Goal: Task Accomplishment & Management: Use online tool/utility

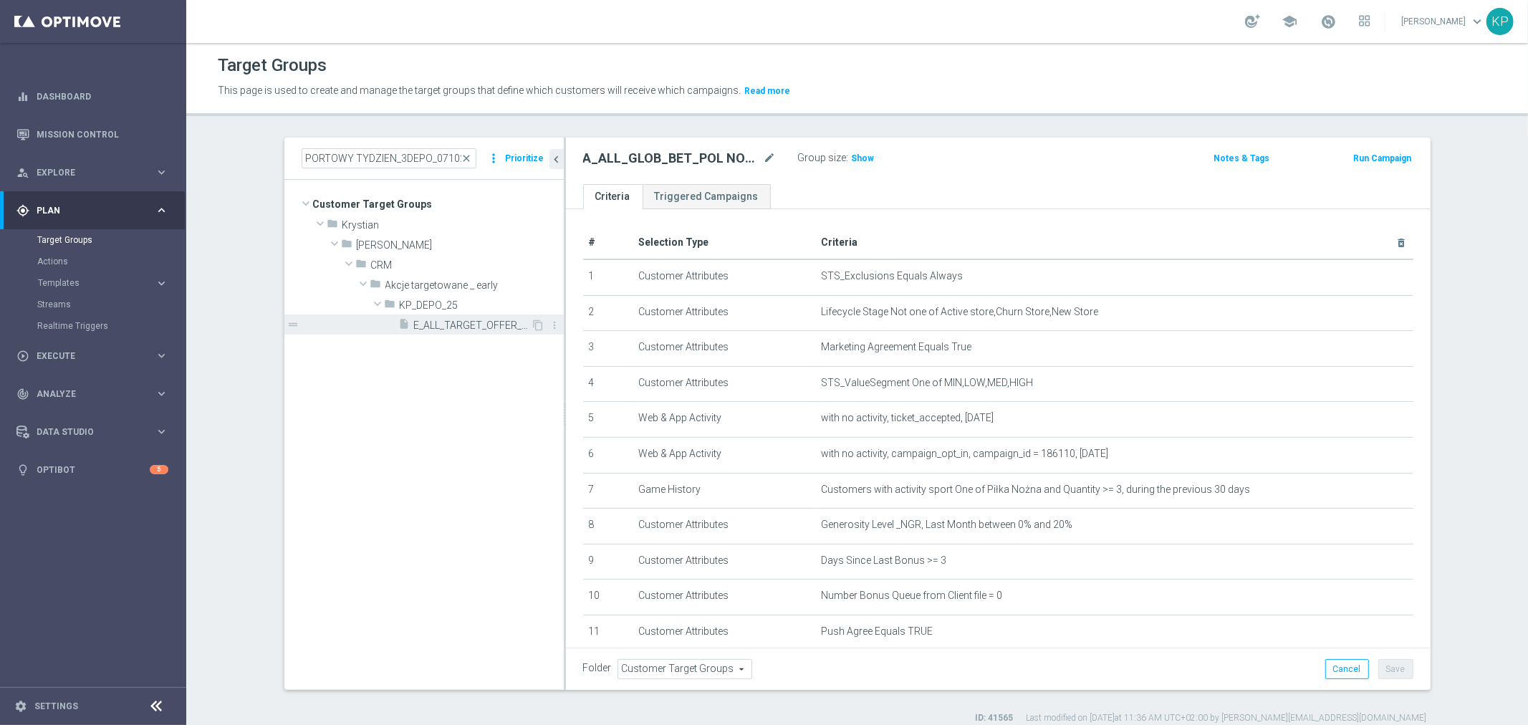
type input "E_ALL_TARGET_OFFER_SPORTOWY TYDZIEN_3DEPO_071025"
click at [453, 327] on span "E_ALL_TARGET_OFFER_SPORTOWY TYDZIEN_3DEPO_071025" at bounding box center [472, 325] width 117 height 12
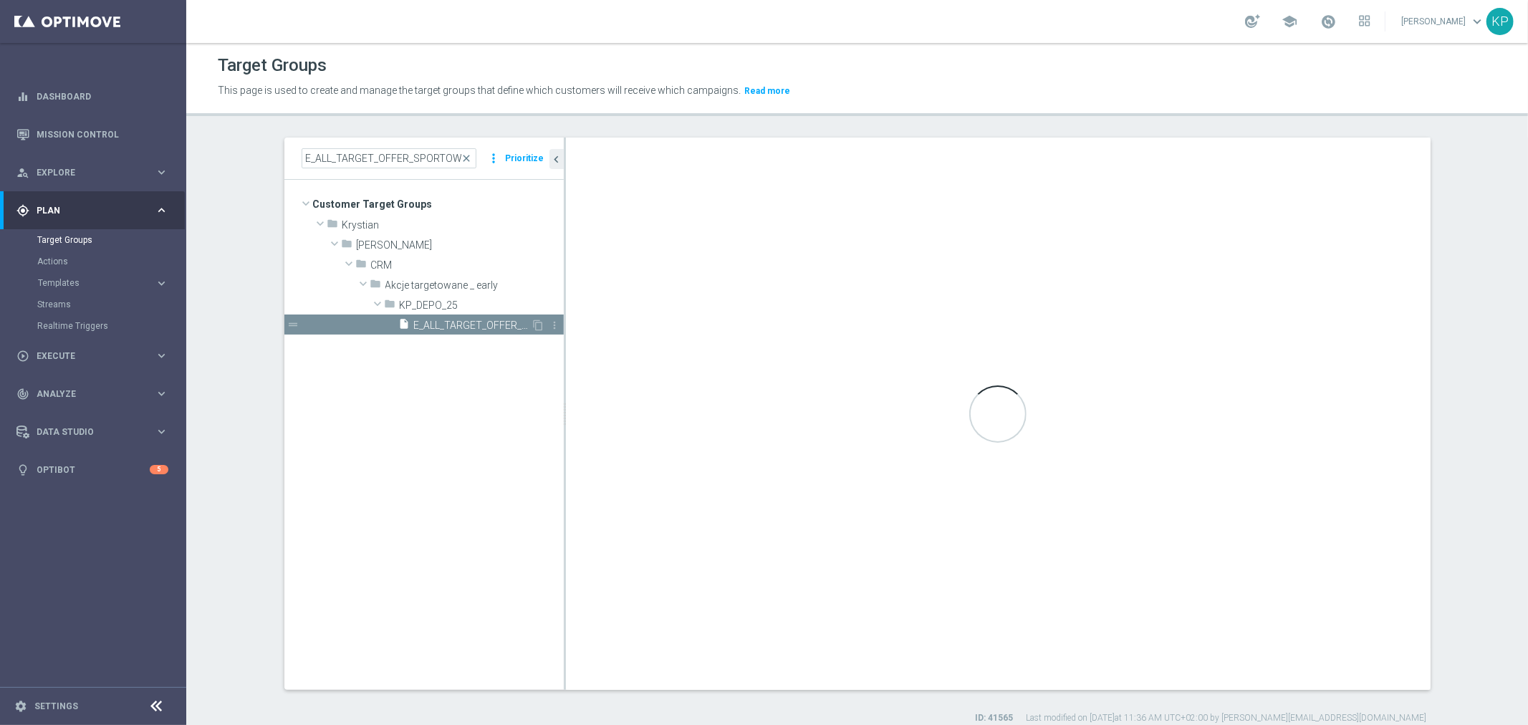
checkbox input "true"
type input "KP_DEPO_25"
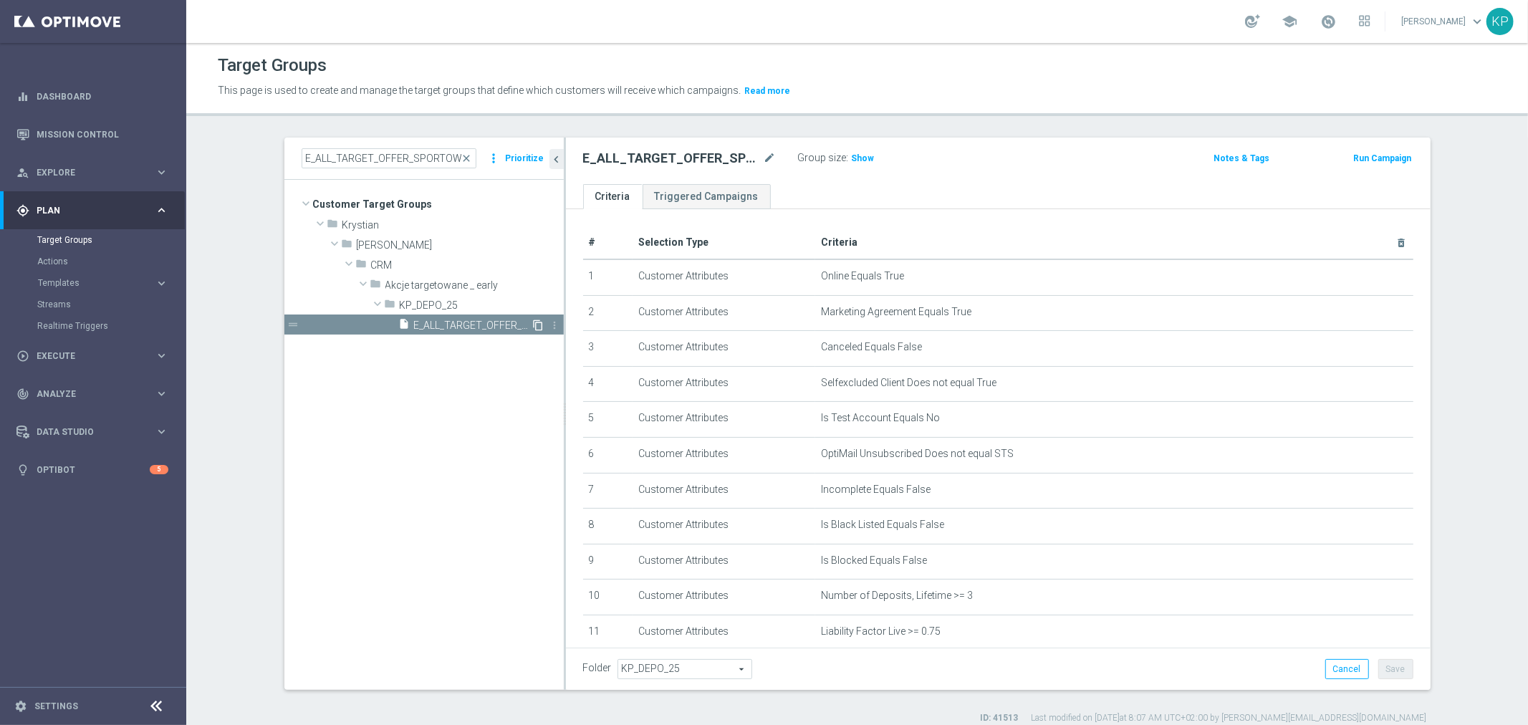
click at [533, 327] on icon "content_copy" at bounding box center [538, 324] width 11 height 11
click at [764, 161] on icon "mode_edit" at bounding box center [770, 158] width 13 height 17
click at [625, 161] on input "Copy of E_ALL_TARGET_OFFER_SPORTOWY TYDZIEN_3DEPO_071025" at bounding box center [679, 160] width 193 height 20
click at [596, 158] on input "Copy of E_ALL_TARGET_OFFER_SPORTOWY TYDZIEN_3DEPO_071025" at bounding box center [679, 160] width 193 height 20
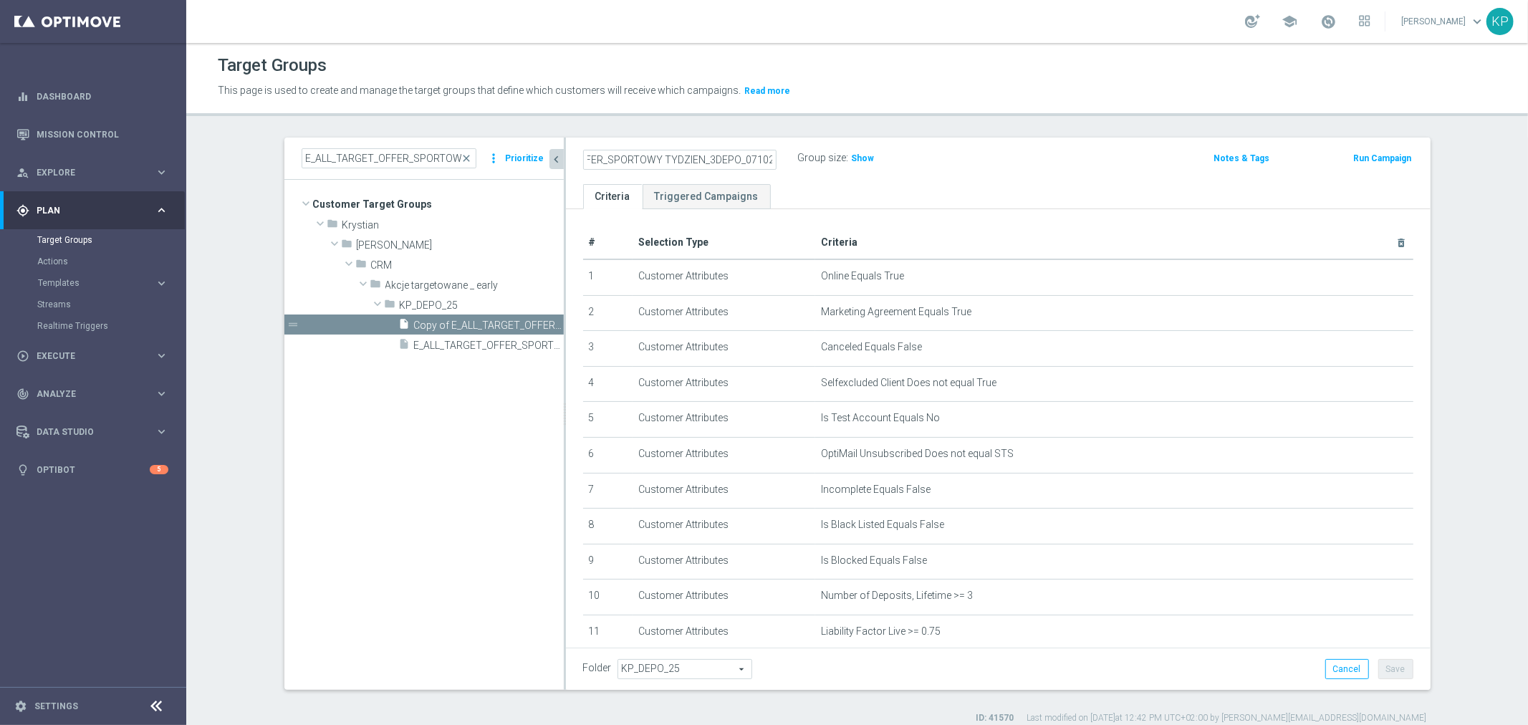
scroll to position [0, 0]
drag, startPoint x: 592, startPoint y: 156, endPoint x: 566, endPoint y: 163, distance: 27.3
click at [540, 158] on as-split "E_ALL_TARGET_OFFER_SPORTOWY TYDZIEN_3DEPO_071025 close more_vert Prioritize Cus…" at bounding box center [857, 414] width 1146 height 552
click at [600, 163] on input "Copy of E_ALL_TARGET_OFFER_SPORTOWY TYDZIEN_3DEPO_071025" at bounding box center [679, 160] width 193 height 20
drag, startPoint x: 617, startPoint y: 159, endPoint x: 554, endPoint y: 159, distance: 63.0
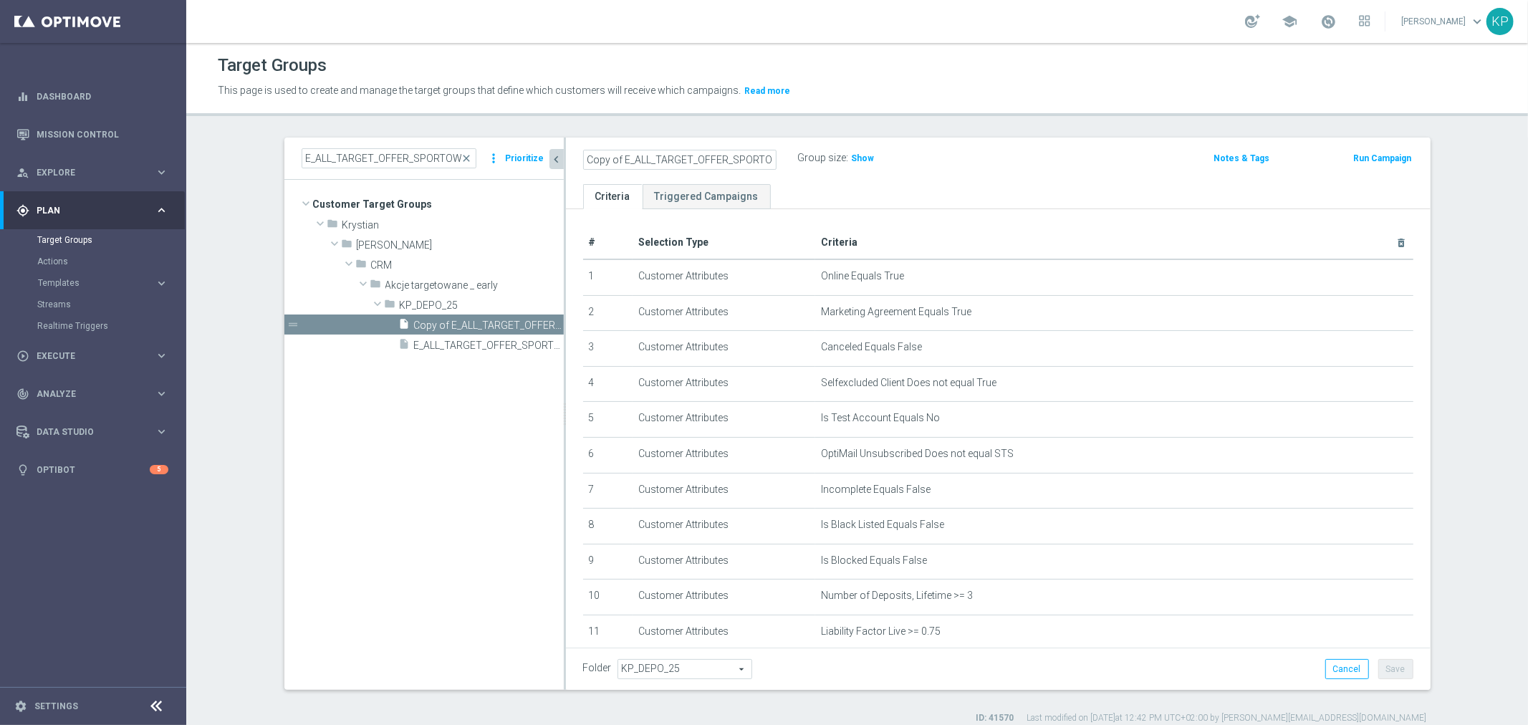
click at [554, 159] on as-split "E_ALL_TARGET_OFFER_SPORTOWY TYDZIEN_3DEPO_071025 close more_vert Prioritize Cus…" at bounding box center [857, 414] width 1146 height 552
click at [693, 155] on input "E_ALL_TARGET_OFFER_SPORTOWY TYDZIEN_3DEPO_071025" at bounding box center [679, 160] width 193 height 20
click at [673, 155] on input "E_ALL_TARGET_OFFER_el MISTRZOSTW KURS_3DEPO_071025" at bounding box center [679, 160] width 193 height 20
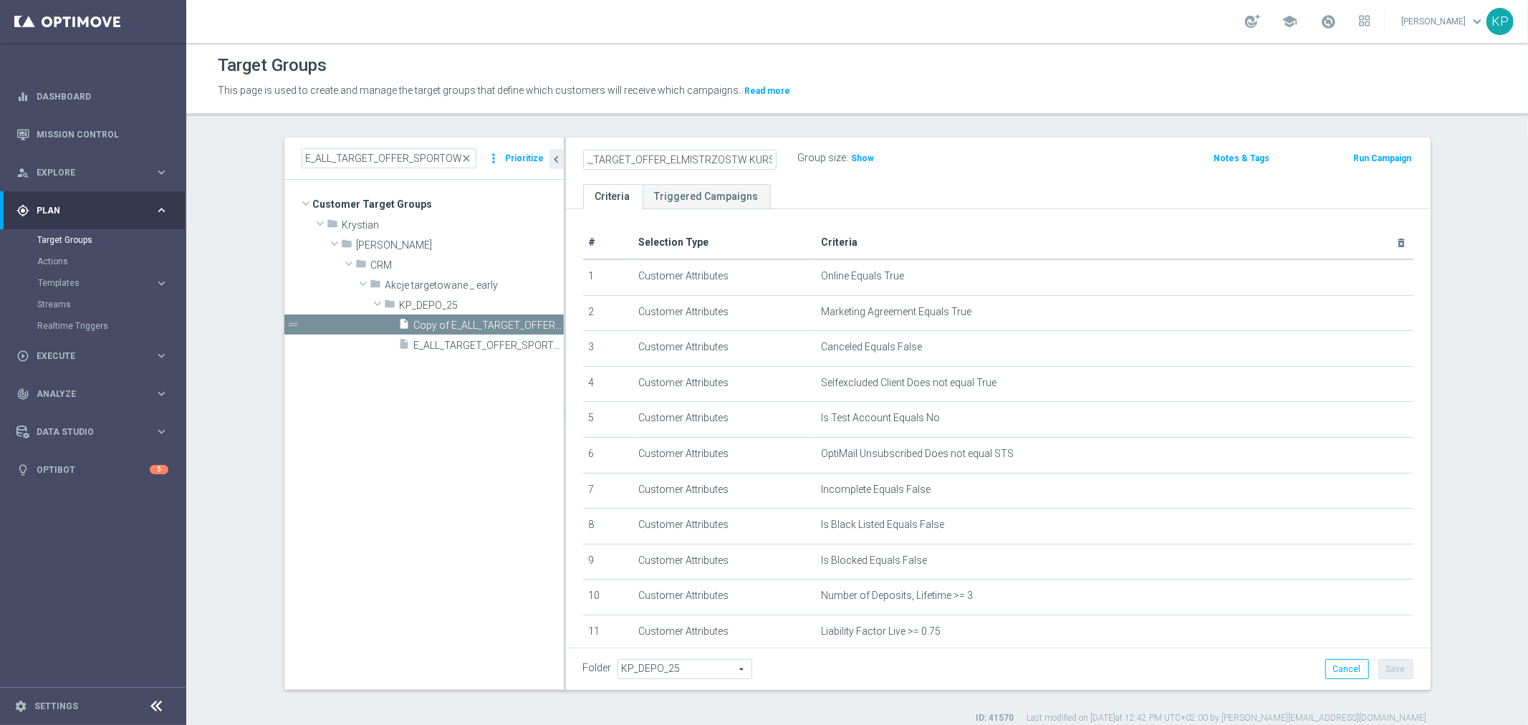
scroll to position [0, 97]
drag, startPoint x: 695, startPoint y: 159, endPoint x: 799, endPoint y: 159, distance: 104.6
click at [799, 159] on div "E_ALL_TARGET_OFFER_ELMISTRZOSTW KURS_3DEPO_071025 Group size : Show" at bounding box center [856, 158] width 568 height 21
click at [695, 160] on input "E_ALL_TARGET_OFFER_ELMISTRZOSTW KURS_3DEPO_071025" at bounding box center [679, 160] width 193 height 20
click at [751, 153] on input "E_ALL_TARGET_OFFER_ELMISTRZOSTW KURSY_3DEPO_071025" at bounding box center [679, 160] width 193 height 20
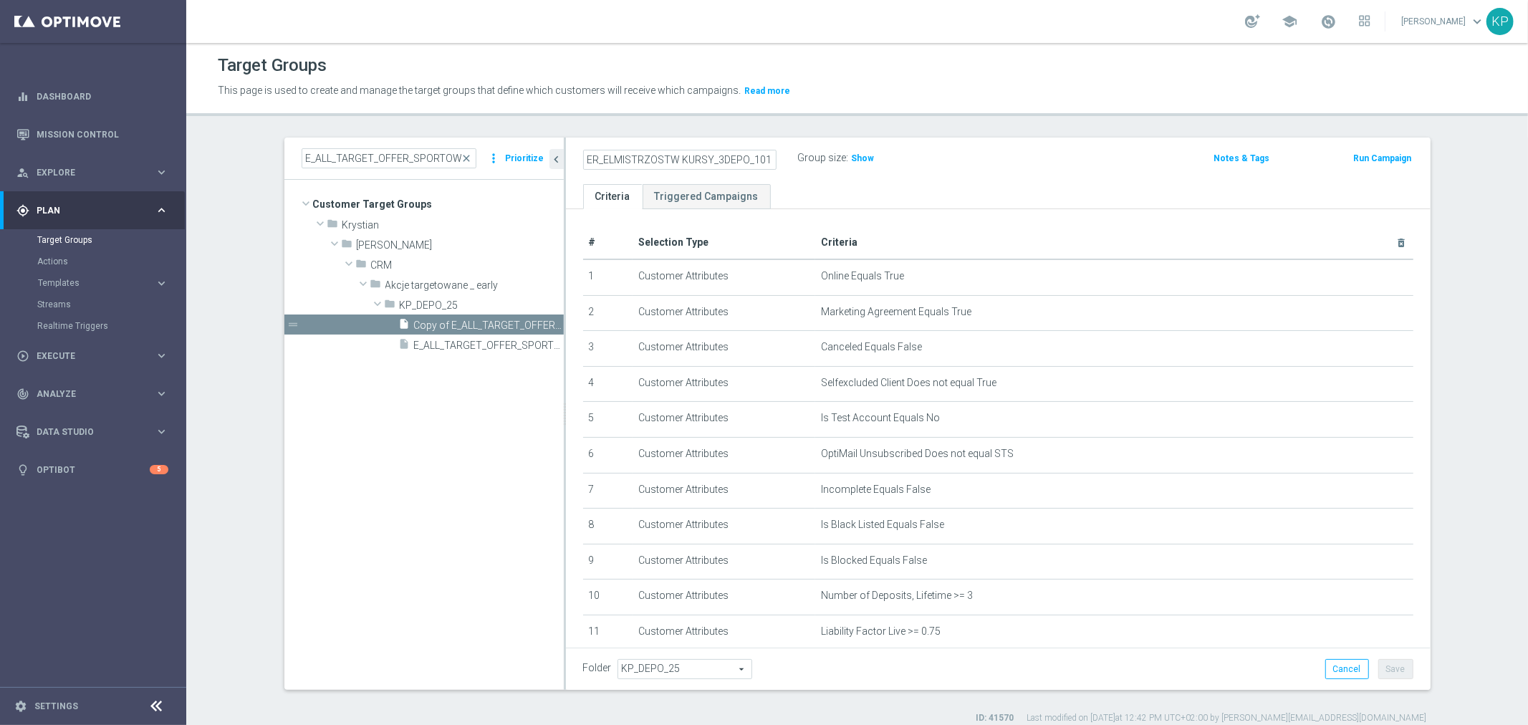
scroll to position [0, 102]
drag, startPoint x: 741, startPoint y: 158, endPoint x: 813, endPoint y: 161, distance: 71.7
click at [813, 161] on div "E_ALL_TARGET_OFFER_ELMISTRZOSTW KURSY_3DEPO_101025 Group size : Show" at bounding box center [856, 158] width 568 height 21
type input "E_ALL_TARGET_OFFER_ELMISTRZOSTW KURSY_3DEPO_101025"
click at [800, 160] on label "Group size" at bounding box center [822, 158] width 49 height 12
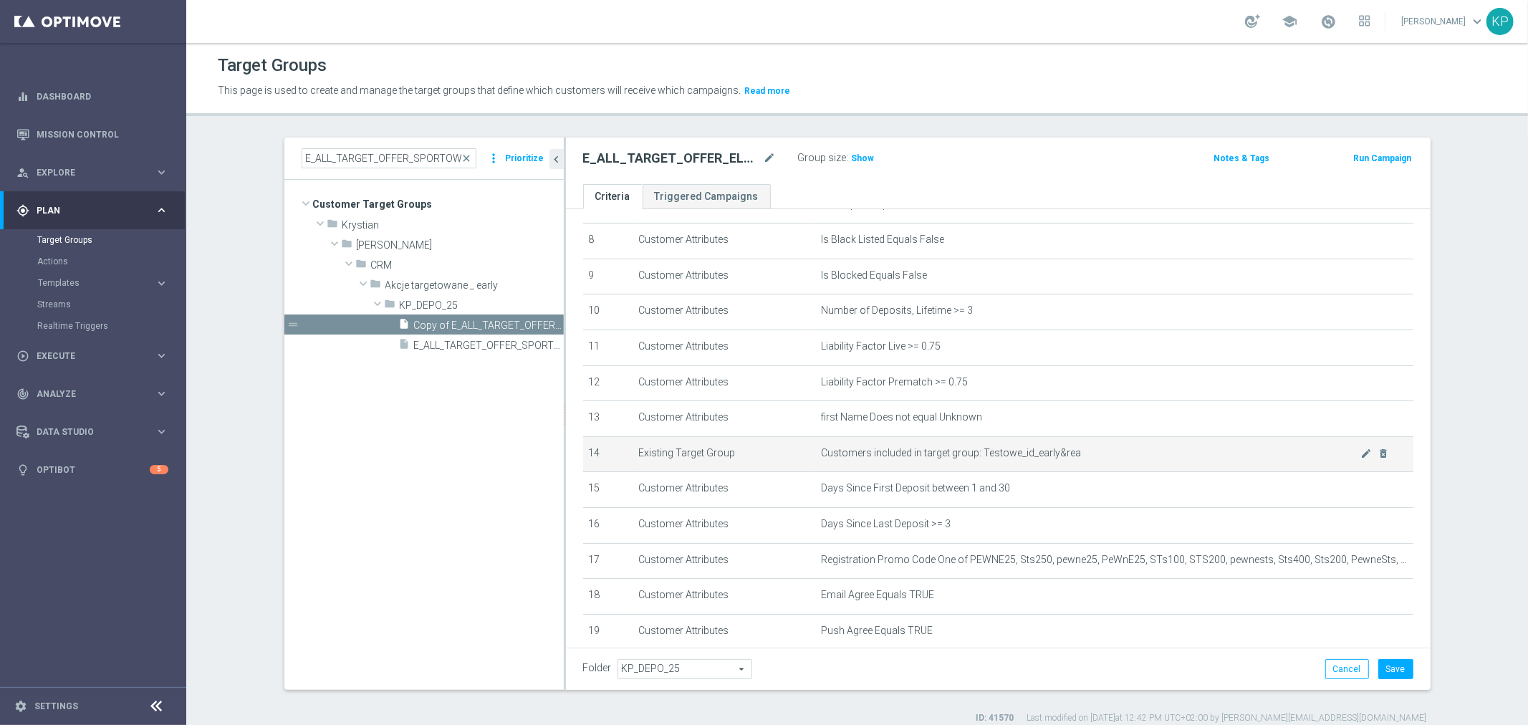
scroll to position [367, 0]
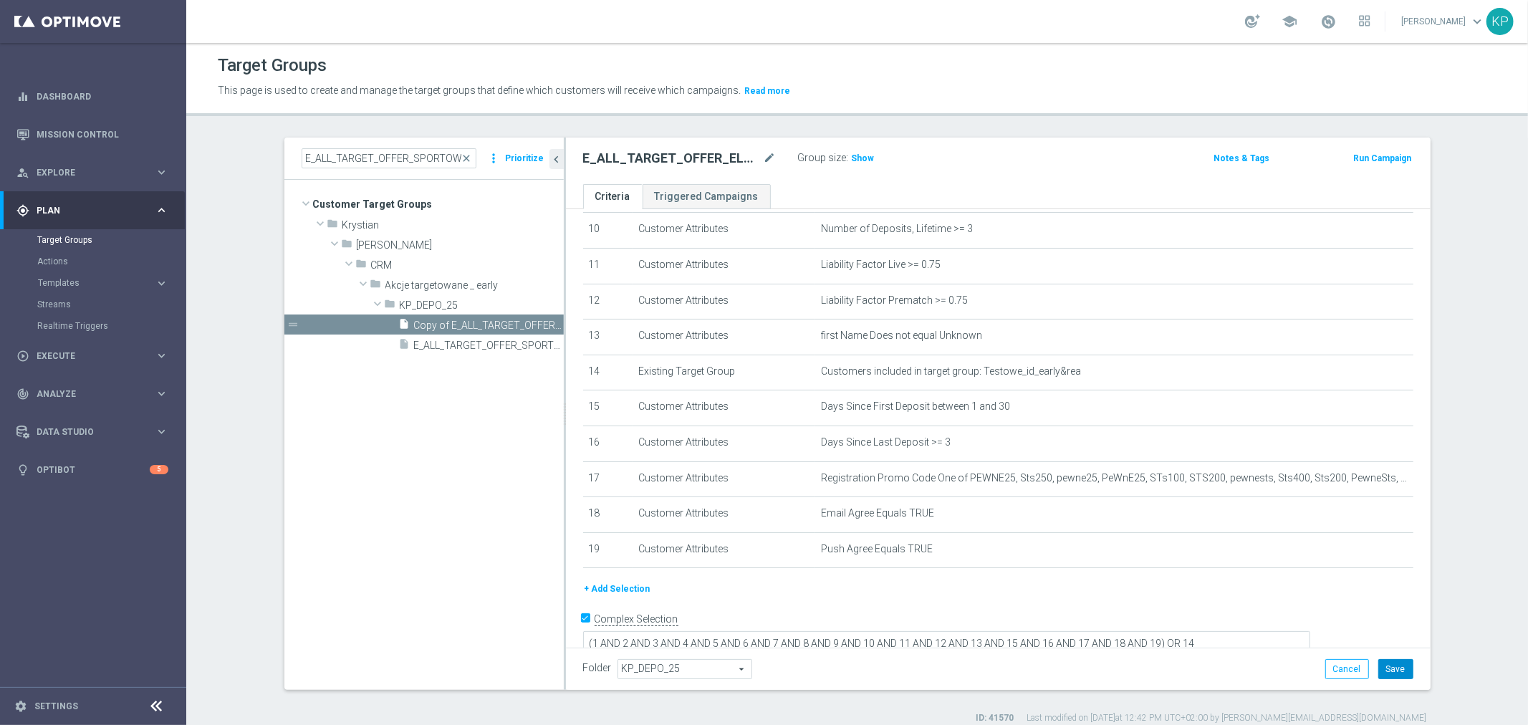
click at [1397, 668] on button "Save" at bounding box center [1395, 669] width 35 height 20
click at [718, 162] on h2 "E_ALL_TARGET_OFFER_ELMISTRZOSTW KURSY_3DEPO_101025" at bounding box center [672, 158] width 178 height 17
copy div "E_ALL_TARGET_OFFER_ELMISTRZOSTW KURSY_3DEPO_101025"
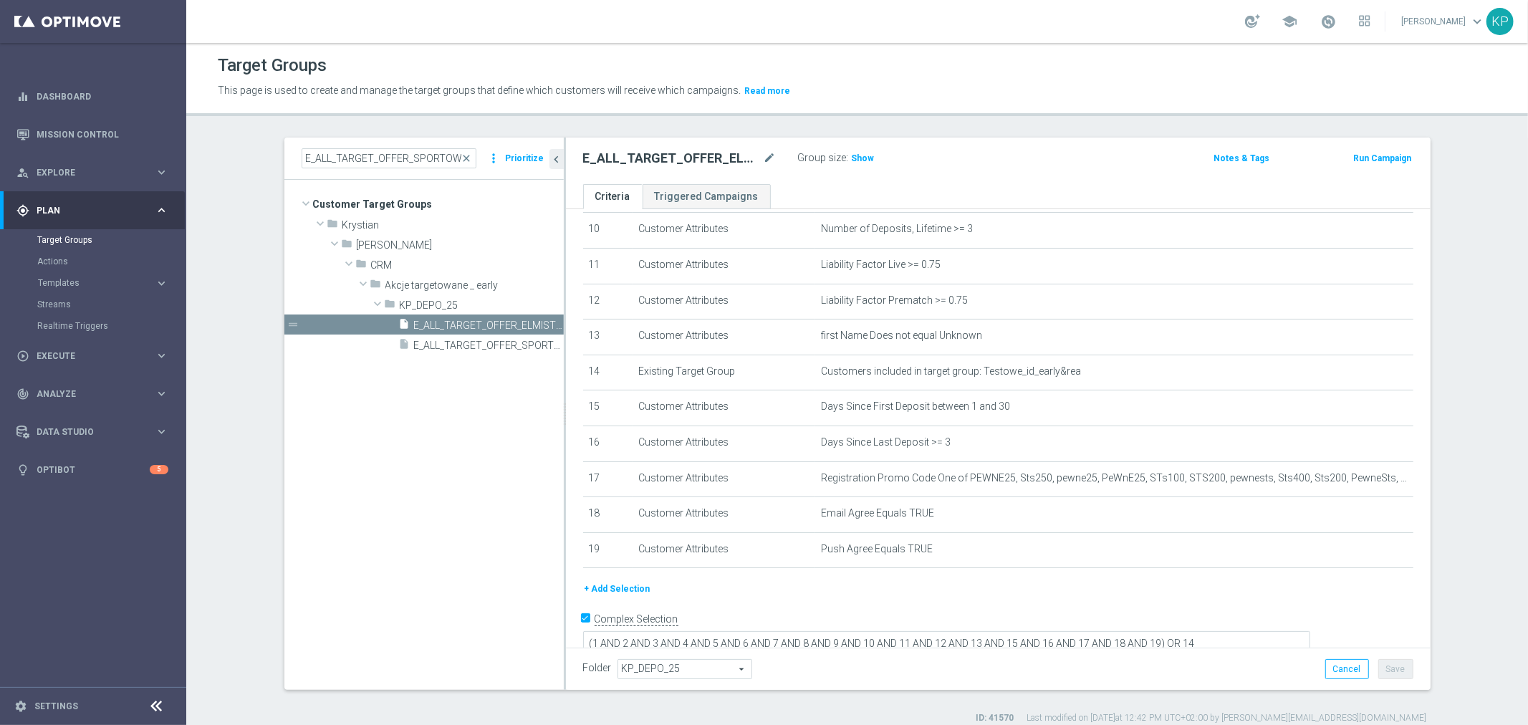
click at [960, 92] on p "This page is used to create and manage the target groups that define which cust…" at bounding box center [694, 91] width 953 height 16
click at [412, 158] on input "E_ALL_TARGET_OFFER_SPORTOWY TYDZIEN_3DEPO_071025" at bounding box center [389, 158] width 175 height 20
paste input "ORG SPORTOWY TYDZIEN_1-2"
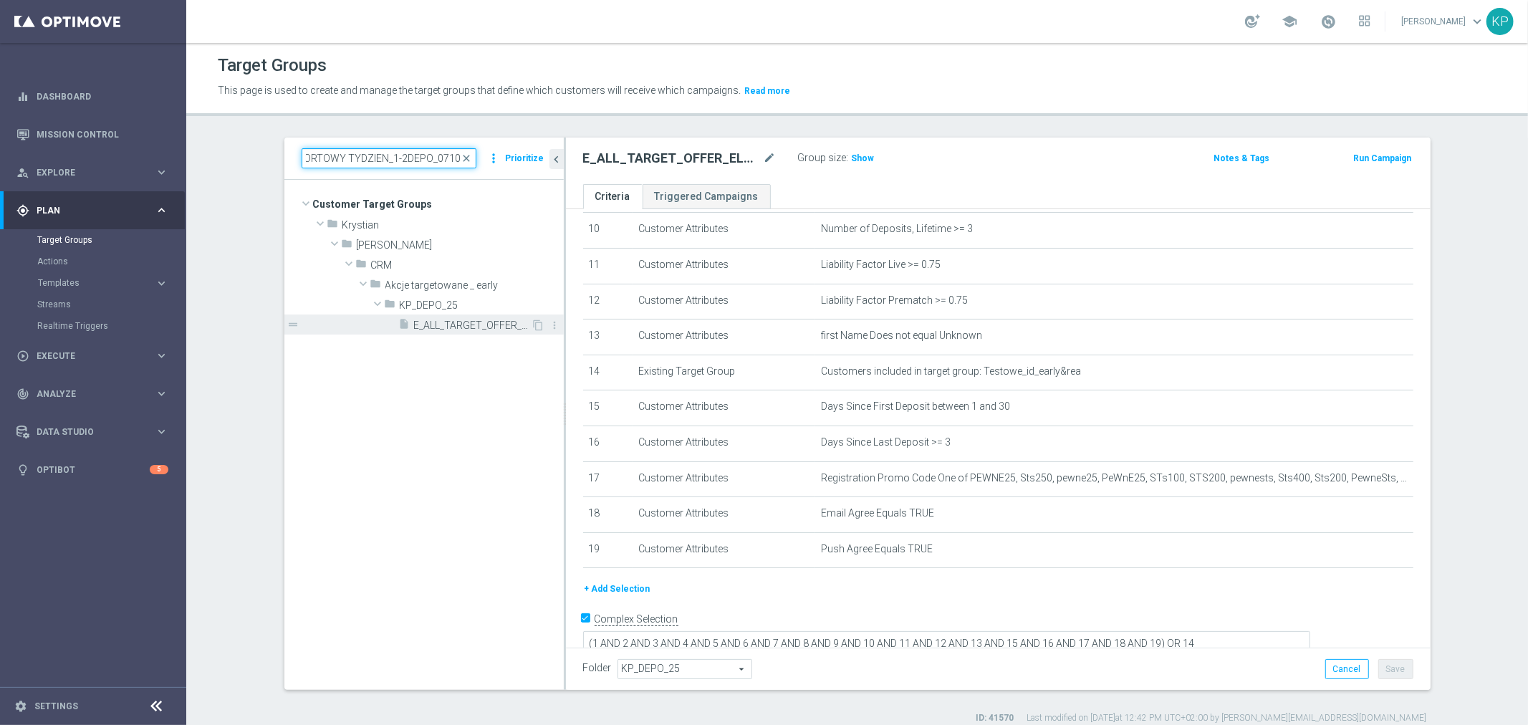
type input "E_ALL_TARGET_OFFER_ORG SPORTOWY TYDZIEN_1-2DEPO_071025"
click at [469, 328] on span "E_ALL_TARGET_OFFER_ORG SPORTOWY TYDZIEN_1-2DEPO_071025" at bounding box center [472, 325] width 117 height 12
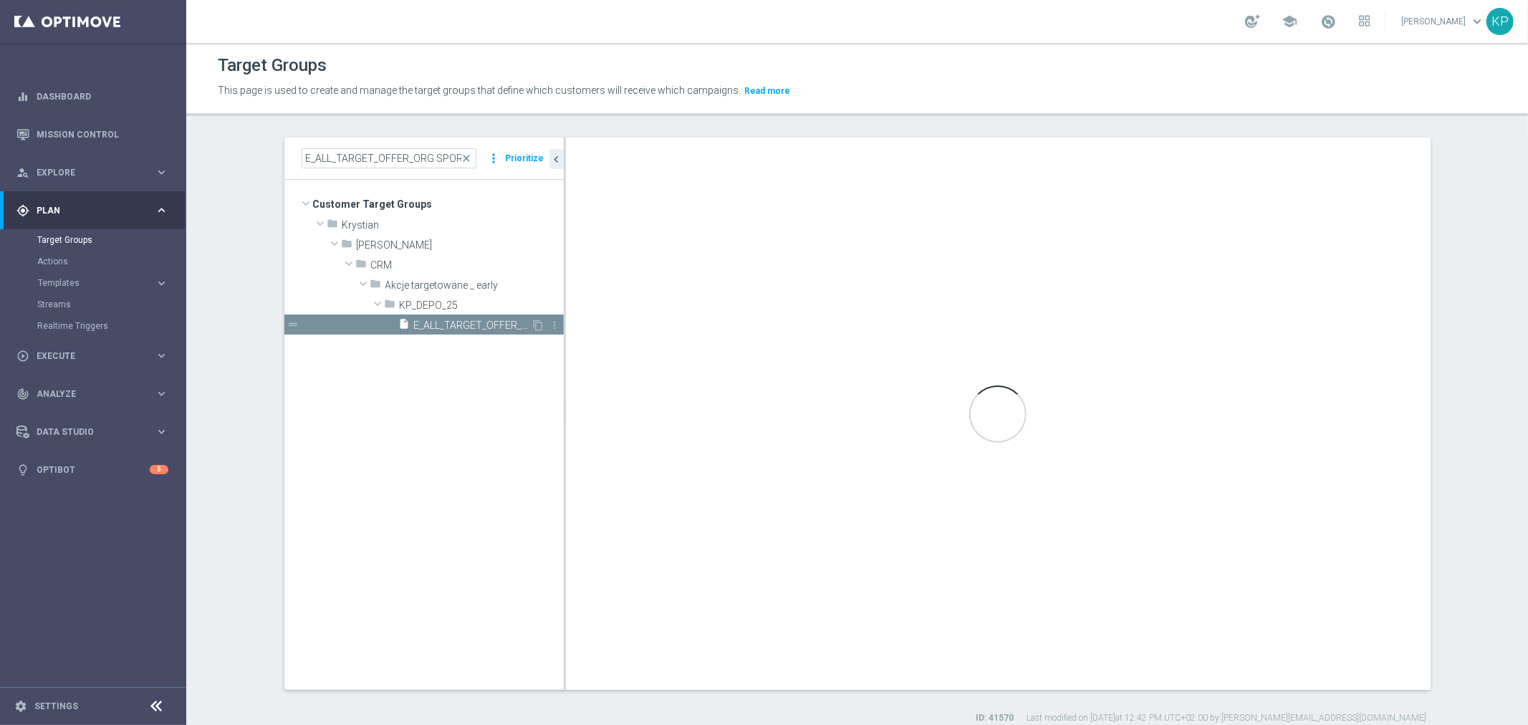
type textarea "(1 AND 2 AND 3 AND 4 AND 5 AND 6 AND 7 AND 8 AND 9 AND 10 AND 11 AND 12 AND 13 …"
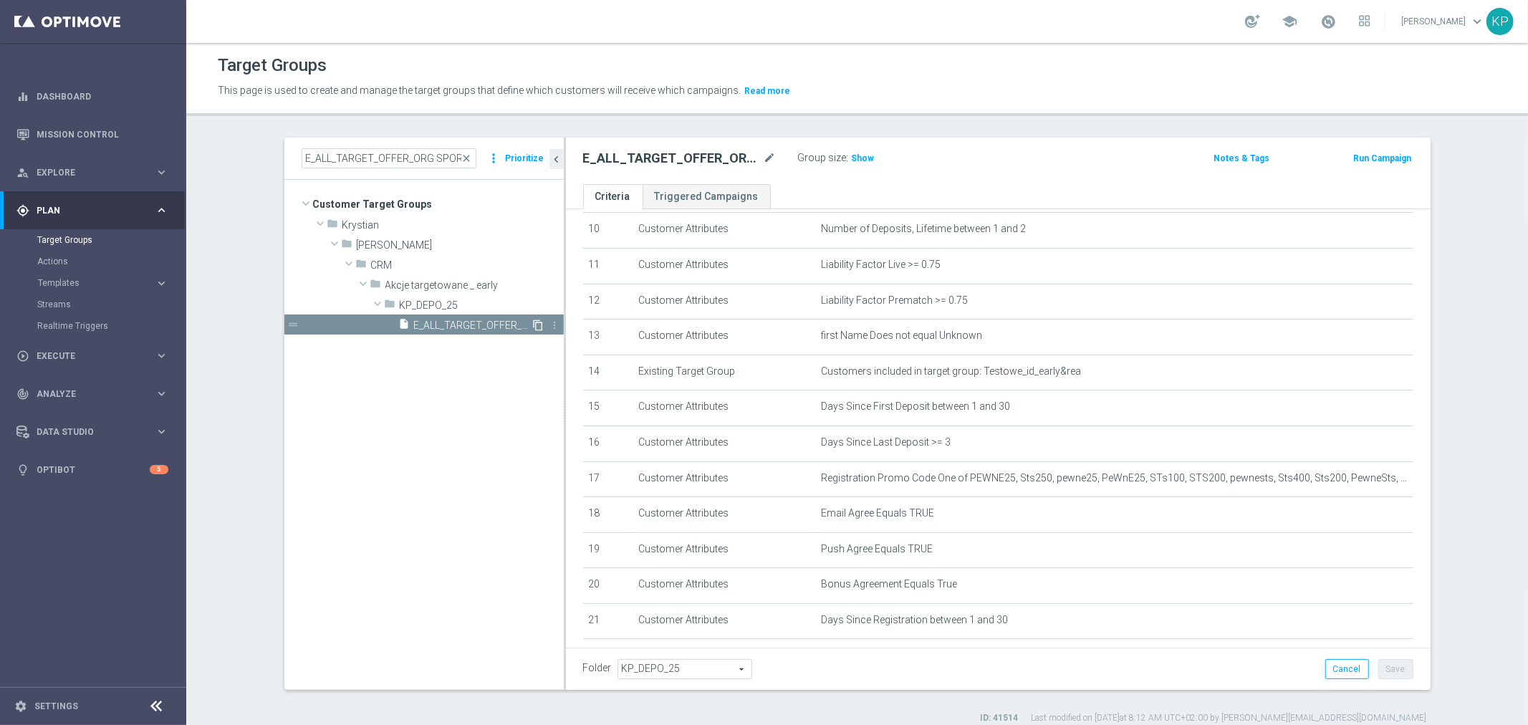
click at [534, 326] on icon "content_copy" at bounding box center [538, 324] width 11 height 11
click at [764, 161] on icon "mode_edit" at bounding box center [770, 158] width 13 height 17
click at [721, 159] on input "Copy of E_ALL_TARGET_OFFER_ORG SPORTOWY TYDZIEN_1-2DEPO_071025" at bounding box center [679, 160] width 193 height 20
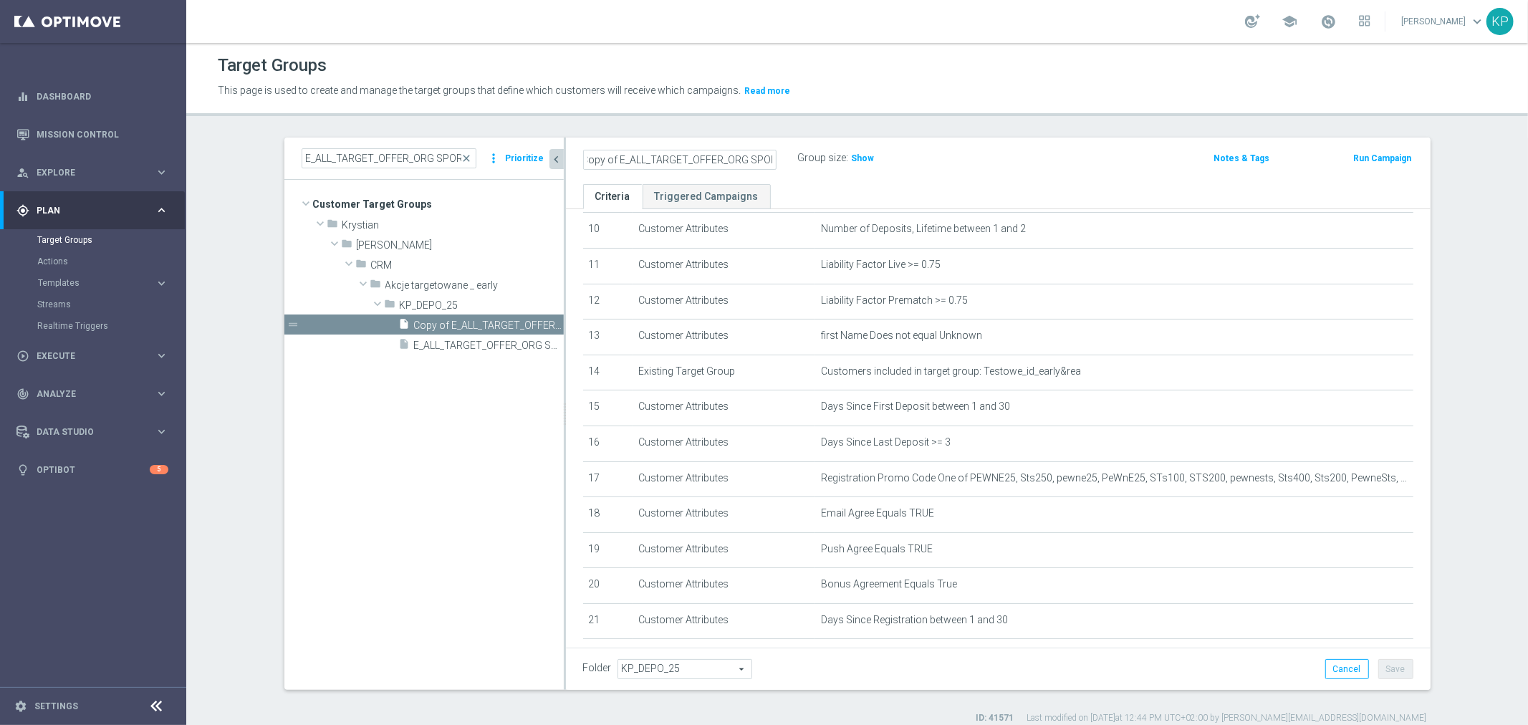
drag, startPoint x: 620, startPoint y: 166, endPoint x: 550, endPoint y: 166, distance: 70.2
click at [550, 166] on as-split "E_ALL_TARGET_OFFER_ORG SPORTOWY TYDZIEN_1-2DEPO_071025 close more_vert Prioriti…" at bounding box center [857, 414] width 1146 height 552
click at [609, 166] on input "Copy of E_ALL_TARGET_OFFER_ORG SPORTOWY TYDZIEN_1-2DEPO_071025" at bounding box center [679, 160] width 193 height 20
drag, startPoint x: 615, startPoint y: 159, endPoint x: 562, endPoint y: 155, distance: 52.4
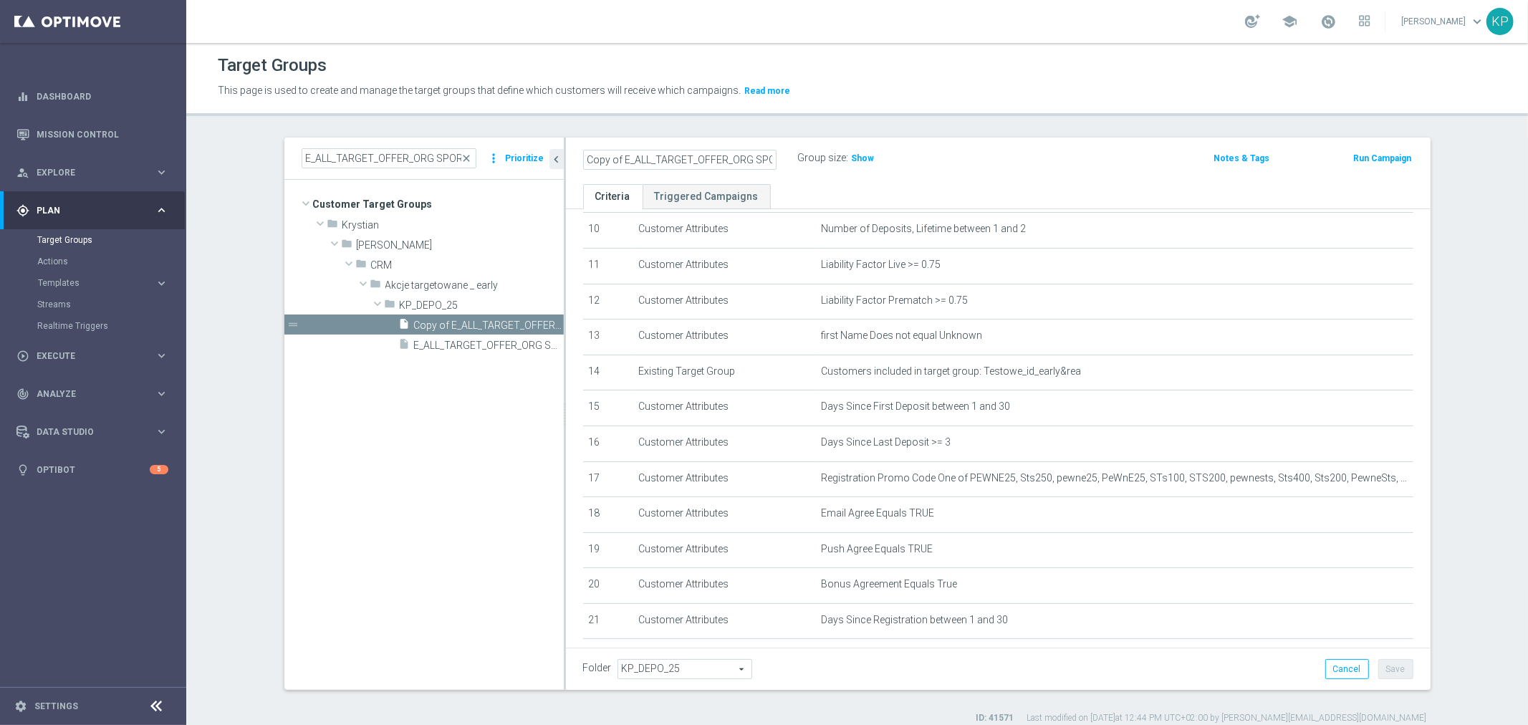
click at [566, 155] on div "Copy of E_ALL_TARGET_OFFER_ORG SPORTOWY TYDZIEN_1-2DEPO_071025 Group size : Sho…" at bounding box center [998, 161] width 865 height 47
drag, startPoint x: 709, startPoint y: 159, endPoint x: 684, endPoint y: 161, distance: 25.2
click at [684, 161] on input "E_ALL_TARGET_OFFER_ORG SPORTOWY TYDZIEN_1-2DEPO_071025" at bounding box center [679, 160] width 193 height 20
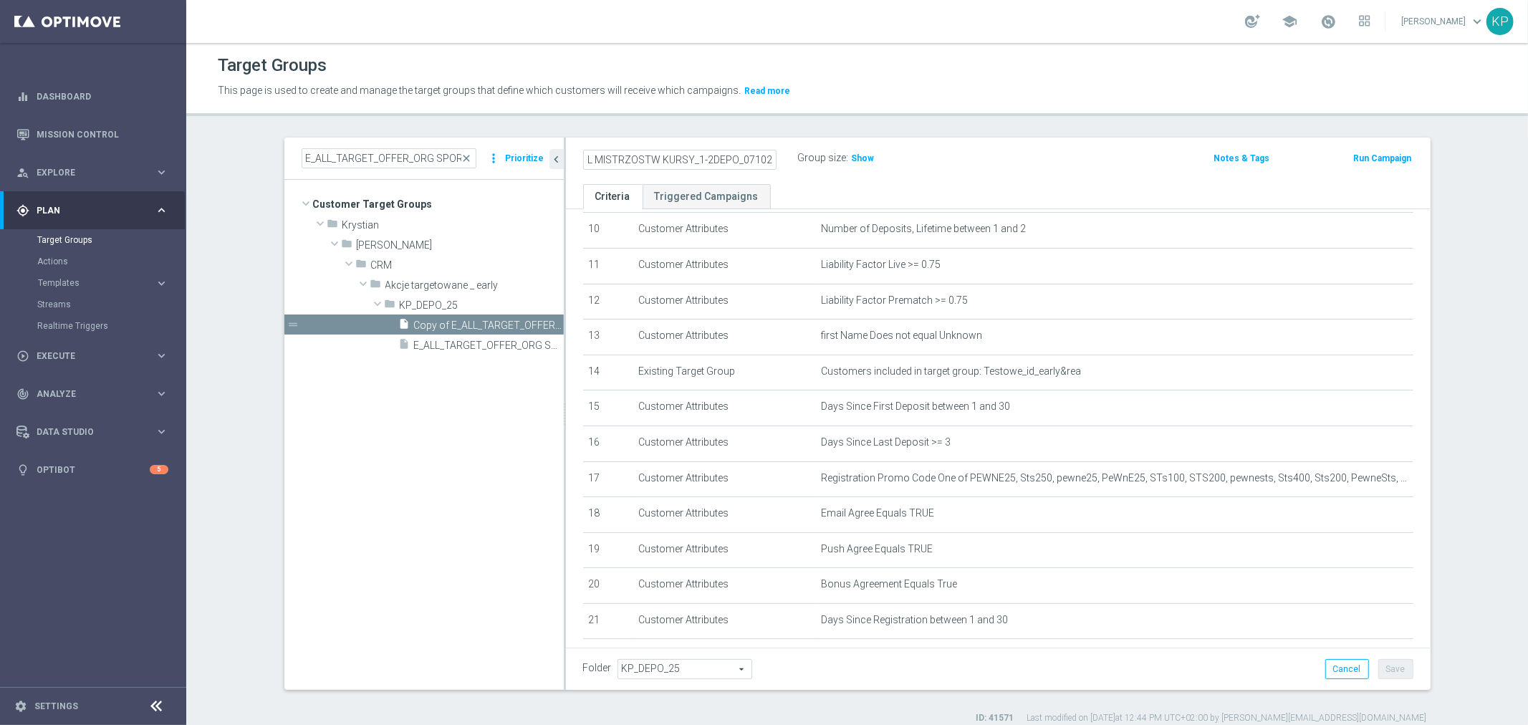
drag, startPoint x: 756, startPoint y: 156, endPoint x: 789, endPoint y: 156, distance: 33.0
click at [789, 156] on div "E_ALL_TARGET_OFFER_ORG EL MISTRZOSTW KURSY_1-2DEPO_071025" at bounding box center [690, 158] width 215 height 20
click at [742, 155] on input "E_ALL_TARGET_OFFER_ORG EL MISTRZOSTW KURSY_1-2DEPO_071025" at bounding box center [679, 160] width 193 height 20
type input "E_ALL_TARGET_OFFER_ORG EL MISTRZOSTW KURSY_1-2DEPO_101025"
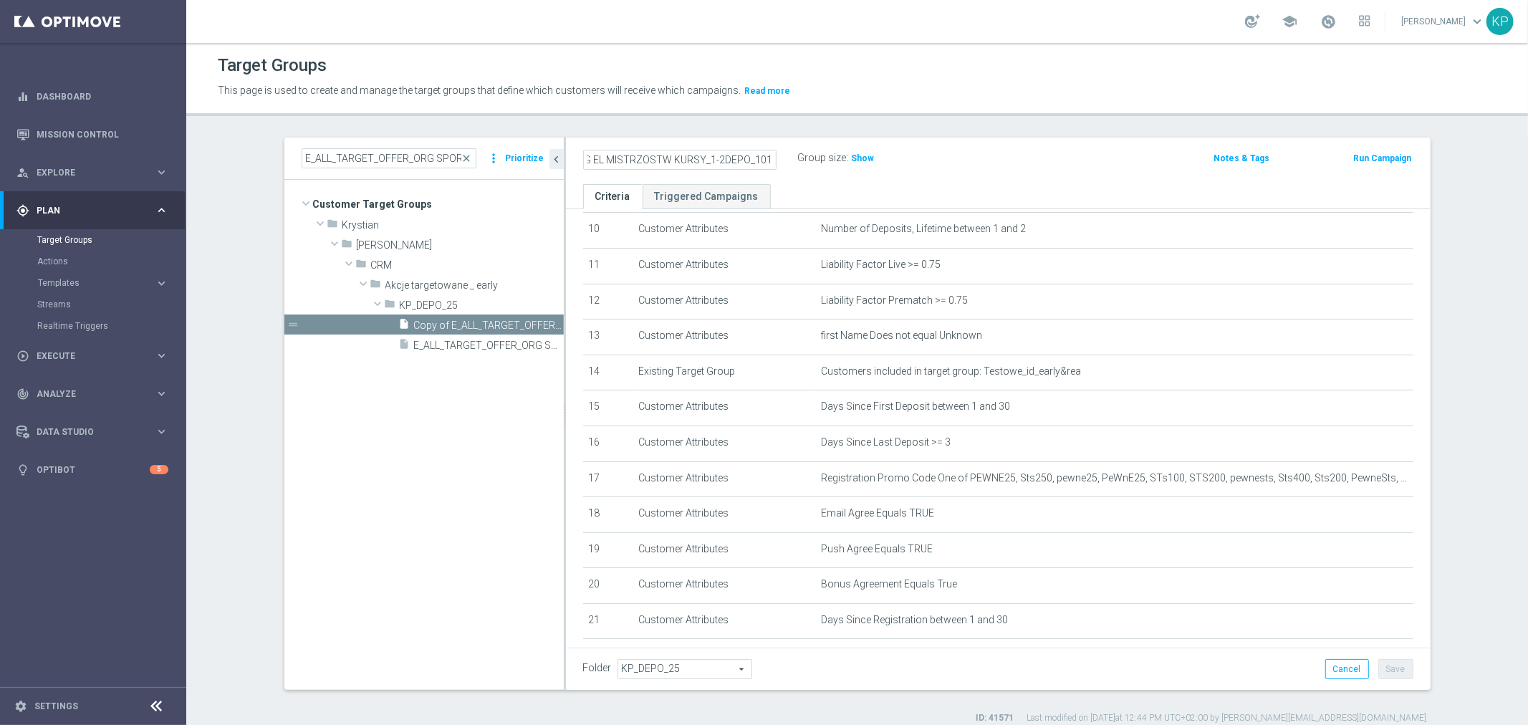
click at [1005, 153] on div "E_ALL_TARGET_OFFER_ORG EL MISTRZOSTW KURSY_1-2DEPO_101025 Group size : Show" at bounding box center [856, 158] width 568 height 21
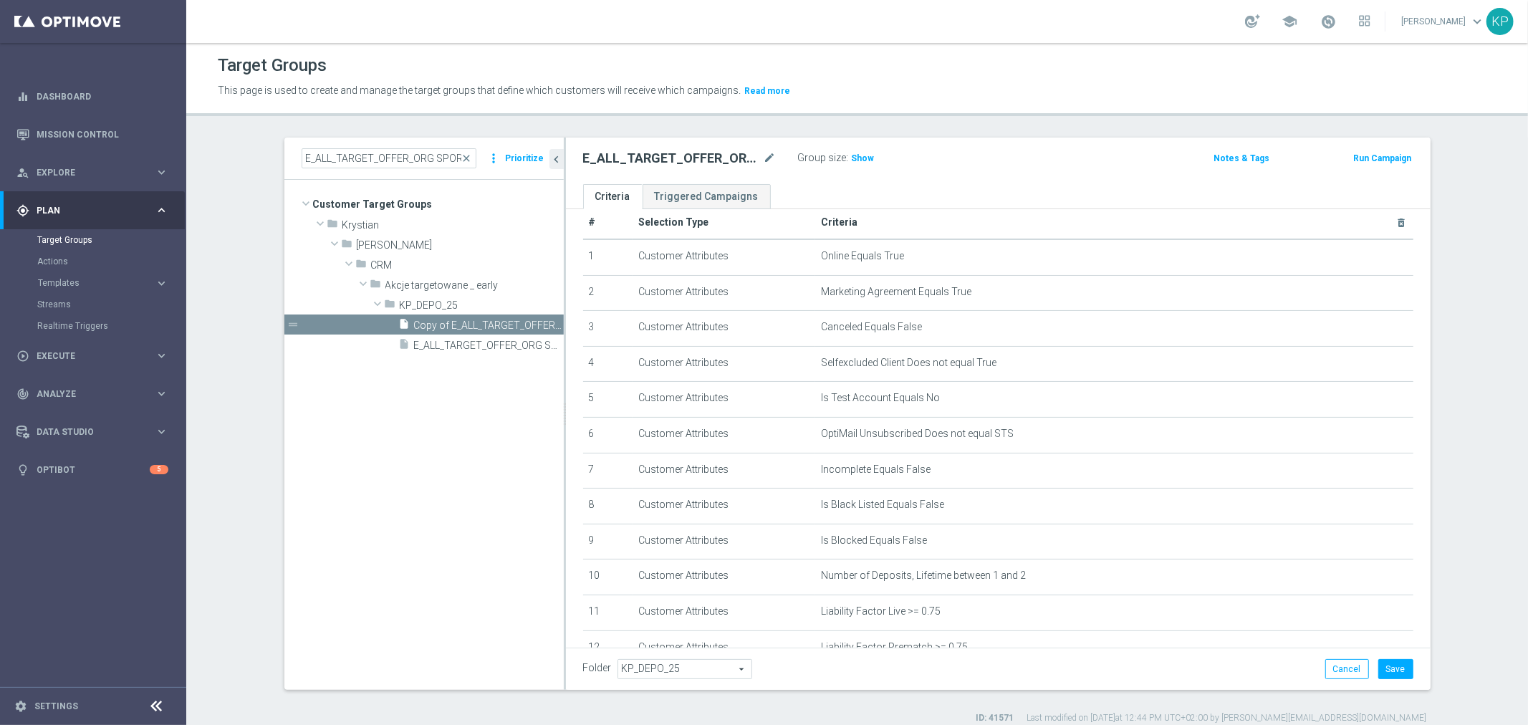
scroll to position [0, 0]
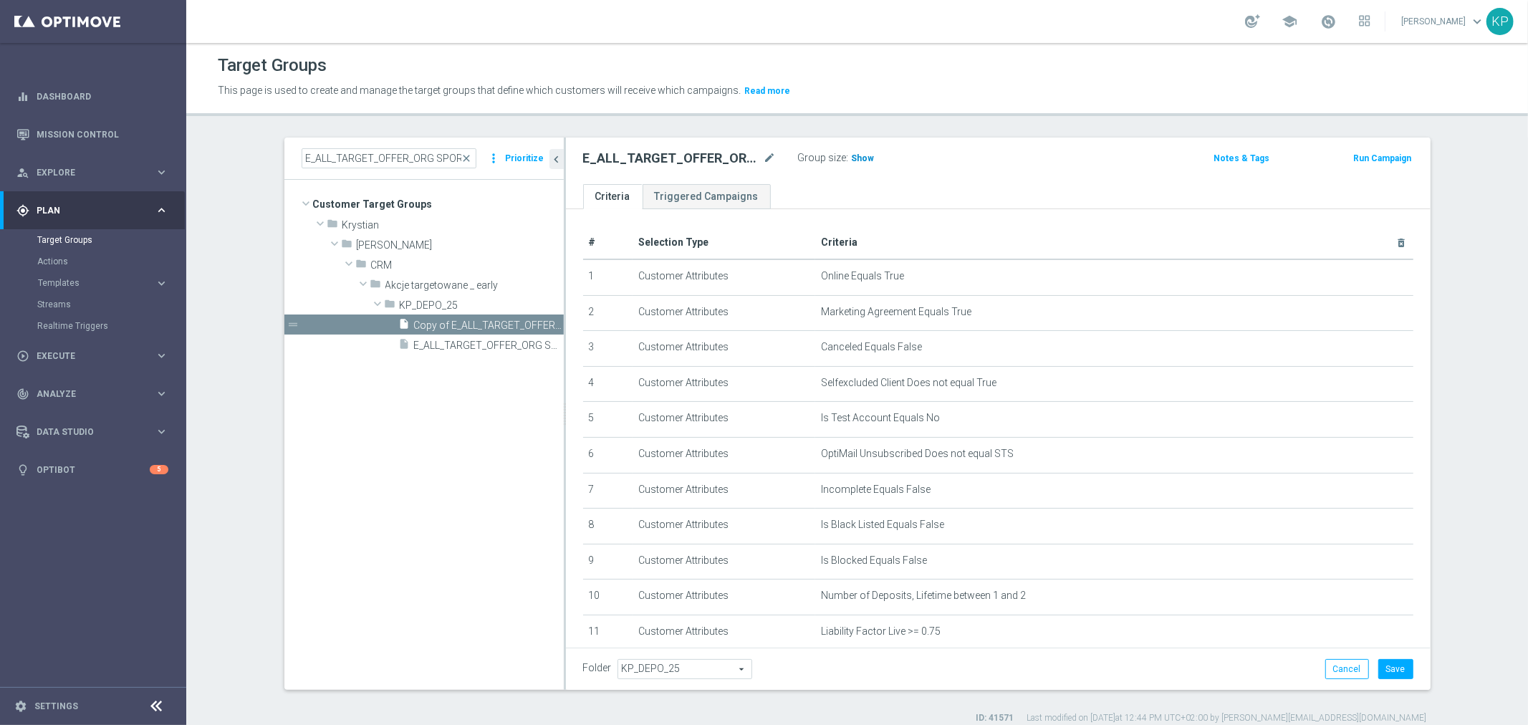
click at [852, 150] on h3 "Show" at bounding box center [863, 158] width 26 height 16
click at [764, 158] on icon "mode_edit" at bounding box center [770, 158] width 13 height 17
click at [660, 160] on input "E_ALL_TARGET_OFFER_ORG EL MISTRZOSTW KURSY_1-2DEPO_101025" at bounding box center [679, 160] width 193 height 20
drag, startPoint x: 649, startPoint y: 160, endPoint x: 584, endPoint y: 160, distance: 65.2
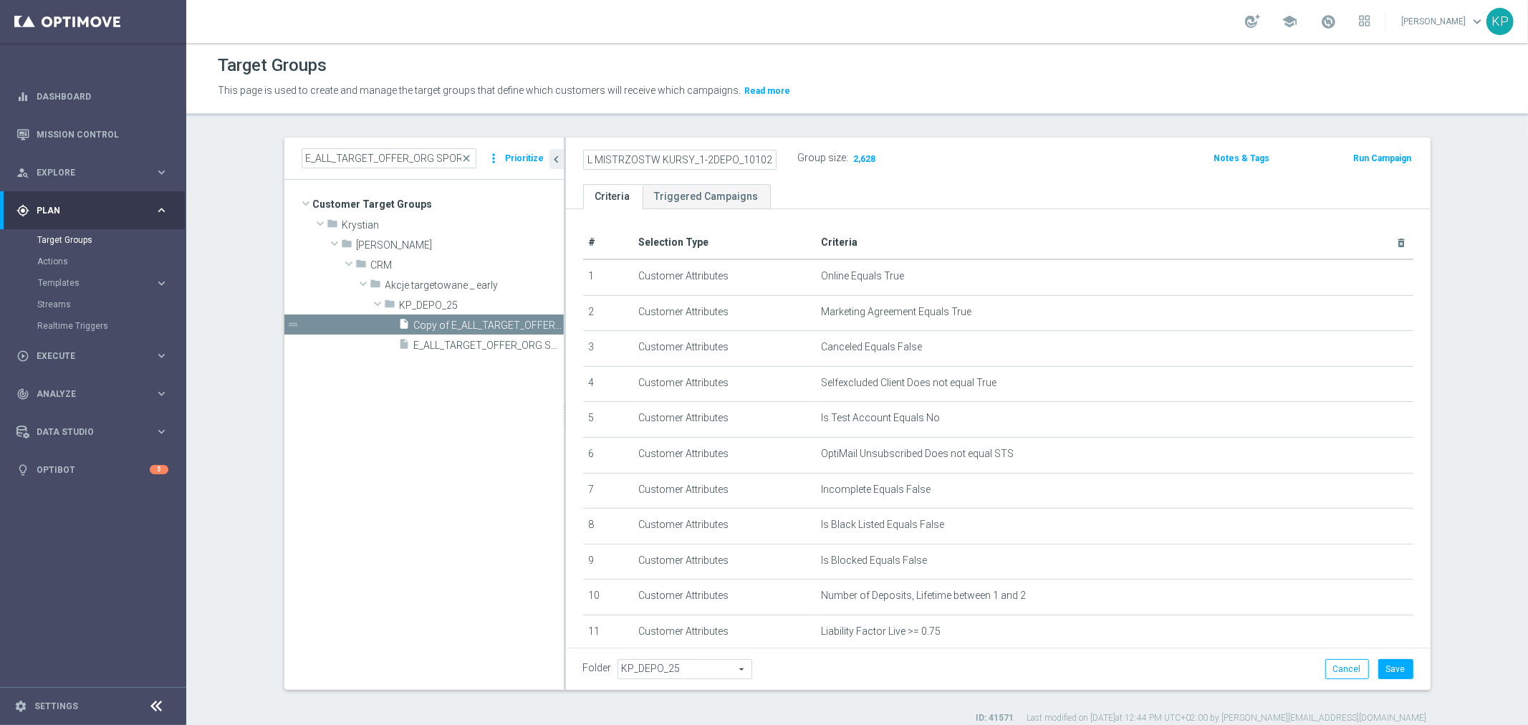
click at [584, 160] on input "E_ALL_TARGET_OFFER_ORG EL MISTRZOSTW KURSY_1-2DEPO_101025" at bounding box center [679, 160] width 193 height 20
click at [635, 153] on input "E_ALL_TARGET_OFFER_ORG EL MISTRZOSTW KURSY_1-2DEPO_101025" at bounding box center [679, 160] width 193 height 20
click at [617, 158] on input "E_ALL_TARGET_OFFER_ORG EL MISTRZOSTW KURSY_1-2DEPO_101025" at bounding box center [679, 160] width 193 height 20
type input "E_ALL_TARGET_OFFER_ORG ELMISTRZOSTW KURSY_1-2DEPO_101025"
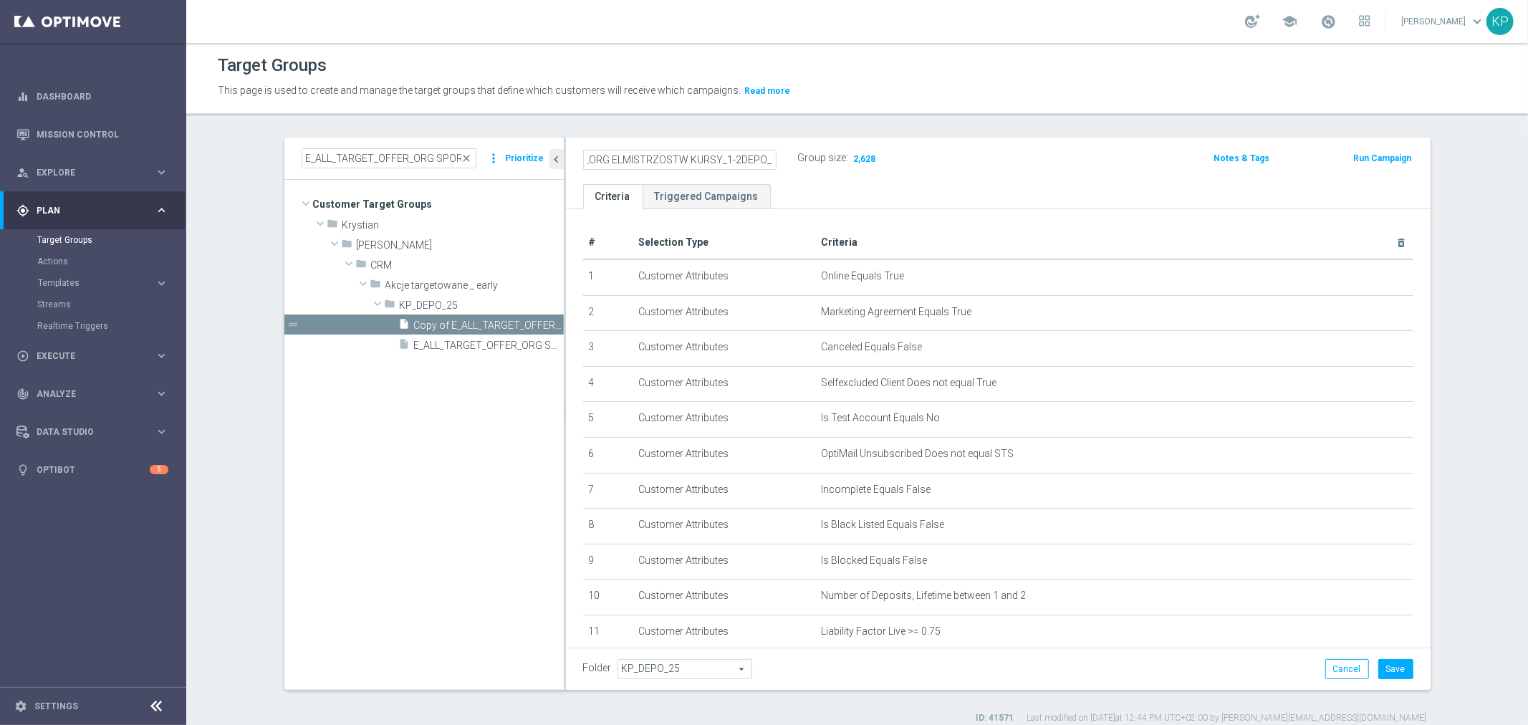
click at [614, 68] on div "Target Groups" at bounding box center [857, 66] width 1279 height 28
click at [1393, 661] on button "Save" at bounding box center [1395, 669] width 35 height 20
click at [698, 160] on h2 "E_ALL_TARGET_OFFER_ORG ELMISTRZOSTW KURSY_1-2DEPO_101025" at bounding box center [672, 158] width 178 height 17
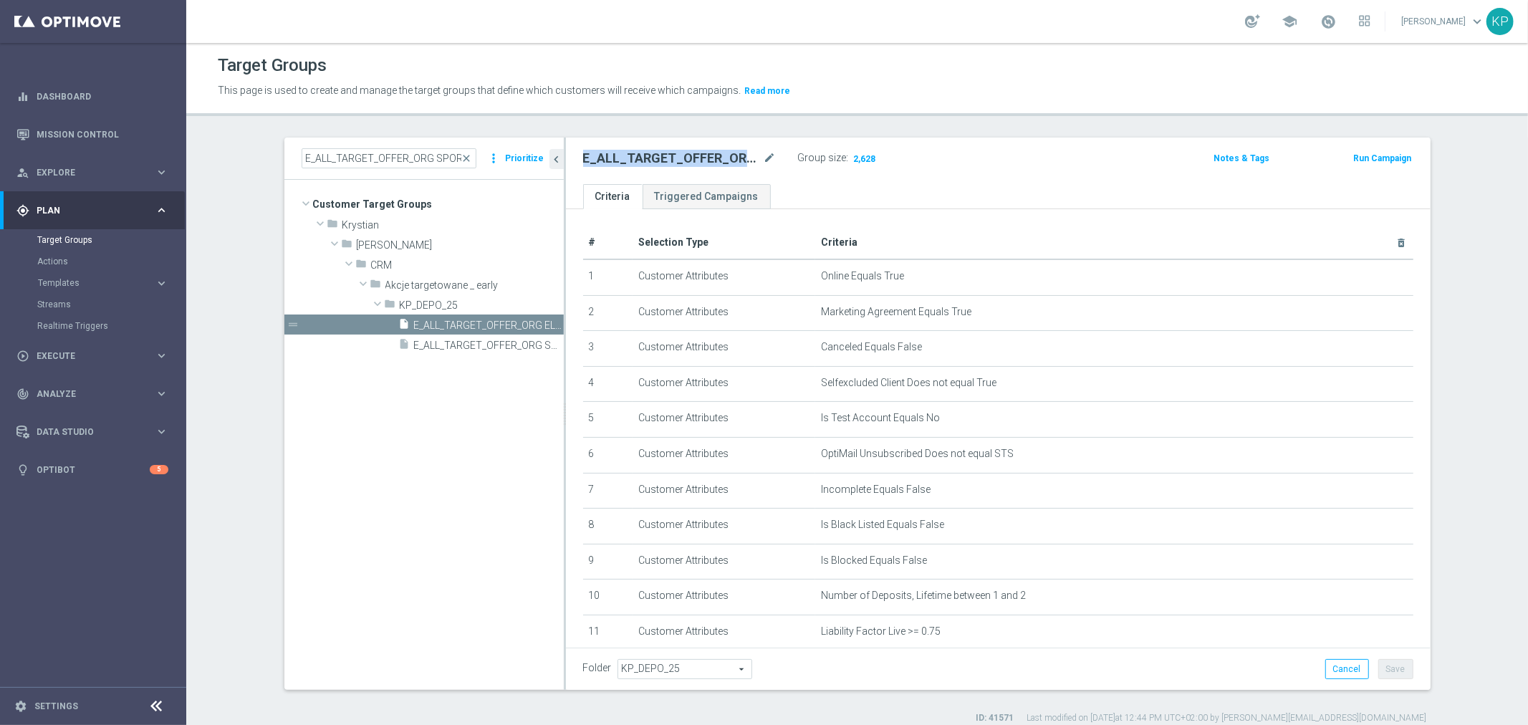
click at [698, 160] on h2 "E_ALL_TARGET_OFFER_ORG ELMISTRZOSTW KURSY_1-2DEPO_101025" at bounding box center [672, 158] width 178 height 17
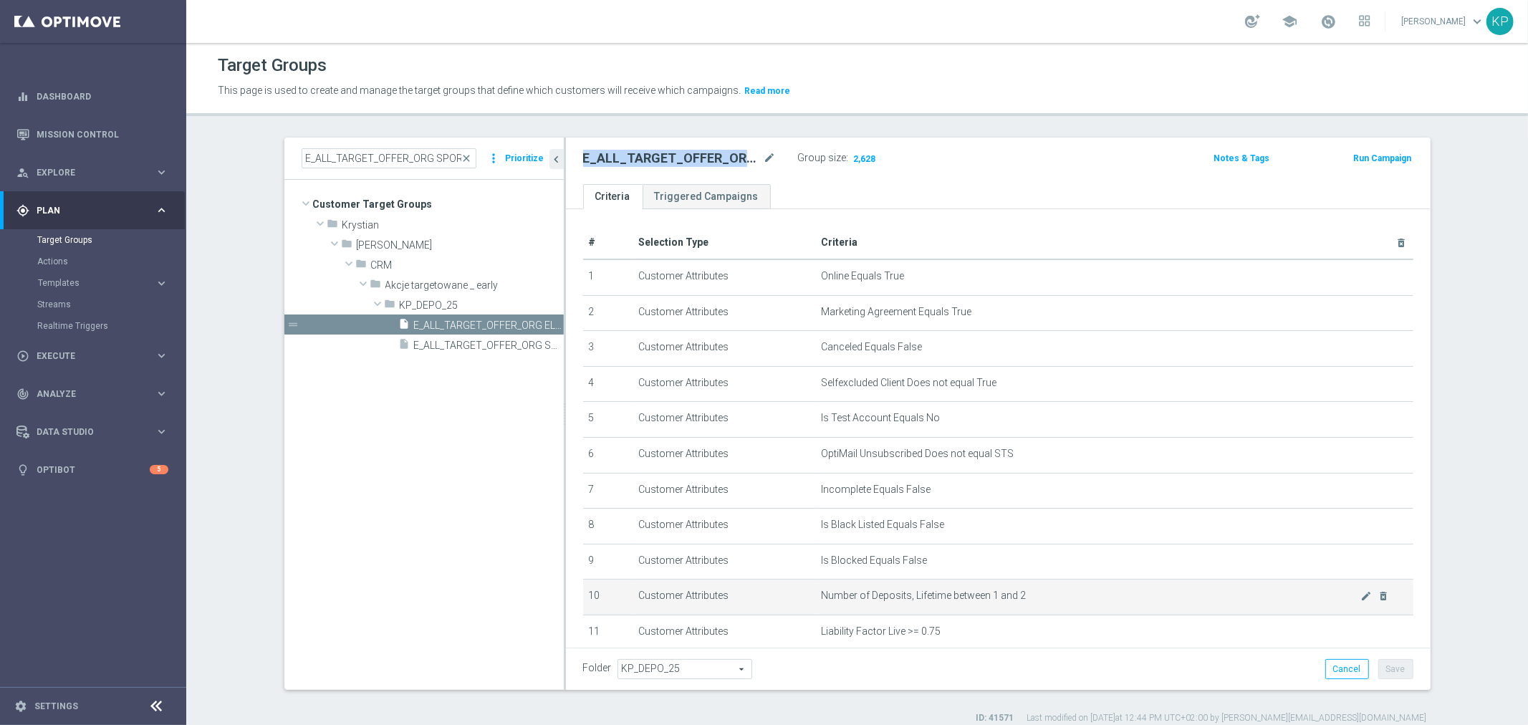
copy div "E_ALL_TARGET_OFFER_ORG ELMISTRZOSTW KURSY_1-2DEPO_101025"
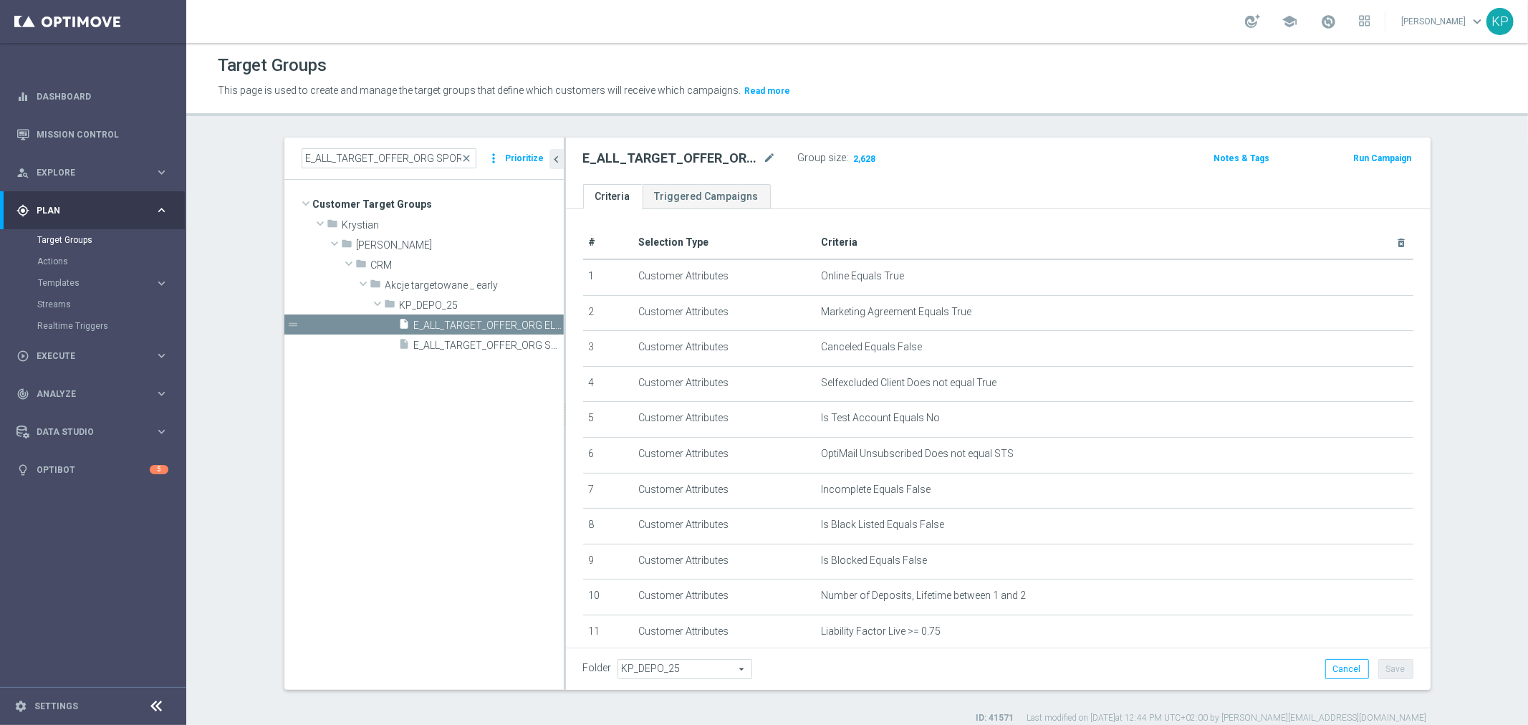
click at [964, 91] on p "This page is used to create and manage the target groups that define which cust…" at bounding box center [694, 91] width 953 height 16
click at [418, 155] on input "E_ALL_TARGET_OFFER_ORG SPORTOWY TYDZIEN_1-2DEPO_071025" at bounding box center [389, 158] width 175 height 20
paste input "NONORG SPORTOWY TYDZIEN_3"
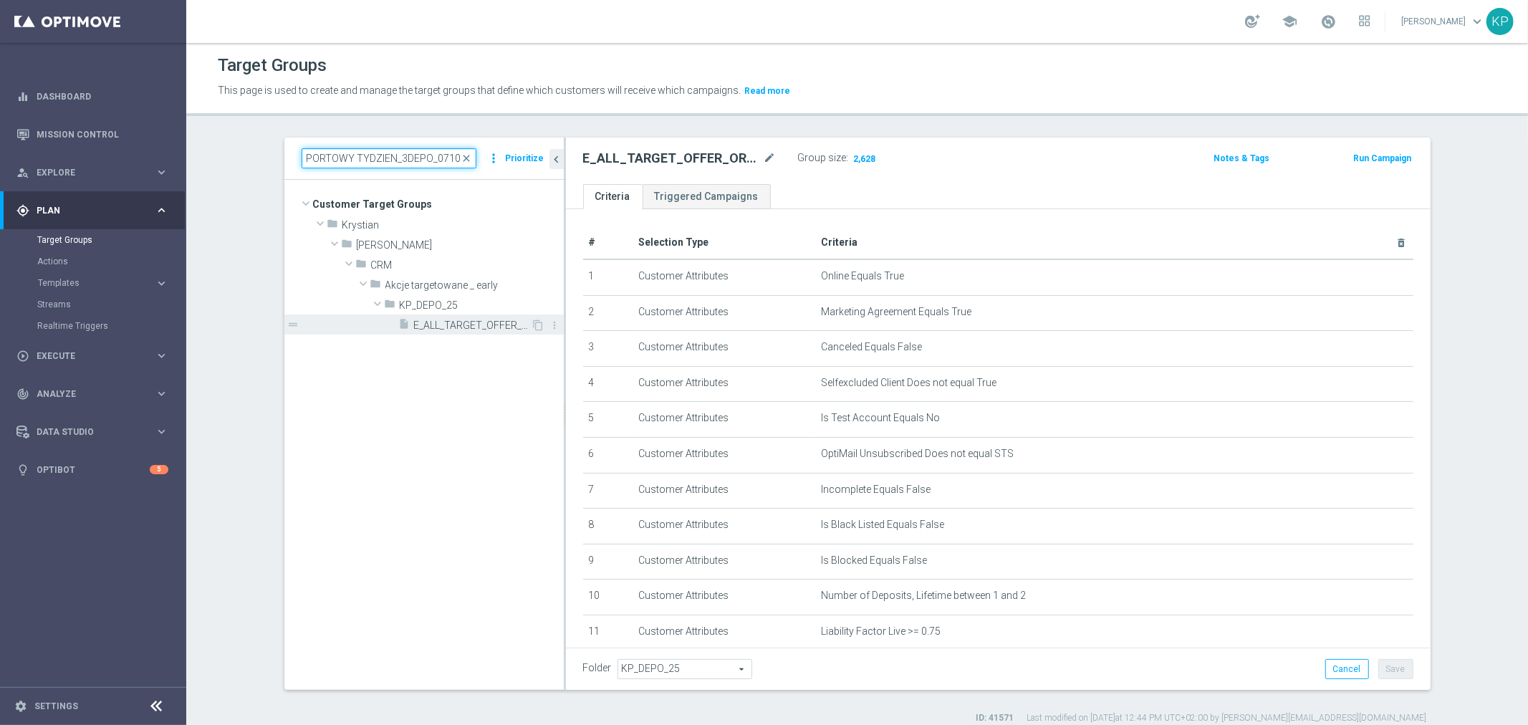
type input "E_ALL_TARGET_OFFER_NONORG SPORTOWY TYDZIEN_3DEPO_071025"
click at [456, 324] on span "E_ALL_TARGET_OFFER_NONORG SPORTOWY TYDZIEN_3DEPO_071025" at bounding box center [472, 325] width 117 height 12
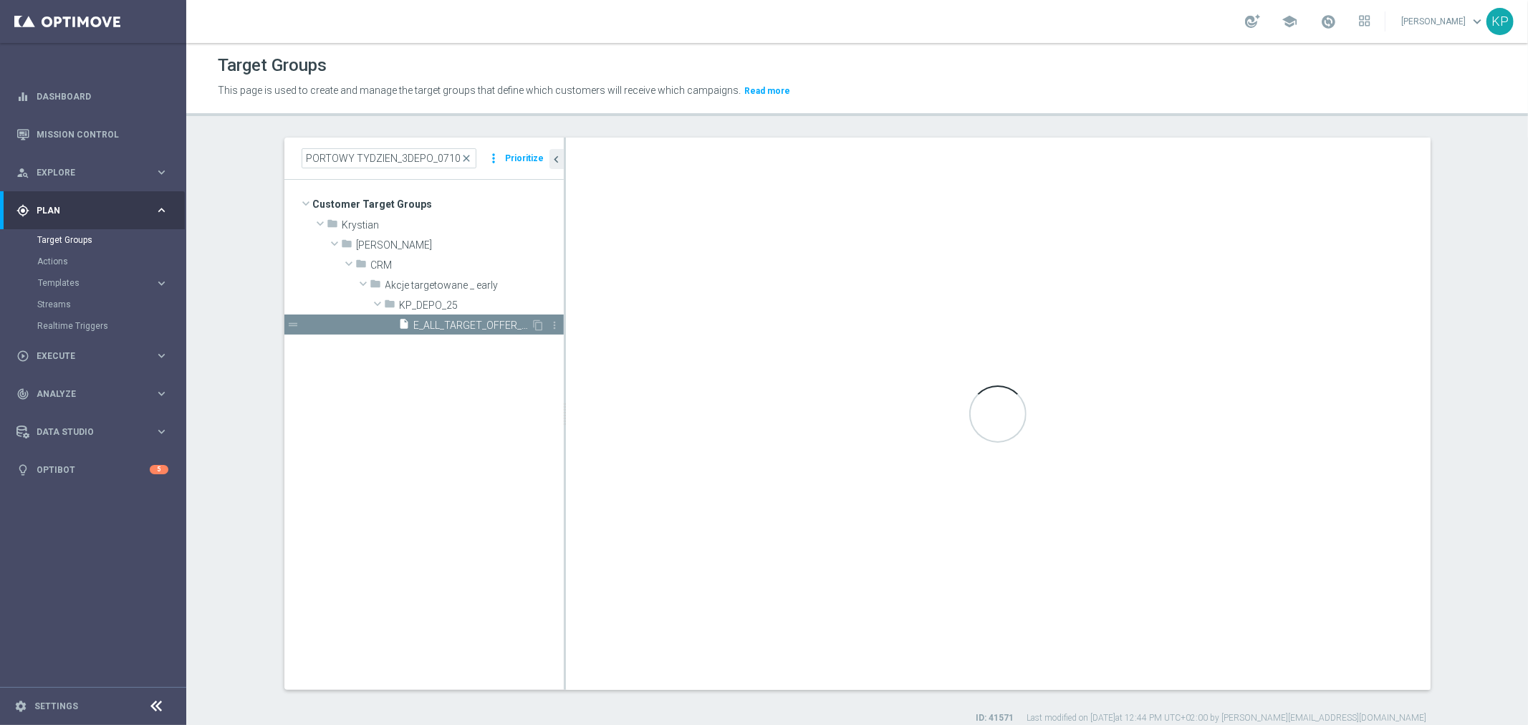
scroll to position [0, 0]
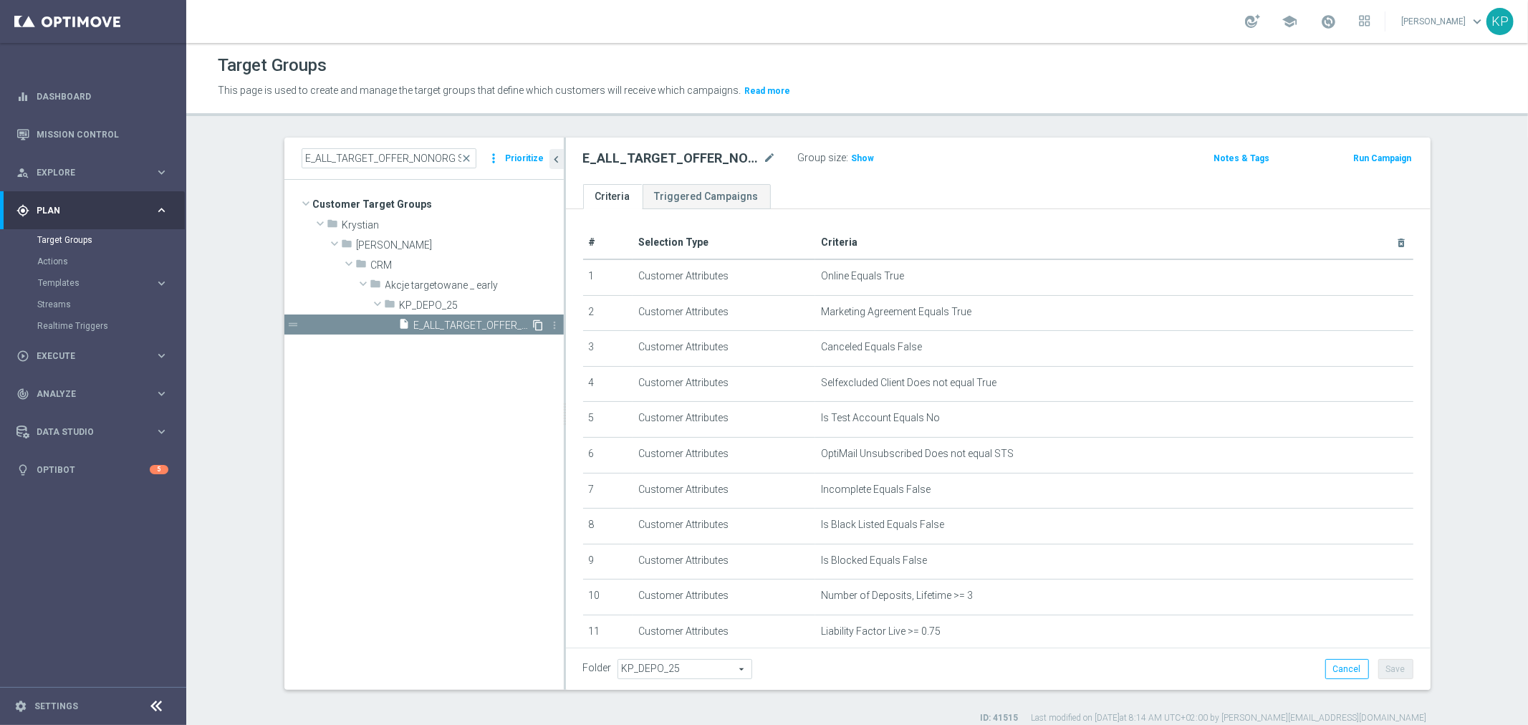
click at [533, 327] on icon "content_copy" at bounding box center [538, 324] width 11 height 11
click at [764, 158] on icon "mode_edit" at bounding box center [770, 158] width 13 height 17
click at [663, 162] on input "Copy of E_ALL_TARGET_OFFER_NONORG SPORTOWY TYDZIEN_3DEPO_071025" at bounding box center [679, 160] width 193 height 20
drag, startPoint x: 590, startPoint y: 162, endPoint x: 567, endPoint y: 162, distance: 22.2
click at [572, 162] on div "Copy of E_ALL_TARGET_OFFER_NONORG SPORTOWY TYDZIEN_3DEPO_071025" at bounding box center [679, 160] width 215 height 20
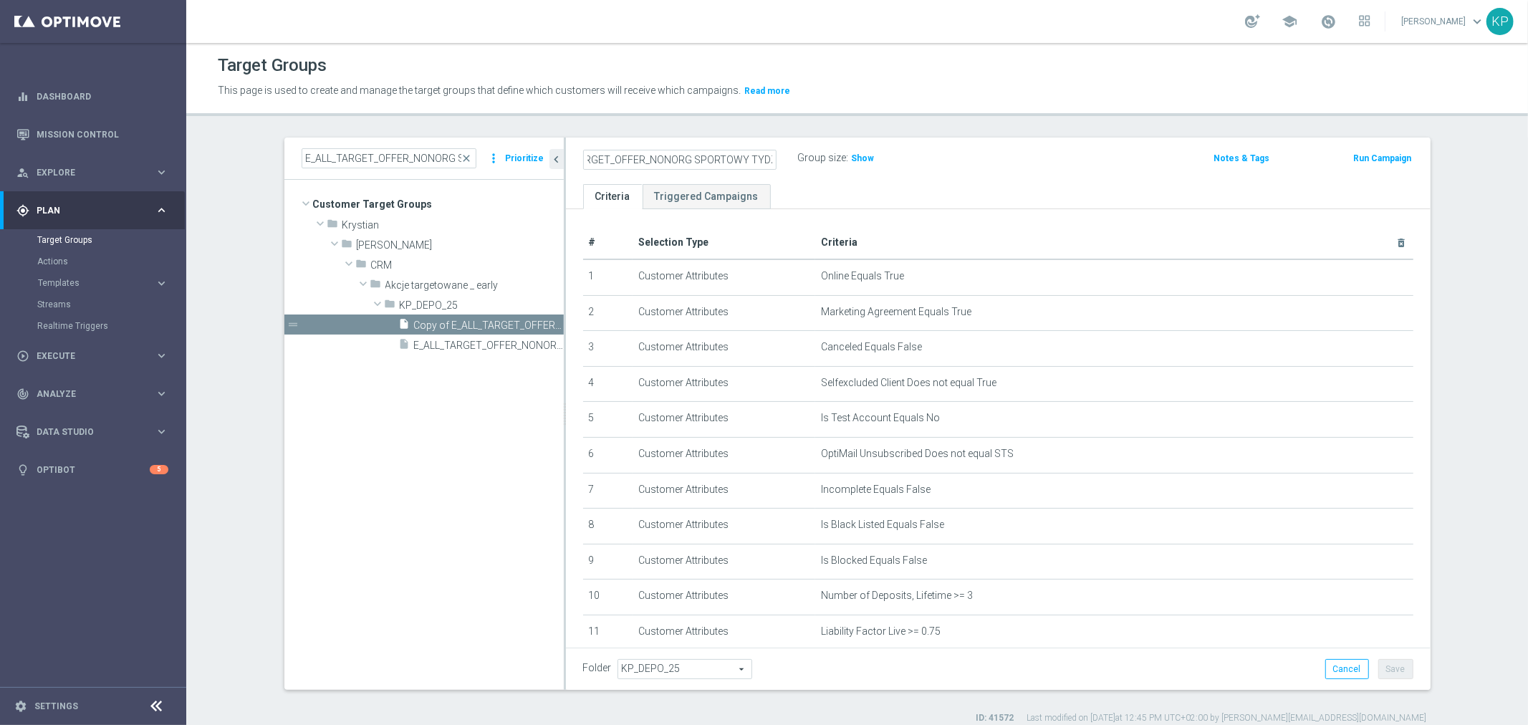
scroll to position [0, 4]
click at [623, 162] on input "Copy of E_ALL_TARGET_OFFER_NONORG SPORTOWY TYDZIEN_3DEPO_071025" at bounding box center [679, 160] width 193 height 20
drag, startPoint x: 613, startPoint y: 161, endPoint x: 546, endPoint y: 160, distance: 67.3
click at [546, 160] on as-split "E_ALL_TARGET_OFFER_NONORG SPORTOWY TYDZIEN_3DEPO_071025 close more_vert Priorit…" at bounding box center [857, 414] width 1146 height 552
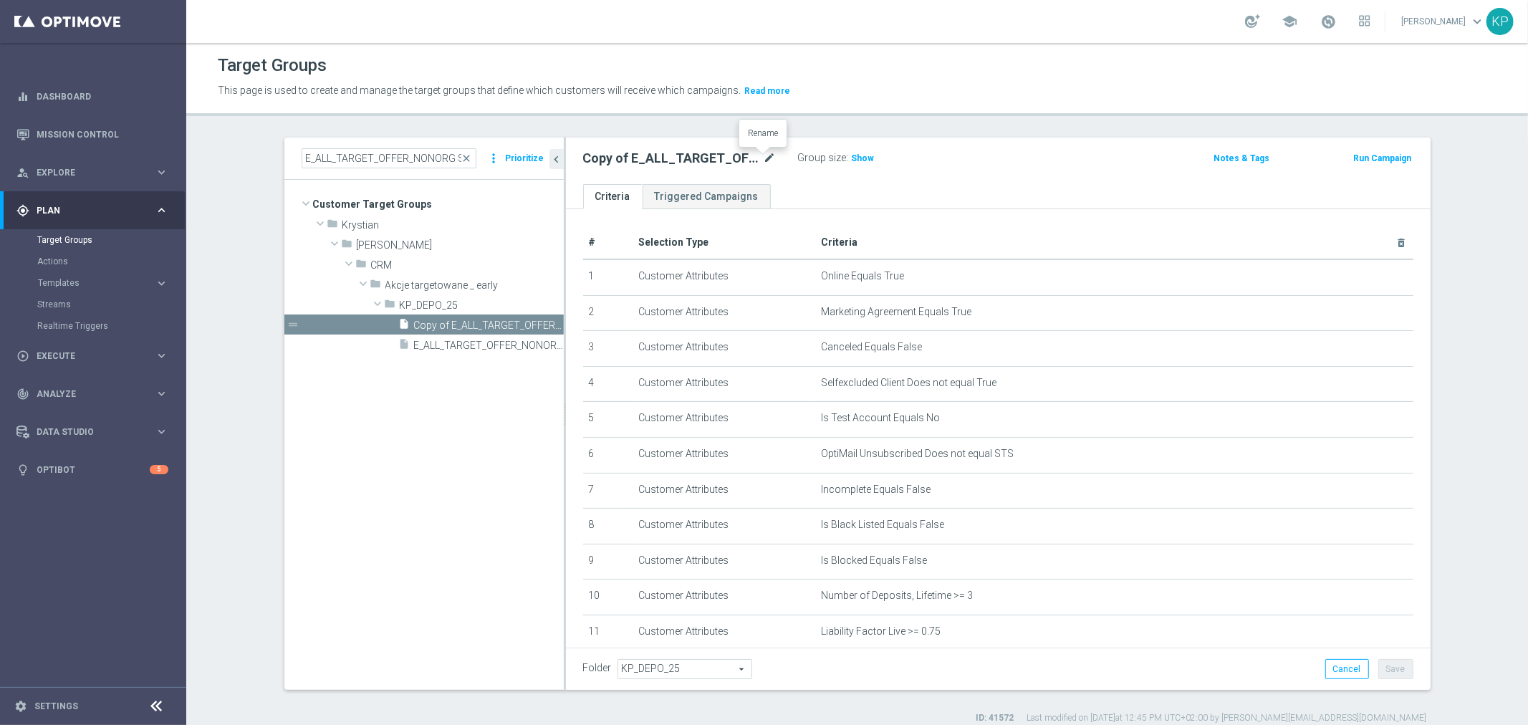
click at [767, 158] on icon "mode_edit" at bounding box center [770, 158] width 13 height 17
click at [670, 158] on input "Copy of E_ALL_TARGET_OFFER_NONORG SPORTOWY TYDZIEN_3DEPO_071025" at bounding box center [679, 160] width 193 height 20
drag, startPoint x: 657, startPoint y: 160, endPoint x: 521, endPoint y: 160, distance: 136.1
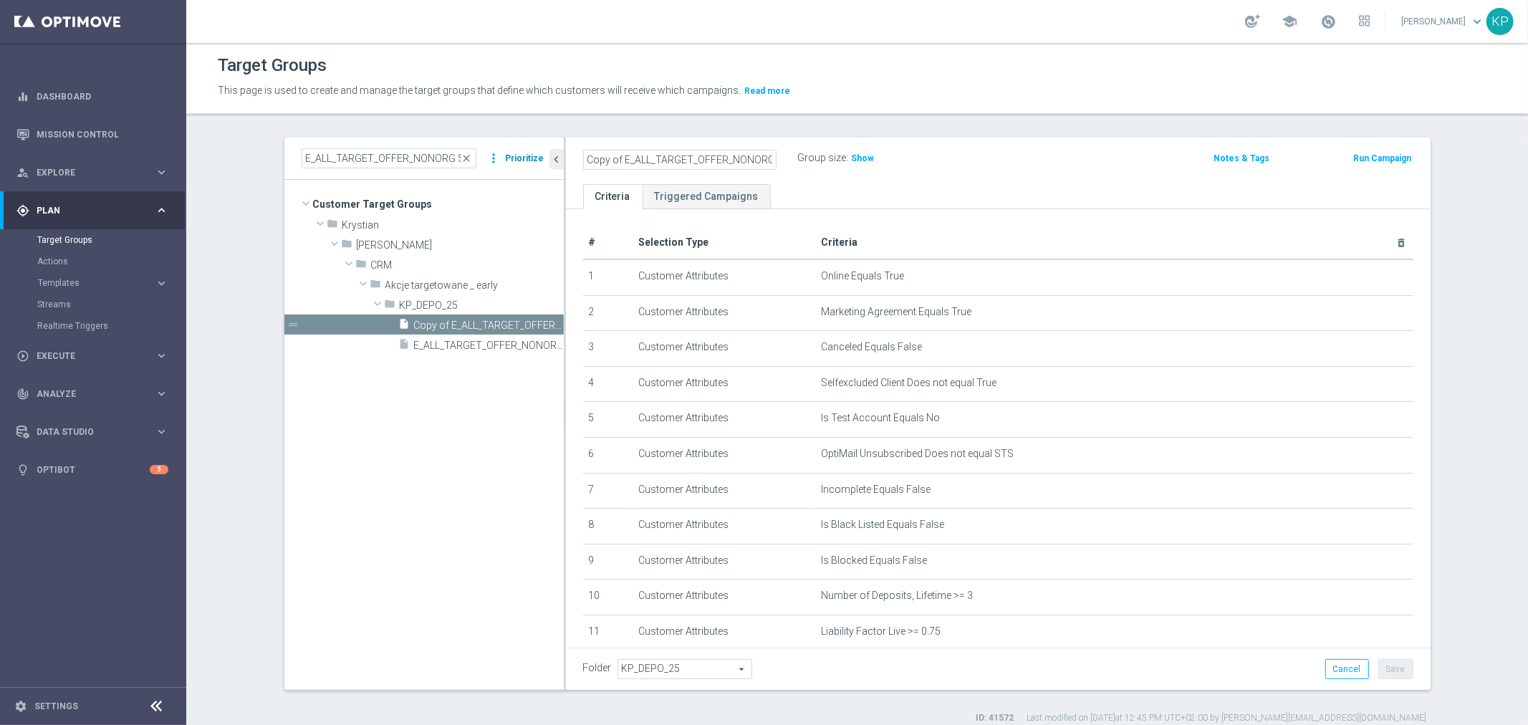
click at [521, 160] on as-split "E_ALL_TARGET_OFFER_NONORG SPORTOWY TYDZIEN_3DEPO_071025 close more_vert Priorit…" at bounding box center [857, 414] width 1146 height 552
click at [599, 160] on input "Copy of E_ALL_TARGET_OFFER_NONORG SPORTOWY TYDZIEN_3DEPO_071025" at bounding box center [679, 160] width 193 height 20
drag, startPoint x: 618, startPoint y: 160, endPoint x: 545, endPoint y: 155, distance: 73.3
click at [545, 155] on as-split "E_ALL_TARGET_OFFER_NONORG SPORTOWY TYDZIEN_3DEPO_071025 close more_vert Priorit…" at bounding box center [857, 414] width 1146 height 552
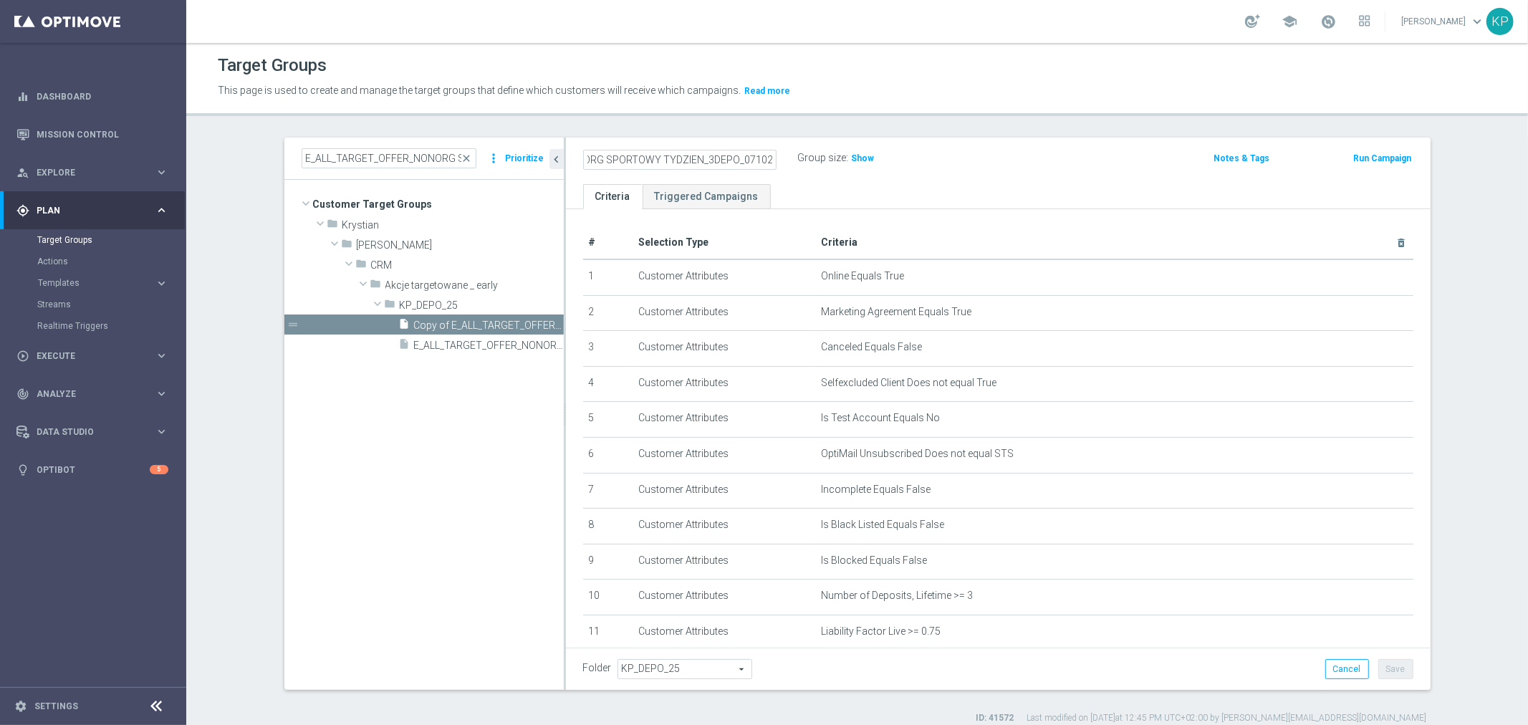
drag, startPoint x: 718, startPoint y: 155, endPoint x: 771, endPoint y: 161, distance: 54.0
click at [771, 161] on div "E_ALL_TARGET_OFFER_NONORG SPORTOWY TYDZIEN_3DEPO_071025" at bounding box center [679, 160] width 215 height 20
click at [670, 161] on input "E_ALL_TARGET_OFFER_NONORG SPORTOWY TYDZIEN_3DEPO_071025" at bounding box center [679, 160] width 193 height 20
drag, startPoint x: 691, startPoint y: 159, endPoint x: 597, endPoint y: 159, distance: 93.8
click at [597, 159] on input "E_ALL_TARGET_OFFER_NONORG SPORTOWY TYDZIEN_3DEPO_071025" at bounding box center [679, 160] width 193 height 20
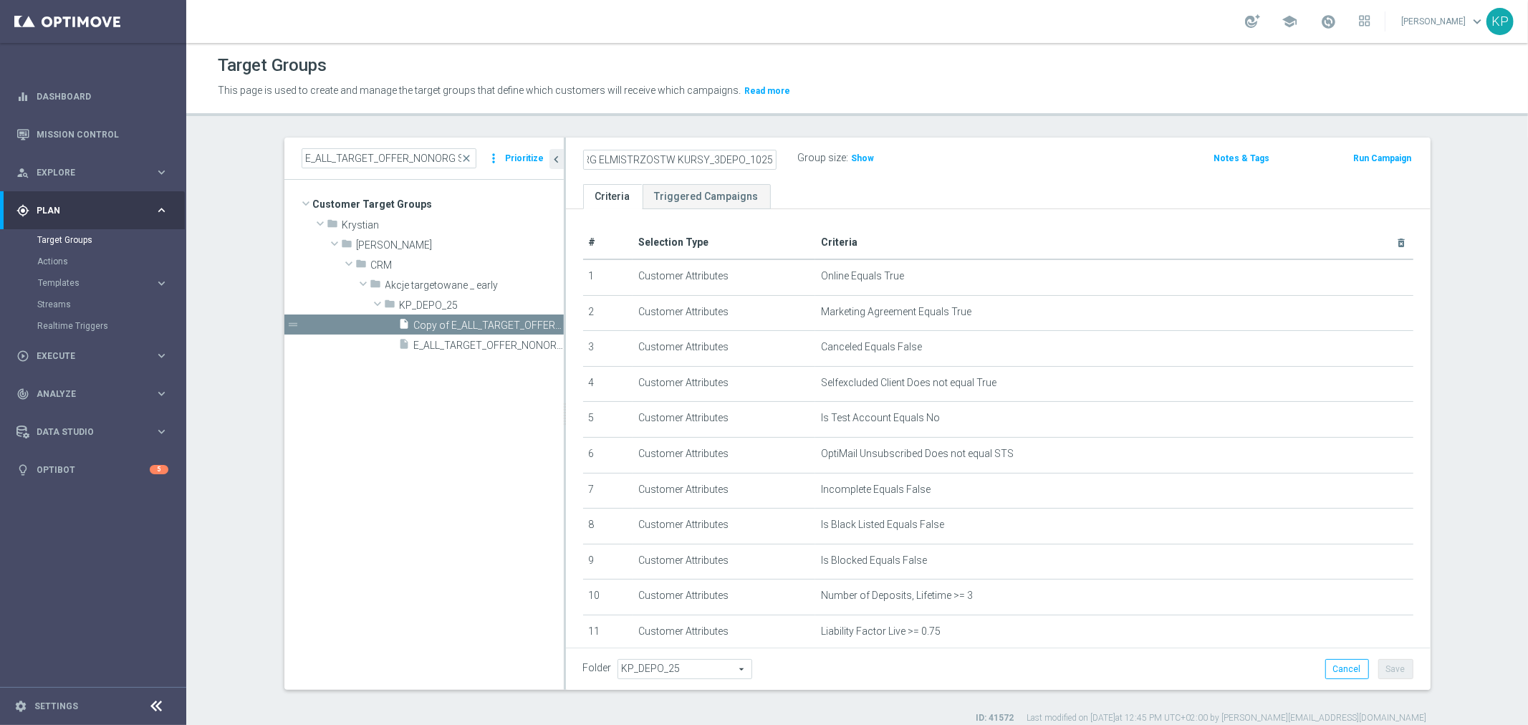
scroll to position [0, 135]
type input "E_ALL_TARGET_OFFER_NONORG ELMISTRZOSTW KURSY_3DEPO_101025"
click at [591, 147] on div "E_ALL_TARGET_OFFER_NONORG ELMISTRZOSTW KURSY_3DEPO_101025 Group size : Show Not…" at bounding box center [998, 161] width 865 height 47
click at [1386, 667] on button "Save" at bounding box center [1395, 669] width 35 height 20
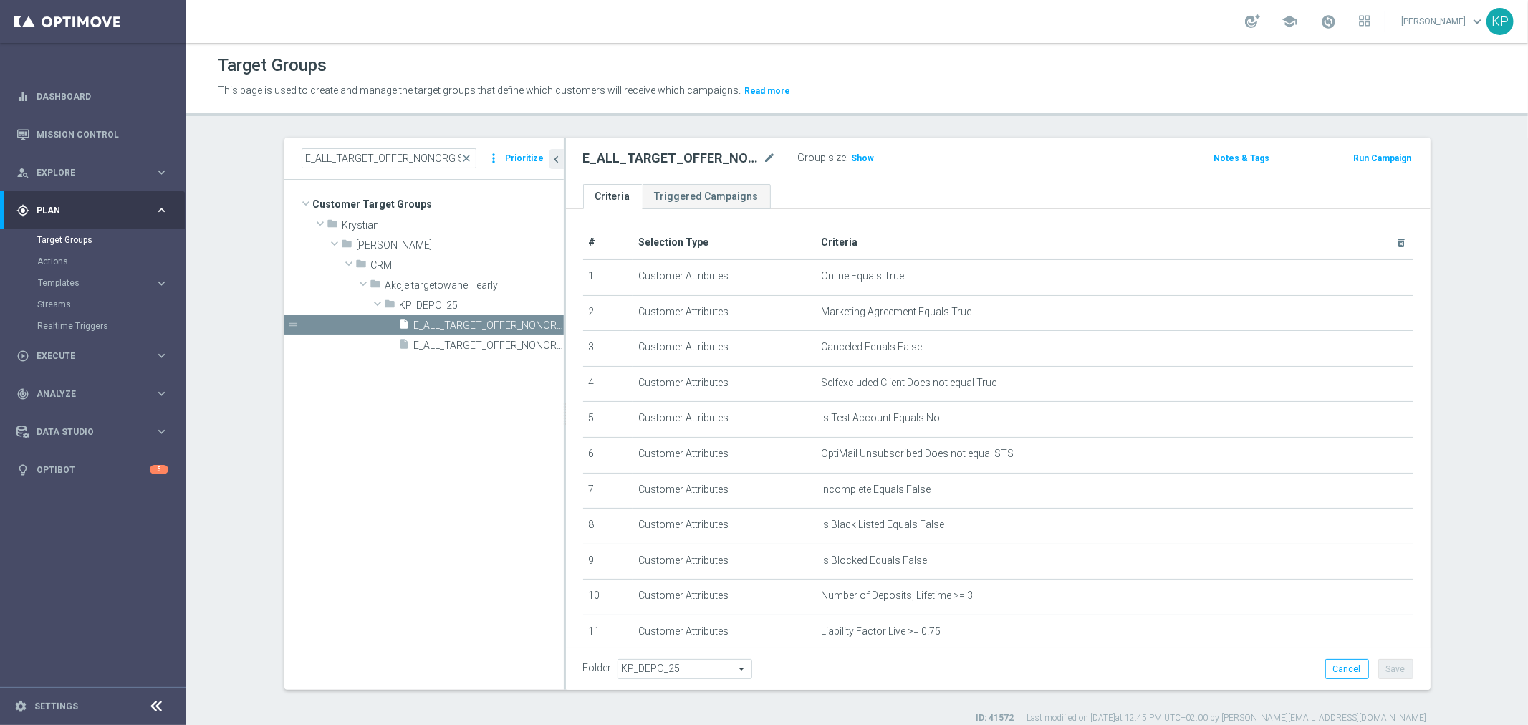
click at [727, 163] on h2 "E_ALL_TARGET_OFFER_NONORG ELMISTRZOSTW KURSY_3DEPO_101025" at bounding box center [672, 158] width 178 height 17
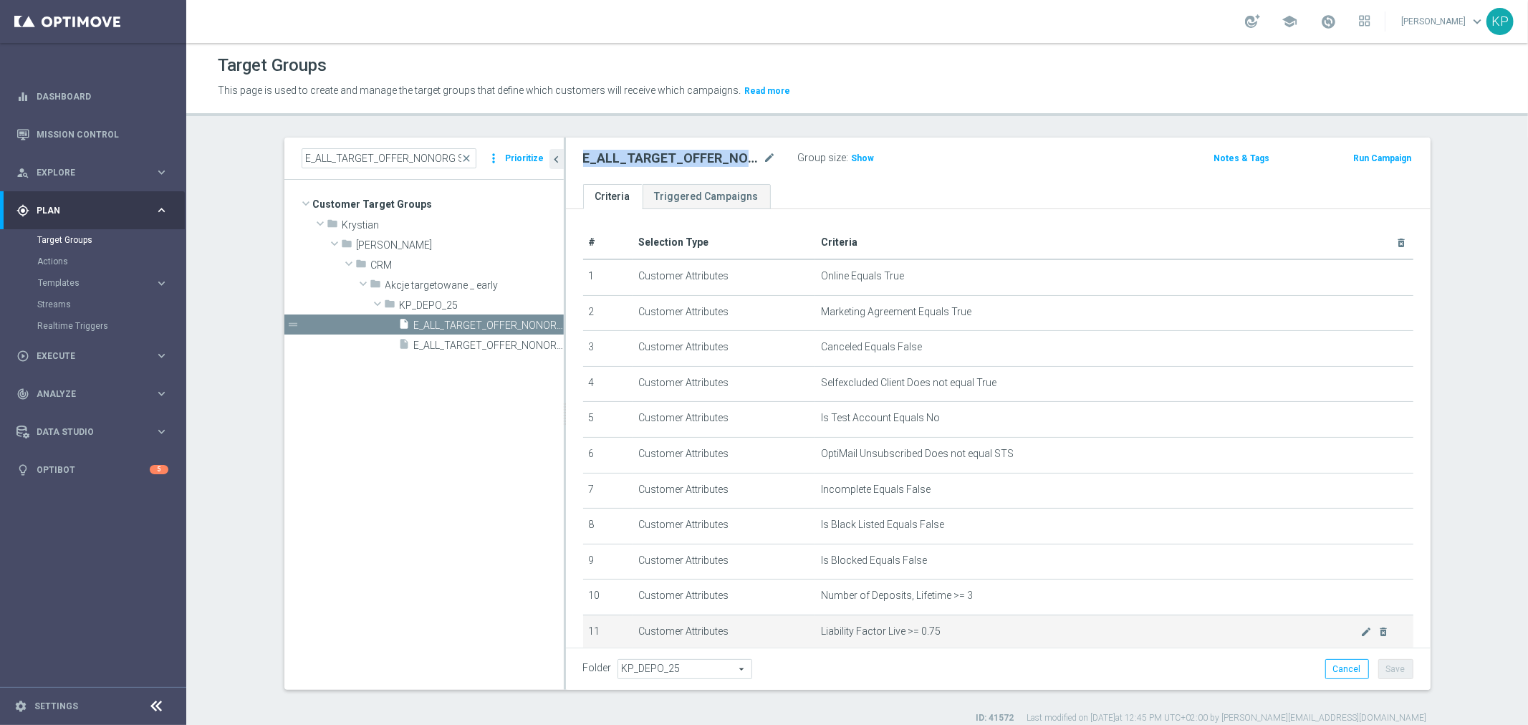
copy div "E_ALL_TARGET_OFFER_NONORG ELMISTRZOSTW KURSY_3DEPO_101025"
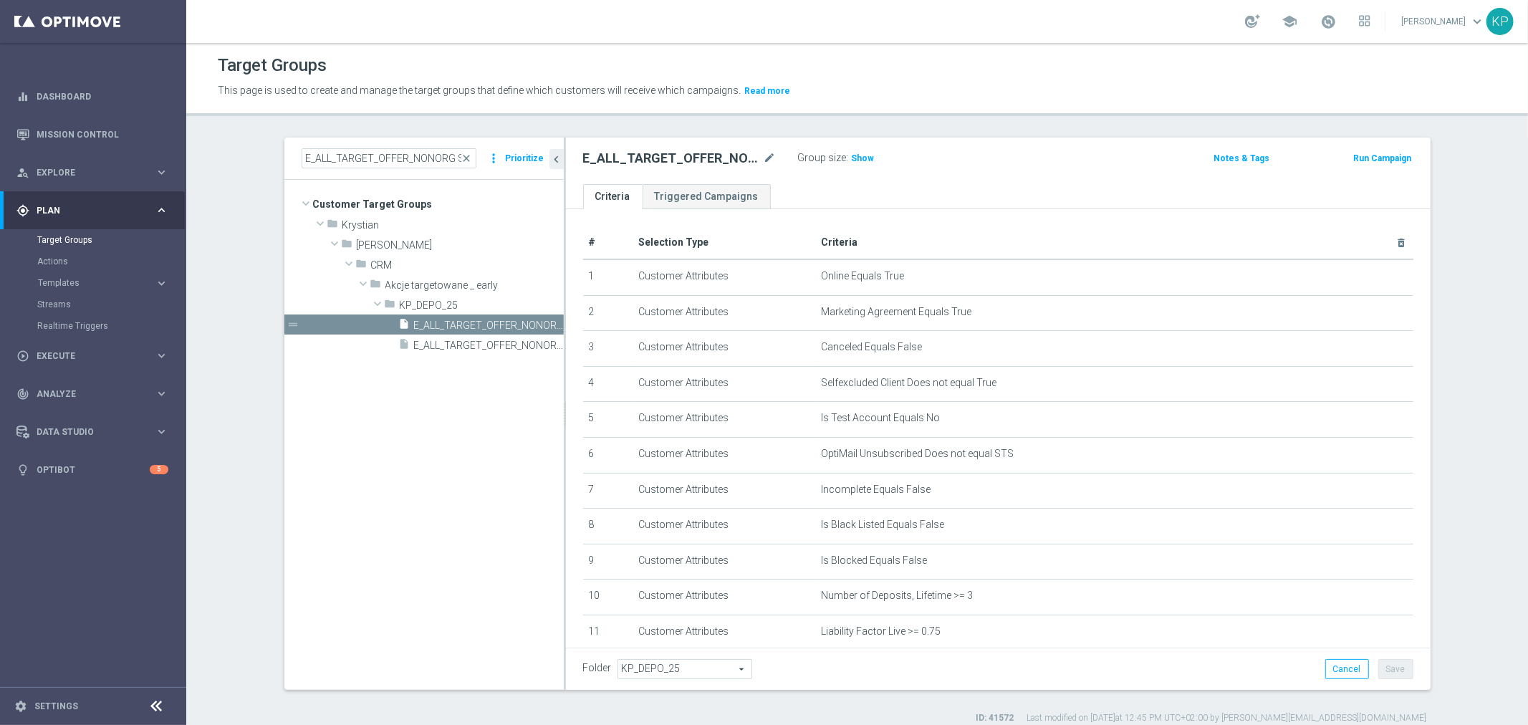
drag, startPoint x: 984, startPoint y: 102, endPoint x: 944, endPoint y: 100, distance: 39.5
click at [984, 102] on div "This page is used to create and manage the target groups that define which cust…" at bounding box center [694, 91] width 975 height 23
click at [428, 155] on input "E_ALL_TARGET_OFFER_NONORG SPORTOWY TYDZIEN_3DEPO_071025" at bounding box center [389, 158] width 175 height 20
paste input "1-2"
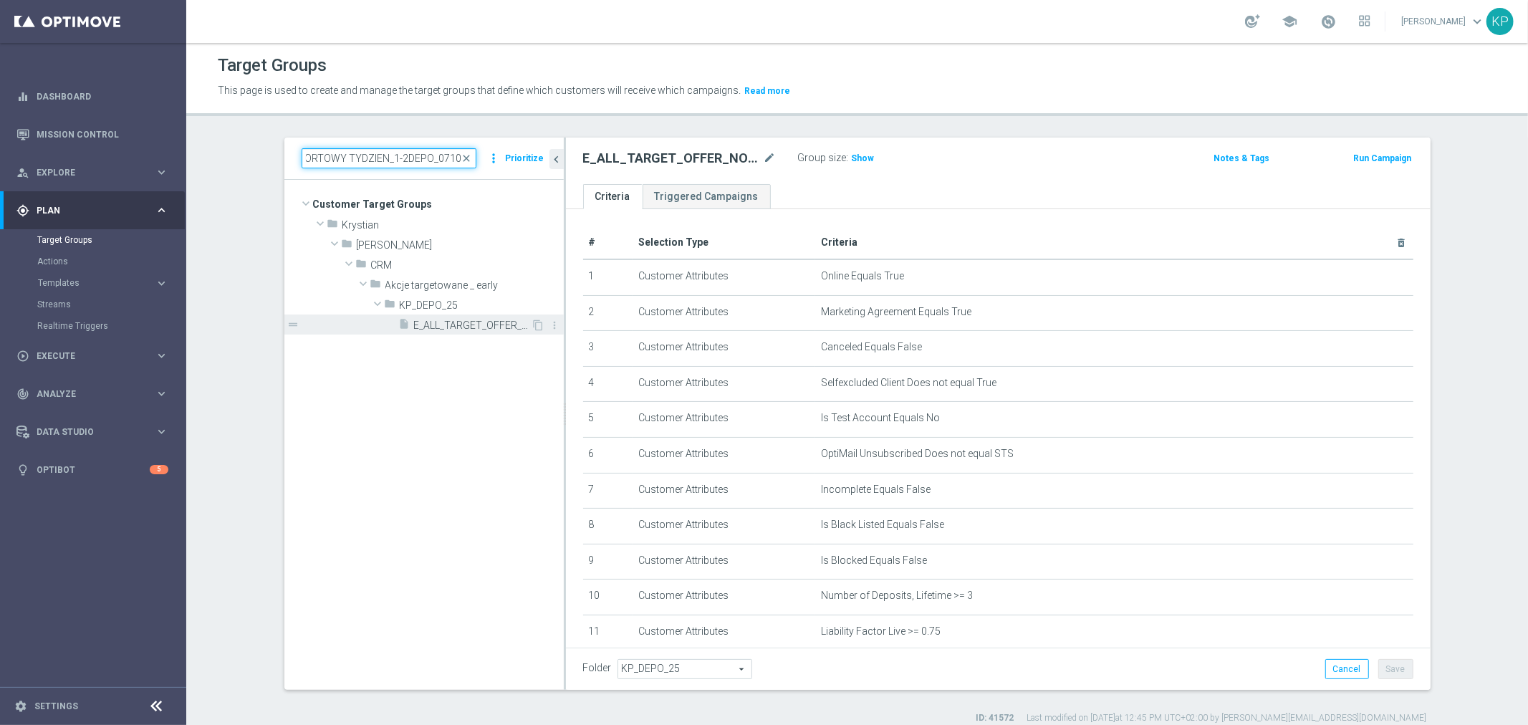
type input "E_ALL_TARGET_OFFER_NONORG SPORTOWY TYDZIEN_1-2DEPO_071025"
click at [463, 323] on span "E_ALL_TARGET_OFFER_NONORG SPORTOWY TYDZIEN_1-2DEPO_071025" at bounding box center [472, 325] width 117 height 12
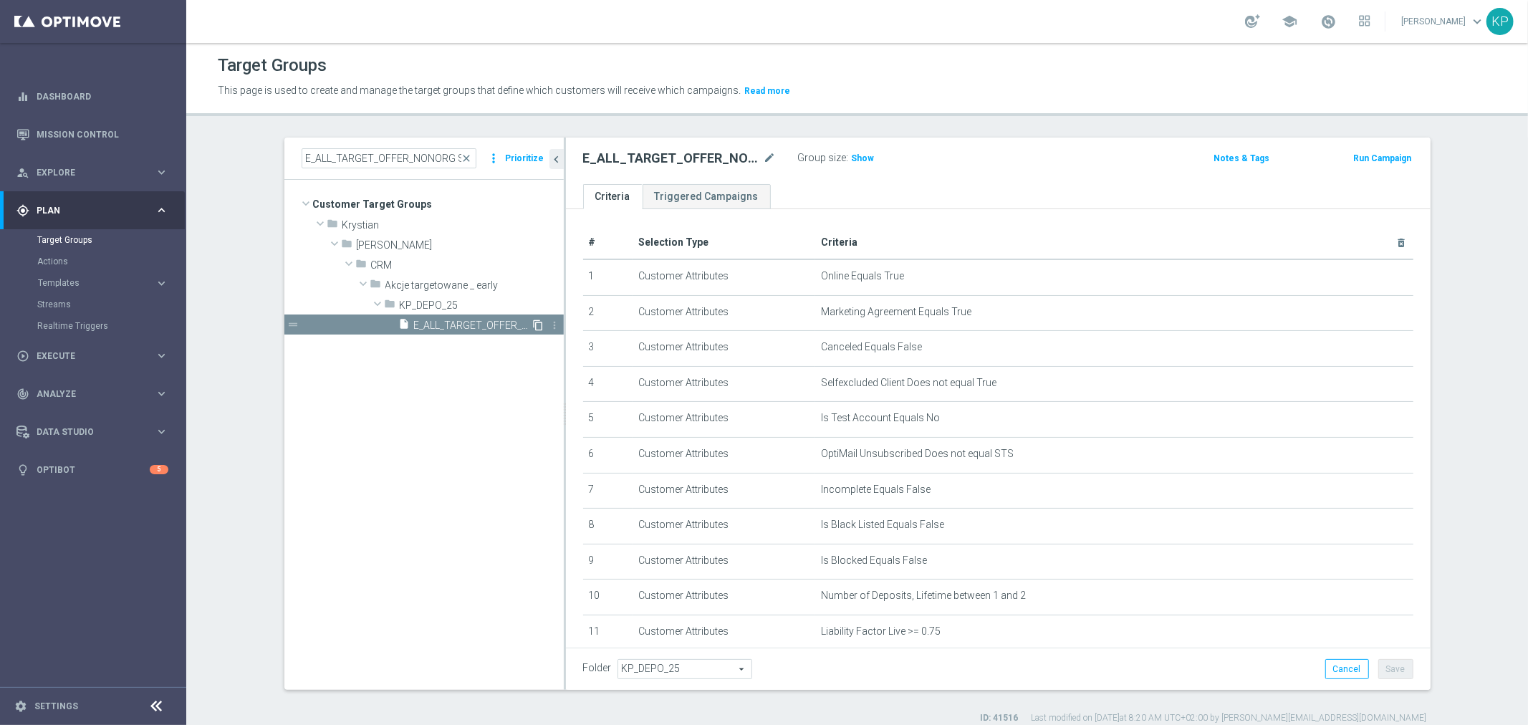
click at [533, 323] on icon "content_copy" at bounding box center [538, 324] width 11 height 11
click at [765, 158] on icon "mode_edit" at bounding box center [770, 158] width 13 height 17
click at [739, 158] on input "Copy of E_ALL_TARGET_OFFER_NONORG SPORTOWY TYDZIEN_1-2DEPO_071025" at bounding box center [679, 160] width 193 height 20
click at [743, 158] on input "Copy of E_ALL_TARGET_OFFER_NONORG SPORTOWY TYDZIEN_1-2DEPO_071025" at bounding box center [679, 160] width 193 height 20
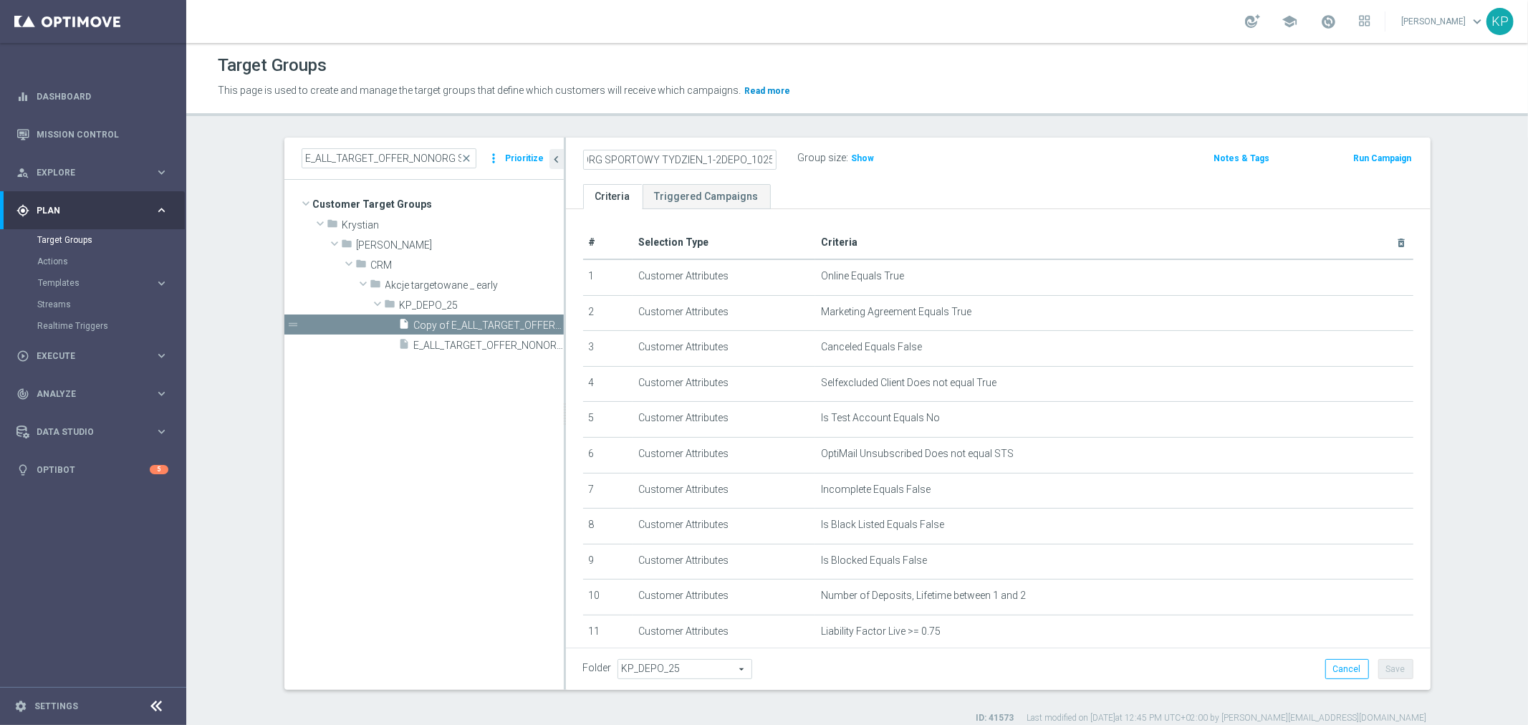
scroll to position [0, 167]
drag, startPoint x: 692, startPoint y: 159, endPoint x: 603, endPoint y: 159, distance: 88.8
click at [603, 159] on input "Copy of E_ALL_TARGET_OFFER_NONORG SPORTOWY TYDZIEN_1-2DEPO_101025" at bounding box center [679, 160] width 193 height 20
drag, startPoint x: 629, startPoint y: 160, endPoint x: 541, endPoint y: 158, distance: 88.1
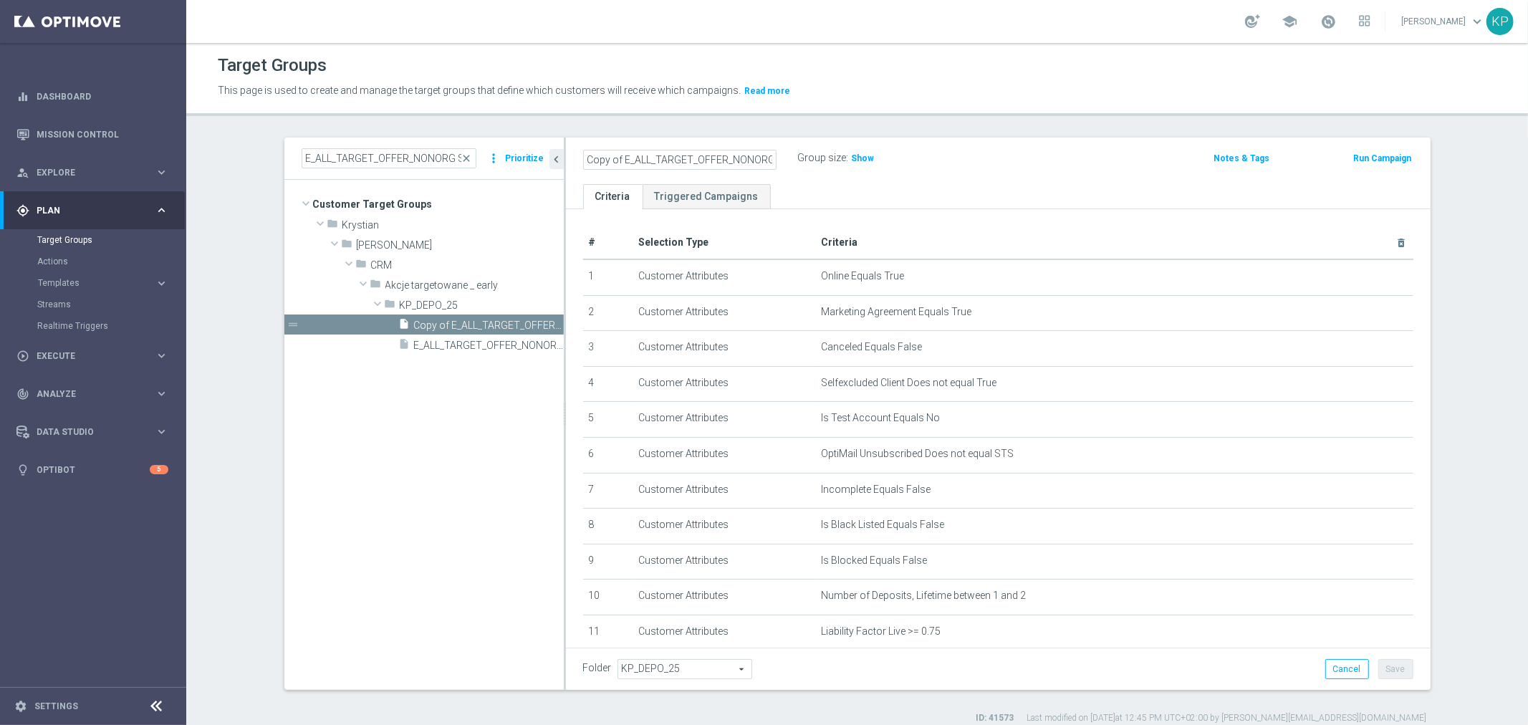
click at [541, 158] on as-split "E_ALL_TARGET_OFFER_NONORG SPORTOWY TYDZIEN_1-2DEPO_071025 close more_vert Prior…" at bounding box center [857, 414] width 1146 height 552
click at [618, 158] on input "Copy of E_ALL_TARGET_OFFER_NONORG ELMISTRZOSTW KURSY_1-2DEPO_101025" at bounding box center [679, 160] width 193 height 20
type input "E_ALL_TARGET_OFFER_NONORG ELMISTRZOSTW KURSY_1-2DEPO_101025"
click at [809, 169] on div "Group size : Show" at bounding box center [869, 158] width 143 height 21
click at [1378, 662] on button "Save" at bounding box center [1395, 669] width 35 height 20
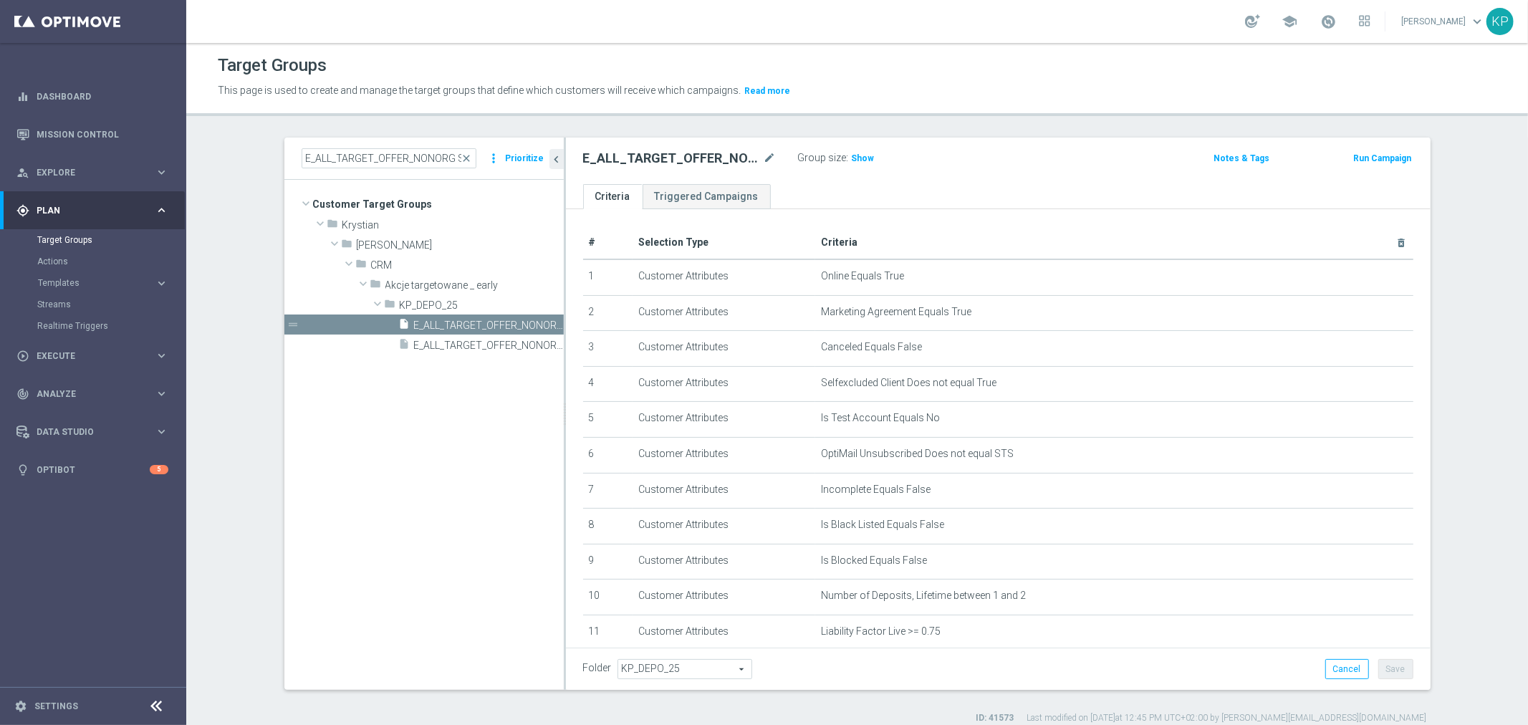
click at [721, 148] on div "E_ALL_TARGET_OFFER_NONORG ELMISTRZOSTW KURSY_1-2DEPO_101025 mode_edit" at bounding box center [690, 158] width 215 height 20
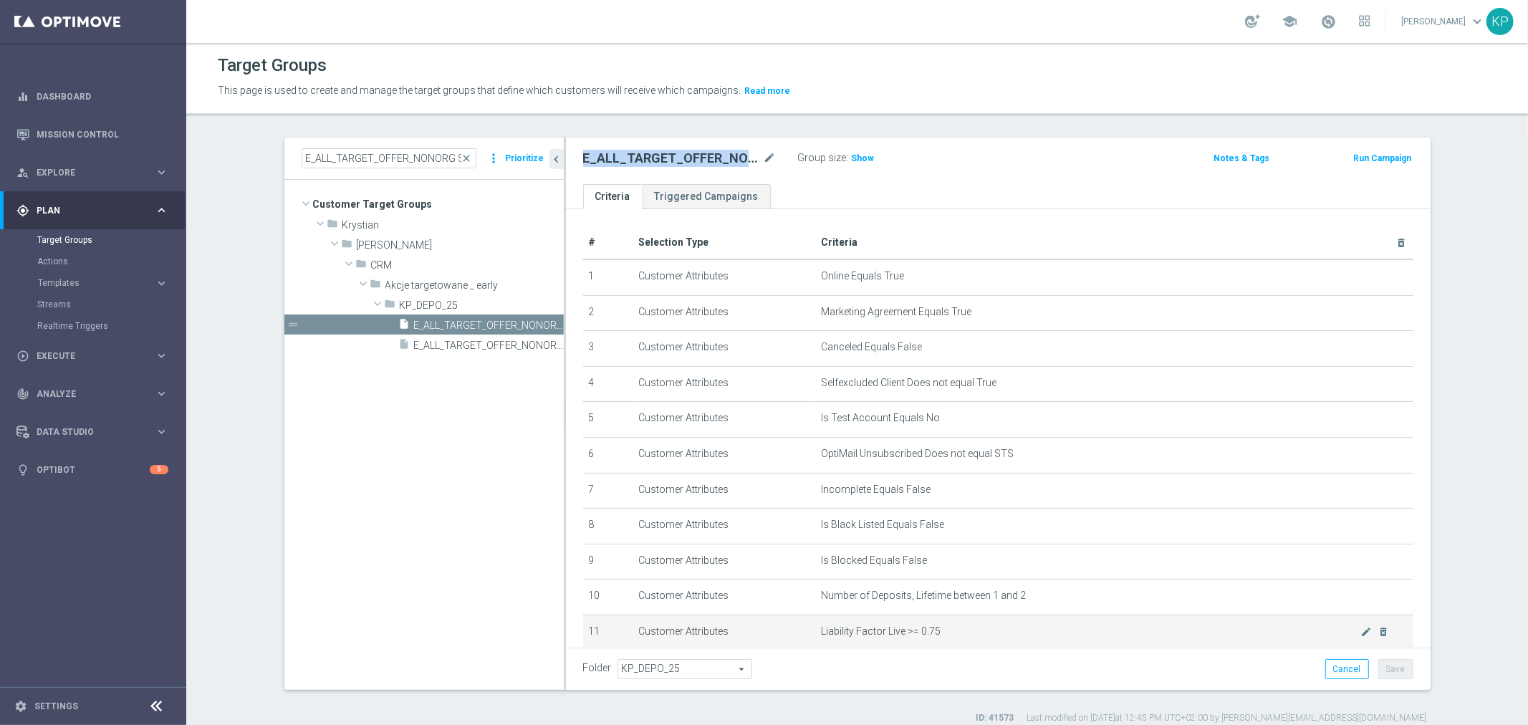
copy div "E_ALL_TARGET_OFFER_NONORG ELMISTRZOSTW KURSY_1-2DEPO_101025"
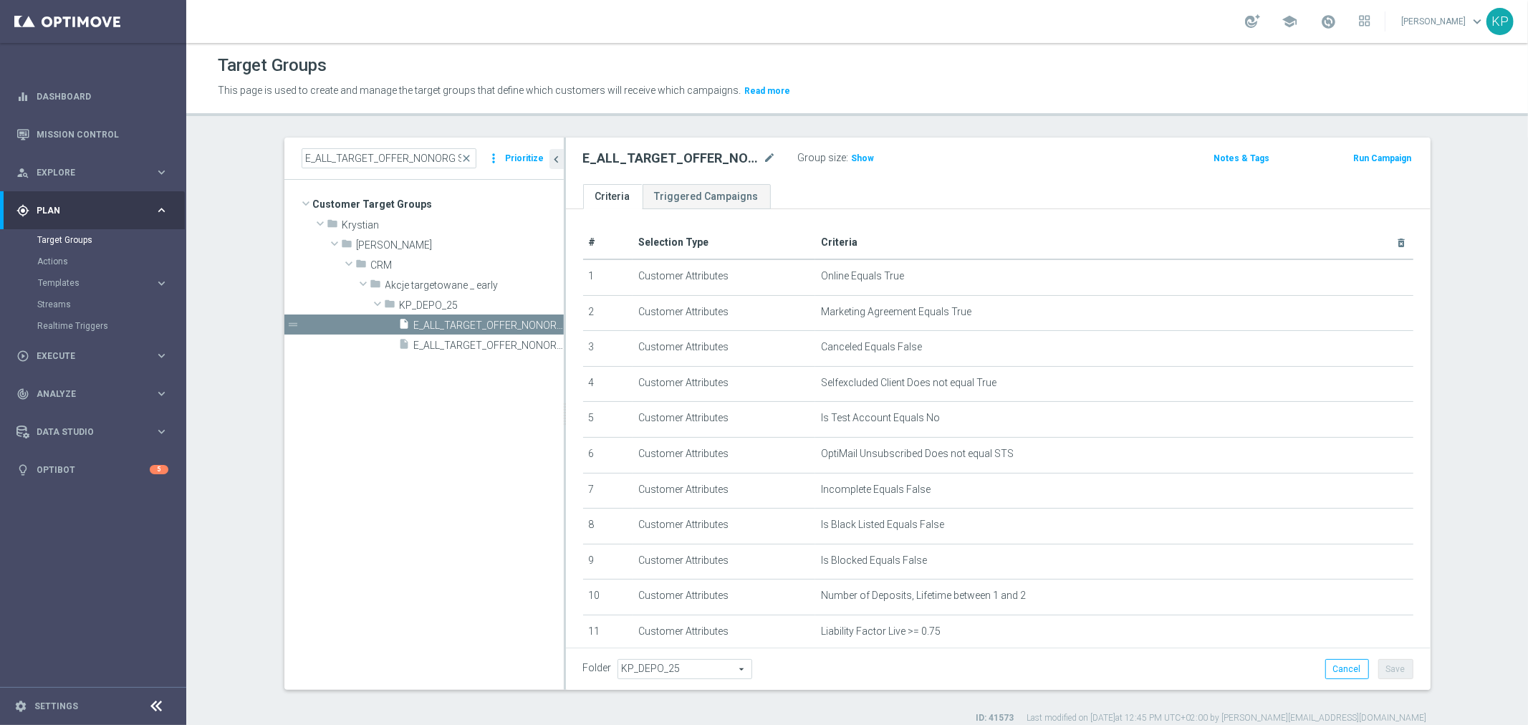
click at [944, 74] on div "Target Groups" at bounding box center [857, 66] width 1279 height 28
click at [431, 158] on input "E_ALL_TARGET_OFFER_NONORG SPORTOWY TYDZIEN_1-2DEPO_071025" at bounding box center [389, 158] width 175 height 20
paste input "ELMISTRZOSTW KURSY_3DEPO_10"
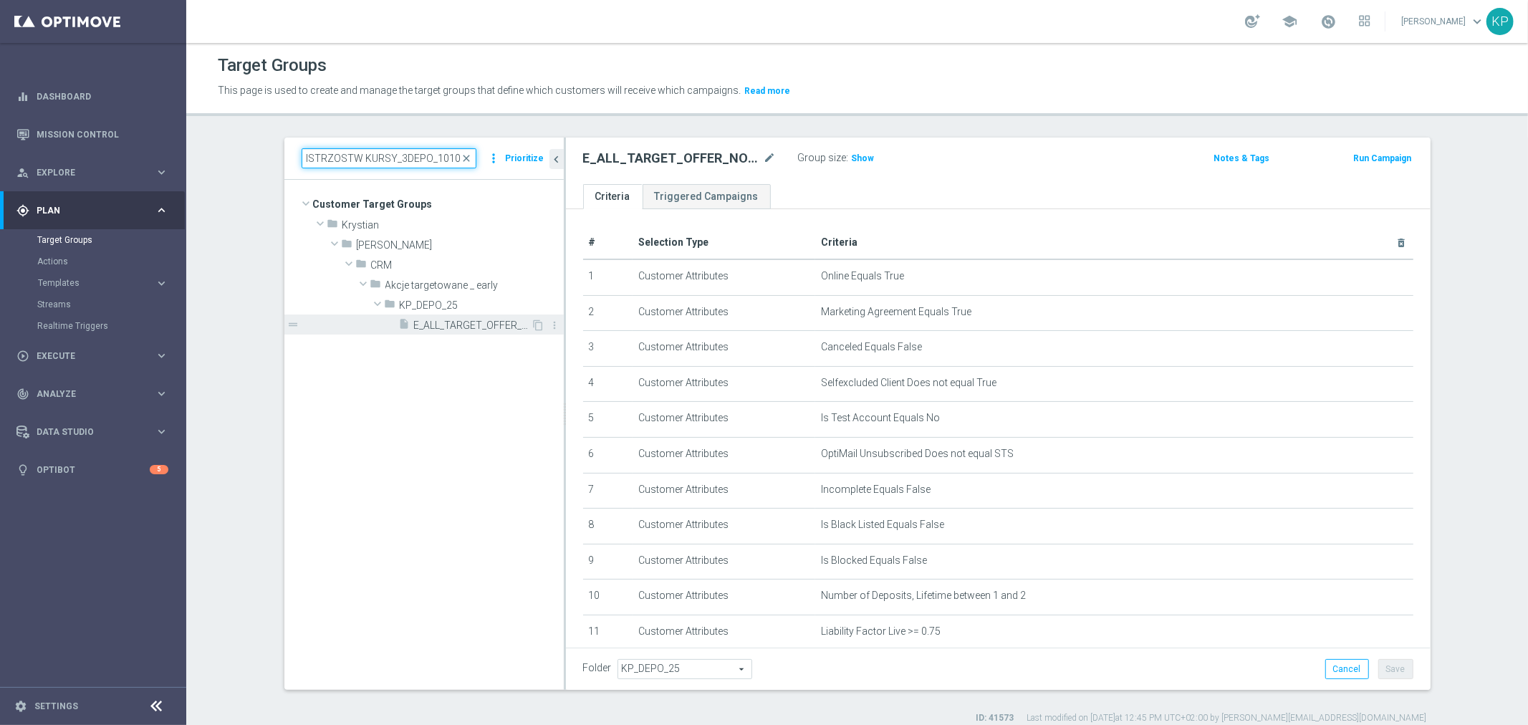
type input "E_ALL_TARGET_OFFER_ELMISTRZOSTW KURSY_3DEPO_101025"
click at [469, 319] on span "E_ALL_TARGET_OFFER_ELMISTRZOSTW KURSY_3DEPO_101025" at bounding box center [472, 325] width 117 height 12
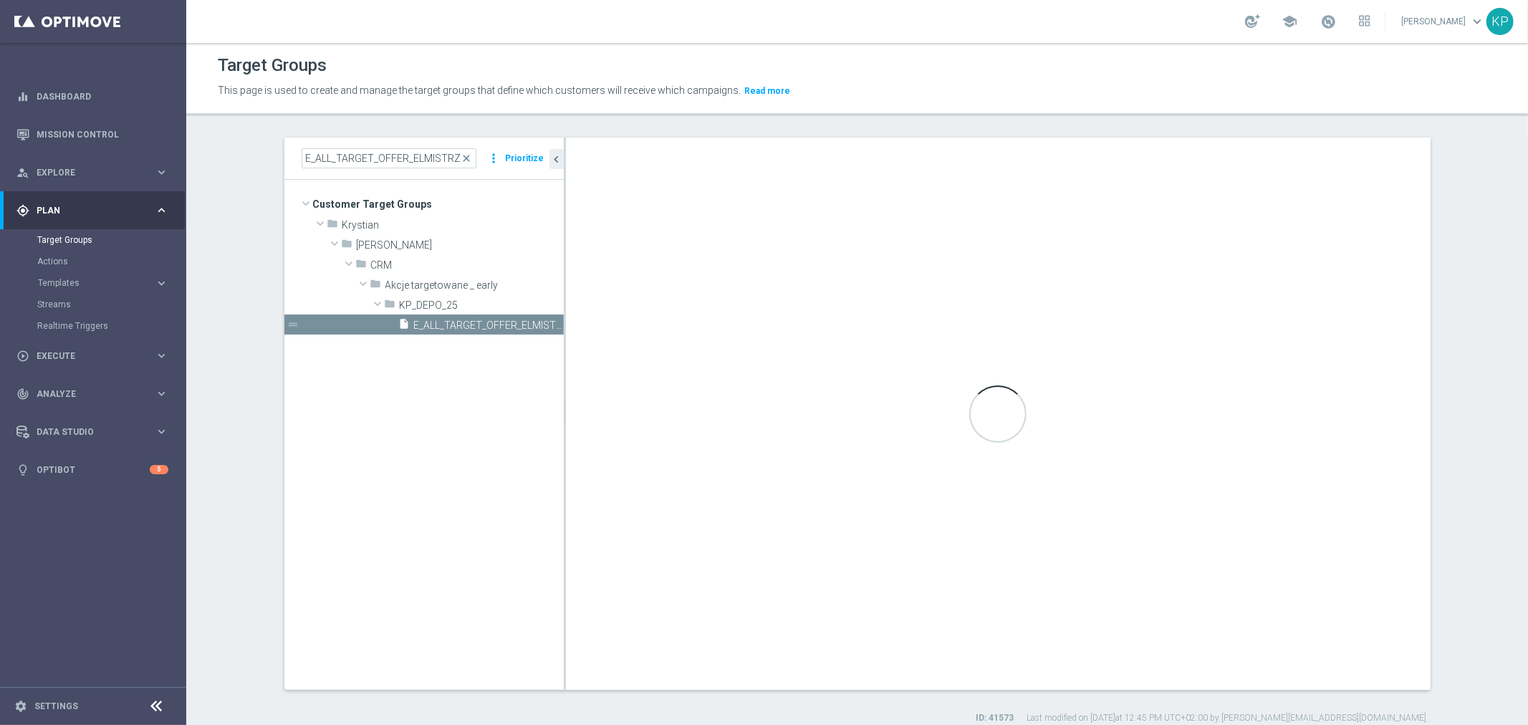
type textarea "(1 AND 2 AND 3 AND 4 AND 5 AND 6 AND 7 AND 8 AND 9 AND 10 AND 11 AND 12 AND 13 …"
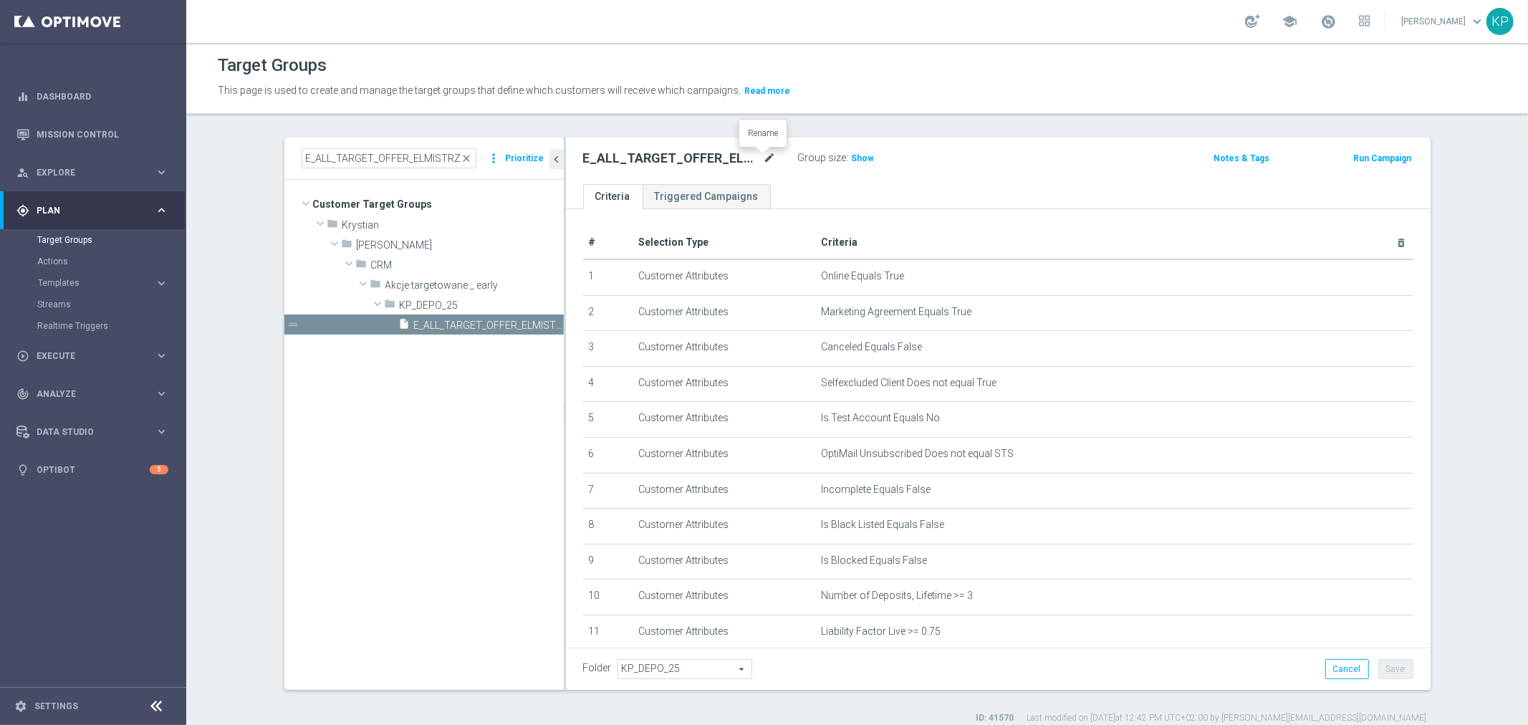
click at [764, 156] on icon "mode_edit" at bounding box center [770, 158] width 13 height 17
click at [701, 160] on input "E_ALL_TARGET_OFFER_ELMISTRZOSTW KURSY_3DEPO_101025" at bounding box center [679, 160] width 193 height 20
click at [589, 159] on input "E_ALL_TARGET_OFFER_ELMISTRZOSTW KURSY_3DEPO_101025" at bounding box center [679, 160] width 193 height 20
type input "E_ALL_TARGET_OFFER_ORG ELMISTRZOSTW KURSY_3DEPO_101025"
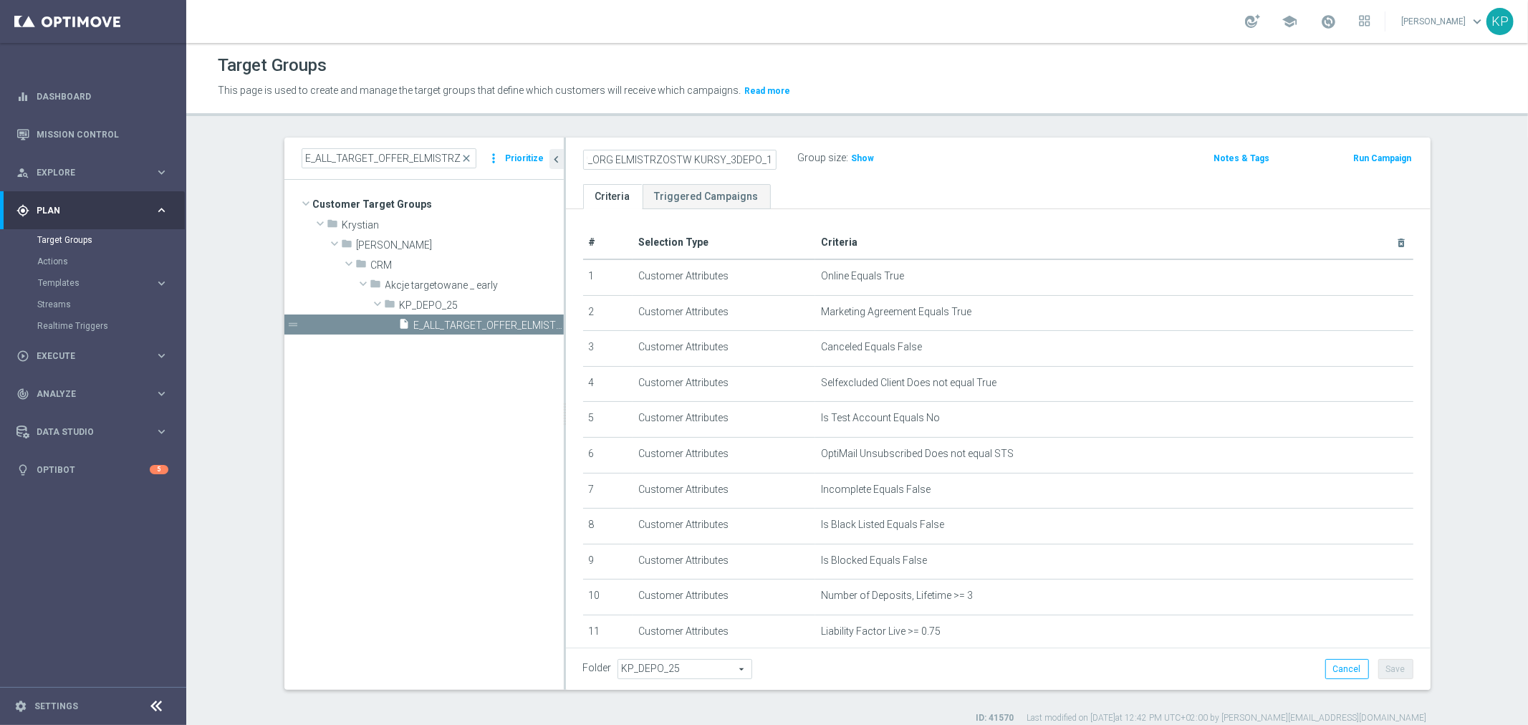
click at [620, 124] on div "Target Groups This page is used to create and manage the target groups that def…" at bounding box center [857, 384] width 1342 height 682
click at [1380, 657] on div "Folder KP_DEPO_25 KP_DEPO_25 arrow_drop_down search Cancel Save Saving..." at bounding box center [998, 669] width 865 height 42
click at [1379, 660] on button "Save" at bounding box center [1395, 669] width 35 height 20
click at [670, 144] on div "E_ALL_TARGET_OFFER_ORG ELMISTRZOSTW KURSY_3DEPO_101025 mode_edit Group size : S…" at bounding box center [998, 161] width 865 height 47
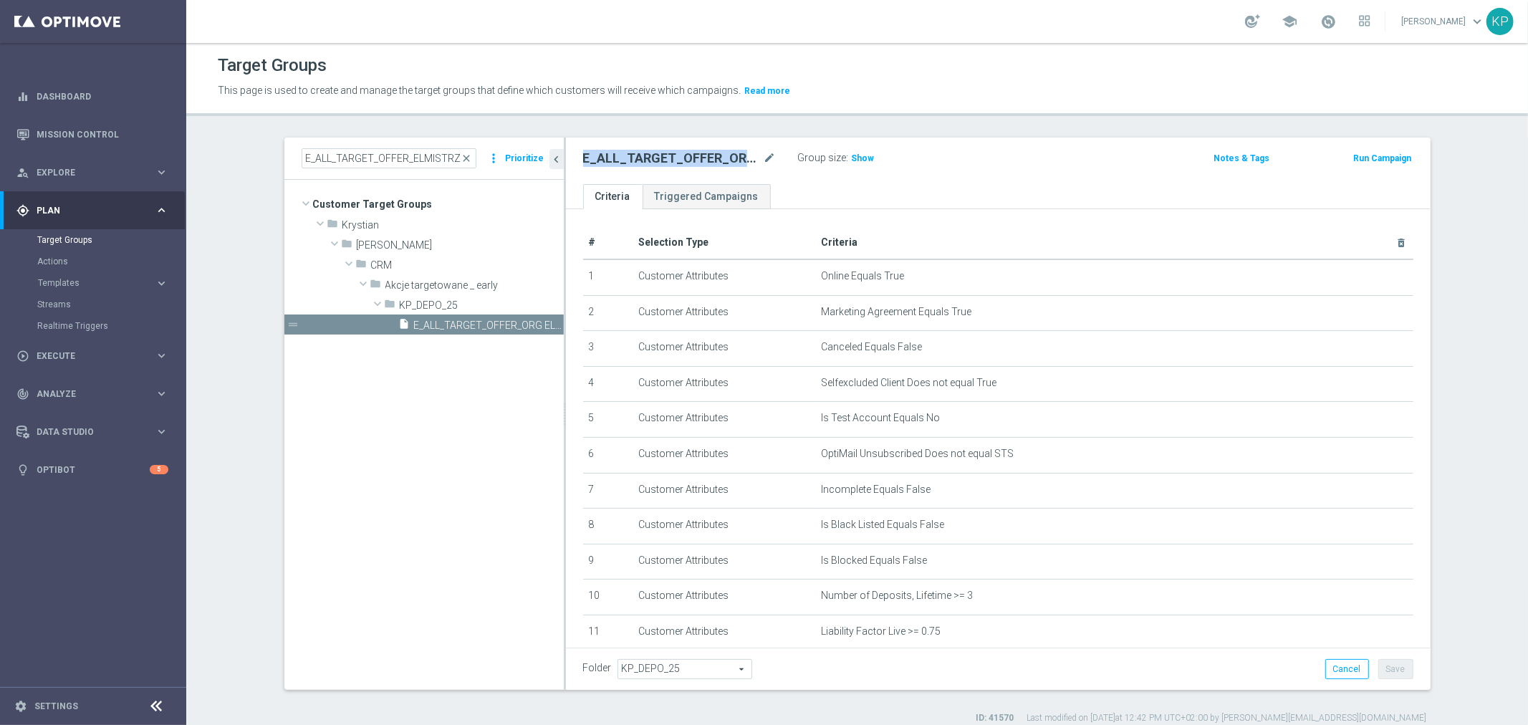
click at [670, 144] on div "E_ALL_TARGET_OFFER_ORG ELMISTRZOSTW KURSY_3DEPO_101025 mode_edit Group size : S…" at bounding box center [998, 161] width 865 height 47
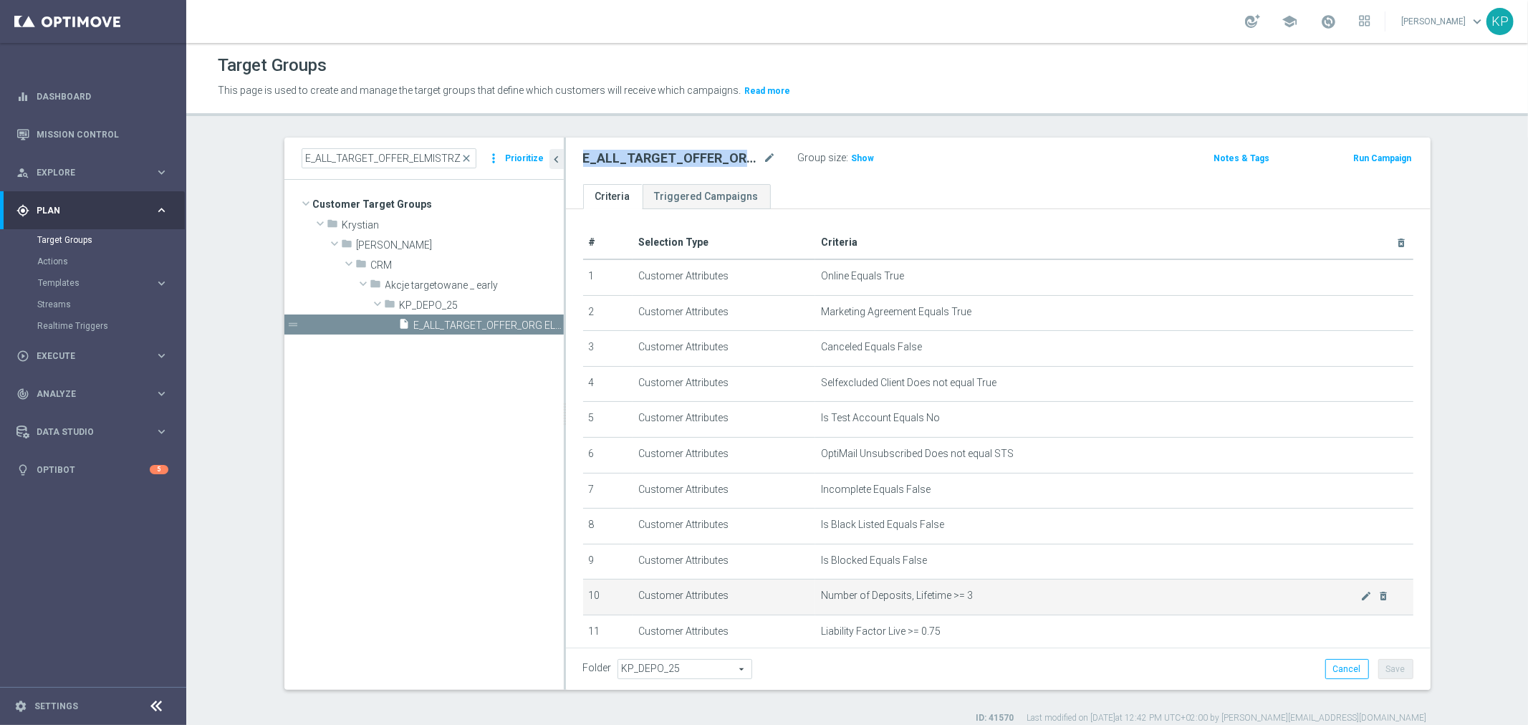
copy div "E_ALL_TARGET_OFFER_ORG ELMISTRZOSTW KURSY_3DEPO_101025"
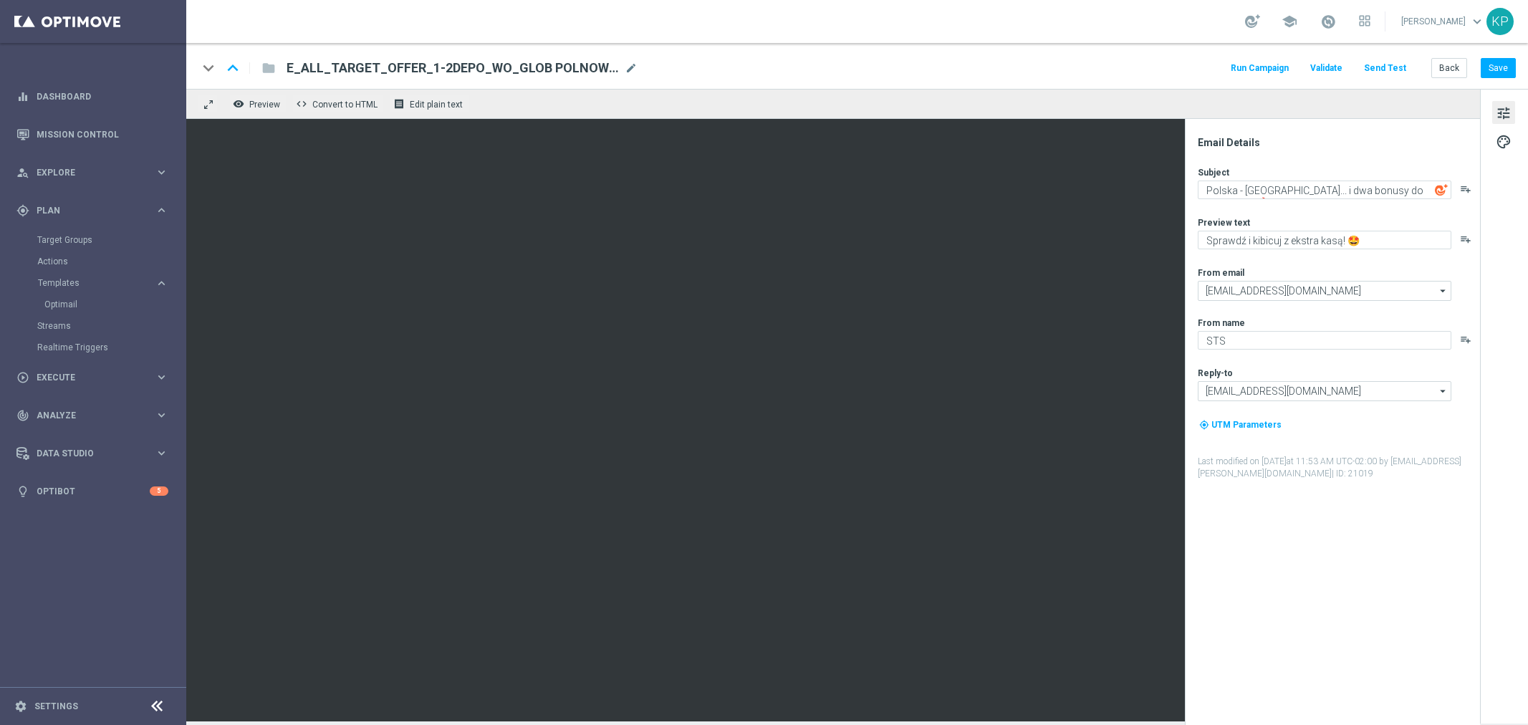
click at [844, 52] on div "keyboard_arrow_down keyboard_arrow_up folder E_ALL_TARGET_OFFER_1-2DEPO_WO_GLOB…" at bounding box center [857, 66] width 1342 height 46
click at [1450, 67] on button "Back" at bounding box center [1449, 68] width 36 height 20
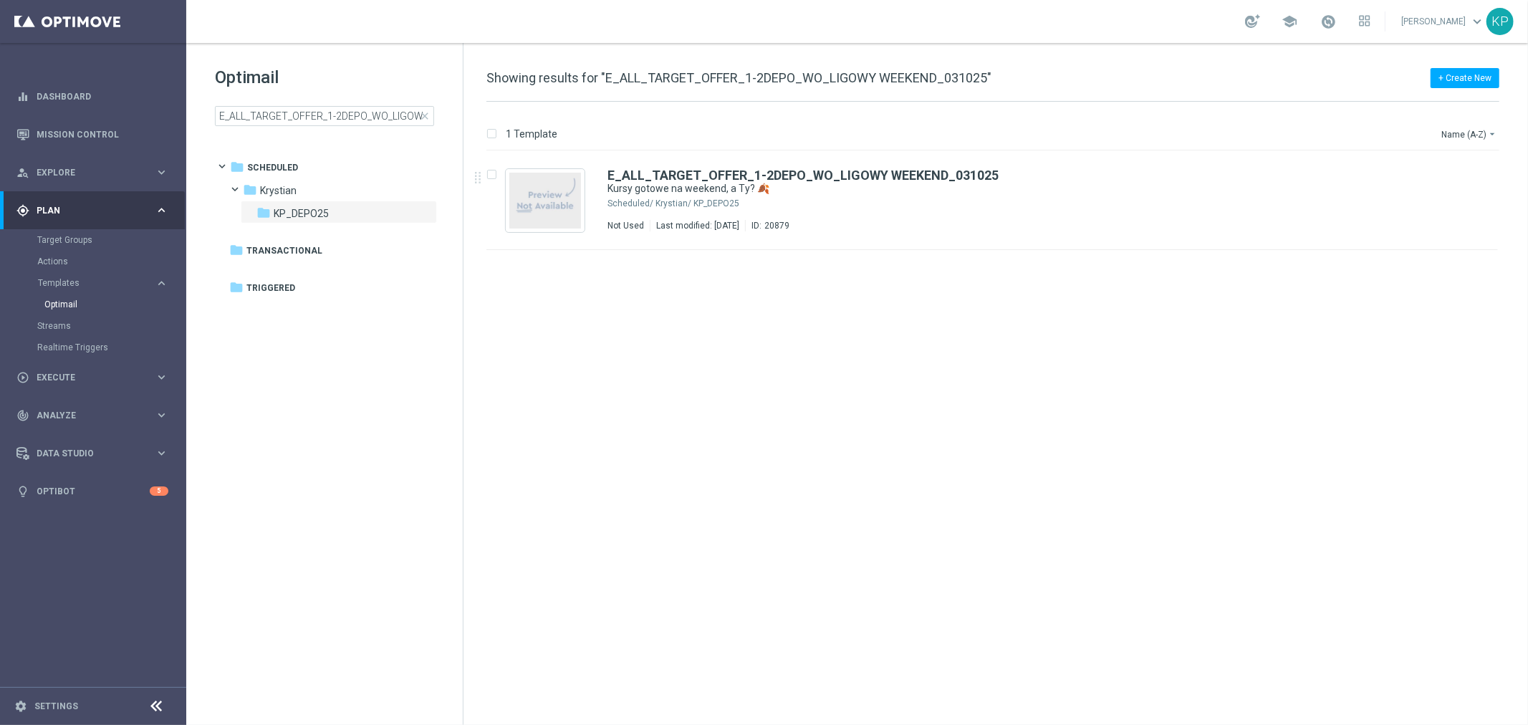
click at [278, 48] on div "Optimail E_ALL_TARGET_OFFER_1-2DEPO_WO_LIGOWY WEEKEND_031025 close folder 1 Fol…" at bounding box center [324, 132] width 277 height 178
click at [297, 112] on input "E_ALL_TARGET_OFFER_1-2DEPO_WO_LIGOWY WEEKEND_031025" at bounding box center [324, 116] width 219 height 20
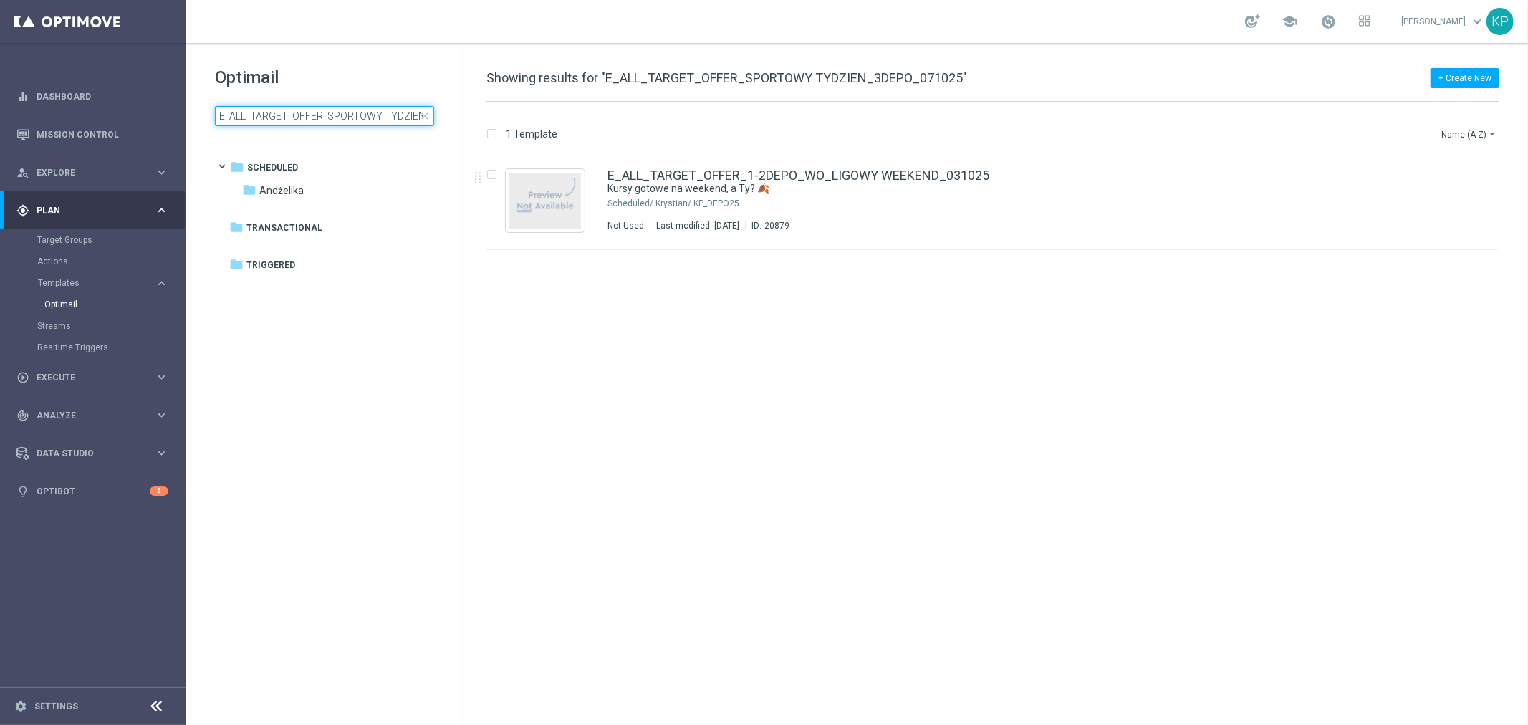
scroll to position [0, 70]
type input "E_ALL_TARGET_OFFER_SPORTOWY TYDZIEN_3DEPO_071025"
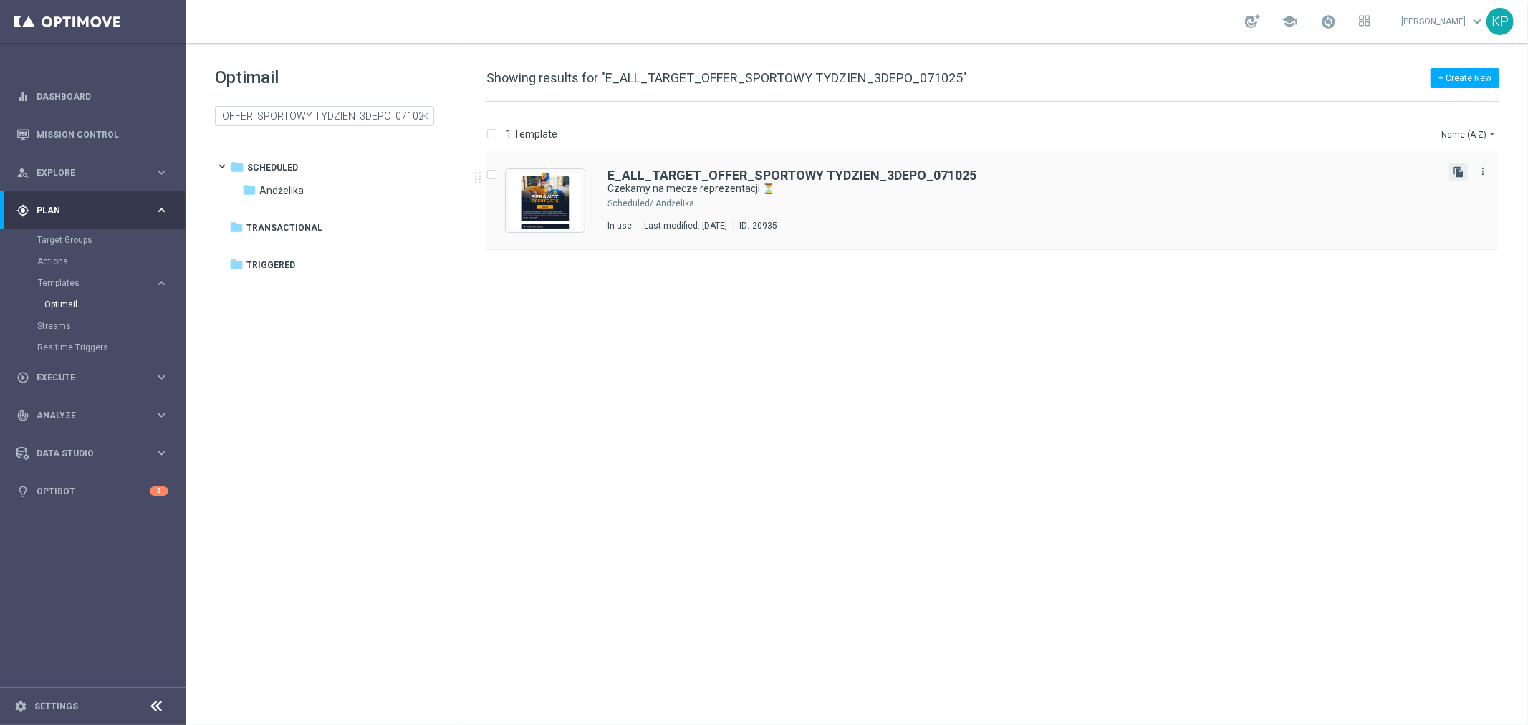
click at [1454, 170] on icon "file_copy" at bounding box center [1458, 171] width 11 height 11
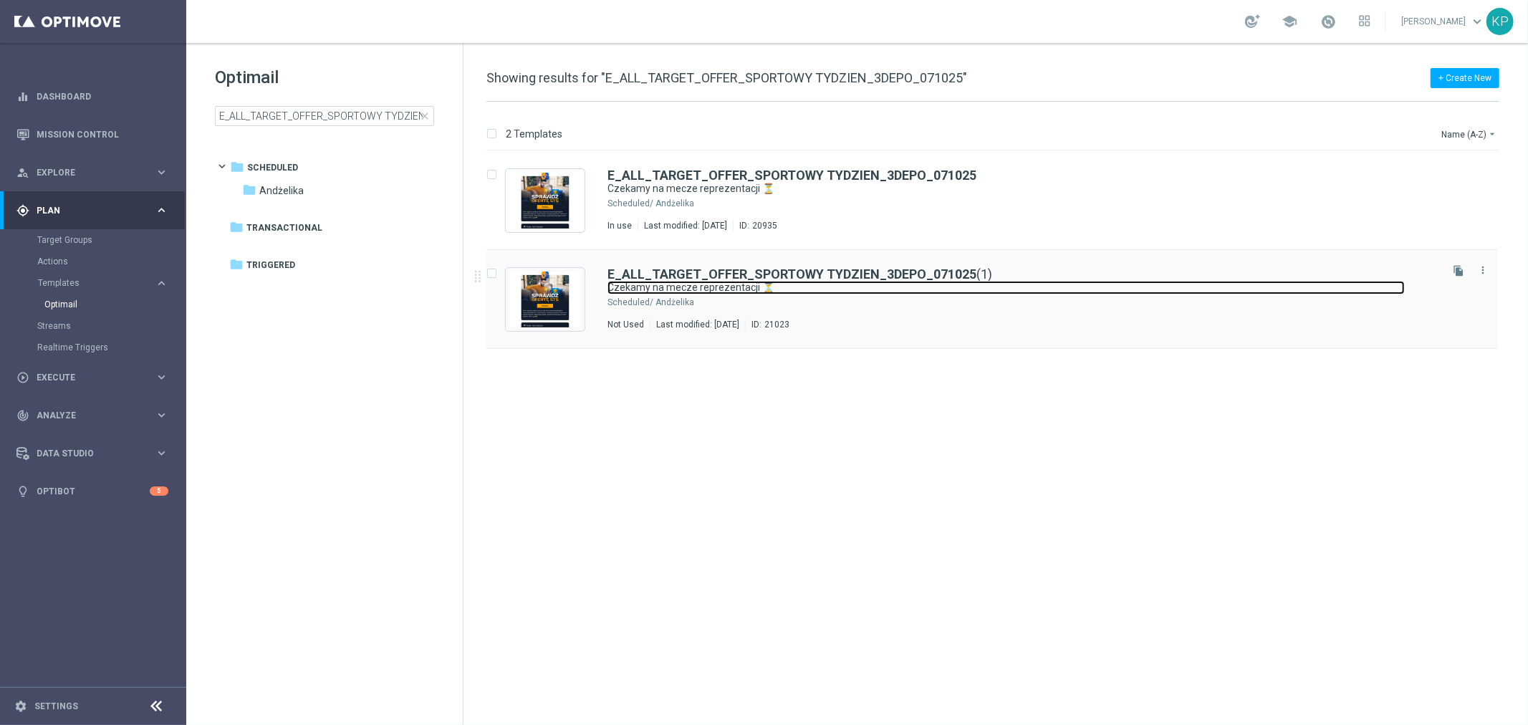
click at [1052, 284] on link "Czekamy na mecze reprezentacji ⏳" at bounding box center [1005, 288] width 797 height 14
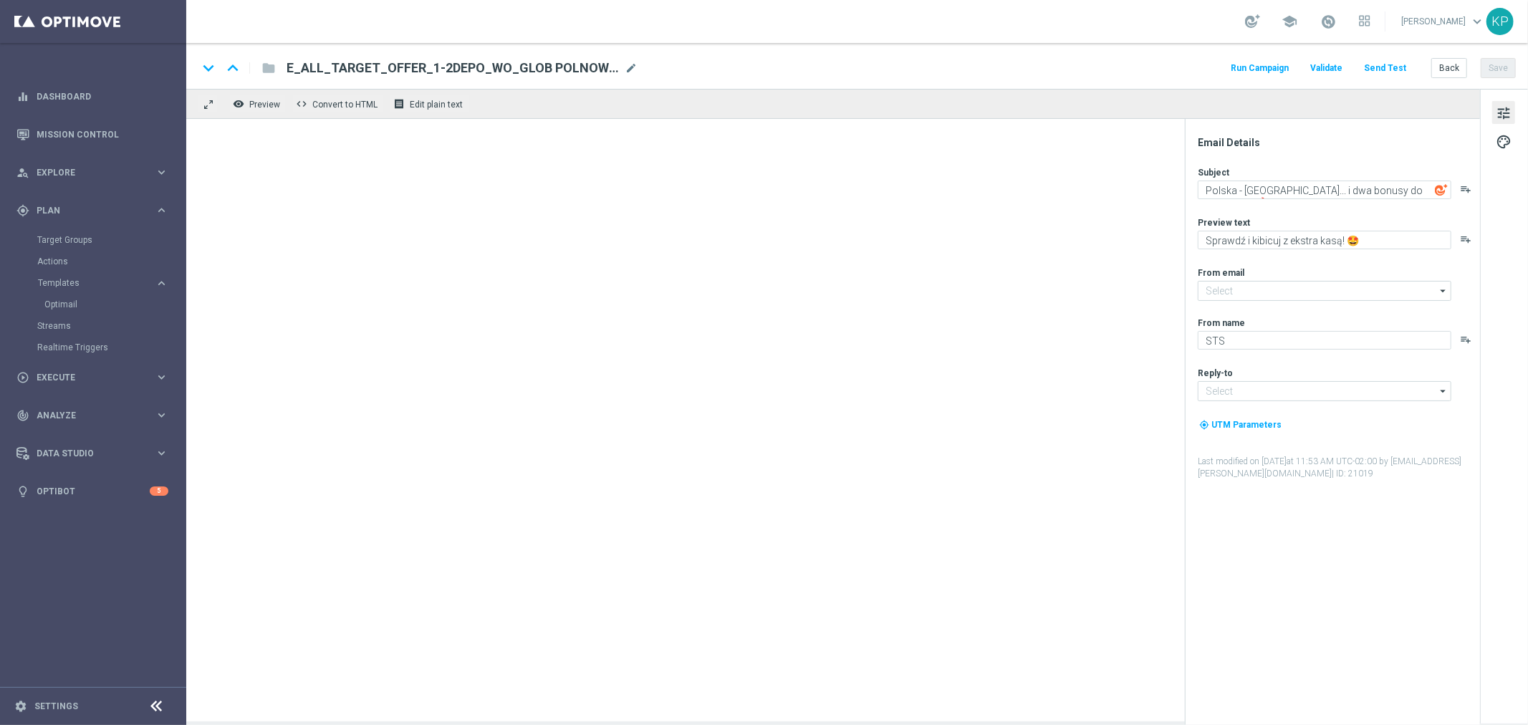
type input "[EMAIL_ADDRESS][DOMAIN_NAME]"
type textarea "Czekamy na mecze reprezentacji ⏳"
type textarea "Masz już swoje typy? Sprawdź ofertę i zagraj! 👈"
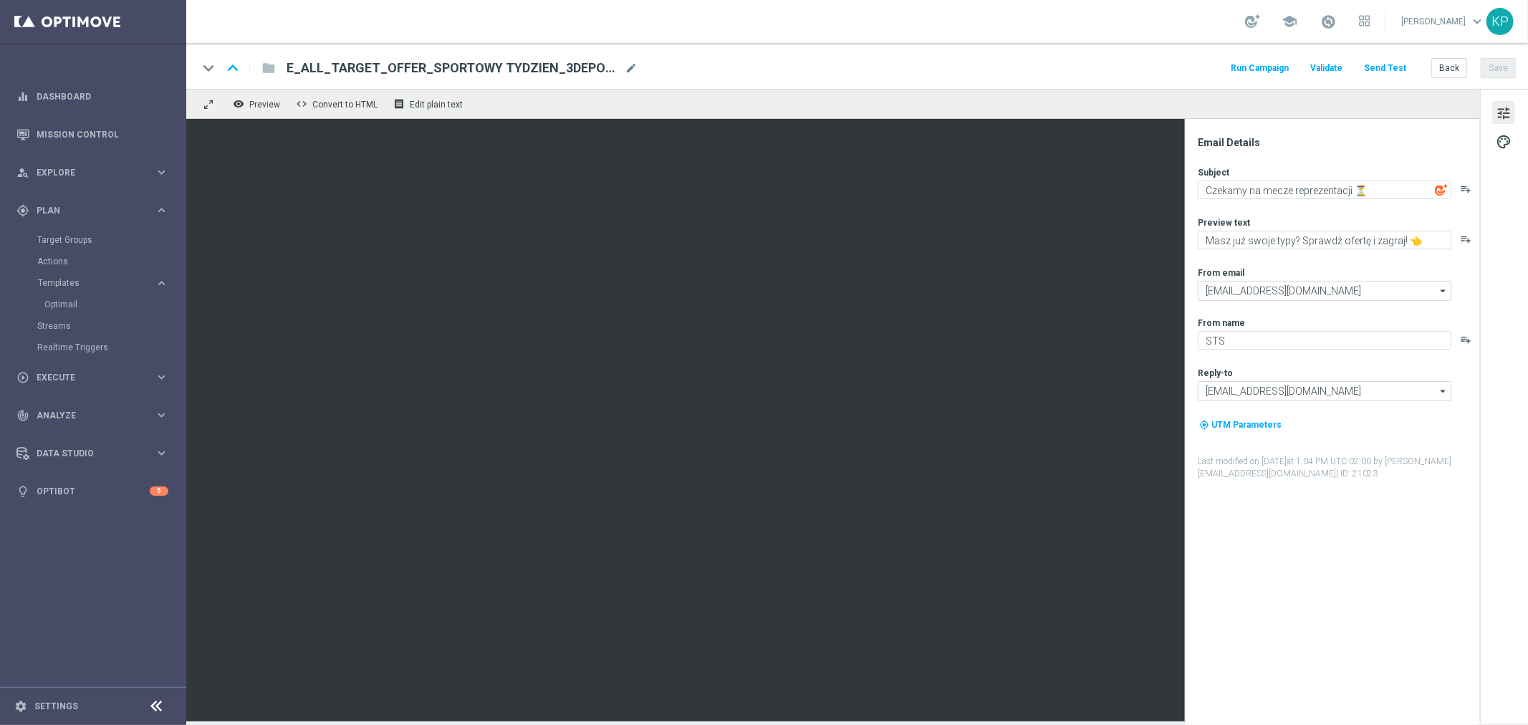
click at [926, 52] on div "keyboard_arrow_down keyboard_arrow_up folder E_ALL_TARGET_OFFER_SPORTOWY TYDZIE…" at bounding box center [857, 66] width 1342 height 46
click at [620, 67] on div "E_ALL_TARGET_OFFER_SPORTOWY TYDZIEN_3DEPO_071025(1) mode_edit" at bounding box center [462, 68] width 351 height 19
paste input "ORG ELMISTRZOSTW KURSY_3DEPO_101025"
type input "E_ALL_TARGET_OFFER_ORG ELMISTRZOSTW KURSY_3DEPO_101025"
click at [799, 57] on div "keyboard_arrow_down keyboard_arrow_up folder E_ALL_TARGET_OFFER_ORG ELMISTRZOST…" at bounding box center [857, 66] width 1342 height 46
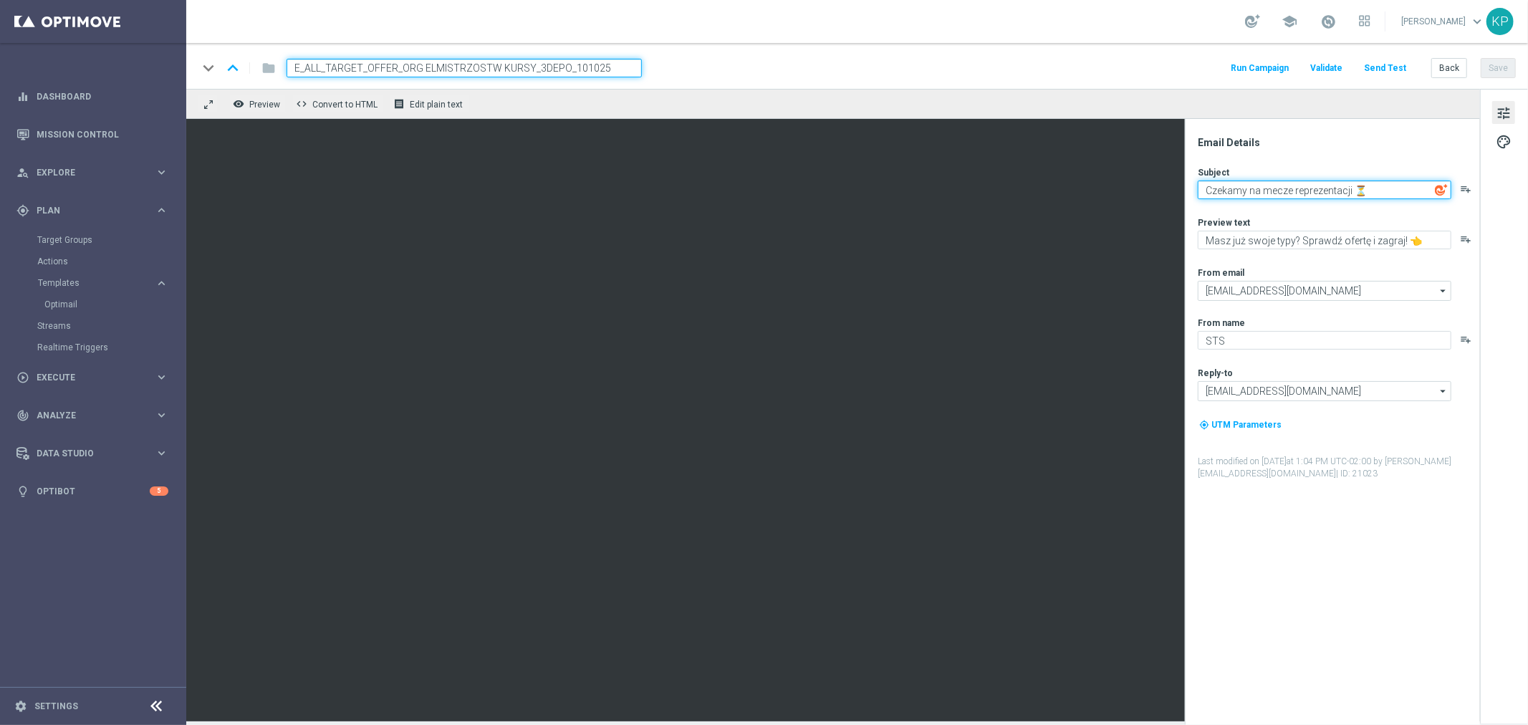
click at [1330, 191] on textarea "Czekamy na mecze reprezentacji ⏳" at bounding box center [1325, 190] width 254 height 19
click at [1370, 185] on textarea "Eliminacje do Mistrzostw Świata" at bounding box center [1325, 190] width 254 height 19
paste textarea "⚽"
type textarea "Eliminacje do Mistrzostw Świata ⚽"
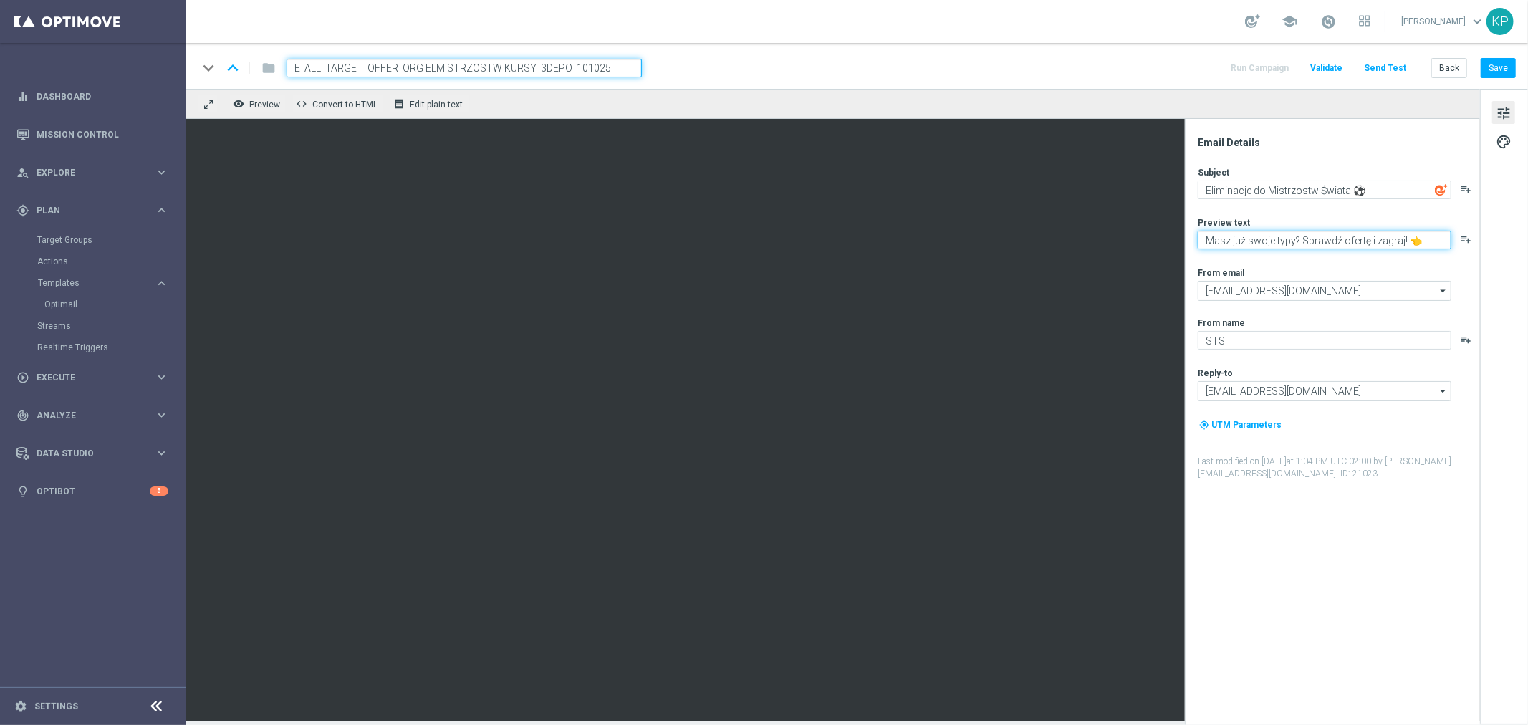
drag, startPoint x: 1343, startPoint y: 239, endPoint x: 1185, endPoint y: 236, distance: 158.3
click at [1185, 236] on div "Email Details Subject Eliminacje do Mistrzostw Świata ⚽ playlist_add Preview te…" at bounding box center [1332, 422] width 295 height 606
click at [1403, 239] on textarea "Sprawdź kursy i graj swoje typy w STS" at bounding box center [1325, 240] width 254 height 19
paste textarea "🔥"
type textarea "Sprawdź kursy i graj swoje typy w STS 🔥"
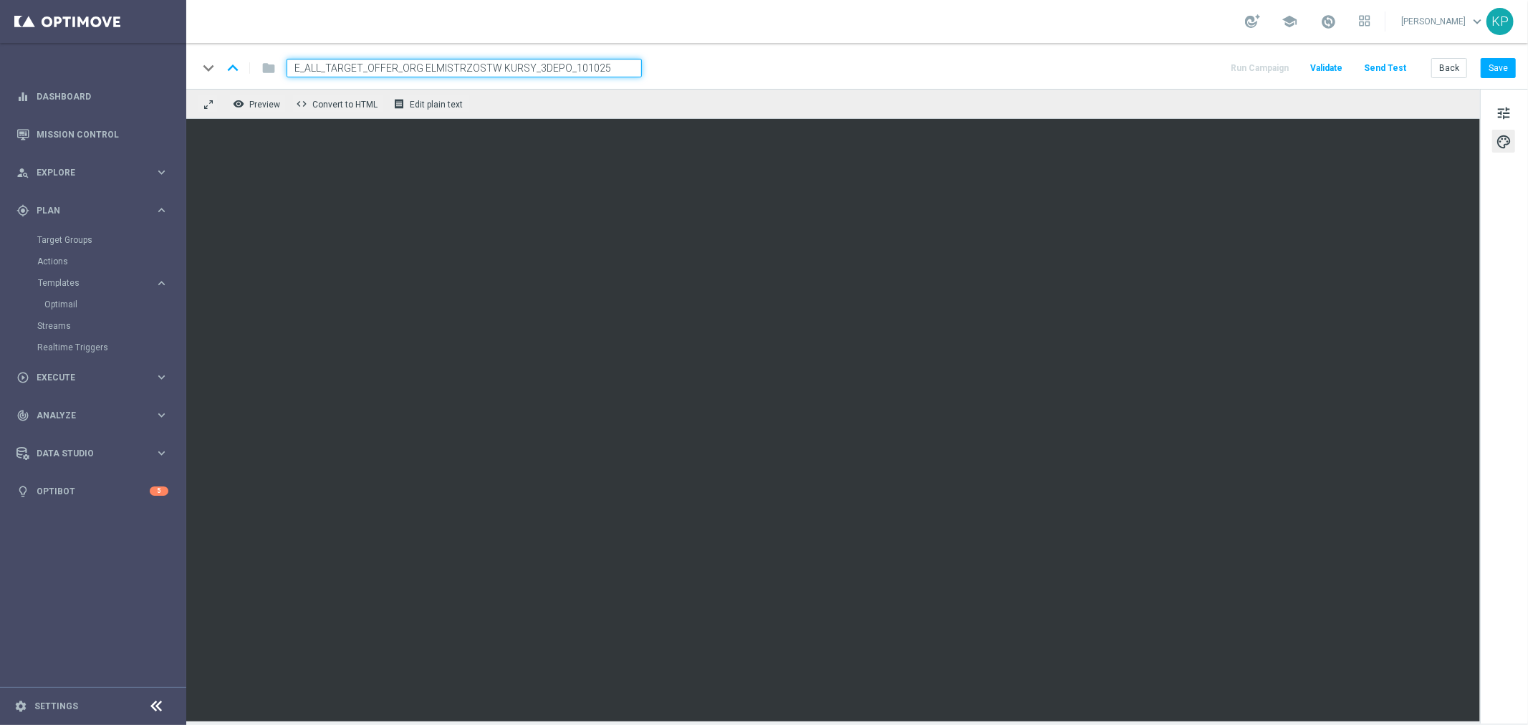
click at [938, 99] on div "remove_red_eye Preview code Convert to HTML receipt Edit plain text" at bounding box center [833, 104] width 1294 height 30
click at [975, 27] on div "school [PERSON_NAME] keyboard_arrow_down KP" at bounding box center [857, 21] width 1342 height 43
click at [1486, 67] on button "Save" at bounding box center [1498, 68] width 35 height 20
click at [1052, 67] on div "keyboard_arrow_down keyboard_arrow_up folder E_ALL_TARGET_OFFER_ORG ELMISTRZOST…" at bounding box center [857, 68] width 1318 height 19
click at [975, 77] on div "keyboard_arrow_down keyboard_arrow_up folder E_ALL_TARGET_OFFER_ORG ELMISTRZOST…" at bounding box center [857, 66] width 1342 height 46
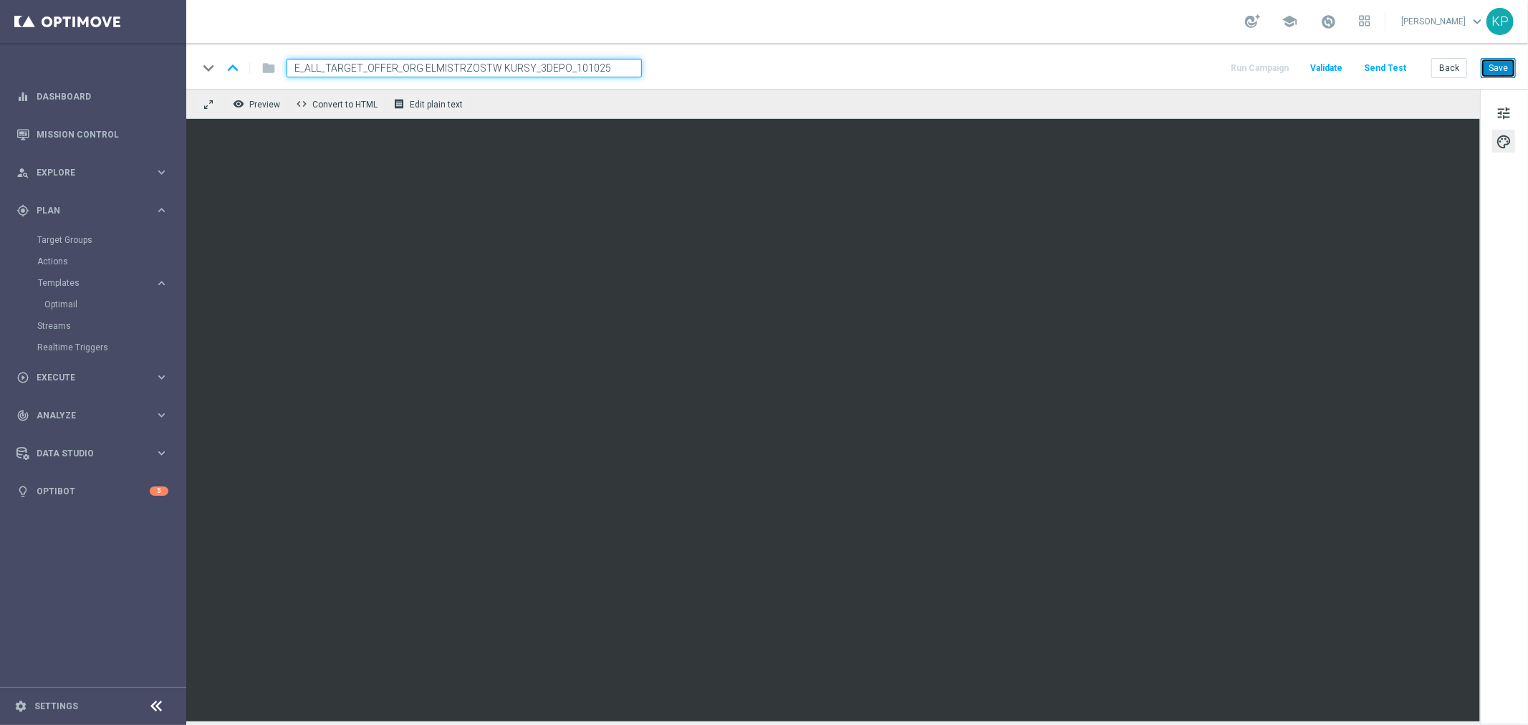
click at [1484, 64] on button "Save" at bounding box center [1498, 68] width 35 height 20
click at [1169, 50] on div "keyboard_arrow_down keyboard_arrow_up folder E_ALL_TARGET_OFFER_ORG ELMISTRZOST…" at bounding box center [857, 66] width 1342 height 46
click at [871, 69] on div "keyboard_arrow_down keyboard_arrow_up folder E_ALL_TARGET_OFFER_ORG ELMISTRZOST…" at bounding box center [857, 68] width 1318 height 19
click at [1495, 69] on button "Save" at bounding box center [1498, 68] width 35 height 20
click at [1506, 109] on span "tune" at bounding box center [1504, 113] width 16 height 19
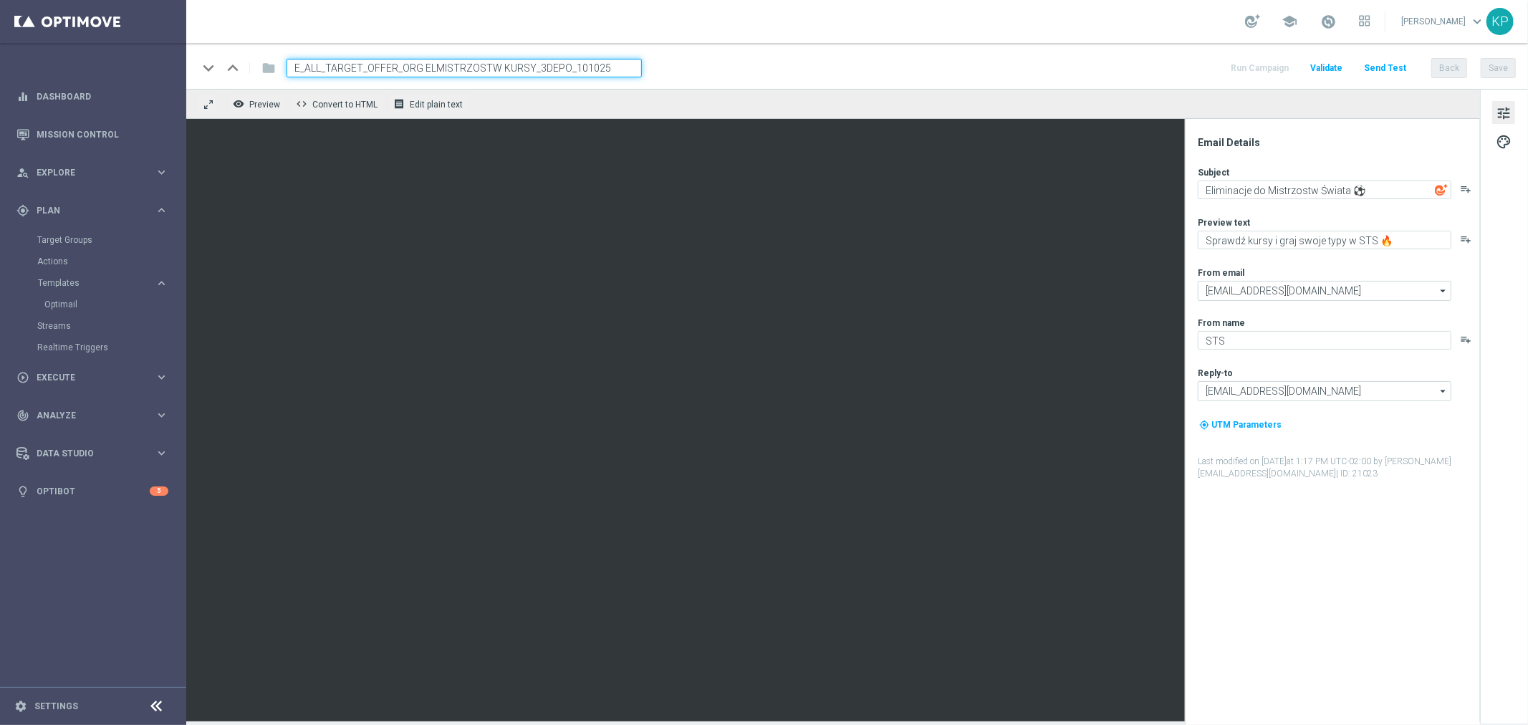
click at [1037, 63] on div "keyboard_arrow_down keyboard_arrow_up folder E_ALL_TARGET_OFFER_ORG ELMISTRZOST…" at bounding box center [857, 68] width 1318 height 19
click at [1503, 127] on div "tune palette" at bounding box center [1504, 406] width 48 height 635
click at [1505, 137] on span "palette" at bounding box center [1504, 142] width 16 height 19
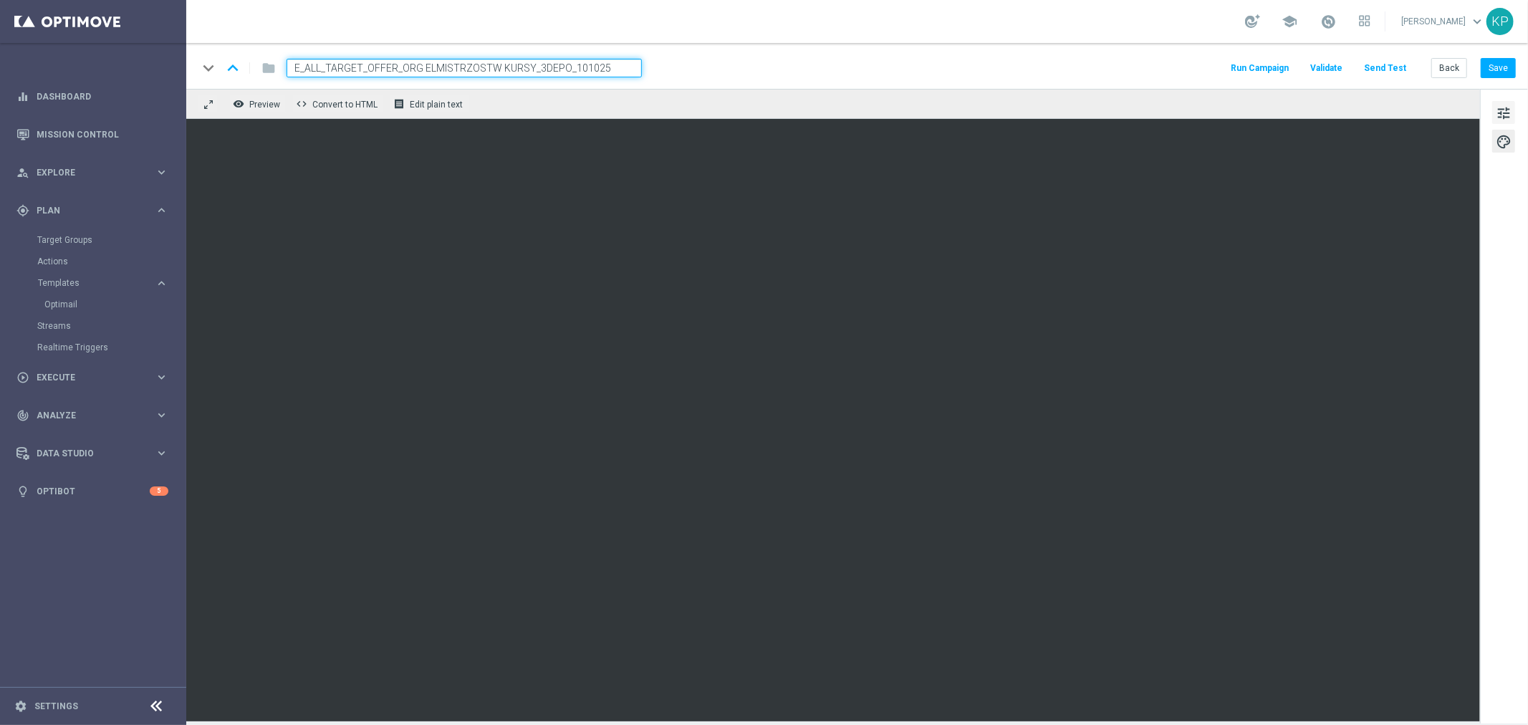
click at [1505, 110] on span "tune" at bounding box center [1504, 113] width 16 height 19
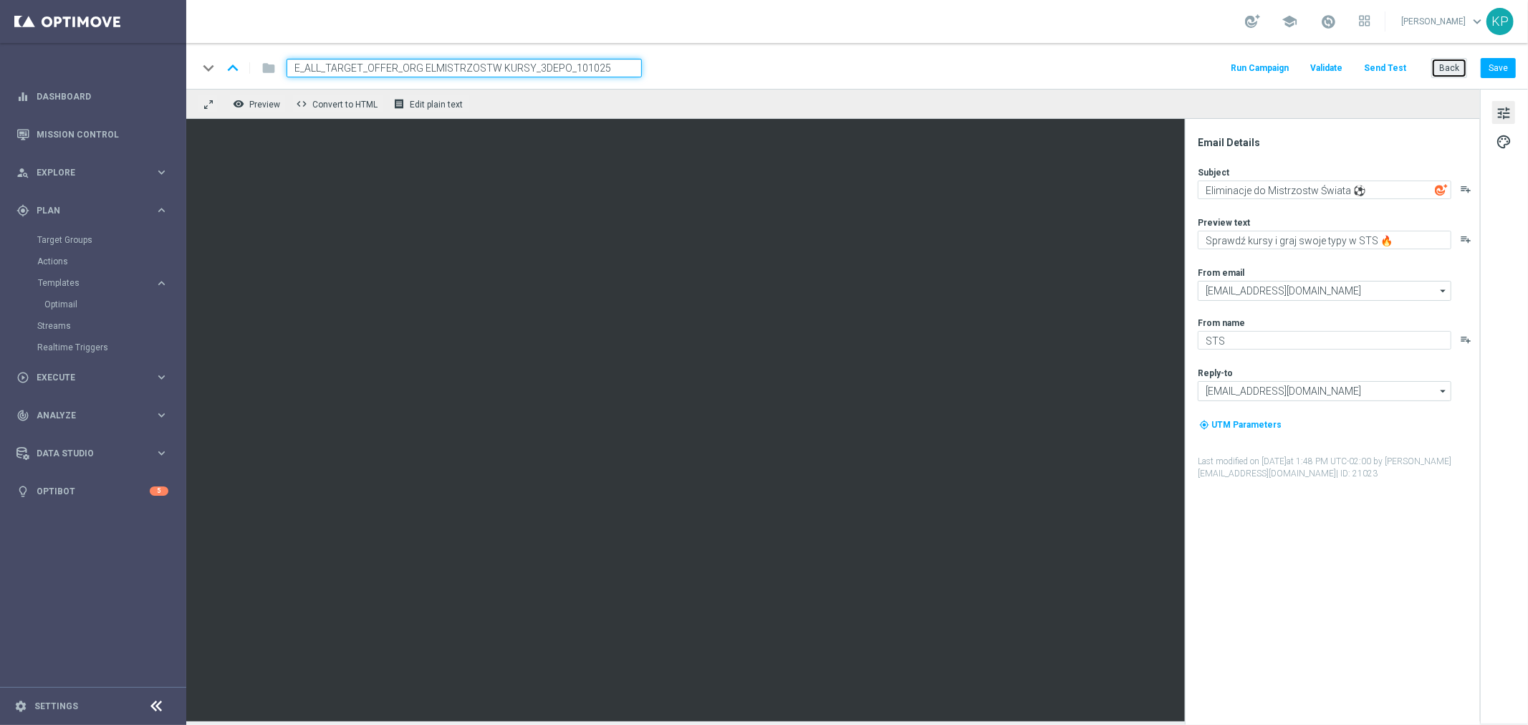
click at [1445, 66] on button "Back" at bounding box center [1449, 68] width 36 height 20
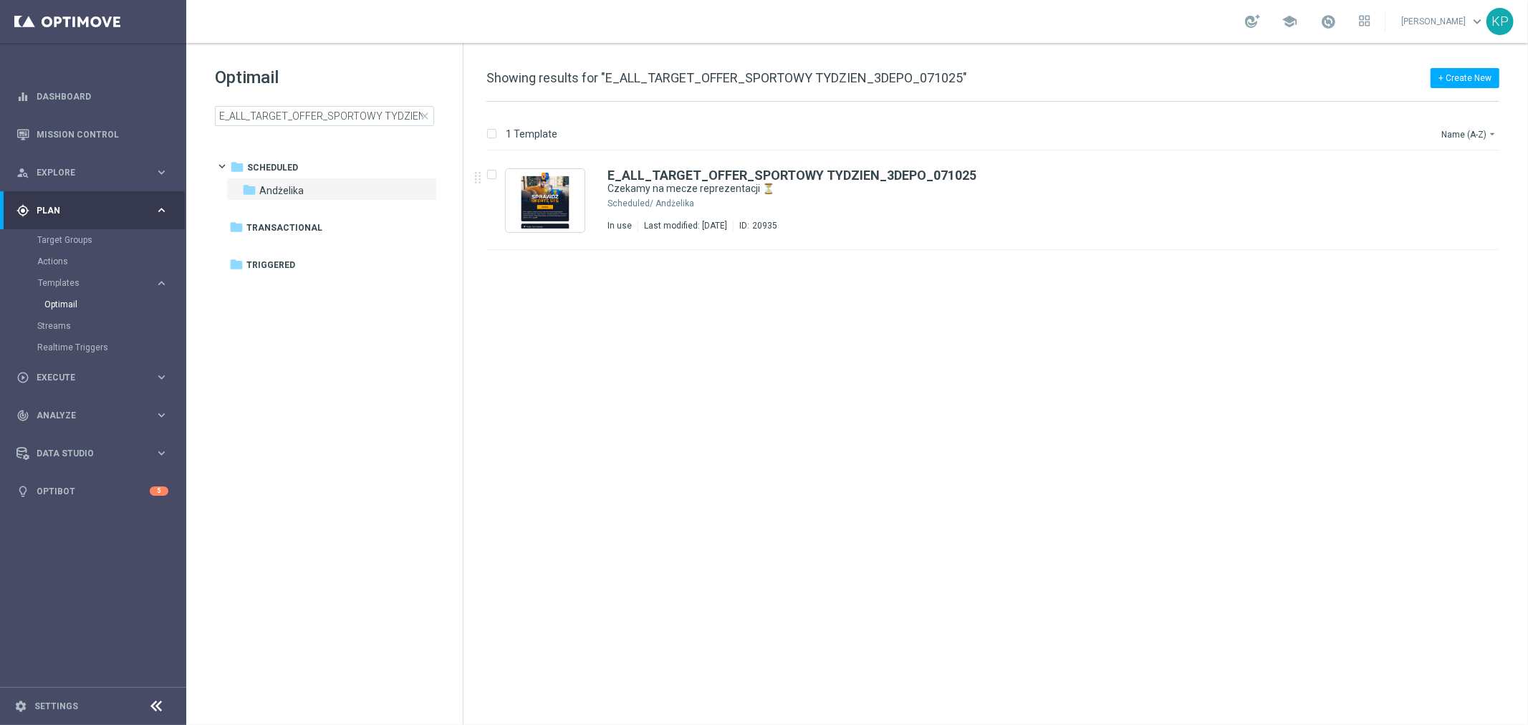
click at [542, 37] on div "school [PERSON_NAME] keyboard_arrow_down KP" at bounding box center [857, 21] width 1342 height 43
click at [373, 126] on div "Optimail E_ALL_TARGET_OFFER_SPORTOWY TYDZIEN_3DEPO_071025 close folder 1 Folder…" at bounding box center [324, 132] width 277 height 178
click at [370, 122] on input "E_ALL_TARGET_OFFER_SPORTOWY TYDZIEN_3DEPO_071025" at bounding box center [324, 116] width 219 height 20
type input "E_ALL_TARGET_OFFER_ORG ELMISTRZOSTW KURSY_3DEPO_101025"
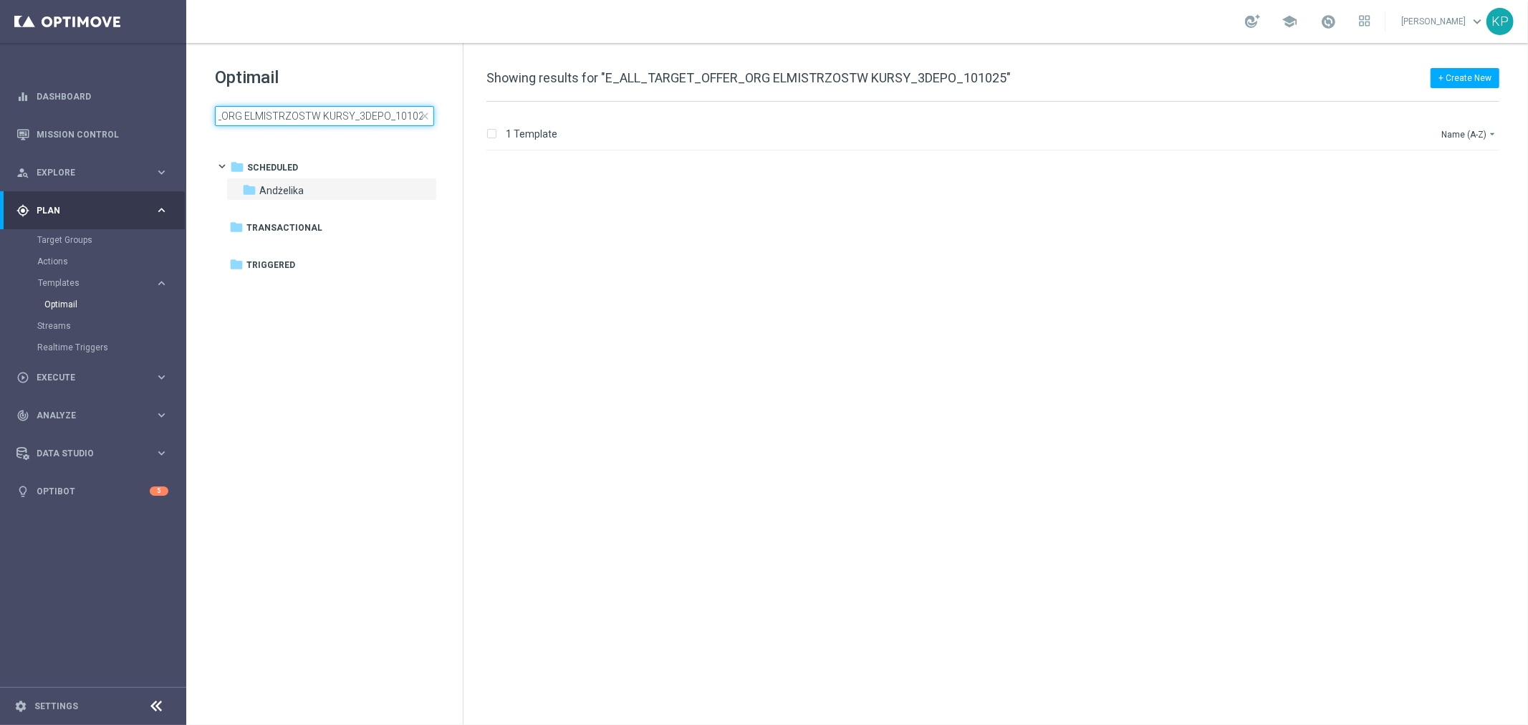
scroll to position [0, 0]
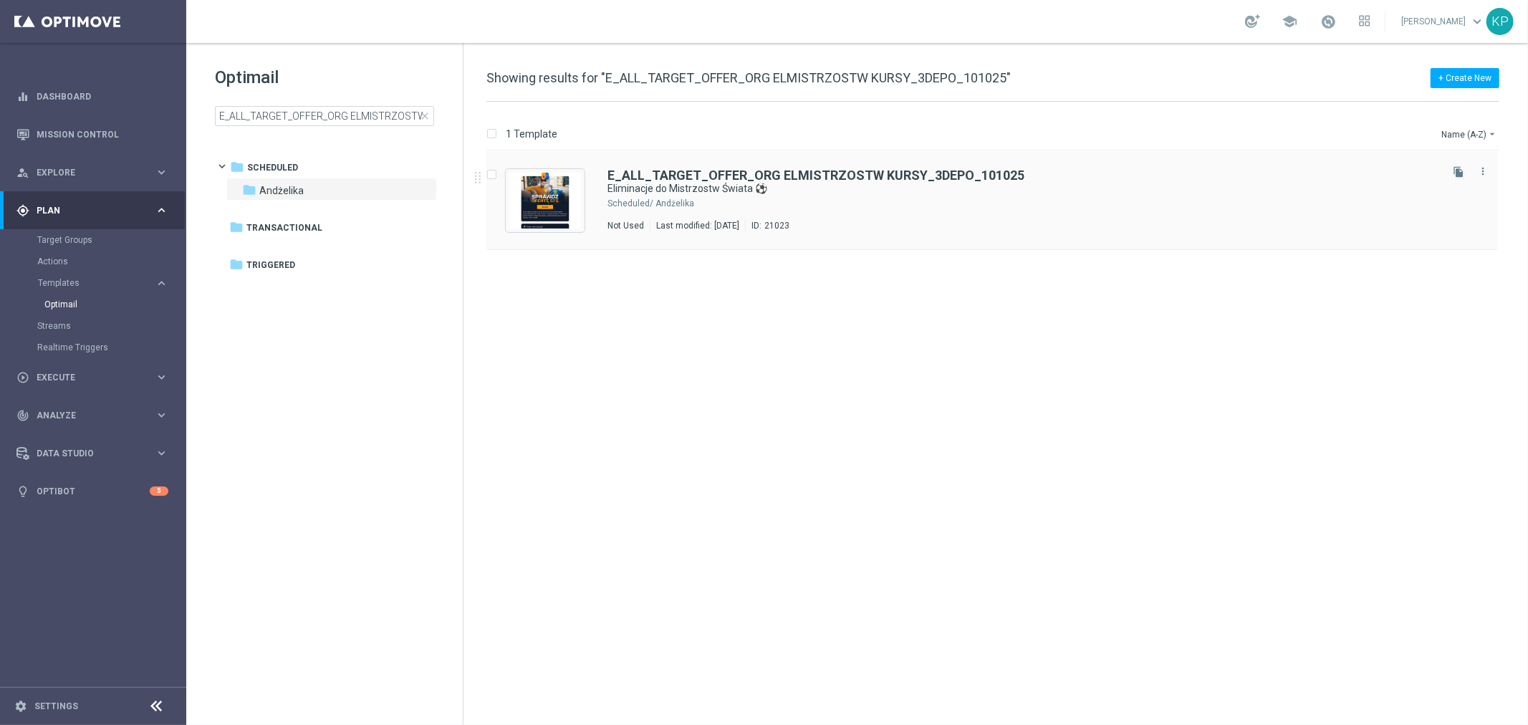
click at [1451, 173] on button "file_copy" at bounding box center [1458, 172] width 19 height 19
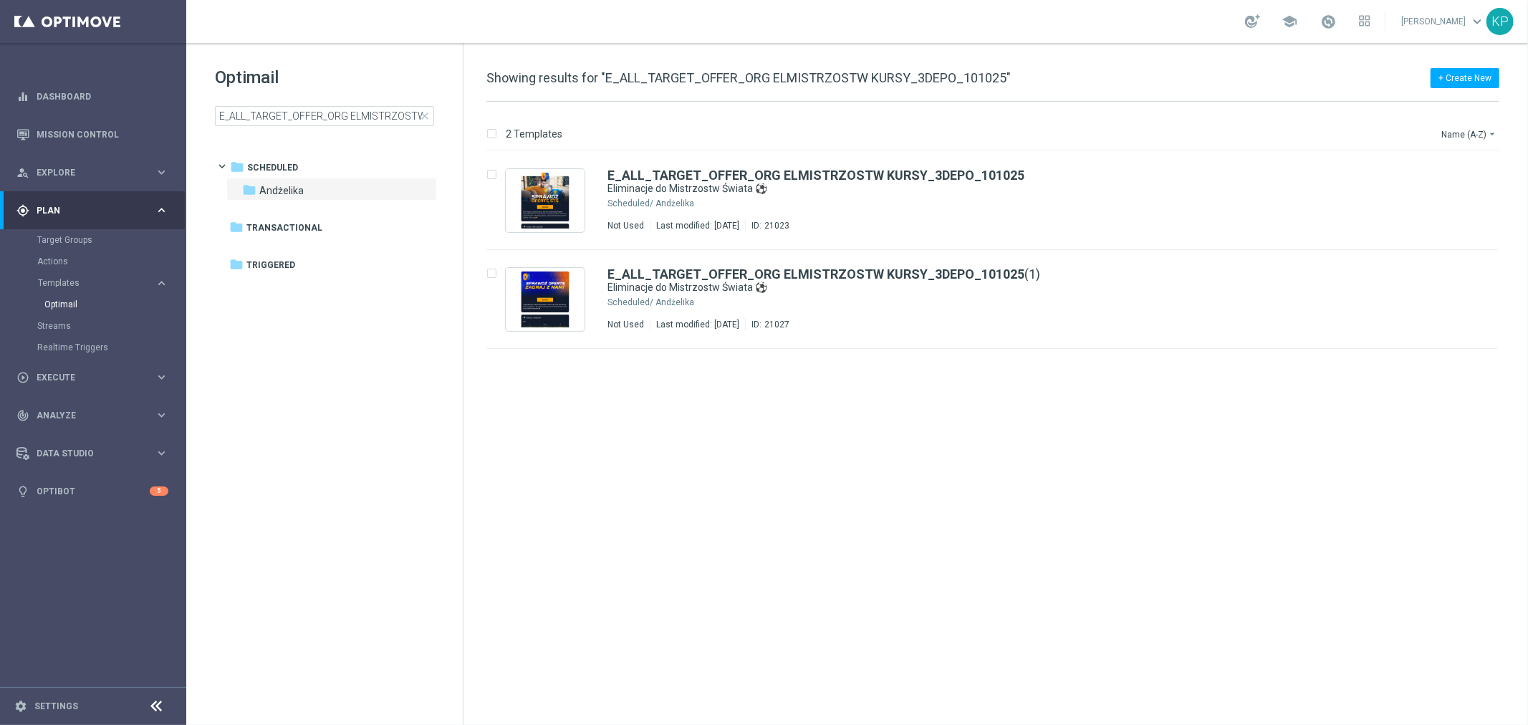
drag, startPoint x: 741, startPoint y: 26, endPoint x: 782, endPoint y: 132, distance: 113.6
click at [741, 26] on div "school [PERSON_NAME] keyboard_arrow_down KP" at bounding box center [857, 21] width 1342 height 43
click at [900, 301] on div "Andżelika" at bounding box center [1046, 302] width 782 height 11
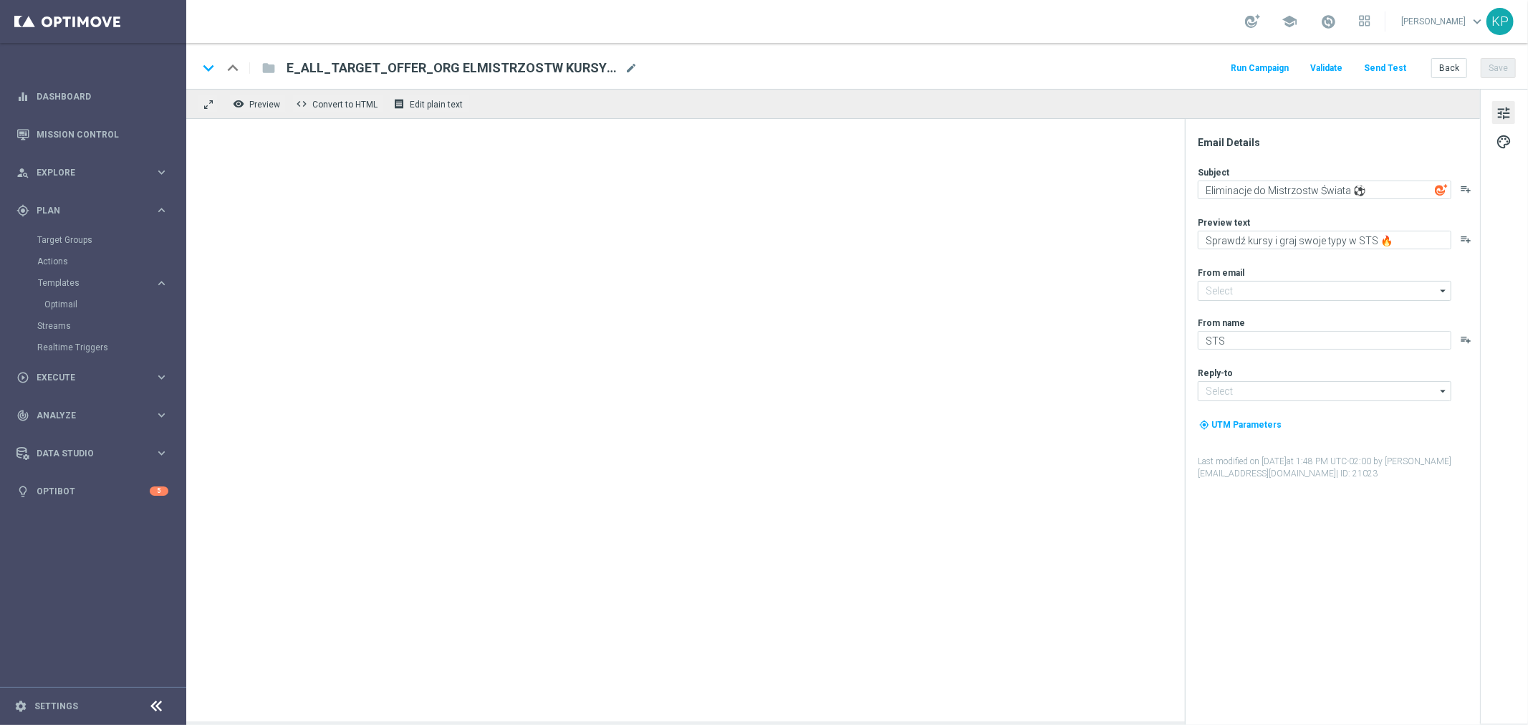
type input "E_ALL_TARGET_OFFER_ORG ELMISTRZOSTW KURSY_3DEPO_101025(1)"
type input "[EMAIL_ADDRESS][DOMAIN_NAME]"
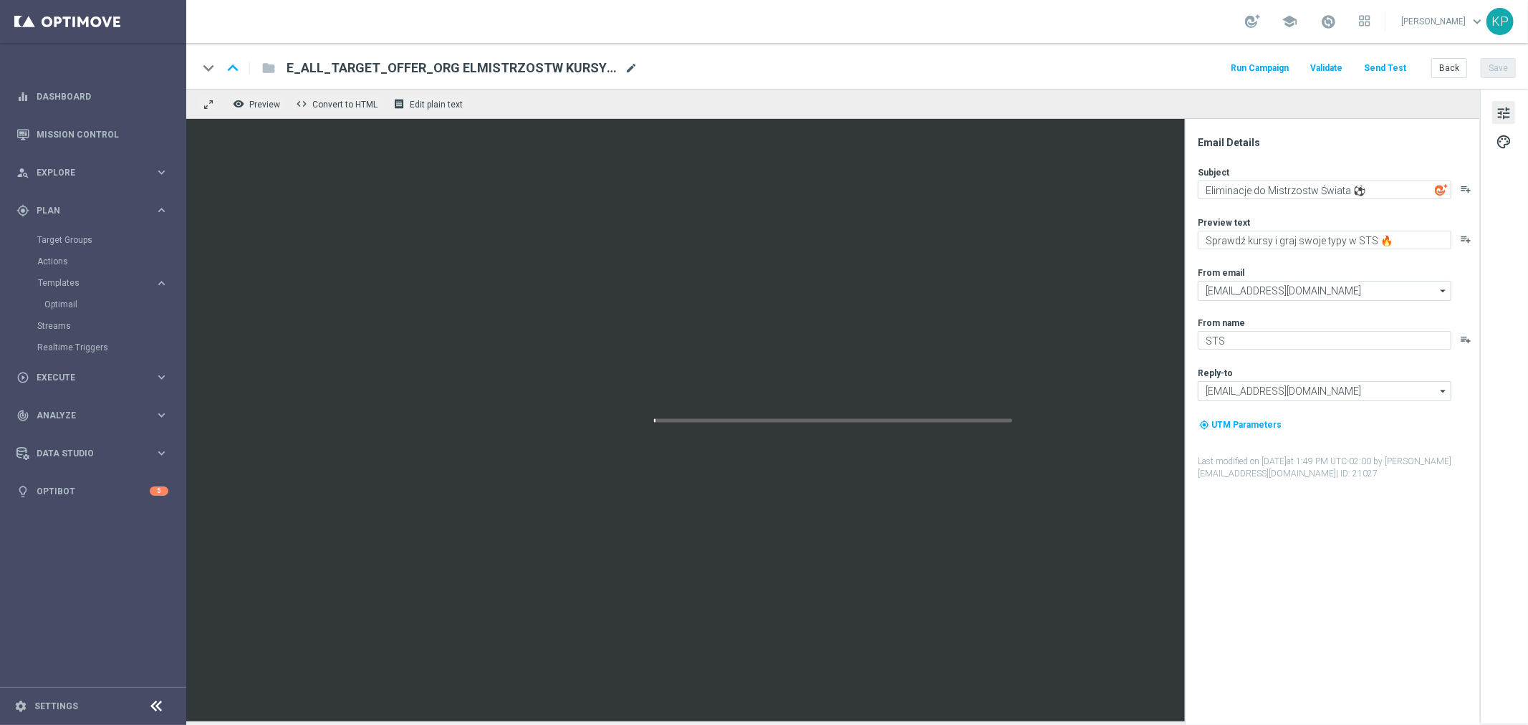
click at [627, 64] on span "mode_edit" at bounding box center [631, 68] width 13 height 13
paste input "1-2DEPO_101025"
type input "E_ALL_TARGET_OFFER_ORG ELMISTRZOSTW KURSY_1-2DEPO_101025"
click at [864, 53] on div "keyboard_arrow_down keyboard_arrow_up folder E_ALL_TARGET_OFFER_ORG ELMISTRZOST…" at bounding box center [857, 66] width 1342 height 46
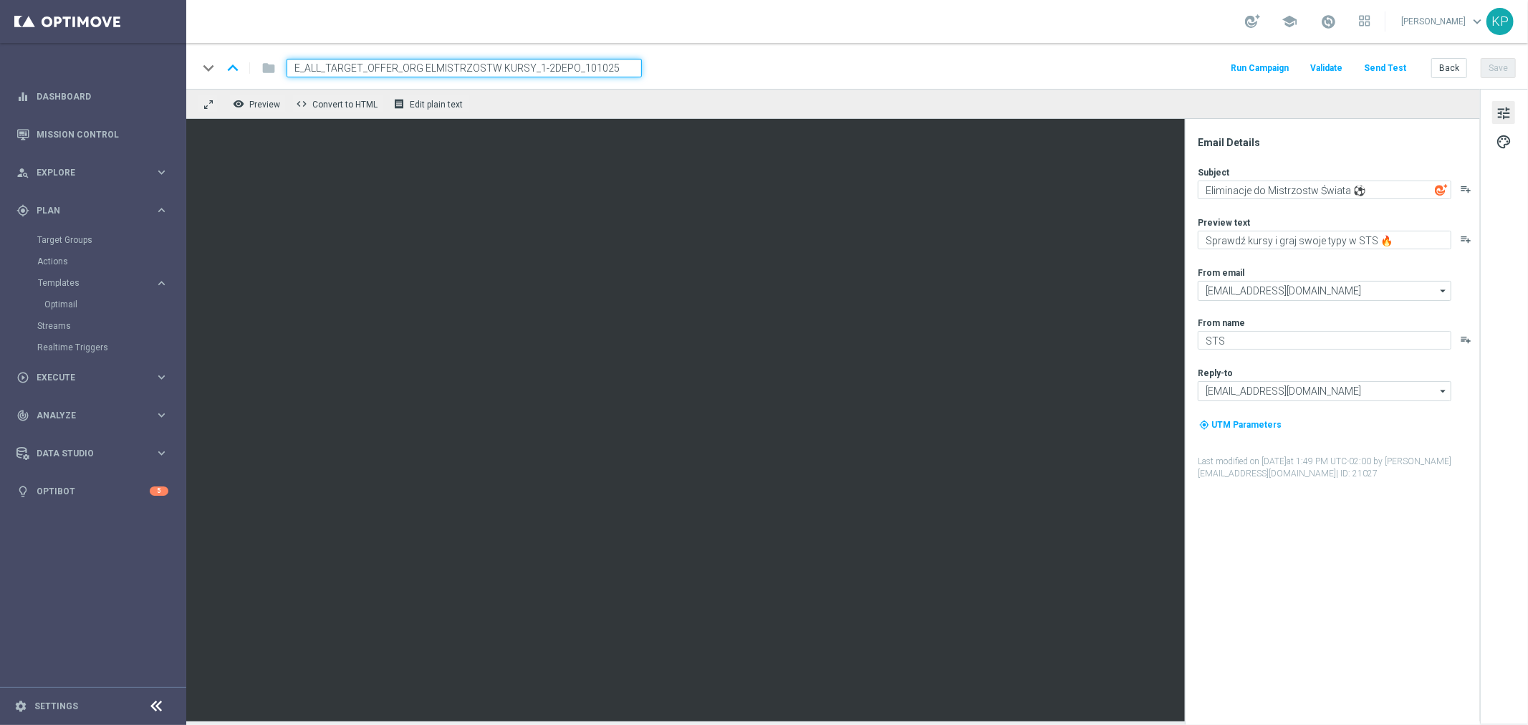
click at [784, 60] on div "keyboard_arrow_down keyboard_arrow_up folder E_ALL_TARGET_OFFER_ORG ELMISTRZOST…" at bounding box center [857, 68] width 1318 height 19
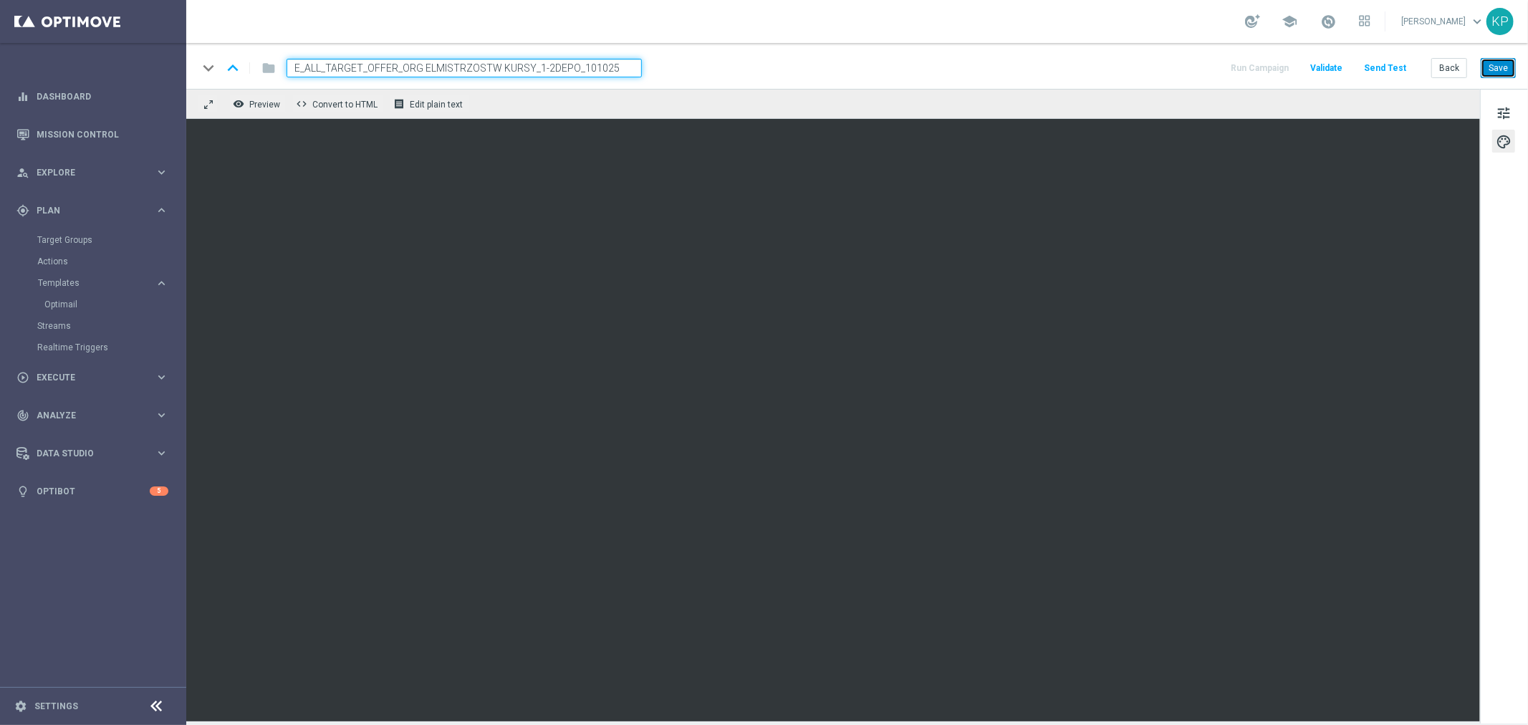
click at [1506, 67] on button "Save" at bounding box center [1498, 68] width 35 height 20
click at [1494, 72] on button "Save" at bounding box center [1498, 68] width 35 height 20
click at [1459, 67] on button "Back" at bounding box center [1449, 68] width 36 height 20
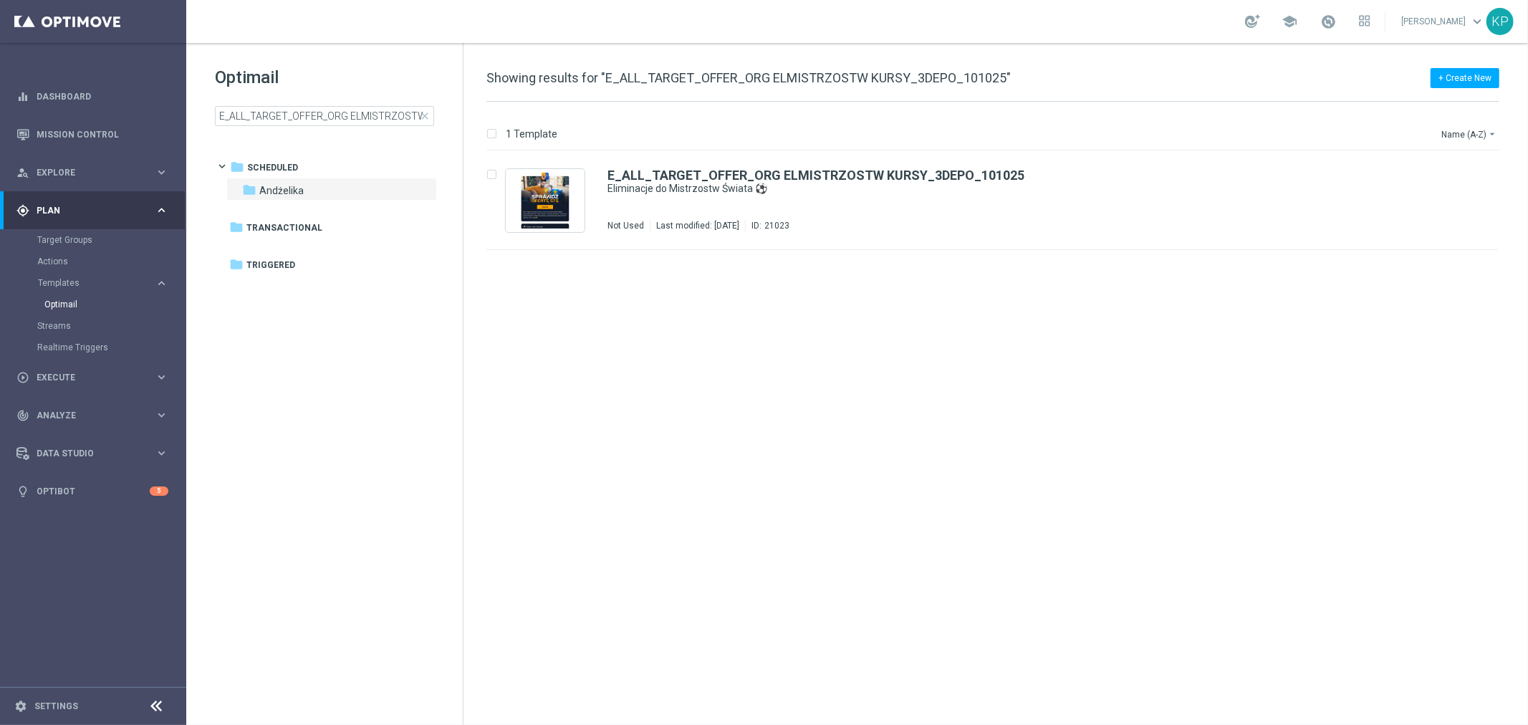
click at [912, 17] on div "school [PERSON_NAME] keyboard_arrow_down KP" at bounding box center [857, 21] width 1342 height 43
click at [396, 115] on input "E_ALL_TARGET_OFFER_ORG ELMISTRZOSTW KURSY_3DEPO_101025" at bounding box center [324, 116] width 219 height 20
click at [935, 209] on div "E_ALL_TARGET_OFFER_ORG ELMISTRZOSTW KURSY_3DEPO_101025 Eliminacje do Mistrzostw…" at bounding box center [1022, 200] width 830 height 62
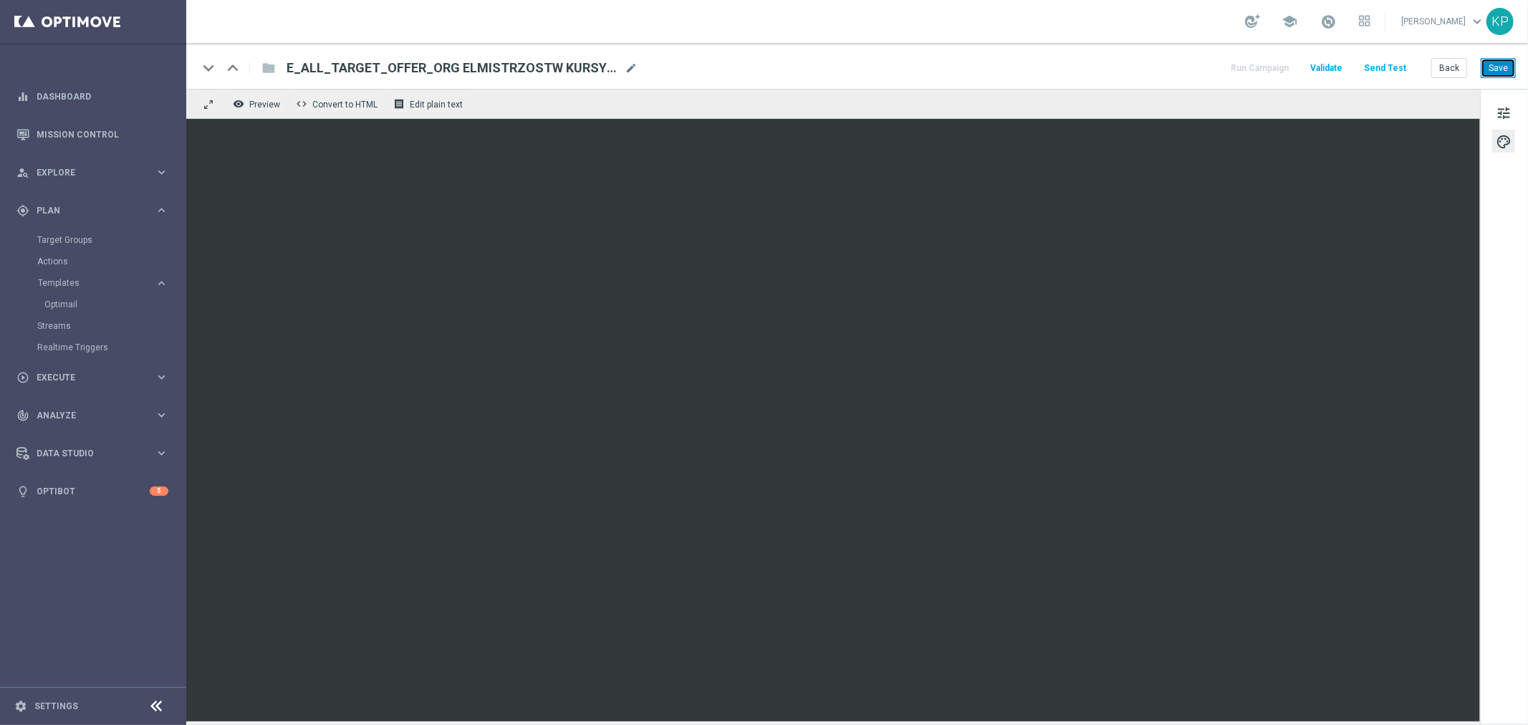
click at [1501, 67] on button "Save" at bounding box center [1498, 68] width 35 height 20
click at [949, 61] on div "keyboard_arrow_down keyboard_arrow_up folder E_ALL_TARGET_OFFER_ORG ELMISTRZOST…" at bounding box center [857, 68] width 1318 height 19
click at [1440, 70] on button "Back" at bounding box center [1449, 68] width 36 height 20
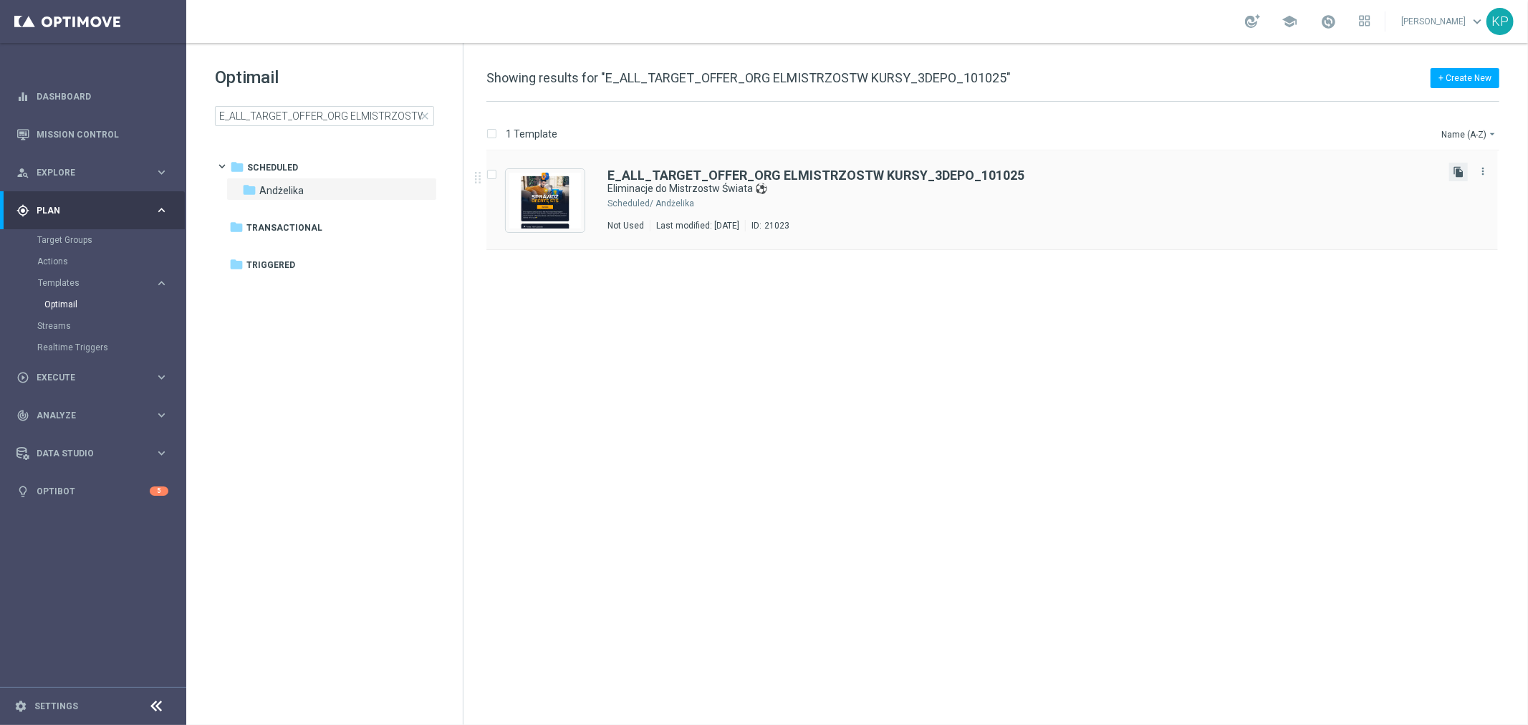
click at [1460, 170] on icon "file_copy" at bounding box center [1458, 171] width 11 height 11
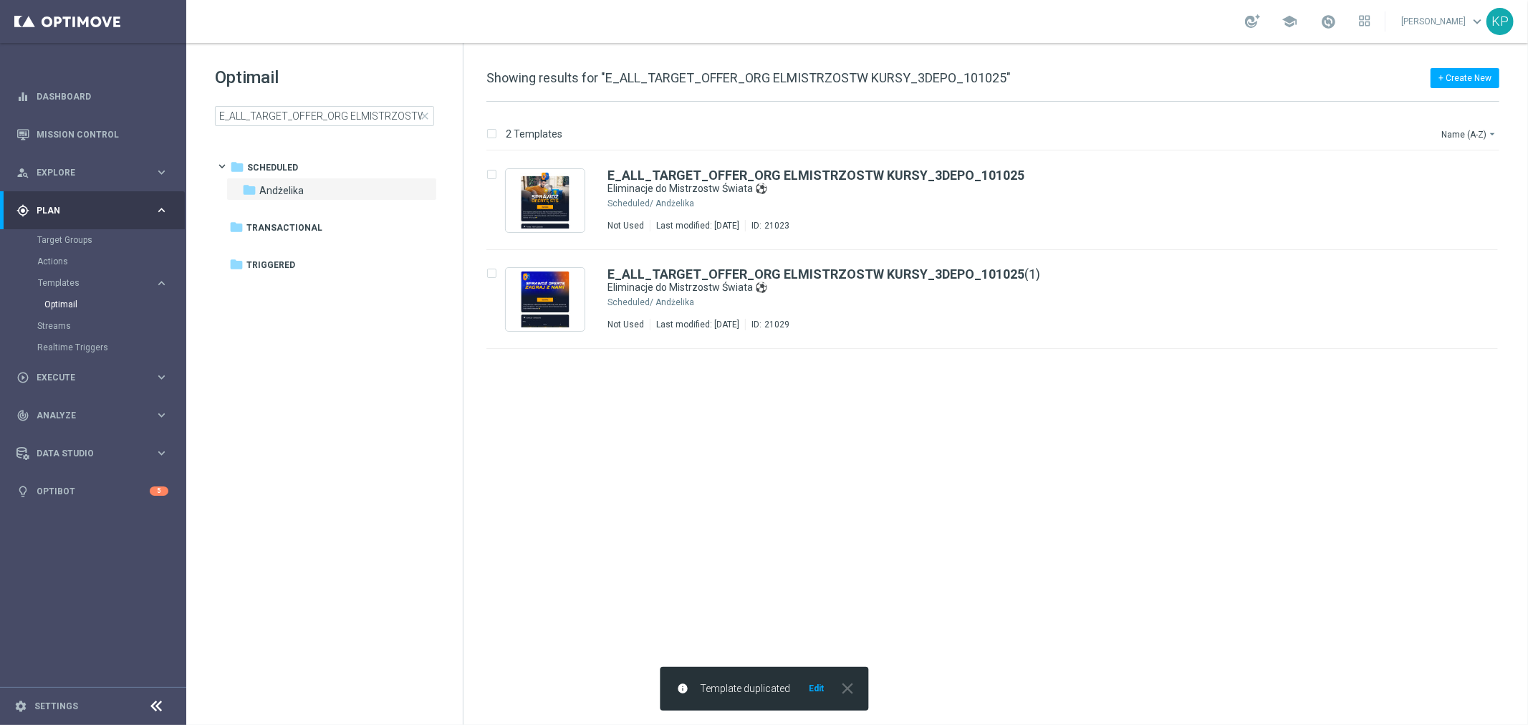
drag, startPoint x: 944, startPoint y: 432, endPoint x: 966, endPoint y: 398, distance: 39.9
click at [944, 432] on div "insert_drive_file E_ALL_TARGET_OFFER_ORG ELMISTRZOSTW KURSY_3DEPO_101025 Elimin…" at bounding box center [998, 438] width 1053 height 574
click at [986, 328] on div "Not Used Last modified: Thursday, October 9, 2025 ID: 21029" at bounding box center [1022, 324] width 830 height 11
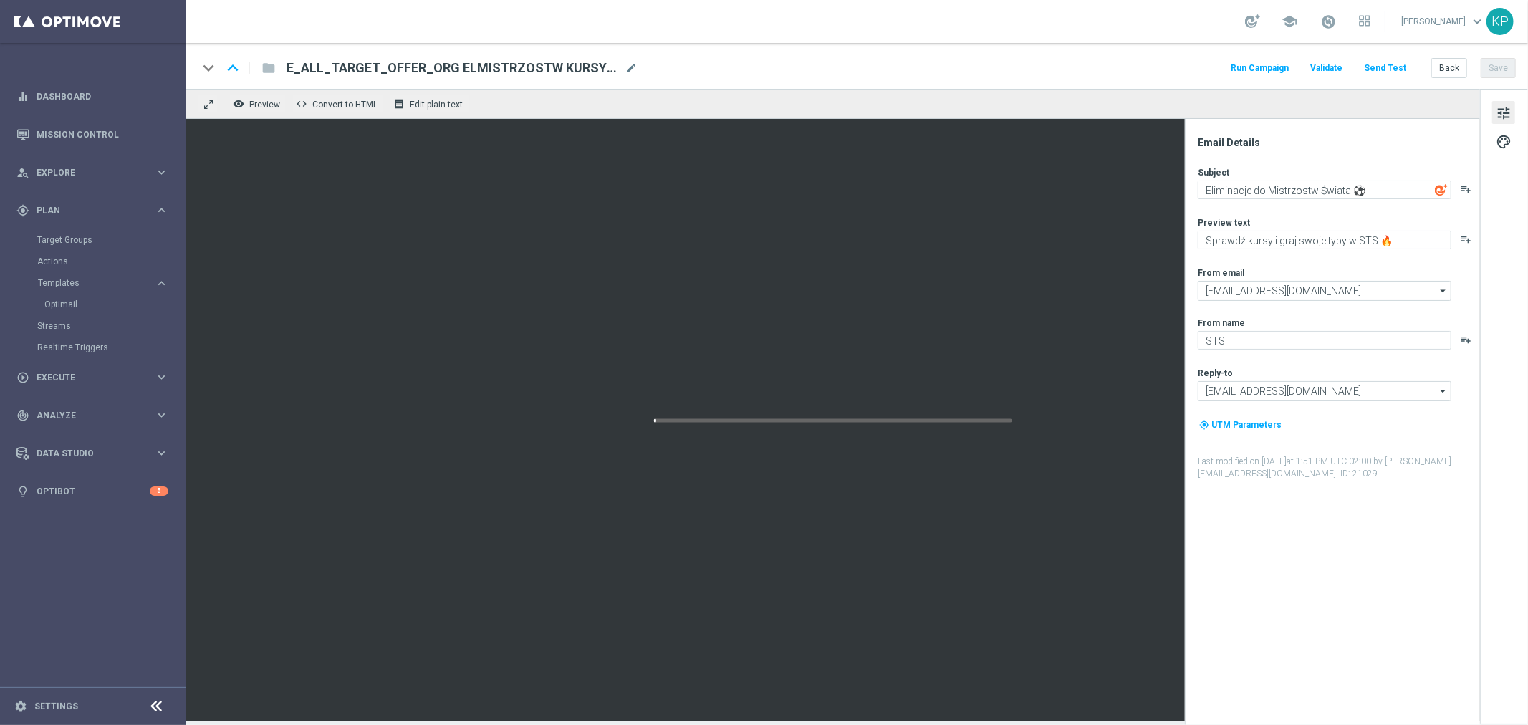
click at [638, 67] on div "keyboard_arrow_down keyboard_arrow_up folder E_ALL_TARGET_OFFER_ORG ELMISTRZOST…" at bounding box center [857, 68] width 1318 height 19
click at [634, 65] on span "mode_edit" at bounding box center [631, 68] width 13 height 13
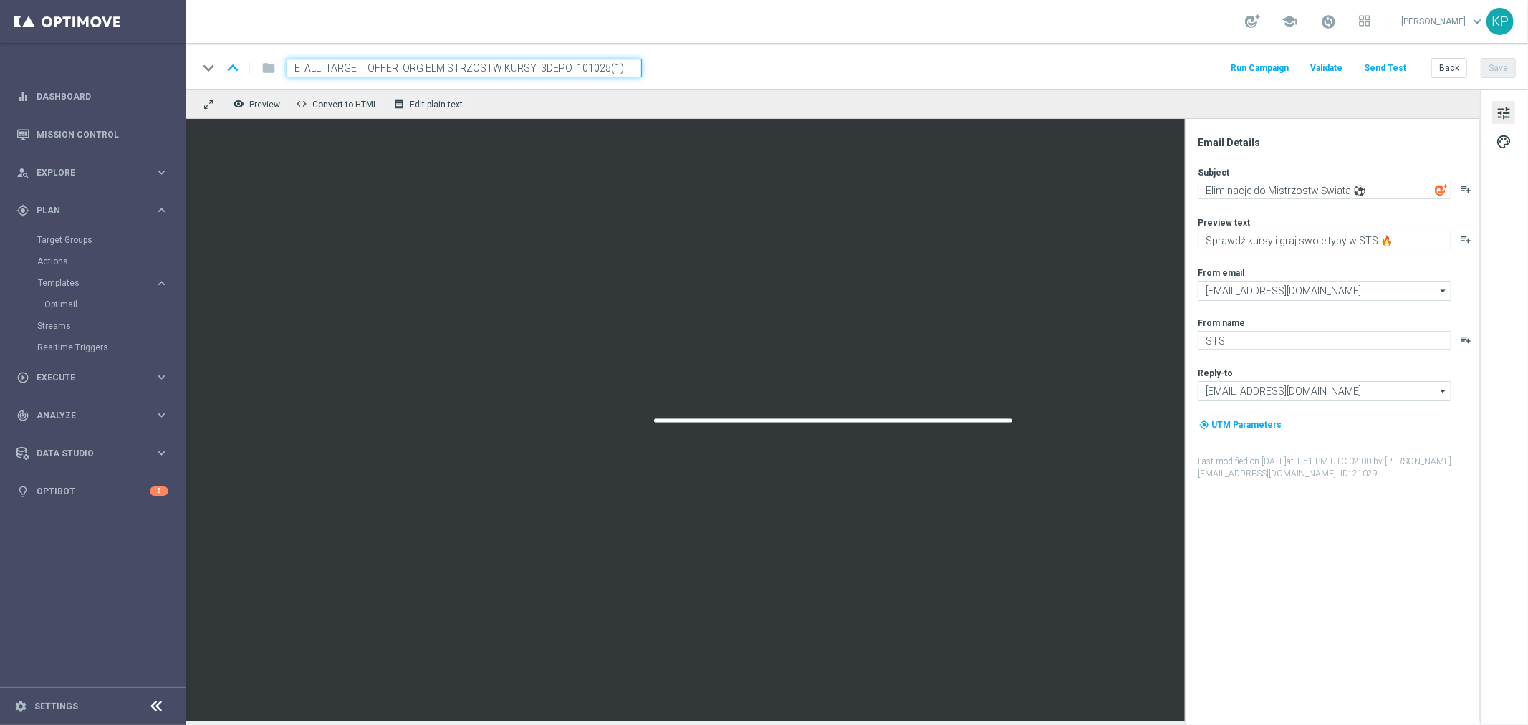
paste input "NONORG ELMISTRZOSTW KURSY_3DEPO_101025"
type input "E_ALL_TARGET_OFFER_NONORG ELMISTRZOSTW KURSY_3DEPO_101025"
click at [736, 31] on div "school [PERSON_NAME] keyboard_arrow_down KP" at bounding box center [857, 21] width 1342 height 43
click at [1050, 59] on div "keyboard_arrow_down keyboard_arrow_up folder E_ALL_TARGET_OFFER_NONORG ELMISTRZ…" at bounding box center [857, 68] width 1318 height 19
click at [1498, 70] on button "Save" at bounding box center [1498, 68] width 35 height 20
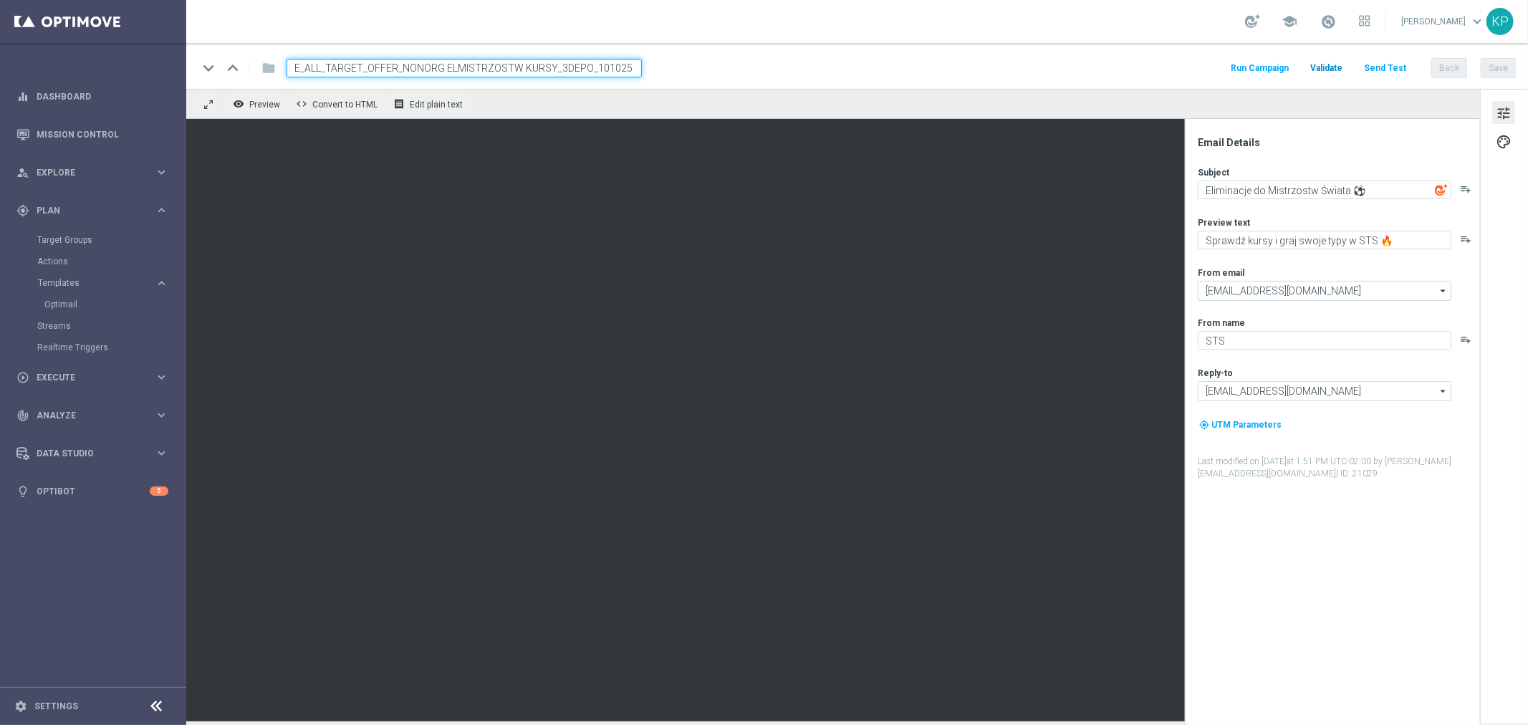
drag, startPoint x: 1170, startPoint y: 68, endPoint x: 1335, endPoint y: 65, distance: 164.1
click at [1170, 68] on div "keyboard_arrow_down keyboard_arrow_up folder E_ALL_TARGET_OFFER_NONORG ELMISTRZ…" at bounding box center [857, 68] width 1318 height 19
click at [1107, 54] on div "keyboard_arrow_down keyboard_arrow_up folder E_ALL_TARGET_OFFER_NONORG ELMISTRZ…" at bounding box center [857, 66] width 1342 height 46
click at [1453, 65] on button "Back" at bounding box center [1449, 68] width 36 height 20
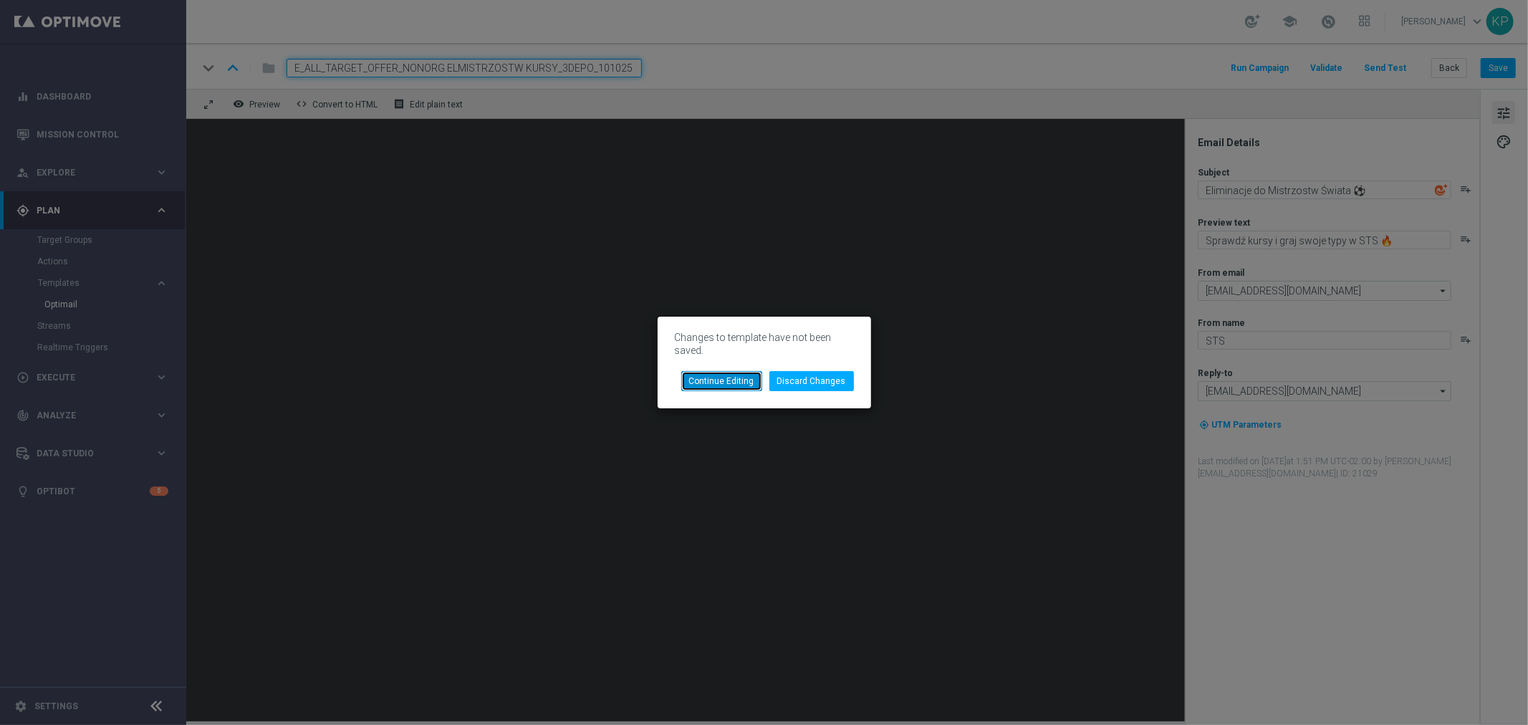
click at [746, 378] on button "Continue Editing" at bounding box center [721, 381] width 81 height 20
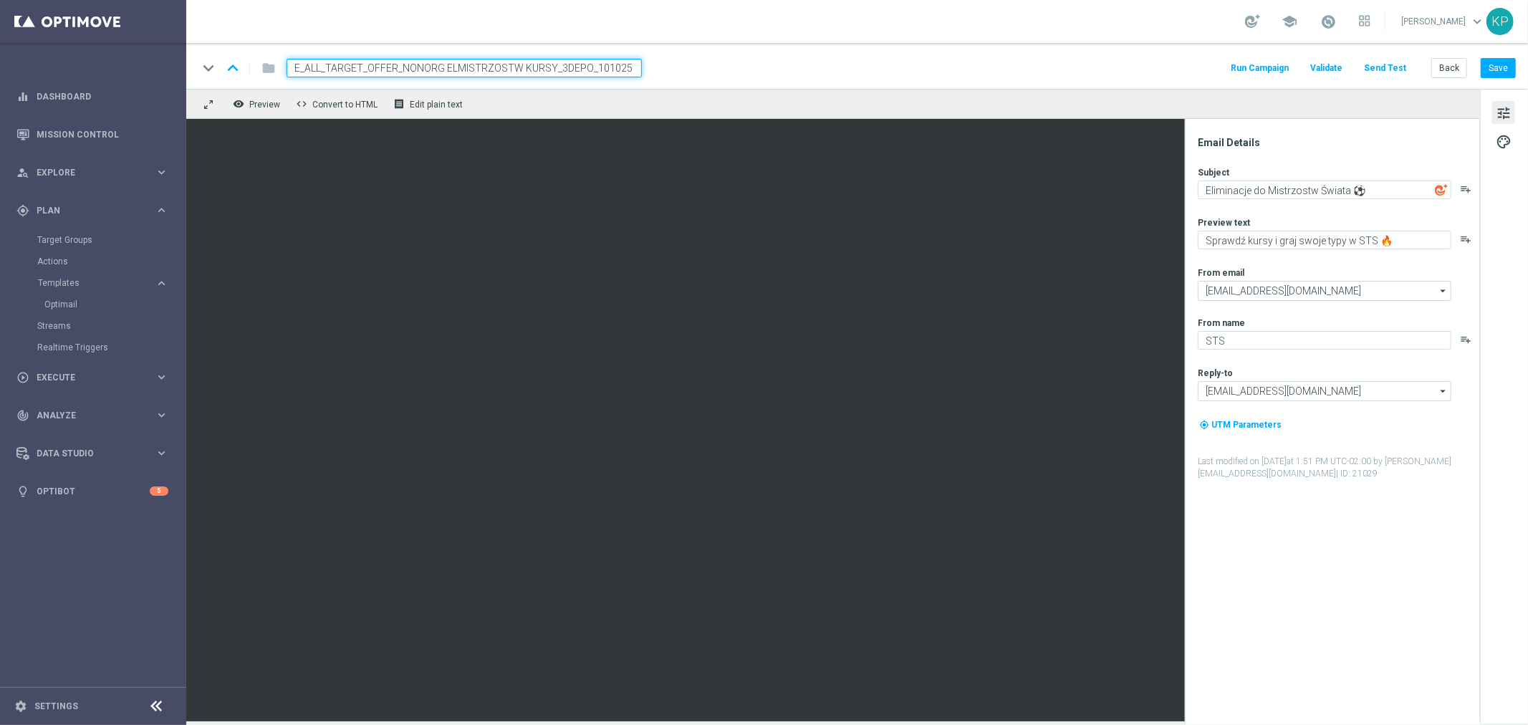
click at [874, 74] on div "keyboard_arrow_down keyboard_arrow_up folder E_ALL_TARGET_OFFER_NONORG ELMISTRZ…" at bounding box center [857, 68] width 1318 height 19
click at [1512, 55] on div "keyboard_arrow_down keyboard_arrow_up folder E_ALL_TARGET_OFFER_NONORG ELMISTRZ…" at bounding box center [857, 66] width 1342 height 46
click at [1505, 62] on button "Save" at bounding box center [1498, 68] width 35 height 20
click at [1133, 69] on div "keyboard_arrow_down keyboard_arrow_up folder E_ALL_TARGET_OFFER_NONORG ELMISTRZ…" at bounding box center [857, 68] width 1318 height 19
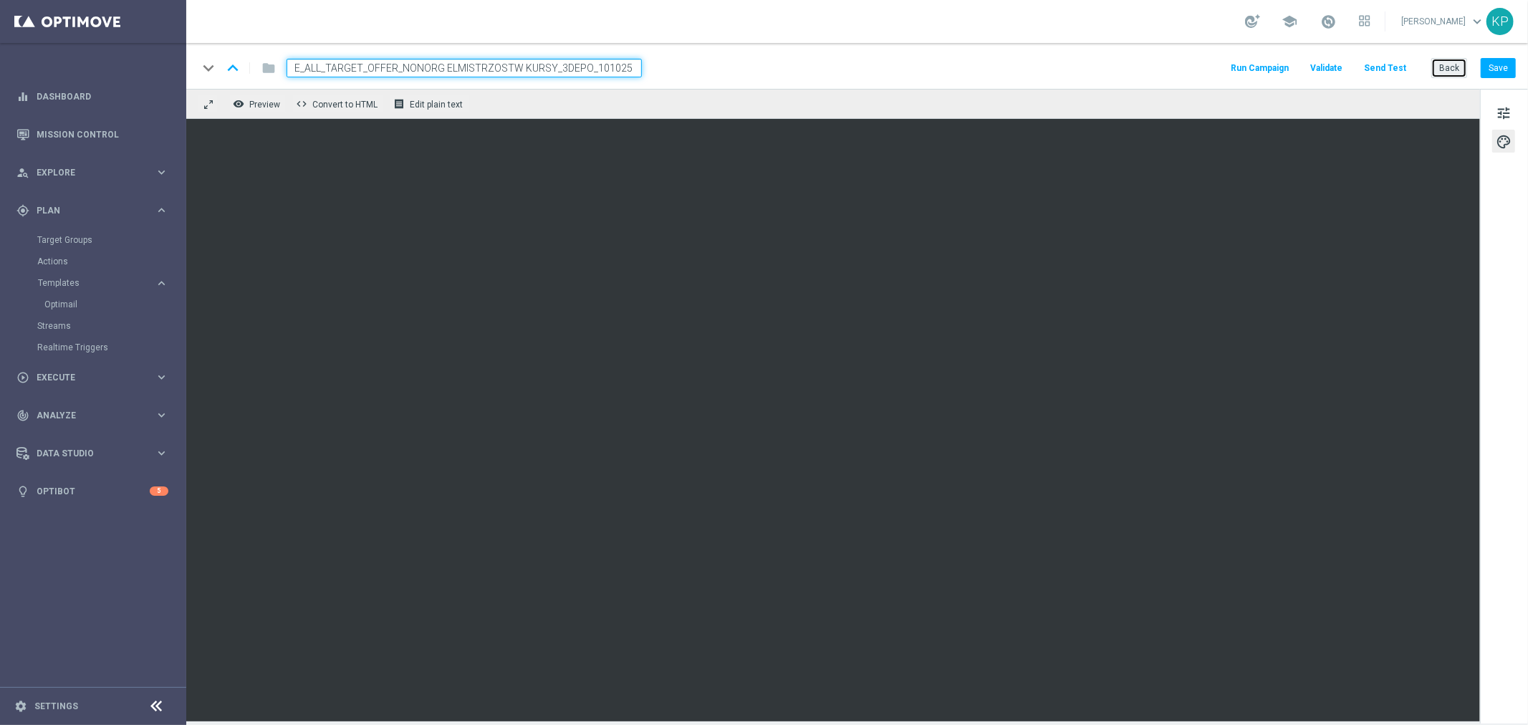
click at [1441, 62] on button "Back" at bounding box center [1449, 68] width 36 height 20
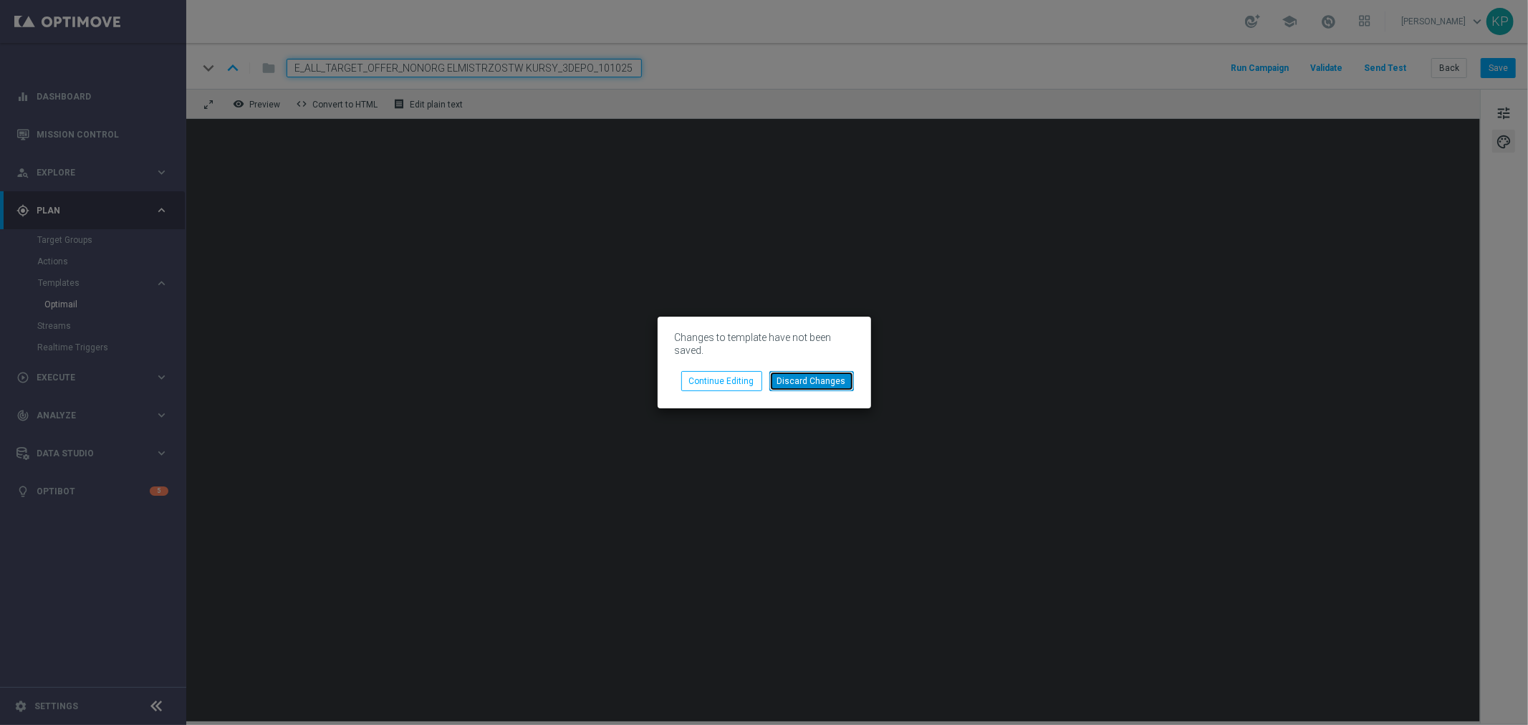
click at [794, 378] on button "Discard Changes" at bounding box center [811, 381] width 85 height 20
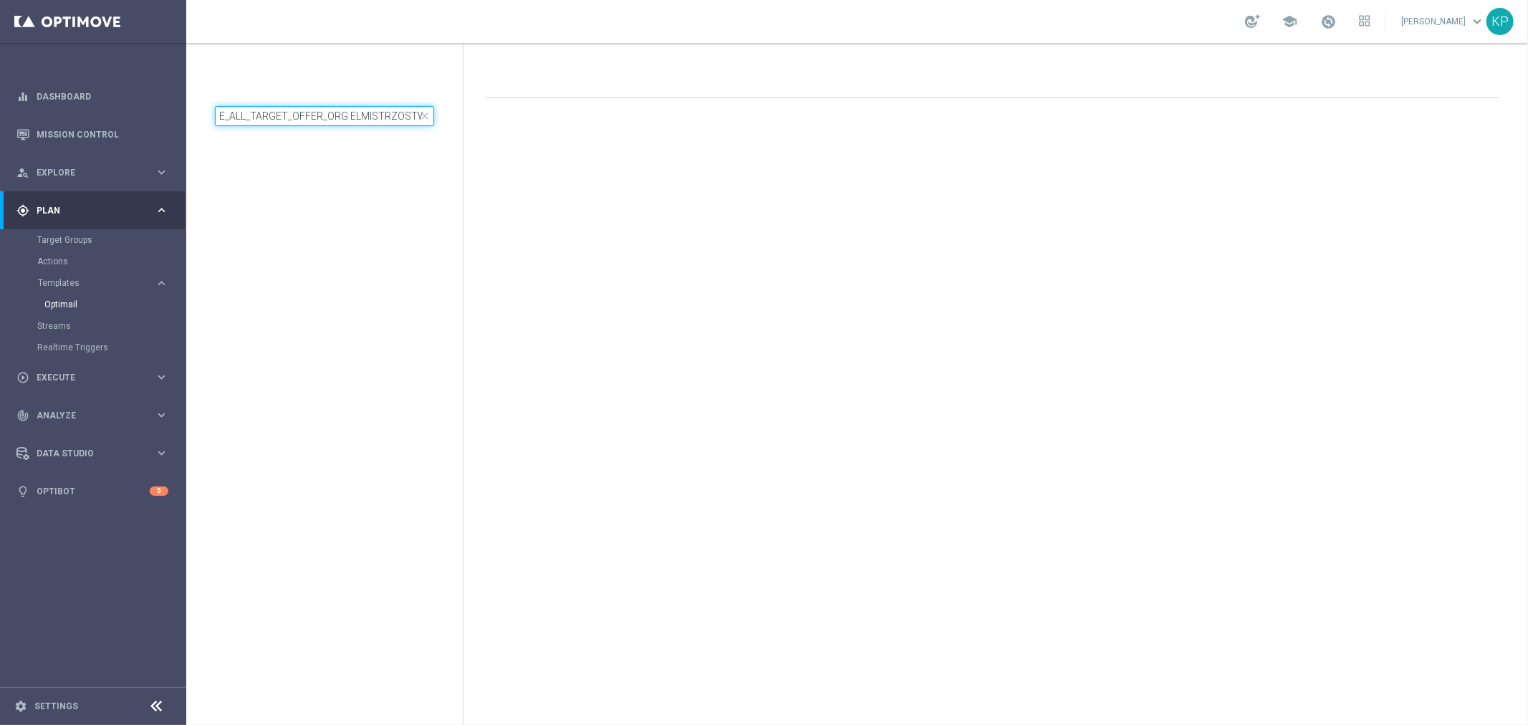
click at [359, 118] on input "E_ALL_TARGET_OFFER_ORG ELMISTRZOSTW KURSY_3DEPO_101025" at bounding box center [324, 116] width 219 height 20
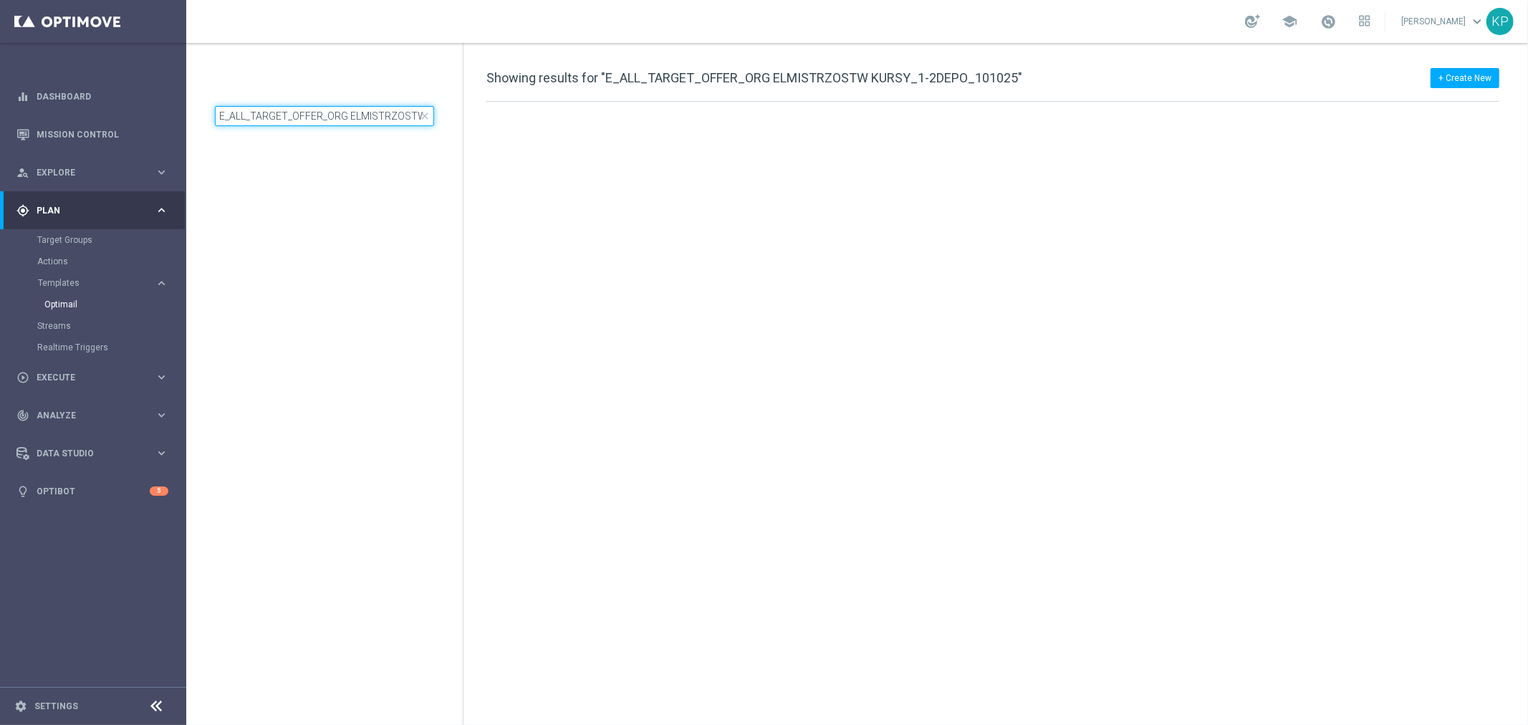
scroll to position [0, 115]
type input "E_ALL_TARGET_OFFER_ORG ELMISTRZOSTW KURSY_1-2DEPO_101025"
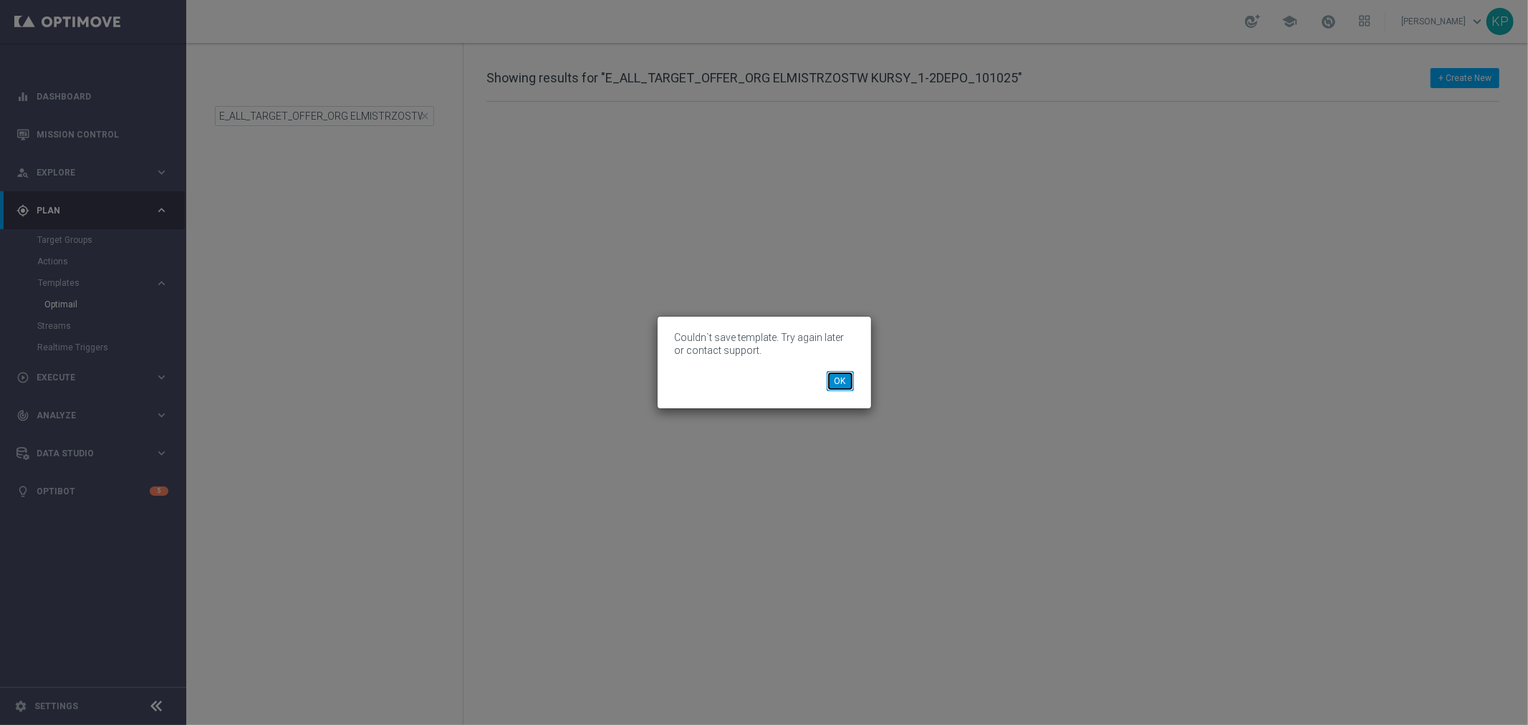
click at [839, 383] on button "OK" at bounding box center [840, 381] width 27 height 20
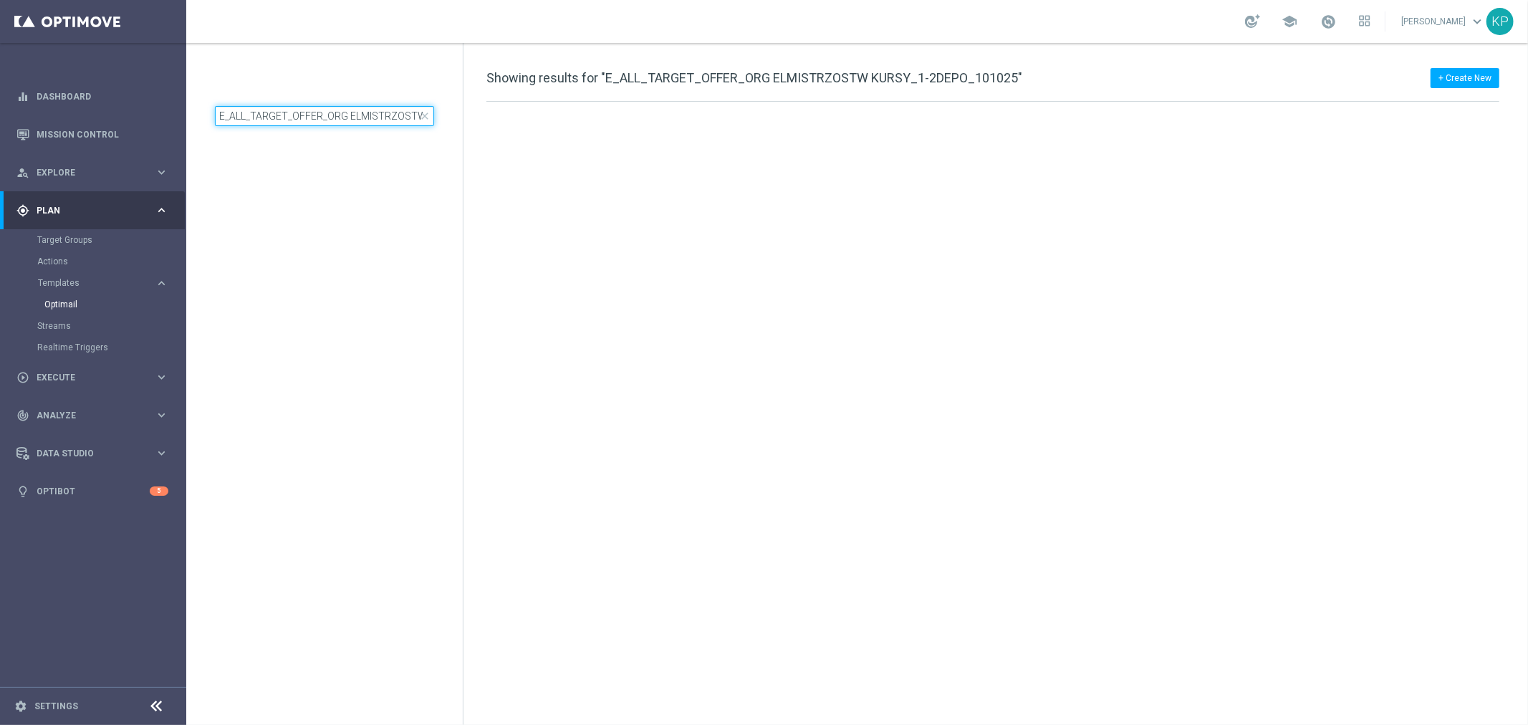
click at [425, 122] on input "E_ALL_TARGET_OFFER_ORG ELMISTRZOSTW KURSY_1-2DEPO_101025" at bounding box center [324, 116] width 219 height 20
click at [424, 120] on span "close" at bounding box center [424, 115] width 11 height 11
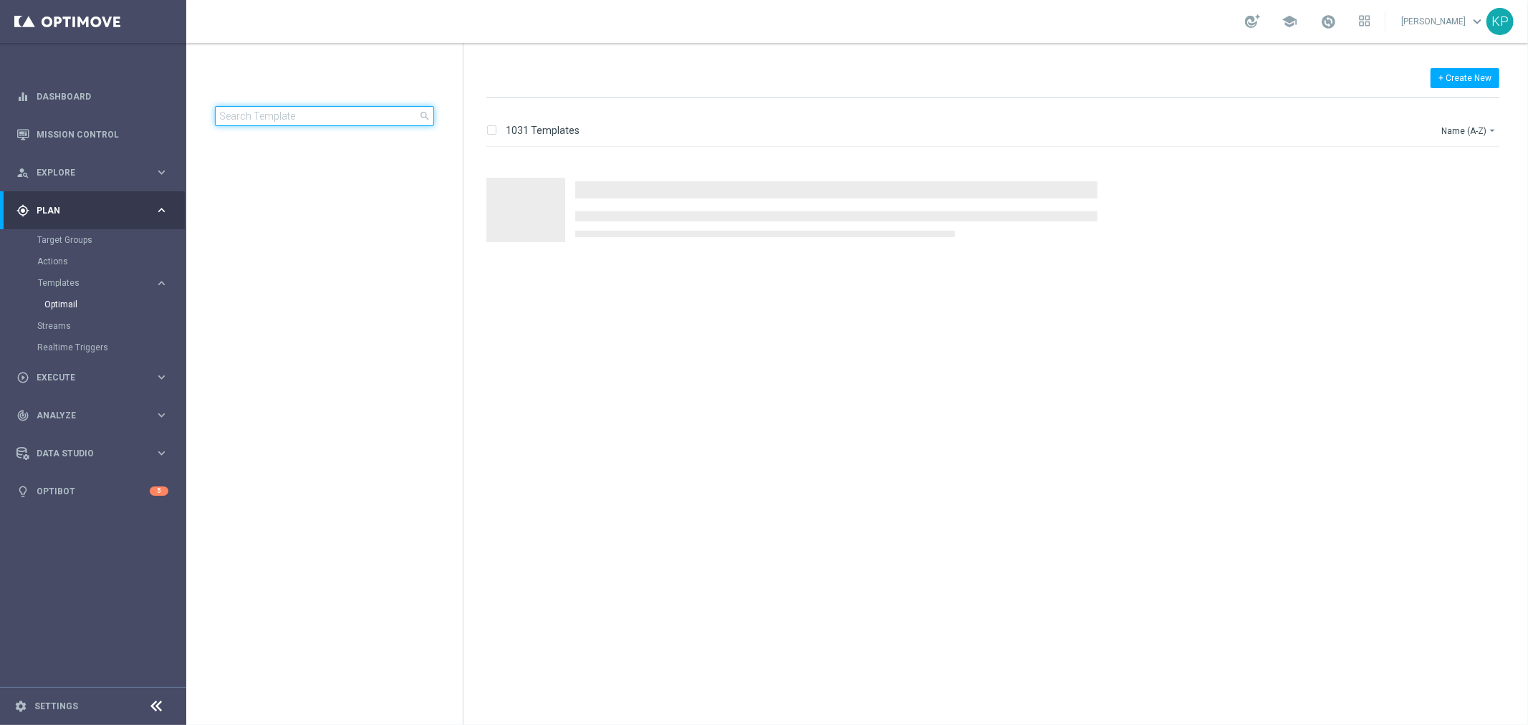
click at [368, 112] on input at bounding box center [324, 116] width 219 height 20
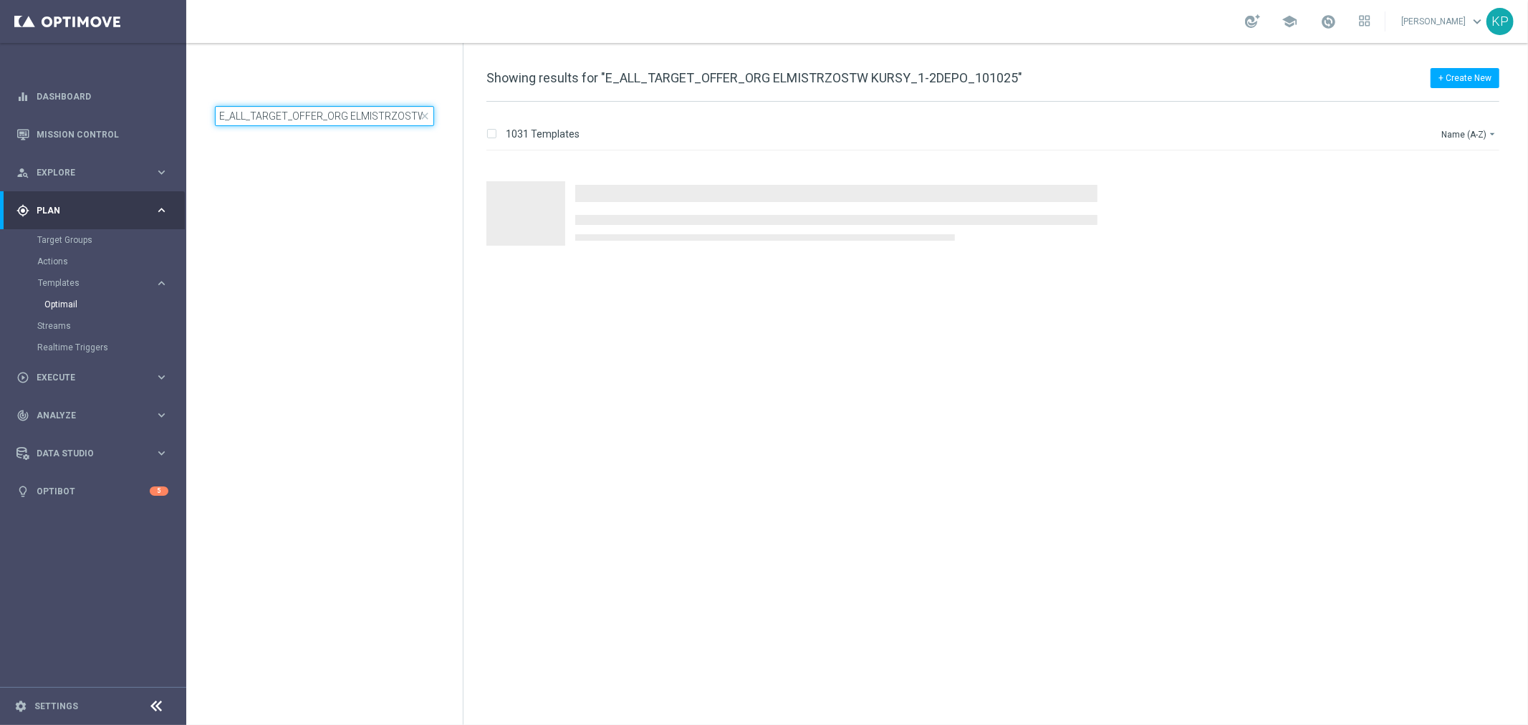
scroll to position [0, 115]
type input "E_ALL_TARGET_OFFER_ORG ELMISTRZOSTW KURSY_1-2DEPO_101025"
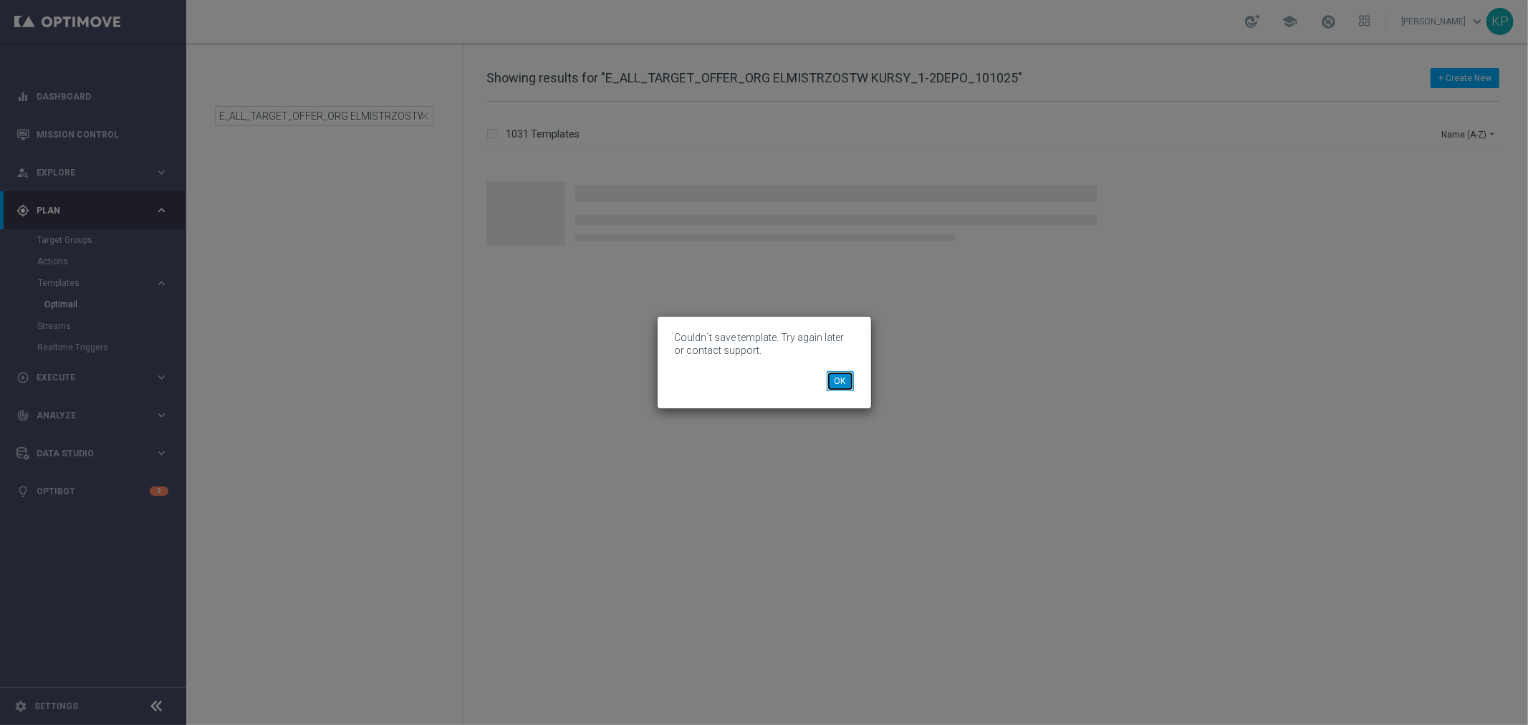
click at [842, 383] on button "OK" at bounding box center [840, 381] width 27 height 20
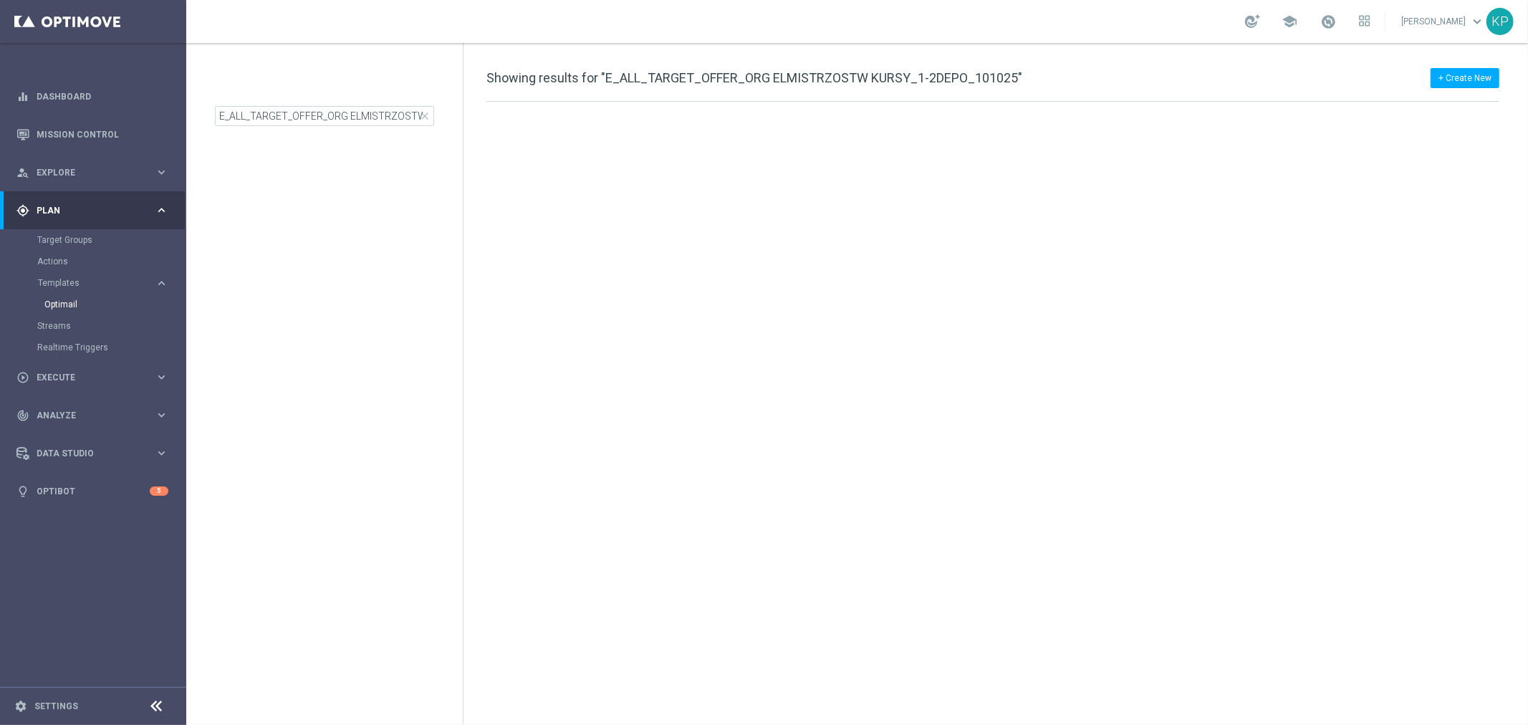
click at [983, 29] on div "school [PERSON_NAME] keyboard_arrow_down KP" at bounding box center [857, 21] width 1342 height 43
click at [358, 117] on input "E_ALL_TARGET_OFFER_ORG ELMISTRZOSTW KURSY_1-2DEPO_101025" at bounding box center [324, 116] width 219 height 20
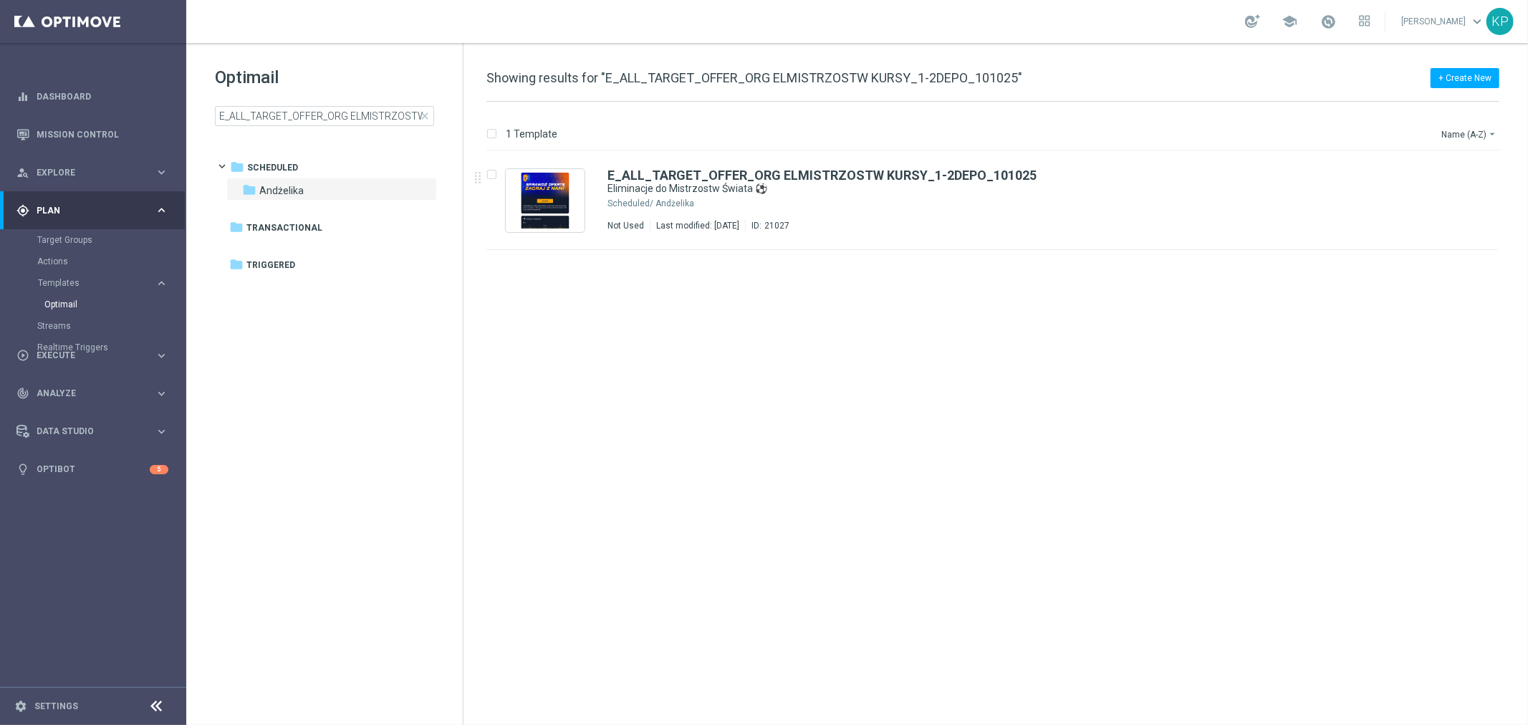
drag, startPoint x: 927, startPoint y: 364, endPoint x: 842, endPoint y: 326, distance: 93.3
click at [927, 364] on div "insert_drive_file E_ALL_TARGET_OFFER_ORG ELMISTRZOSTW KURSY_1-2DEPO_101025 Elim…" at bounding box center [998, 438] width 1053 height 574
click at [385, 107] on input "E_ALL_TARGET_OFFER_ORG ELMISTRZOSTW KURSY_1-2DEPO_101025" at bounding box center [324, 116] width 219 height 20
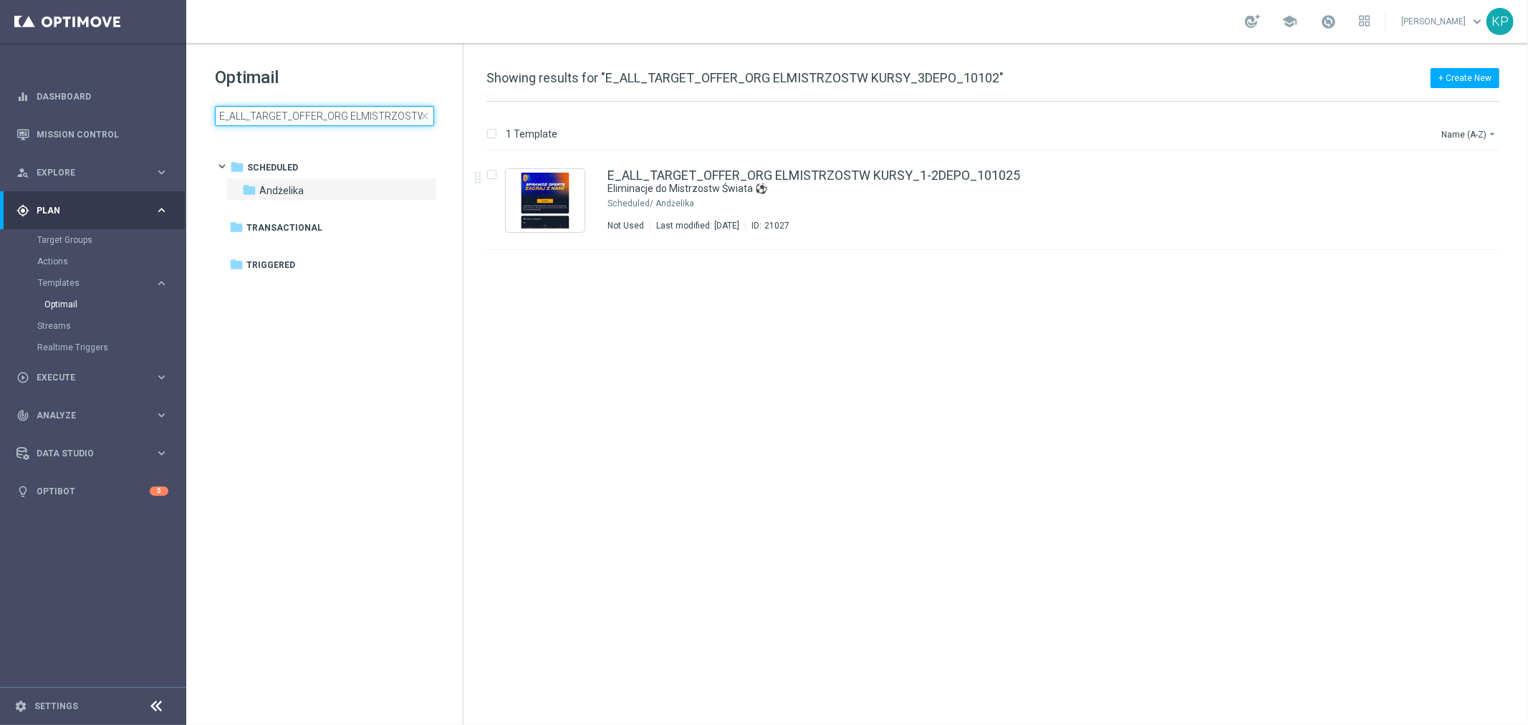
scroll to position [0, 101]
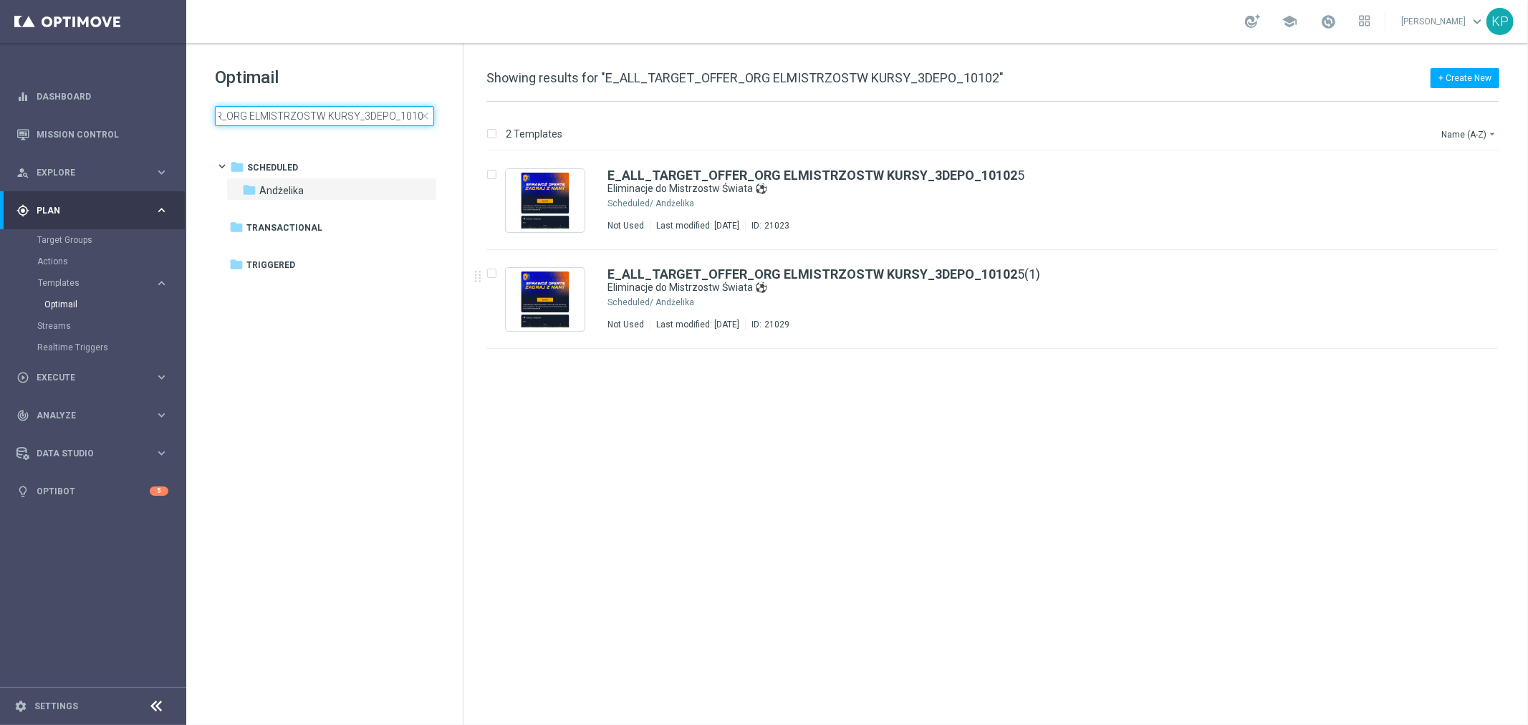
type input "E_ALL_TARGET_OFFER_ORG ELMISTRZOSTW KURSY_3DEPO_10102"
click at [1159, 426] on div "insert_drive_file E_ALL_TARGET_OFFER_ORG ELMISTRZOSTW KURSY_3DEPO_10102 5 Elimi…" at bounding box center [998, 438] width 1053 height 574
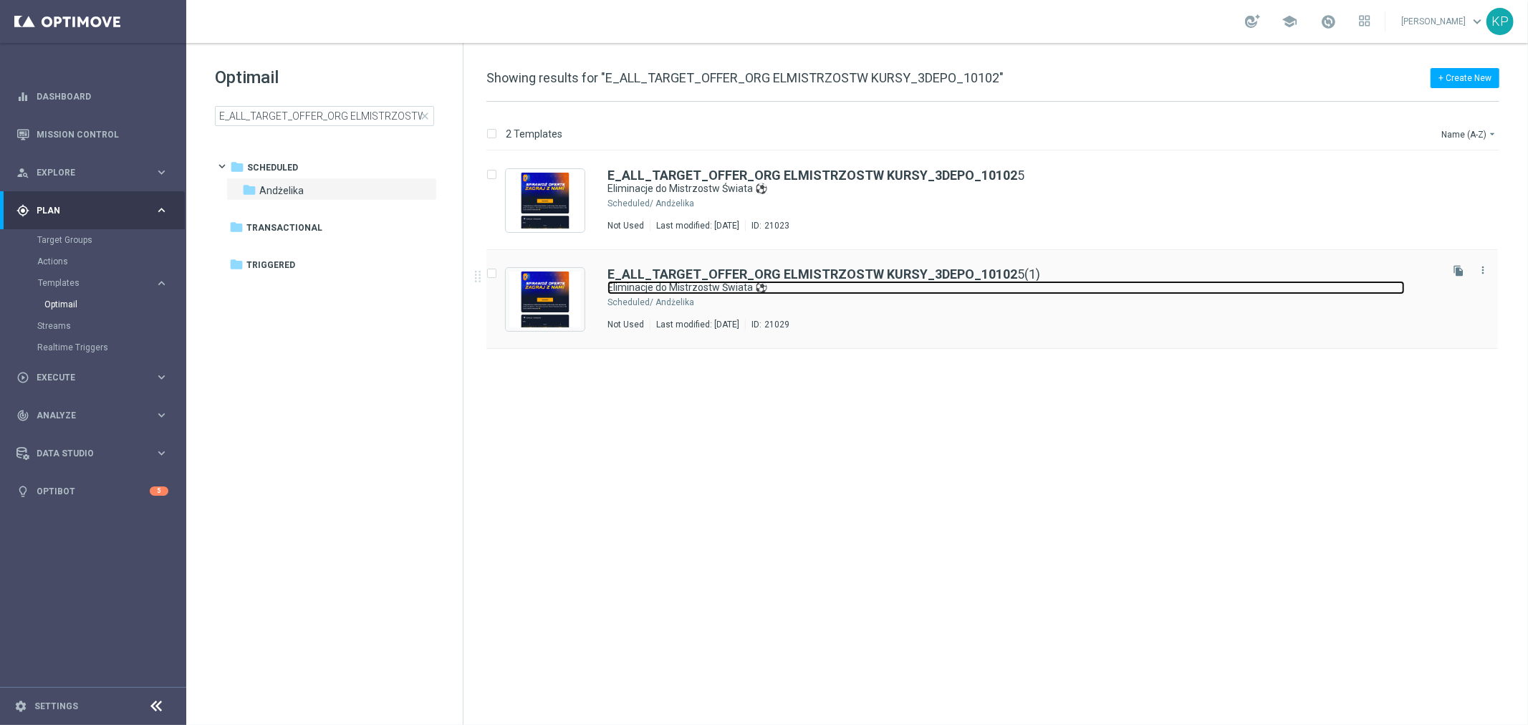
click at [1135, 282] on link "Eliminacje do Mistrzostw Świata ⚽" at bounding box center [1005, 288] width 797 height 14
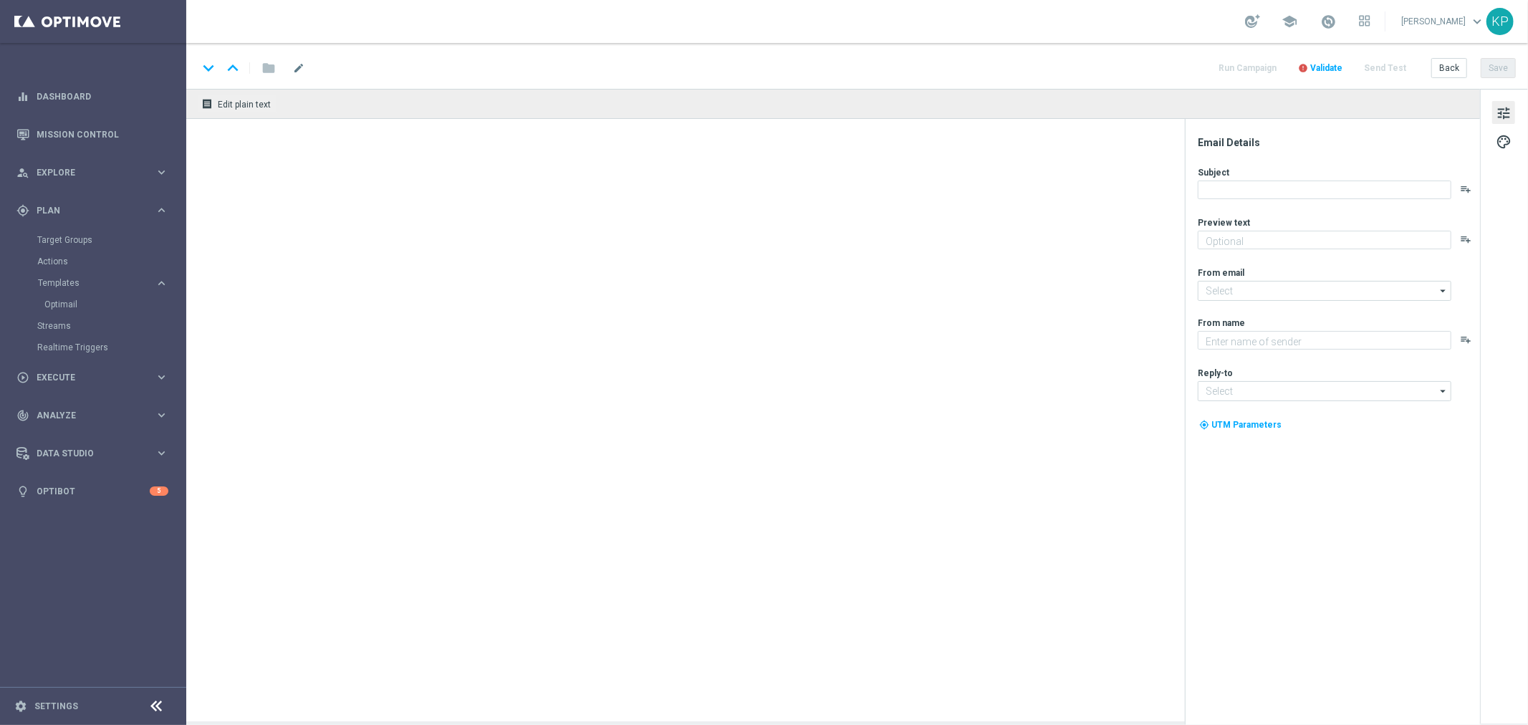
type input "E_ALL_TARGET_OFFER_ORG ELMISTRZOSTW KURSY_3DEPO_101025(1)"
type textarea "Sprawdź kursy i graj swoje typy w STS 🔥"
type input "[EMAIL_ADDRESS][DOMAIN_NAME]"
type textarea "STS"
type input "[EMAIL_ADDRESS][DOMAIN_NAME]"
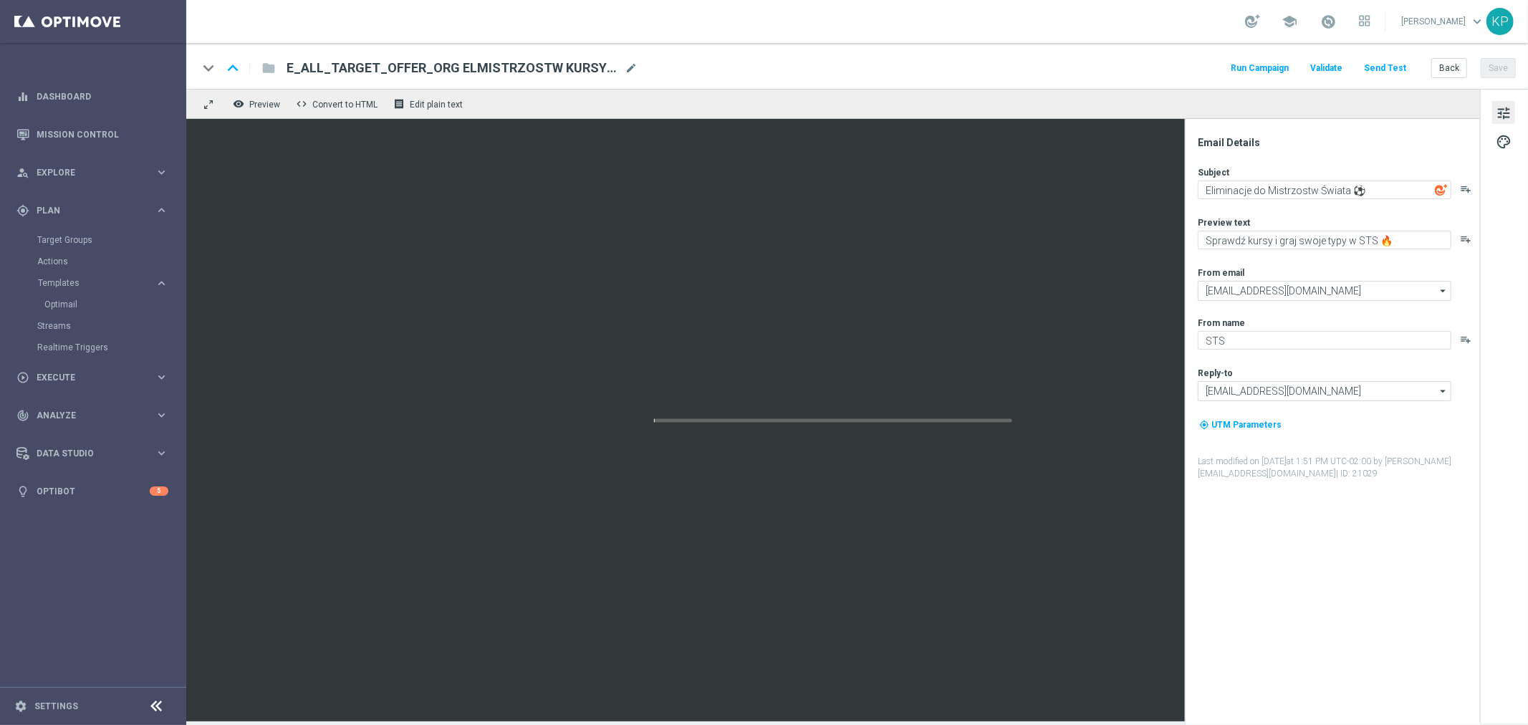
click at [640, 68] on div "keyboard_arrow_down keyboard_arrow_up folder E_ALL_TARGET_OFFER_ORG ELMISTRZOST…" at bounding box center [857, 68] width 1318 height 19
click at [635, 66] on span "mode_edit" at bounding box center [631, 68] width 13 height 13
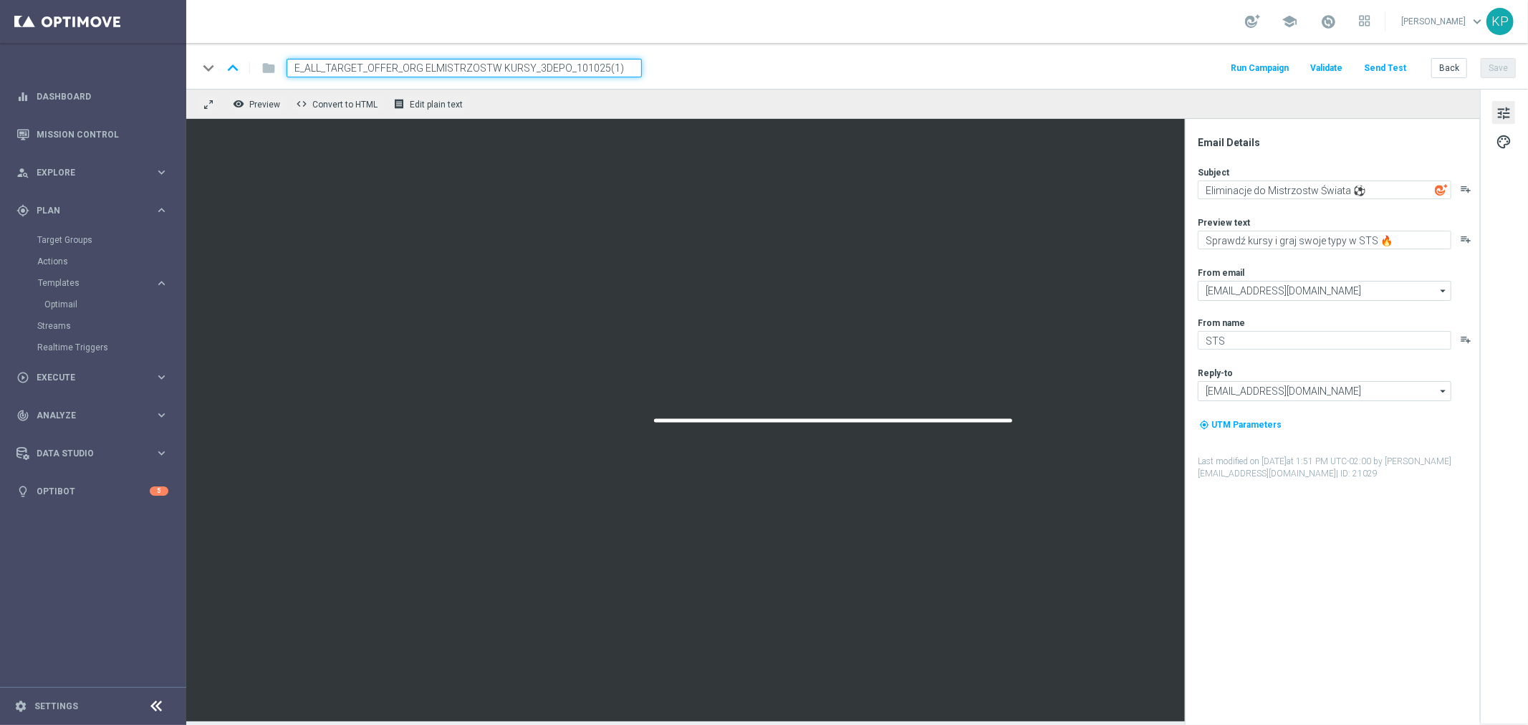
paste input "NONORG ELMISTRZOSTW KURSY_3DEPO_101025"
type input "E_ALL_TARGET_OFFER_NONORG ELMISTRZOSTW KURSY_3DEPO_101025"
click at [831, 46] on div "keyboard_arrow_down keyboard_arrow_up folder E_ALL_TARGET_OFFER_NONORG ELMISTRZ…" at bounding box center [857, 66] width 1342 height 46
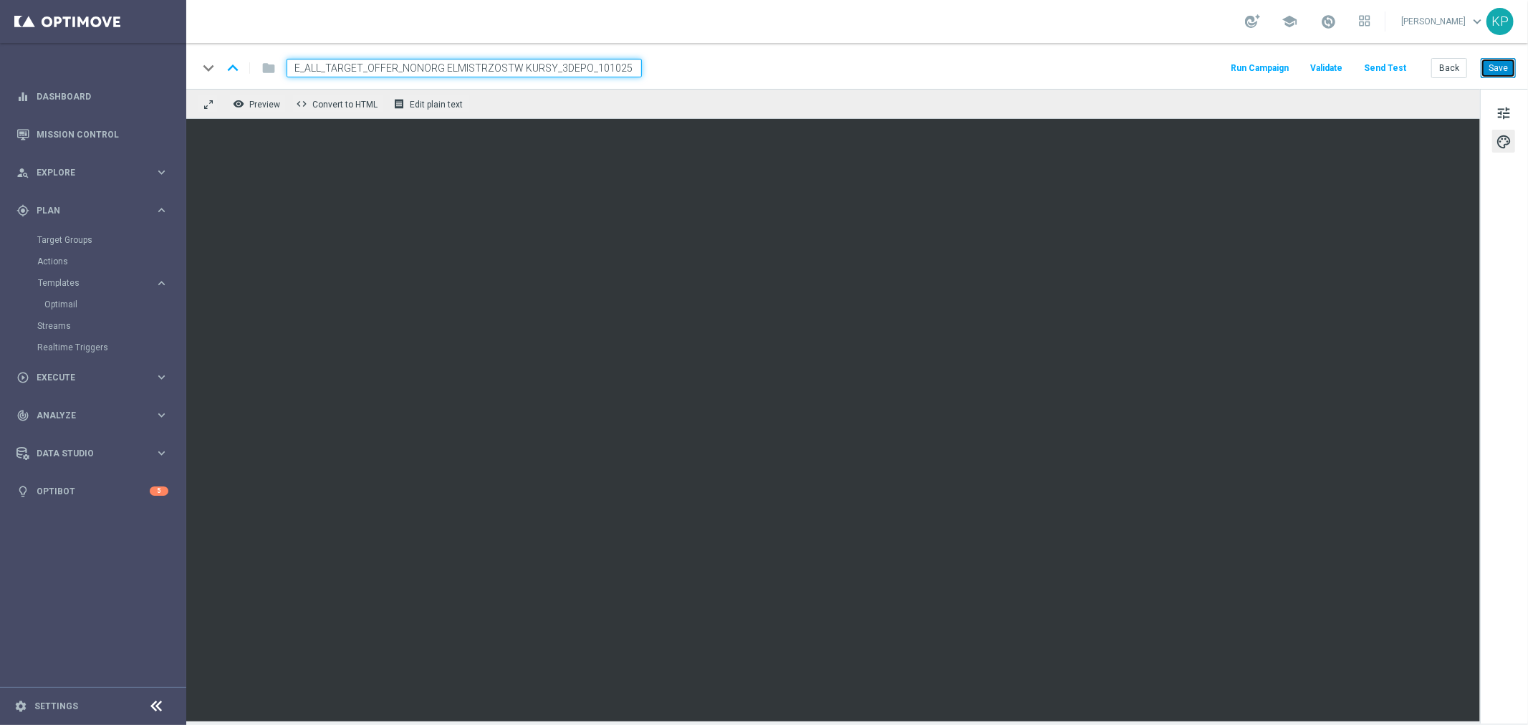
click at [1501, 72] on button "Save" at bounding box center [1498, 68] width 35 height 20
click at [1442, 66] on button "Back" at bounding box center [1449, 68] width 36 height 20
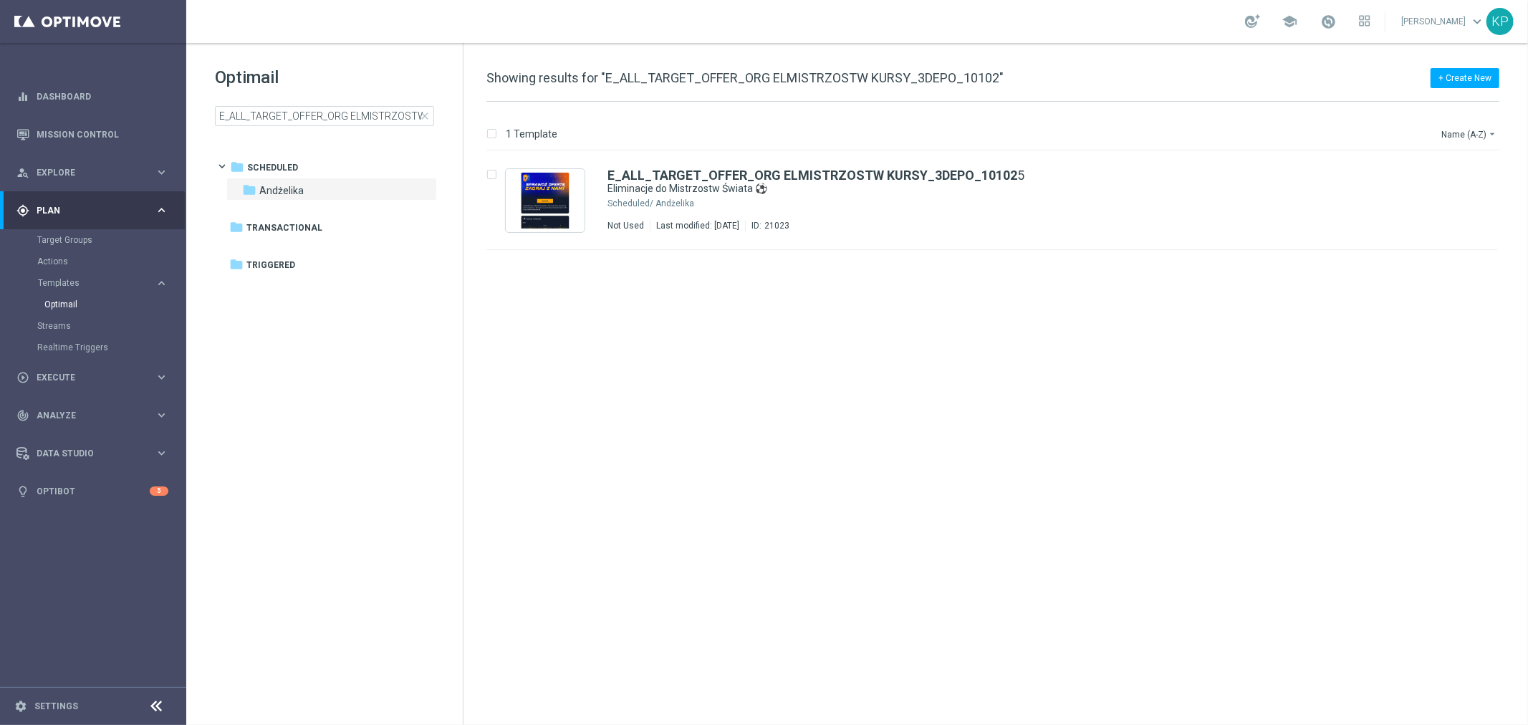
click at [1058, 347] on div "insert_drive_file E_ALL_TARGET_OFFER_ORG ELMISTRZOSTW KURSY_3DEPO_10102 5 Elimi…" at bounding box center [998, 438] width 1053 height 574
click at [380, 122] on input "E_ALL_TARGET_OFFER_ORG ELMISTRZOSTW KURSY_3DEPO_10102" at bounding box center [324, 116] width 219 height 20
click at [963, 203] on div "Andżelika" at bounding box center [1046, 203] width 782 height 11
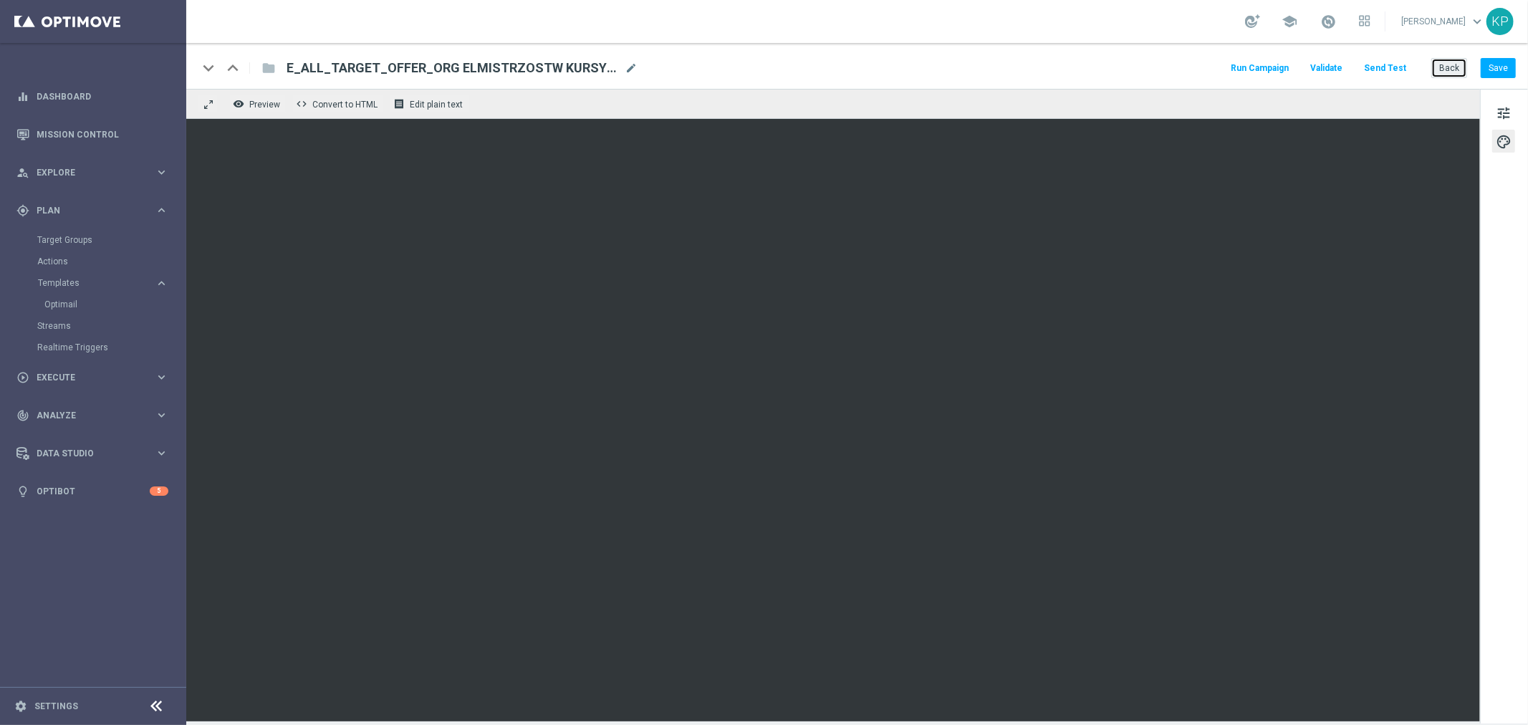
click at [1440, 69] on button "Back" at bounding box center [1449, 68] width 36 height 20
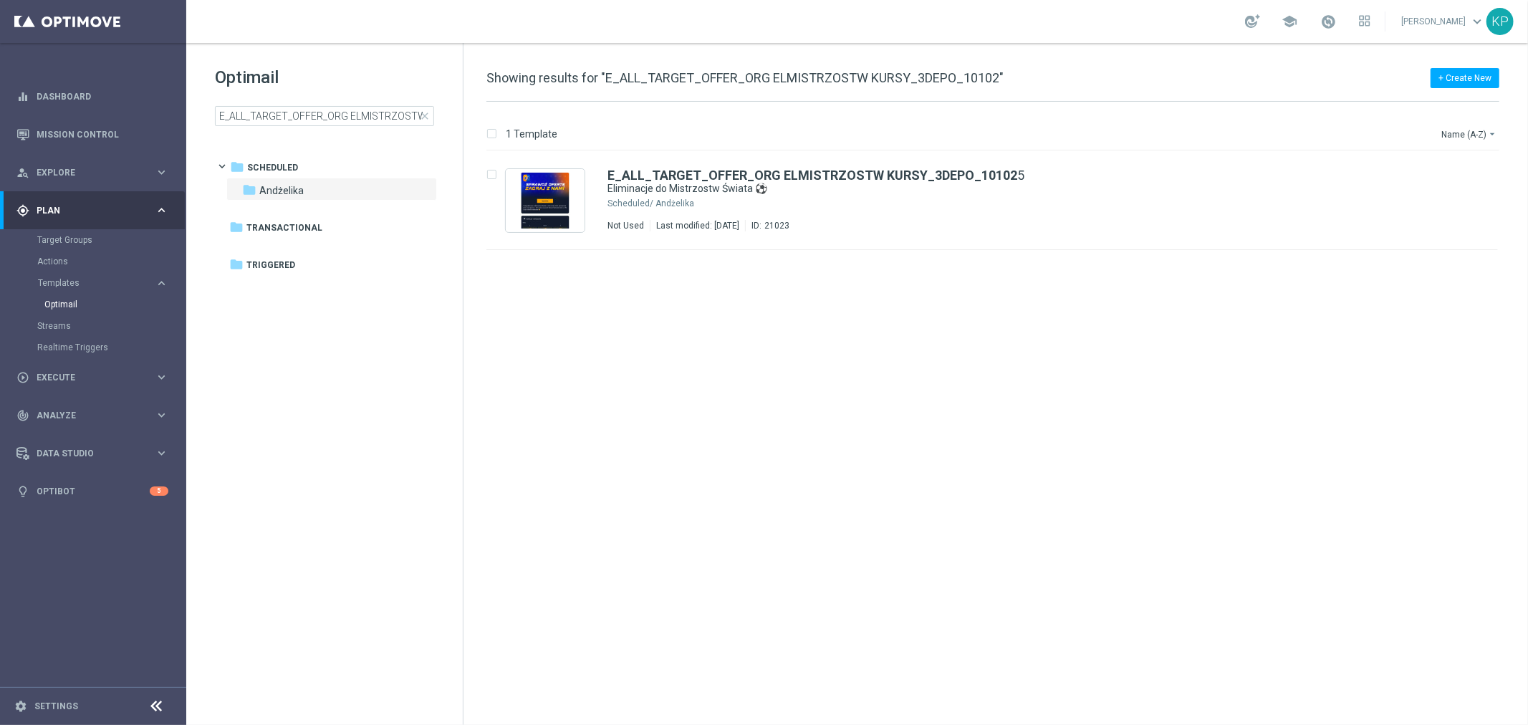
drag, startPoint x: 984, startPoint y: 418, endPoint x: 915, endPoint y: 390, distance: 74.5
click at [984, 418] on div "insert_drive_file E_ALL_TARGET_OFFER_ORG ELMISTRZOSTW KURSY_3DEPO_10102 5 Elimi…" at bounding box center [998, 438] width 1053 height 574
click at [395, 128] on div "Optimail E_ALL_TARGET_OFFER_ORG ELMISTRZOSTW KURSY_3DEPO_10102 close folder 1 F…" at bounding box center [324, 132] width 277 height 178
click at [389, 117] on input "E_ALL_TARGET_OFFER_ORG ELMISTRZOSTW KURSY_3DEPO_10102" at bounding box center [324, 116] width 219 height 20
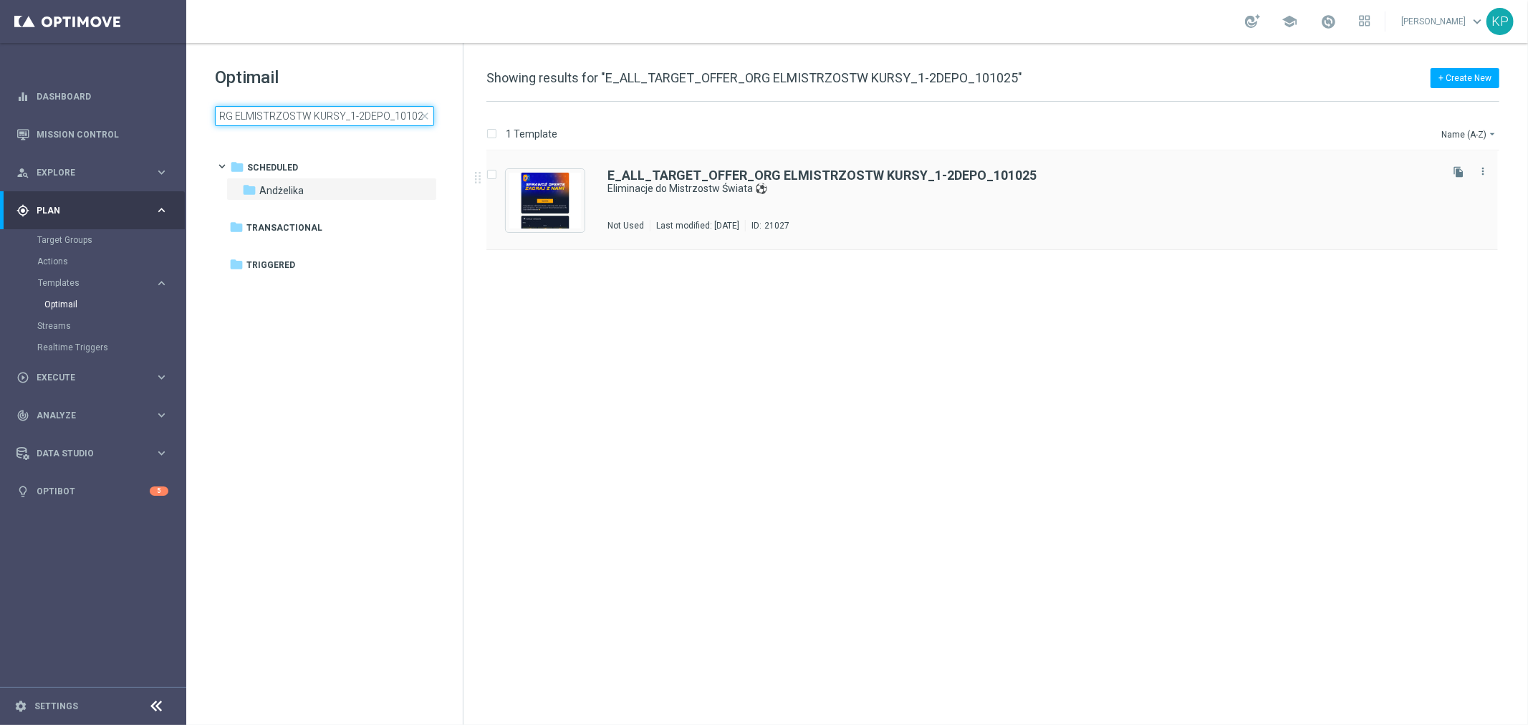
type input "E_ALL_TARGET_OFFER_ORG ELMISTRZOSTW KURSY_1-2DEPO_101025"
click at [876, 196] on div "E_ALL_TARGET_OFFER_ORG ELMISTRZOSTW KURSY_1-2DEPO_101025 Eliminacje do Mistrzos…" at bounding box center [1022, 200] width 830 height 62
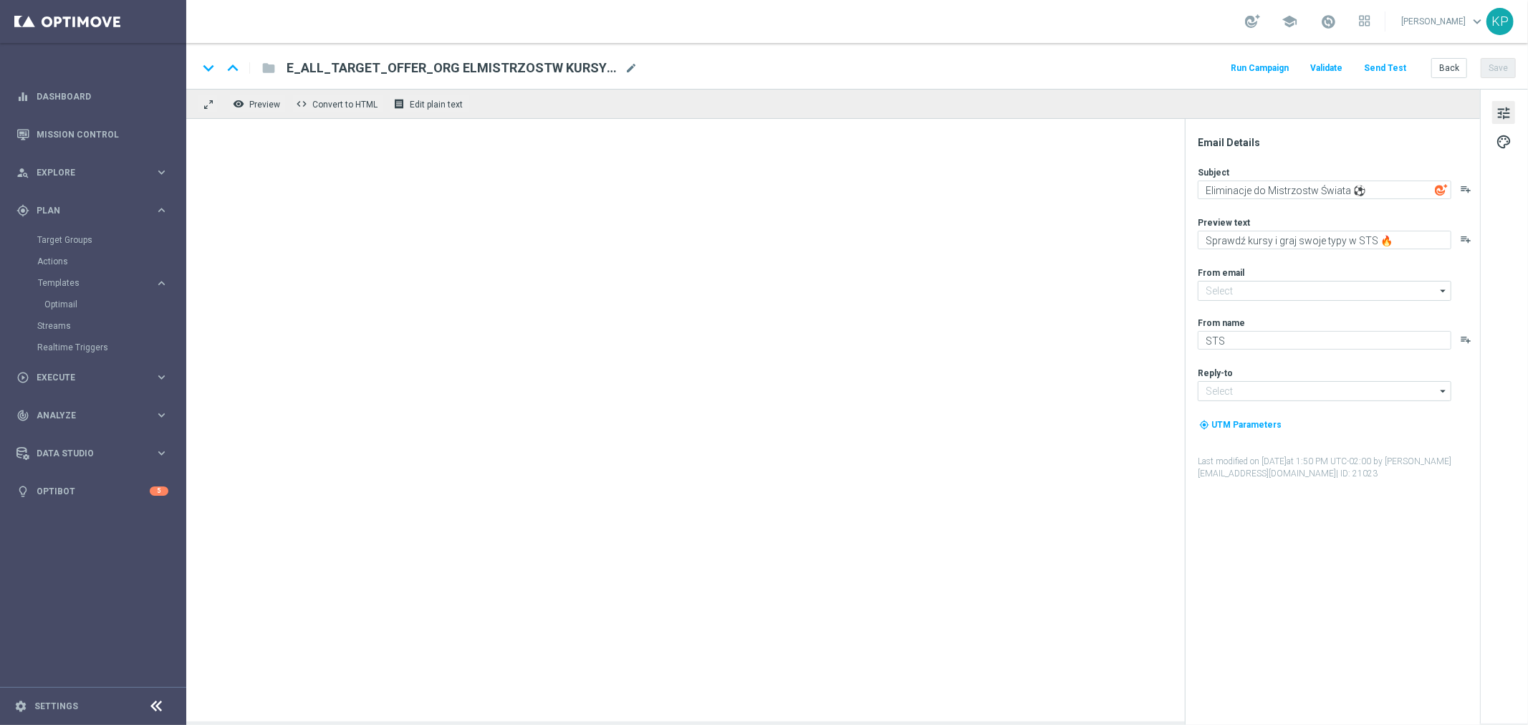
type input "[EMAIL_ADDRESS][DOMAIN_NAME]"
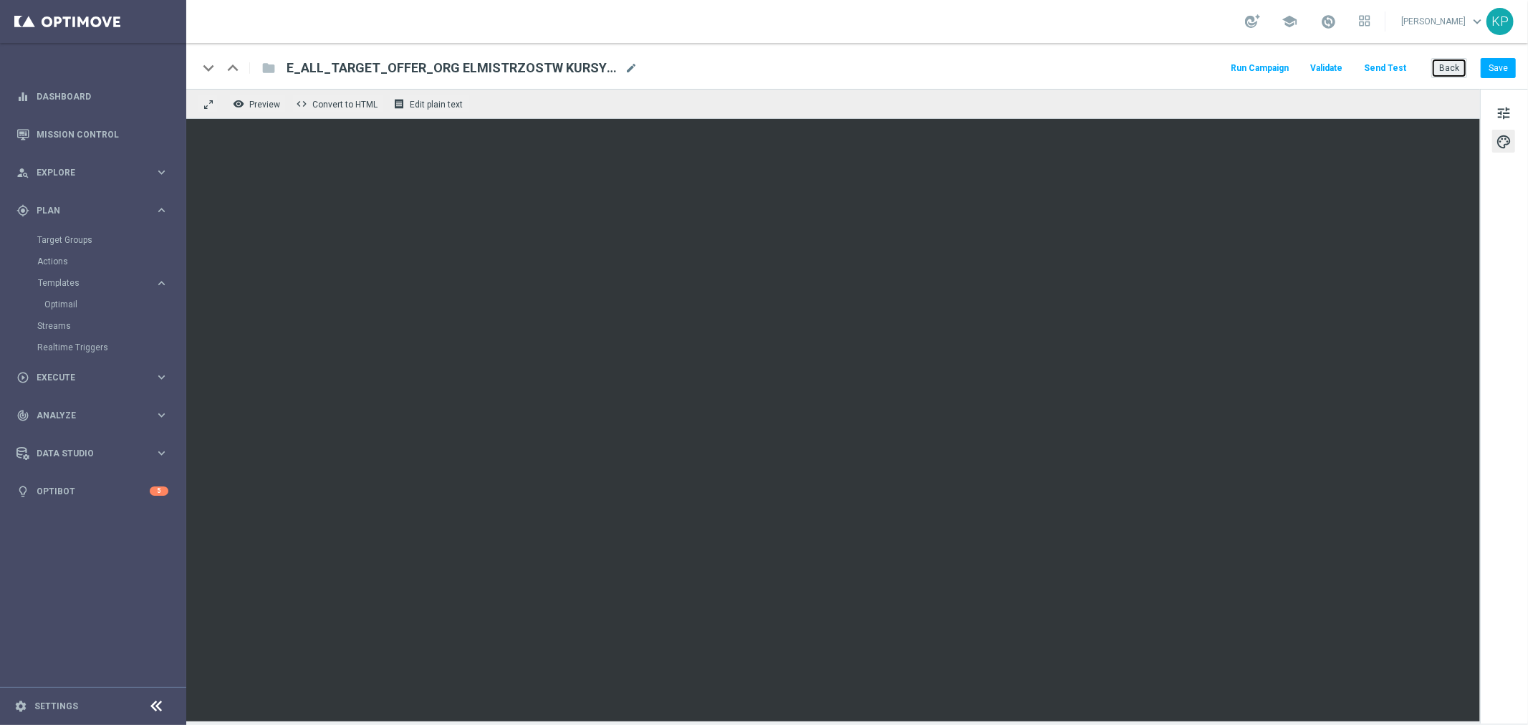
click at [1436, 67] on button "Back" at bounding box center [1449, 68] width 36 height 20
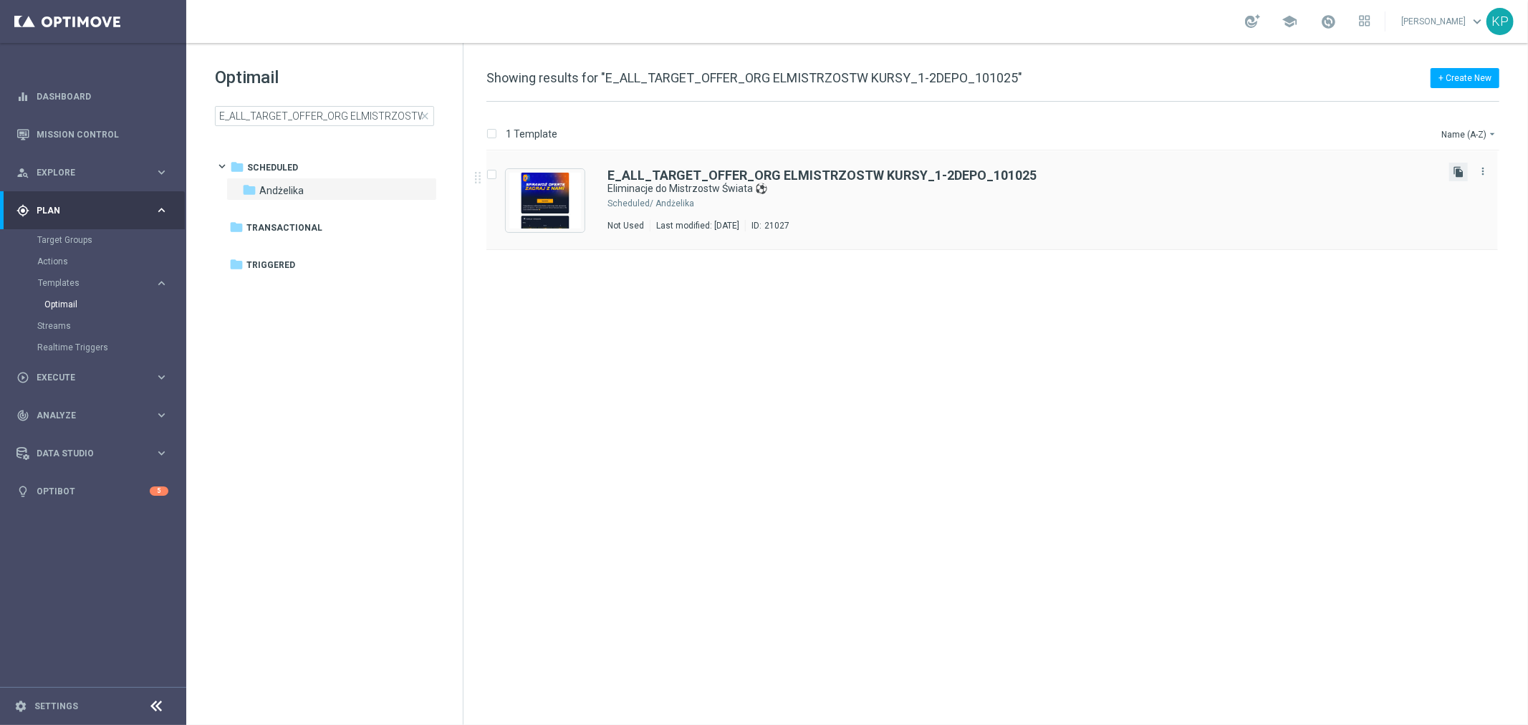
click at [1455, 170] on icon "file_copy" at bounding box center [1458, 171] width 11 height 11
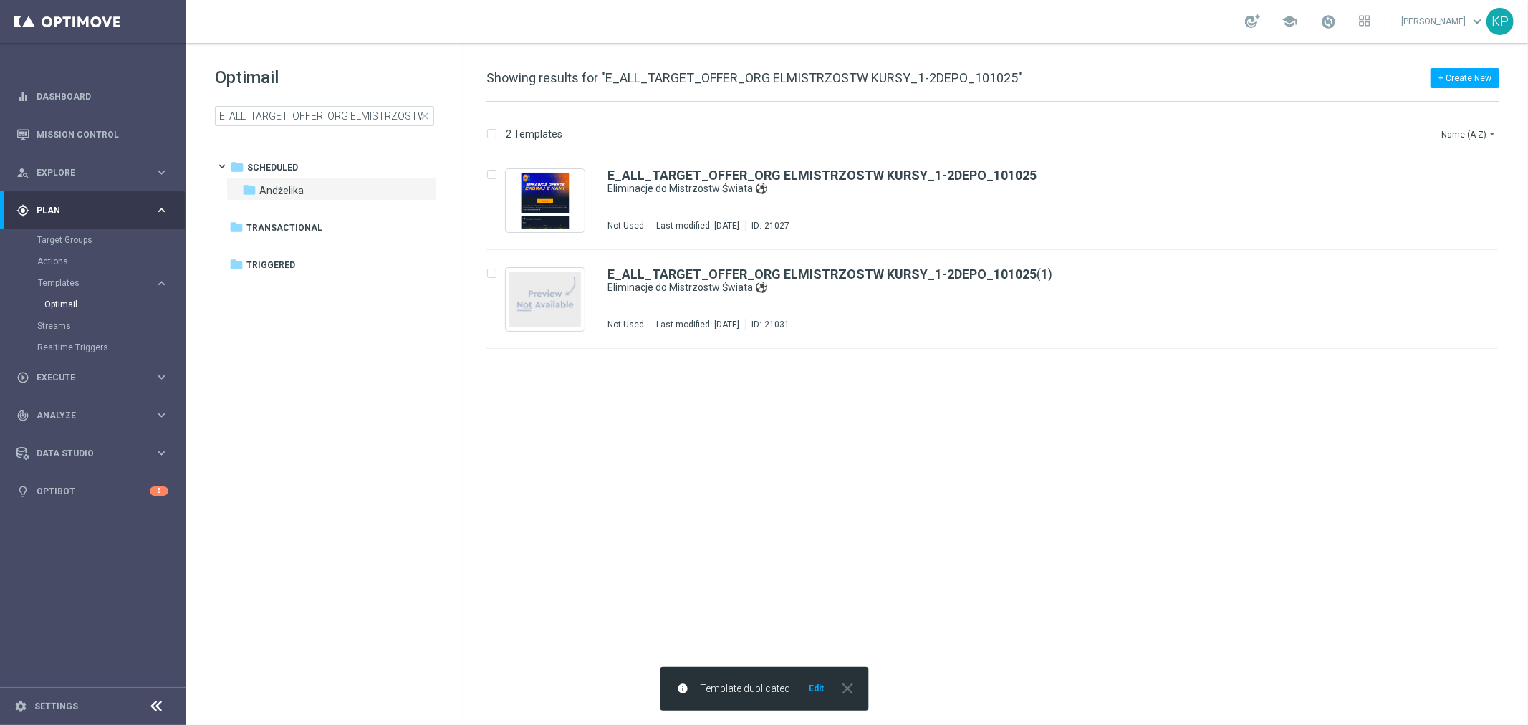
click at [1150, 451] on div "insert_drive_file E_ALL_TARGET_OFFER_ORG ELMISTRZOSTW KURSY_1-2DEPO_101025 Elim…" at bounding box center [998, 438] width 1053 height 574
click at [1180, 277] on div "E_ALL_TARGET_OFFER_ORG ELMISTRZOSTW KURSY_1-2DEPO_101025 (1)" at bounding box center [1022, 274] width 830 height 13
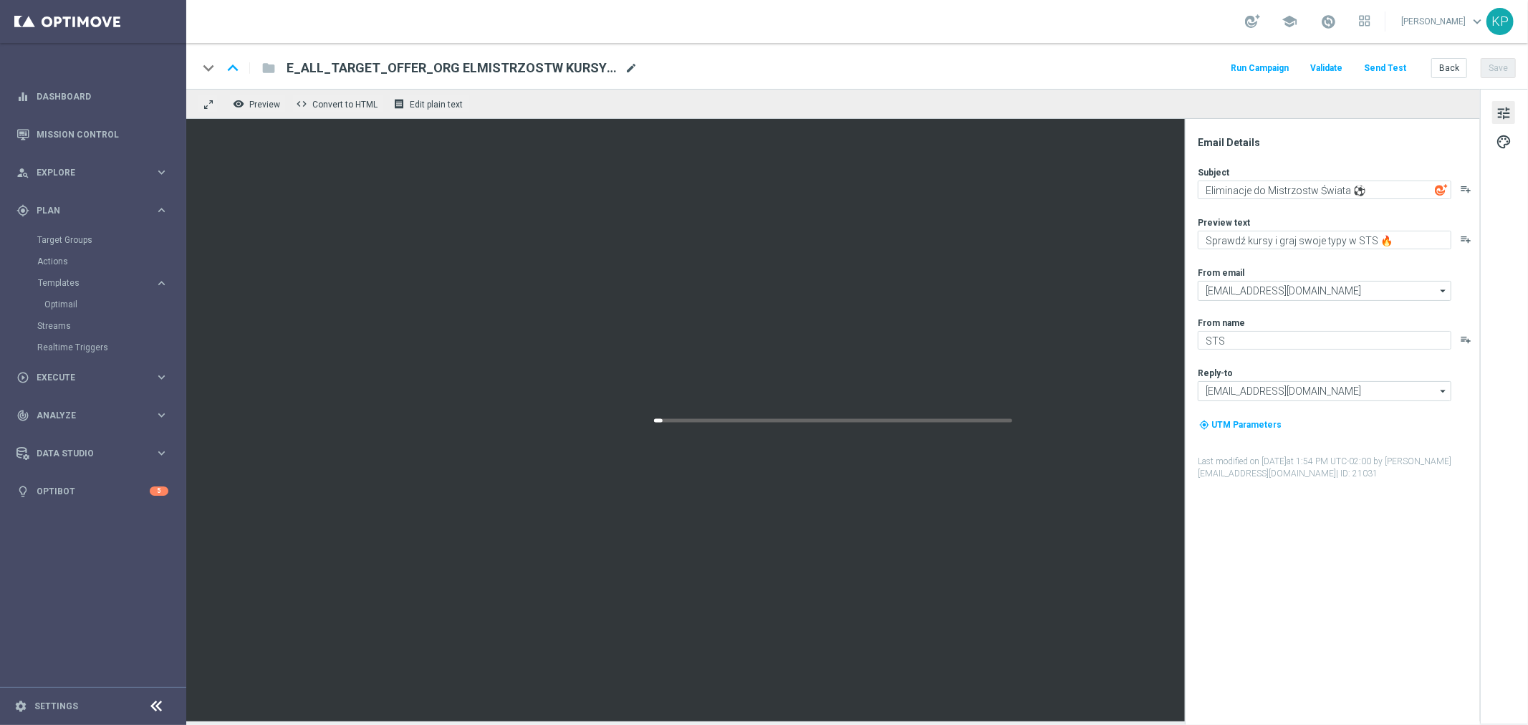
click at [630, 69] on span "mode_edit" at bounding box center [631, 68] width 13 height 13
paste input "NONORG ELMISTRZOSTW KURSY_1-2DEPO_101025"
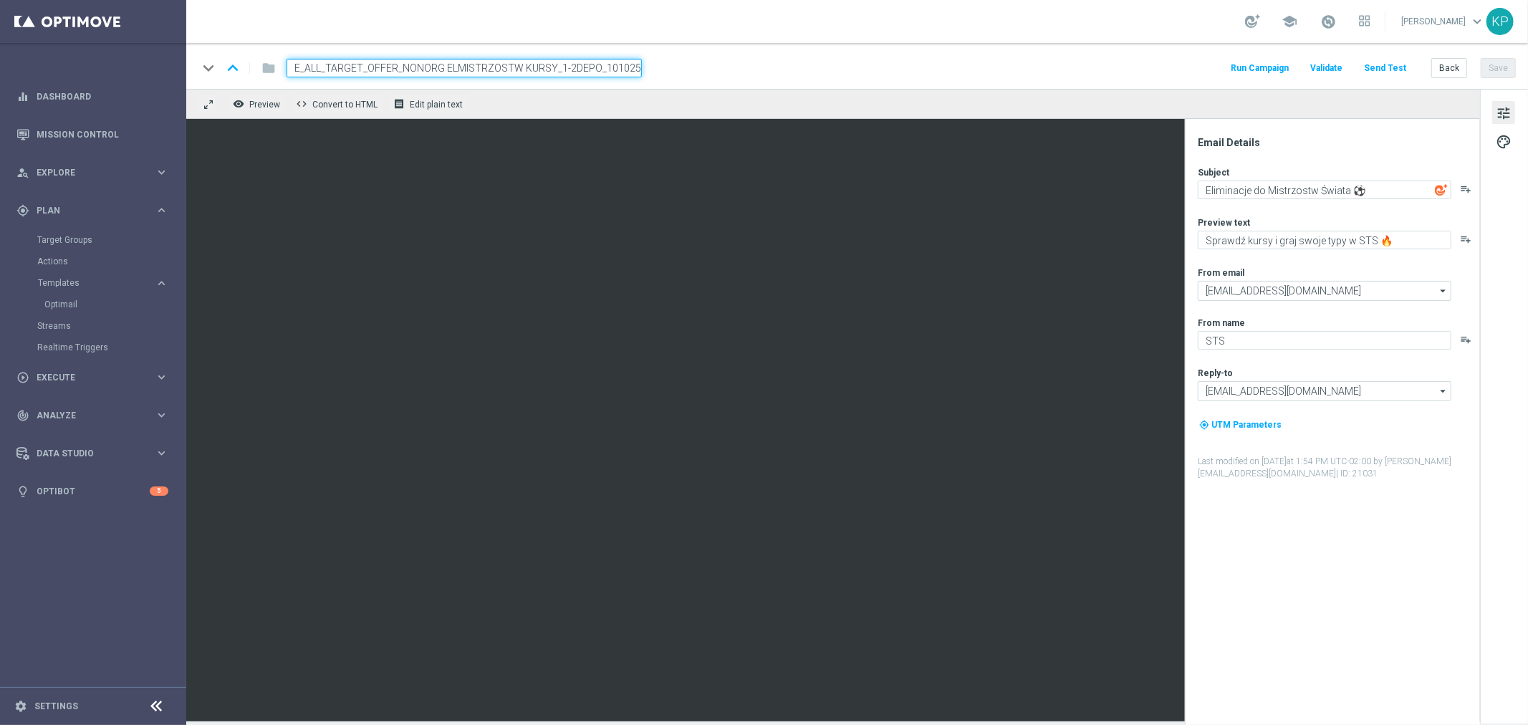
type input "E_ALL_TARGET_OFFER_NONORG ELMISTRZOSTW KURSY_1-2DEPO_101025"
click at [776, 41] on div "school [PERSON_NAME] keyboard_arrow_down KP" at bounding box center [857, 21] width 1342 height 43
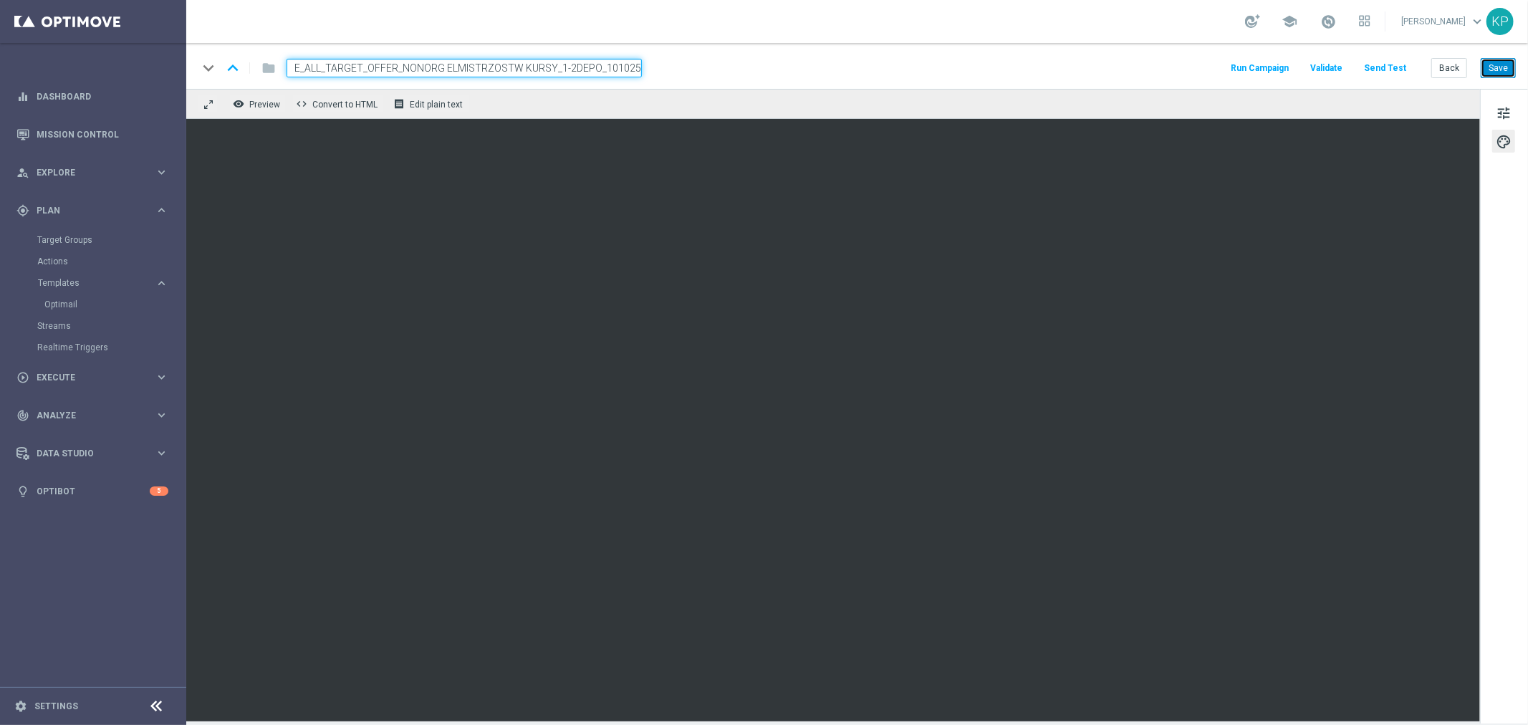
click at [1510, 67] on button "Save" at bounding box center [1498, 68] width 35 height 20
click at [1074, 74] on div "keyboard_arrow_down keyboard_arrow_up folder E_ALL_TARGET_OFFER_NONORG ELMISTRZ…" at bounding box center [857, 68] width 1318 height 19
click at [1454, 61] on button "Back" at bounding box center [1449, 68] width 36 height 20
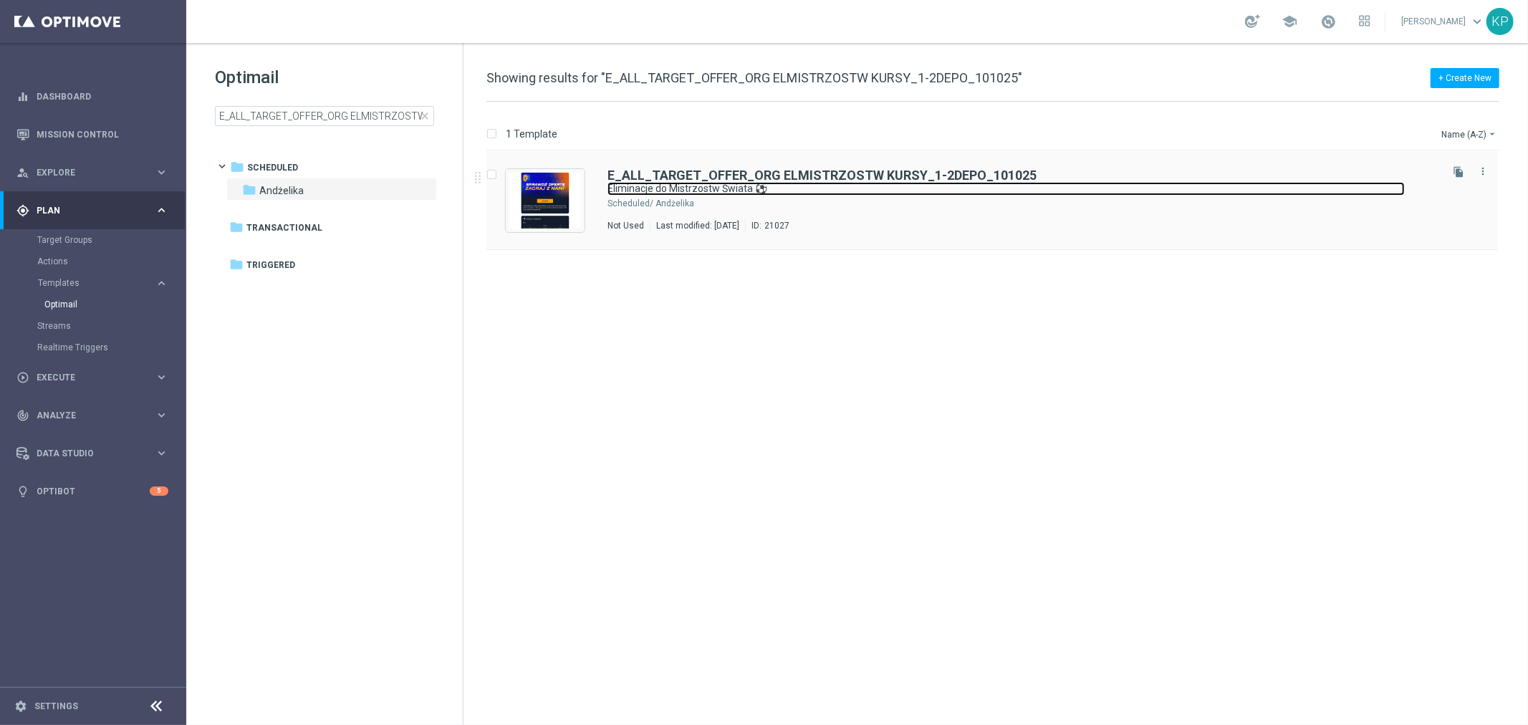
click at [1234, 188] on link "Eliminacje do Mistrzostw Świata ⚽" at bounding box center [1005, 189] width 797 height 14
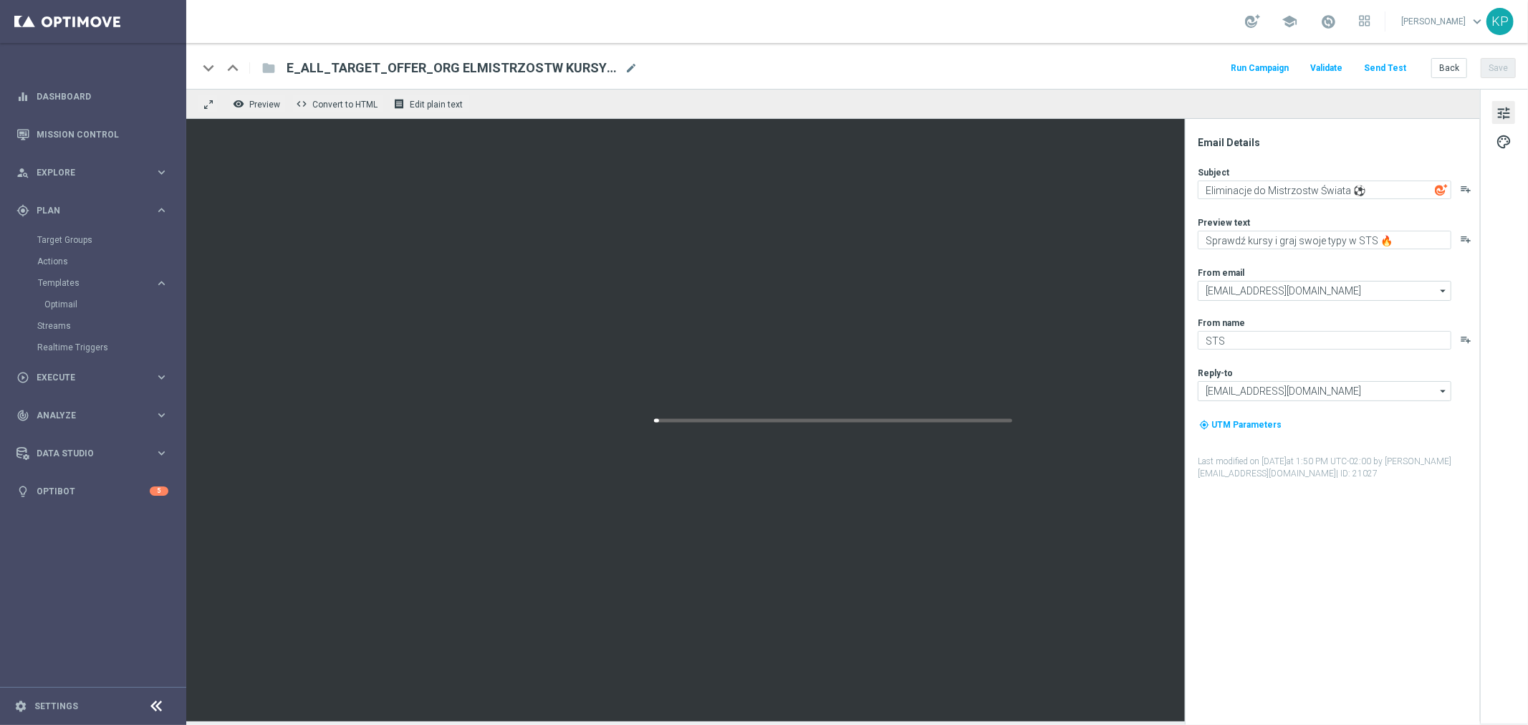
click at [1376, 66] on button "Send Test" at bounding box center [1385, 68] width 47 height 19
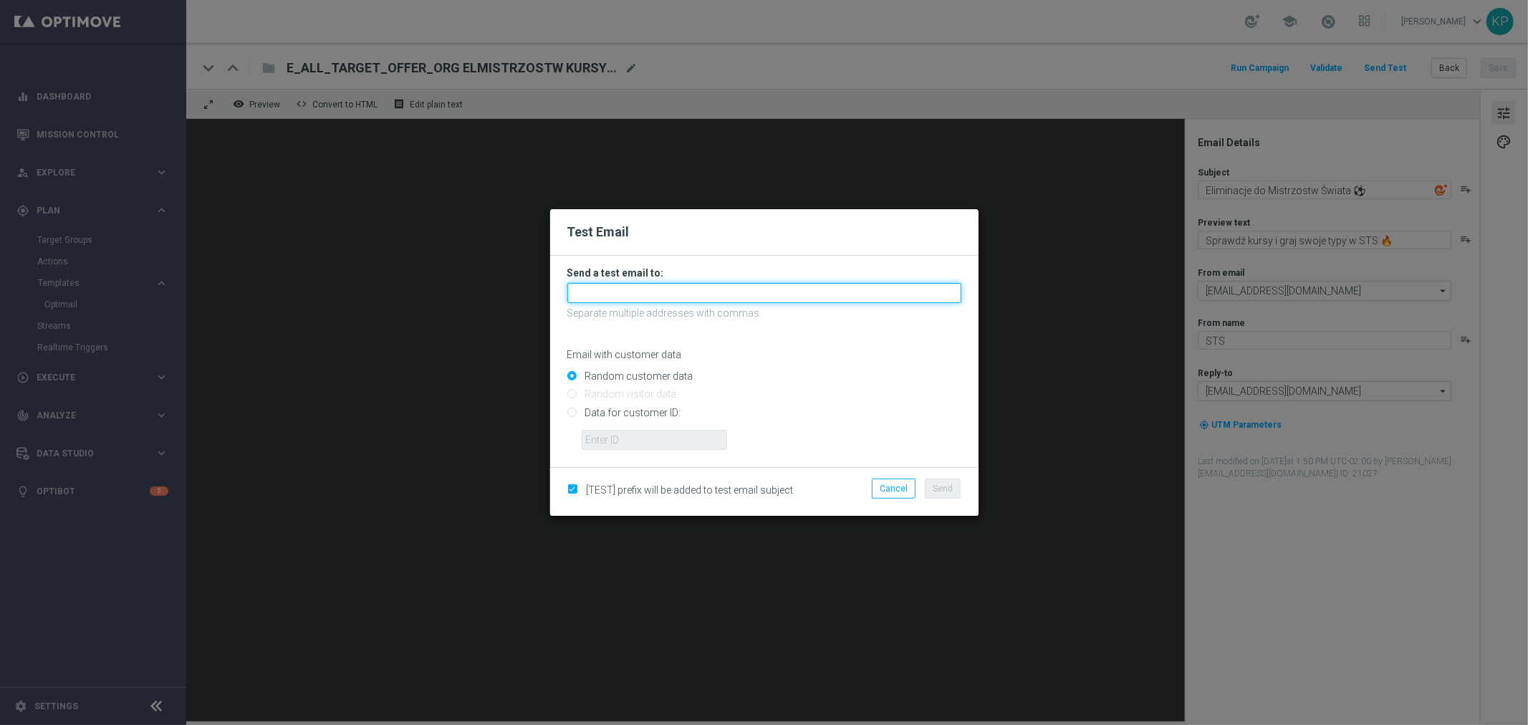
click at [655, 285] on input "text" at bounding box center [764, 293] width 394 height 20
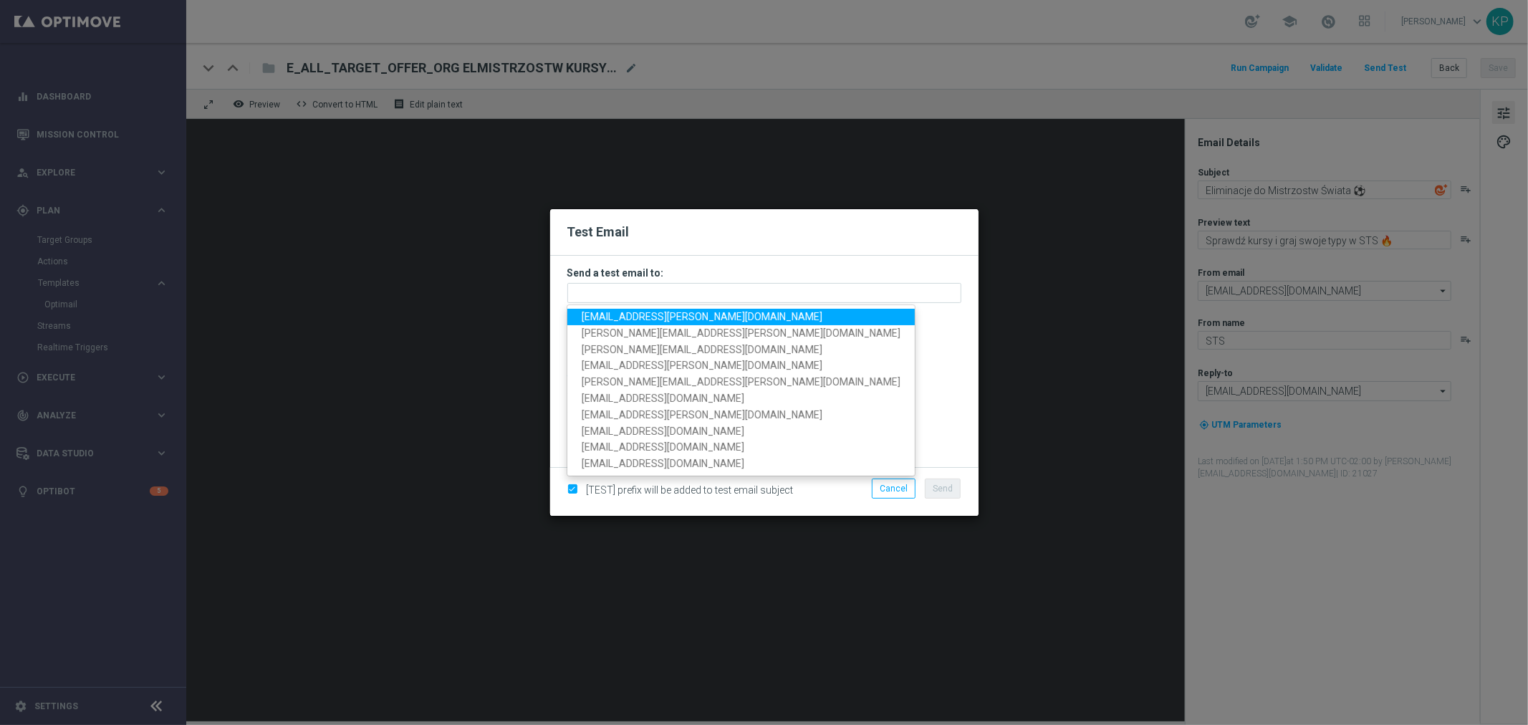
click at [611, 311] on span "[EMAIL_ADDRESS][PERSON_NAME][DOMAIN_NAME]" at bounding box center [702, 316] width 241 height 11
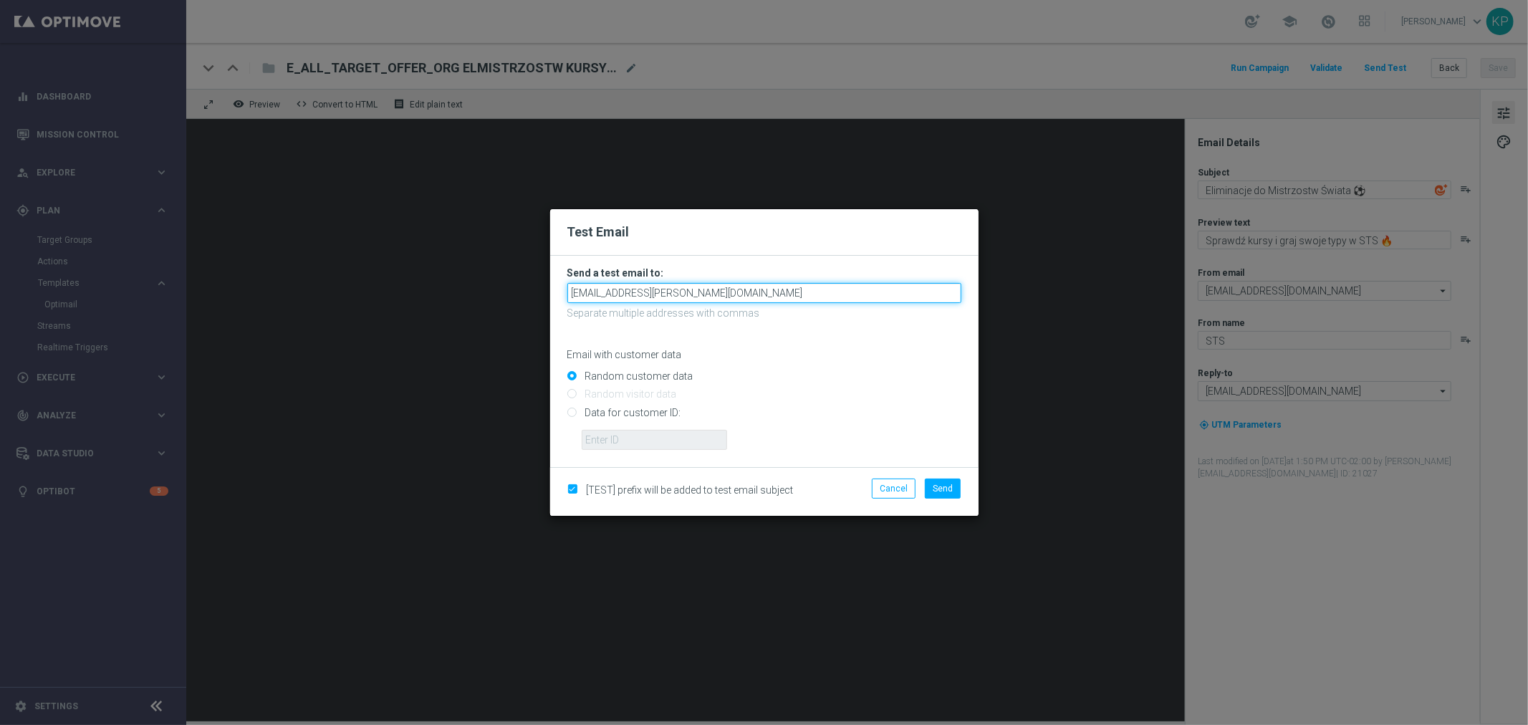
click at [697, 294] on input "[EMAIL_ADDRESS][PERSON_NAME][DOMAIN_NAME]" at bounding box center [764, 293] width 394 height 20
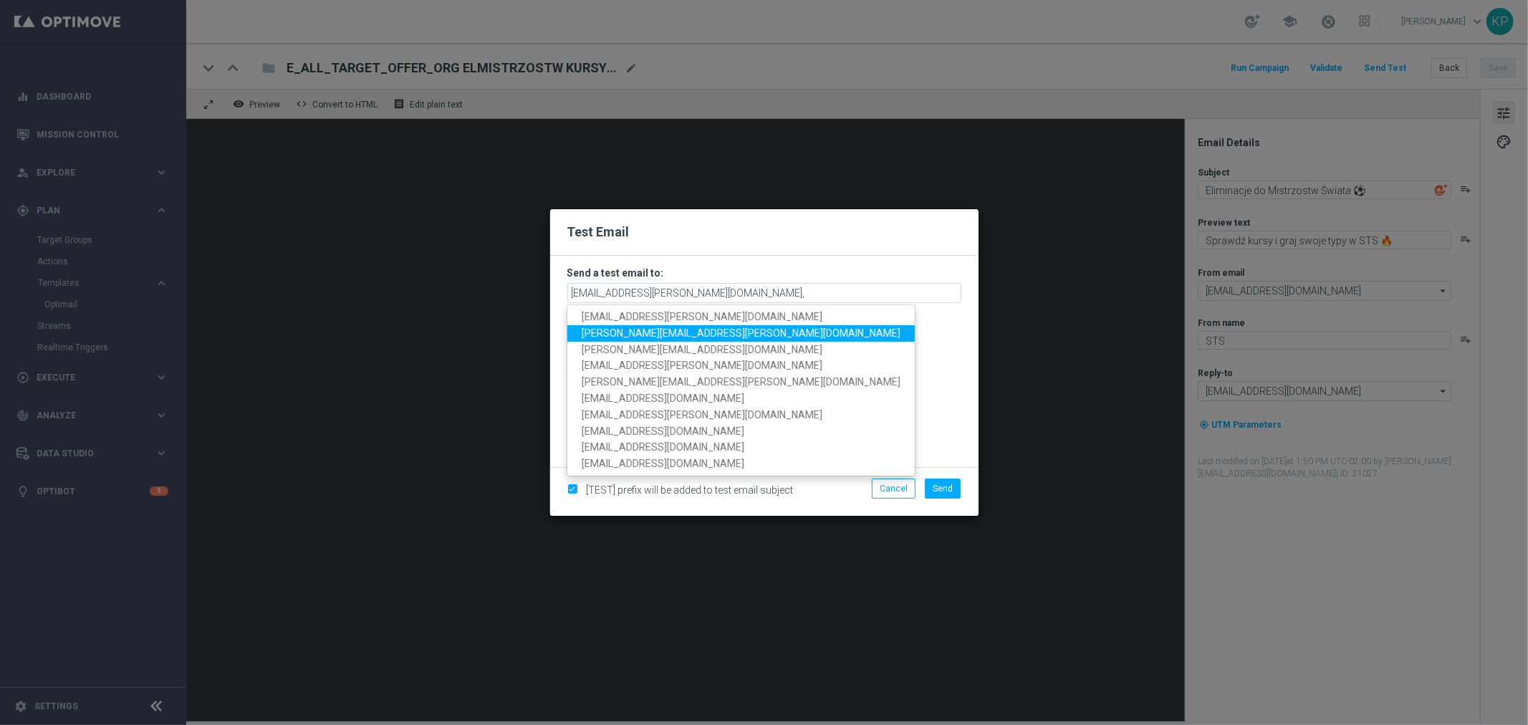
click at [663, 327] on span "[PERSON_NAME][EMAIL_ADDRESS][PERSON_NAME][DOMAIN_NAME]" at bounding box center [741, 332] width 319 height 11
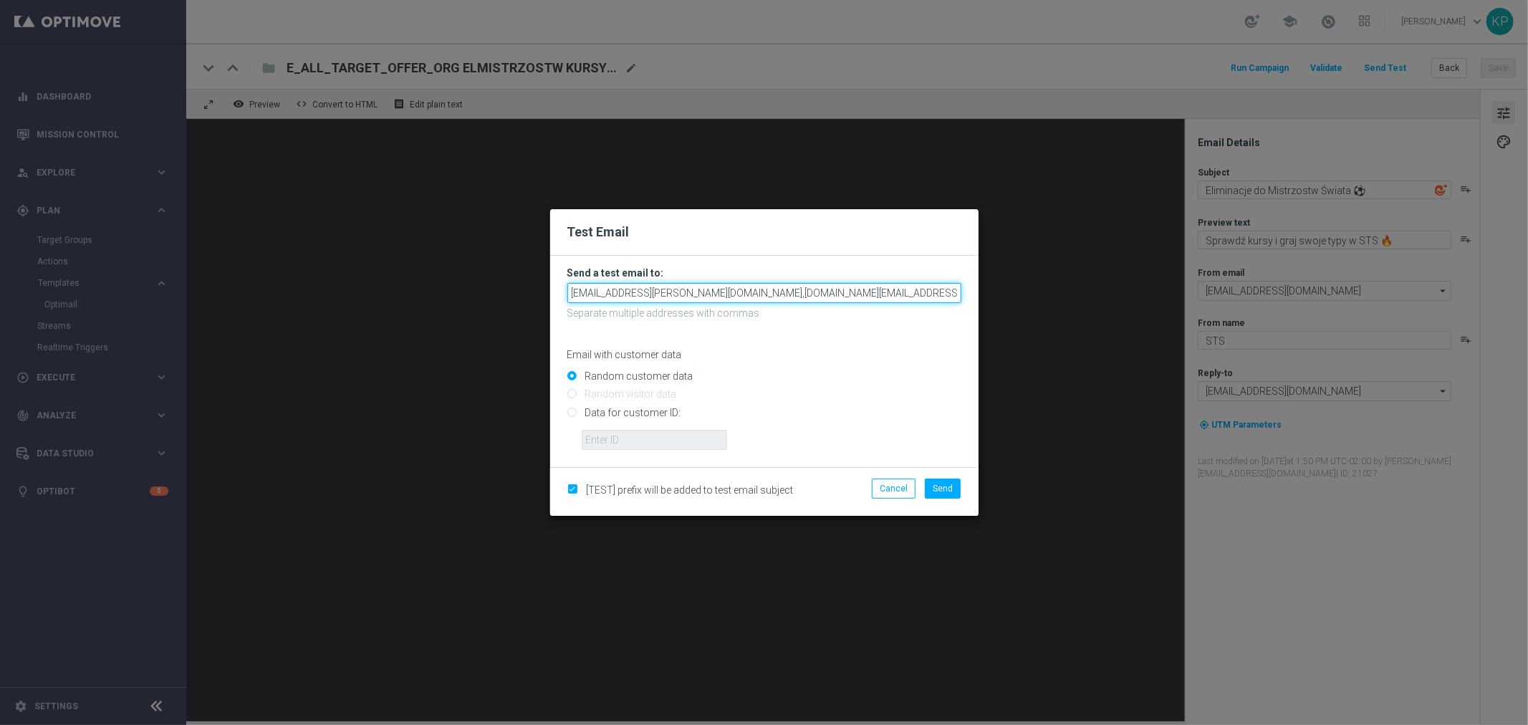
click at [843, 287] on input "[EMAIL_ADDRESS][PERSON_NAME][DOMAIN_NAME],[DOMAIN_NAME][EMAIL_ADDRESS][PERSON_N…" at bounding box center [764, 293] width 394 height 20
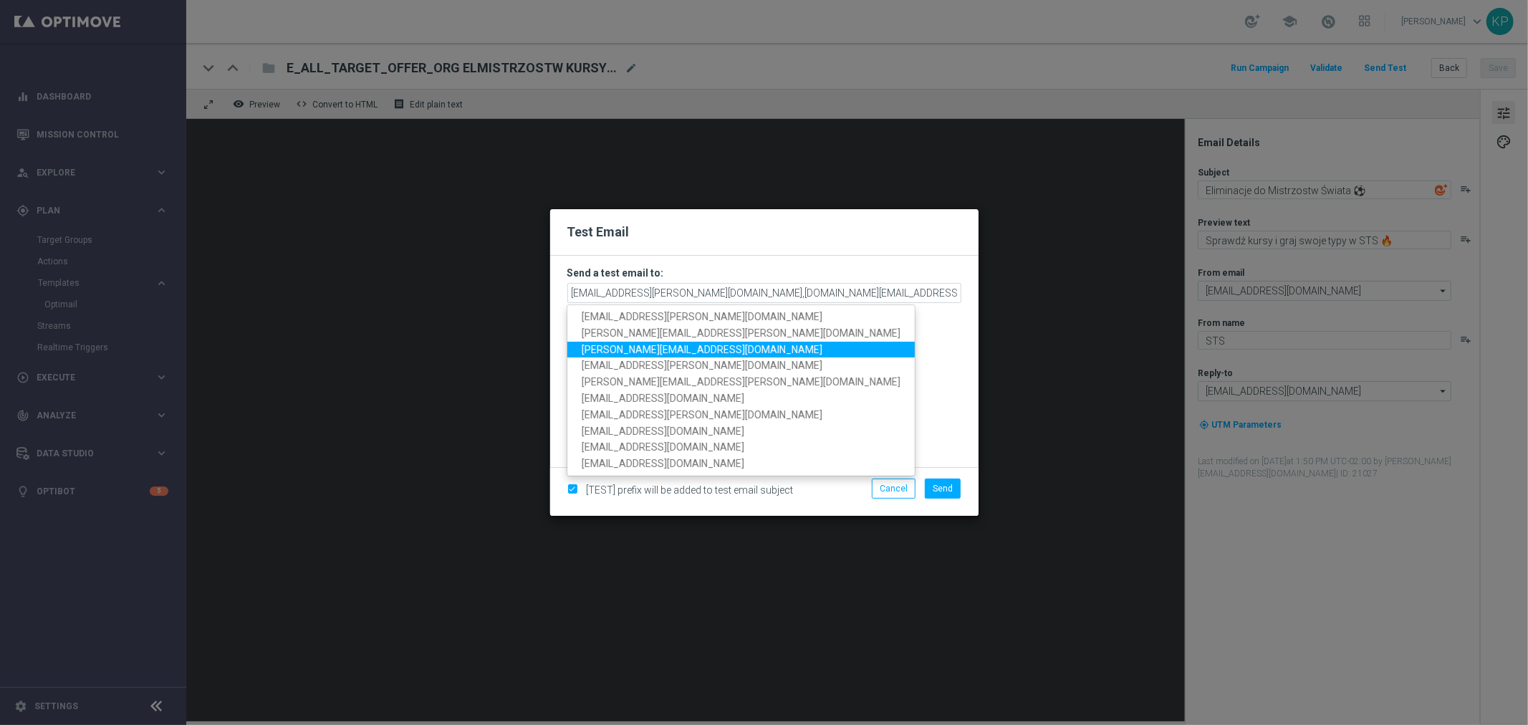
click at [671, 345] on span "[PERSON_NAME][EMAIL_ADDRESS][DOMAIN_NAME]" at bounding box center [702, 348] width 241 height 11
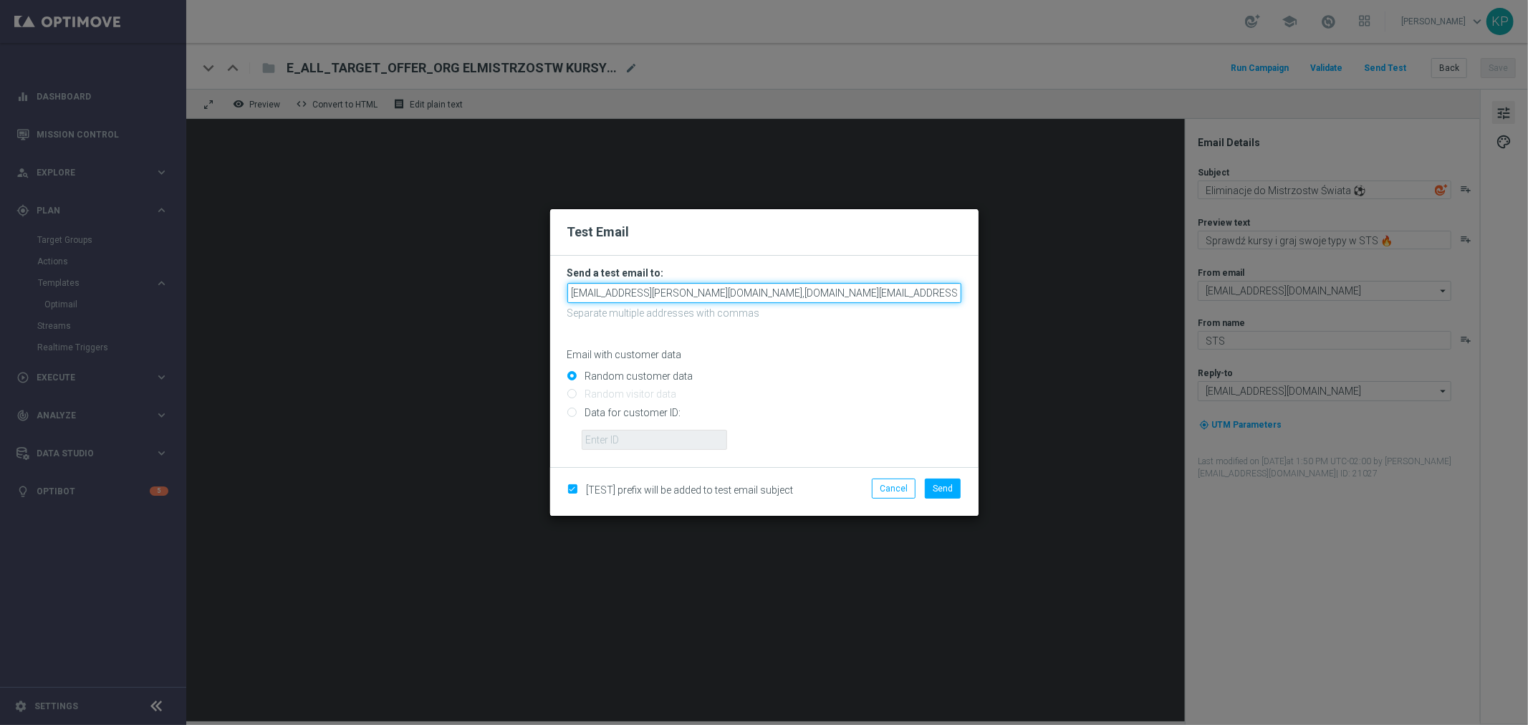
click at [926, 292] on input "[EMAIL_ADDRESS][PERSON_NAME][DOMAIN_NAME],[DOMAIN_NAME][EMAIL_ADDRESS][PERSON_N…" at bounding box center [764, 293] width 394 height 20
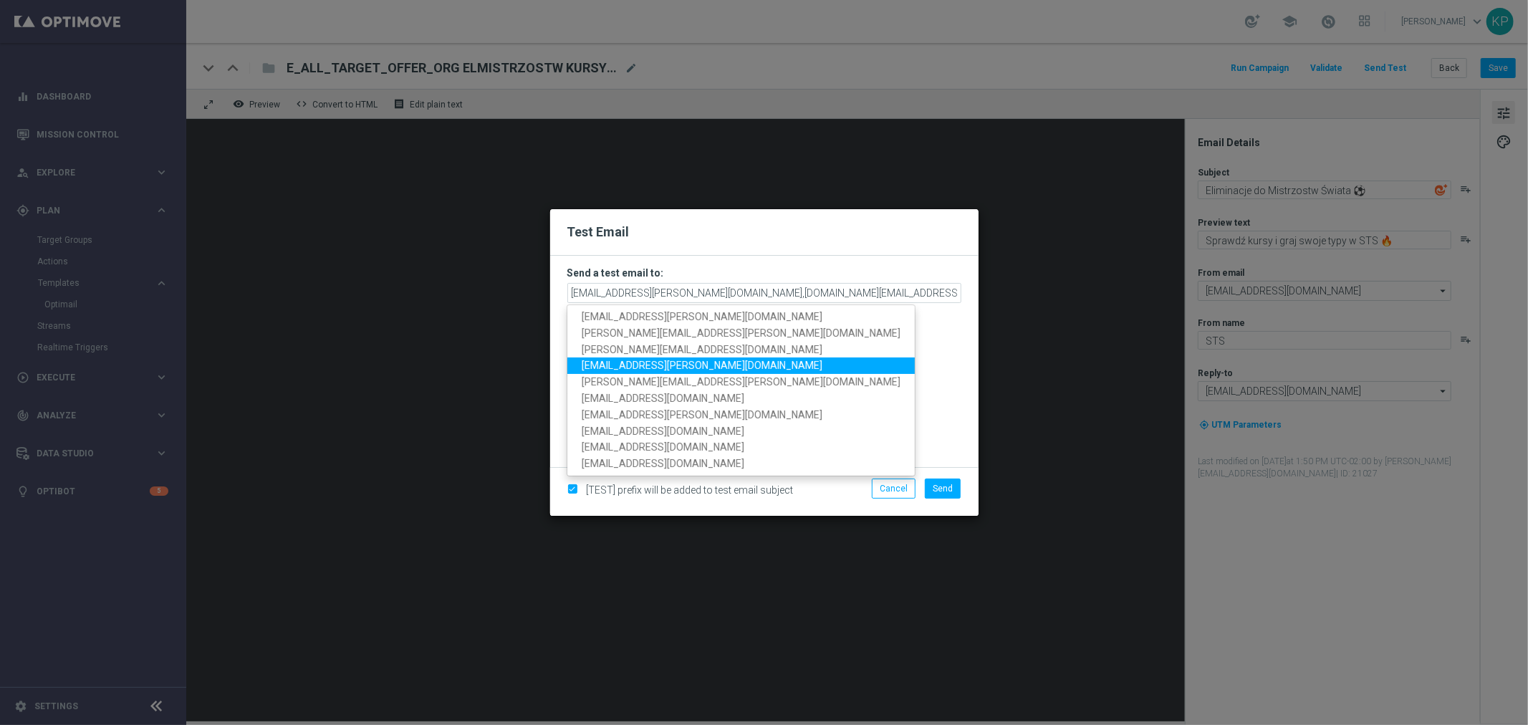
click at [664, 360] on span "[EMAIL_ADDRESS][PERSON_NAME][DOMAIN_NAME]" at bounding box center [702, 365] width 241 height 11
type input "[EMAIL_ADDRESS][PERSON_NAME][DOMAIN_NAME],[DOMAIN_NAME][EMAIL_ADDRESS][PERSON_N…"
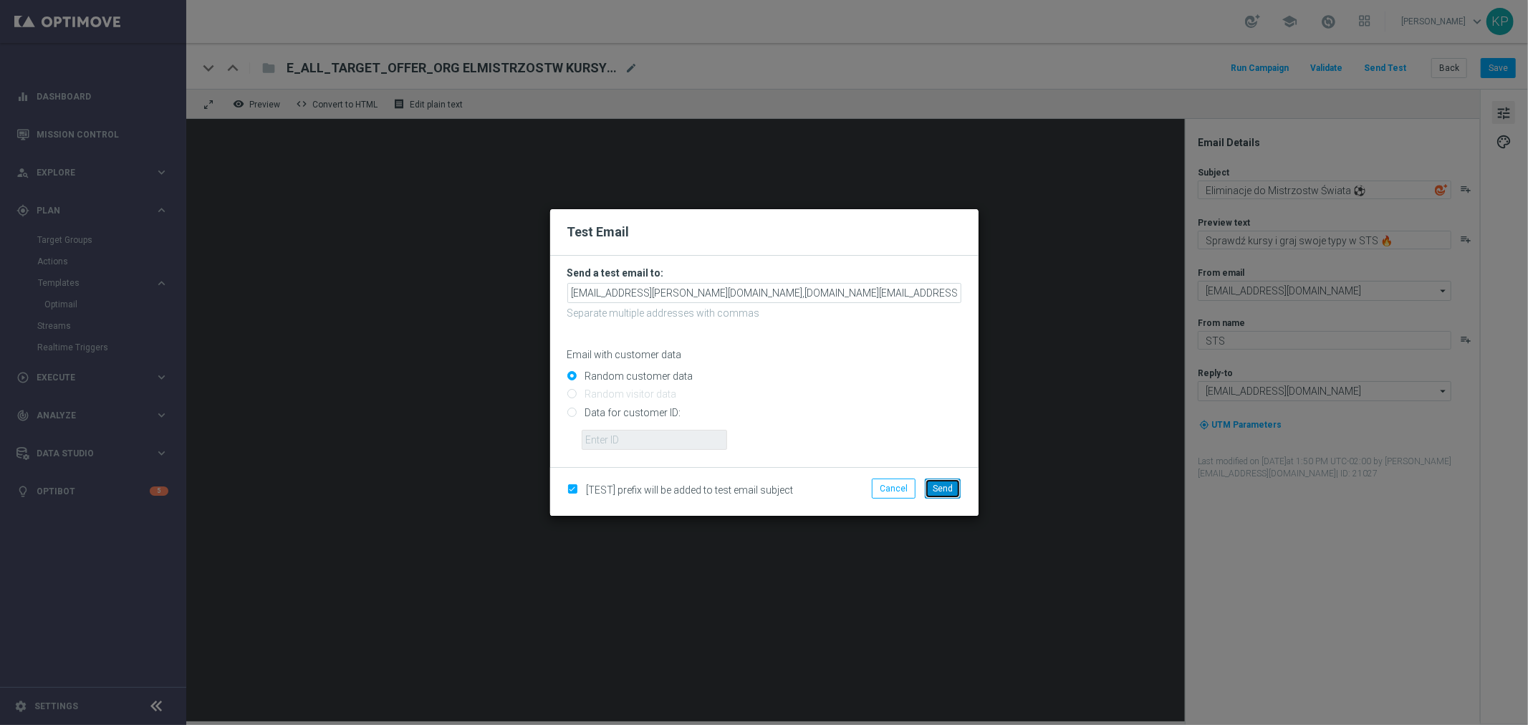
click at [941, 487] on span "Send" at bounding box center [943, 489] width 20 height 10
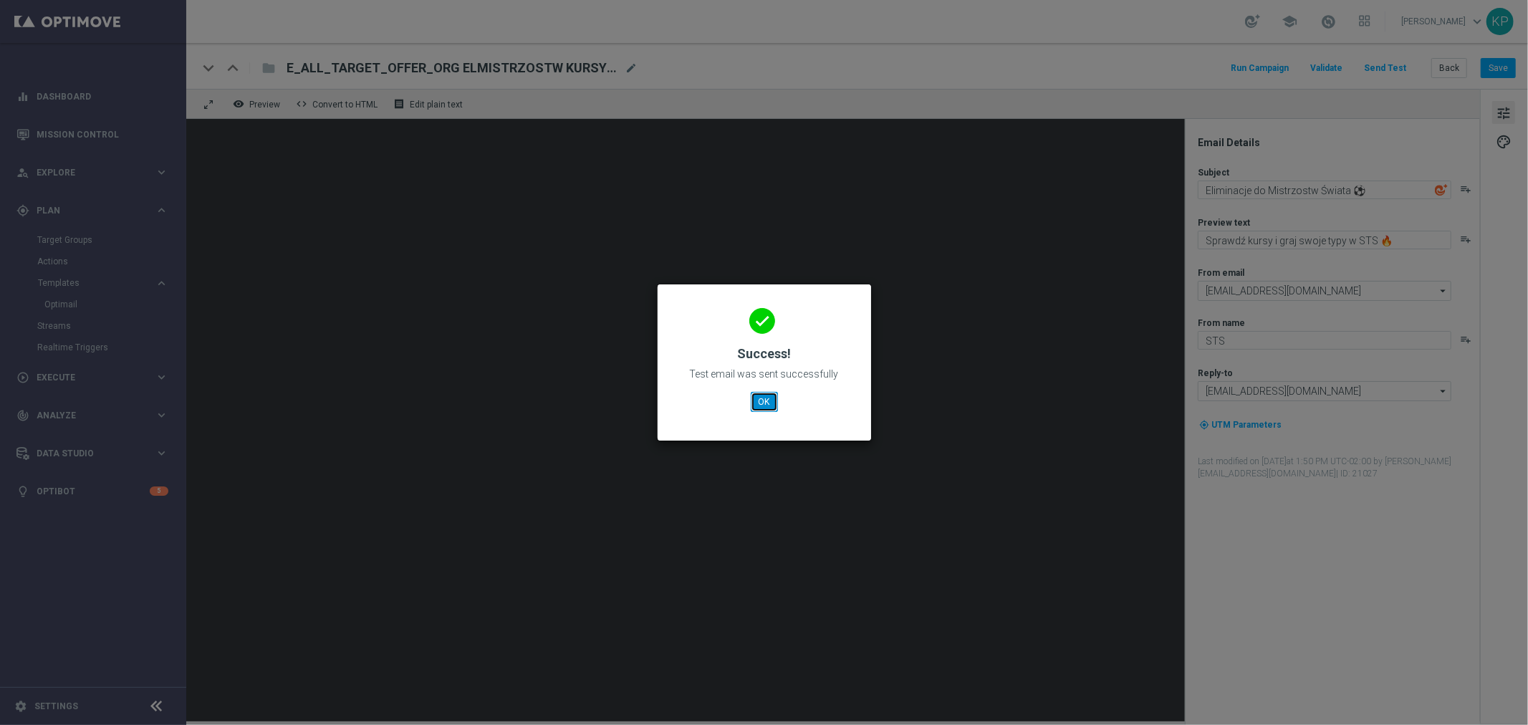
click at [760, 401] on button "OK" at bounding box center [764, 402] width 27 height 20
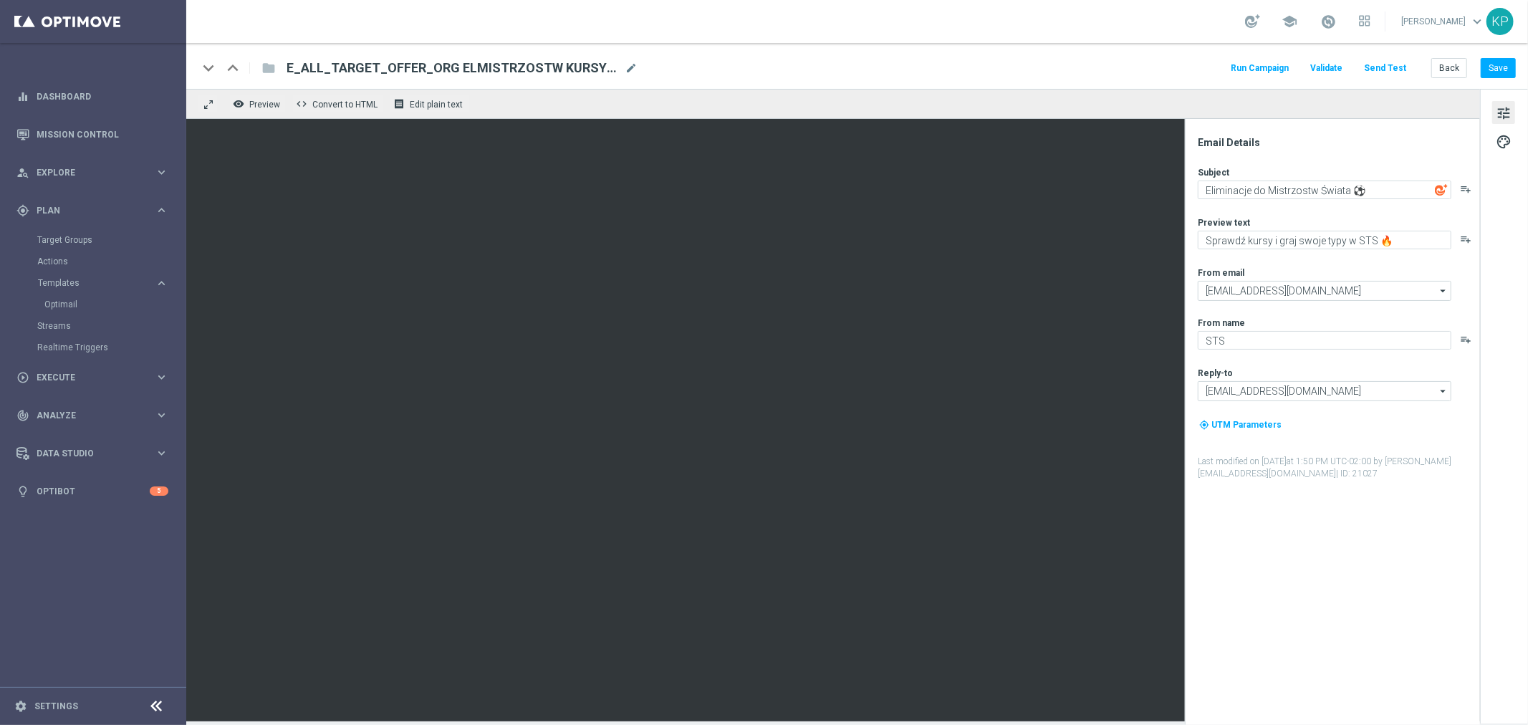
click at [1398, 65] on button "Send Test" at bounding box center [1385, 68] width 47 height 19
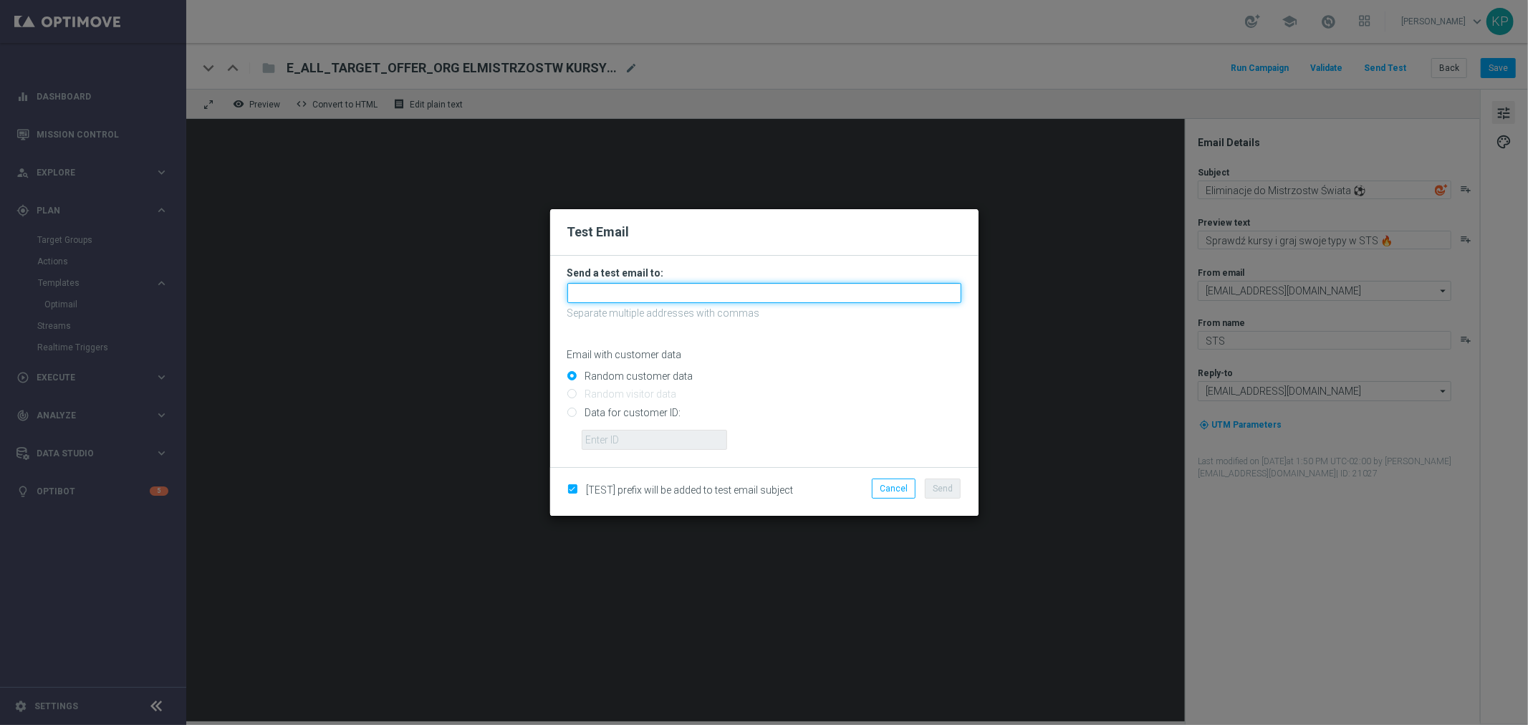
click at [659, 290] on input "text" at bounding box center [764, 293] width 394 height 20
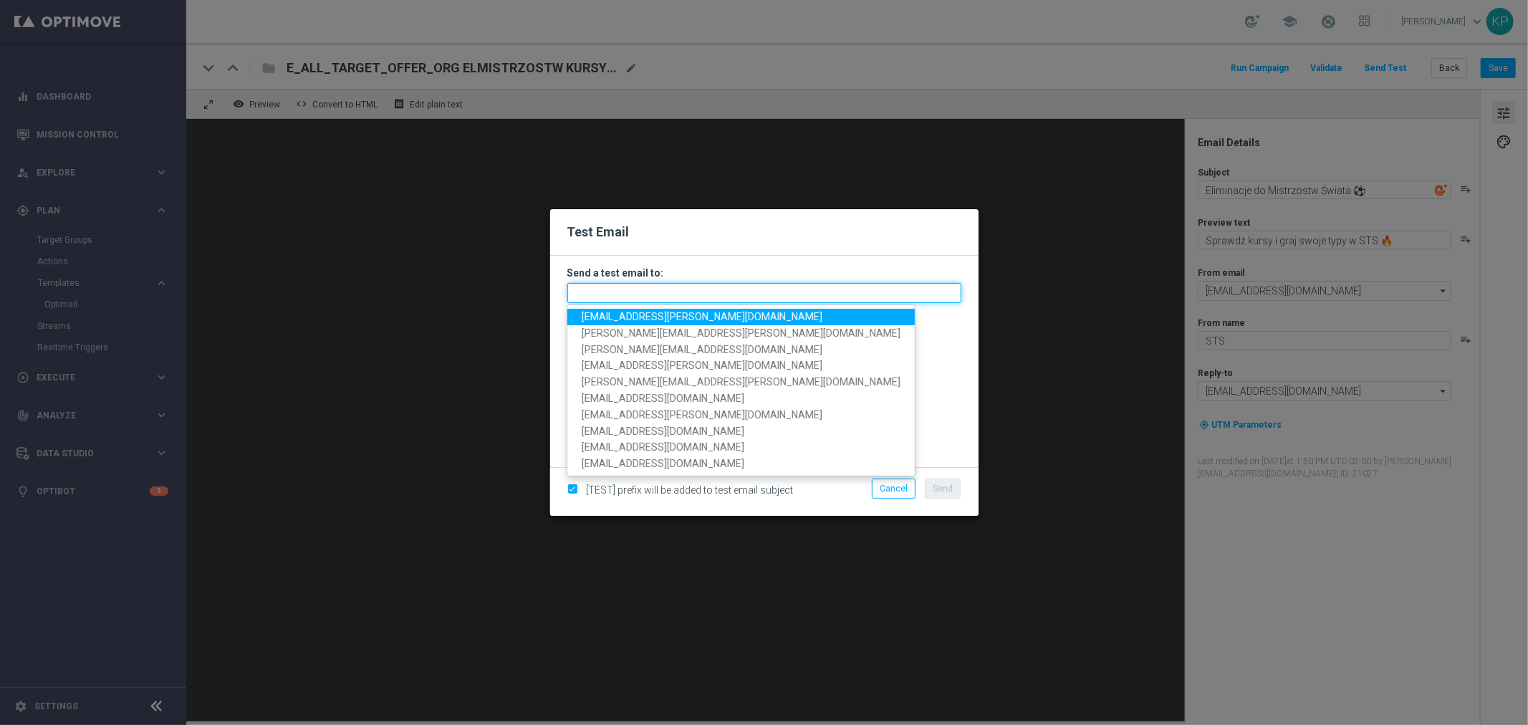
paste input "E_ALL_TARGET_OFFER_ORG ELMISTRZOSTW KURSY_3DEPO_101025"
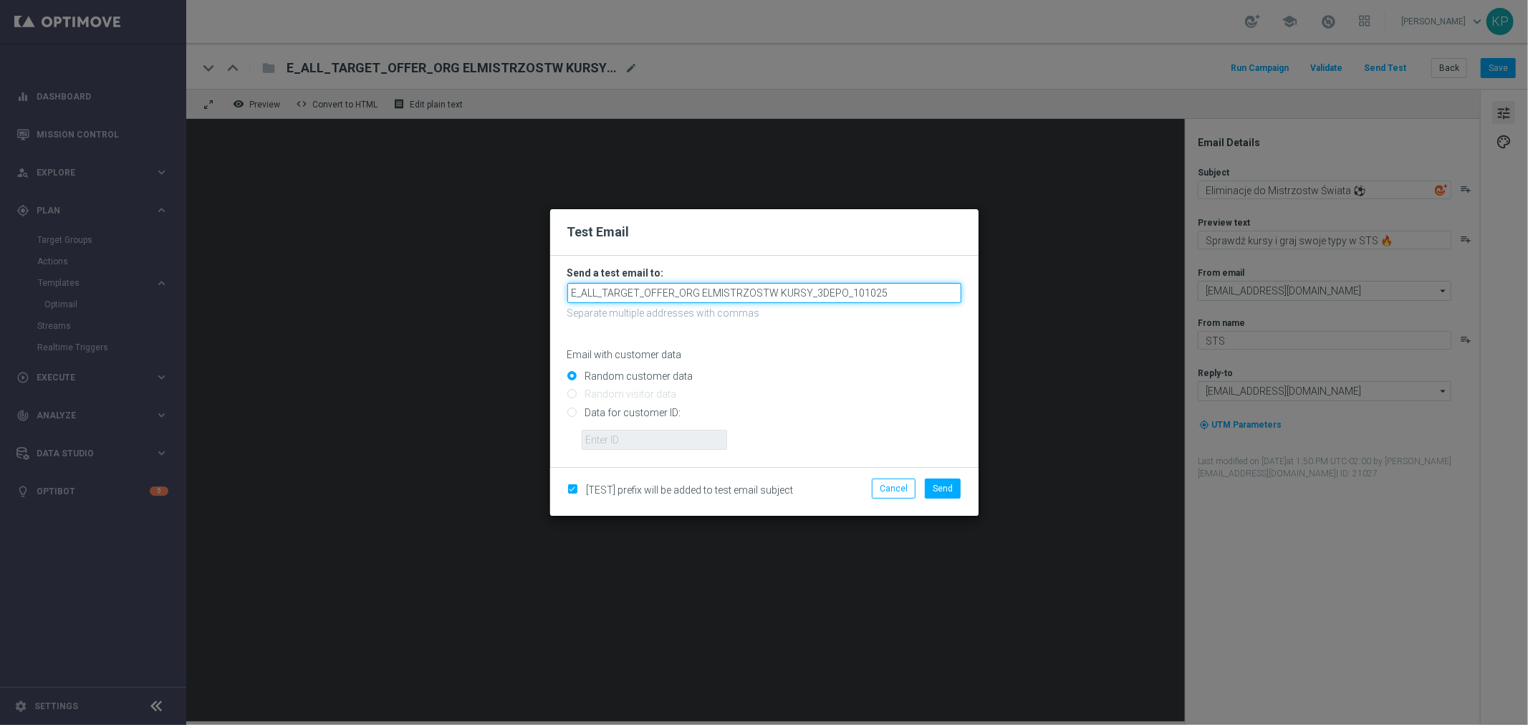
type input "E_ALL_TARGET_OFFER_ORG ELMISTRZOSTW KURSY_3DEPO_101025"
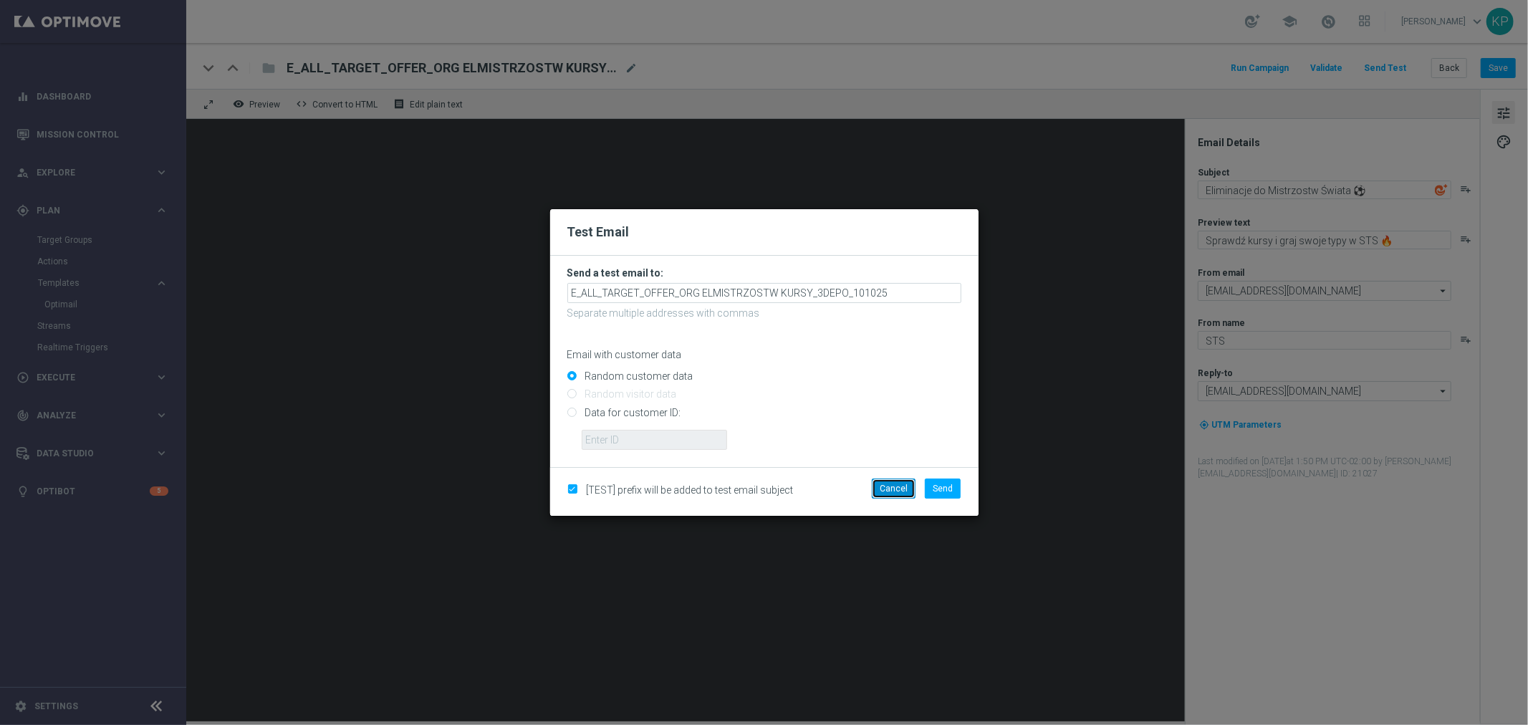
click at [897, 487] on button "Cancel" at bounding box center [894, 489] width 44 height 20
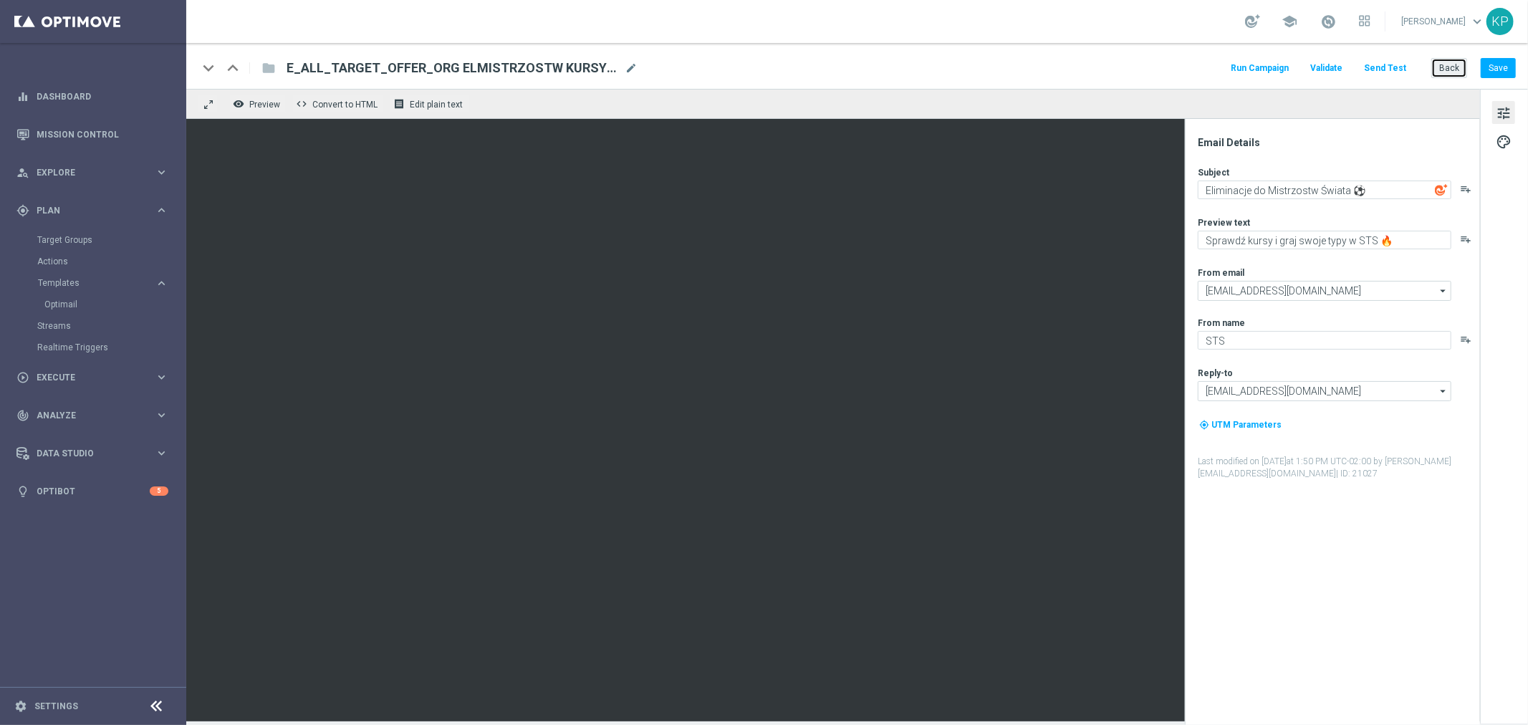
click at [1441, 66] on button "Back" at bounding box center [1449, 68] width 36 height 20
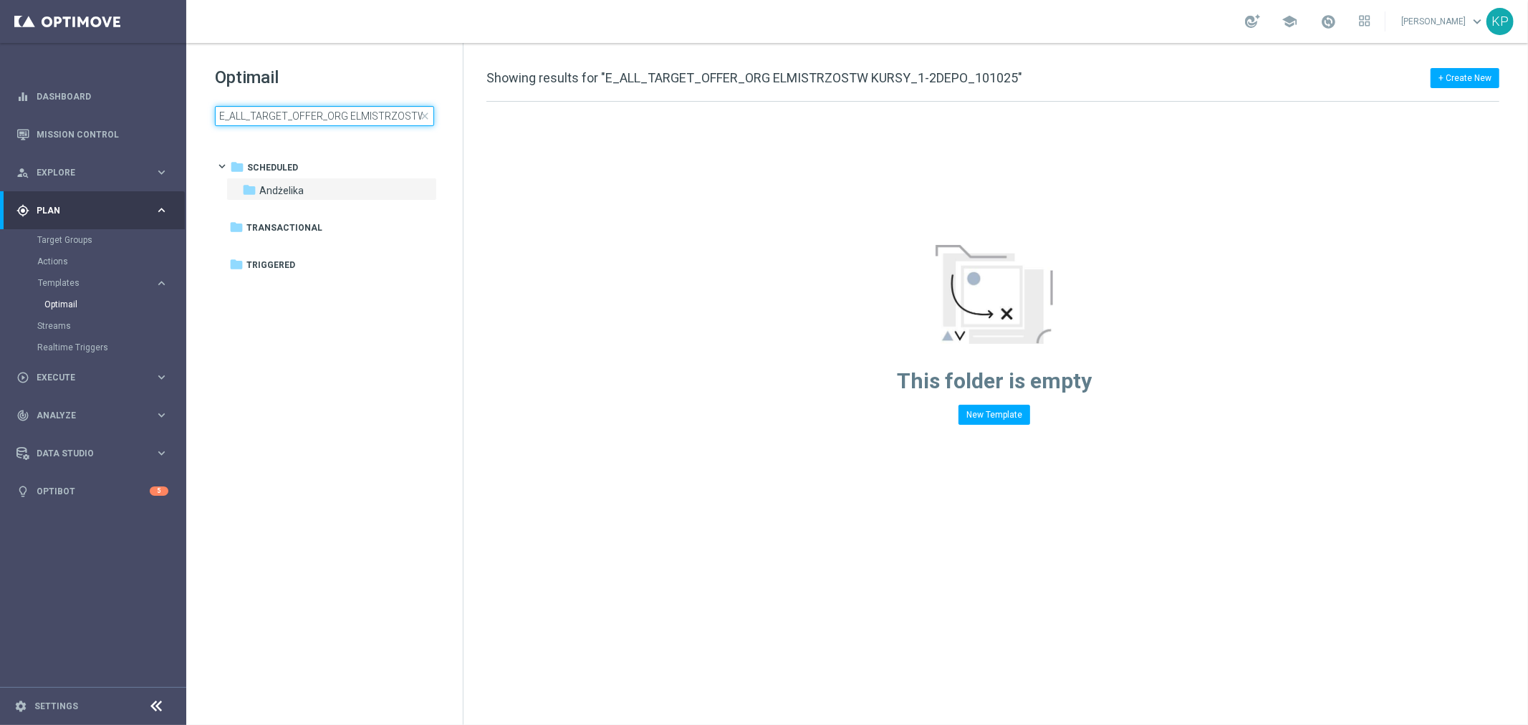
click at [334, 112] on input "E_ALL_TARGET_OFFER_ORG ELMISTRZOSTW KURSY_1-2DEPO_101025" at bounding box center [324, 116] width 219 height 20
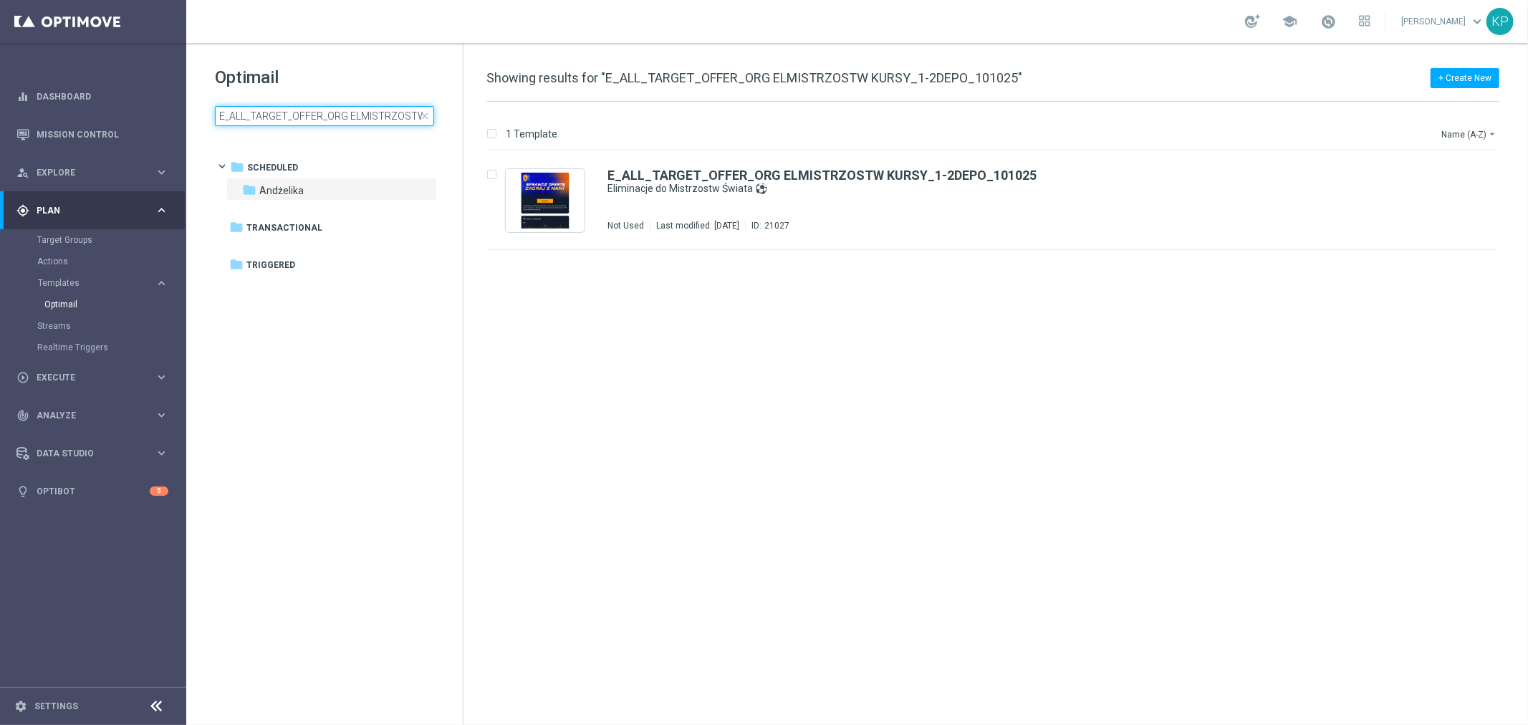
scroll to position [0, 106]
type input "E_ALL_TARGET_OFFER_ORG ELMISTRZOSTW KURSY_3DEPO_101025"
click at [802, 199] on div "E_ALL_TARGET_OFFER_ORG ELMISTRZOSTW KURSY_3DEPO_101025 Eliminacje do Mistrzostw…" at bounding box center [1022, 200] width 830 height 62
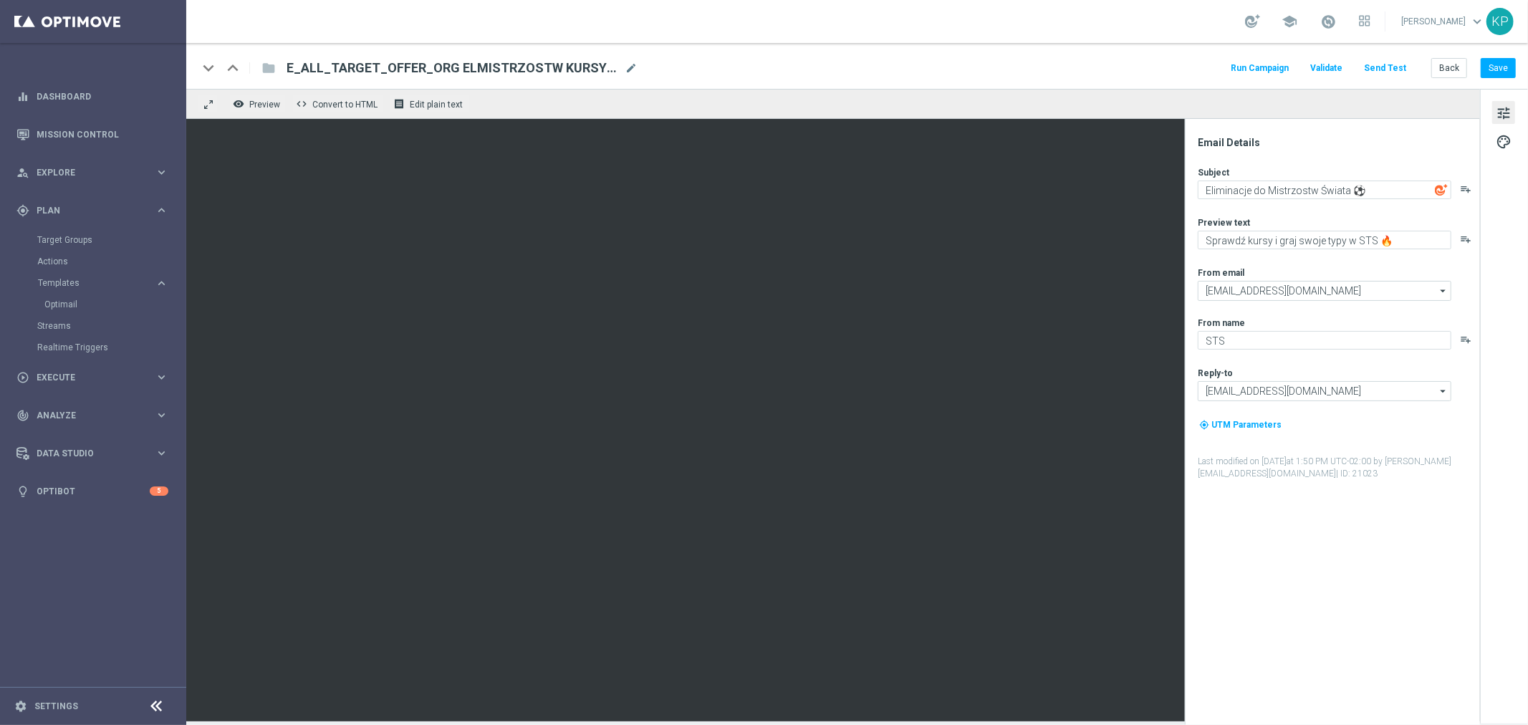
click at [1399, 92] on div "remove_red_eye Preview code Convert to HTML receipt Edit plain text" at bounding box center [833, 104] width 1294 height 30
click at [1393, 72] on button "Send Test" at bounding box center [1385, 68] width 47 height 19
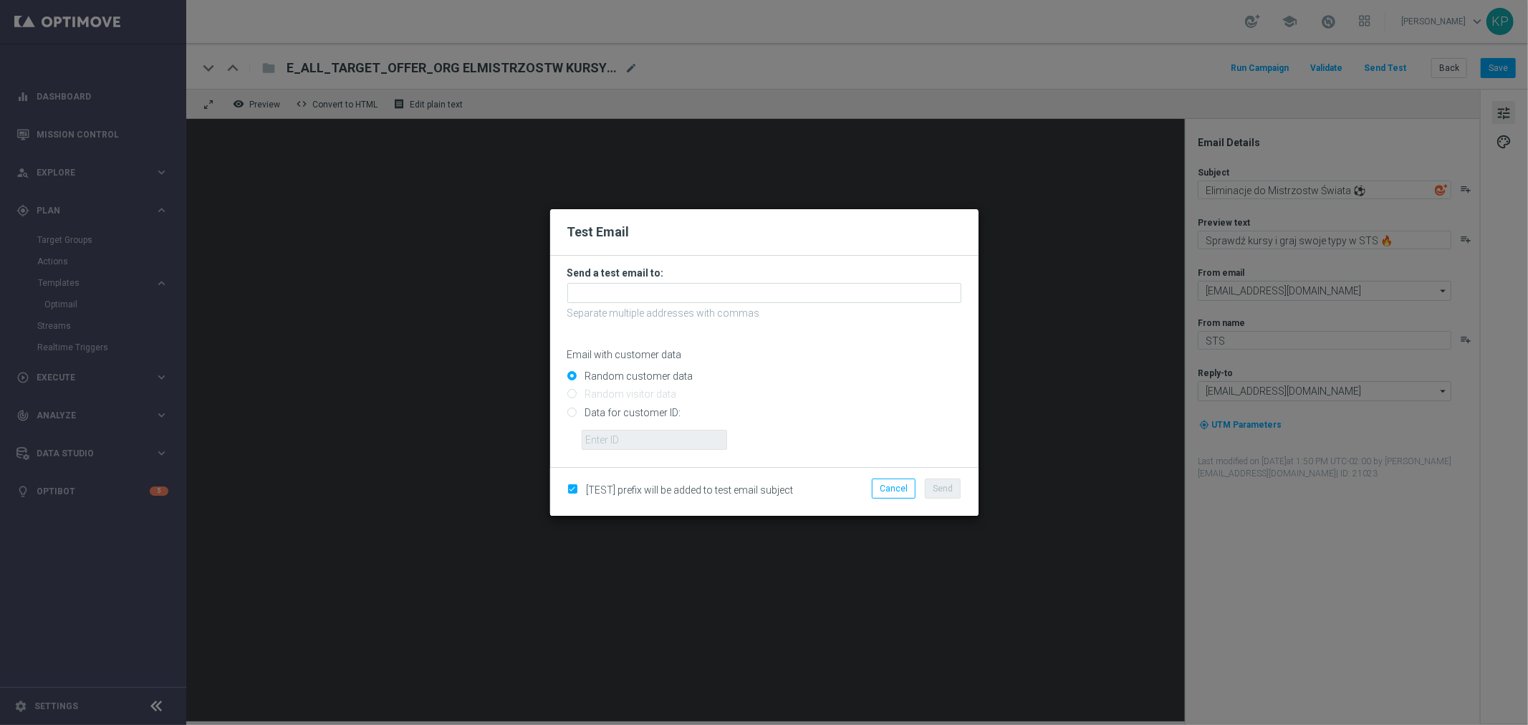
click at [663, 281] on form "Send a test email to: Separate multiple addresses with commas Email with custom…" at bounding box center [764, 357] width 394 height 183
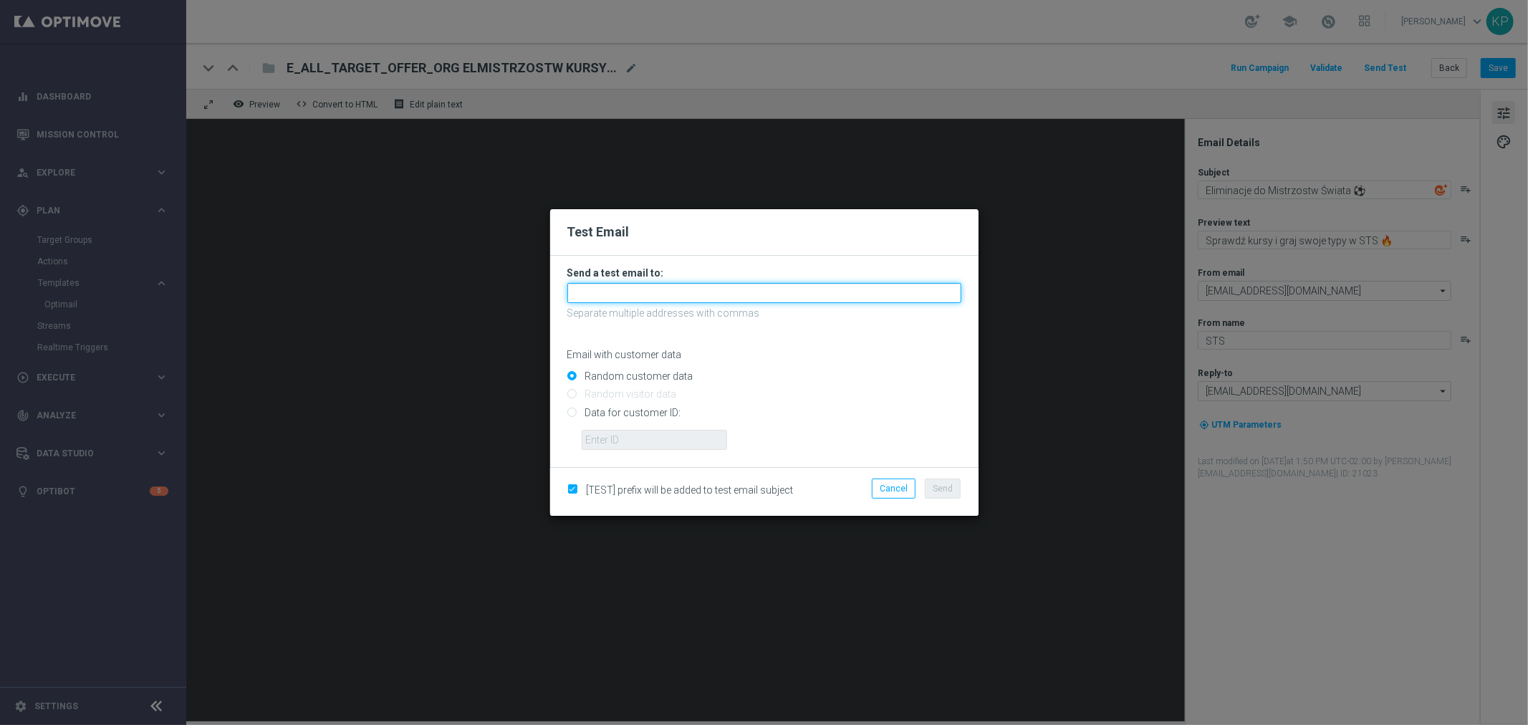
click at [641, 297] on input "text" at bounding box center [764, 293] width 394 height 20
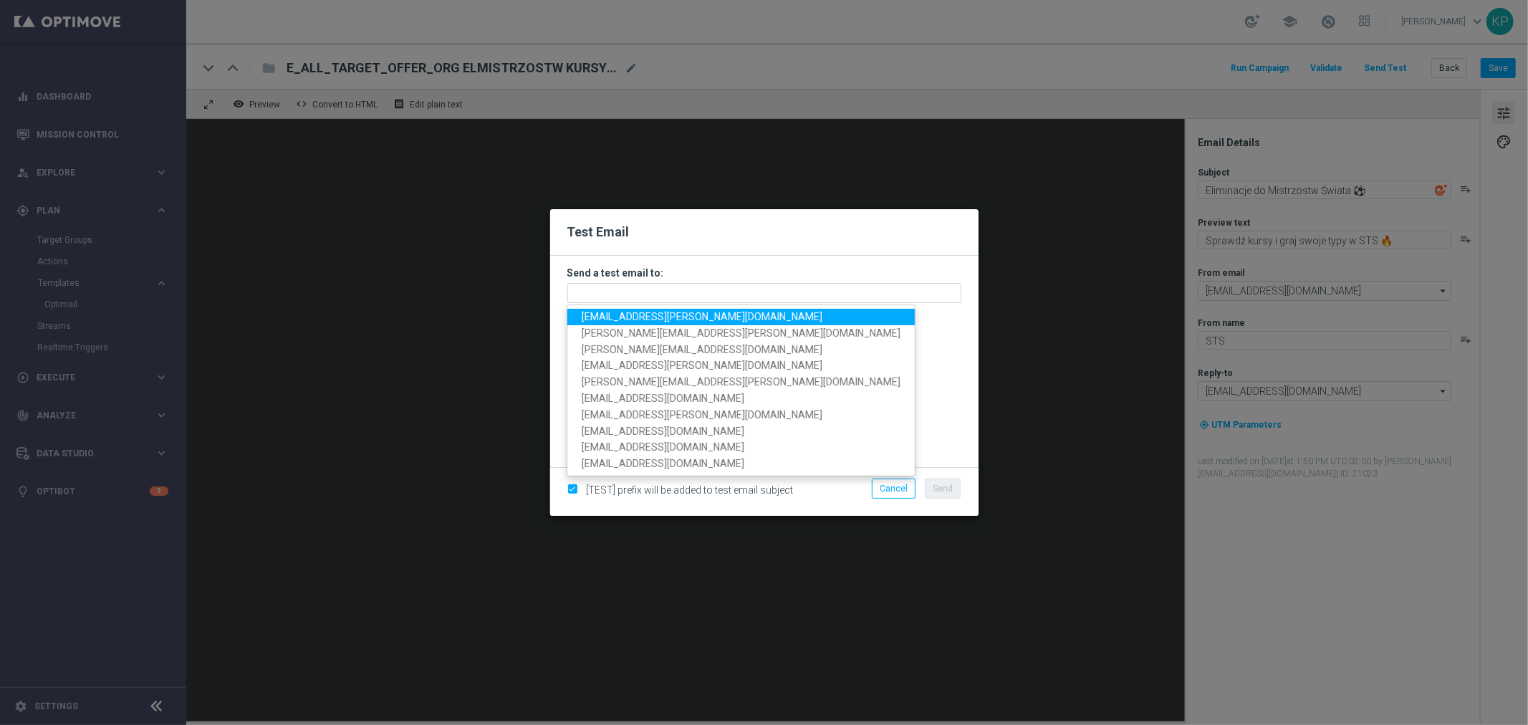
click at [638, 315] on span "[EMAIL_ADDRESS][PERSON_NAME][DOMAIN_NAME]" at bounding box center [702, 316] width 241 height 11
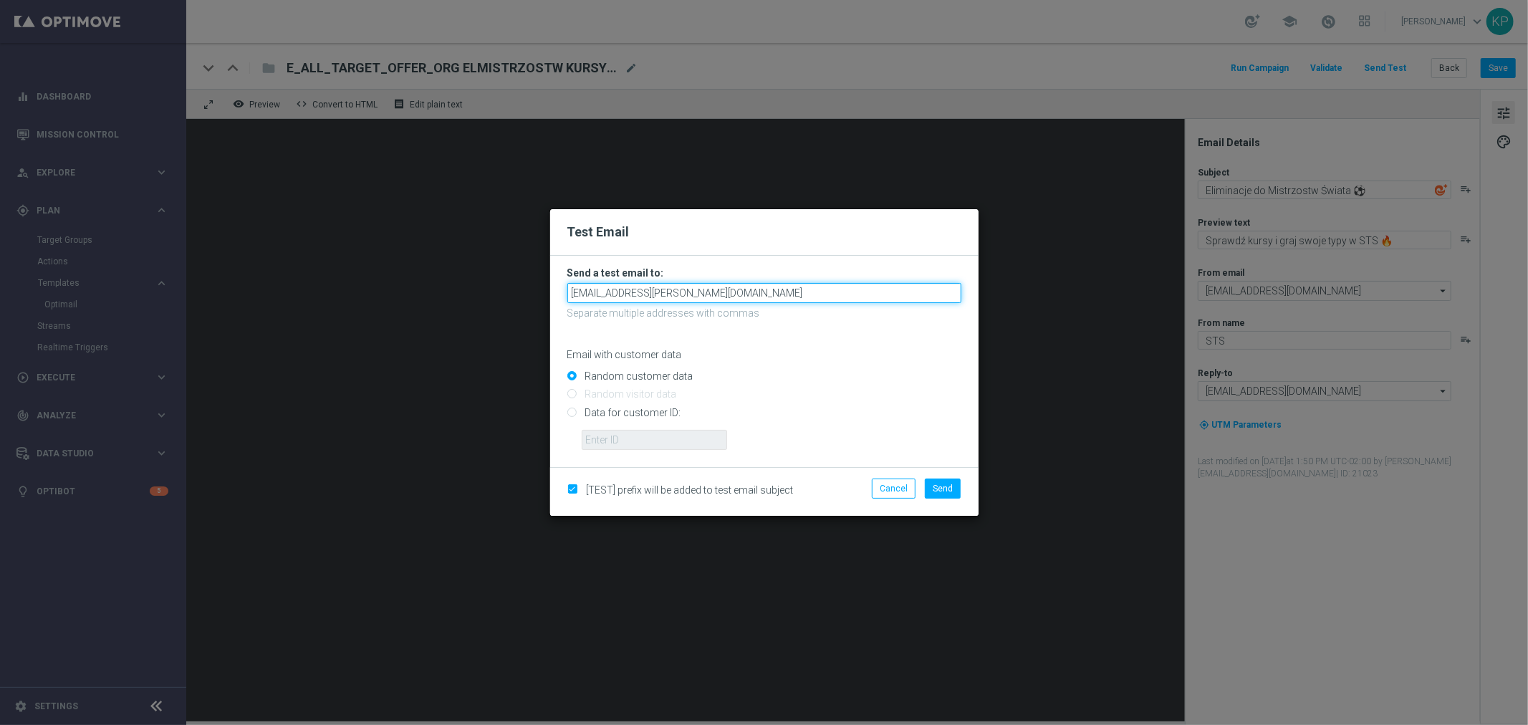
click at [710, 295] on input "[EMAIL_ADDRESS][PERSON_NAME][DOMAIN_NAME]" at bounding box center [764, 293] width 394 height 20
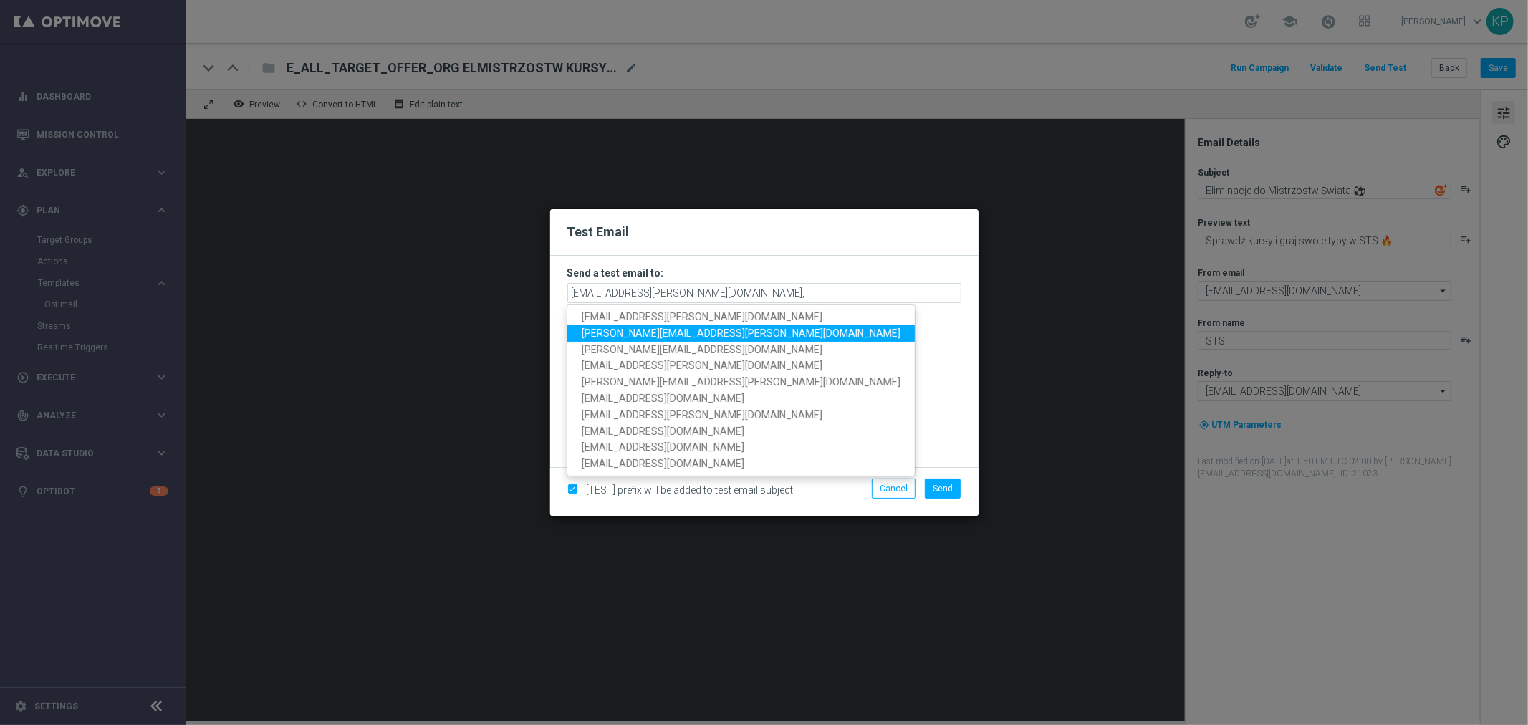
click at [675, 331] on span "[PERSON_NAME][EMAIL_ADDRESS][PERSON_NAME][DOMAIN_NAME]" at bounding box center [741, 332] width 319 height 11
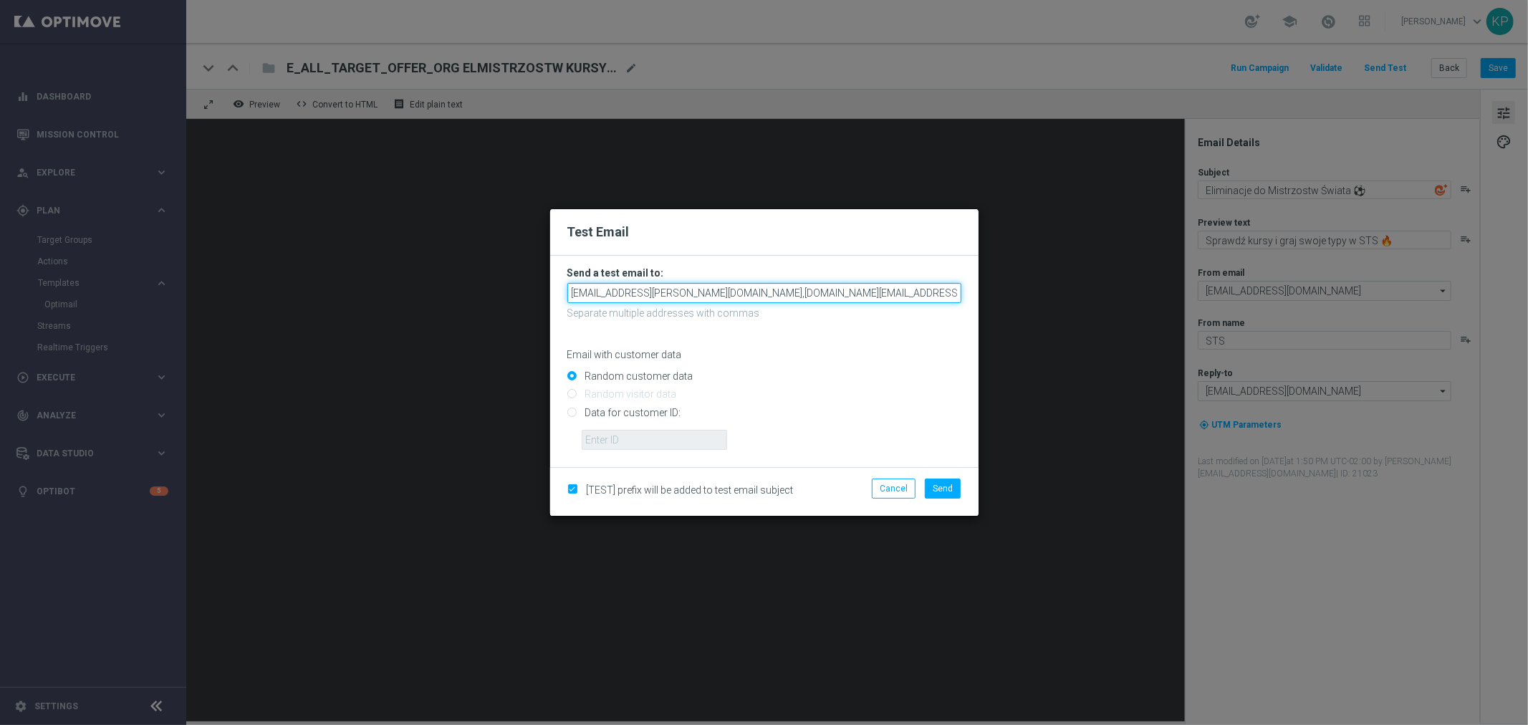
click at [835, 291] on input "[EMAIL_ADDRESS][PERSON_NAME][DOMAIN_NAME],[DOMAIN_NAME][EMAIL_ADDRESS][PERSON_N…" at bounding box center [764, 293] width 394 height 20
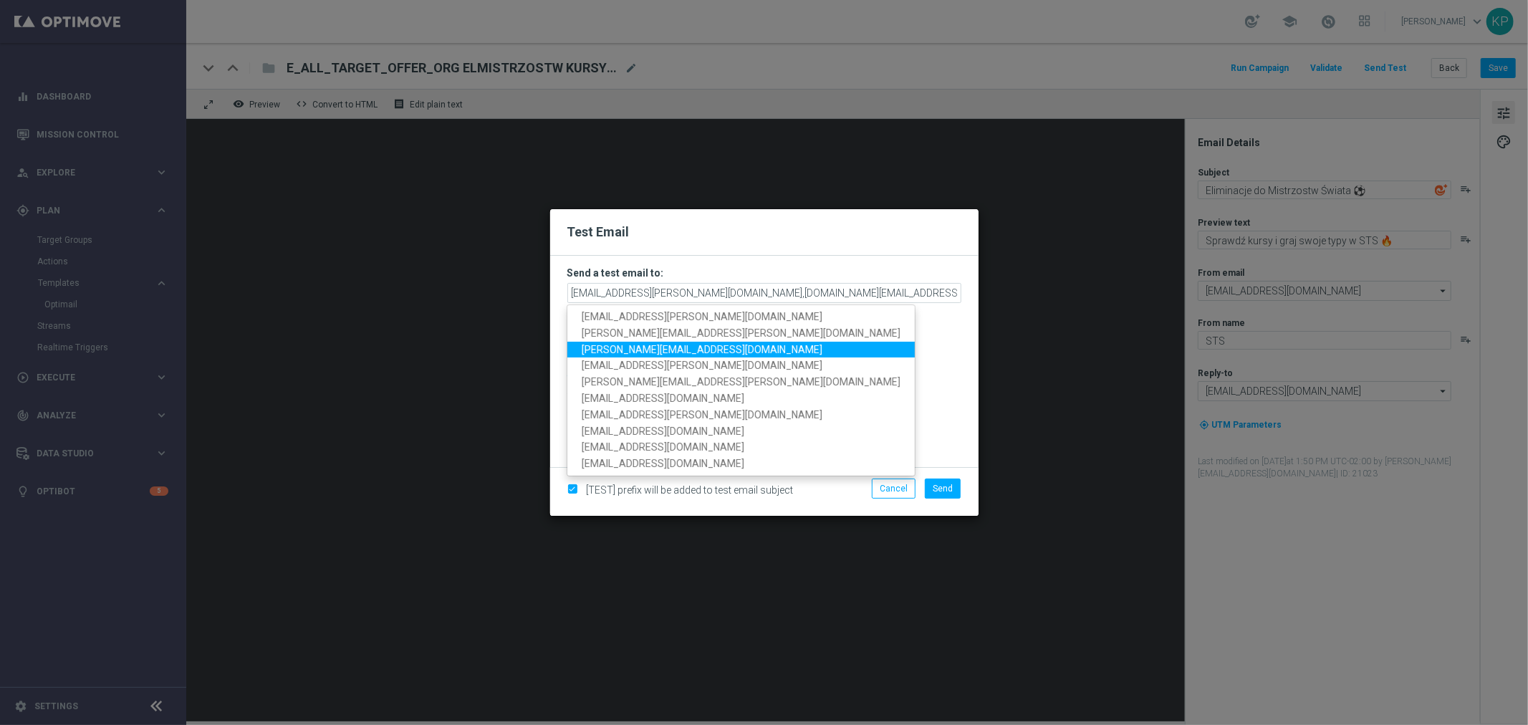
click at [695, 347] on link "[PERSON_NAME][EMAIL_ADDRESS][DOMAIN_NAME]" at bounding box center [740, 349] width 347 height 16
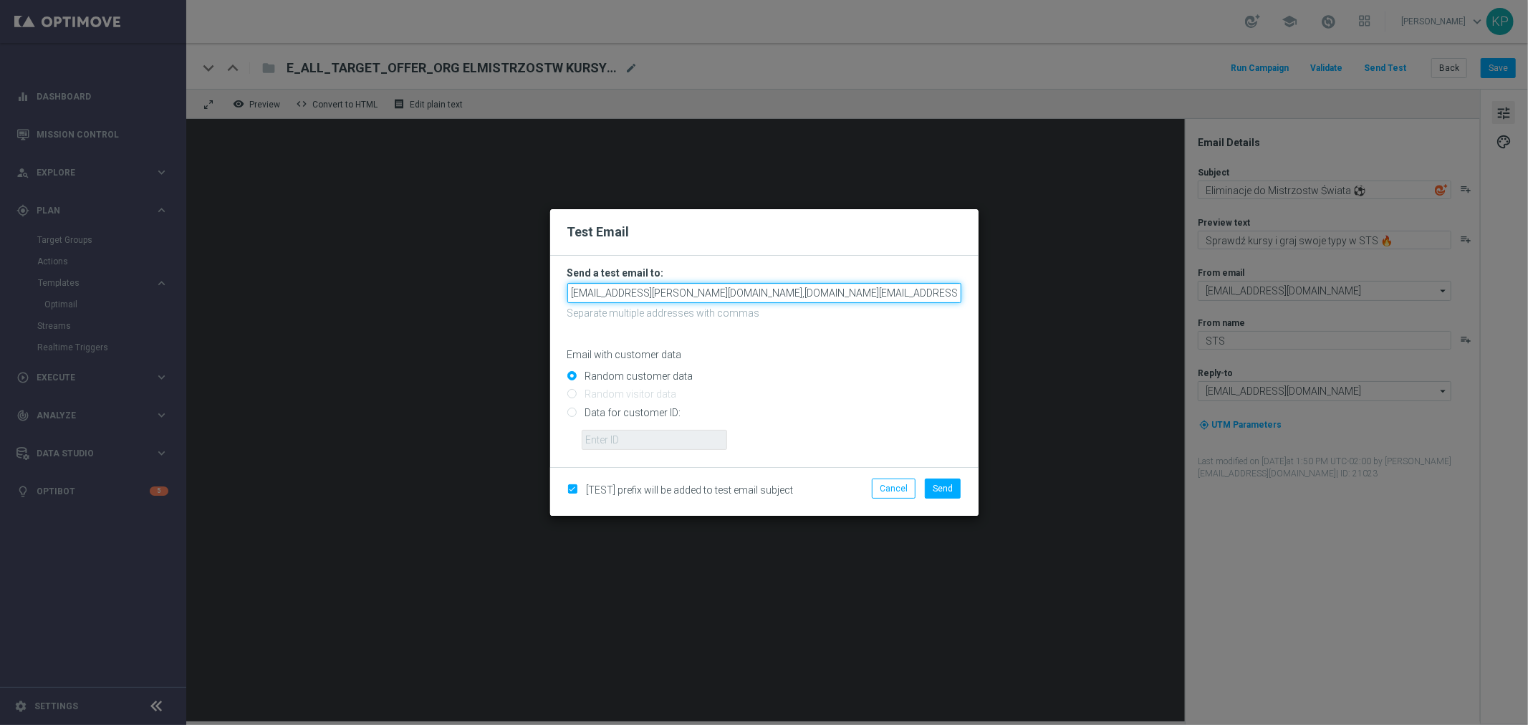
click at [917, 289] on input "[EMAIL_ADDRESS][PERSON_NAME][DOMAIN_NAME],[DOMAIN_NAME][EMAIL_ADDRESS][PERSON_N…" at bounding box center [764, 293] width 394 height 20
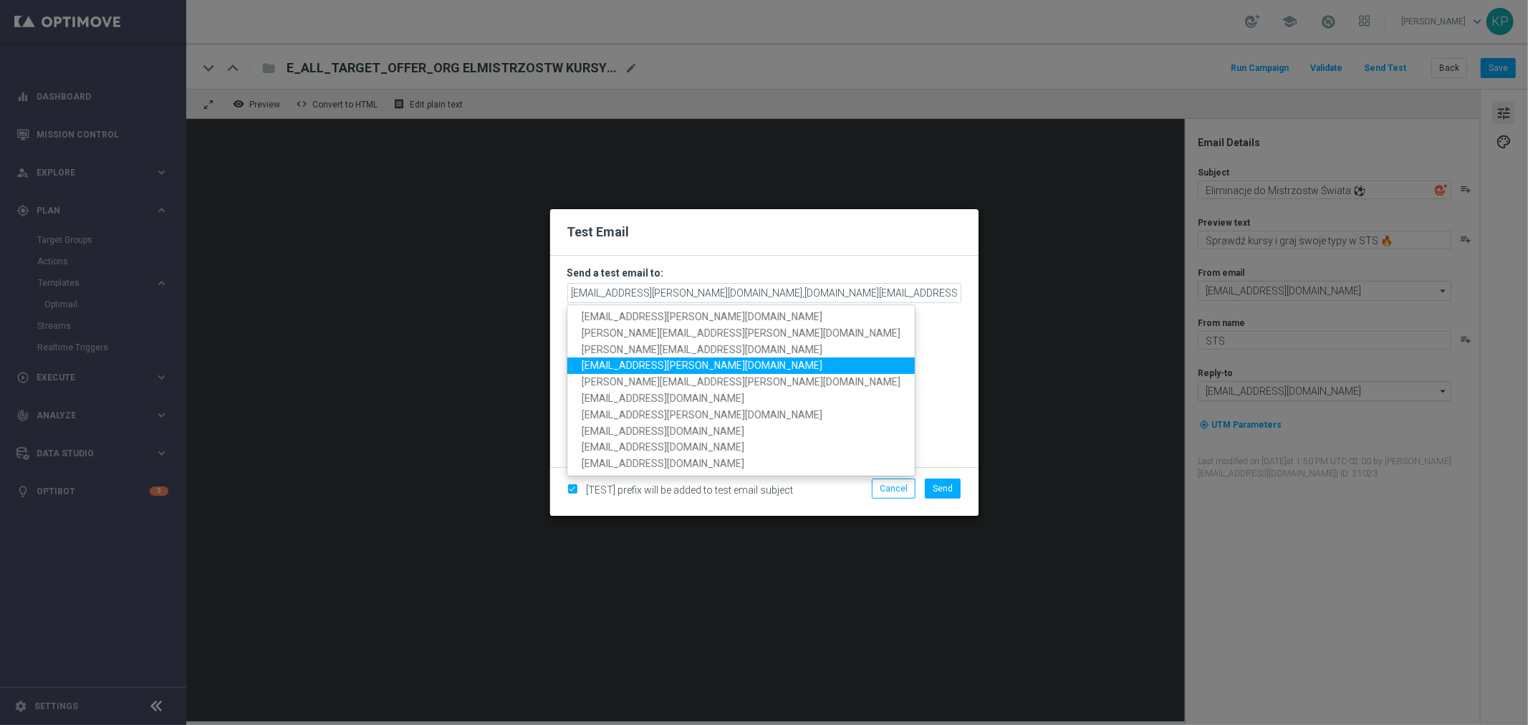
drag, startPoint x: 699, startPoint y: 359, endPoint x: 734, endPoint y: 352, distance: 35.7
click at [698, 360] on link "[EMAIL_ADDRESS][PERSON_NAME][DOMAIN_NAME]" at bounding box center [740, 365] width 347 height 16
type input "[EMAIL_ADDRESS][PERSON_NAME][DOMAIN_NAME],[DOMAIN_NAME][EMAIL_ADDRESS][PERSON_N…"
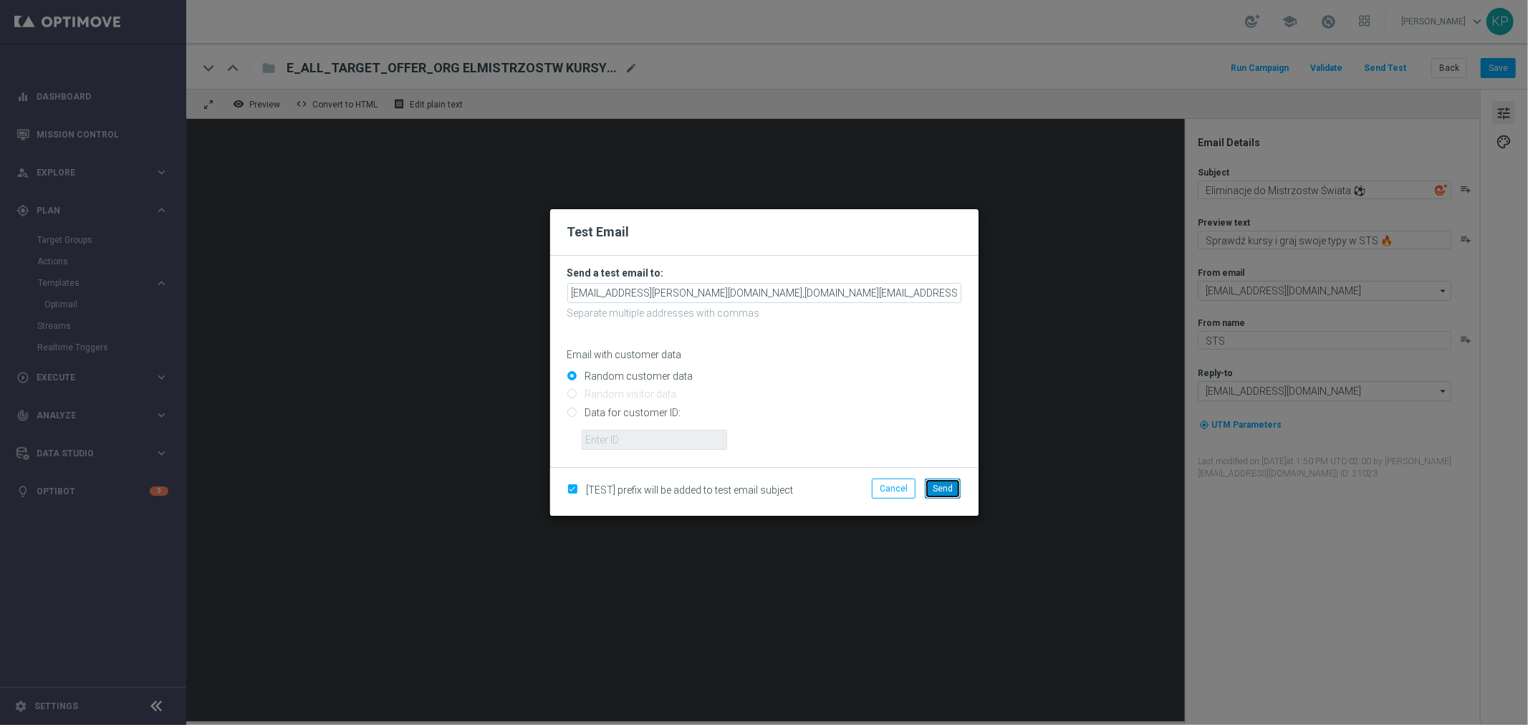
click at [936, 484] on span "Send" at bounding box center [943, 489] width 20 height 10
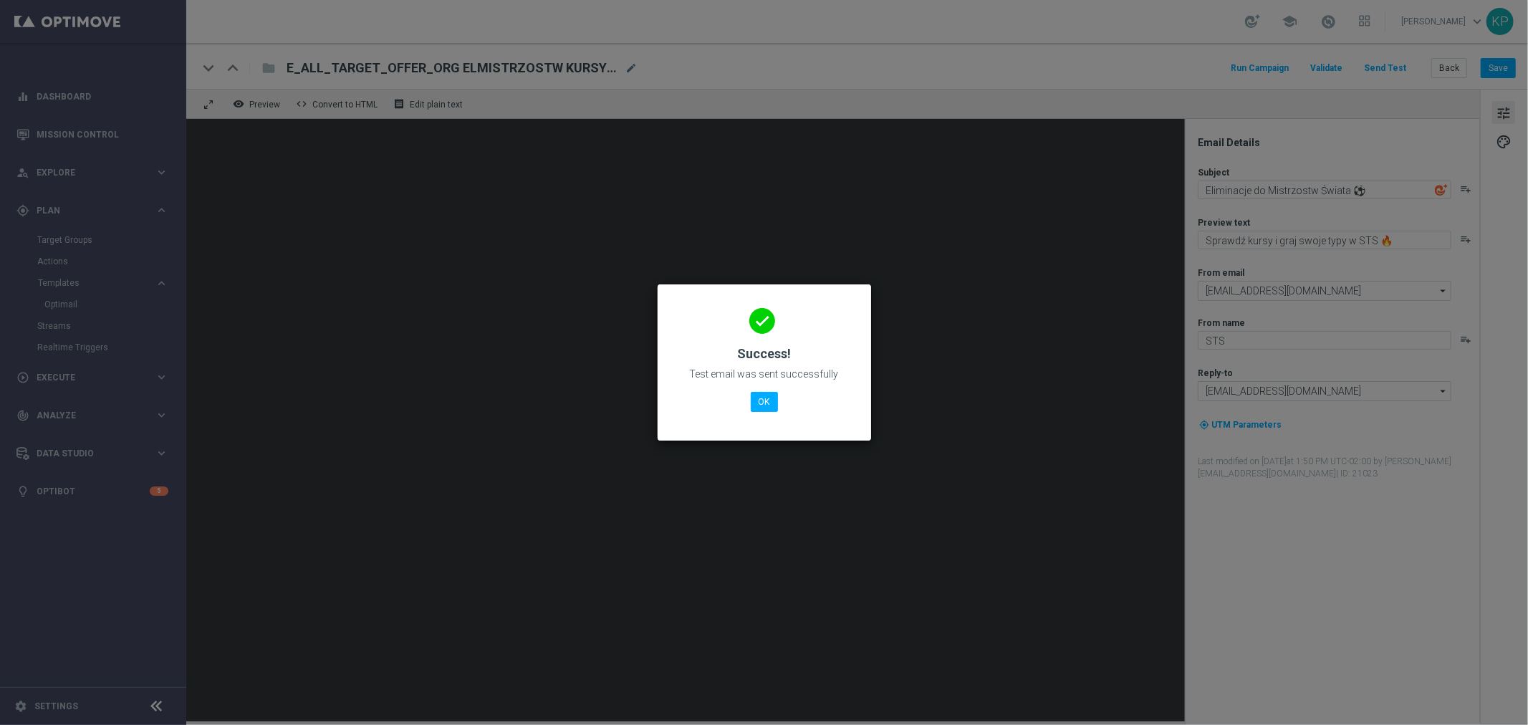
click at [769, 390] on div "done Success! Test email was sent successfully OK" at bounding box center [764, 360] width 179 height 125
click at [767, 393] on button "OK" at bounding box center [764, 402] width 27 height 20
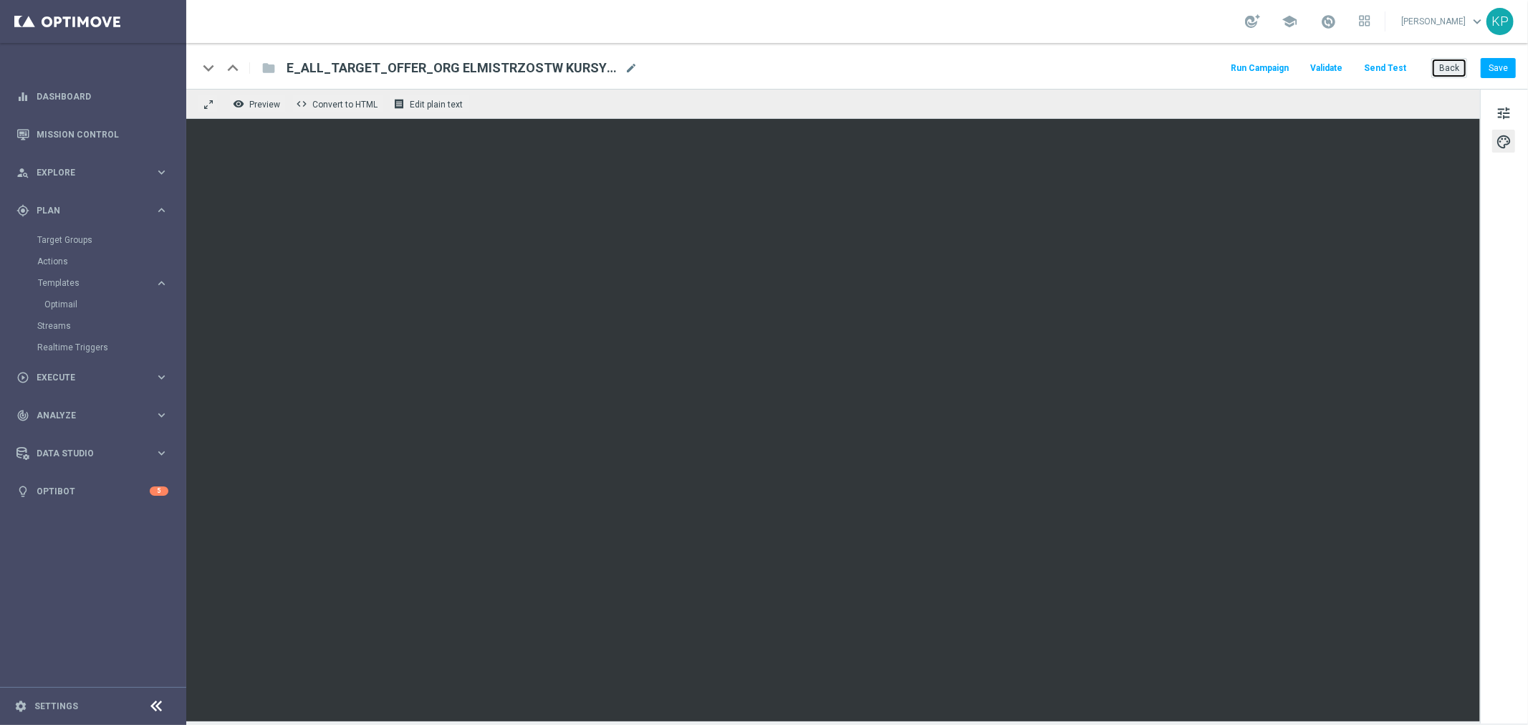
click at [1447, 62] on button "Back" at bounding box center [1449, 68] width 36 height 20
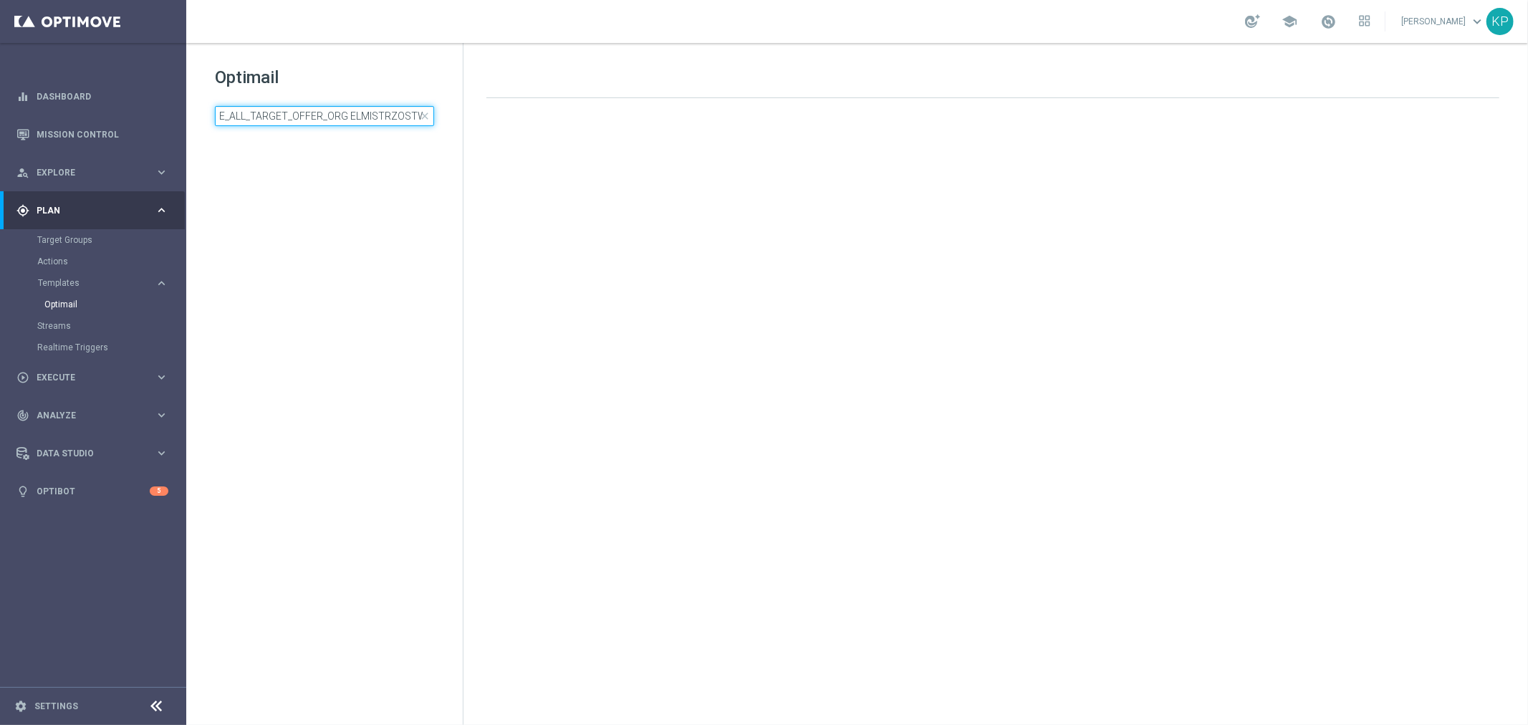
click at [352, 109] on input "E_ALL_TARGET_OFFER_ORG ELMISTRZOSTW KURSY_3DEPO_101025" at bounding box center [324, 116] width 219 height 20
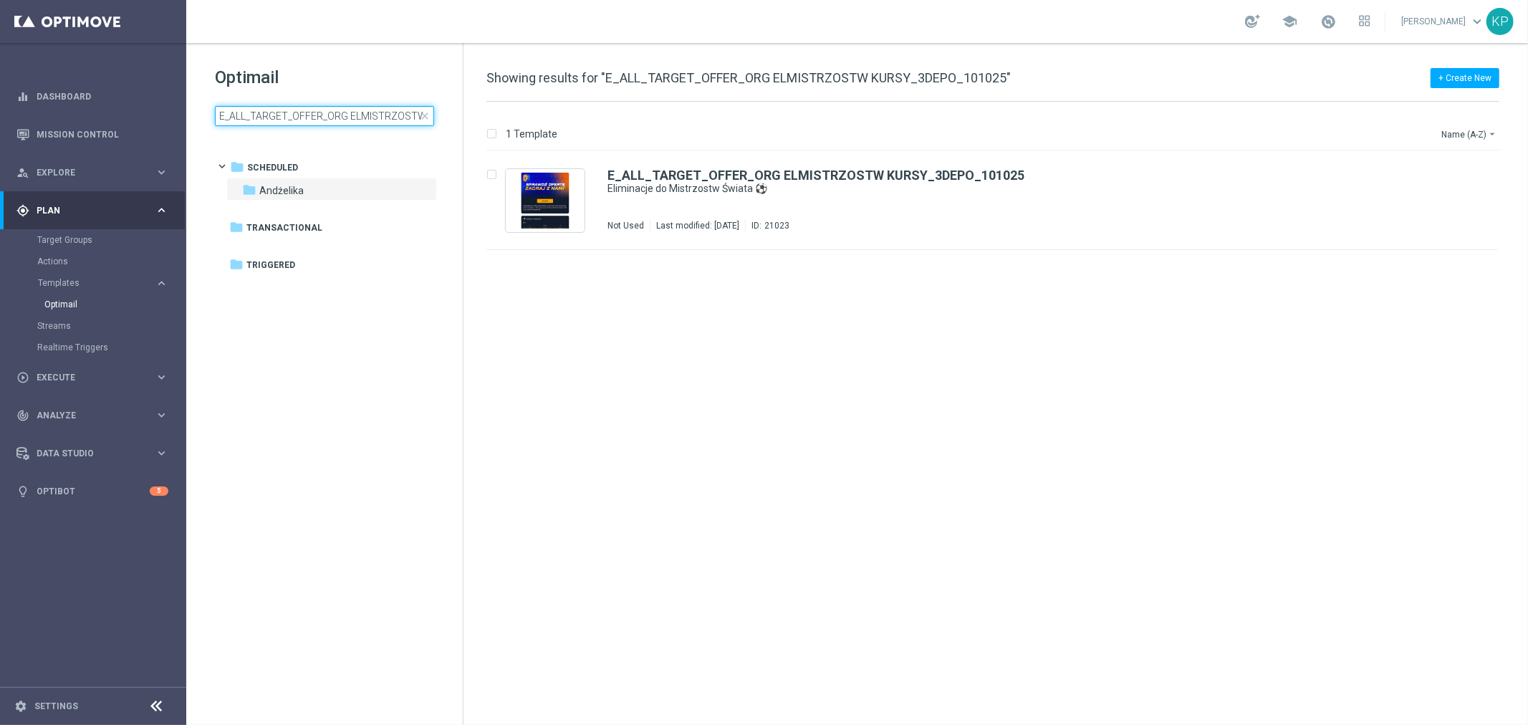
scroll to position [0, 106]
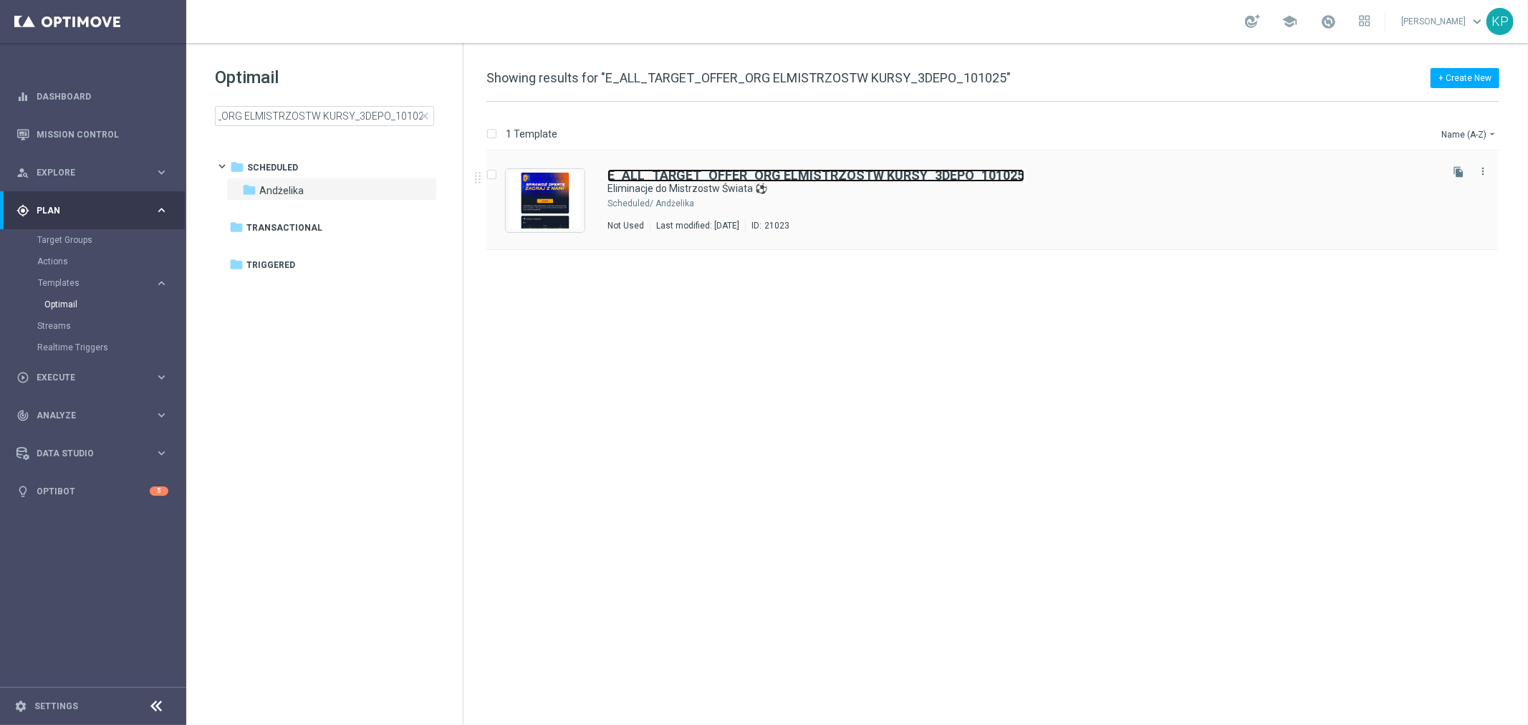
click at [870, 172] on b "E_ALL_TARGET_OFFER_ORG ELMISTRZOSTW KURSY_3DEPO_101025" at bounding box center [815, 175] width 417 height 15
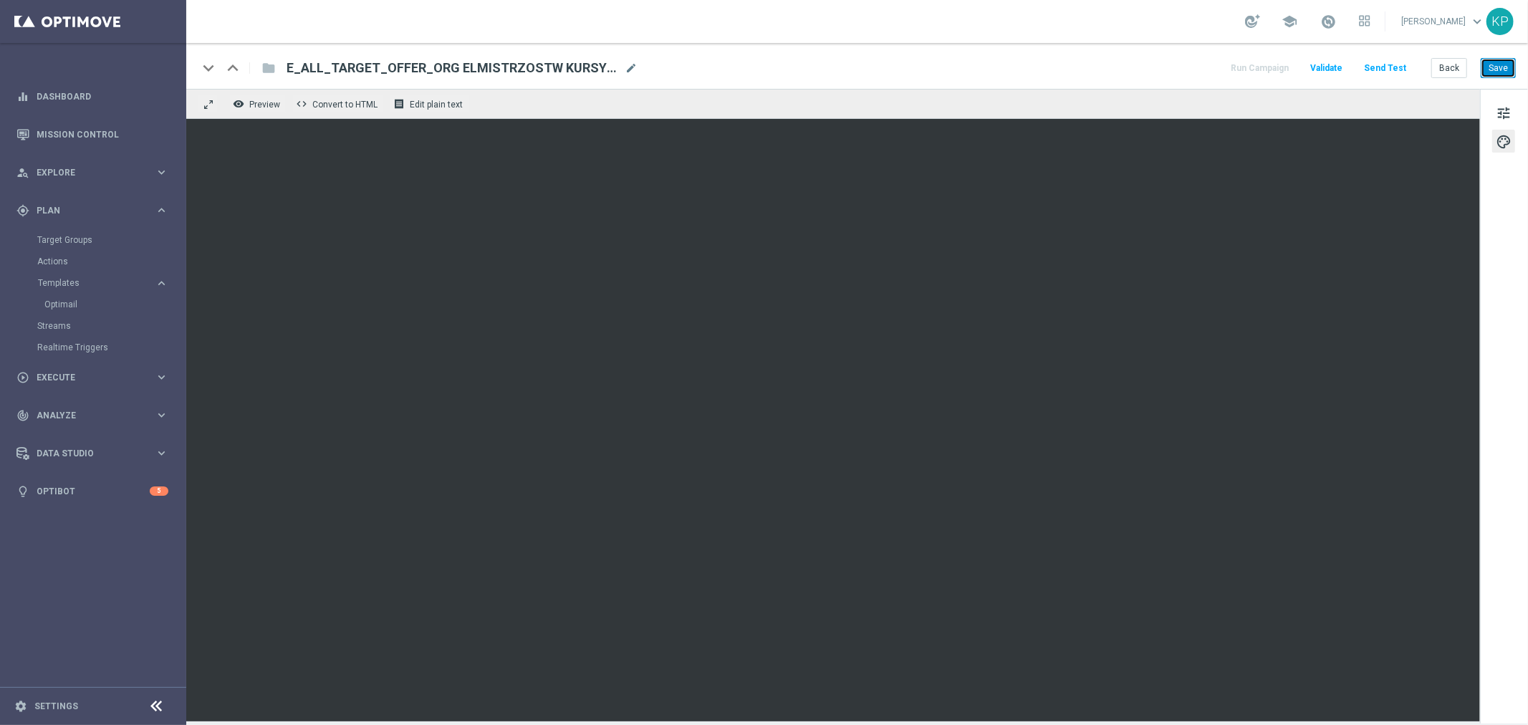
click at [1499, 64] on button "Save" at bounding box center [1498, 68] width 35 height 20
click at [1068, 72] on div "keyboard_arrow_down keyboard_arrow_up folder E_ALL_TARGET_OFFER_ORG ELMISTRZOST…" at bounding box center [857, 68] width 1318 height 19
click at [1443, 59] on button "Back" at bounding box center [1449, 68] width 36 height 20
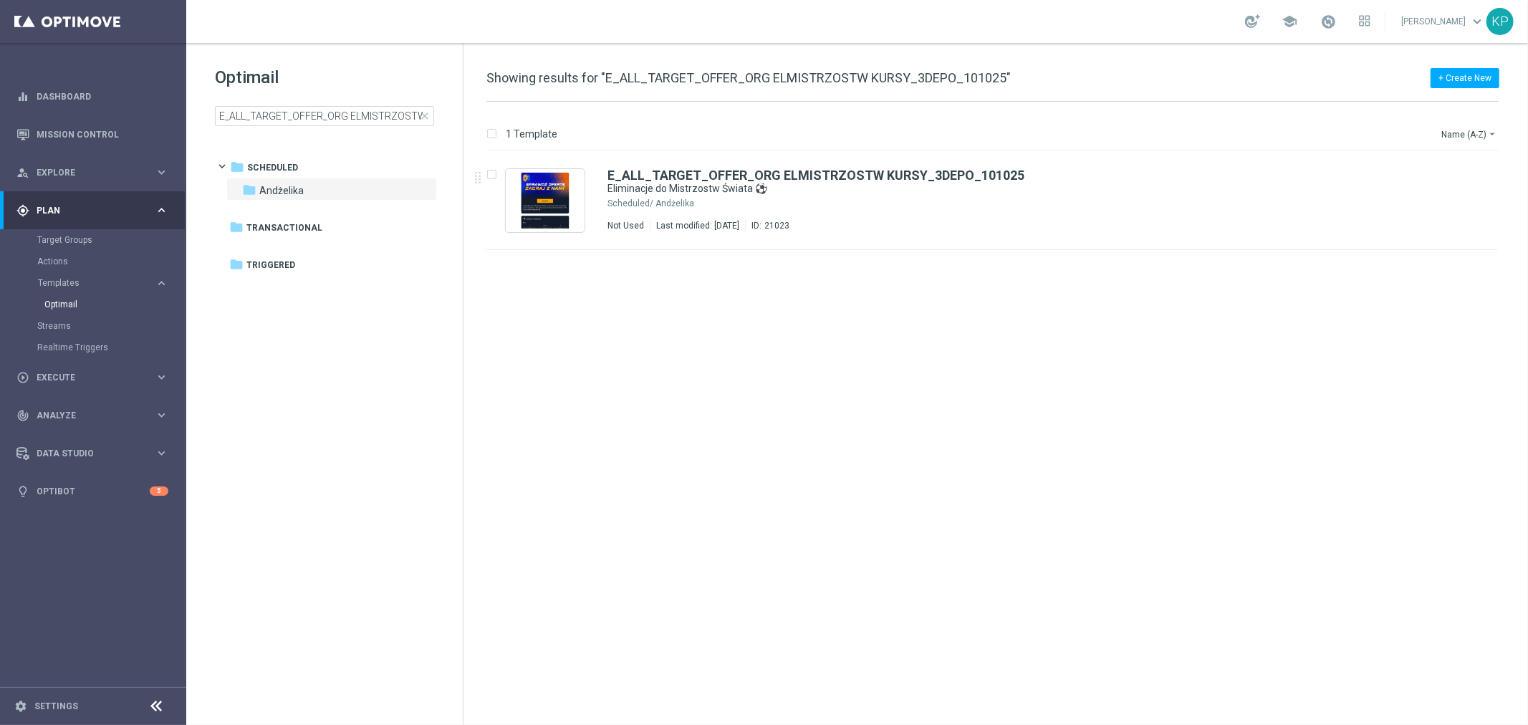
click at [269, 1] on div "school [PERSON_NAME] keyboard_arrow_down KP" at bounding box center [857, 21] width 1342 height 43
click at [317, 115] on input "E_ALL_TARGET_OFFER_ORG ELMISTRZOSTW KURSY_3DEPO_101025" at bounding box center [324, 116] width 219 height 20
type input "E_ALL_TARGET_OFFER_ORG ELMISTRZOSTW KURSY_1-2DEPO_101025"
click at [898, 202] on div "E_ALL_TARGET_OFFER_ORG ELMISTRZOSTW KURSY_1-2DEPO_101025 Eliminacje do Mistrzos…" at bounding box center [1022, 200] width 830 height 62
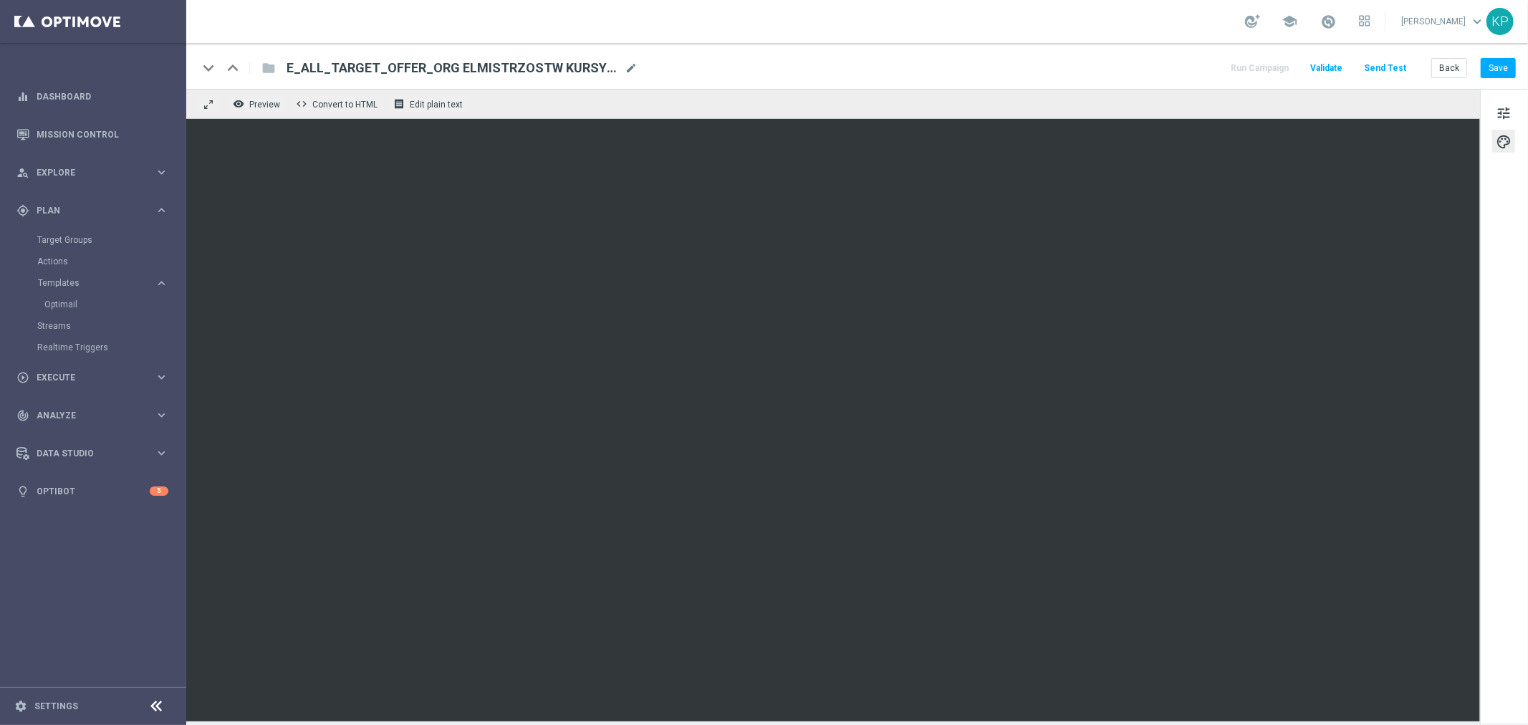
click at [1163, 75] on div "keyboard_arrow_down keyboard_arrow_up folder E_ALL_TARGET_OFFER_ORG ELMISTRZOST…" at bounding box center [857, 68] width 1318 height 19
click at [1508, 67] on button "Save" at bounding box center [1498, 68] width 35 height 20
click at [1447, 72] on button "Back" at bounding box center [1449, 68] width 36 height 20
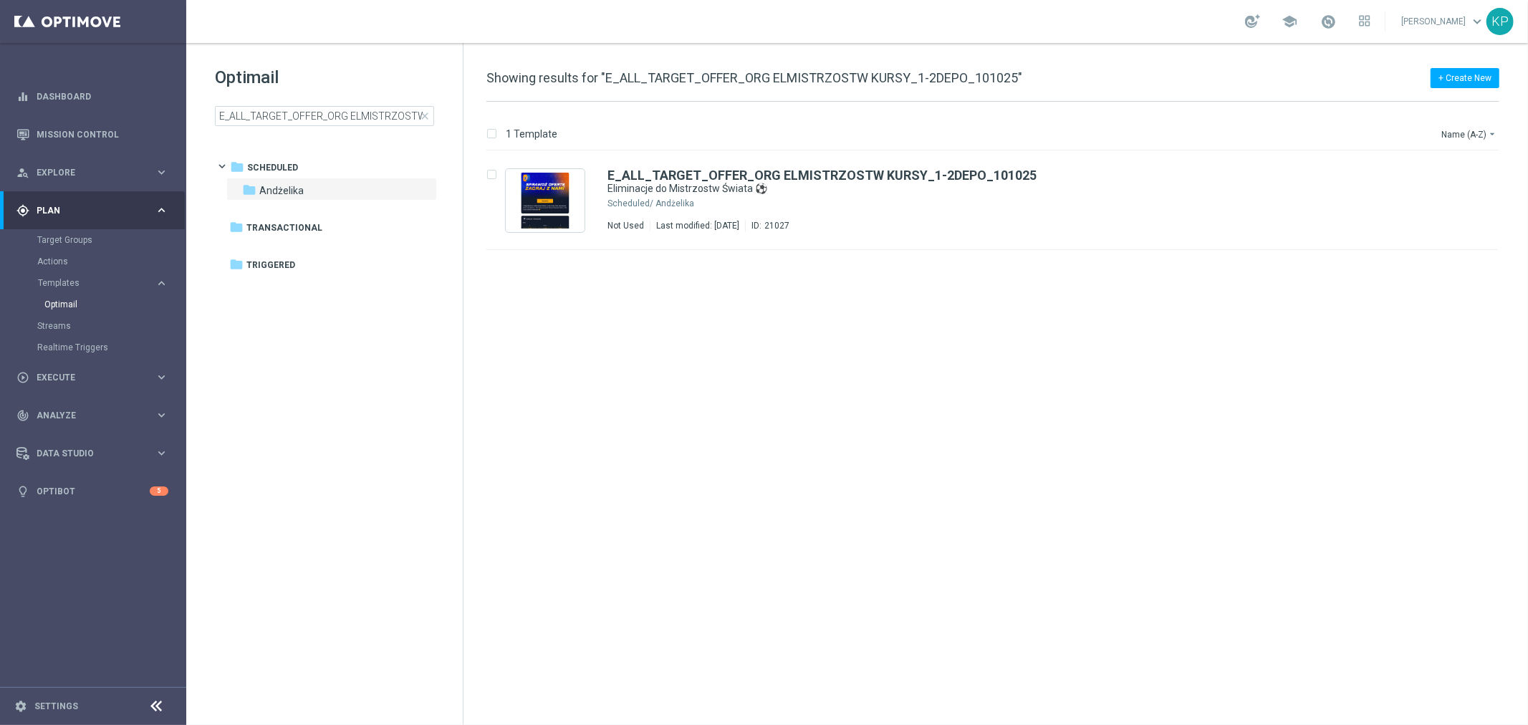
click at [442, 57] on div "Optimail E_ALL_TARGET_OFFER_ORG ELMISTRZOSTW KURSY_1-2DEPO_101025 close folder …" at bounding box center [324, 132] width 277 height 178
click at [363, 135] on div "Optimail E_ALL_TARGET_OFFER_ORG ELMISTRZOSTW KURSY_1-2DEPO_101025 close folder …" at bounding box center [324, 132] width 277 height 178
click at [359, 118] on input "E_ALL_TARGET_OFFER_ORG ELMISTRZOSTW KURSY_1-2DEPO_101025" at bounding box center [324, 116] width 219 height 20
type input "E_ALL_TARGET_OFFER_NONORG ELMISTRZOSTW KURSY_3DEPO_101025"
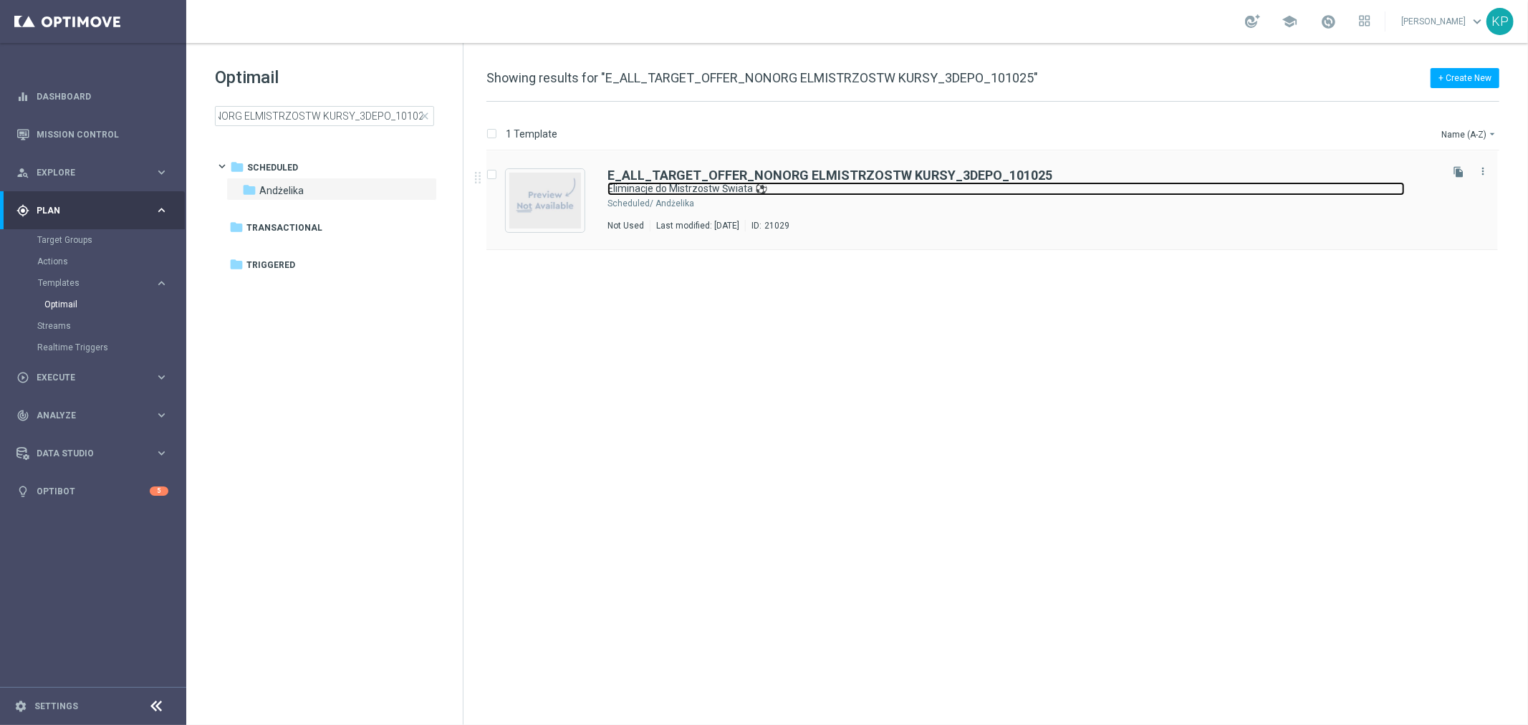
click at [976, 188] on link "Eliminacje do Mistrzostw Świata ⚽" at bounding box center [1005, 189] width 797 height 14
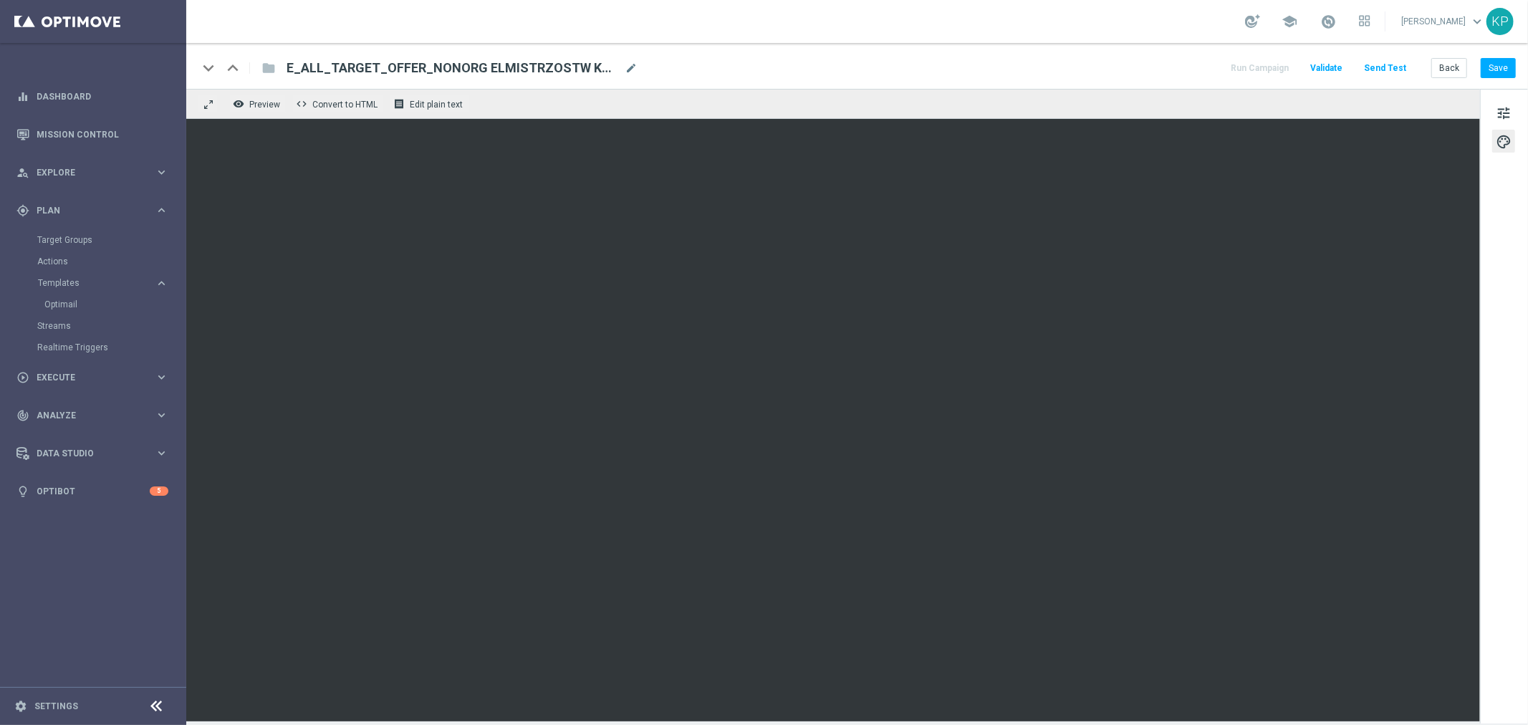
click at [1150, 59] on div "keyboard_arrow_down keyboard_arrow_up folder E_ALL_TARGET_OFFER_NONORG ELMISTRZ…" at bounding box center [857, 68] width 1318 height 19
click at [1499, 59] on button "Save" at bounding box center [1498, 68] width 35 height 20
click at [1206, 65] on div "keyboard_arrow_down keyboard_arrow_up folder E_ALL_TARGET_OFFER_NONORG ELMISTRZ…" at bounding box center [857, 68] width 1318 height 19
click at [1440, 67] on button "Back" at bounding box center [1449, 68] width 36 height 20
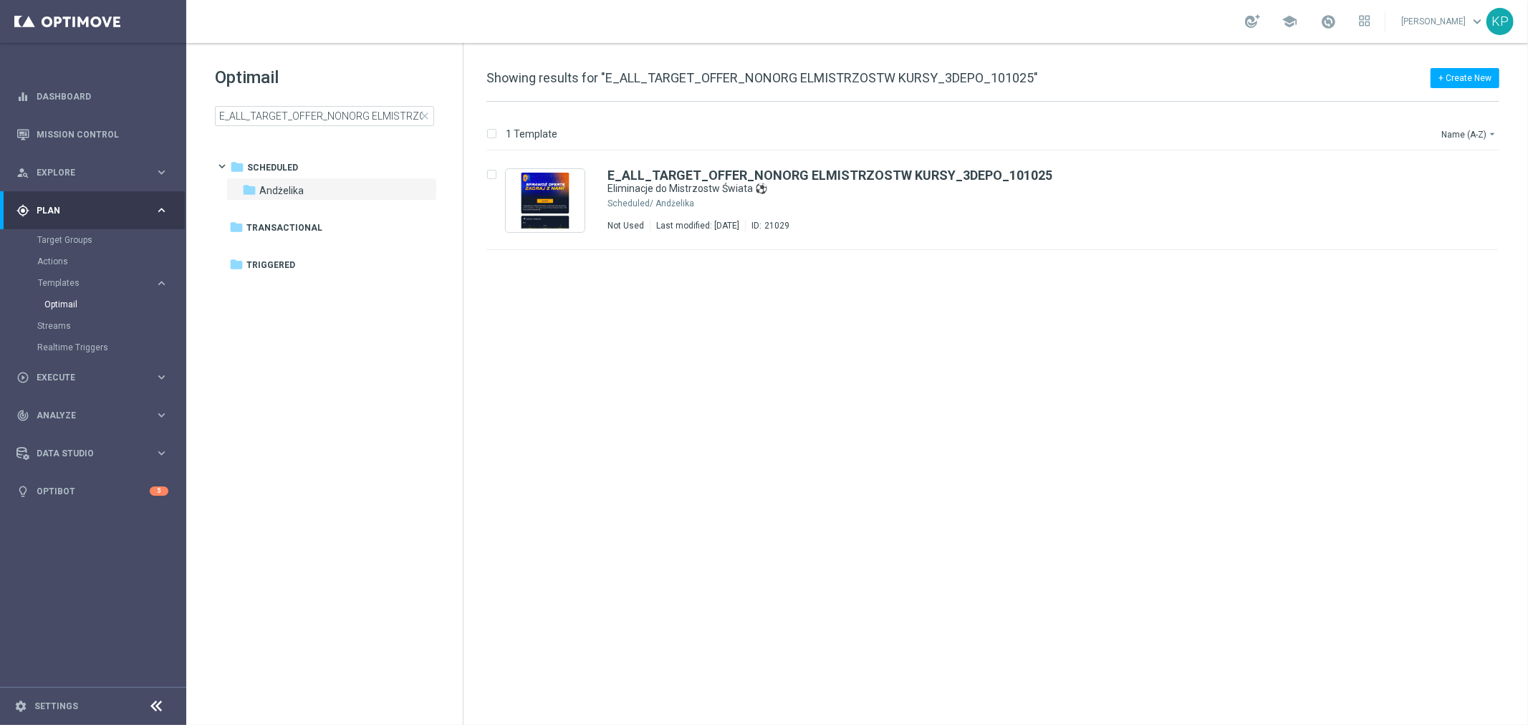
click at [337, 42] on div "school [PERSON_NAME] keyboard_arrow_down KP" at bounding box center [857, 21] width 1342 height 43
click at [311, 116] on input "E_ALL_TARGET_OFFER_NONORG ELMISTRZOSTW KURSY_3DEPO_101025" at bounding box center [324, 116] width 219 height 20
type input "E_ALL_TARGET_OFFER_NONORG ELMISTRZOSTW KURSY_1-2DEPO_101025"
click at [839, 197] on div "E_ALL_TARGET_OFFER_NONORG ELMISTRZOSTW KURSY_1-2DEPO_101025 Eliminacje do Mistr…" at bounding box center [1022, 200] width 830 height 62
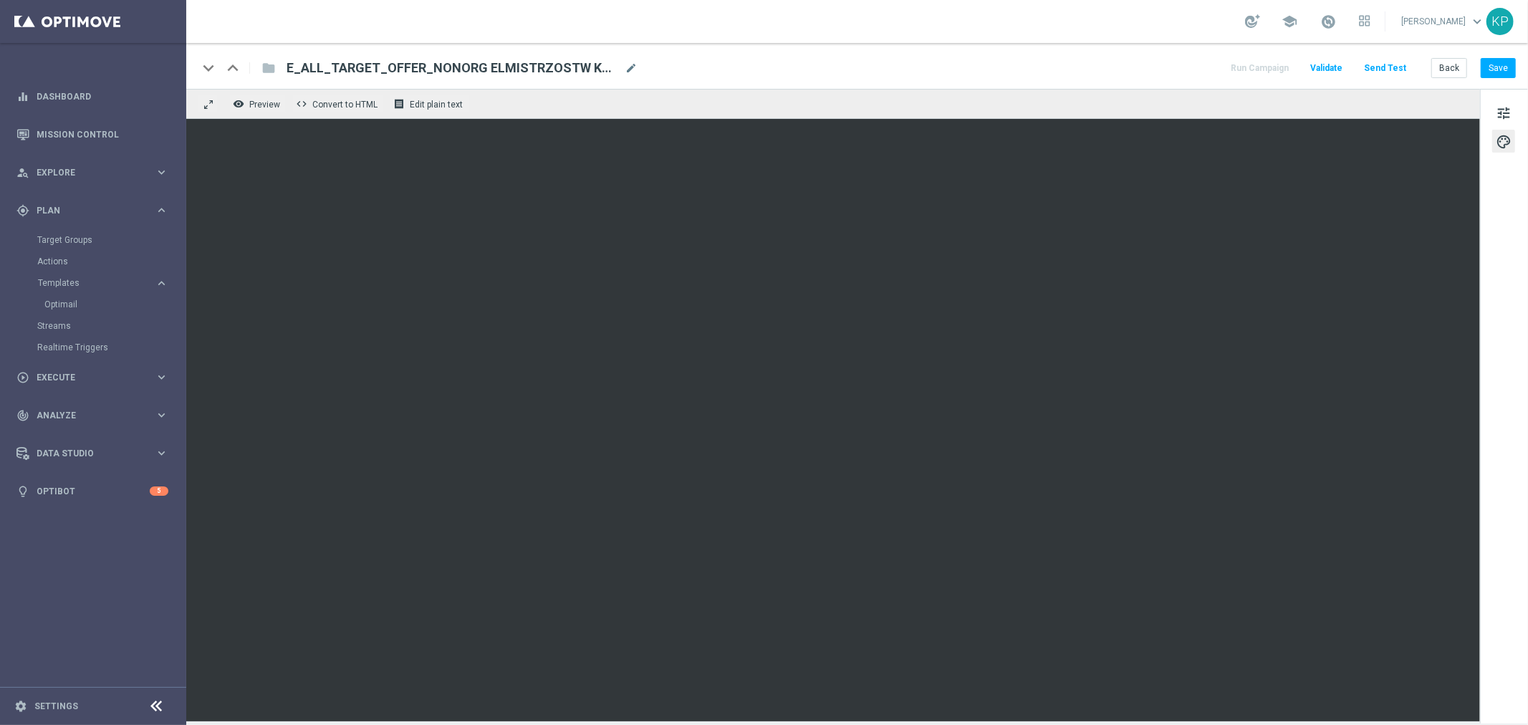
click at [1060, 67] on div "keyboard_arrow_down keyboard_arrow_up folder E_ALL_TARGET_OFFER_NONORG ELMISTRZ…" at bounding box center [857, 68] width 1318 height 19
click at [1478, 61] on div "Back Save" at bounding box center [1473, 68] width 85 height 20
click at [1484, 66] on button "Save" at bounding box center [1498, 68] width 35 height 20
click at [965, 37] on div "school [PERSON_NAME] keyboard_arrow_down KP" at bounding box center [857, 21] width 1342 height 43
click at [1443, 62] on button "Back" at bounding box center [1449, 68] width 36 height 20
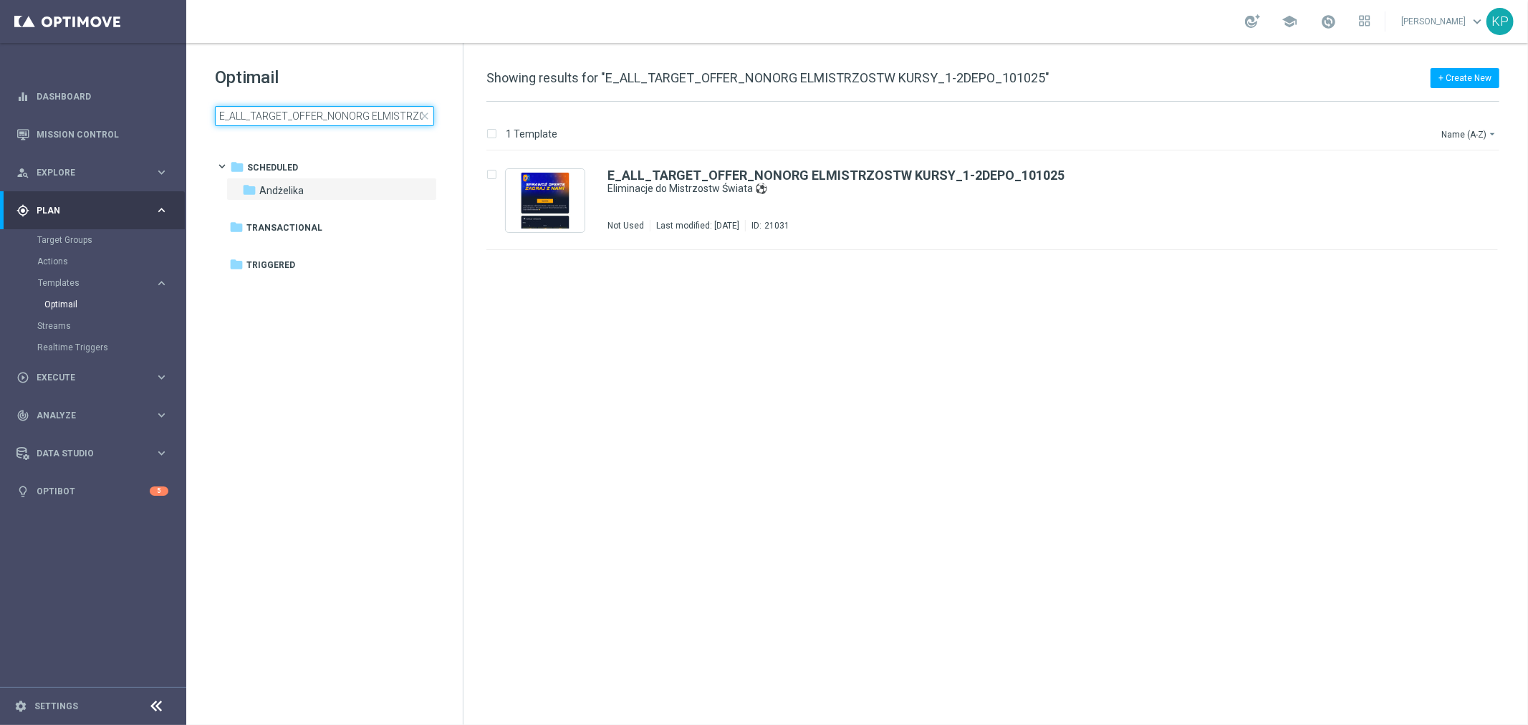
click at [371, 112] on input "E_ALL_TARGET_OFFER_NONORG ELMISTRZOSTW KURSY_1-2DEPO_101025" at bounding box center [324, 116] width 219 height 20
type input "E_ALL_TARGET_OFFER_ORG ELMISTRZOSTW KURSY_3DEPO_101025"
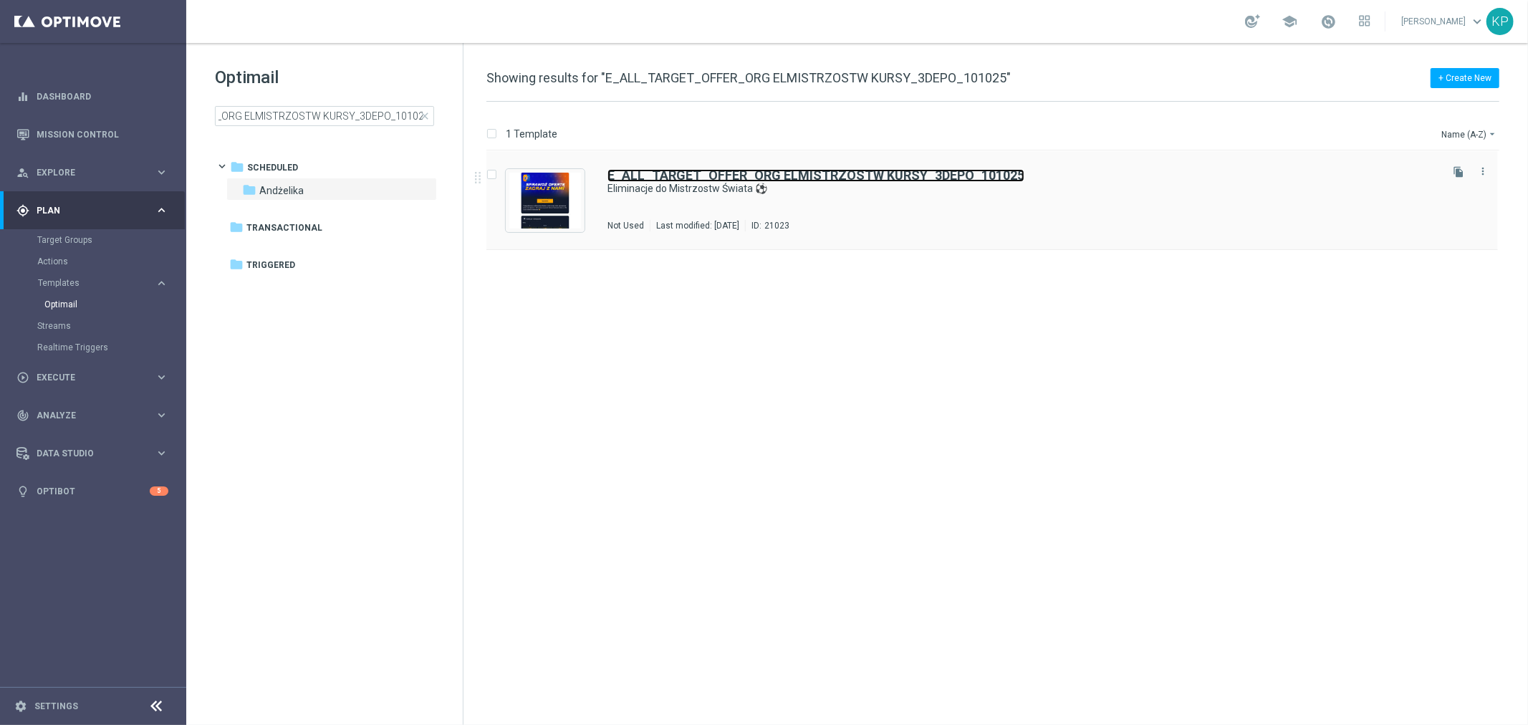
click at [638, 172] on b "E_ALL_TARGET_OFFER_ORG ELMISTRZOSTW KURSY_3DEPO_101025" at bounding box center [815, 175] width 417 height 15
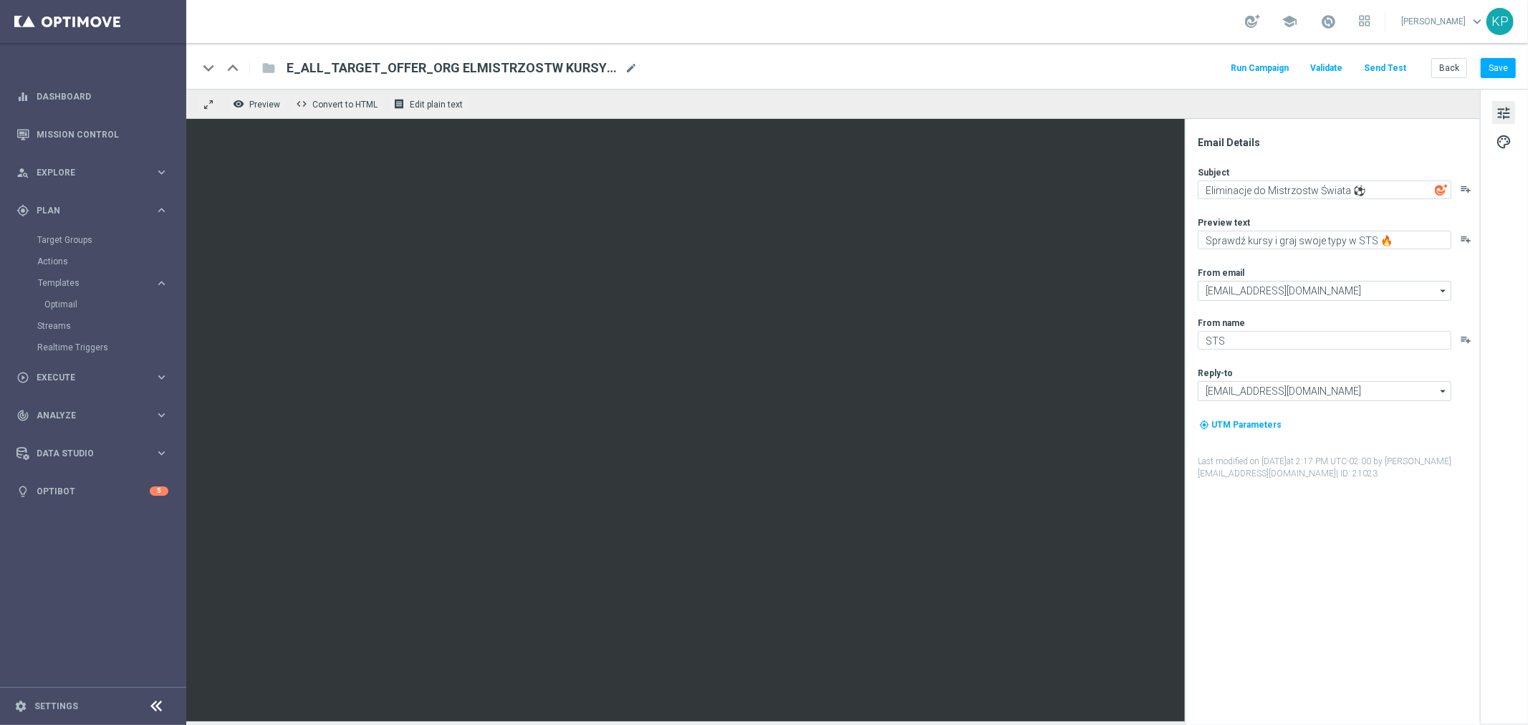
click at [1448, 53] on div "keyboard_arrow_down keyboard_arrow_up folder E_ALL_TARGET_OFFER_ORG ELMISTRZOST…" at bounding box center [857, 66] width 1342 height 46
click at [1444, 68] on button "Back" at bounding box center [1449, 68] width 36 height 20
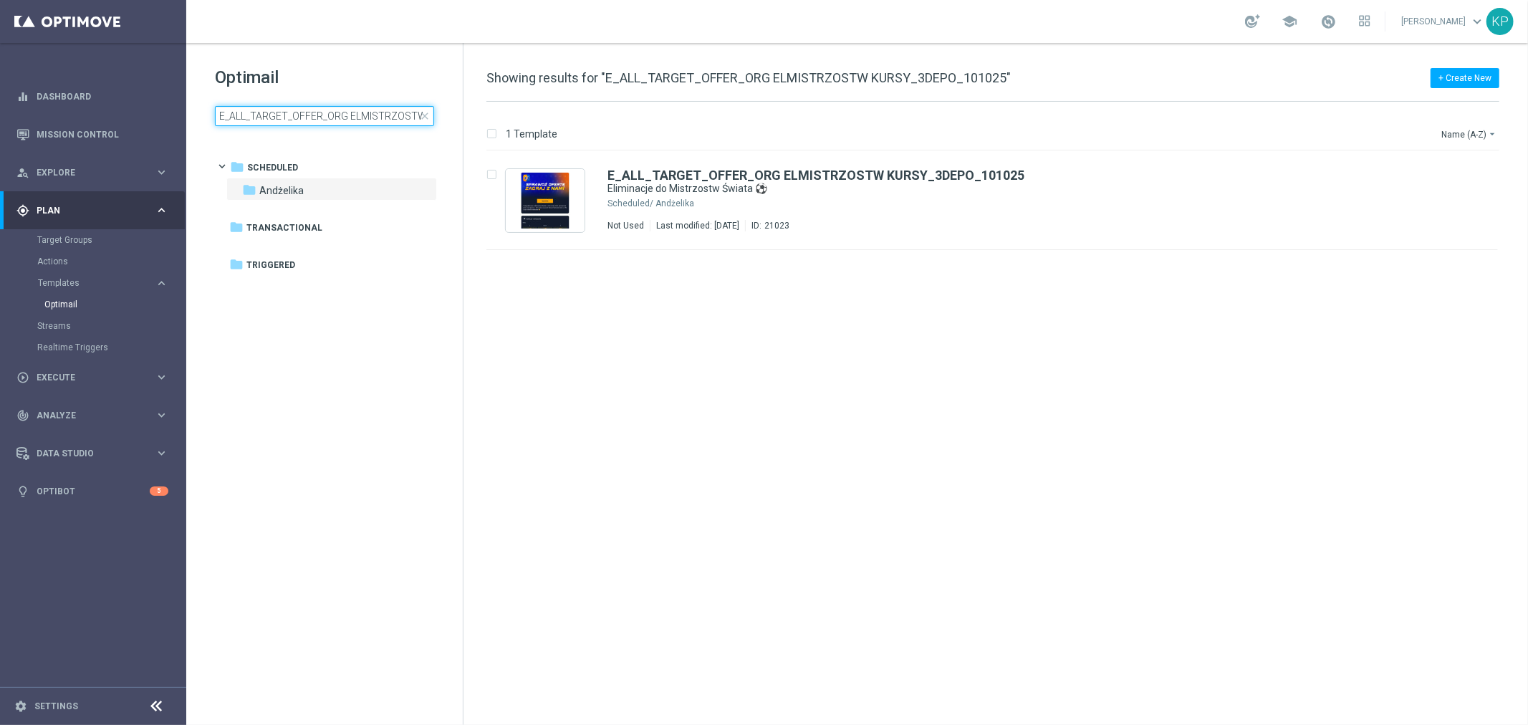
click at [294, 118] on input "E_ALL_TARGET_OFFER_ORG ELMISTRZOSTW KURSY_3DEPO_101025" at bounding box center [324, 116] width 219 height 20
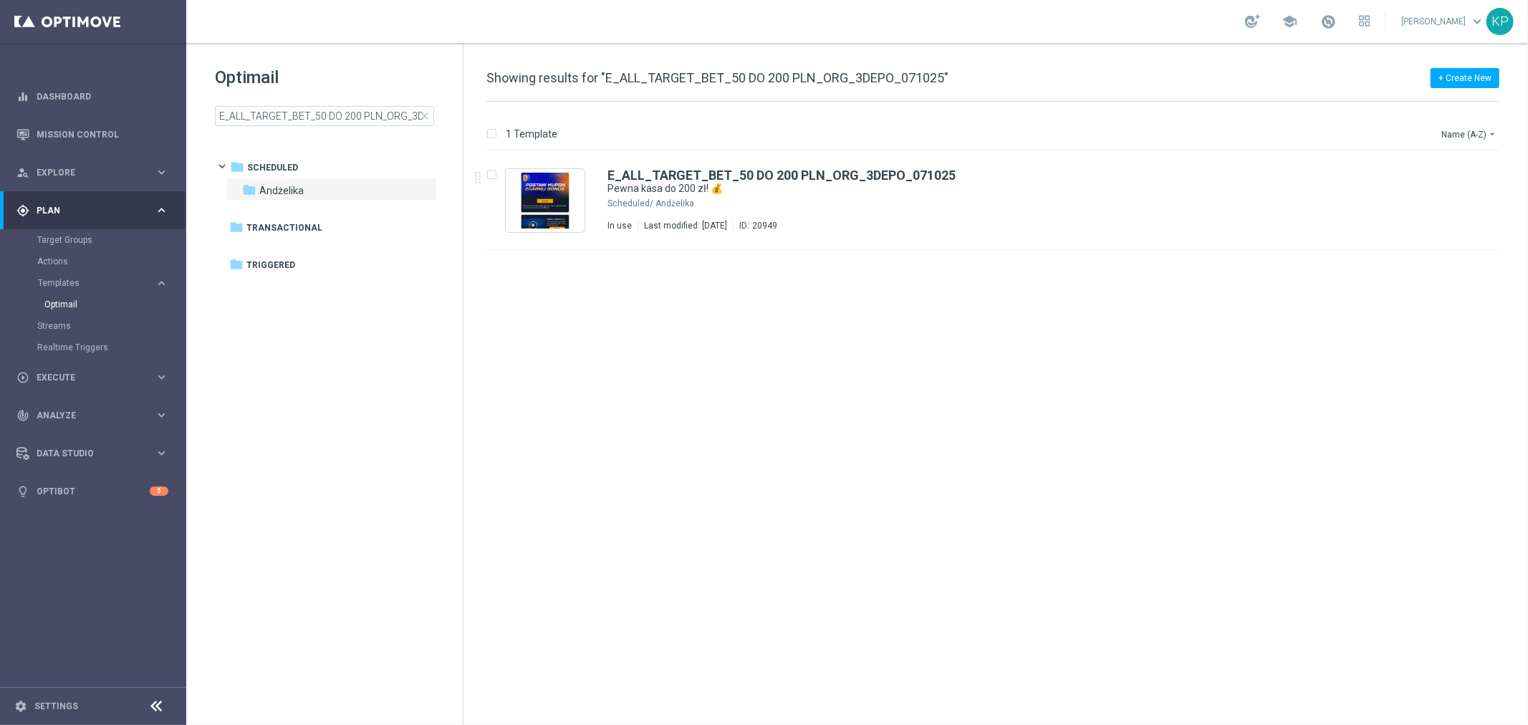
click at [1065, 424] on div "insert_drive_file E_ALL_TARGET_BET_50 DO 200 PLN_ORG_3DEPO_071025 Pewna kasa do…" at bounding box center [998, 438] width 1053 height 574
click at [360, 117] on input "E_ALL_TARGET_BET_50 DO 200 PLN_ORG_3DEPO_071025" at bounding box center [324, 116] width 219 height 20
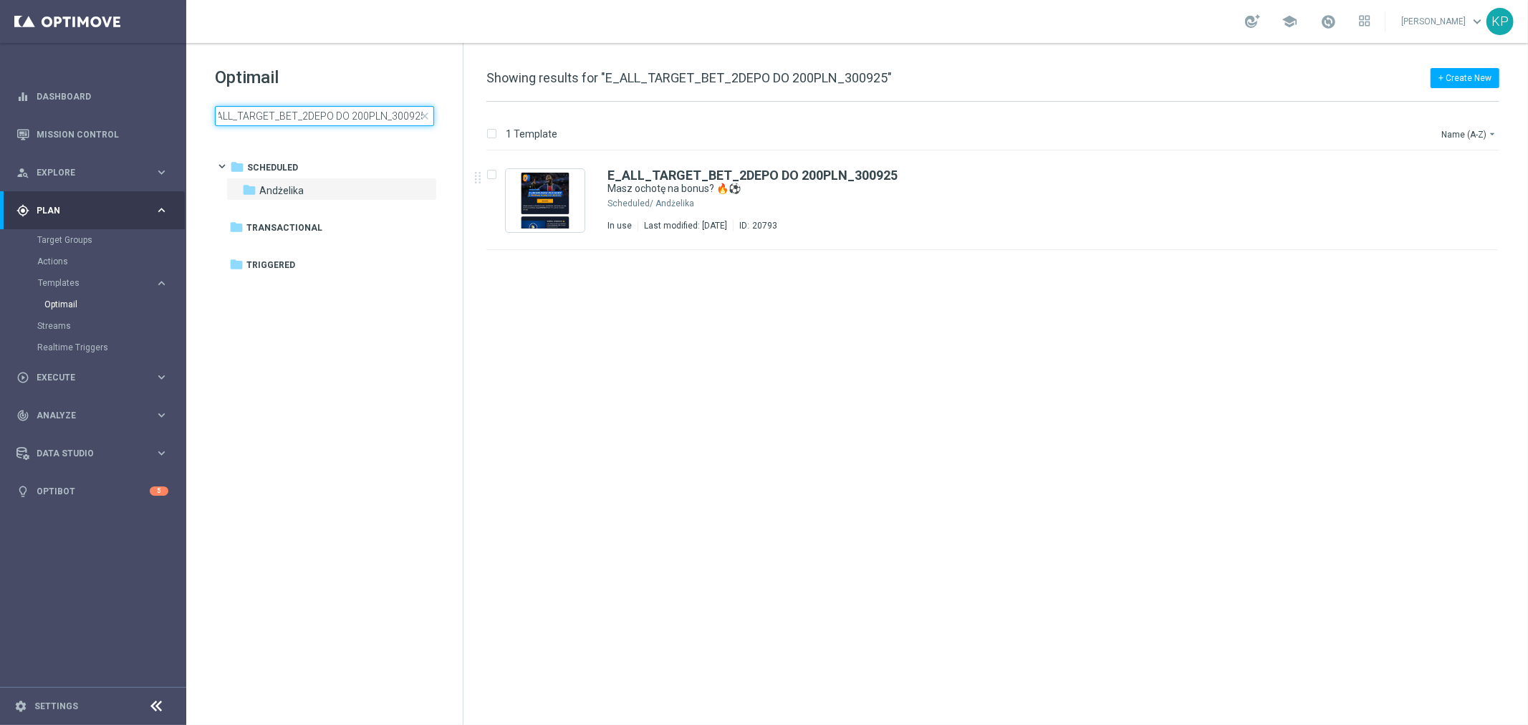
type input "E_ALL_TARGET_BET_2DEPO DO 200PLN_300925"
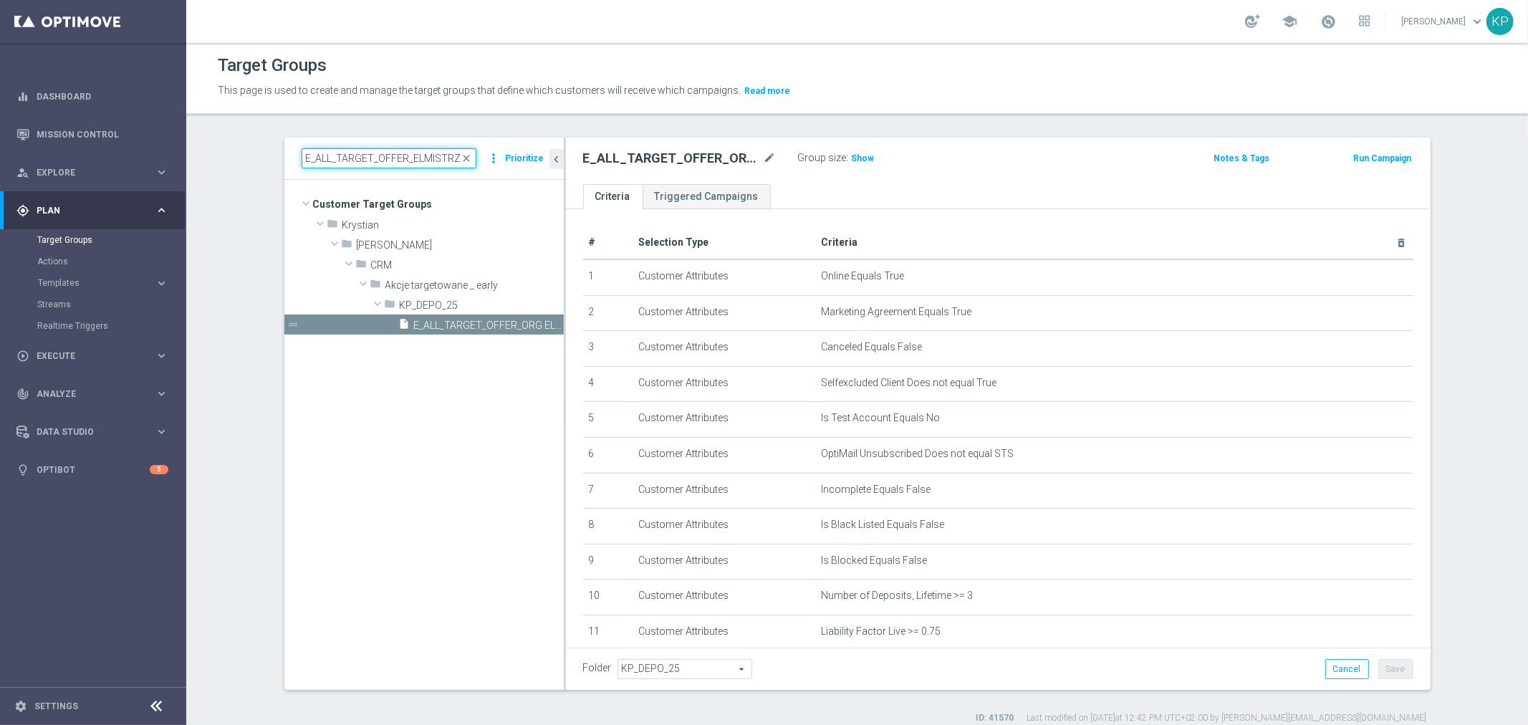
click at [423, 148] on input "E_ALL_TARGET_OFFER_ELMISTRZOSTW KURSY_3DEPO_101025" at bounding box center [389, 158] width 175 height 20
paste input "DEPO_AB DO 200 PLN_ORG_3DEPO_07"
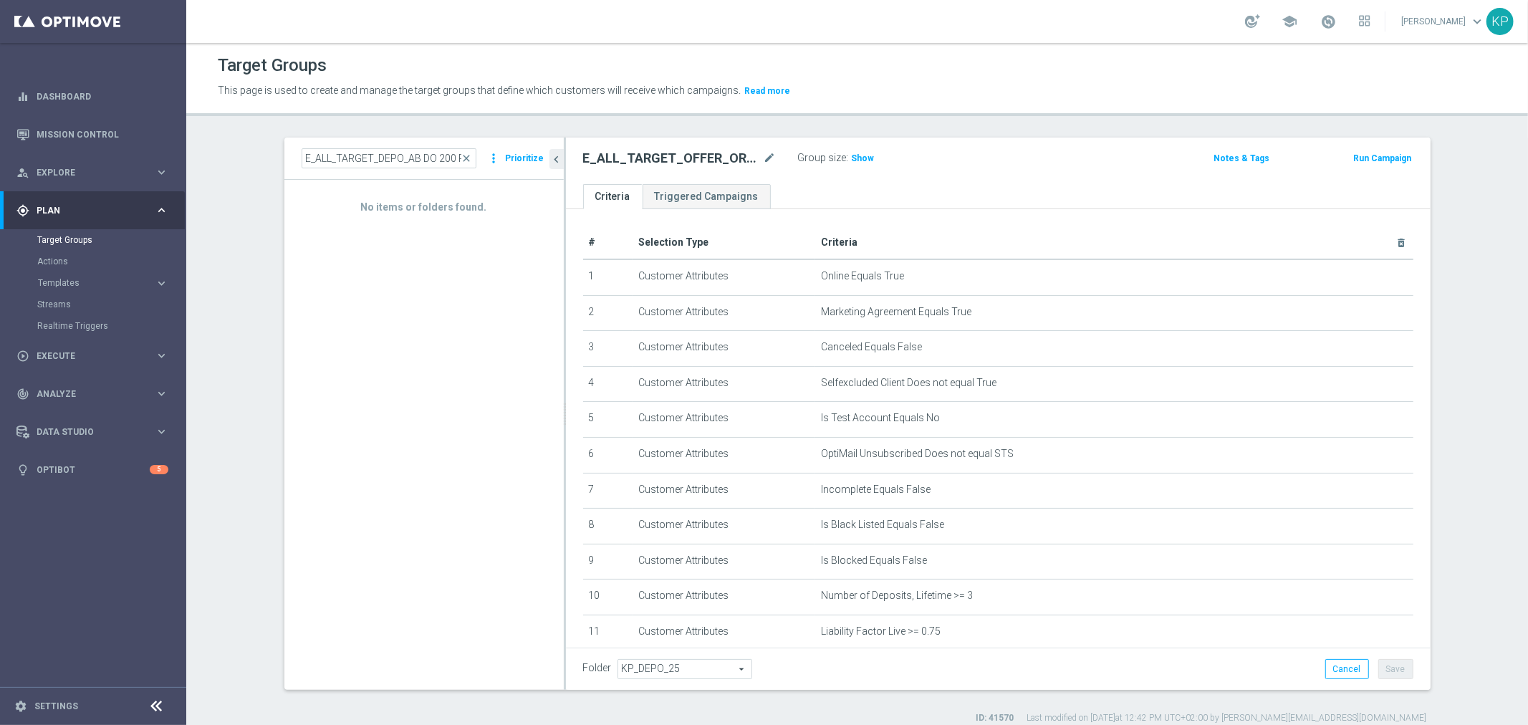
click at [223, 163] on section "E_ALL_TARGET_DEPO_AB DO 200 PLN_ORG_3DEPO_071025 close more_vert Prioritize No …" at bounding box center [857, 431] width 1342 height 587
click at [342, 165] on input "E_ALL_TARGET_DEPO_AB DO 200 PLN_ORG_3DEPO_071025" at bounding box center [389, 158] width 175 height 20
paste input "BET_50"
type input "E_ALL_TARGET_BET_50 DO 200 PLN_ORG_3DEPO_071025"
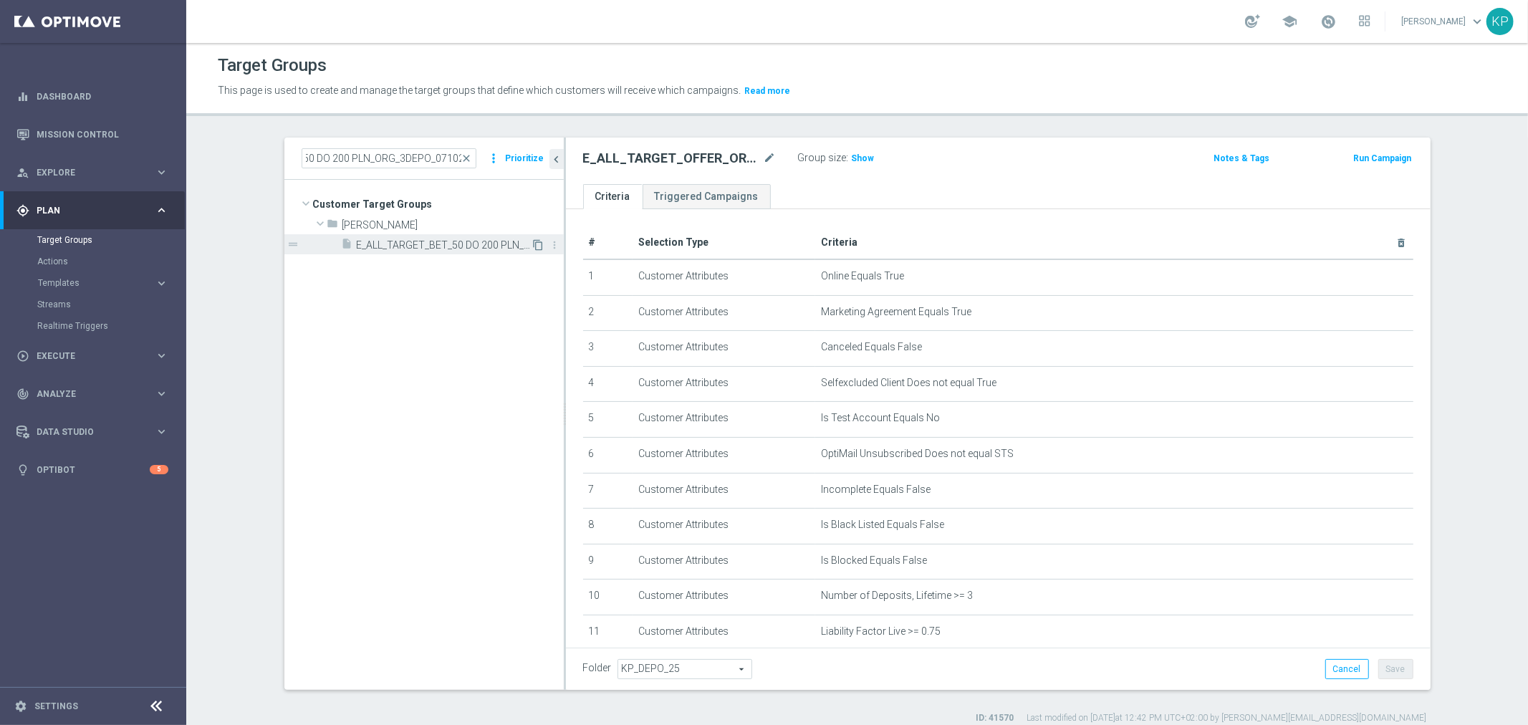
click at [533, 244] on icon "content_copy" at bounding box center [538, 244] width 11 height 11
type textarea "(1 AND 2 AND 3 AND 4 AND 5 AND 6 AND 7 AND 8 AND 9 AND 10 AND 11 AND 12 AND 13 …"
type input "Andżelika B."
click at [764, 155] on icon "mode_edit" at bounding box center [770, 158] width 13 height 17
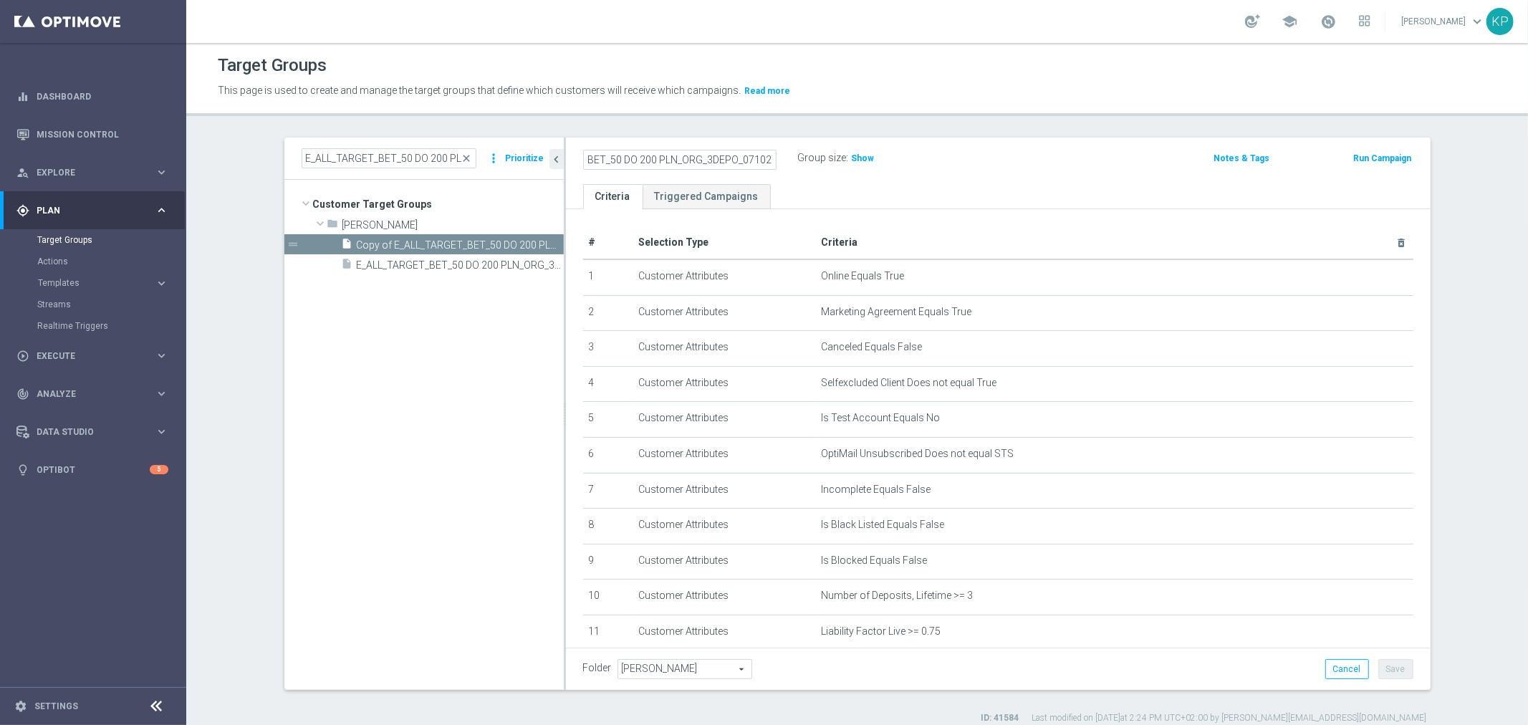
click at [670, 159] on input "Copy of E_ALL_TARGET_BET_50 DO 200 PLN_ORG_3DEPO_071025" at bounding box center [679, 160] width 193 height 20
drag, startPoint x: 615, startPoint y: 159, endPoint x: 564, endPoint y: 159, distance: 50.9
click at [566, 159] on div "Copy of E_ALL_TARGET_BET_50 DO 200 PLN_ORG_3DEPO_071025 Group size : Show Notes…" at bounding box center [998, 161] width 865 height 47
click at [622, 154] on input "Copy of E_ALL_TARGET_BET_50 DO 200 PLN_ORG_3DEPO_071025" at bounding box center [679, 160] width 193 height 20
drag, startPoint x: 620, startPoint y: 155, endPoint x: 506, endPoint y: 166, distance: 113.7
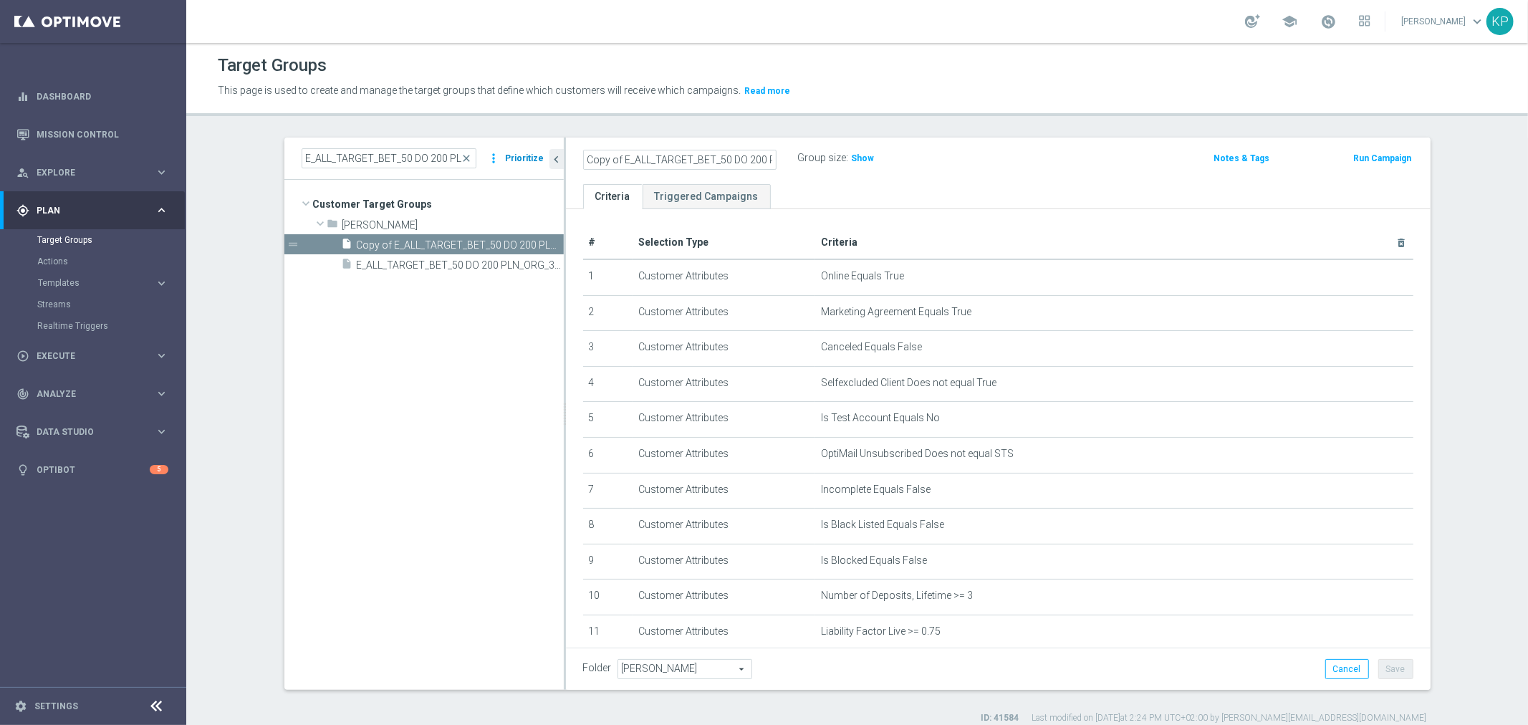
click at [506, 166] on as-split "E_ALL_TARGET_BET_50 DO 200 PLN_ORG_3DEPO_071025 close more_vert Prioritize Cust…" at bounding box center [857, 414] width 1146 height 552
click at [673, 159] on input "E_ALL_TARGET_BET_50 DO 200 PLN_ORG_3DEPO_071025" at bounding box center [679, 160] width 193 height 20
type input "E_ALL_TARGET_DEPO_AB DO 200 PLN_ORG_3DEPO_071025"
click at [670, 73] on div "Target Groups" at bounding box center [857, 66] width 1279 height 28
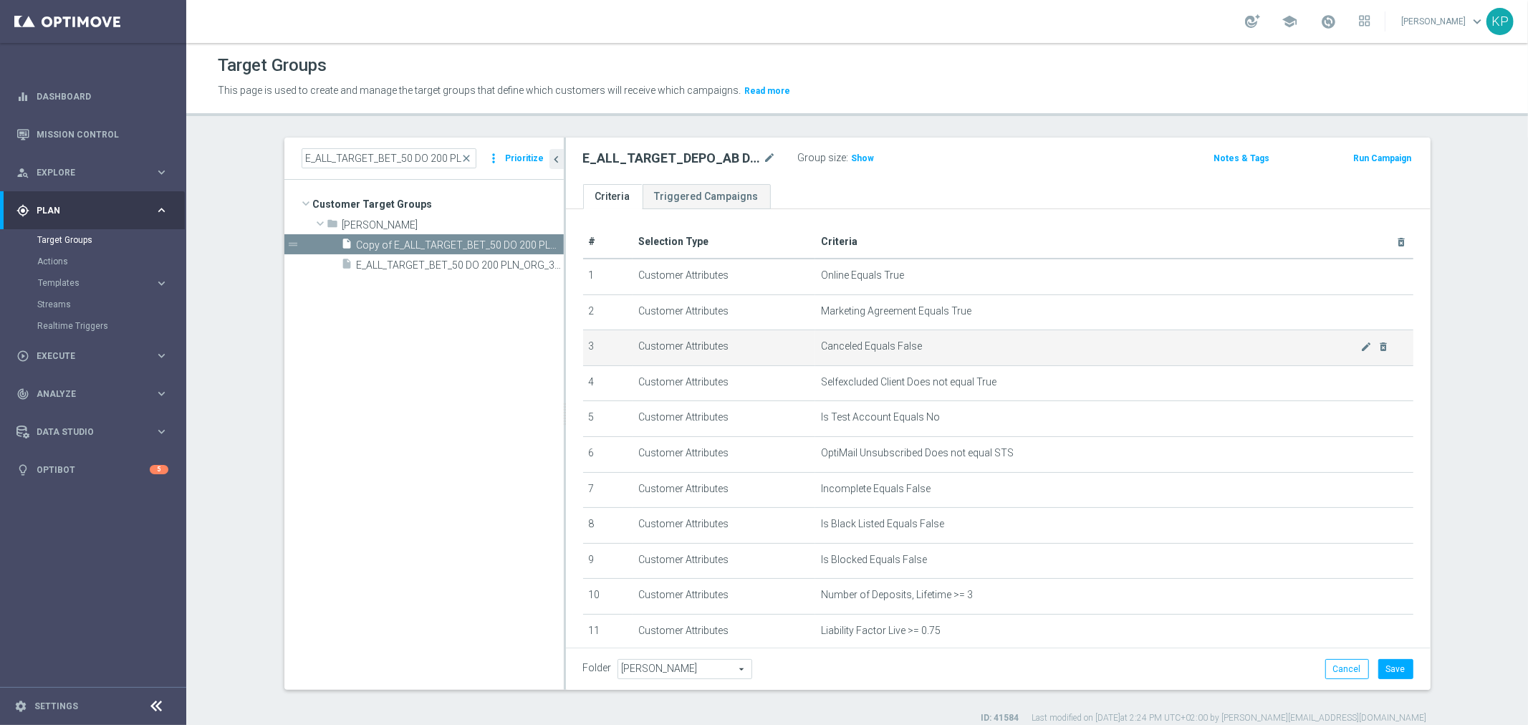
scroll to position [0, 0]
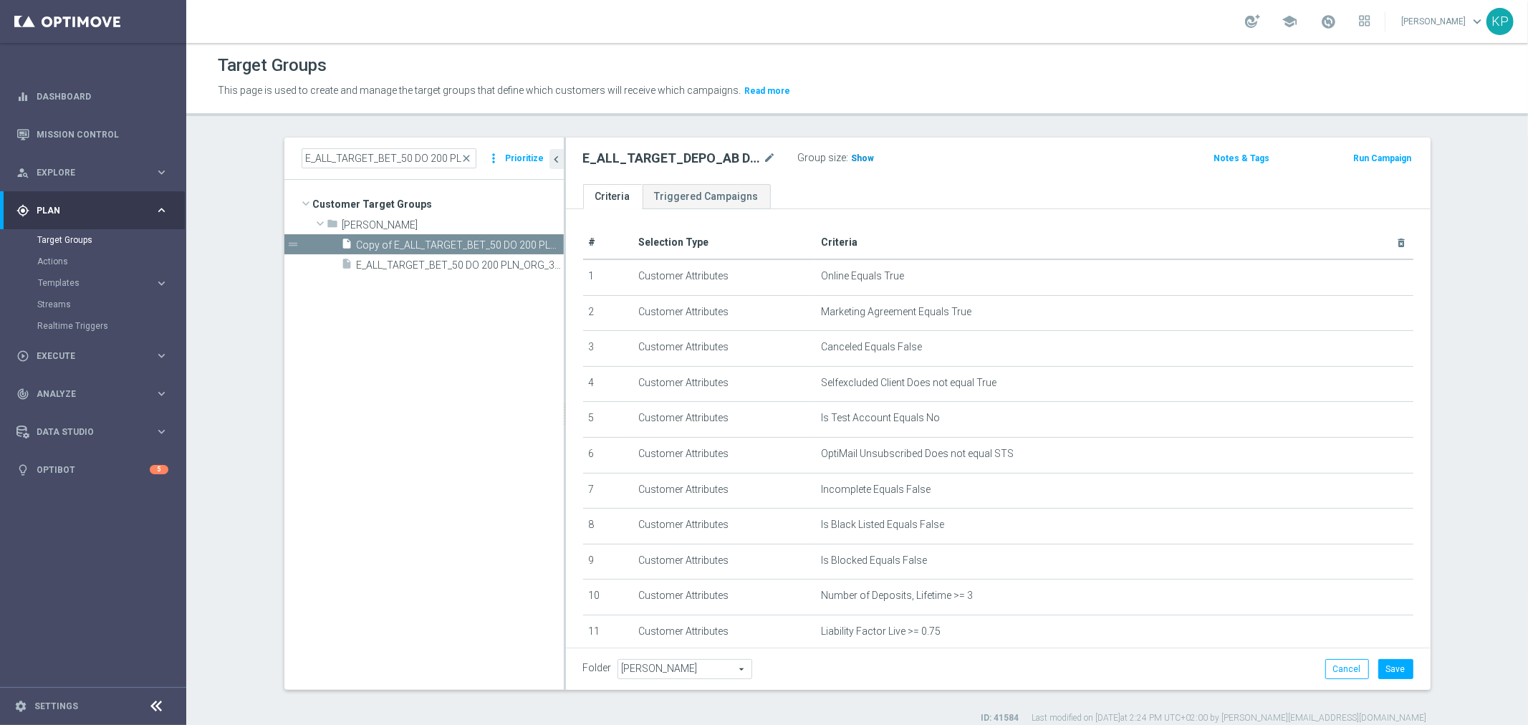
click at [857, 165] on h3 "Show" at bounding box center [863, 158] width 26 height 16
click at [1378, 663] on button "Save" at bounding box center [1395, 669] width 35 height 20
click at [709, 153] on h2 "E_ALL_TARGET_DEPO_AB DO 200 PLN_ORG_3DEPO_071025" at bounding box center [672, 158] width 178 height 17
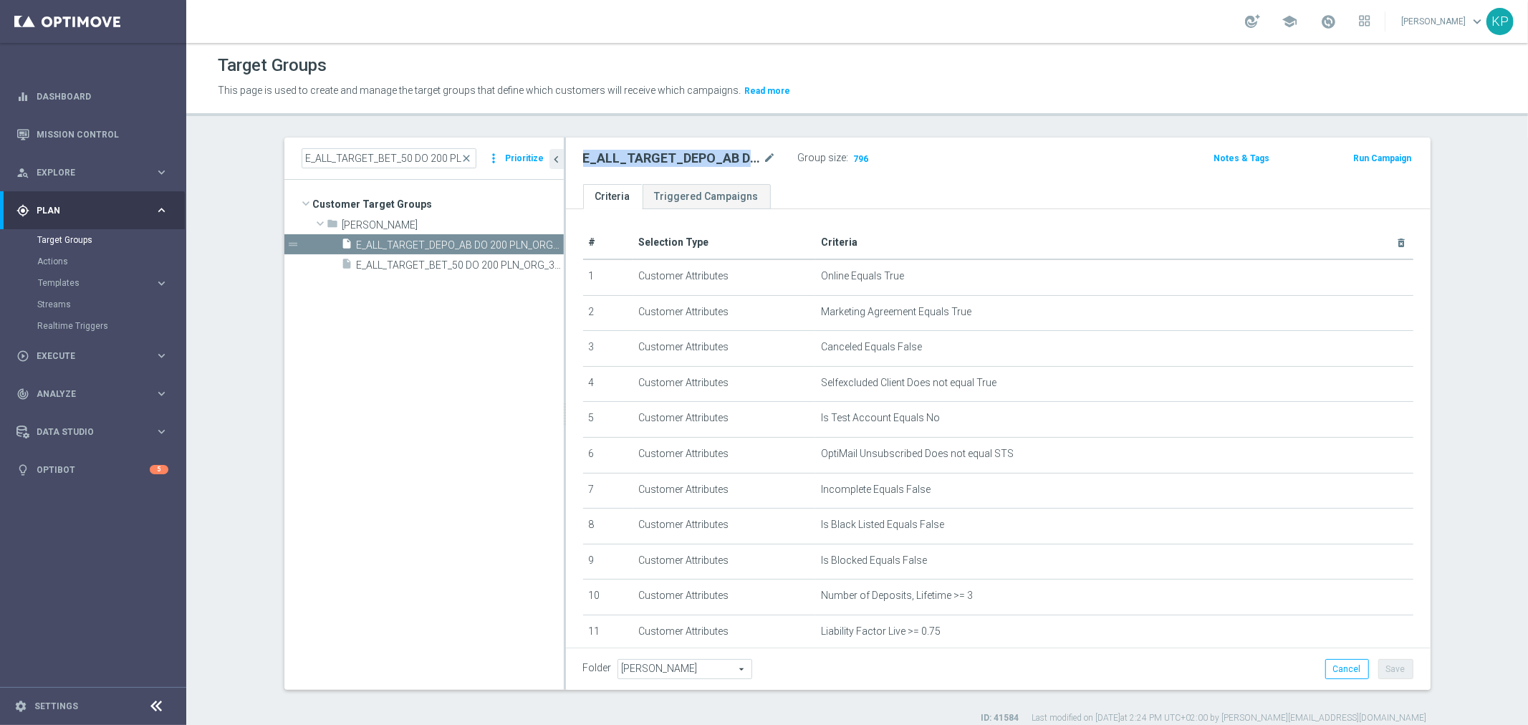
copy div "E_ALL_TARGET_DEPO_AB DO 200 PLN_ORG_3DEPO_071025"
click at [1005, 104] on header "Target Groups This page is used to create and manage the target groups that def…" at bounding box center [857, 79] width 1342 height 73
click at [405, 170] on div "E_ALL_TARGET_BET_50 DO 200 PLN_ORG_3DEPO_071025 close more_vert Prioritize" at bounding box center [423, 159] width 279 height 42
click at [405, 162] on input "E_ALL_TARGET_BET_50 DO 200 PLN_ORG_3DEPO_071025" at bounding box center [389, 158] width 175 height 20
paste input "1"
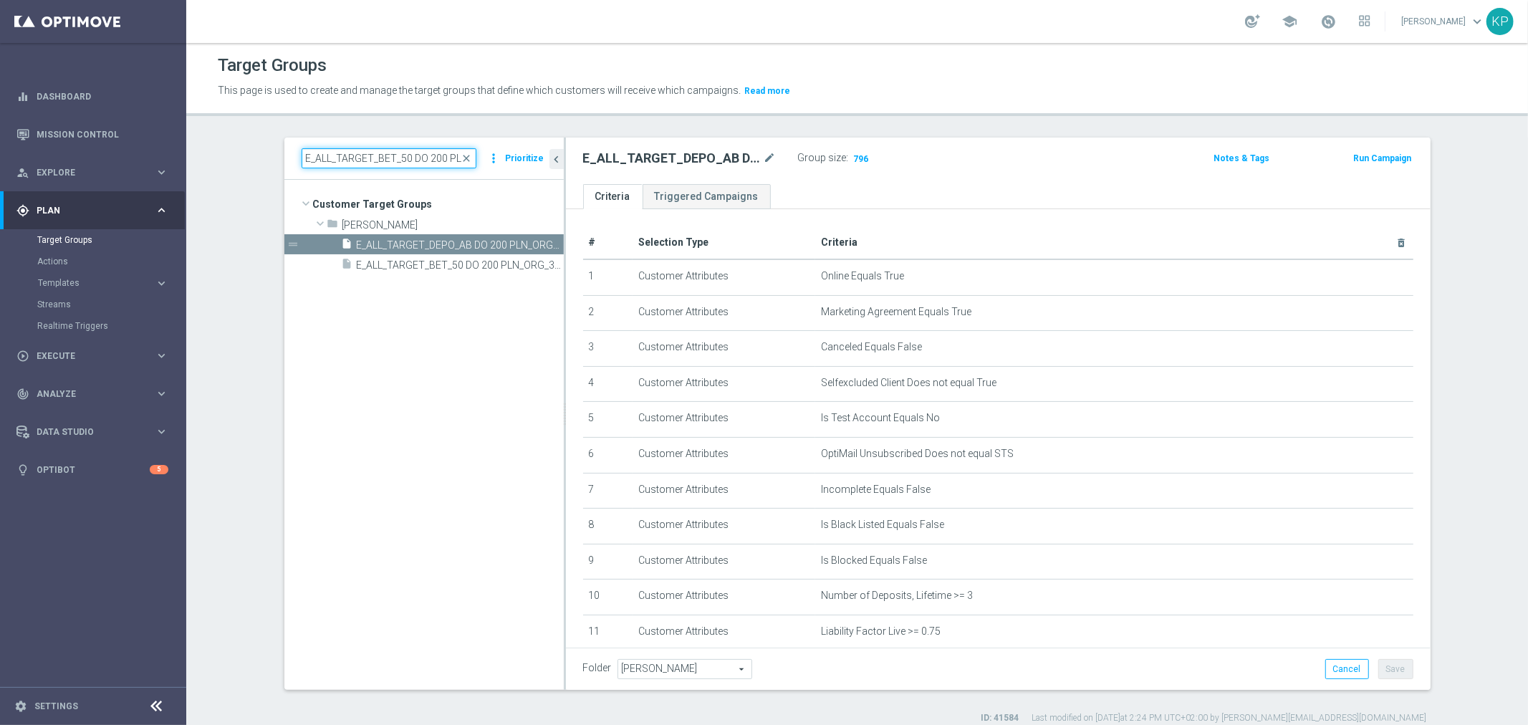
scroll to position [0, 98]
type input "E_ALL_TARGET_BET_50 DO 200 PLN_ORG_1DEPO_071025"
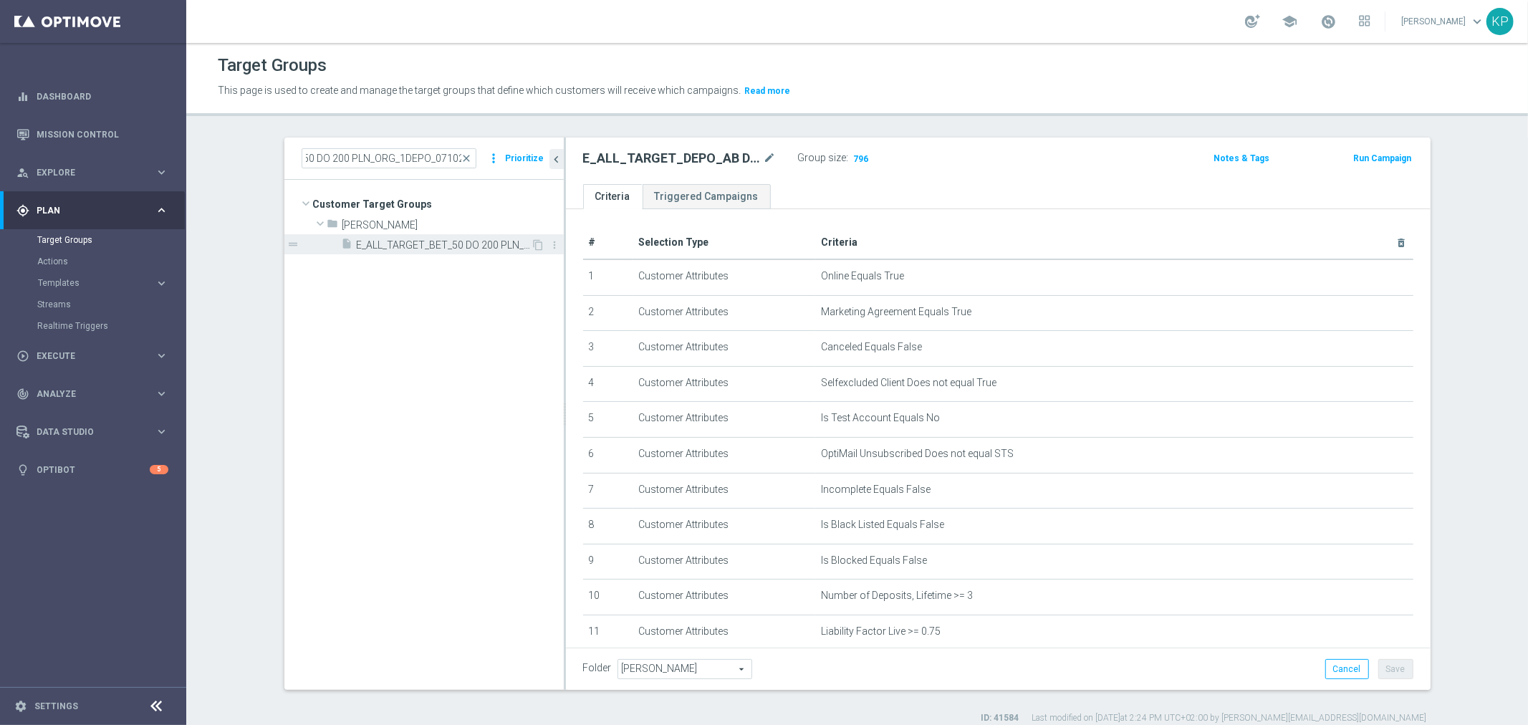
click at [418, 239] on span "E_ALL_TARGET_BET_50 DO 200 PLN_ORG_1DEPO_071025" at bounding box center [444, 245] width 175 height 12
click at [533, 245] on icon "content_copy" at bounding box center [538, 244] width 11 height 11
click at [764, 160] on icon "mode_edit" at bounding box center [770, 158] width 13 height 17
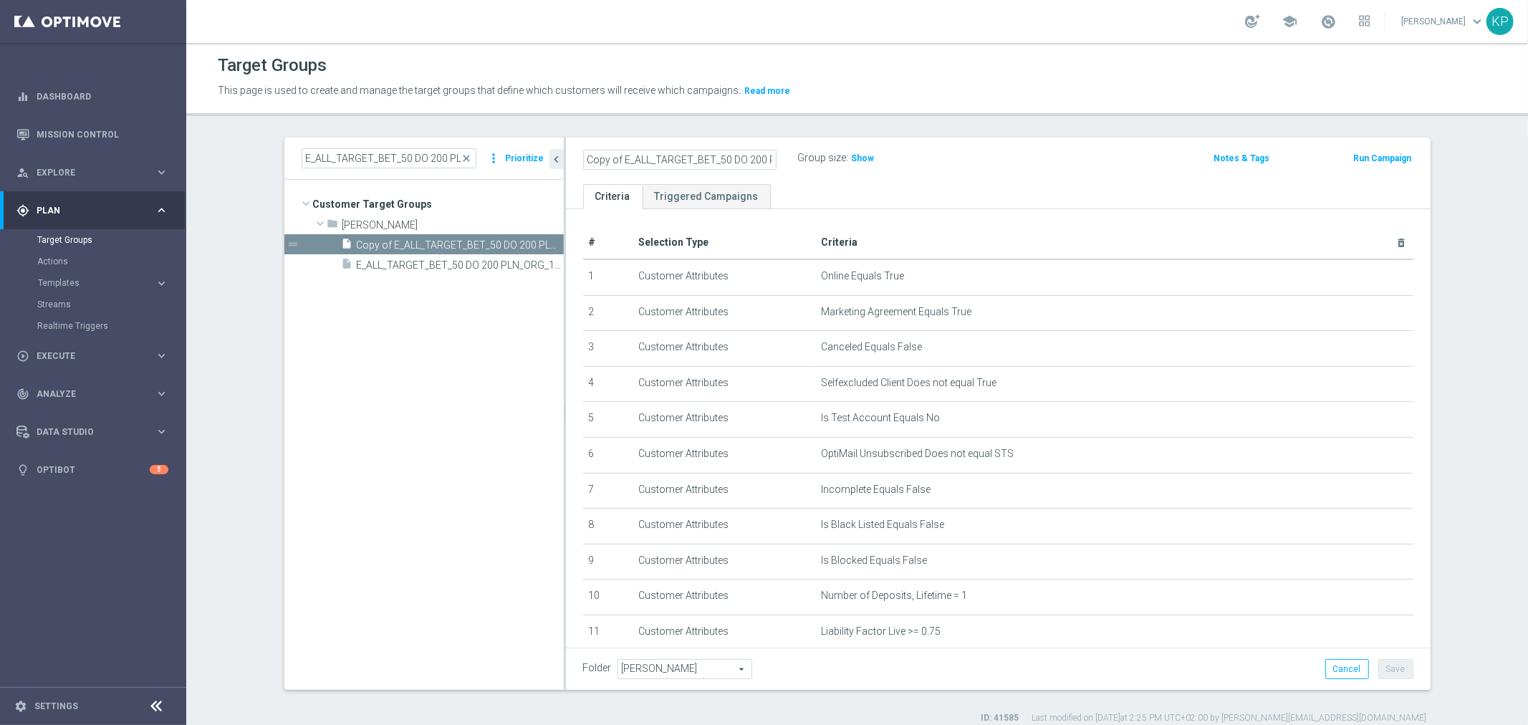
scroll to position [0, 110]
click at [670, 159] on input "Copy of E_ALL_TARGET_BET_50 DO 200 PLN_ORG_1DEPO_071025" at bounding box center [679, 160] width 193 height 20
drag, startPoint x: 648, startPoint y: 156, endPoint x: 552, endPoint y: 156, distance: 96.0
click at [552, 156] on as-split "E_ALL_TARGET_BET_50 DO 200 PLN_ORG_1DEPO_071025 close more_vert Prioritize Cust…" at bounding box center [857, 414] width 1146 height 552
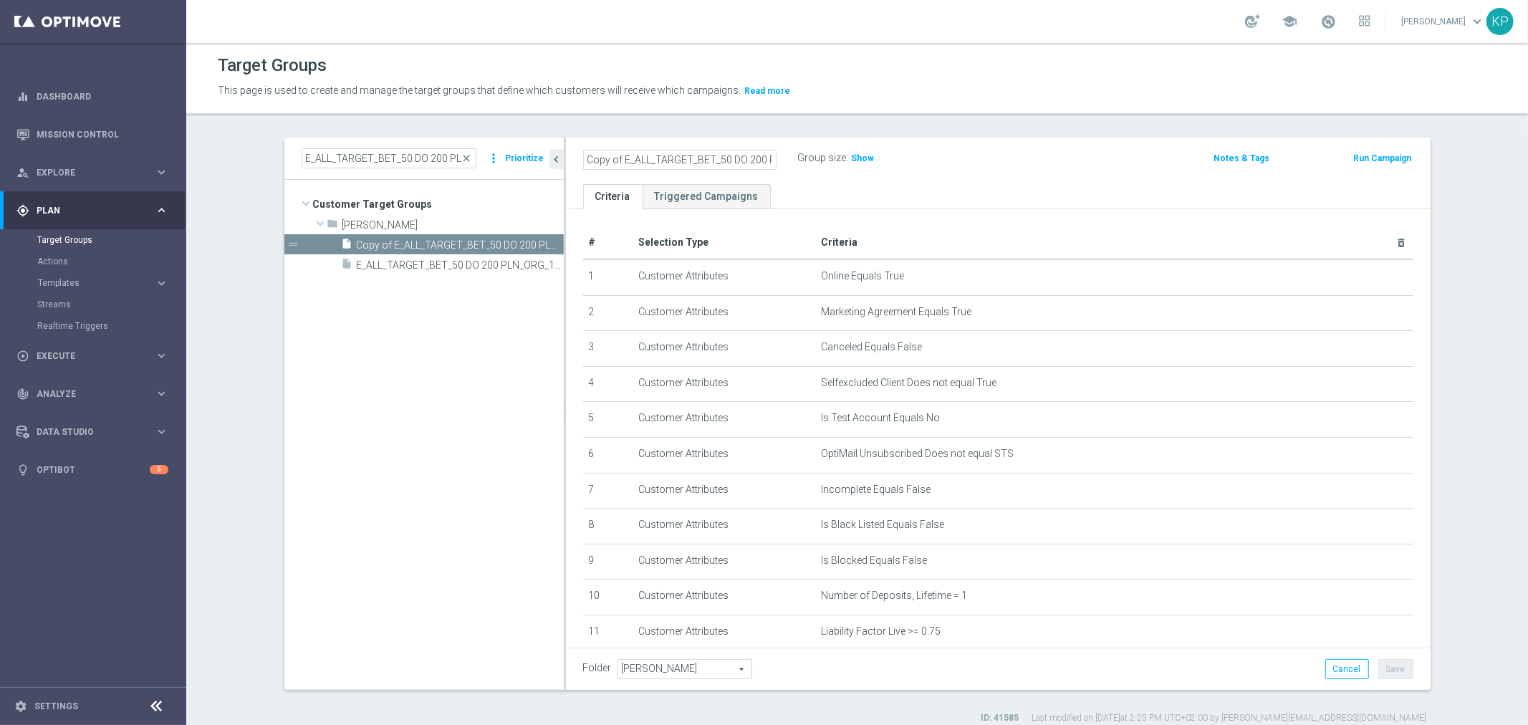
click at [600, 158] on input "Copy of E_ALL_TARGET_BET_50 DO 200 PLN_ORG_1DEPO_071025" at bounding box center [679, 160] width 193 height 20
drag, startPoint x: 618, startPoint y: 160, endPoint x: 505, endPoint y: 160, distance: 113.2
click at [506, 160] on as-split "E_ALL_TARGET_BET_50 DO 200 PLN_ORG_1DEPO_071025 close more_vert Prioritize Cust…" at bounding box center [857, 414] width 1146 height 552
click at [670, 158] on input "E_ALL_TARGET_BET_50 DO 200 PLN_ORG_1DEPO_071025" at bounding box center [679, 160] width 193 height 20
click at [717, 155] on input "E_ALL_TARGET_CASHBACK_50 DO 200 PLN_ORG_1DEPO_071025" at bounding box center [679, 160] width 193 height 20
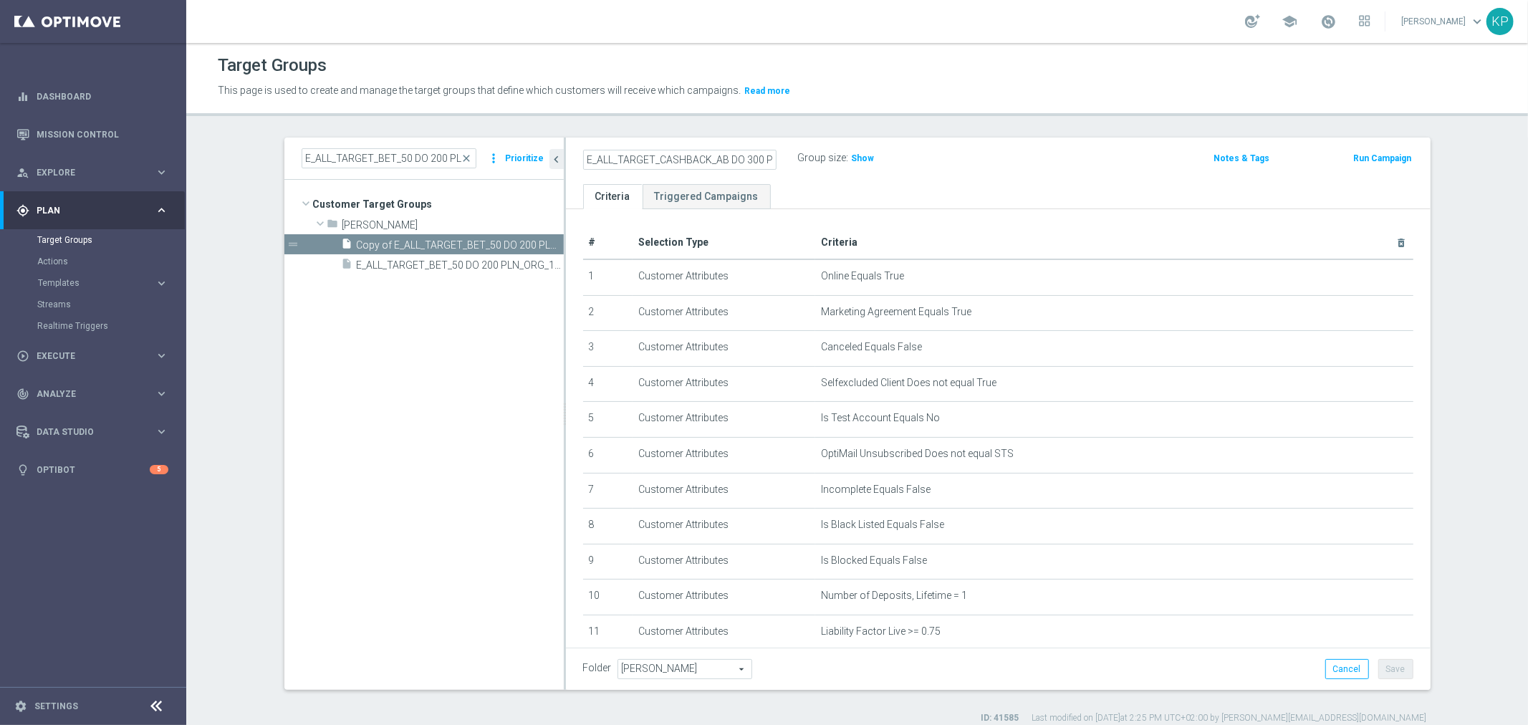
scroll to position [0, 109]
drag, startPoint x: 740, startPoint y: 156, endPoint x: 789, endPoint y: 159, distance: 49.5
click at [789, 159] on div "E_ALL_TARGET_CASHBACK_AB DO 300 PLN_ORG_1DEPO_071025" at bounding box center [690, 158] width 215 height 20
click at [741, 160] on input "E_ALL_TARGET_CASHBACK_AB DO 300 PLN_ORG_1DEPO_071025" at bounding box center [679, 160] width 193 height 20
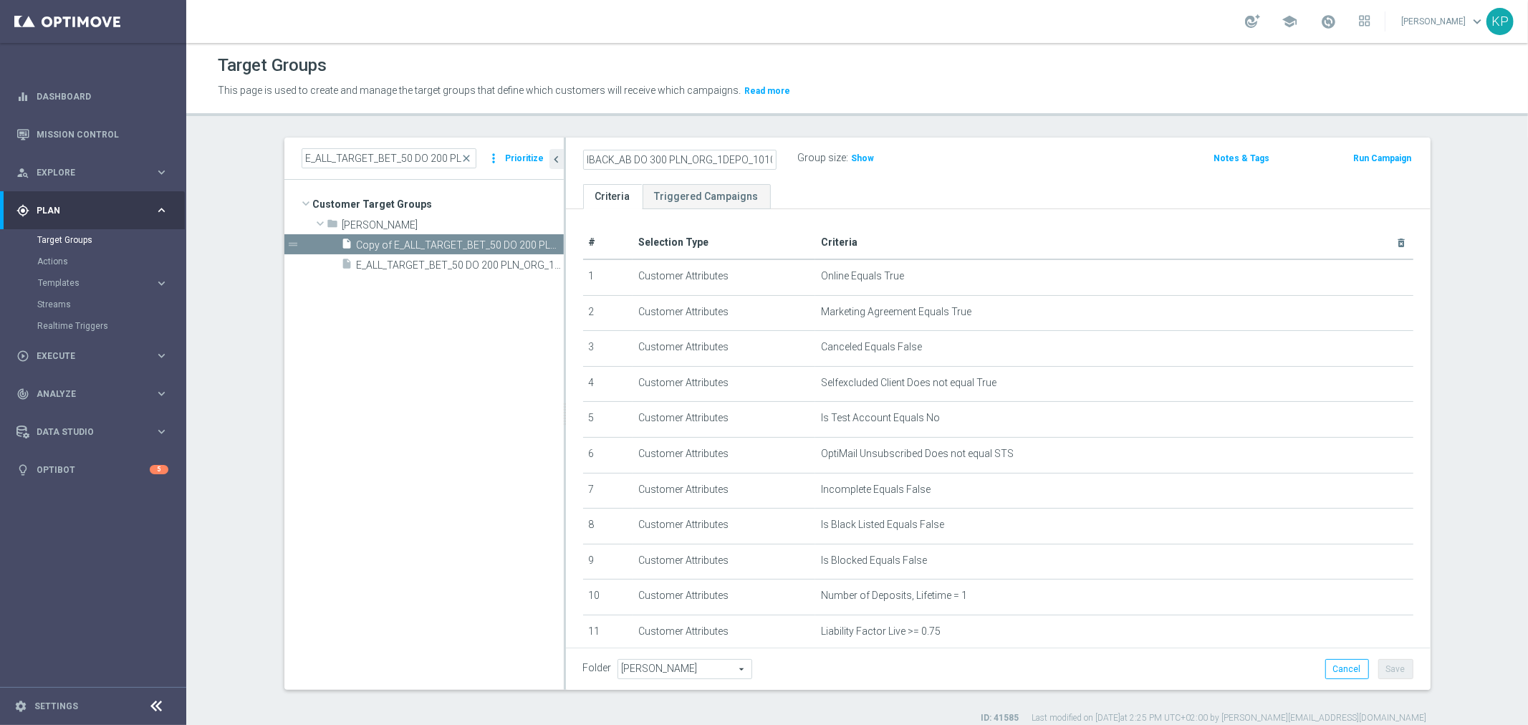
type input "E_ALL_TARGET_CASHBACK_AB DO 300 PLN_ORG_1DEPO_101025"
click at [749, 140] on div "E_ALL_TARGET_CASHBACK_AB DO 300 PLN_ORG_1DEPO_101025 Group size : Show Notes & …" at bounding box center [998, 161] width 865 height 47
click at [1392, 671] on button "Save" at bounding box center [1395, 669] width 35 height 20
click at [721, 158] on h2 "E_ALL_TARGET_CASHBACK_AB DO 300 PLN_ORG_1DEPO_101025" at bounding box center [672, 158] width 178 height 17
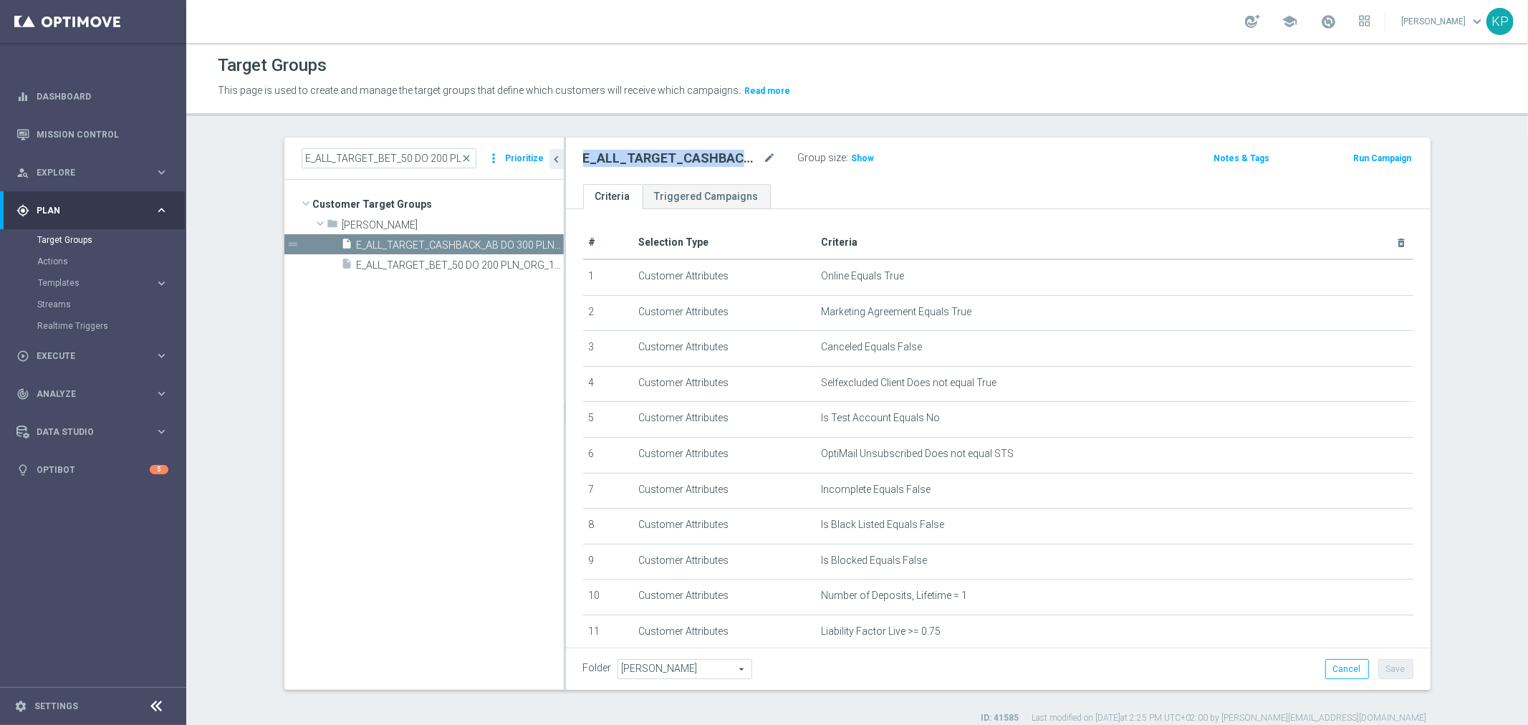
click at [721, 158] on h2 "E_ALL_TARGET_CASHBACK_AB DO 300 PLN_ORG_1DEPO_101025" at bounding box center [672, 158] width 178 height 17
copy div "E_ALL_TARGET_CASHBACK_AB DO 300 PLN_ORG_1DEPO_101025"
click at [991, 102] on div "This page is used to create and manage the target groups that define which cust…" at bounding box center [694, 91] width 975 height 23
click at [428, 165] on input "E_ALL_TARGET_BET_50 DO 200 PLN_ORG_1DEPO_071025" at bounding box center [389, 158] width 175 height 20
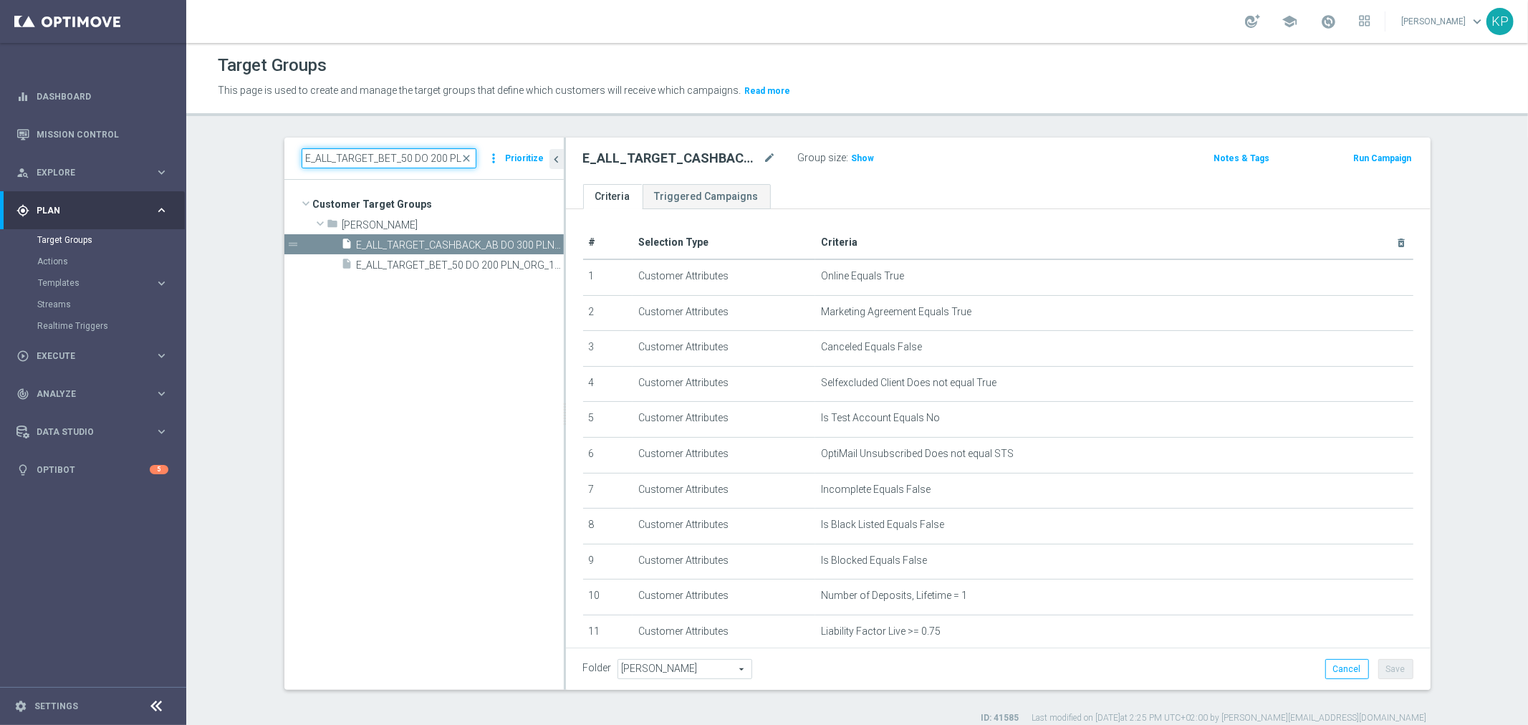
paste input "DEPO_AB DO 200 PLN_ORG_3"
type input "E_ALL_TARGET_DEPO_AB DO 200 PLN_ORG_3DEPO_071025"
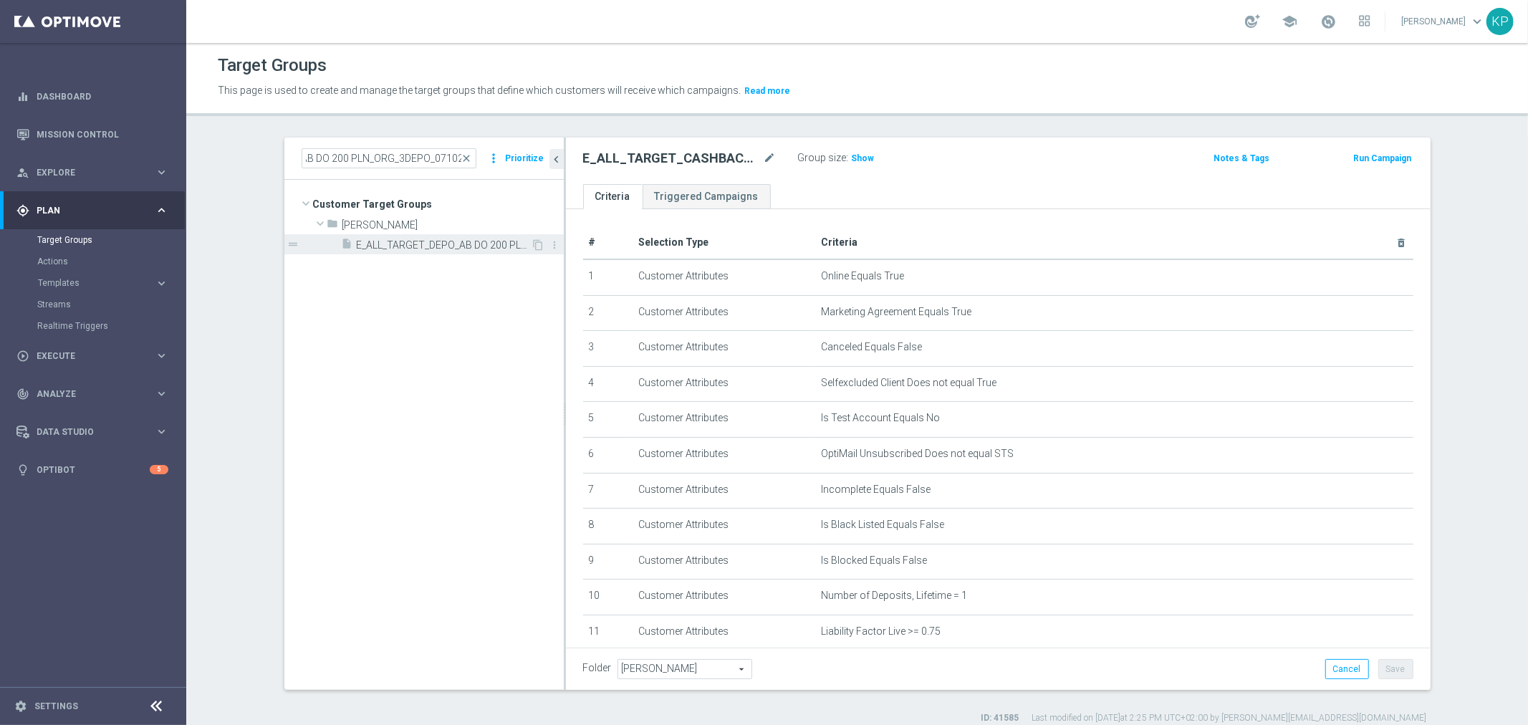
click at [488, 239] on span "E_ALL_TARGET_DEPO_AB DO 200 PLN_ORG_3DEPO_071025" at bounding box center [444, 245] width 175 height 12
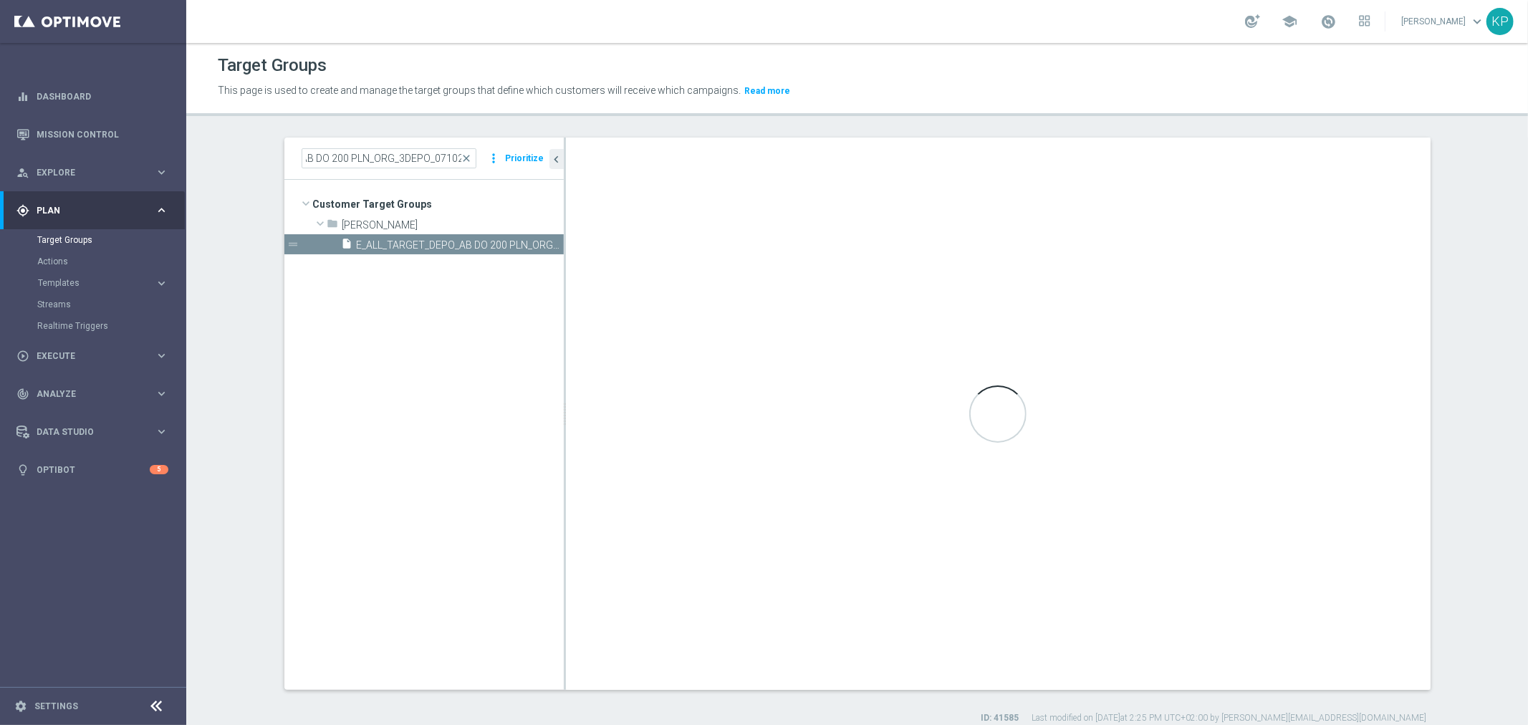
scroll to position [0, 0]
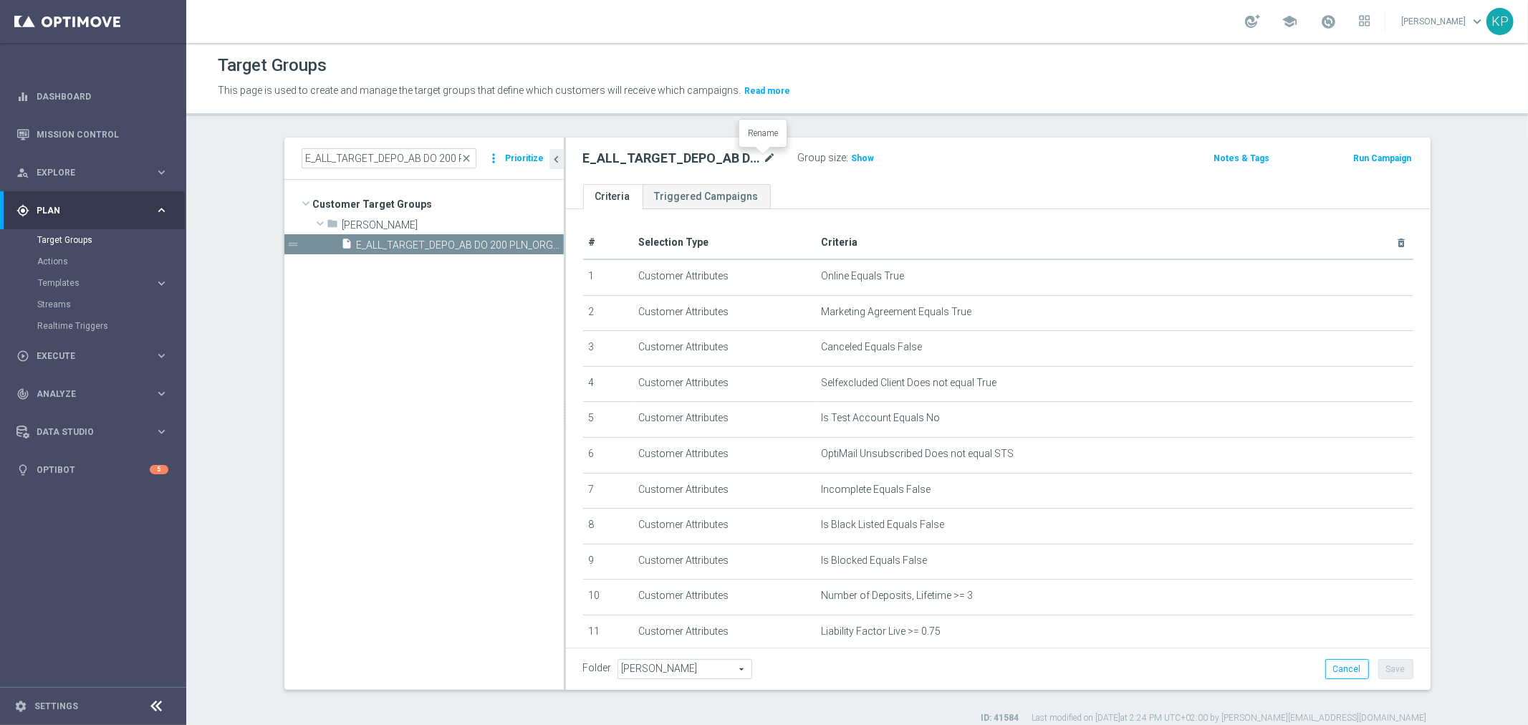
click at [764, 163] on icon "mode_edit" at bounding box center [770, 158] width 13 height 17
click at [742, 155] on input "E_ALL_TARGET_DEPO_AB DO 200 PLN_ORG_3DEPO_071025" at bounding box center [679, 160] width 193 height 20
type input "E_ALL_TARGET_DEPO_AB DO 200 PLN_ORG_3DEPO_101025"
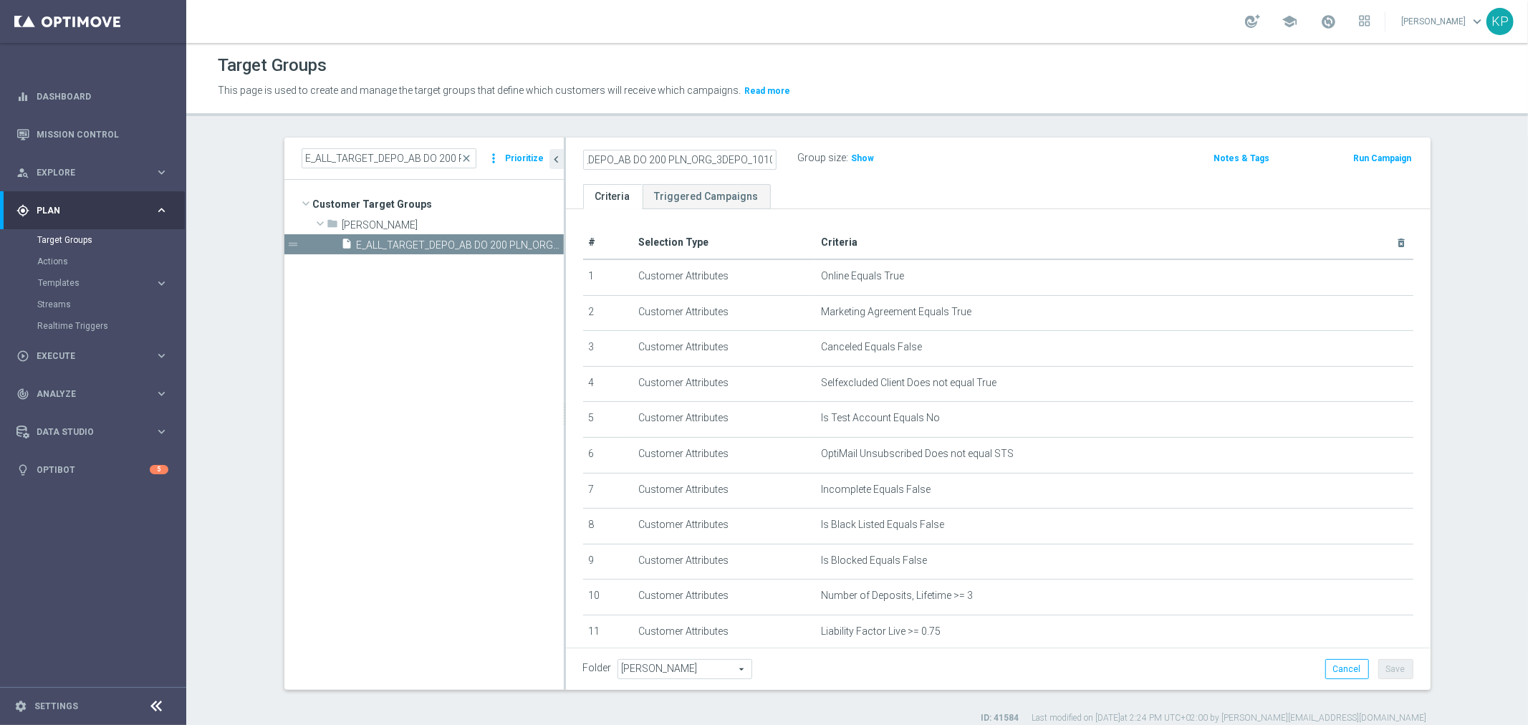
click at [754, 129] on div "Target Groups This page is used to create and manage the target groups that def…" at bounding box center [857, 384] width 1342 height 682
click at [1386, 661] on button "Save" at bounding box center [1395, 669] width 35 height 20
click at [705, 155] on h2 "E_ALL_TARGET_DEPO_AB DO 200 PLN_ORG_3DEPO_101025" at bounding box center [672, 158] width 178 height 17
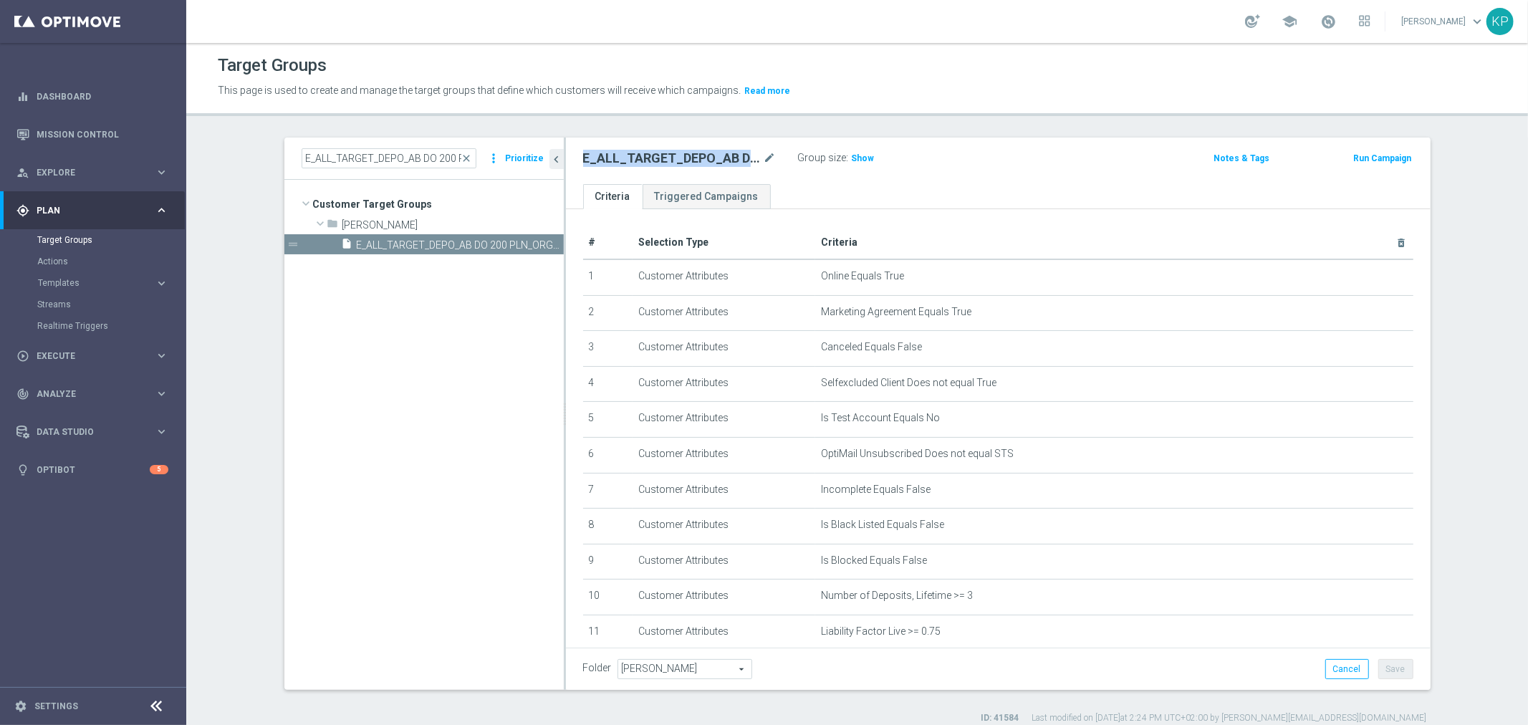
click at [705, 155] on h2 "E_ALL_TARGET_DEPO_AB DO 200 PLN_ORG_3DEPO_101025" at bounding box center [672, 158] width 178 height 17
copy div "E_ALL_TARGET_DEPO_AB DO 200 PLN_ORG_3DEPO_101025"
click at [1021, 123] on div "Target Groups This page is used to create and manage the target groups that def…" at bounding box center [857, 384] width 1342 height 682
click at [403, 168] on div "E_ALL_TARGET_DEPO_AB DO 200 PLN_ORG_3DEPO_071025 close more_vert Prioritize" at bounding box center [423, 159] width 279 height 42
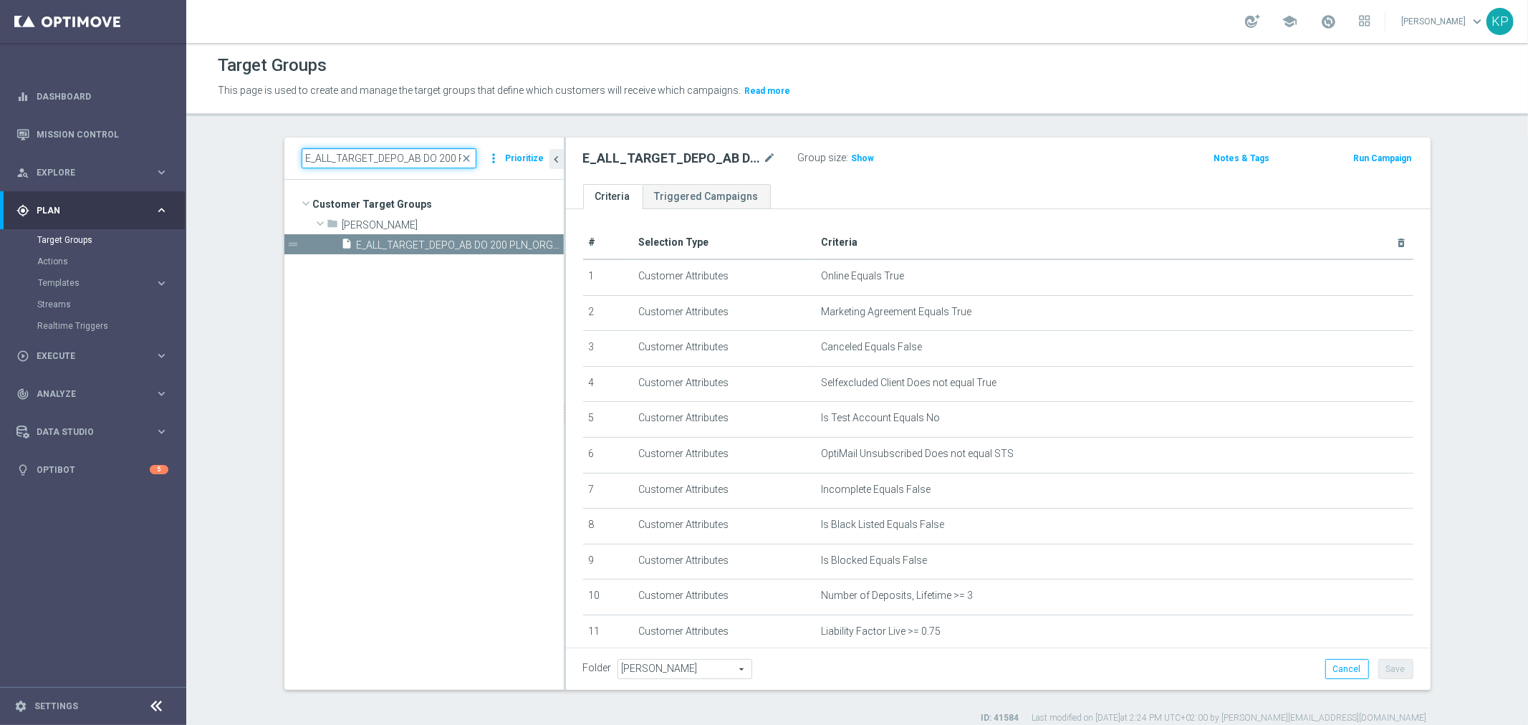
click at [399, 165] on input "E_ALL_TARGET_DEPO_AB DO 200 PLN_ORG_3DEPO_071025" at bounding box center [389, 158] width 175 height 20
paste input "BET_50 DO 200 PLN_ORG_2"
type input "E_ALL_TARGET_BET_50 DO 200 PLN_ORG_2DEPO_071025"
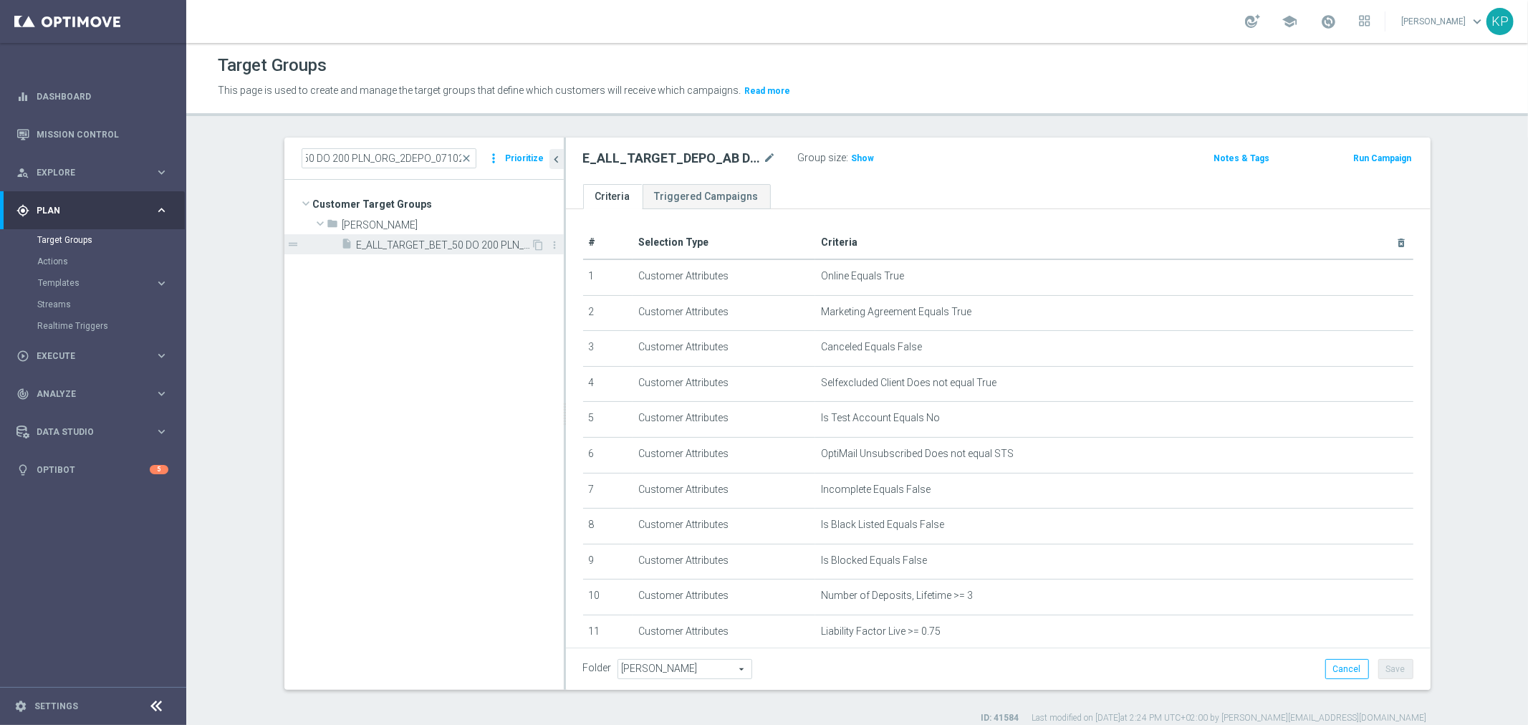
click at [438, 249] on span "E_ALL_TARGET_BET_50 DO 200 PLN_ORG_2DEPO_071025" at bounding box center [444, 245] width 175 height 12
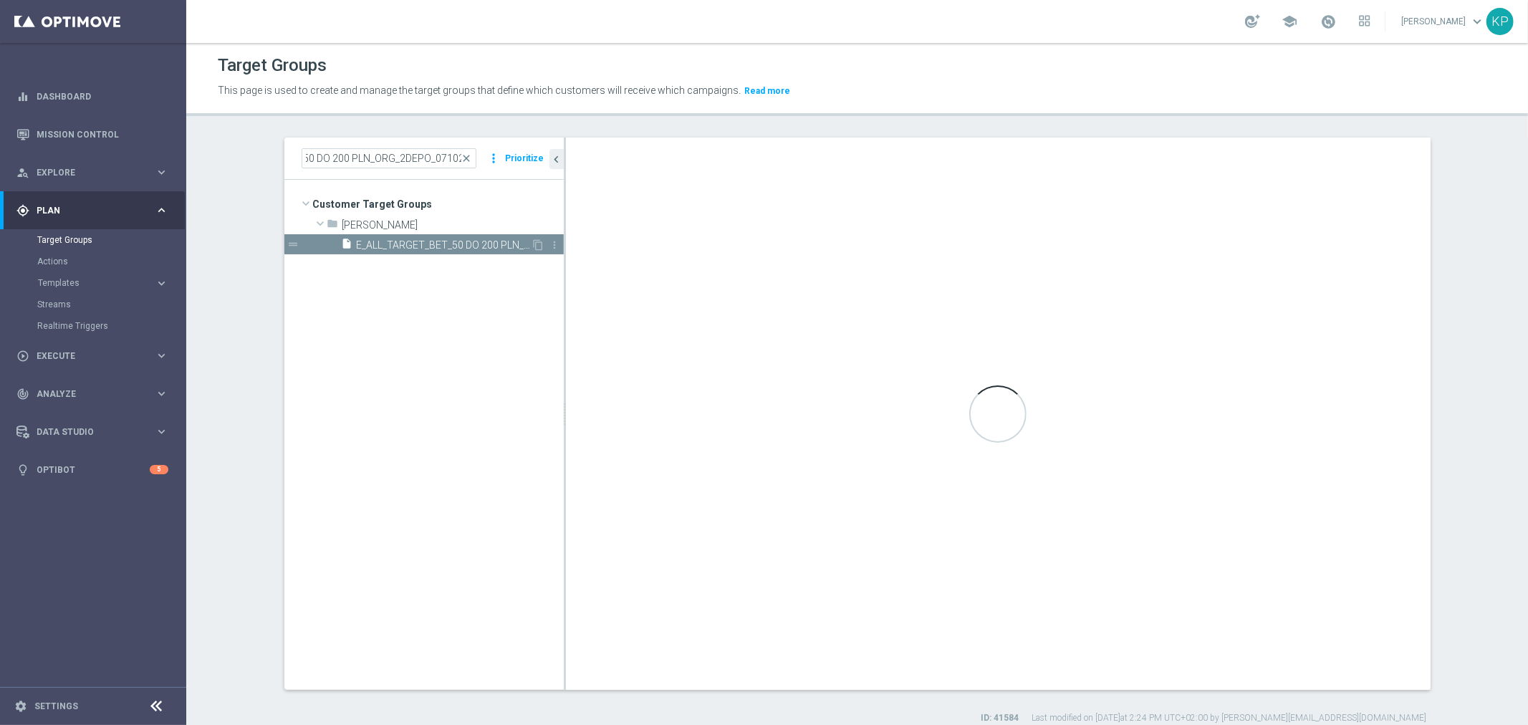
scroll to position [0, 0]
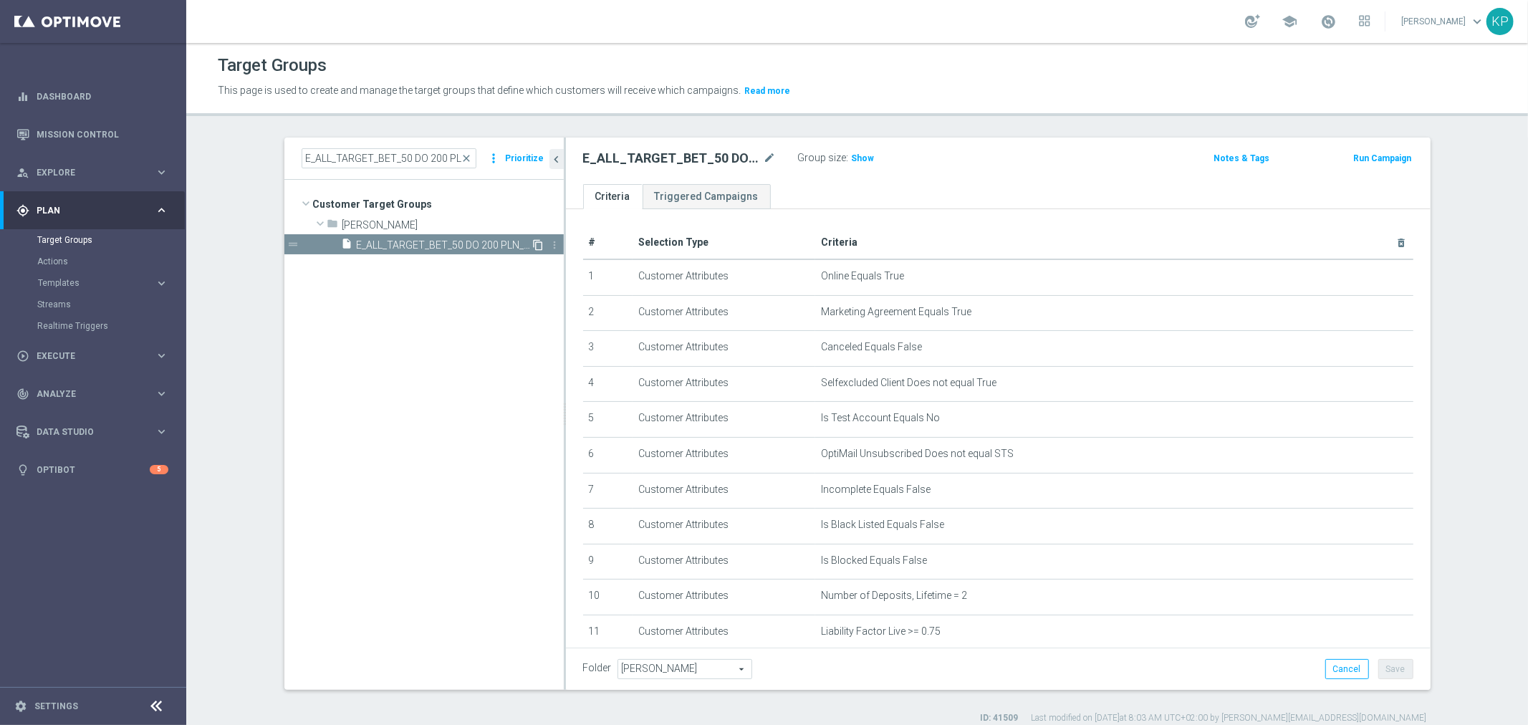
click at [533, 245] on icon "content_copy" at bounding box center [538, 244] width 11 height 11
click at [764, 160] on icon "mode_edit" at bounding box center [770, 158] width 13 height 17
click at [704, 158] on input "Copy of E_ALL_TARGET_BET_50 DO 200 PLN_ORG_2DEPO_071025" at bounding box center [679, 160] width 193 height 20
click at [746, 158] on input "Copy of E_ALL_TARGET_BET_50 DO 200 PLN_ORG_2DEPO_071025" at bounding box center [679, 160] width 193 height 20
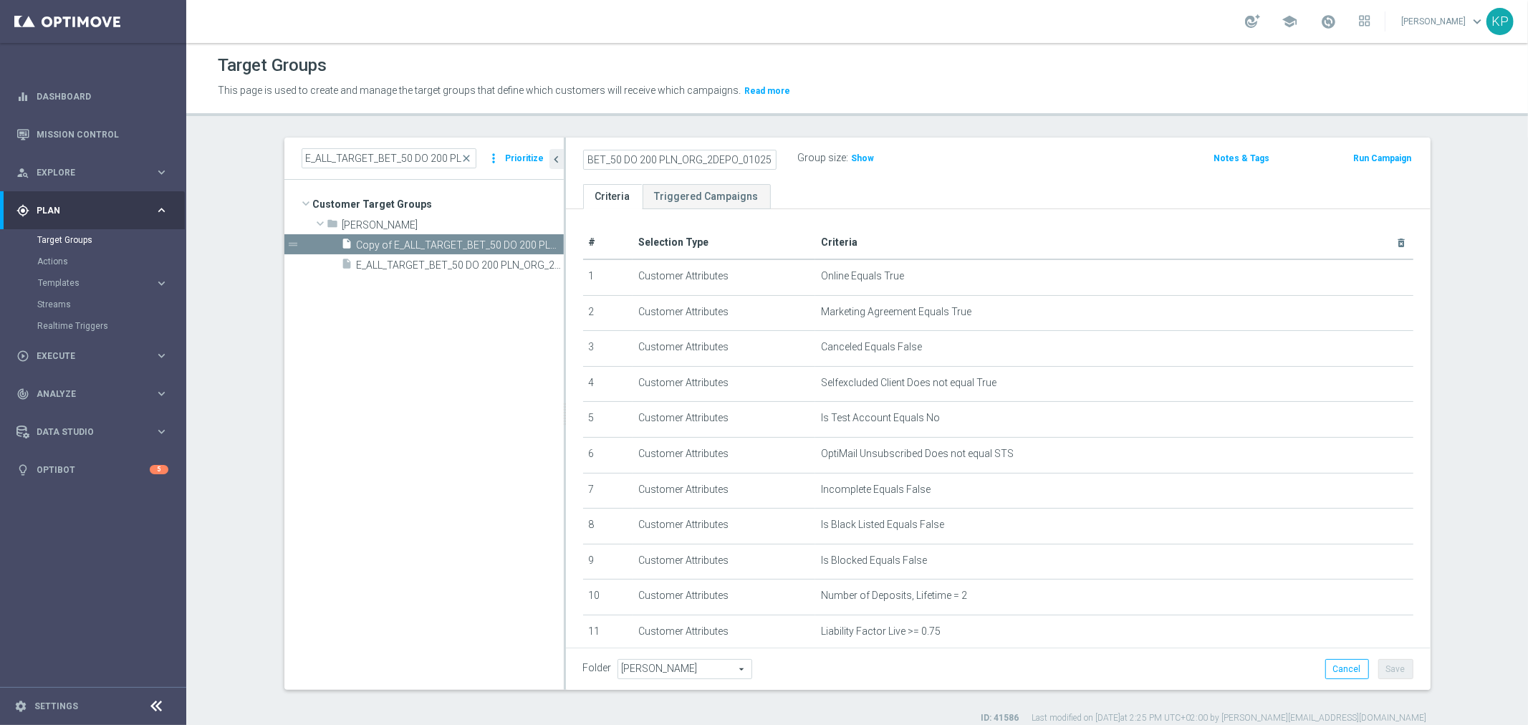
scroll to position [0, 99]
click at [623, 156] on input "Copy of E_ALL_TARGET_BET_50 DO 200 PLN_ORG_2DEPO_101025" at bounding box center [679, 160] width 193 height 20
click at [610, 155] on input "Copy of E_ALL_TARGET_BET_AB DO 300 PLN_ORG_2DEPO_101025" at bounding box center [679, 160] width 193 height 20
drag, startPoint x: 614, startPoint y: 163, endPoint x: 521, endPoint y: 176, distance: 94.0
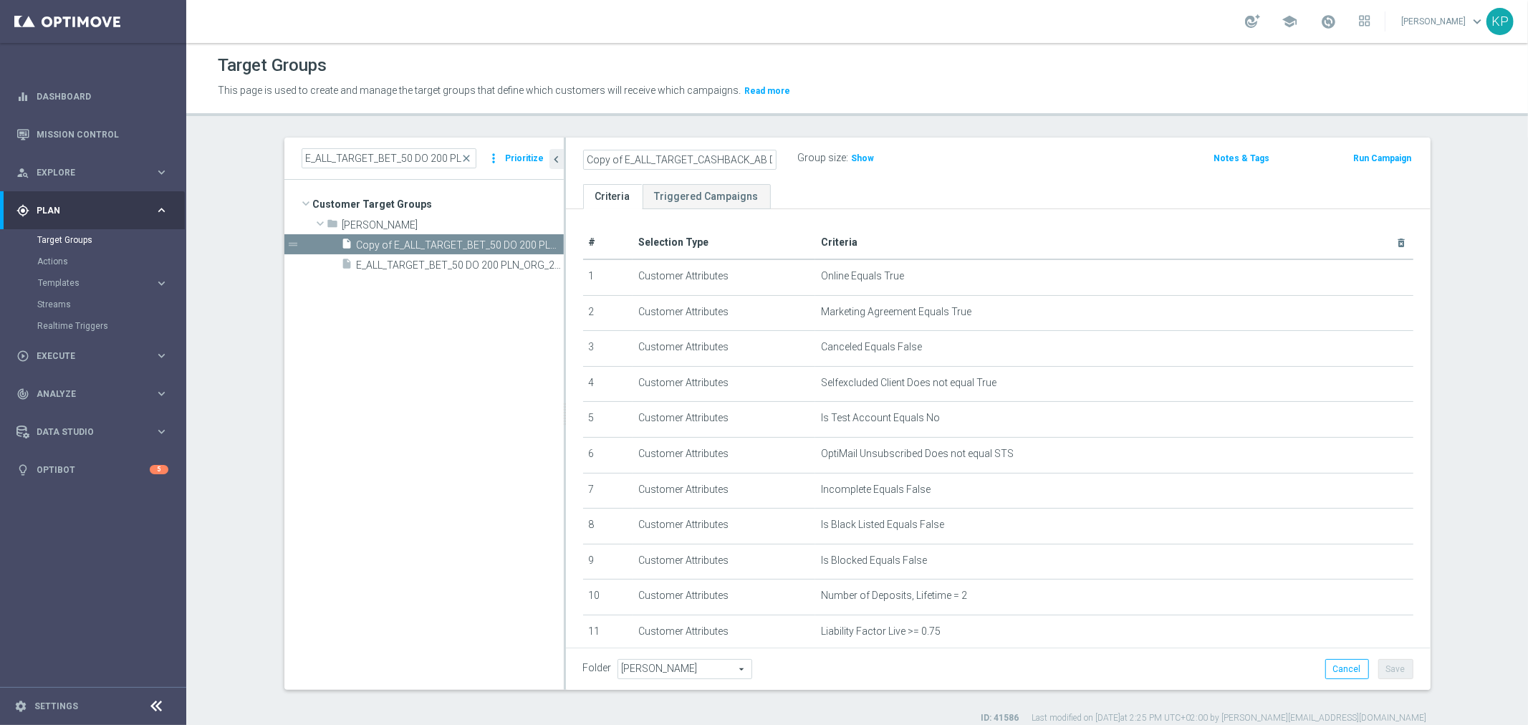
click at [516, 174] on as-split "E_ALL_TARGET_BET_50 DO 200 PLN_ORG_2DEPO_071025 close more_vert Prioritize Cust…" at bounding box center [857, 414] width 1146 height 552
click at [616, 163] on input "Copy of E_ALL_TARGET_CASHBACK_AB DO 300 PLN_ORG_2DEPO_101025" at bounding box center [679, 160] width 193 height 20
type input "E_ALL_TARGET_CASHBACK_AB DO 300 PLN_ORG_2DEPO_101025"
click at [750, 123] on div "Target Groups This page is used to create and manage the target groups that def…" at bounding box center [857, 384] width 1342 height 682
click at [1393, 655] on div "Folder Andżelika B. Andżelika B. arrow_drop_down search Cancel Save Saving..." at bounding box center [998, 669] width 865 height 42
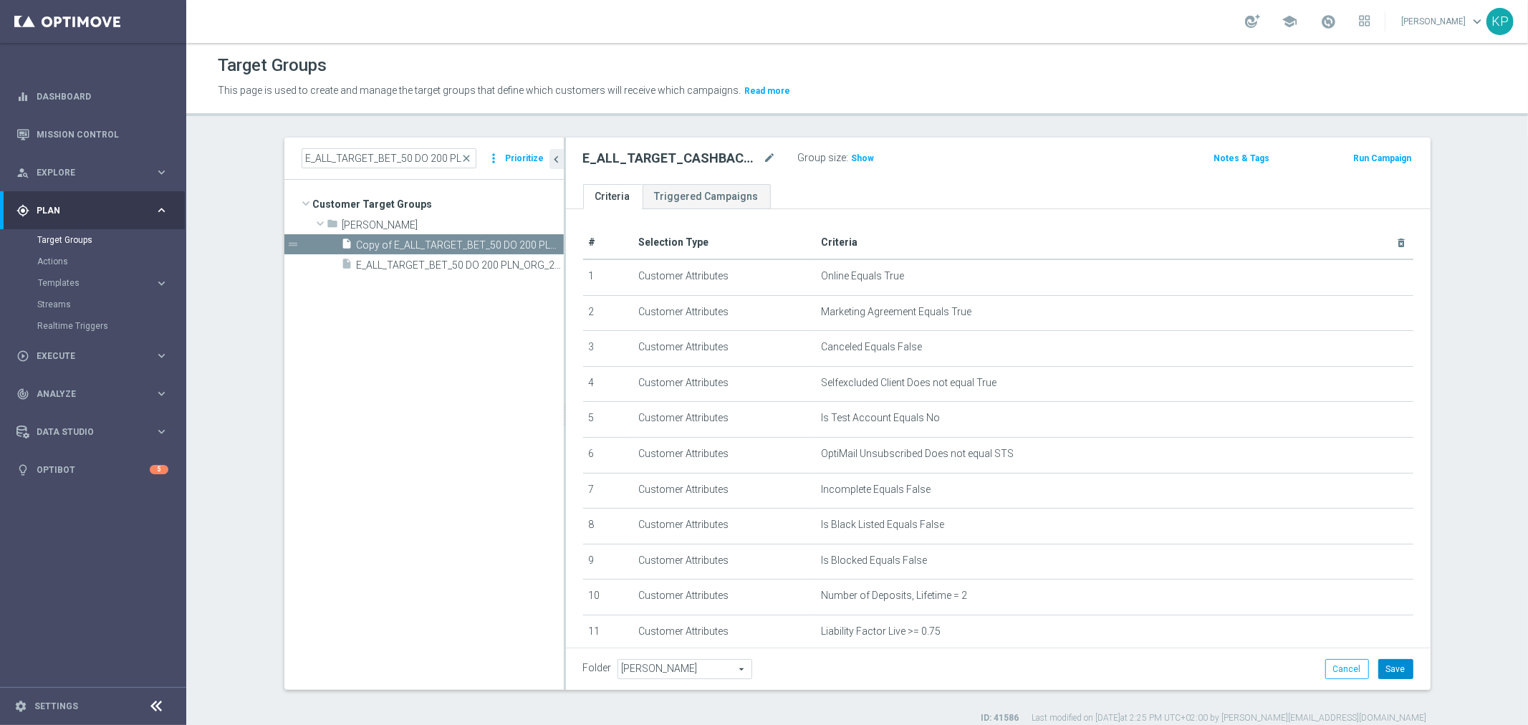
click at [1393, 659] on button "Save" at bounding box center [1395, 669] width 35 height 20
click at [690, 163] on h2 "E_ALL_TARGET_CASHBACK_AB DO 300 PLN_ORG_2DEPO_101025" at bounding box center [672, 158] width 178 height 17
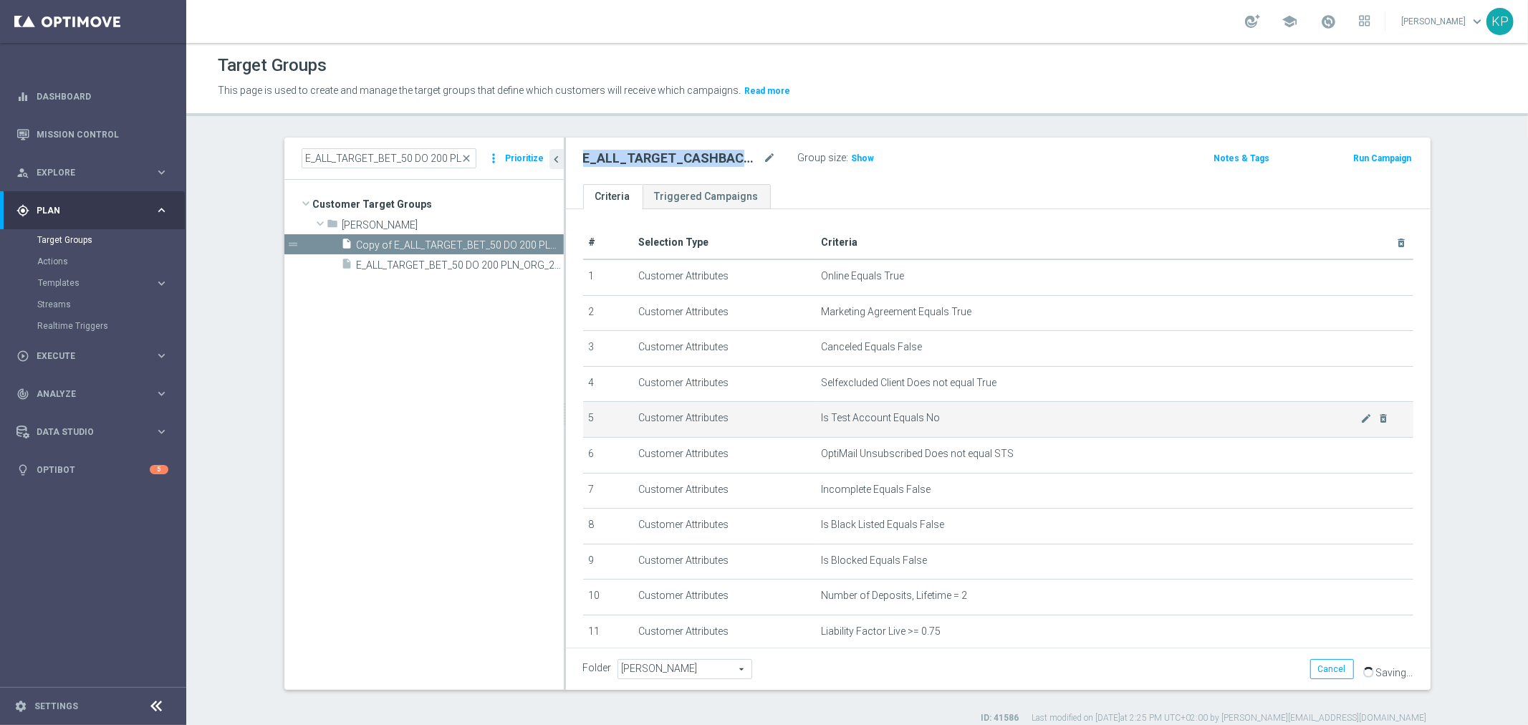
copy div "E_ALL_TARGET_CASHBACK_AB DO 300 PLN_ORG_2DEPO_101025"
click at [1016, 126] on div "Target Groups This page is used to create and manage the target groups that def…" at bounding box center [857, 384] width 1342 height 682
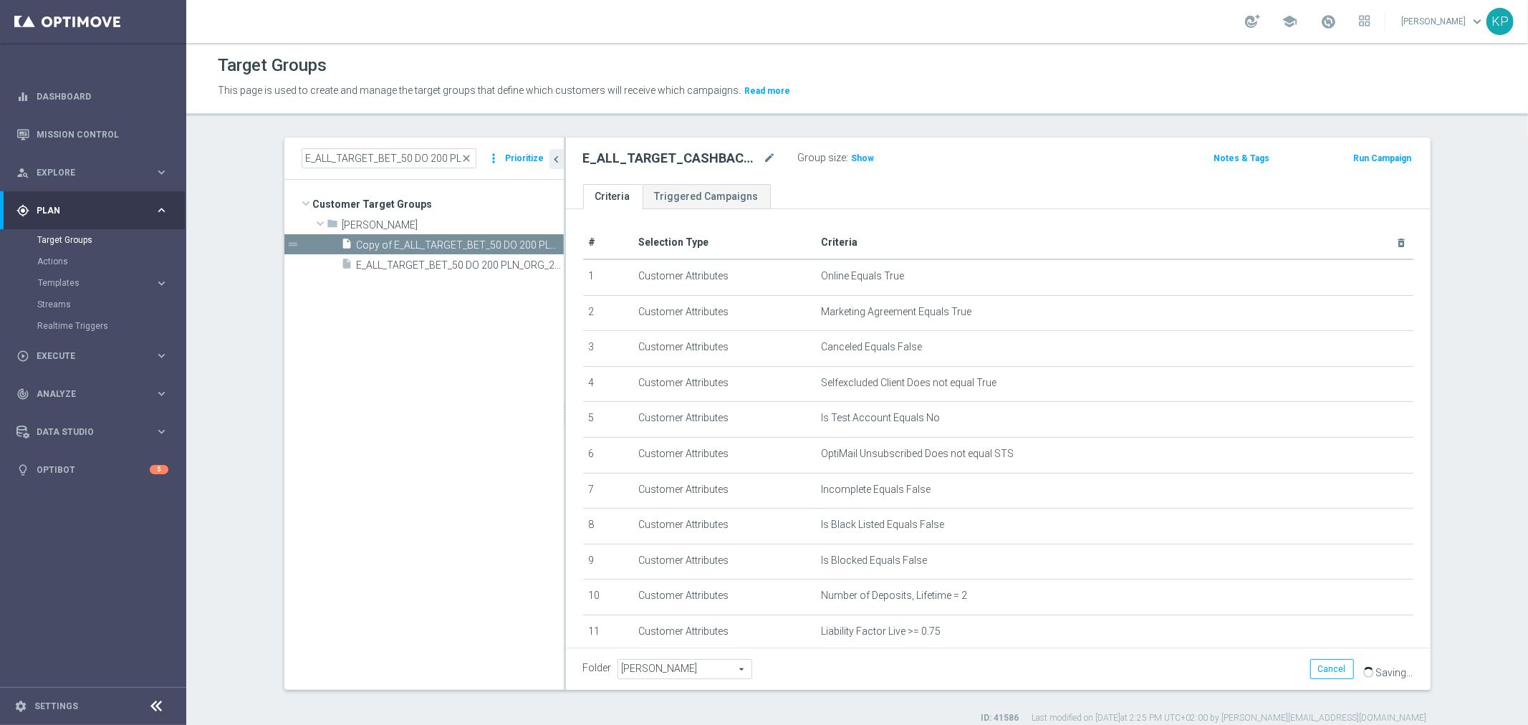
click at [1003, 110] on header "Target Groups This page is used to create and manage the target groups that def…" at bounding box center [857, 79] width 1342 height 73
click at [389, 152] on input "E_ALL_TARGET_BET_50 DO 200 PLN_ORG_2DEPO_071025" at bounding box center [389, 158] width 175 height 20
paste input "WIN50 DO 200 PLN_NONOPG_ALL"
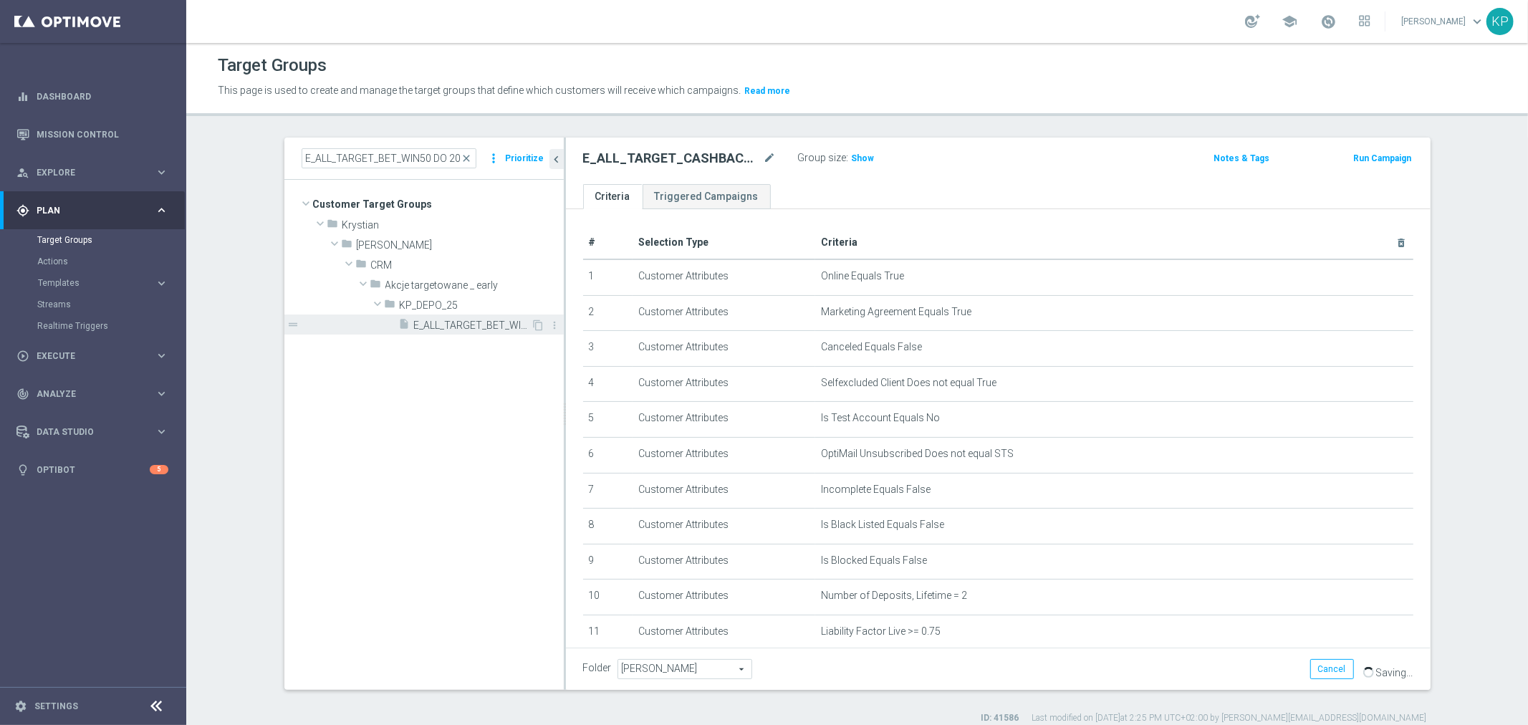
click at [461, 324] on span "E_ALL_TARGET_BET_WIN50 DO 200 PLN_NONOPG_ALLDEPO_071025" at bounding box center [472, 325] width 117 height 12
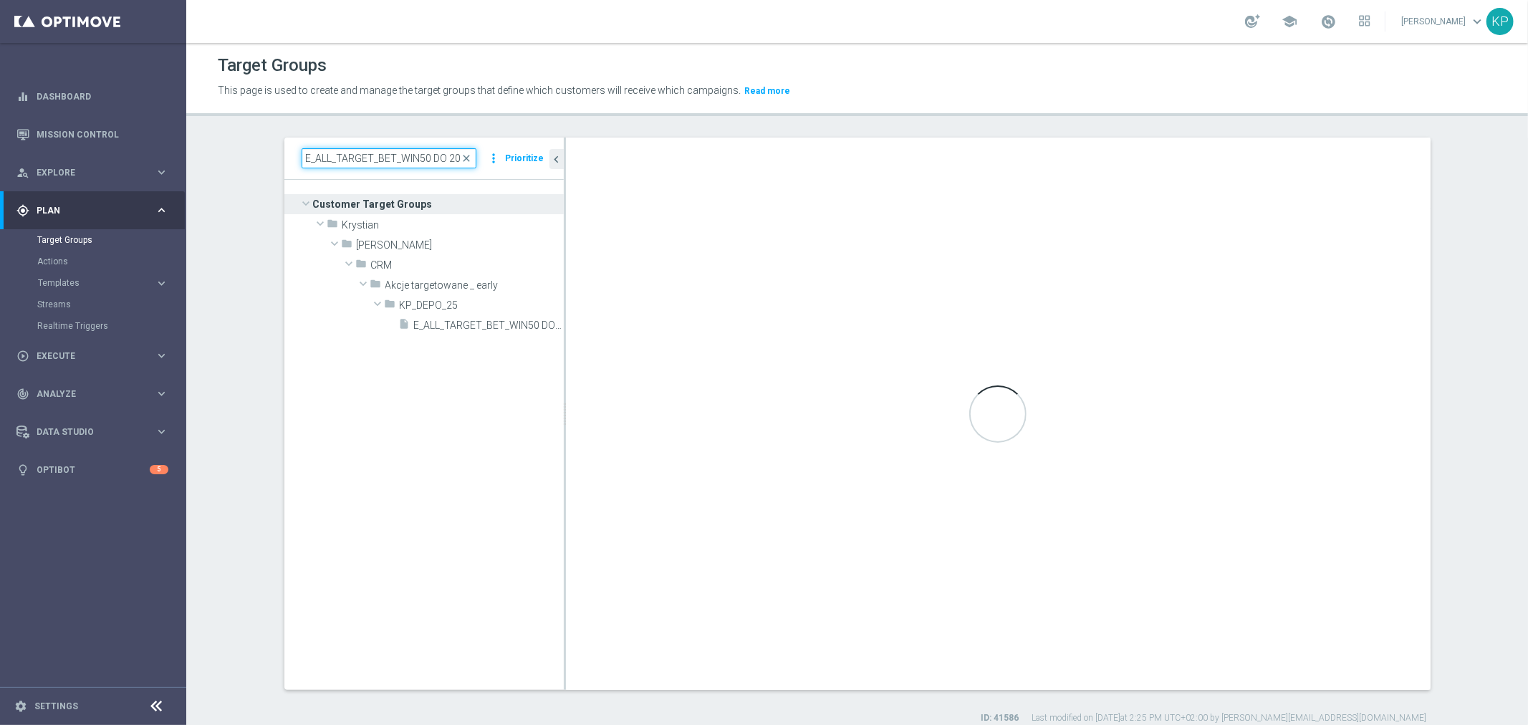
click at [403, 162] on input "E_ALL_TARGET_BET_WIN50 DO 200 PLN_NONOPG_ALLDEPO_071025" at bounding box center [389, 158] width 175 height 20
paste input "CASHBACK_AB DO 300 PLN_ORG_1DEPO_10"
type input "E_ALL_TARGET_CASHBACK_AB DO 300 PLN_ORG_1DEPO_101025"
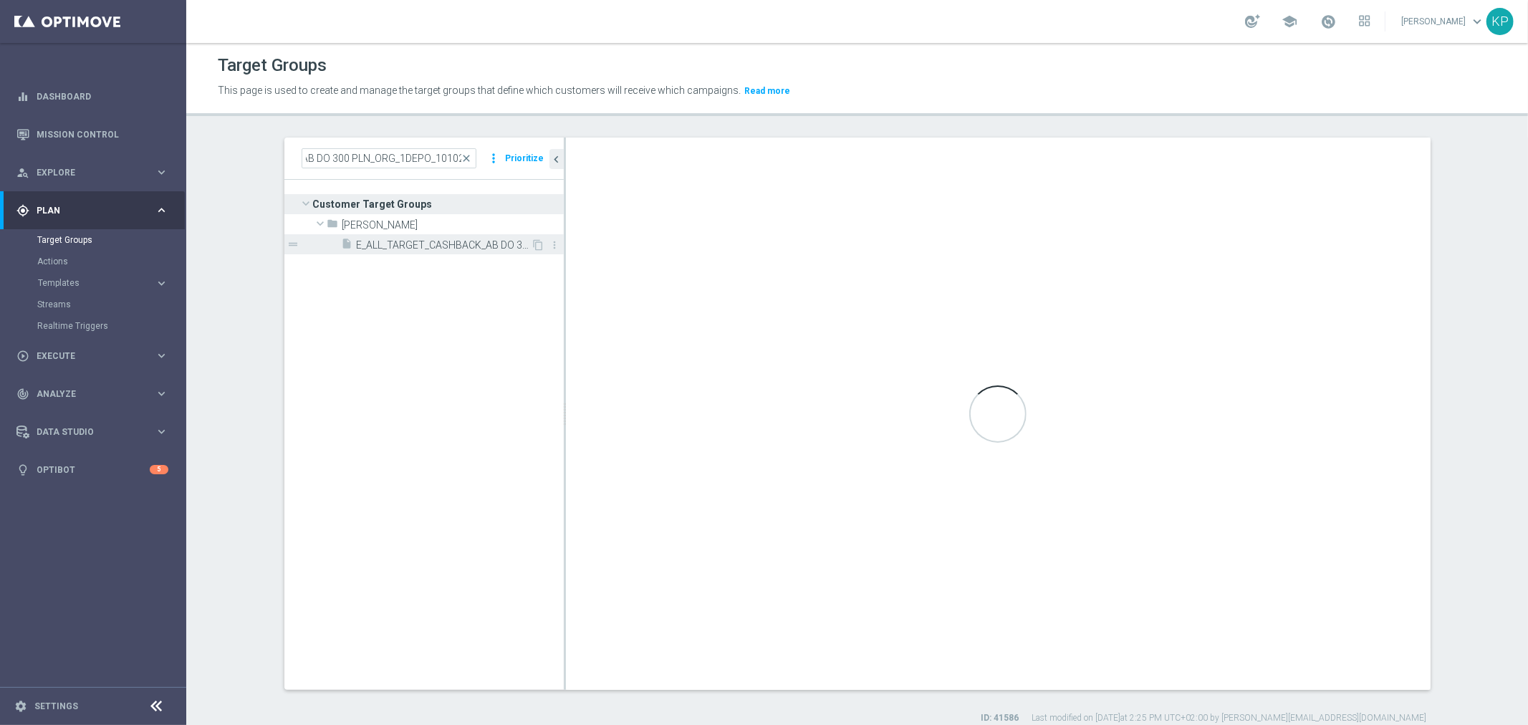
click at [453, 242] on span "E_ALL_TARGET_CASHBACK_AB DO 300 PLN_ORG_1DEPO_101025" at bounding box center [444, 245] width 175 height 12
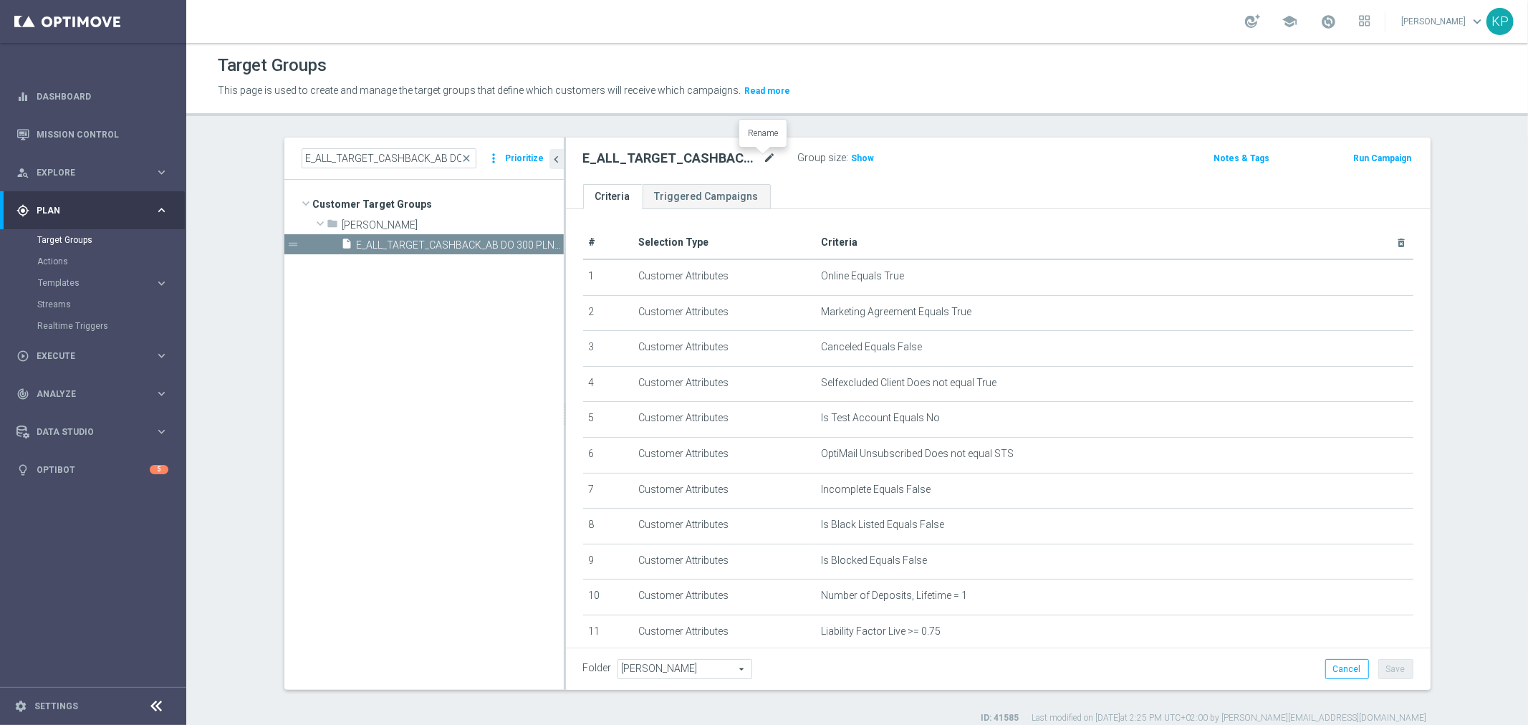
click at [764, 163] on icon "mode_edit" at bounding box center [770, 158] width 13 height 17
click at [613, 155] on input "E_ALL_TARGET_CASHBACK_AB DO 300 PLN_ORG_1DEPO_101025" at bounding box center [679, 160] width 193 height 20
type input "E_ALL_TARGET_CASHBACK_100 DO 300 PLN_ORG_1DEPO_101025"
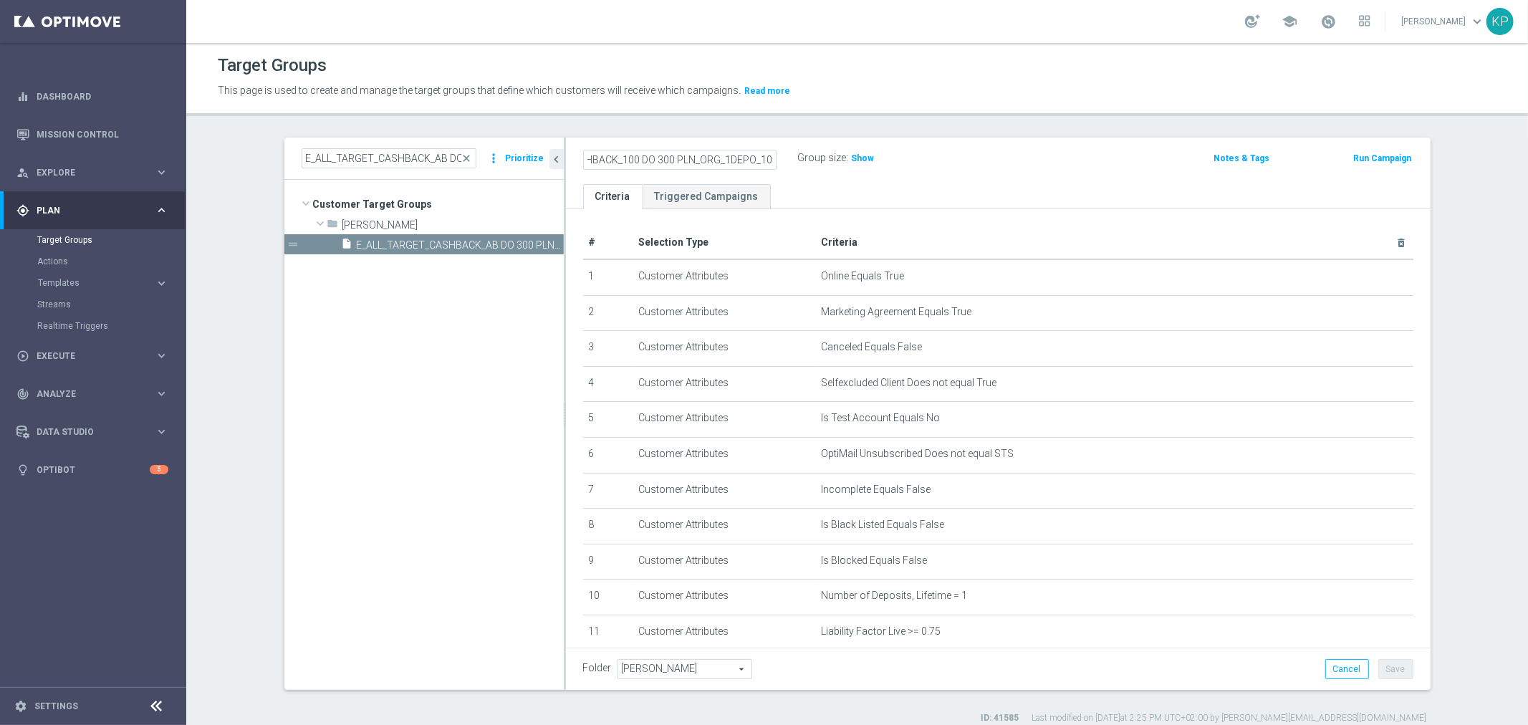
click at [635, 131] on div "Target Groups This page is used to create and manage the target groups that def…" at bounding box center [857, 384] width 1342 height 682
click at [1387, 655] on div "Folder Andżelika B. Andżelika B. arrow_drop_down search Cancel Save Saving..." at bounding box center [998, 669] width 865 height 42
click at [1386, 657] on div "Folder Andżelika B. Andżelika B. arrow_drop_down search Cancel Save Saving..." at bounding box center [998, 669] width 865 height 42
click at [721, 144] on div "E_ALL_TARGET_CASHBACK_100 DO 300 PLN_ORG_1DEPO_101025 mode_edit Group size : Sh…" at bounding box center [998, 161] width 865 height 47
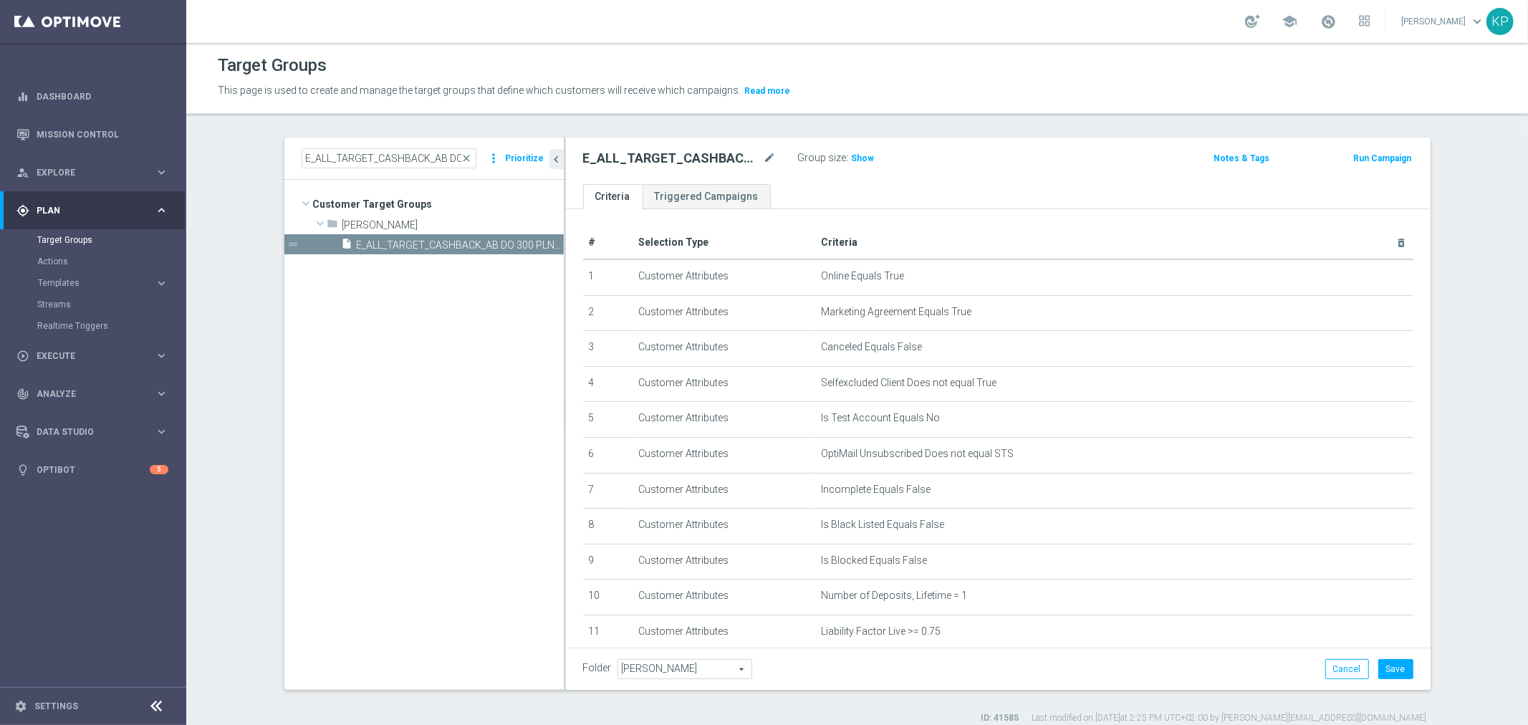
click at [717, 147] on div "E_ALL_TARGET_CASHBACK_100 DO 300 PLN_ORG_1DEPO_101025 mode_edit Group size : Sh…" at bounding box center [998, 161] width 865 height 47
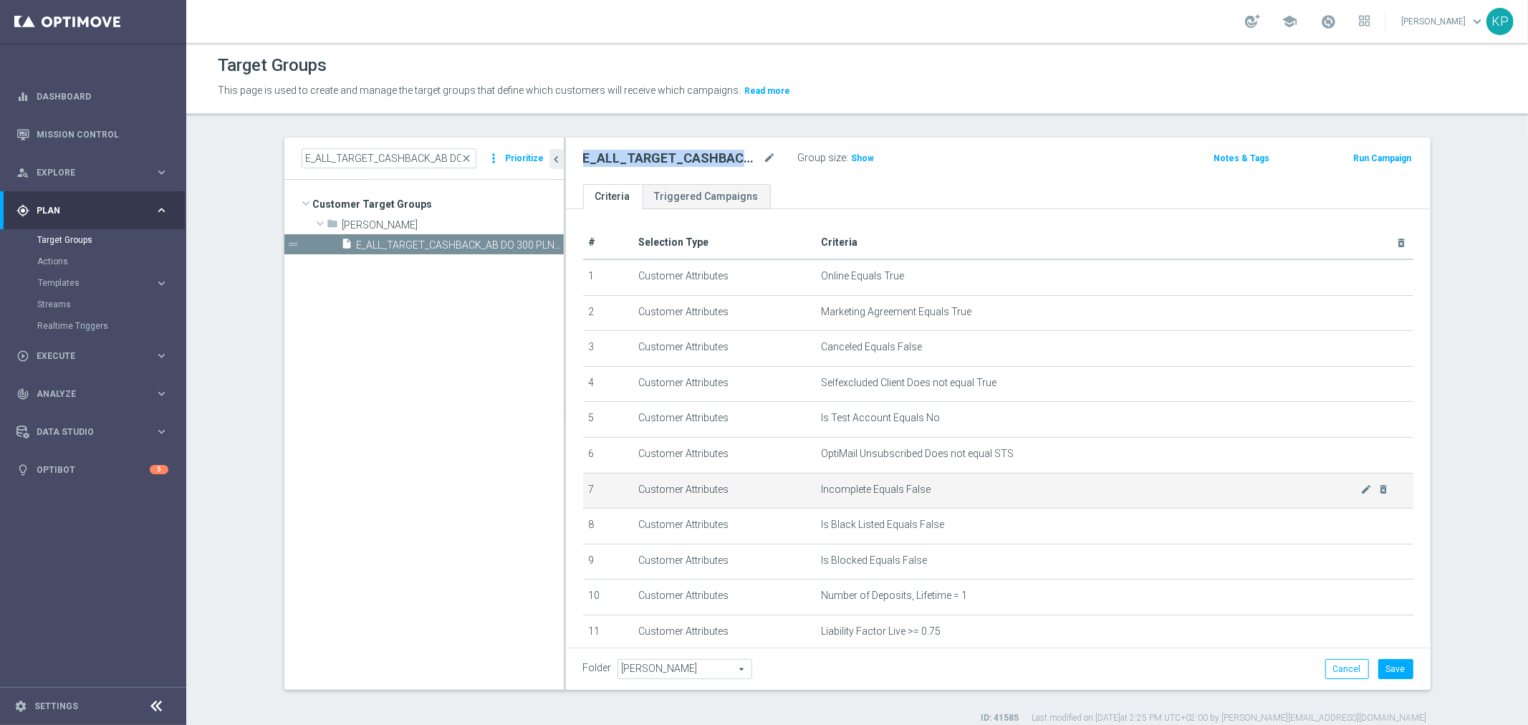
copy div "E_ALL_TARGET_CASHBACK_100 DO 300 PLN_ORG_1DEPO_101025"
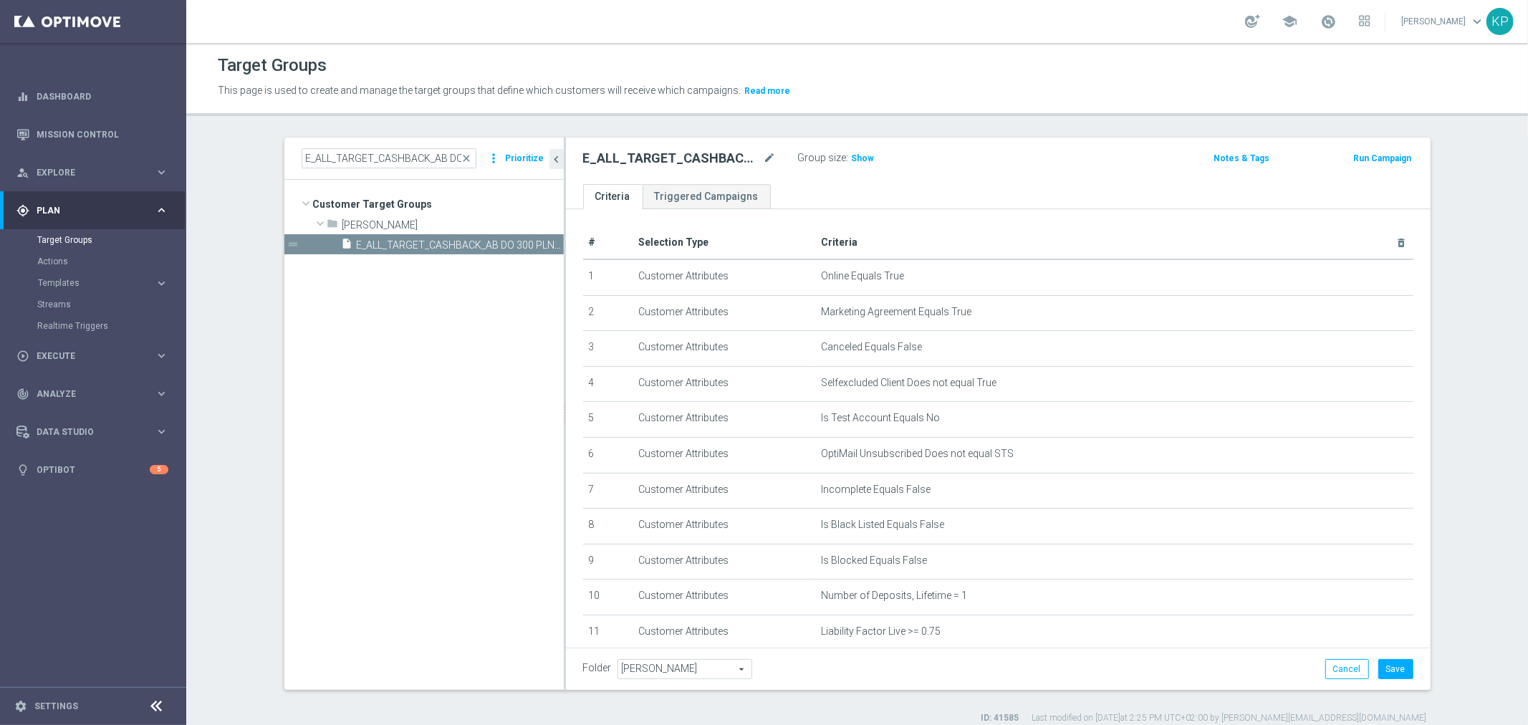
click at [1040, 100] on div "This page is used to create and manage the target groups that define which cust…" at bounding box center [694, 91] width 975 height 23
click at [410, 149] on input "E_ALL_TARGET_CASHBACK_AB DO 300 PLN_ORG_1DEPO_101025" at bounding box center [389, 158] width 175 height 20
paste input "2"
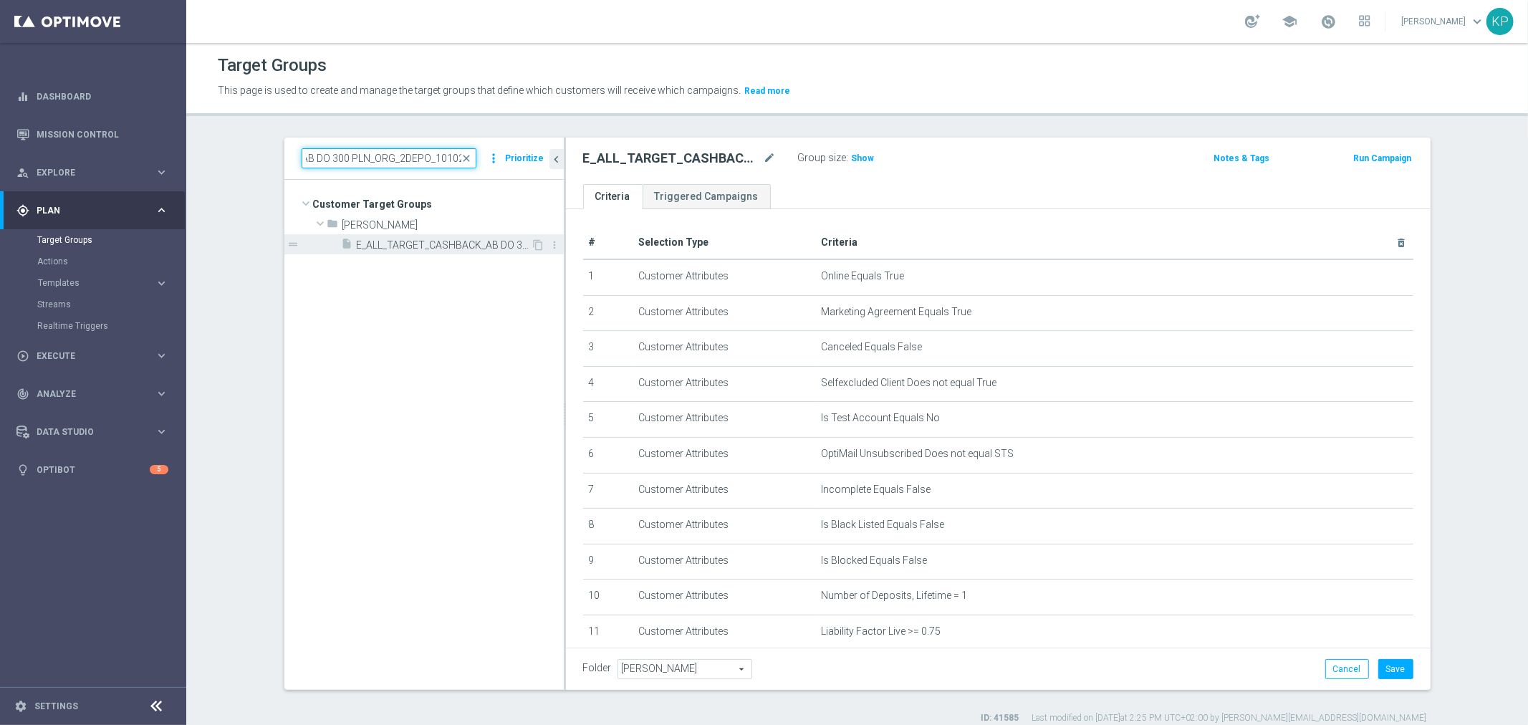
type input "E_ALL_TARGET_CASHBACK_AB DO 300 PLN_ORG_2DEPO_101025"
click at [496, 237] on div "insert_drive_file E_ALL_TARGET_CASHBACK_AB DO 300 PLN_ORG_2DEPO_101025" at bounding box center [437, 244] width 190 height 20
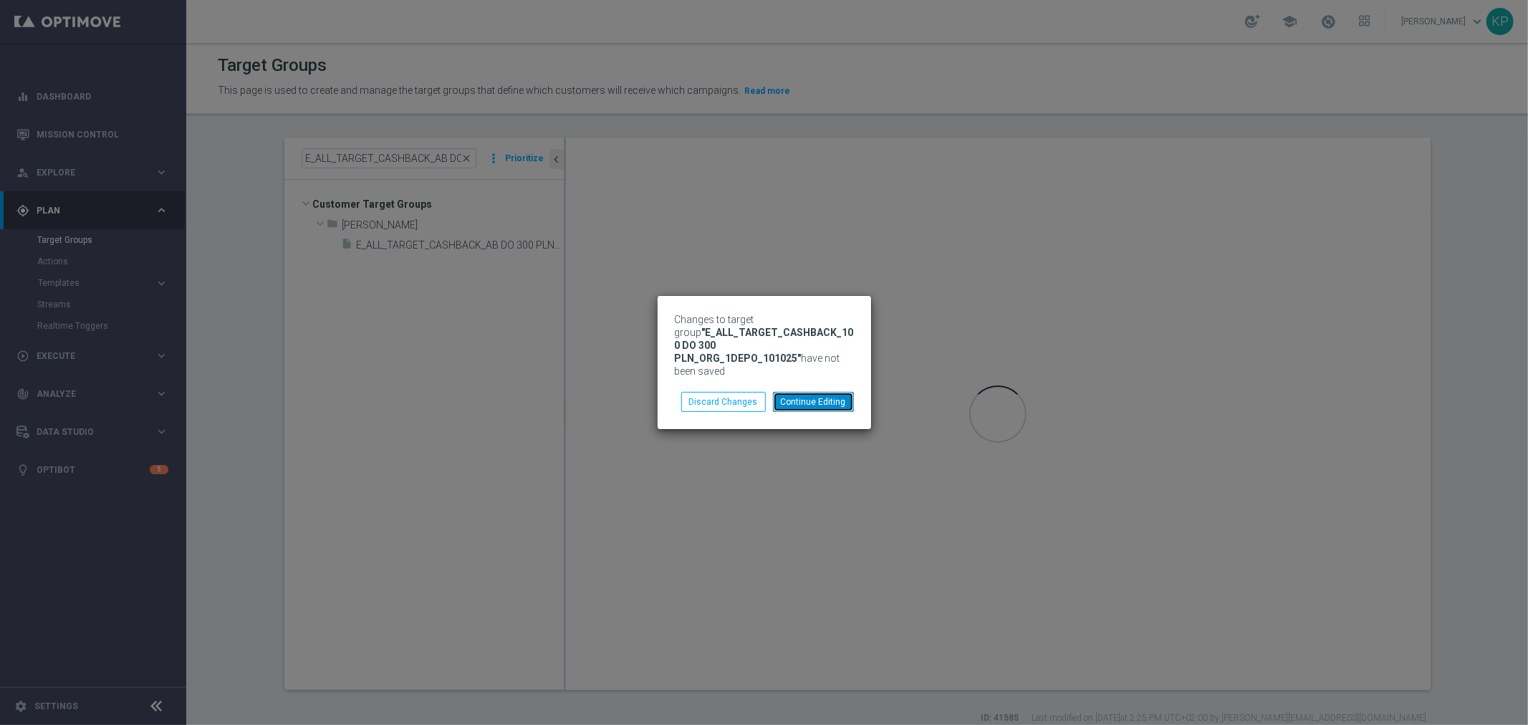
click at [784, 394] on button "Continue Editing" at bounding box center [813, 402] width 81 height 20
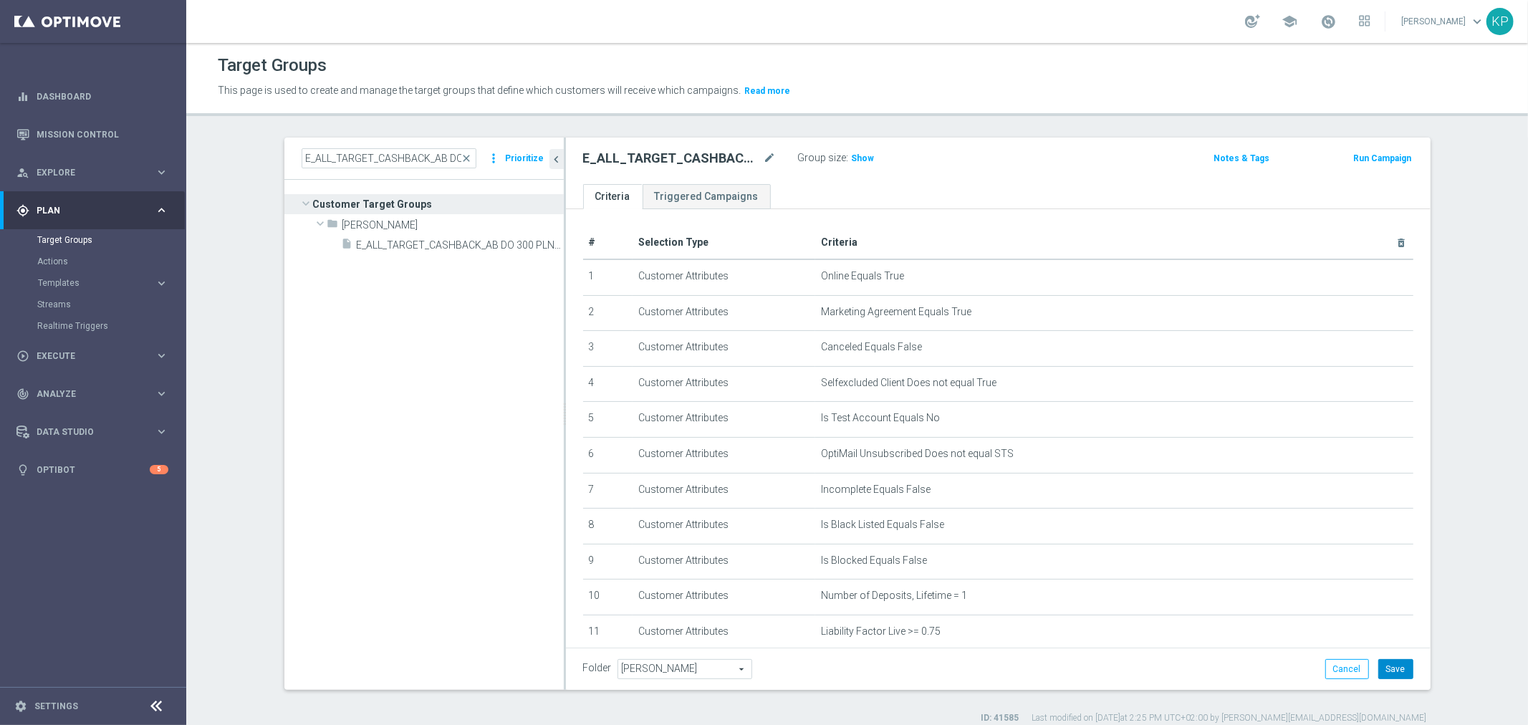
click at [1378, 667] on button "Save" at bounding box center [1395, 669] width 35 height 20
click at [398, 251] on div "insert_drive_file E_ALL_TARGET_CASHBACK_AB DO 300 PLN_ORG_2DEPO_101025" at bounding box center [437, 244] width 190 height 20
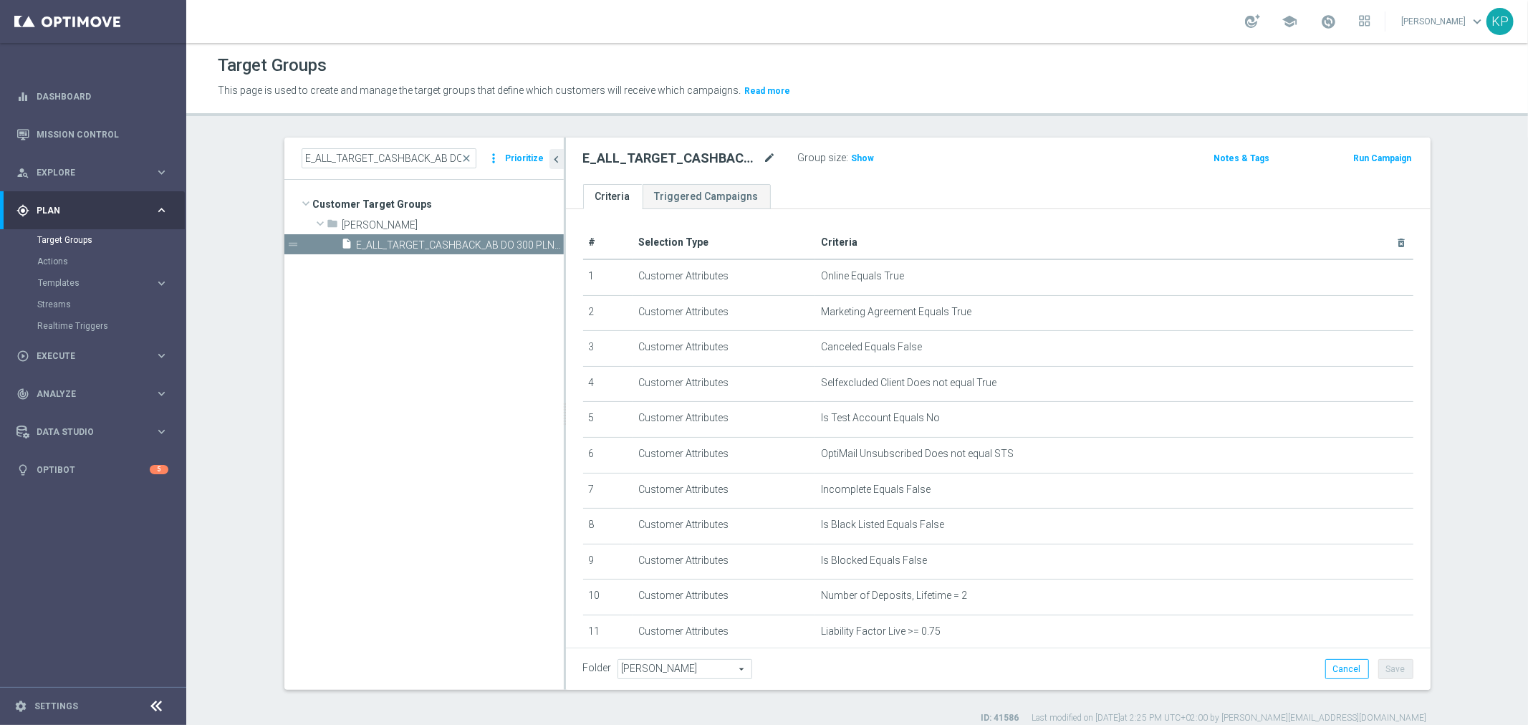
click at [769, 152] on icon "mode_edit" at bounding box center [770, 158] width 13 height 17
click at [612, 158] on input "E_ALL_TARGET_CASHBACK_AB DO 300 PLN_ORG_2DEPO_101025" at bounding box center [679, 160] width 193 height 20
type input "E_ALL_TARGET_CASHBACK_100 DO 300 PLN_ORG_2DEPO_101025"
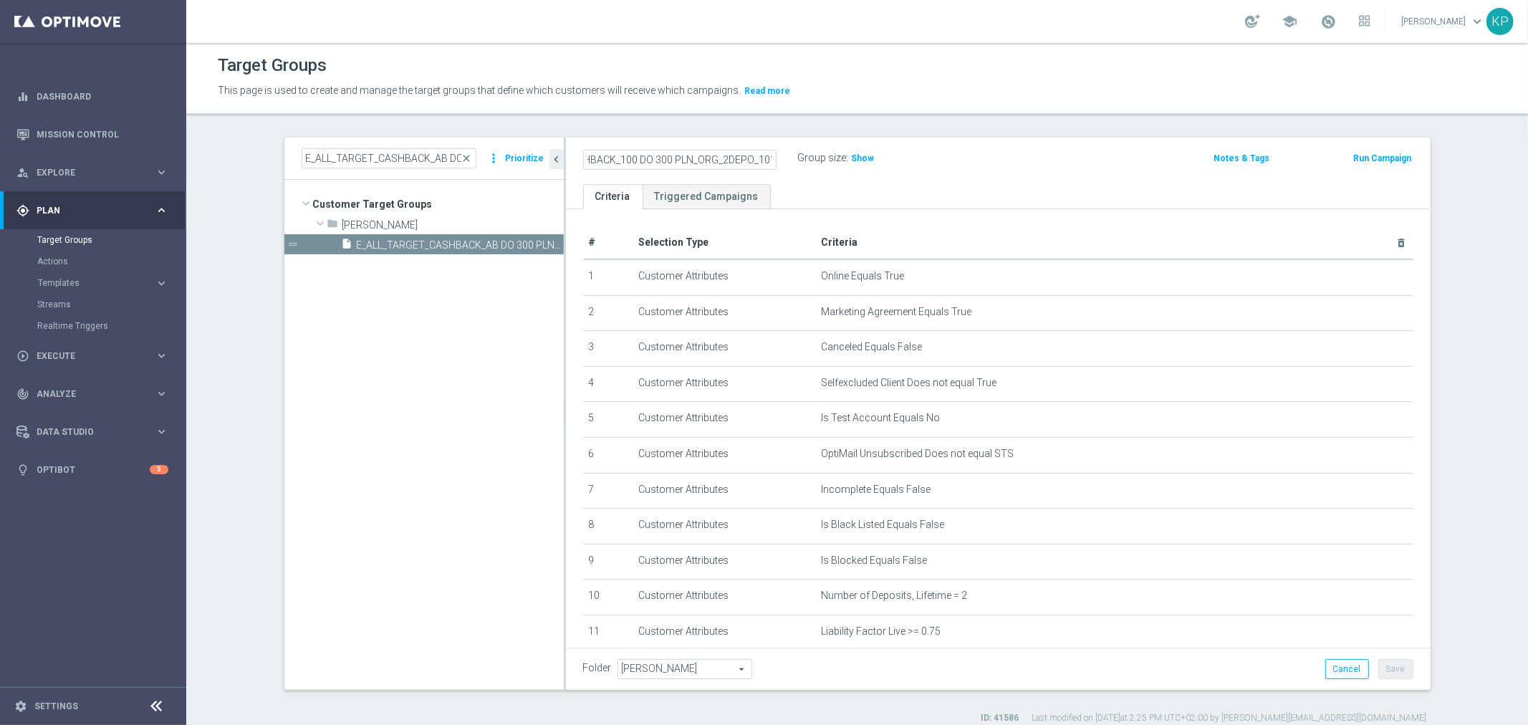
click at [624, 63] on div "Target Groups" at bounding box center [857, 66] width 1279 height 28
click at [1397, 663] on button "Save" at bounding box center [1395, 669] width 35 height 20
click at [726, 167] on div "E_ALL_TARGET_CASHBACK_100 DO 300 PLN_ORG_2DEPO_101025 mode_edit" at bounding box center [690, 158] width 215 height 20
click at [724, 166] on h2 "E_ALL_TARGET_CASHBACK_100 DO 300 PLN_ORG_2DEPO_101025" at bounding box center [672, 158] width 178 height 17
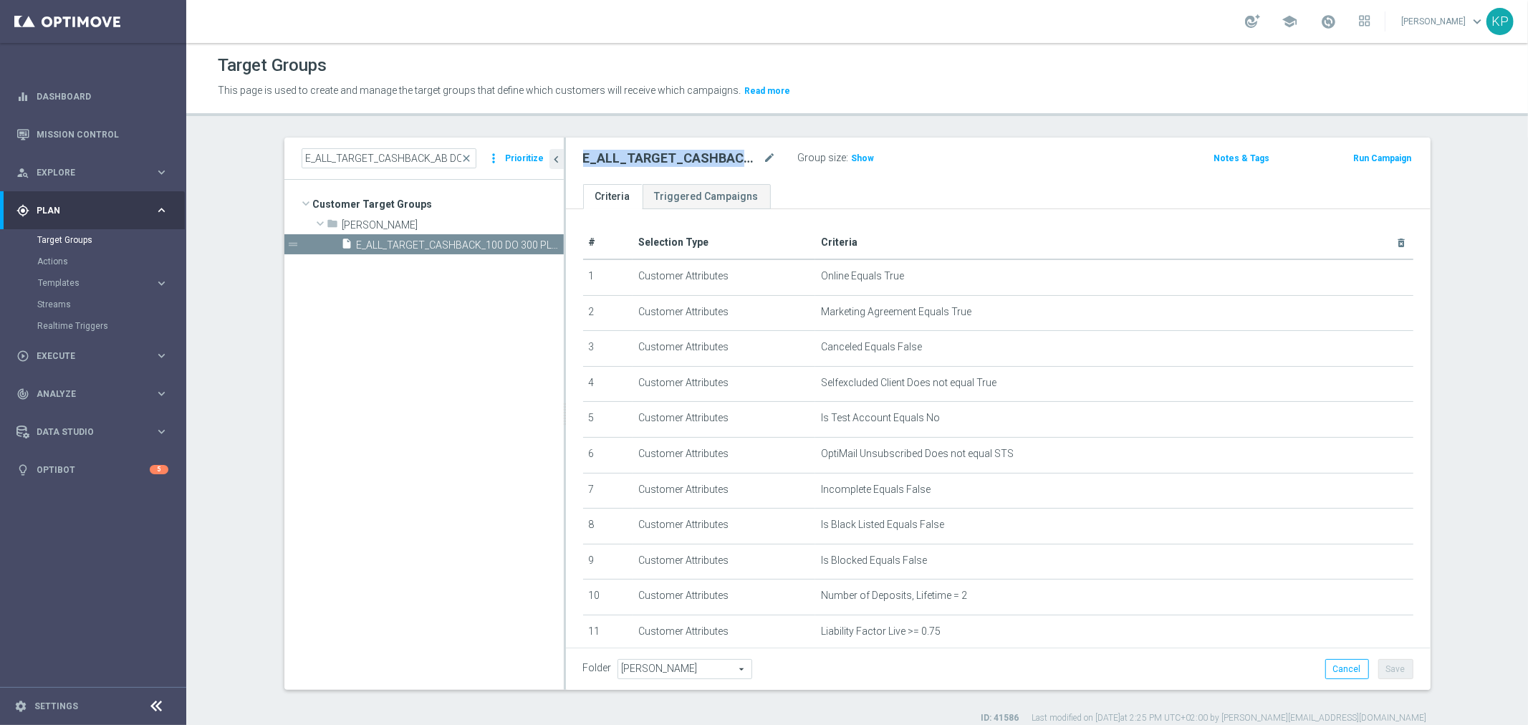
click at [723, 165] on h2 "E_ALL_TARGET_CASHBACK_100 DO 300 PLN_ORG_2DEPO_101025" at bounding box center [672, 158] width 178 height 17
click at [896, 37] on div "school [PERSON_NAME] keyboard_arrow_down KP" at bounding box center [857, 21] width 1342 height 43
click at [638, 146] on div "E_ALL_TARGET_CASHBACK_100 DO 300 PLN_ORG_2DEPO_101025 mode_edit Group size : Sh…" at bounding box center [998, 161] width 865 height 47
click at [635, 153] on h2 "E_ALL_TARGET_CASHBACK_100 DO 300 PLN_ORG_2DEPO_101025" at bounding box center [672, 158] width 178 height 17
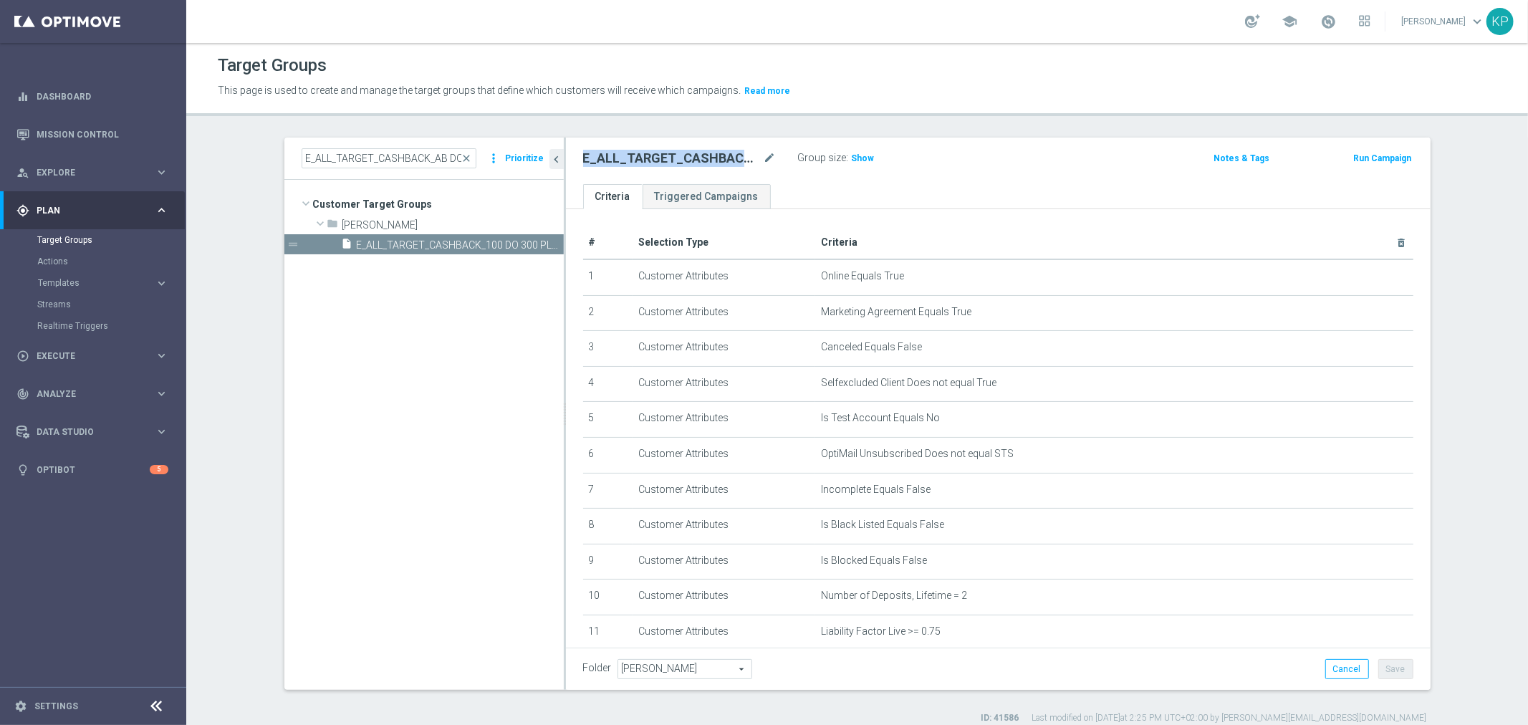
click at [635, 153] on h2 "E_ALL_TARGET_CASHBACK_100 DO 300 PLN_ORG_2DEPO_101025" at bounding box center [672, 158] width 178 height 17
copy div "E_ALL_TARGET_CASHBACK_100 DO 300 PLN_ORG_2DEPO_101025"
drag, startPoint x: 1047, startPoint y: 122, endPoint x: 1032, endPoint y: 115, distance: 16.7
click at [1049, 125] on div "Target Groups This page is used to create and manage the target groups that def…" at bounding box center [857, 384] width 1342 height 682
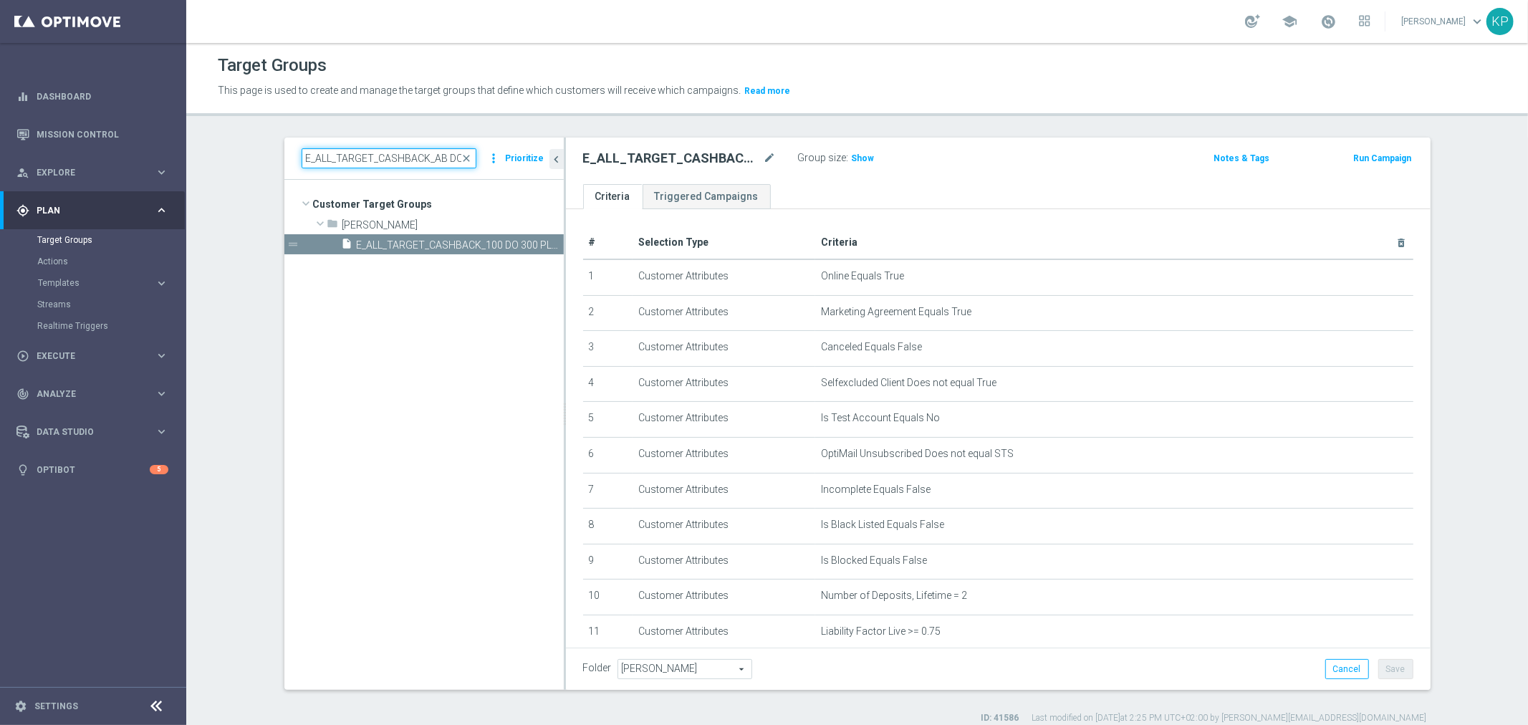
click at [413, 155] on input "E_ALL_TARGET_CASHBACK_AB DO 300 PLN_ORG_2DEPO_101025" at bounding box center [389, 158] width 175 height 20
paste input "BET_WIN50 DO 200 PLN_NONOPG_ALLDEPO_07"
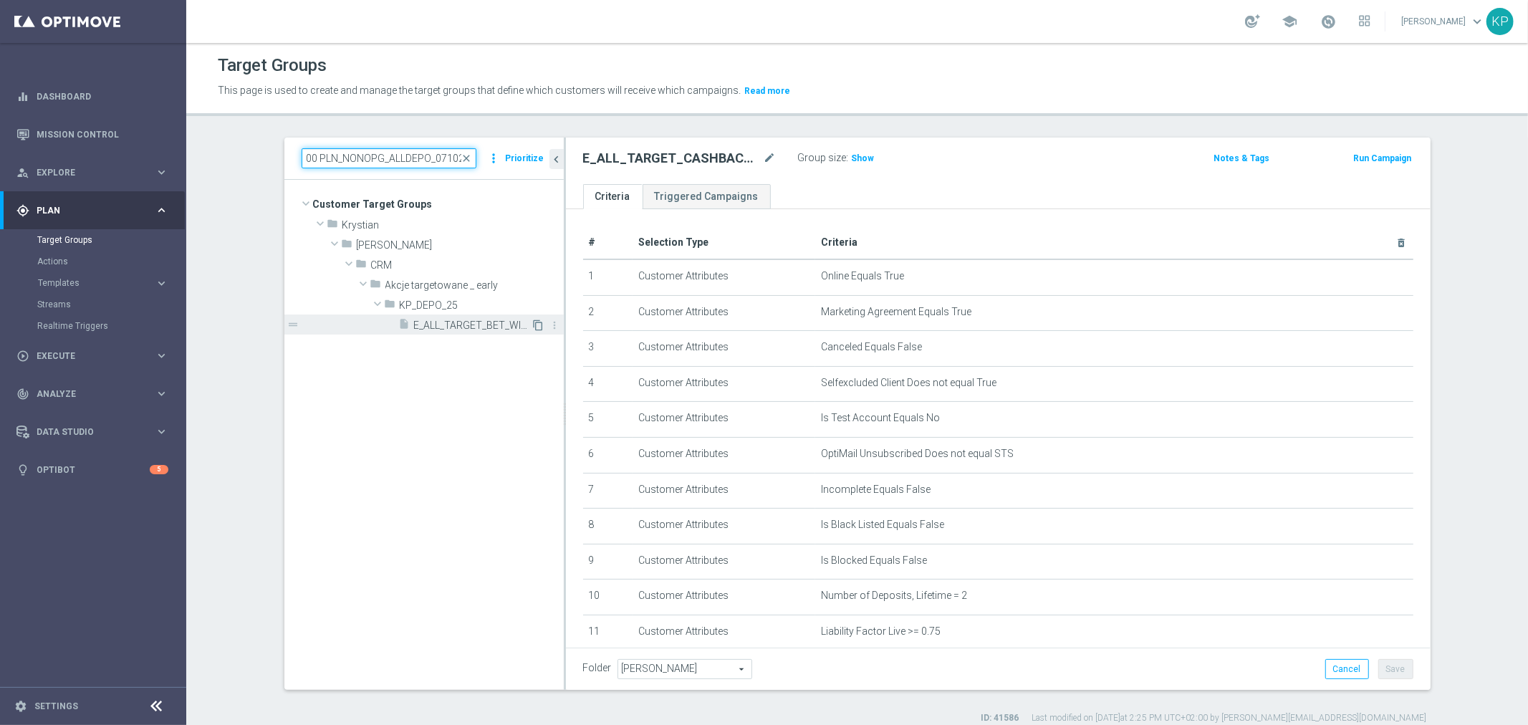
type input "E_ALL_TARGET_BET_WIN50 DO 200 PLN_NONOPG_ALLDEPO_071025"
click at [533, 327] on icon "content_copy" at bounding box center [538, 324] width 11 height 11
type input "KP_DEPO_25"
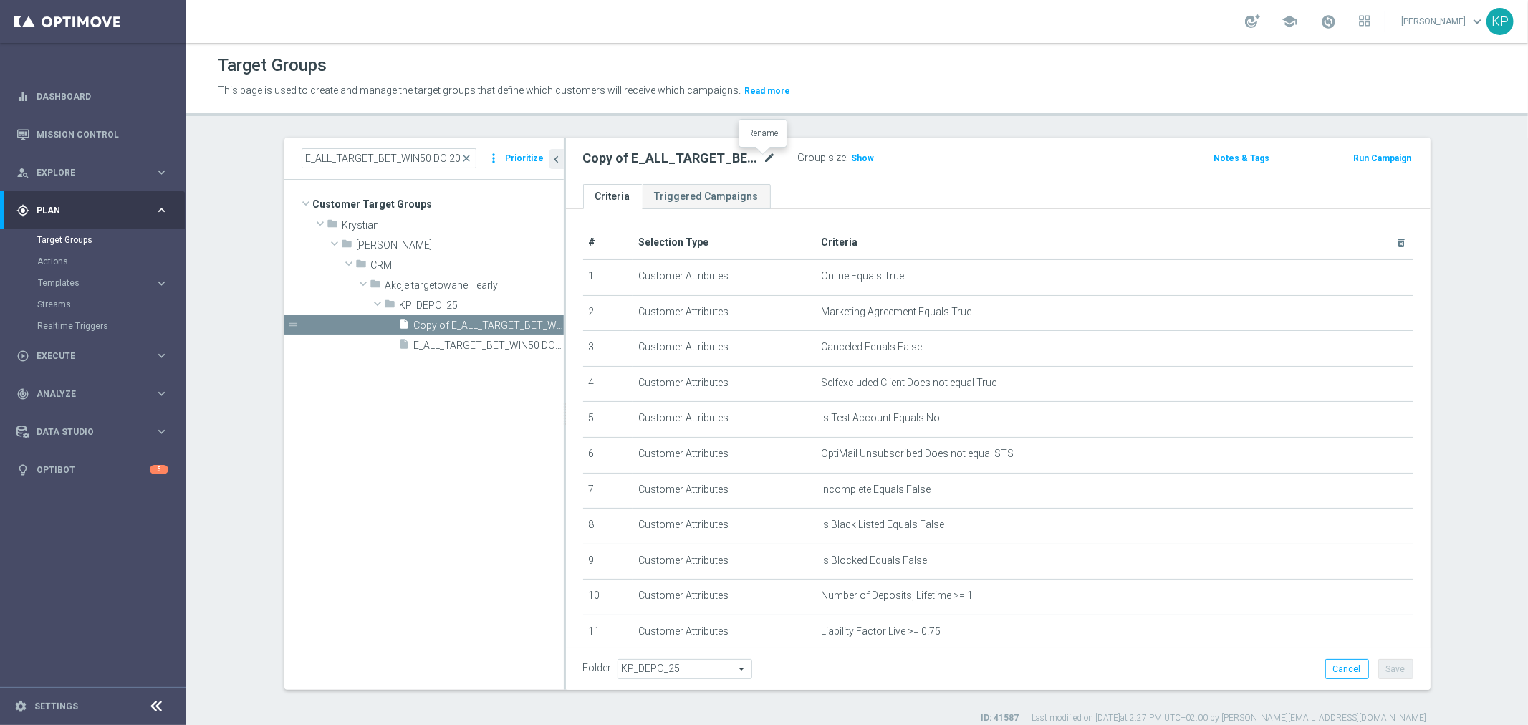
click at [764, 161] on icon "mode_edit" at bounding box center [770, 158] width 13 height 17
click at [684, 165] on input "Copy of E_ALL_TARGET_BET_WIN50 DO 200 PLN_NONOPG_ALLDEPO_071025" at bounding box center [679, 160] width 193 height 20
drag, startPoint x: 638, startPoint y: 155, endPoint x: 584, endPoint y: 158, distance: 53.8
click at [584, 158] on input "Copy of E_ALL_TARGET_BET_WIN50 DO 200 PLN_NONOPG_ALLDEPO_071025" at bounding box center [679, 160] width 193 height 20
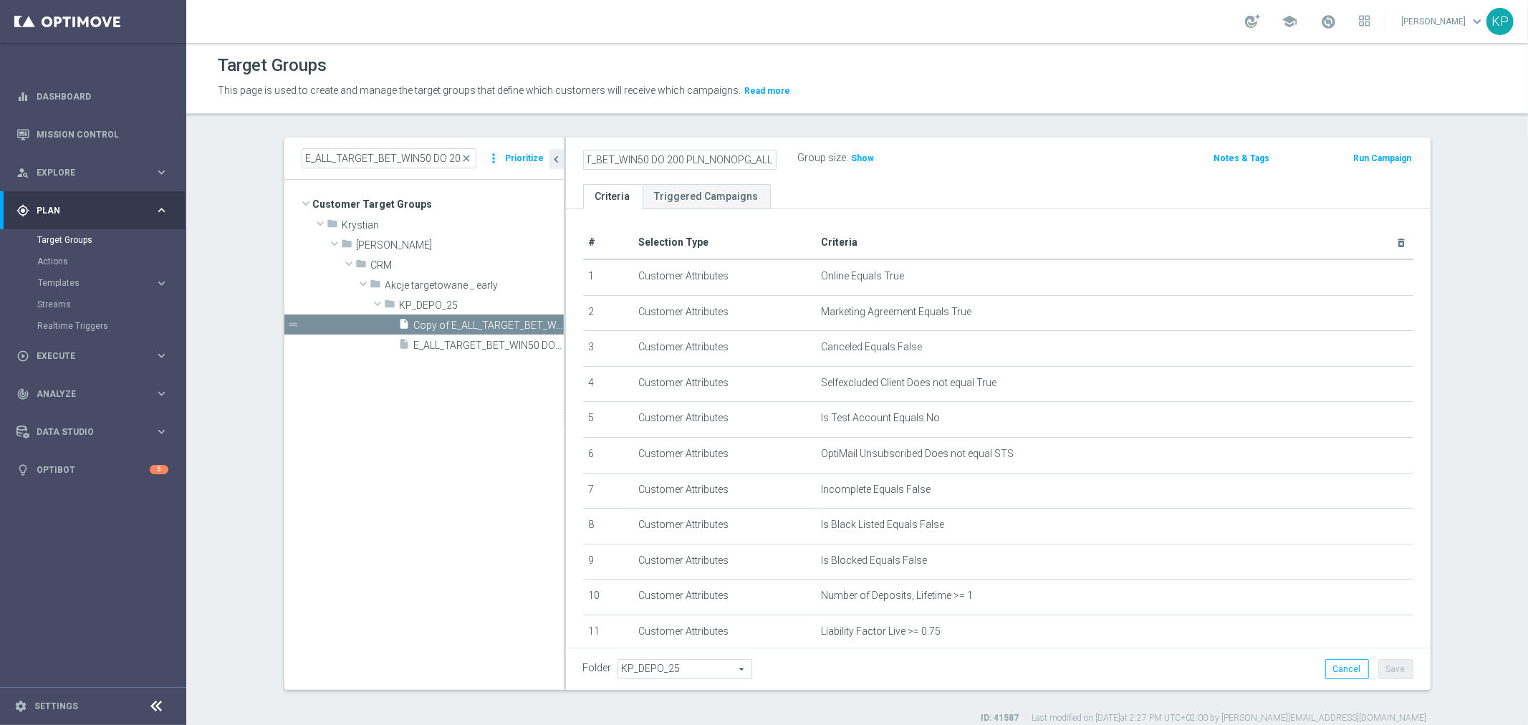
scroll to position [0, 38]
click at [663, 158] on input "Copy of E_ALL_TARGET_BET_WIN50 DO 200 PLN_NONOPG_ALLDEPO_071025" at bounding box center [679, 160] width 193 height 20
drag, startPoint x: 668, startPoint y: 156, endPoint x: 652, endPoint y: 156, distance: 16.5
click at [652, 156] on input "Copy of E_ALL_TARGET_BET_WIN50 DO 200 PLN_NONOPG_ALLDEPO_071025" at bounding box center [679, 160] width 193 height 20
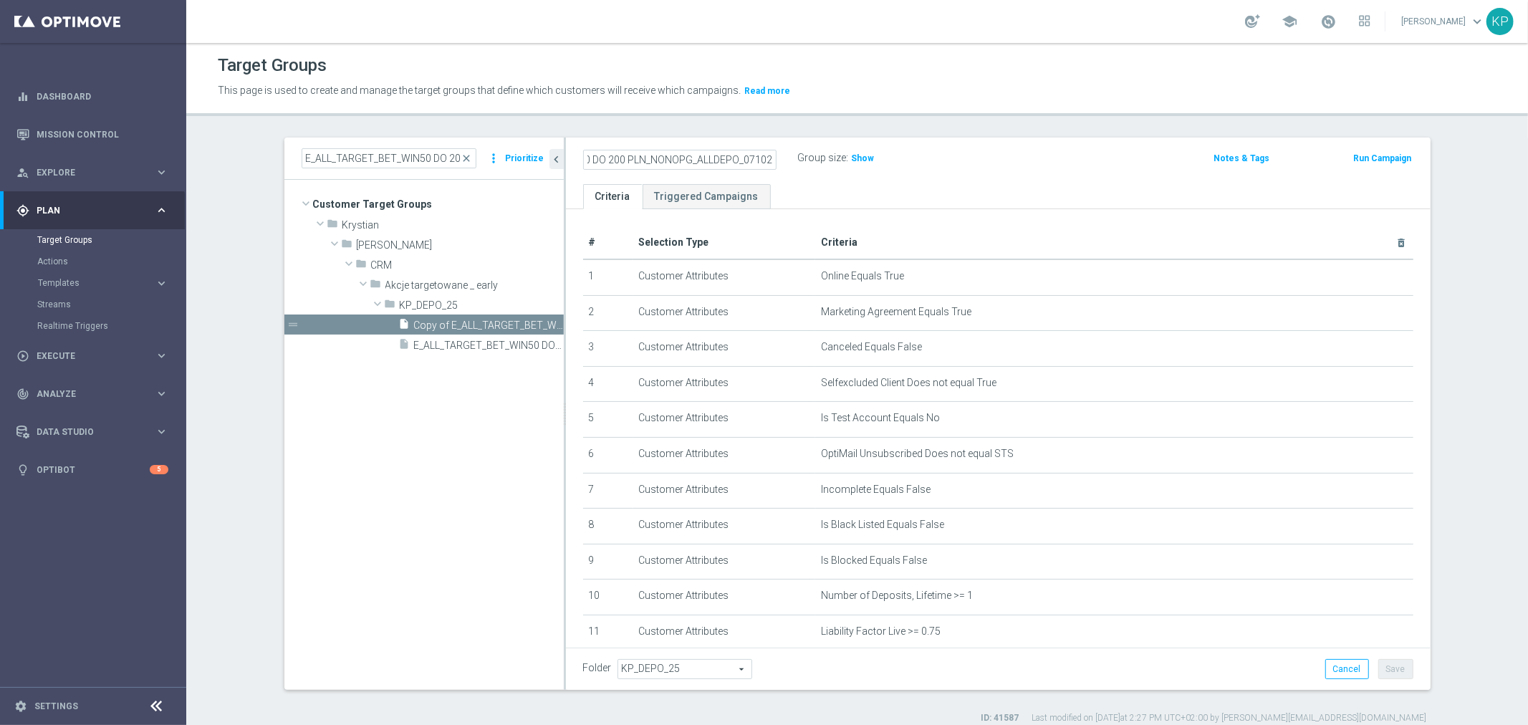
drag, startPoint x: 707, startPoint y: 158, endPoint x: 638, endPoint y: 168, distance: 70.2
click at [638, 168] on input "Copy of E_ALL_TARGET_CASHBACK_WIN50 DO 200 PLN_NONOPG_ALLDEPO_071025" at bounding box center [679, 160] width 193 height 20
drag, startPoint x: 631, startPoint y: 165, endPoint x: 574, endPoint y: 165, distance: 56.6
click at [574, 165] on div "Copy of E_ALL_TARGET_CASHBACK_20 DO 300PLN_NONOPG_ALLDEPO_071025" at bounding box center [679, 160] width 215 height 20
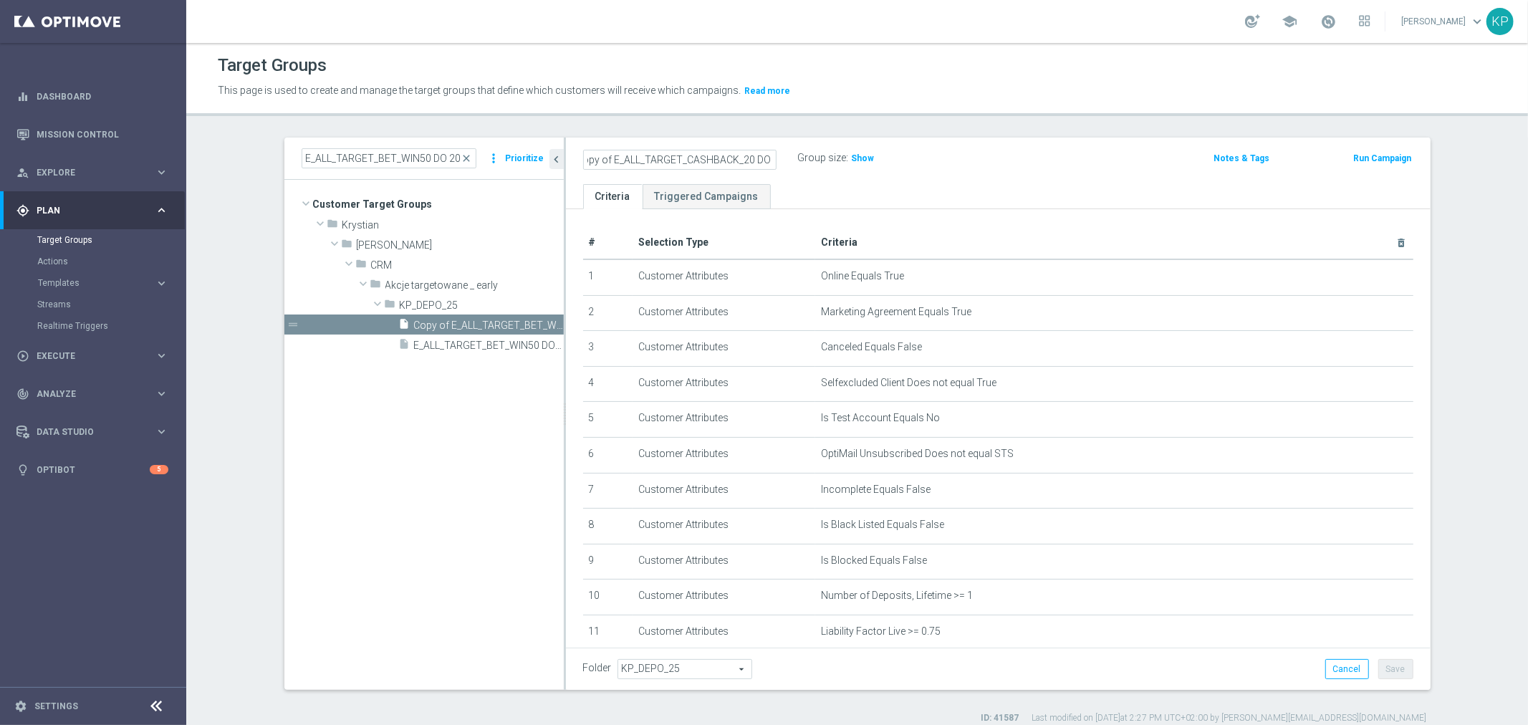
scroll to position [0, 0]
click at [620, 162] on input "Copy of E_ALL_TARGET_CASHBACK_20 DO 300PLN_NONOPG_ALLDEPO_071025" at bounding box center [679, 160] width 193 height 20
drag, startPoint x: 749, startPoint y: 161, endPoint x: 795, endPoint y: 165, distance: 46.0
click at [795, 165] on div "E_ALL_TARGET_CASHBACK_20 DO 300PLN_NONOPG_ALLDEPO_071025 Group size : Show" at bounding box center [856, 158] width 568 height 21
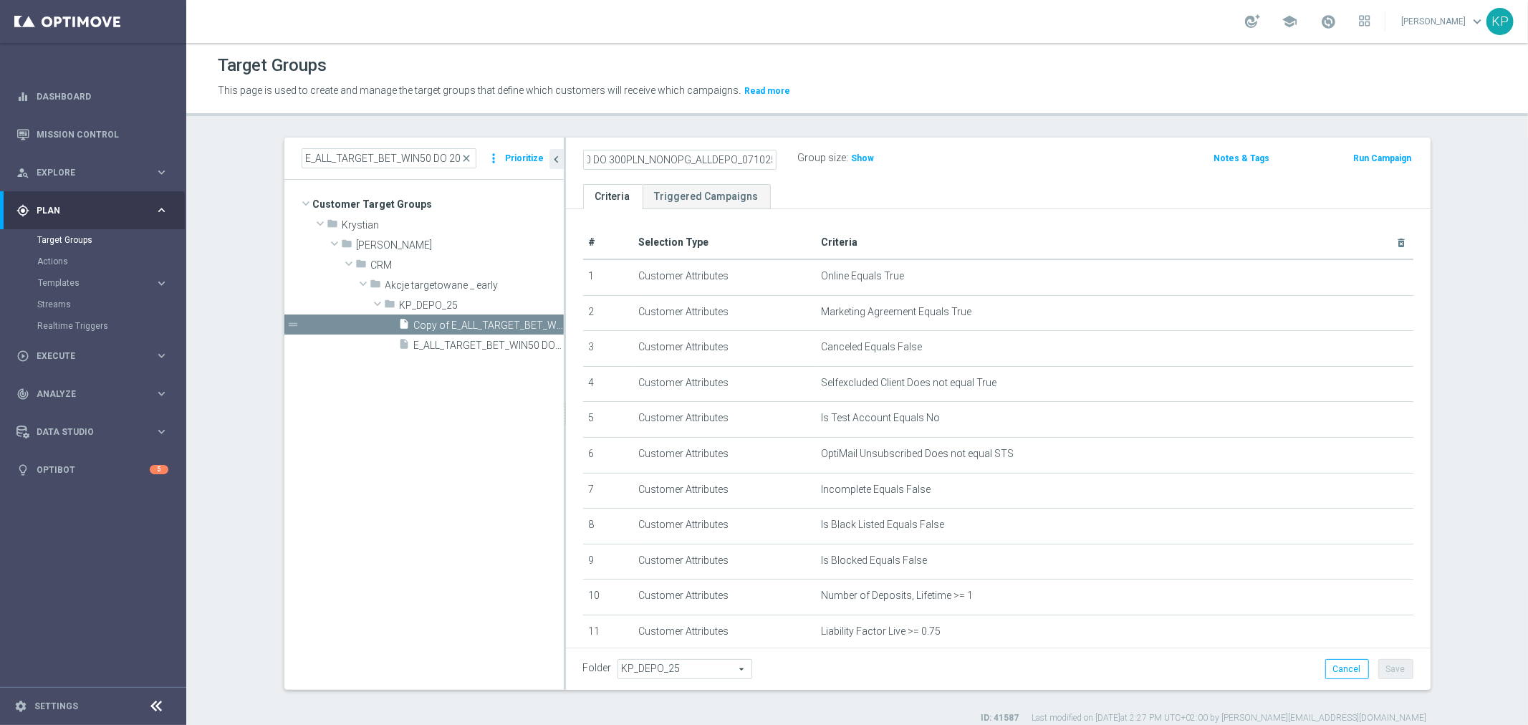
click at [744, 163] on input "E_ALL_TARGET_CASHBACK_20 DO 300PLN_NONOPG_ALLDEPO_071025" at bounding box center [679, 160] width 193 height 20
type input "E_ALL_TARGET_CASHBACK_20 DO 300PLN_NONOPG_ALLDEPO_101025"
click at [790, 112] on header "Target Groups This page is used to create and manage the target groups that def…" at bounding box center [857, 79] width 1342 height 73
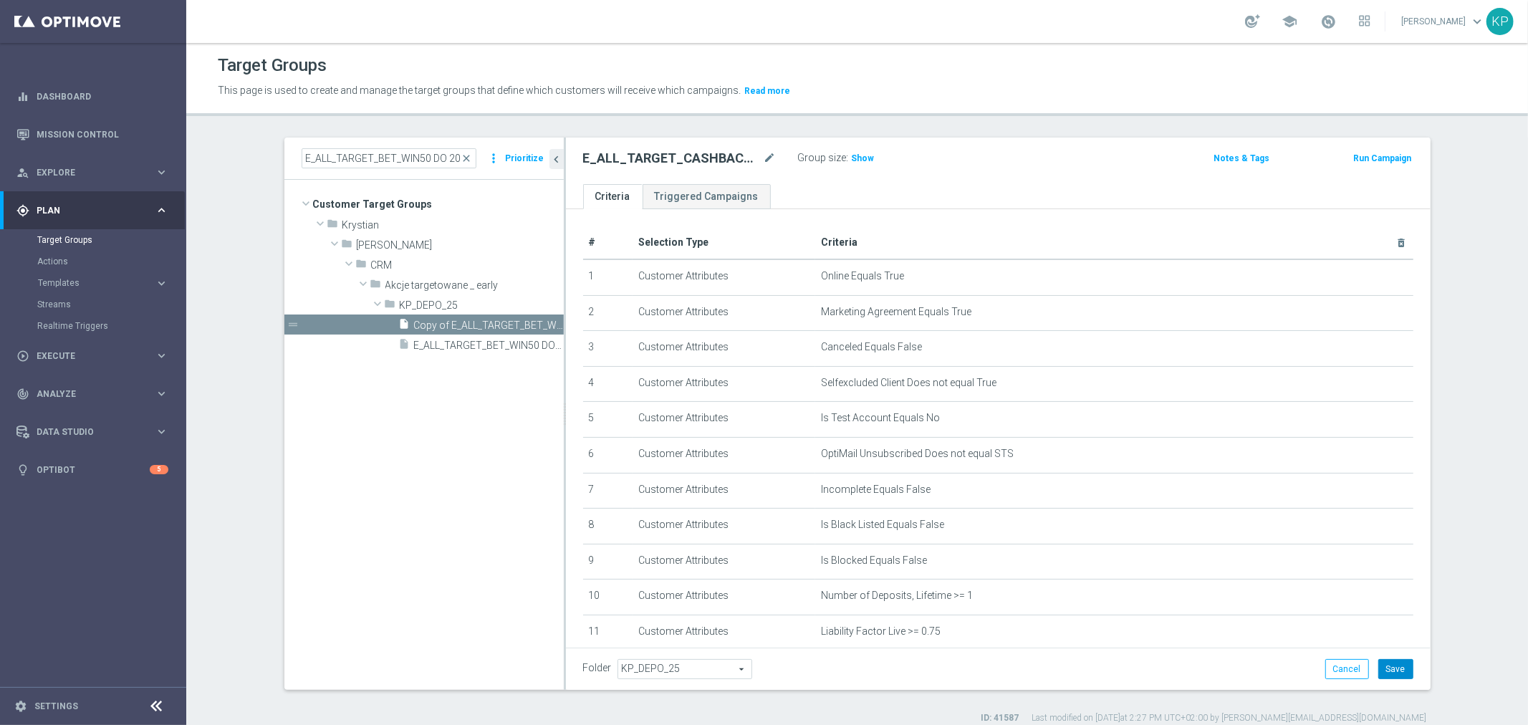
click at [1392, 675] on button "Save" at bounding box center [1395, 669] width 35 height 20
click at [710, 159] on h2 "E_ALL_TARGET_CASHBACK_20 DO 300PLN_NONOPG_ALLDEPO_101025" at bounding box center [672, 158] width 178 height 17
copy div "E_ALL_TARGET_CASHBACK_20 DO 300PLN_NONOPG_ALLDEPO_101025"
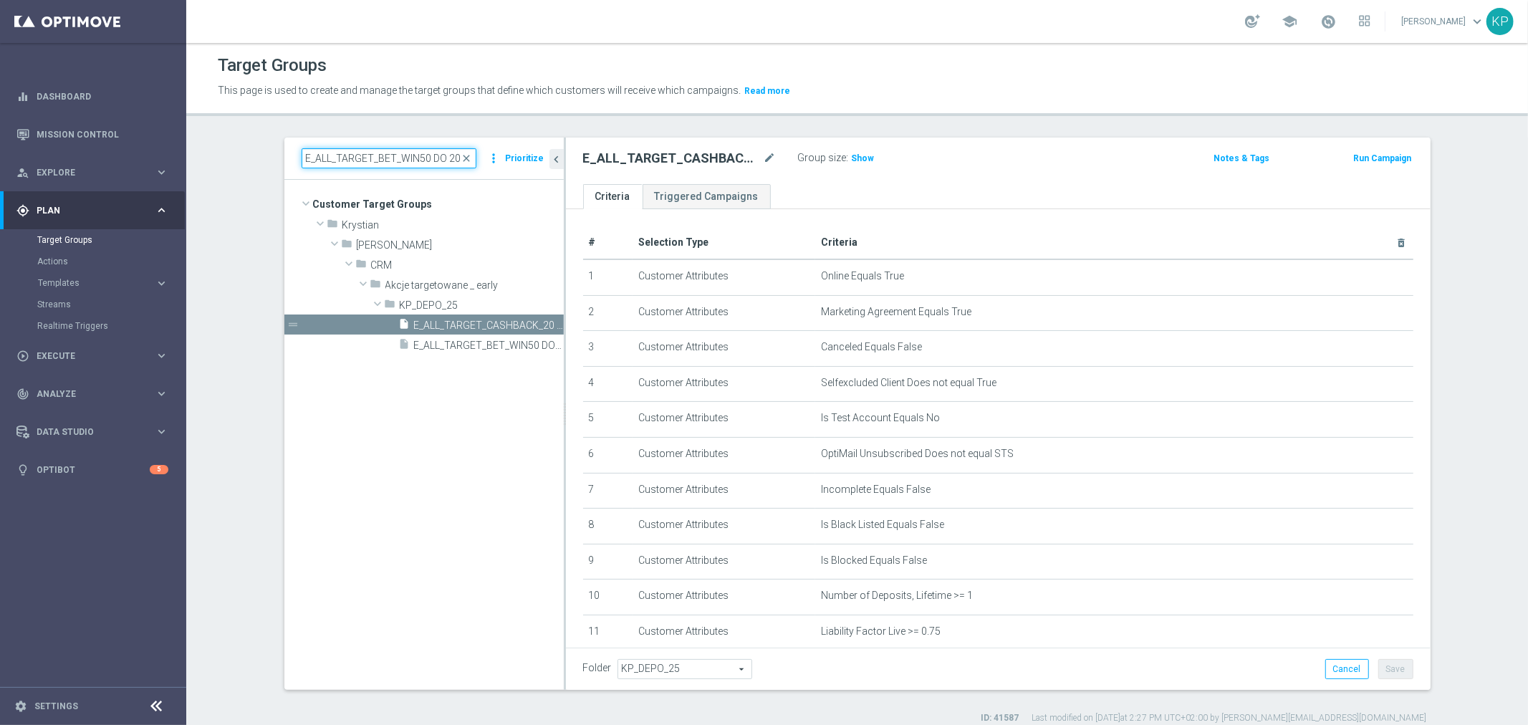
click at [414, 155] on input "E_ALL_TARGET_BET_WIN50 DO 200 PLN_NONOPG_ALLDEPO_071025" at bounding box center [389, 158] width 175 height 20
paste input "REACQ_ALL_TARGET_BET_50 DO 200ZL"
type input "REACQ_ALL_TARGET_BET_50 DO 200ZL_071025"
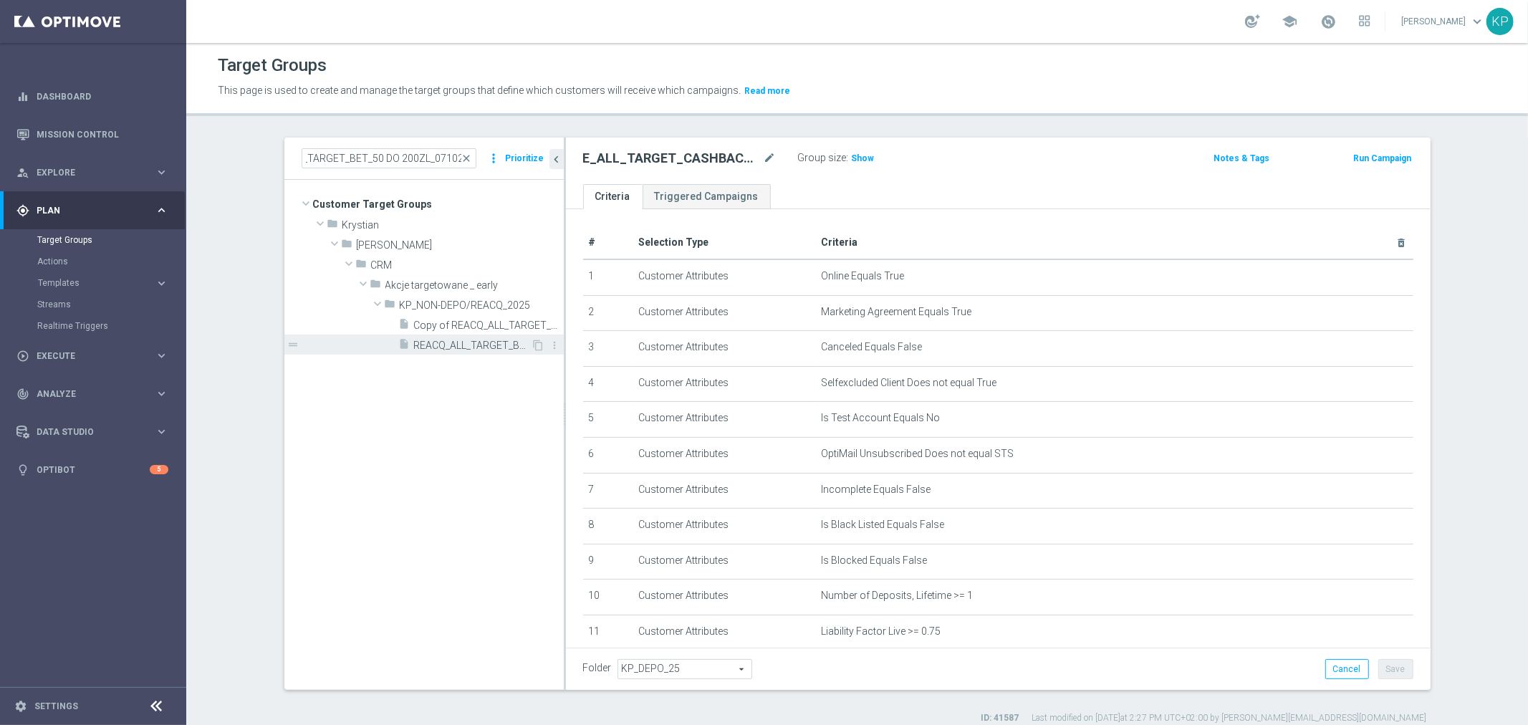
click at [451, 340] on span "REACQ_ALL_TARGET_BET_50 DO 200ZL_071025" at bounding box center [472, 346] width 117 height 12
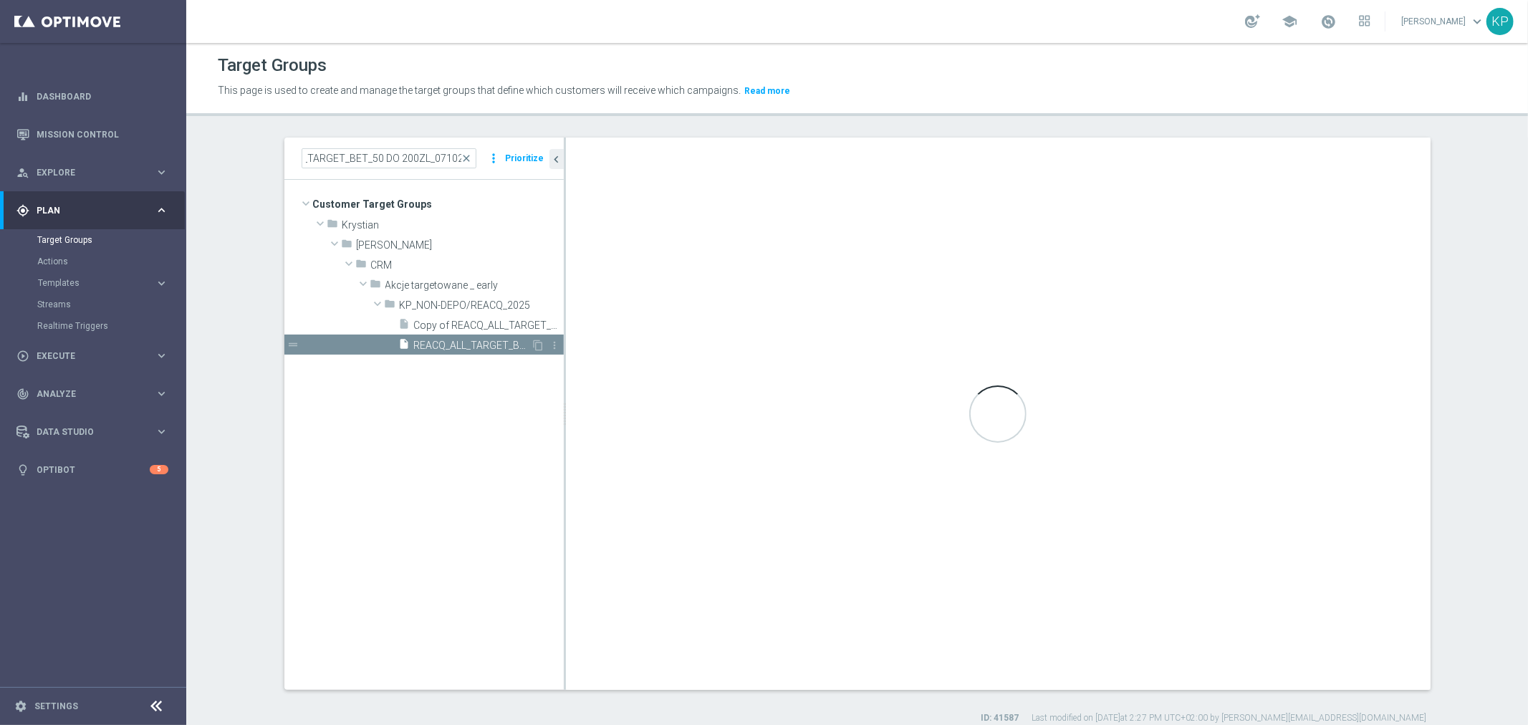
scroll to position [0, 0]
type textarea "(1 AND 2 AND 3 AND 4 AND 5 AND 6 AND 7 AND 8 AND 9 AND 10 AND 11 AND 12 AND 13 …"
type input "KP_NON-DEPO/REACQ_2025"
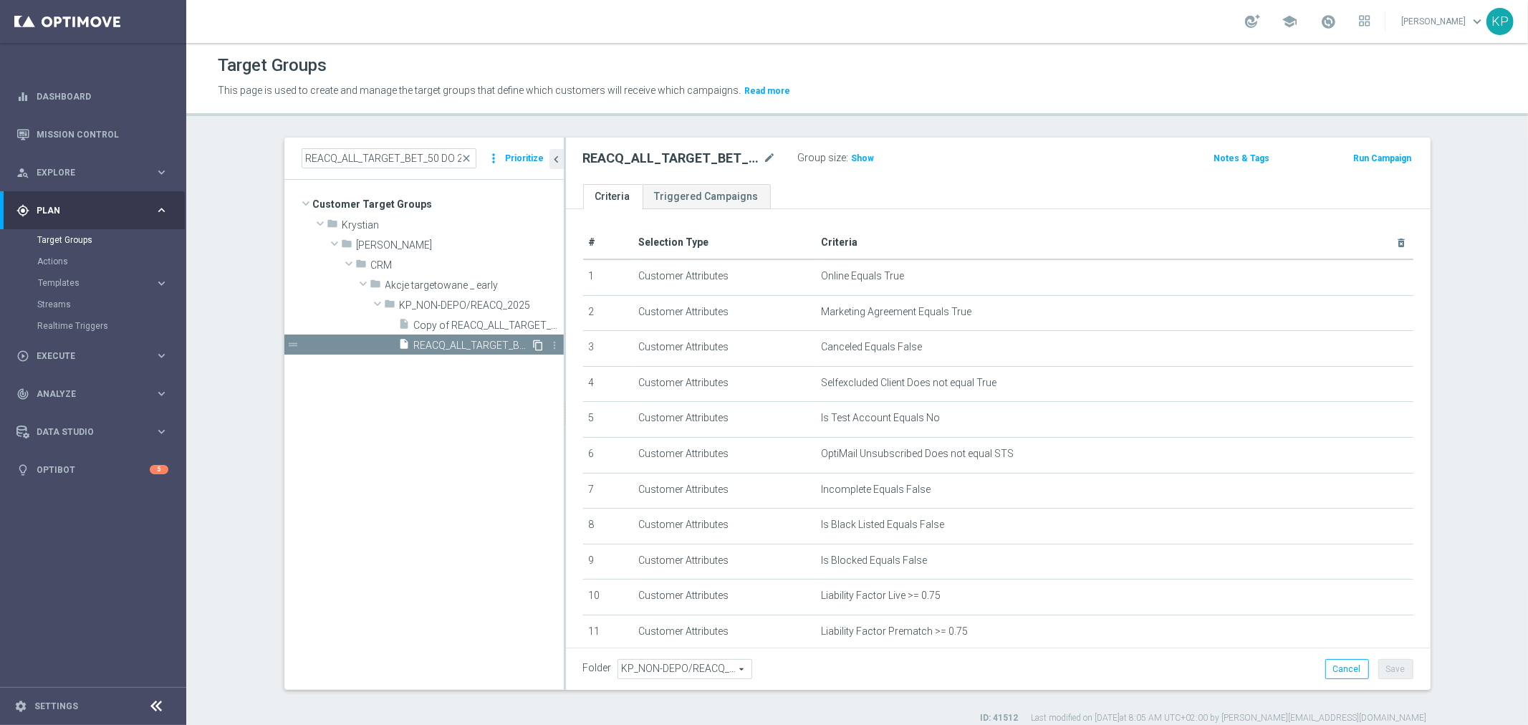
click at [533, 345] on icon "content_copy" at bounding box center [538, 345] width 11 height 11
click at [764, 156] on icon "mode_edit" at bounding box center [770, 158] width 13 height 17
click at [732, 159] on input "Copy of REACQ_ALL_TARGET_BET_50 DO 200ZL_071025 (1)" at bounding box center [679, 160] width 193 height 20
drag, startPoint x: 743, startPoint y: 158, endPoint x: 790, endPoint y: 162, distance: 47.5
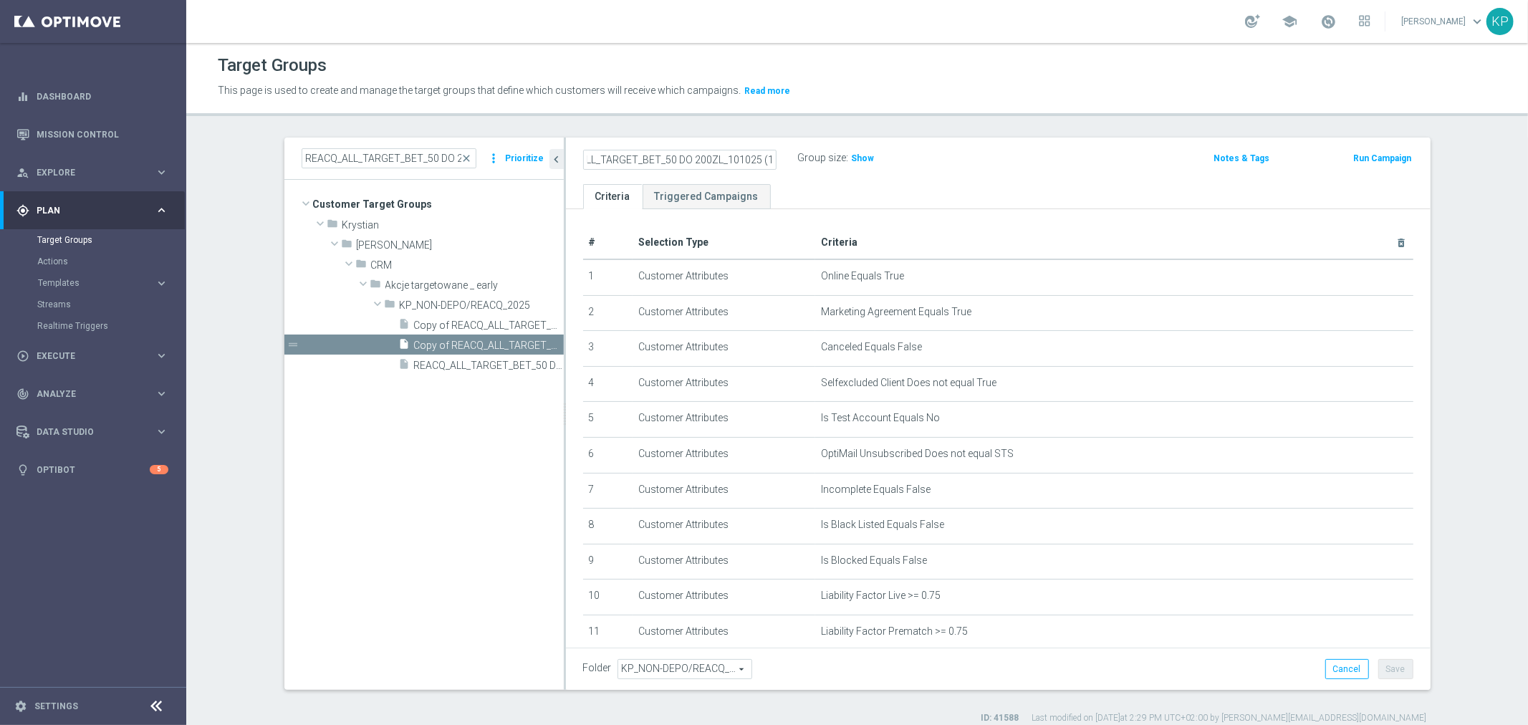
click at [790, 162] on div "Copy of REACQ_ALL_TARGET_BET_50 DO 200ZL_101025 (1)" at bounding box center [690, 158] width 215 height 20
click at [761, 160] on input "Copy of REACQ_ALL_TARGET_BET_50 DO 200ZL_101025 (1)" at bounding box center [679, 160] width 193 height 20
drag, startPoint x: 681, startPoint y: 163, endPoint x: 623, endPoint y: 163, distance: 58.0
click at [623, 163] on input "Copy of REACQ_ALL_TARGET_BET_50 DO 200ZL_101025" at bounding box center [679, 160] width 193 height 20
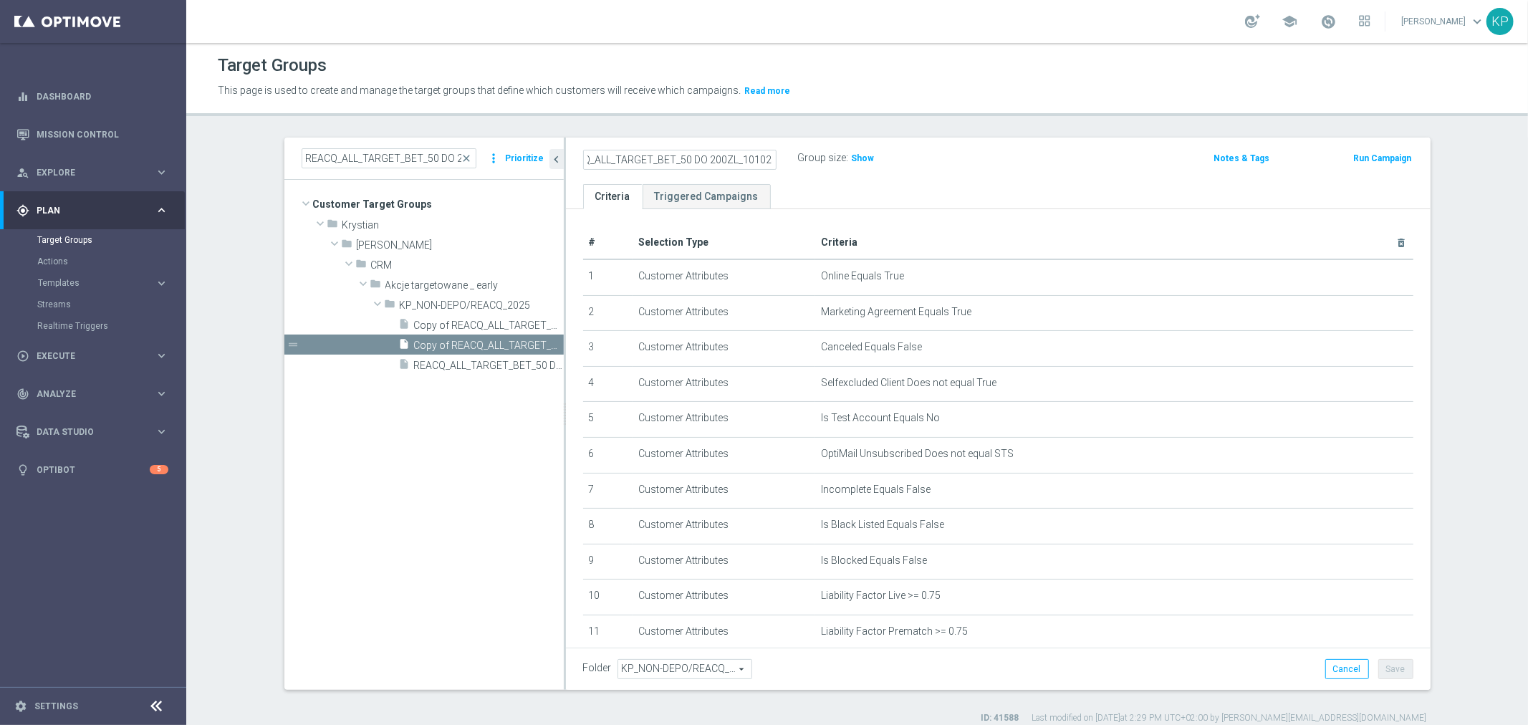
click at [658, 158] on input "Copy of REACQ_ALL_TARGET_BET_50 DO 200ZL_101025" at bounding box center [679, 160] width 193 height 20
click at [686, 161] on input "Copy of REACQ_ALL_TARGET_BET_50 DO 200ZL_101025" at bounding box center [679, 160] width 193 height 20
drag, startPoint x: 679, startPoint y: 155, endPoint x: 678, endPoint y: 147, distance: 8.7
click at [678, 156] on input "Copy of REACQ_ALL_TARGET_BET_50 DO 200ZL_101025" at bounding box center [679, 160] width 193 height 20
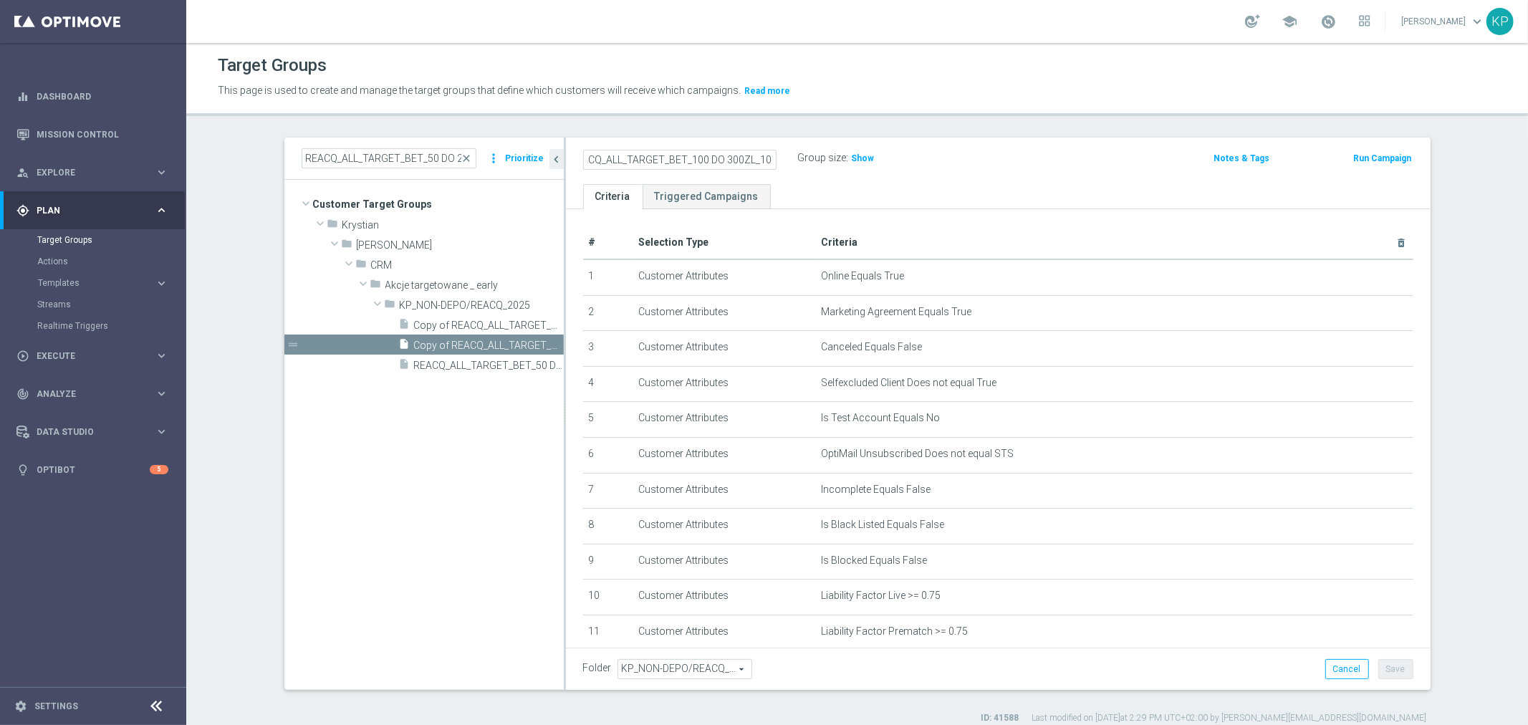
drag, startPoint x: 676, startPoint y: 158, endPoint x: 662, endPoint y: 159, distance: 14.4
click at [662, 159] on input "Copy of REACQ_ALL_TARGET_BET_100 DO 300ZL_101025" at bounding box center [679, 160] width 193 height 20
drag, startPoint x: 620, startPoint y: 162, endPoint x: 582, endPoint y: 162, distance: 37.2
click at [583, 162] on input "Copy of REACQ_ALL_TARGET_CASHBACK_100 DO 300ZL_101025" at bounding box center [679, 160] width 193 height 20
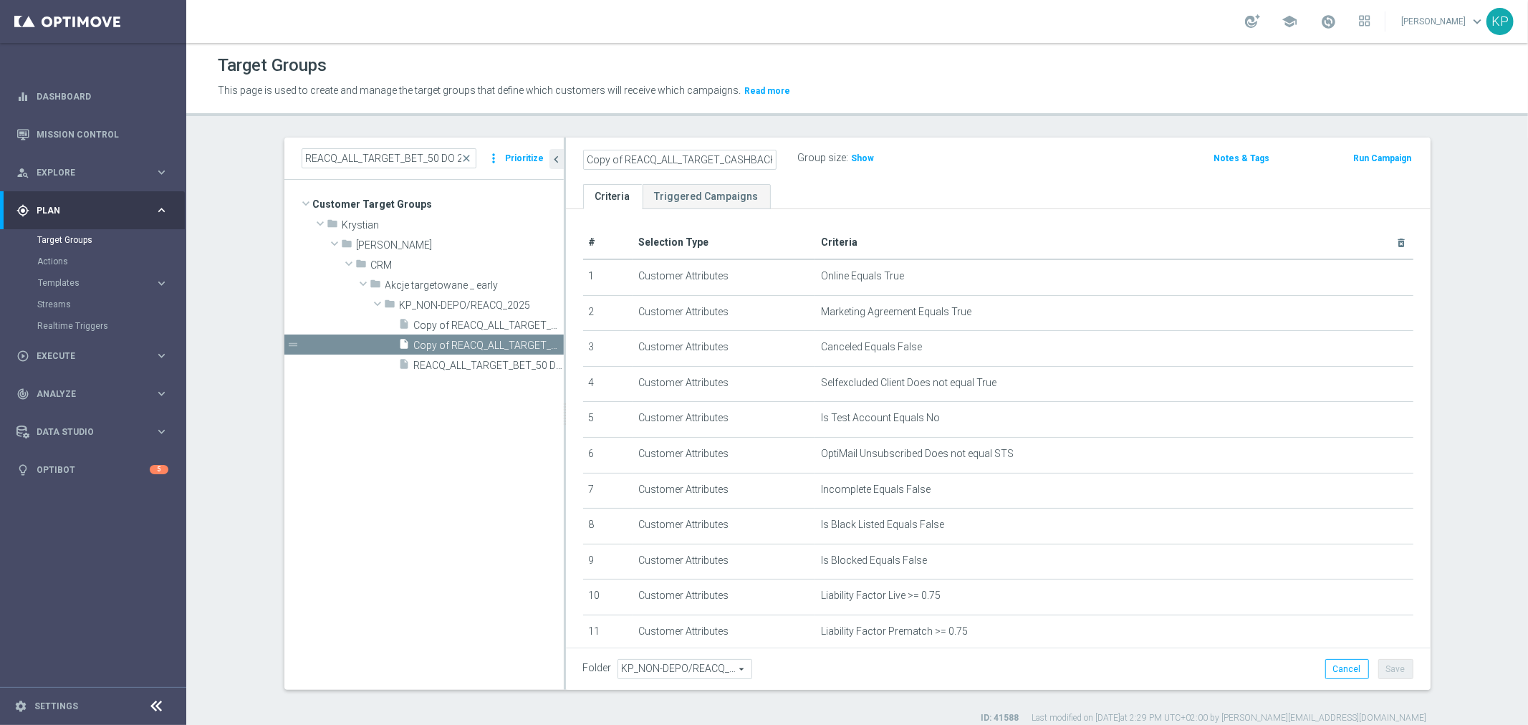
click at [627, 163] on input "Copy of REACQ_ALL_TARGET_CASHBACK_100 DO 300ZL_101025" at bounding box center [679, 160] width 193 height 20
drag, startPoint x: 620, startPoint y: 163, endPoint x: 518, endPoint y: 163, distance: 101.7
click at [518, 163] on as-split "REACQ_ALL_TARGET_BET_50 DO 200ZL_071025 close more_vert Prioritize Customer Tar…" at bounding box center [857, 414] width 1146 height 552
type input "REACQ_ALL_TARGET_CASHBACK_100 DO 300ZL_101025"
click at [729, 122] on div "Target Groups This page is used to create and manage the target groups that def…" at bounding box center [857, 384] width 1342 height 682
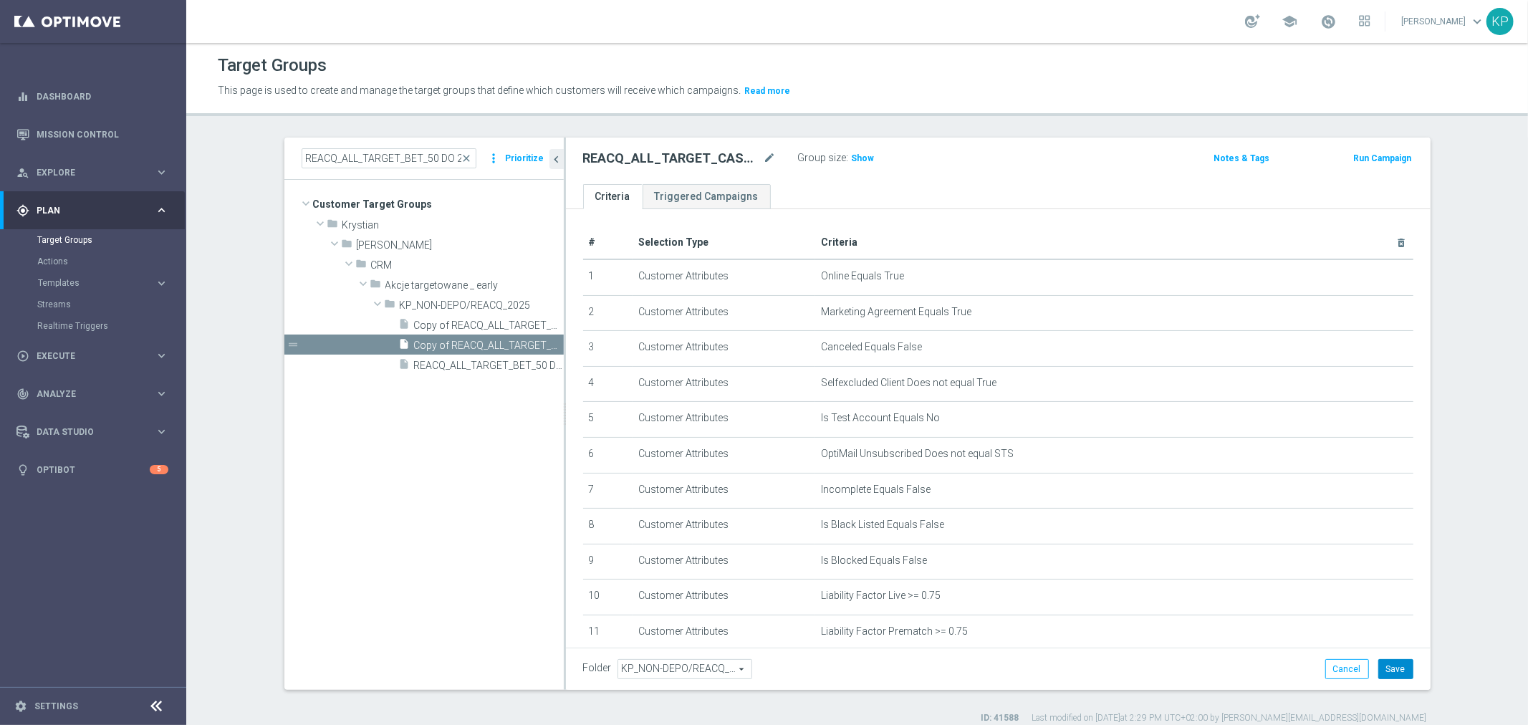
click at [1387, 660] on button "Save" at bounding box center [1395, 669] width 35 height 20
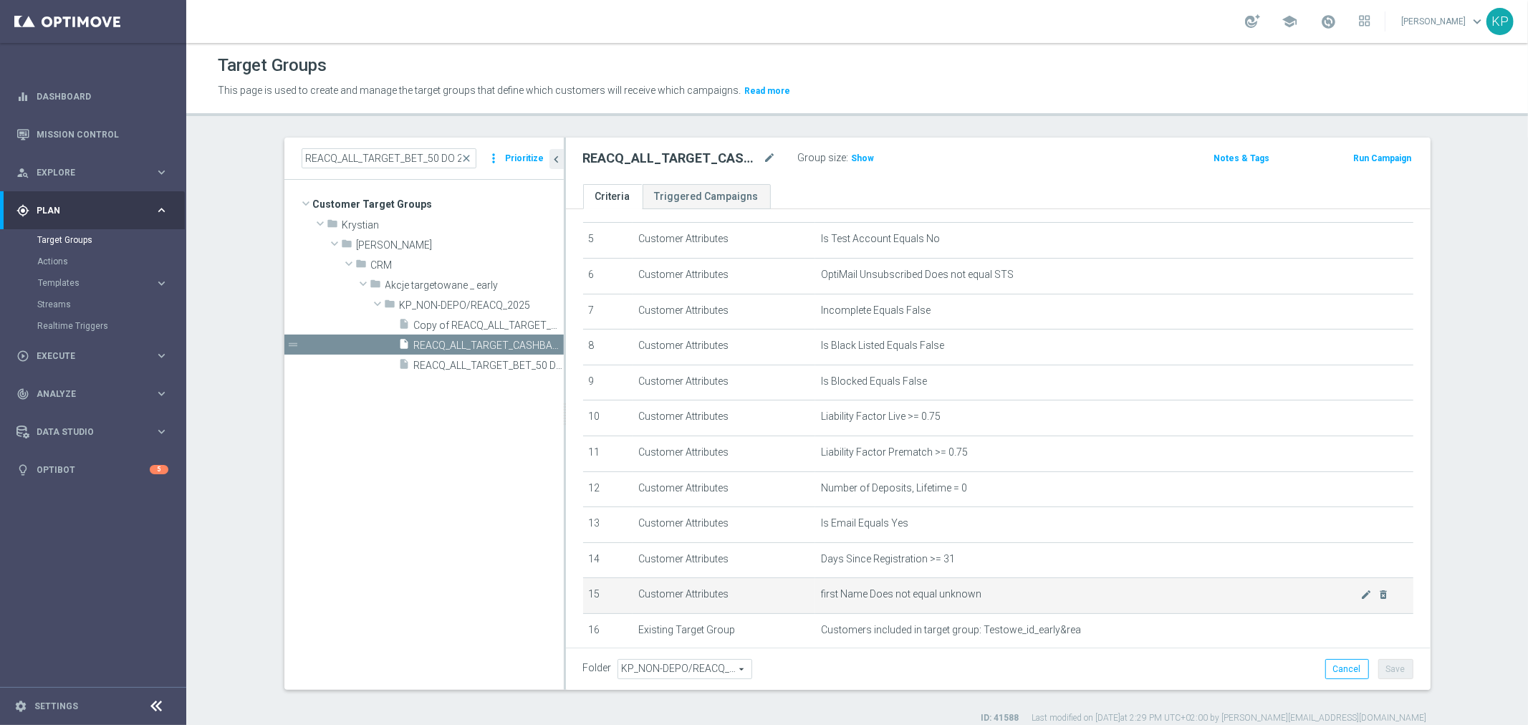
scroll to position [367, 0]
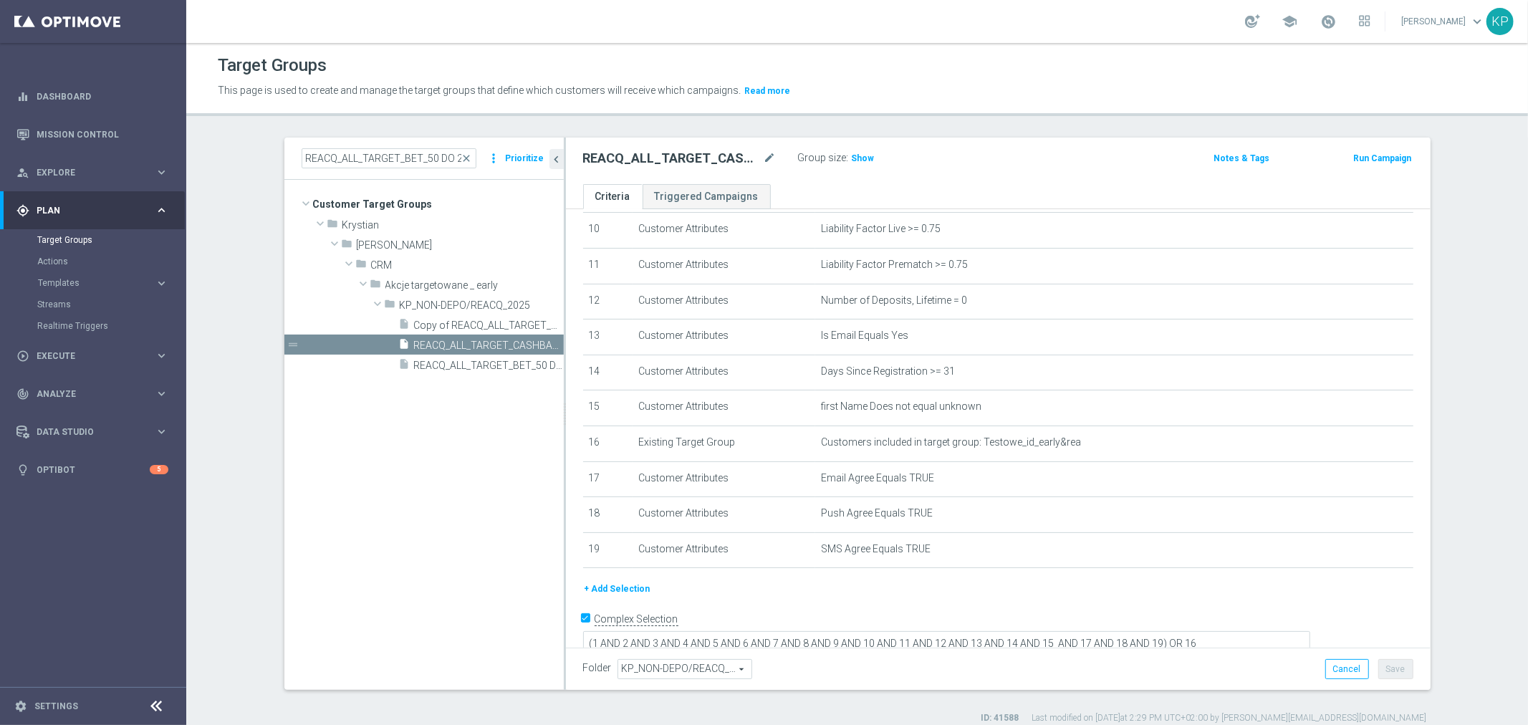
click at [701, 158] on h2 "REACQ_ALL_TARGET_CASHBACK_100 DO 300ZL_101025" at bounding box center [672, 158] width 178 height 17
copy div "REACQ_ALL_TARGET_CASHBACK_100 DO 300ZL_101025"
click at [149, 284] on div "Templates" at bounding box center [96, 283] width 117 height 9
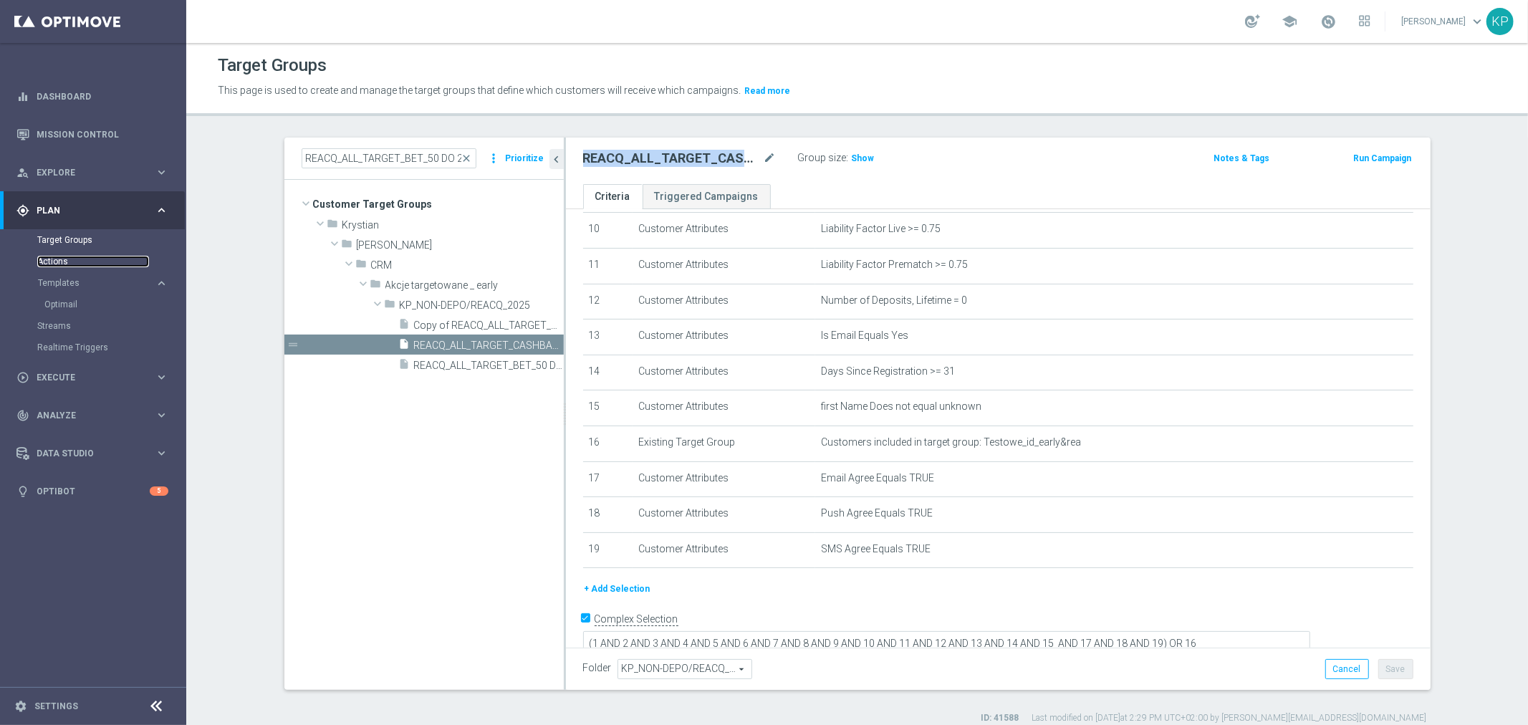
click at [87, 261] on link "Actions" at bounding box center [93, 261] width 112 height 11
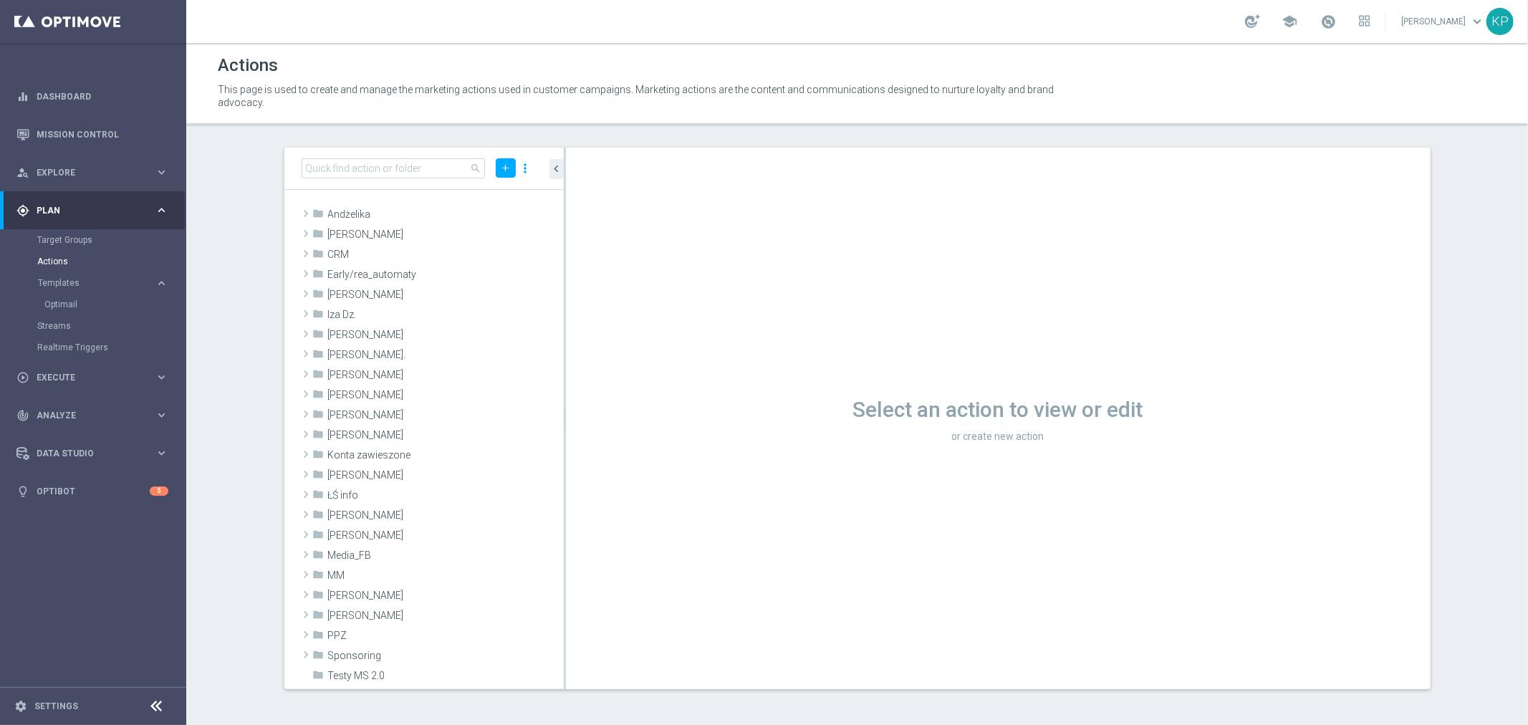
click at [259, 37] on div "school [PERSON_NAME] keyboard_arrow_down KP" at bounding box center [857, 21] width 1342 height 43
click at [377, 477] on span "Krystian P." at bounding box center [412, 475] width 168 height 12
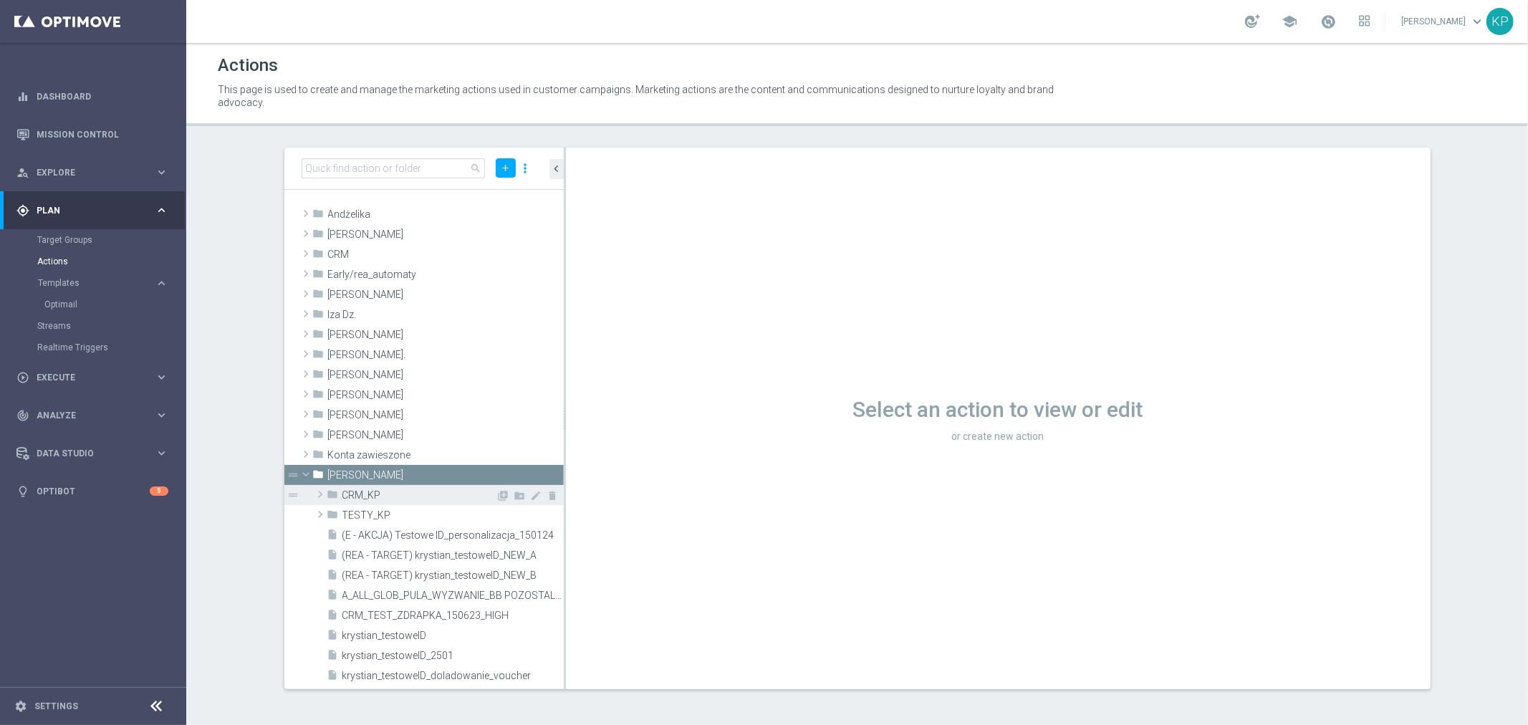
click at [401, 495] on span "CRM_KP" at bounding box center [419, 495] width 154 height 12
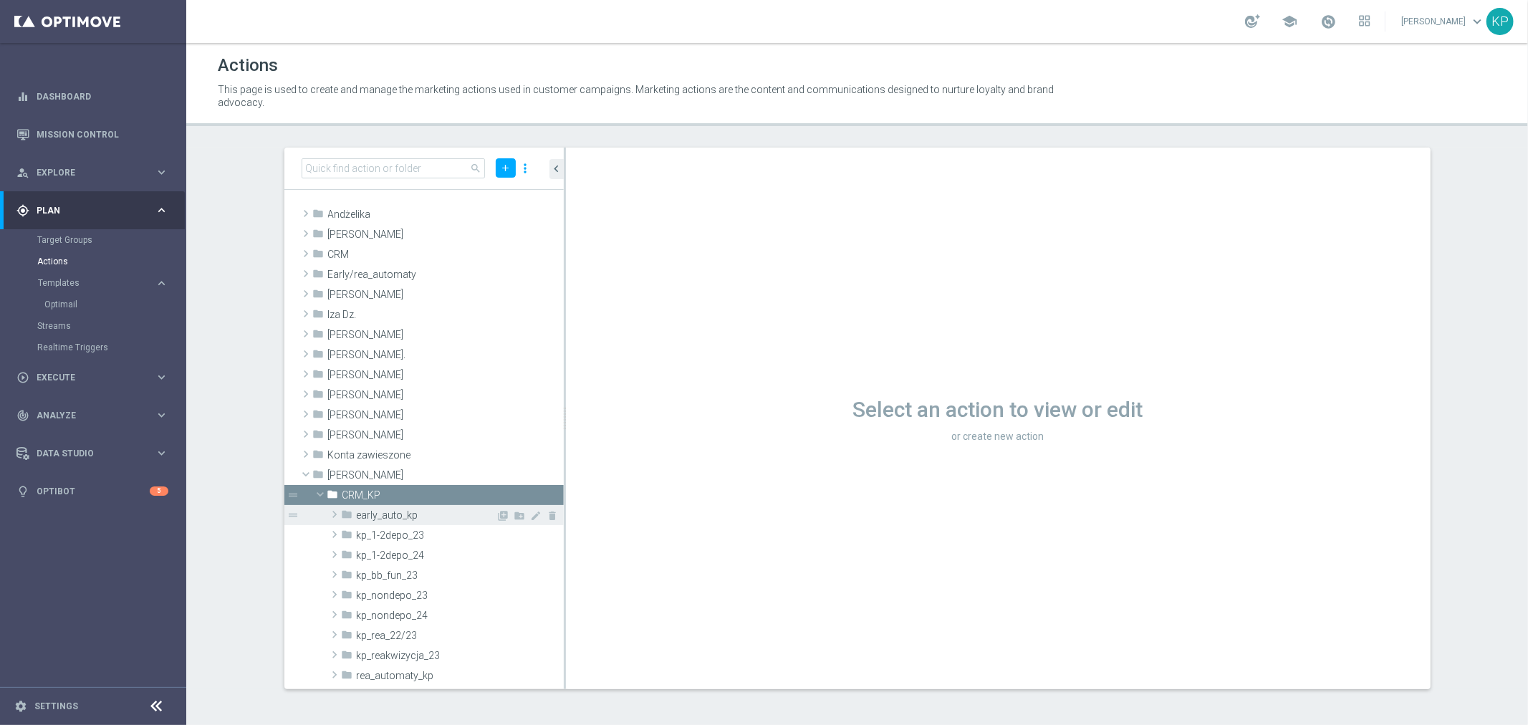
scroll to position [80, 0]
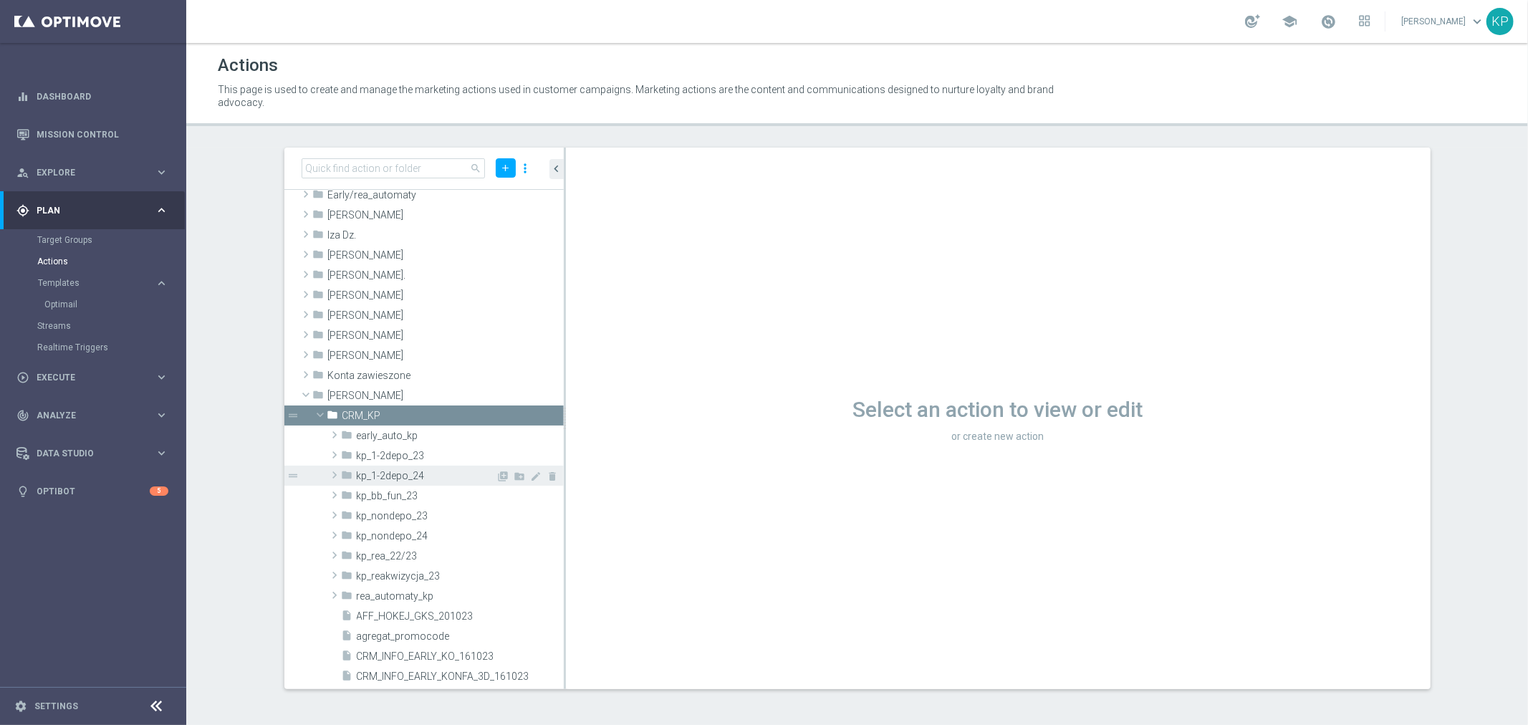
click at [428, 477] on span "kp_1-2depo_24" at bounding box center [427, 476] width 140 height 12
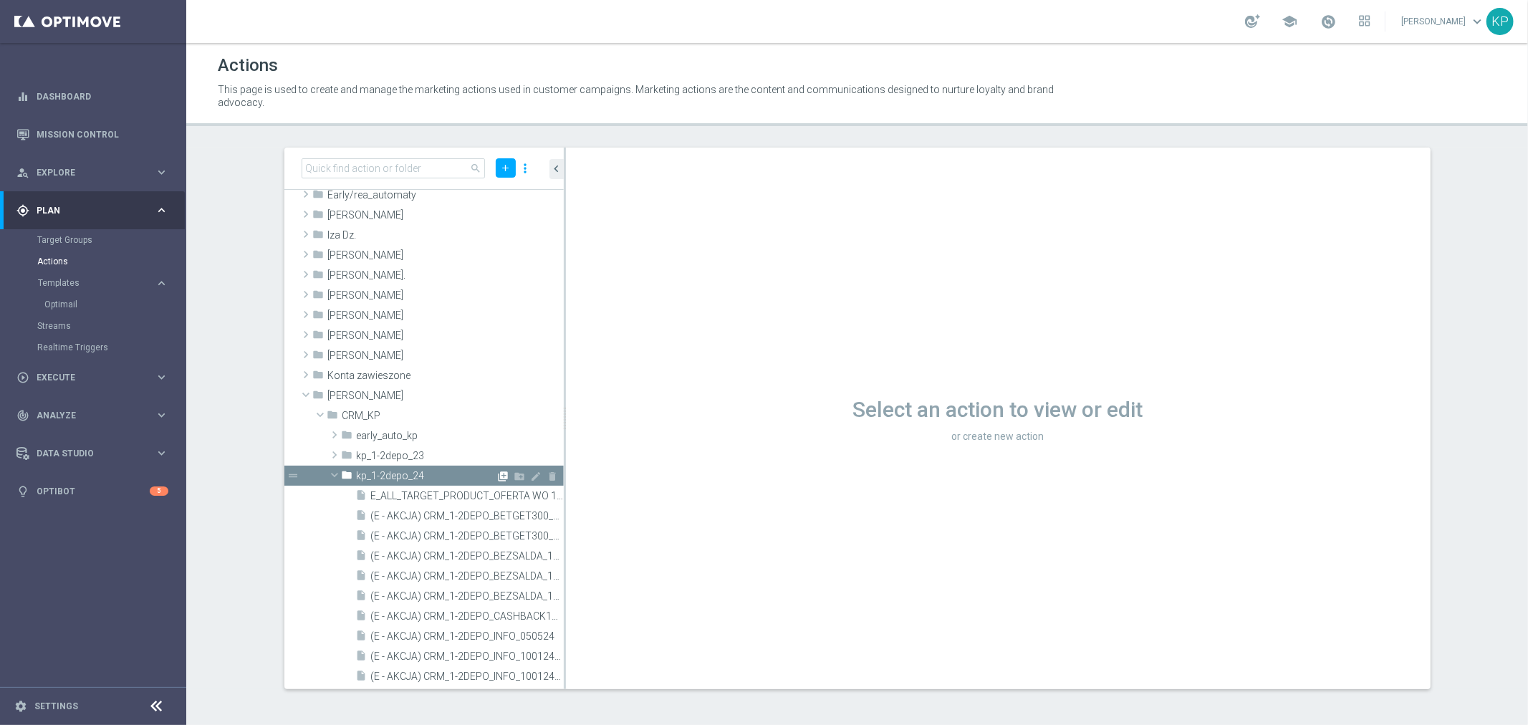
click at [498, 476] on icon "library_add" at bounding box center [503, 476] width 11 height 11
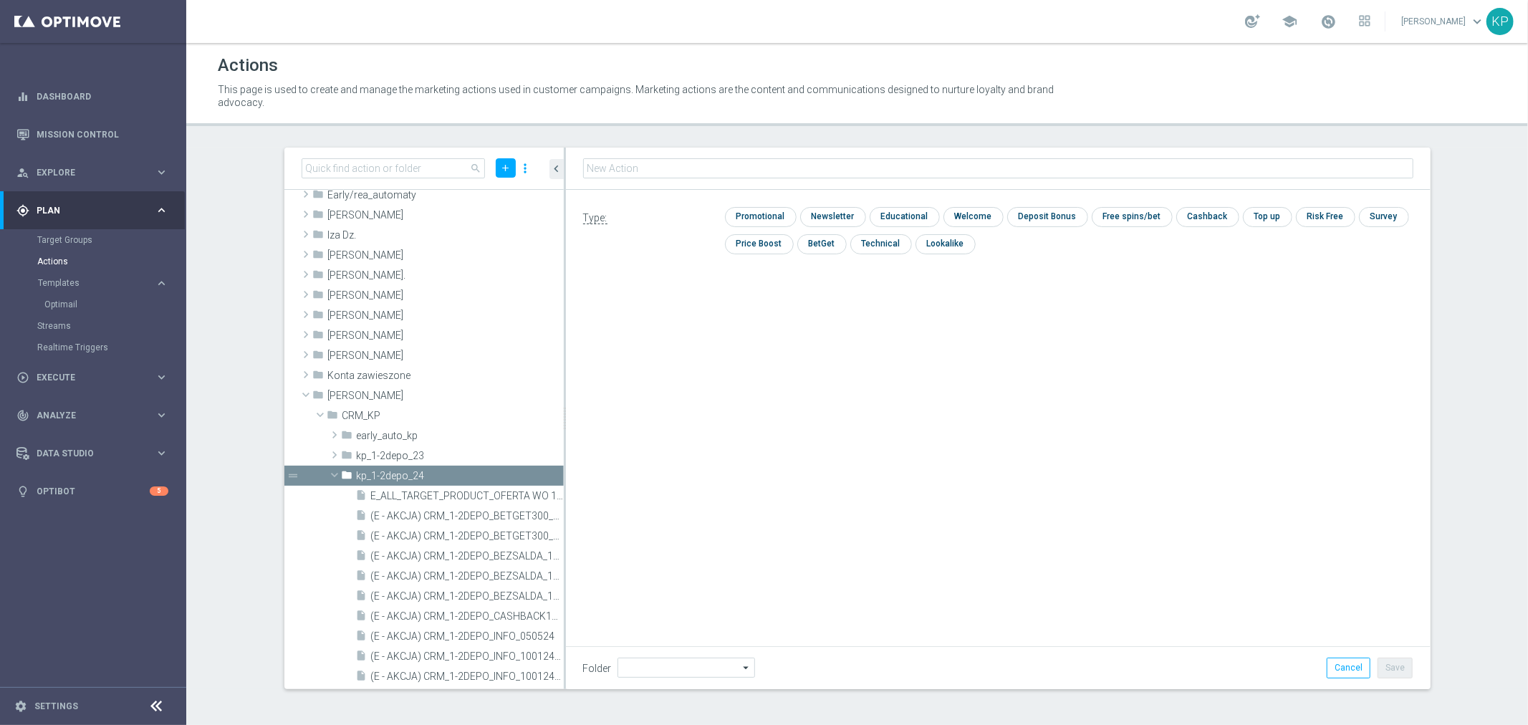
type input "kp_1-2depo_24"
type input "E_ALL_TARGET_DEPO_AB DO 200 PLN_ORG_3DEPO_101025"
click at [747, 218] on input "checkbox" at bounding box center [759, 216] width 68 height 19
checkbox input "true"
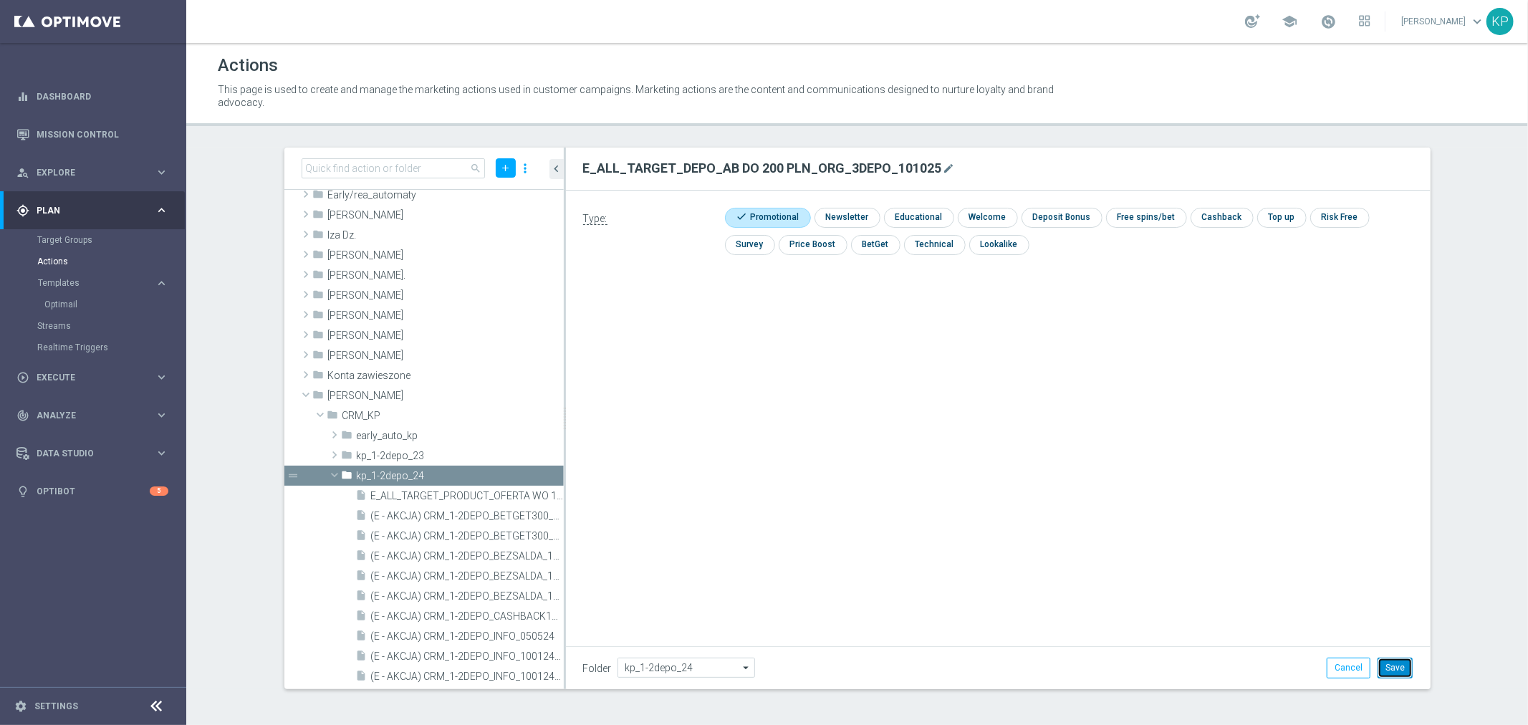
click at [1394, 668] on button "Save" at bounding box center [1394, 668] width 35 height 20
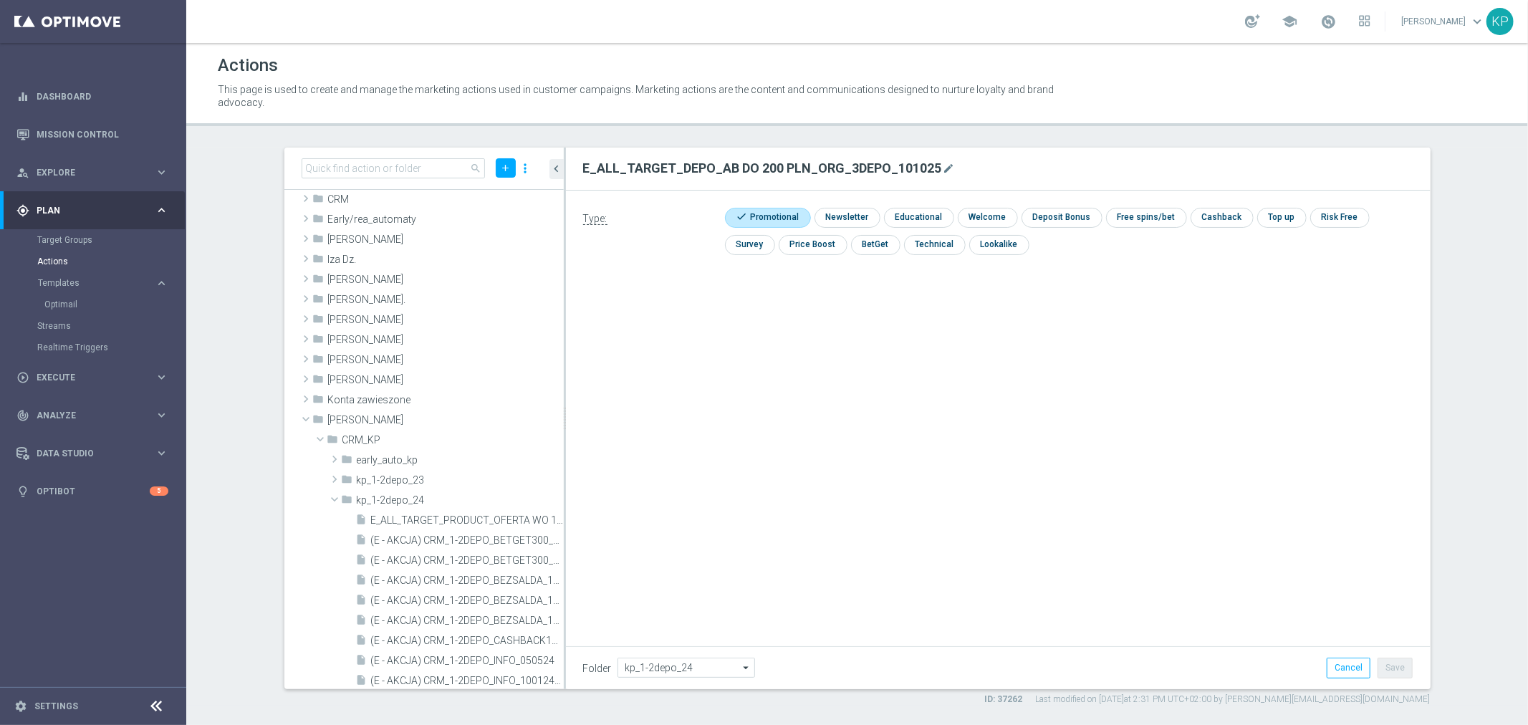
scroll to position [54, 0]
click at [943, 172] on icon "mode_edit" at bounding box center [948, 168] width 11 height 11
click at [757, 168] on input "E_ALL_TARGET_DEPO_AB DO 200 PLN_ORG_3DEPO_101025" at bounding box center [998, 168] width 830 height 20
type input "E_ALL_TARGET_DEPO_AB DO 200 PLN_ORG_3DEPO_101025"
click at [1362, 660] on button "Cancel" at bounding box center [1349, 668] width 44 height 20
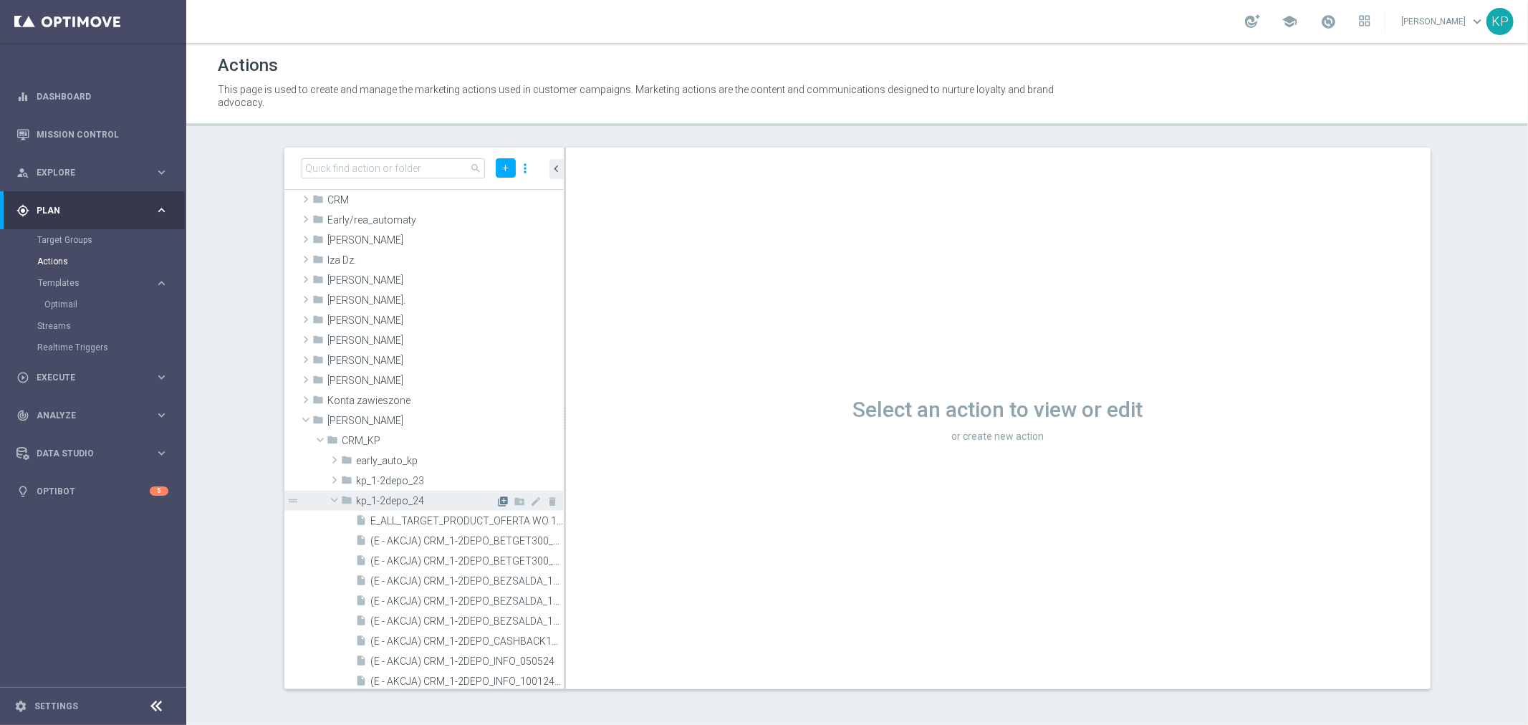
click at [498, 504] on icon "library_add" at bounding box center [503, 501] width 11 height 11
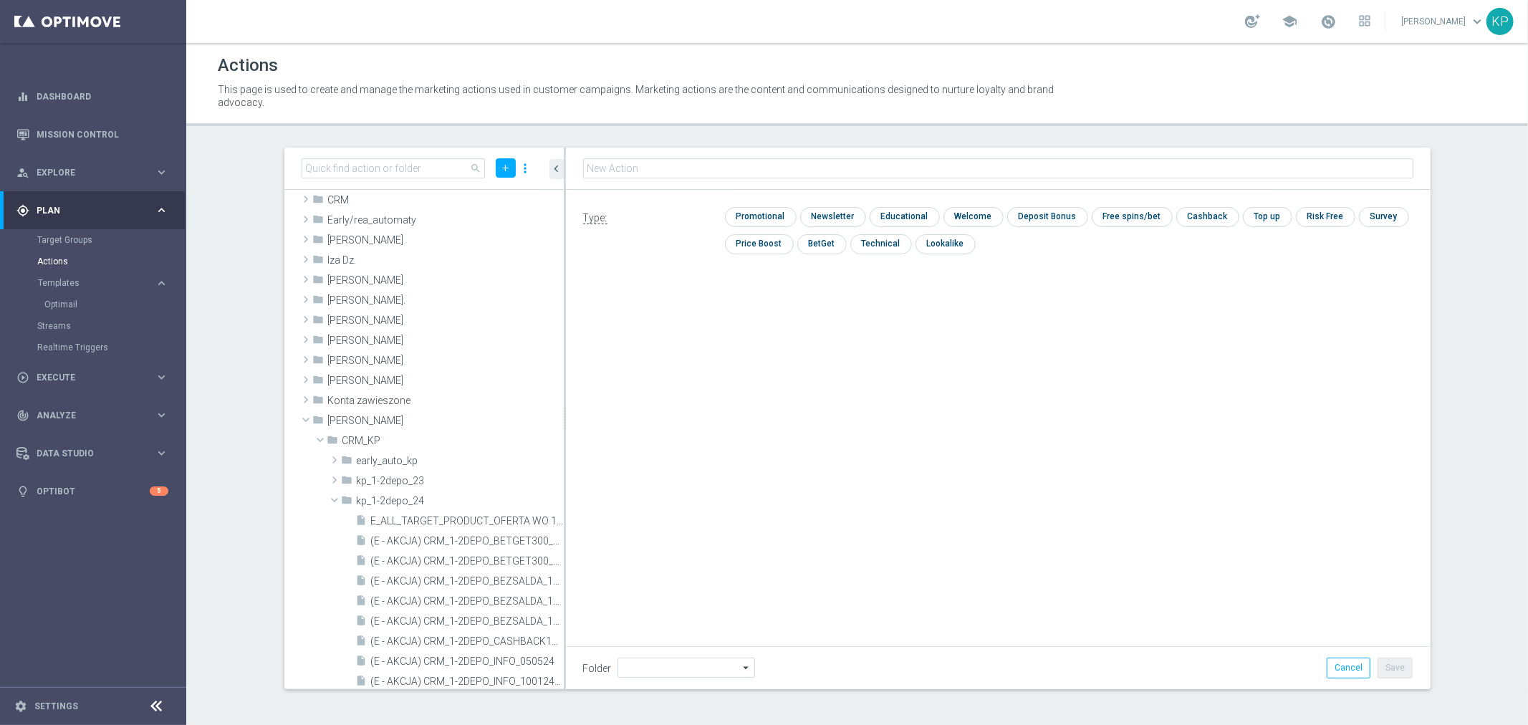
type input "kp_1-2depo_24"
click at [727, 162] on input "E_ALL_TARGET_DEPO_AB DO 200 PLN_ORG_3DEPO_101025" at bounding box center [998, 168] width 830 height 20
type input "E_ALL_TARGET_DEPO_AB DO 500 PLN_ORG_3DEPO_101025"
click at [757, 93] on p "This page is used to create and manage the marketing actions used in customer c…" at bounding box center [640, 96] width 845 height 26
click at [787, 211] on input "checkbox" at bounding box center [759, 217] width 68 height 19
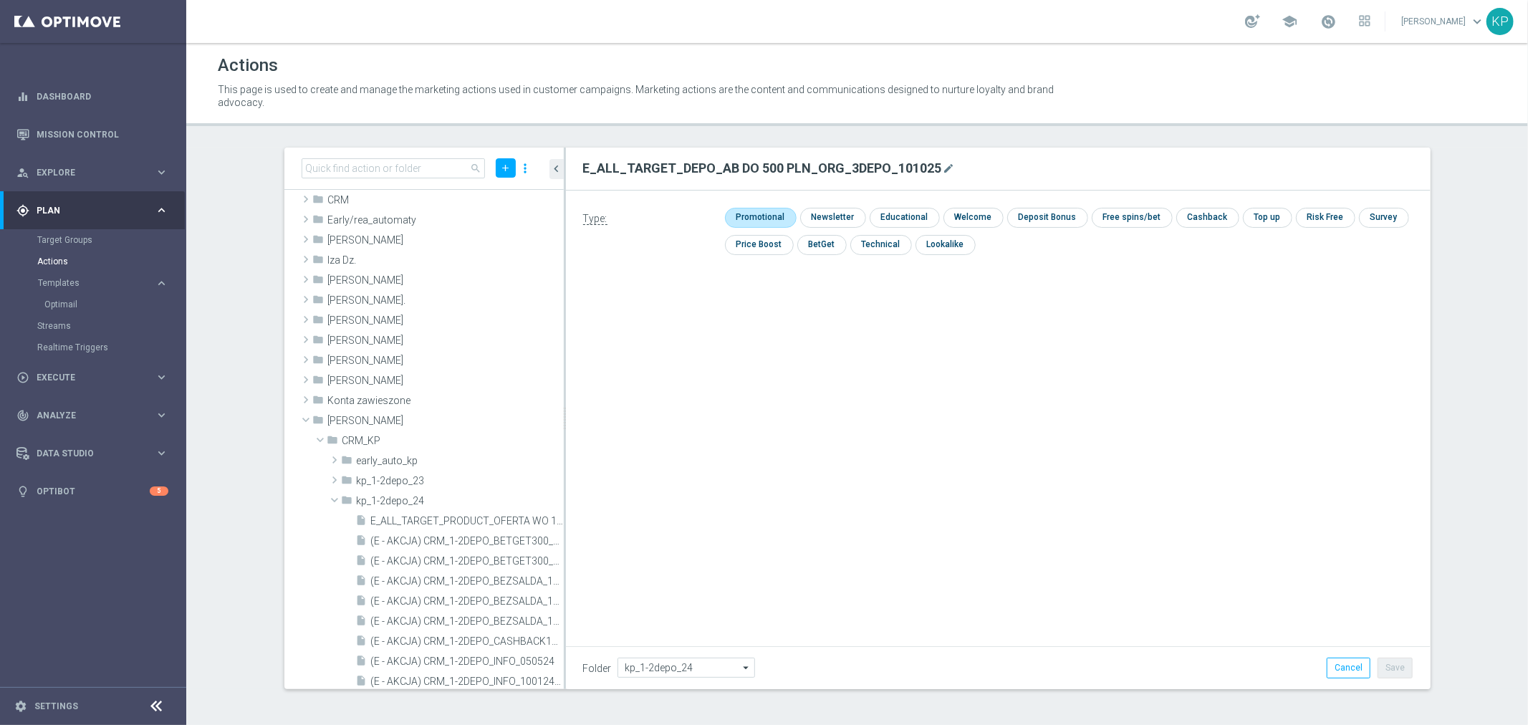
checkbox input "true"
click at [1393, 665] on button "Save" at bounding box center [1394, 668] width 35 height 20
click at [903, 176] on h2 "E_ALL_TARGET_DEPO_AB DO 500 PLN_ORG_3DEPO_101025" at bounding box center [762, 168] width 359 height 17
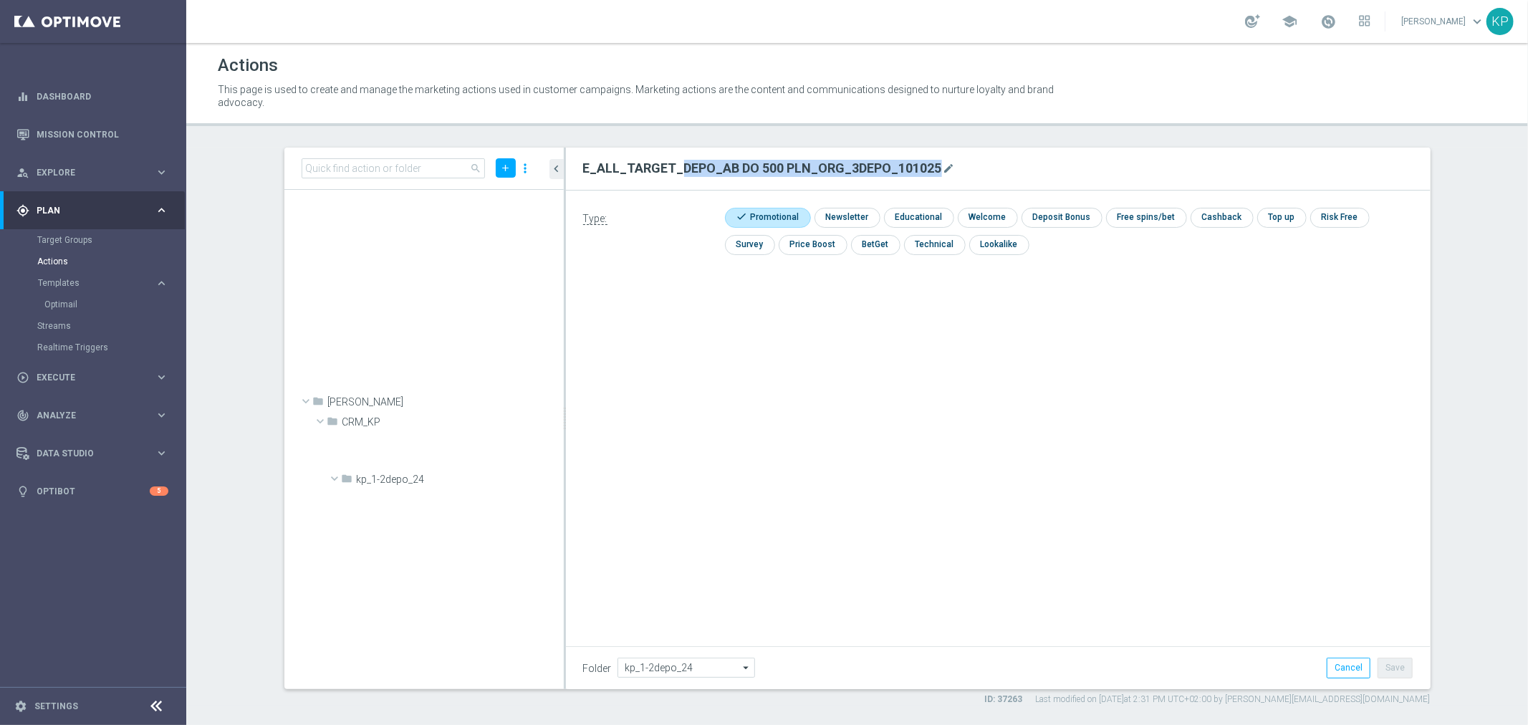
scroll to position [1426, 0]
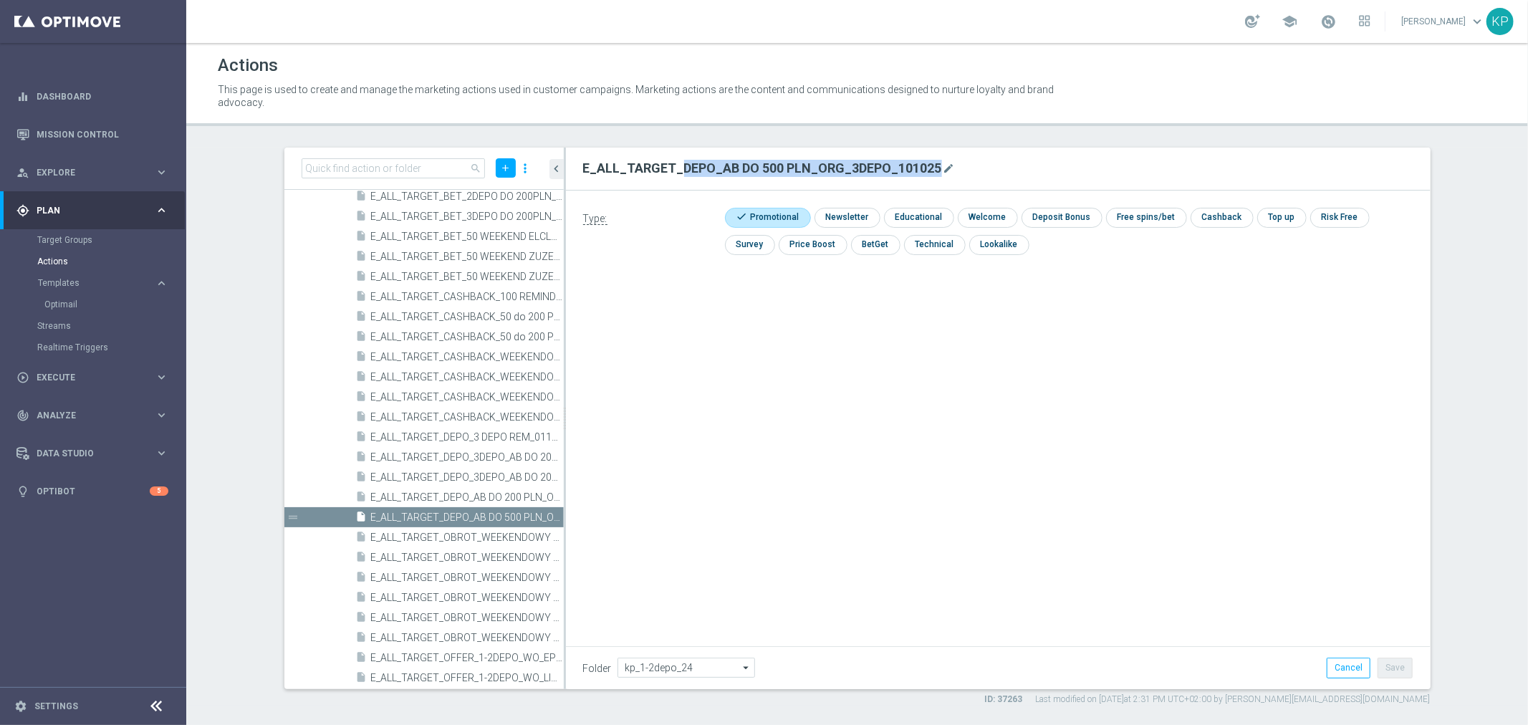
click at [898, 166] on h2 "E_ALL_TARGET_DEPO_AB DO 500 PLN_ORG_3DEPO_101025" at bounding box center [762, 168] width 359 height 17
click at [132, 131] on link "Mission Control" at bounding box center [103, 134] width 132 height 38
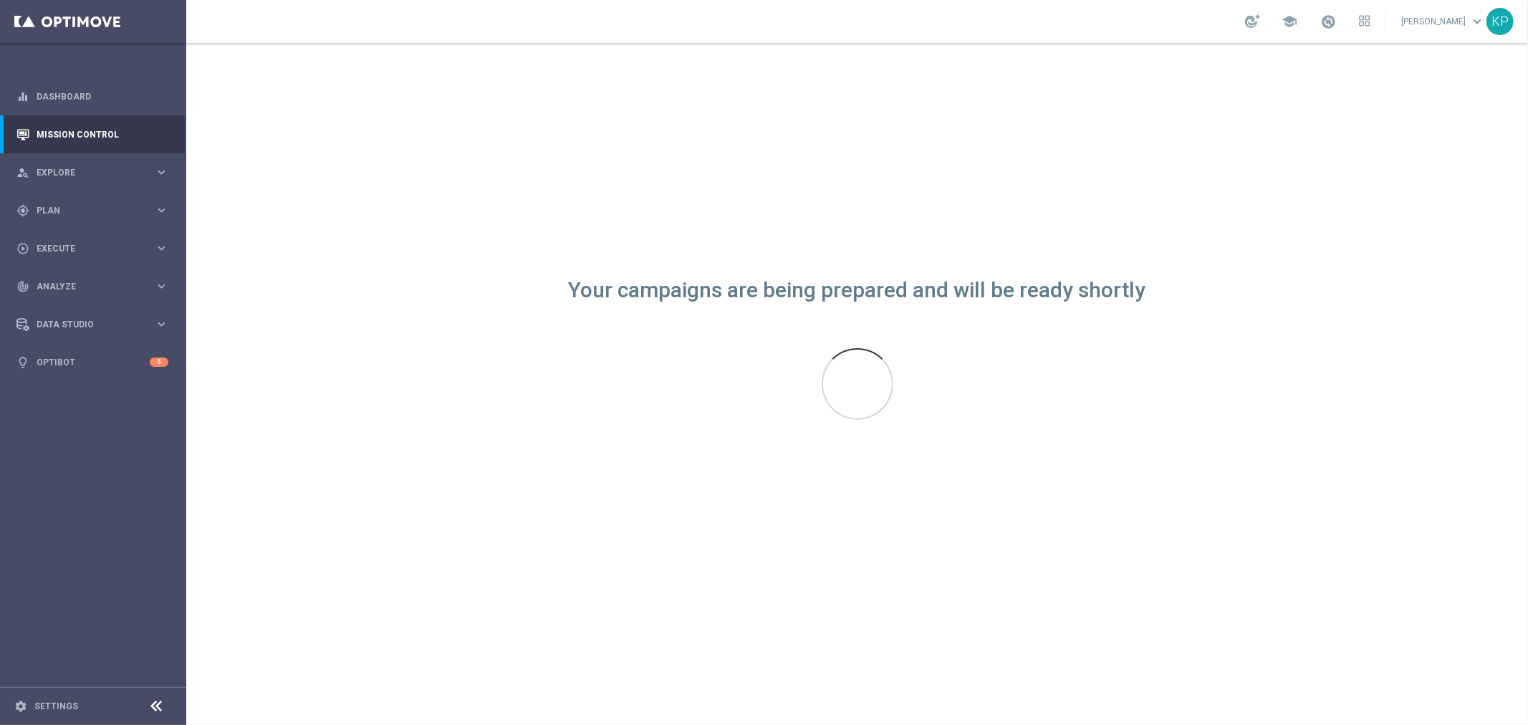
click at [1080, 5] on div "school [PERSON_NAME] keyboard_arrow_down KP" at bounding box center [857, 21] width 1342 height 43
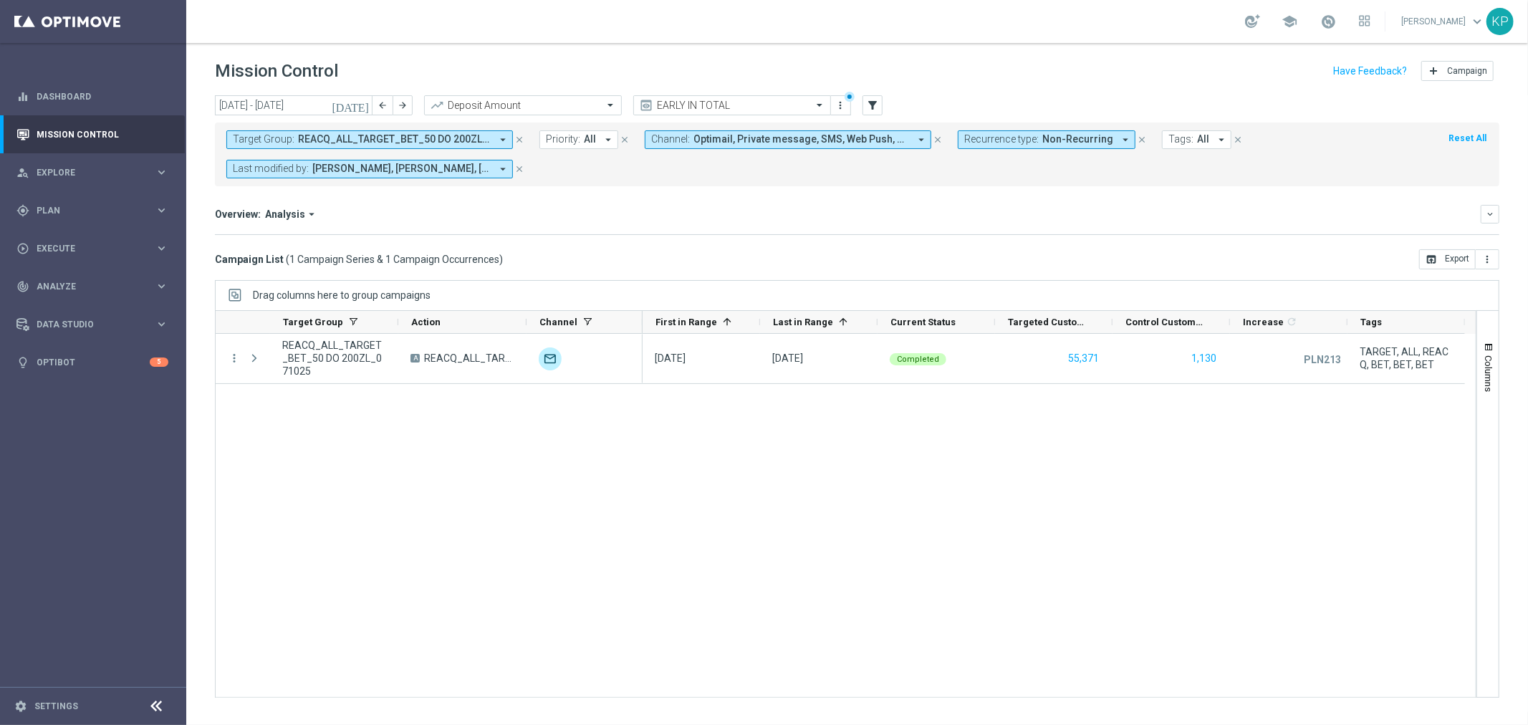
click at [370, 133] on span "REACQ_ALL_TARGET_BET_50 DO 200ZL_071025" at bounding box center [394, 139] width 193 height 12
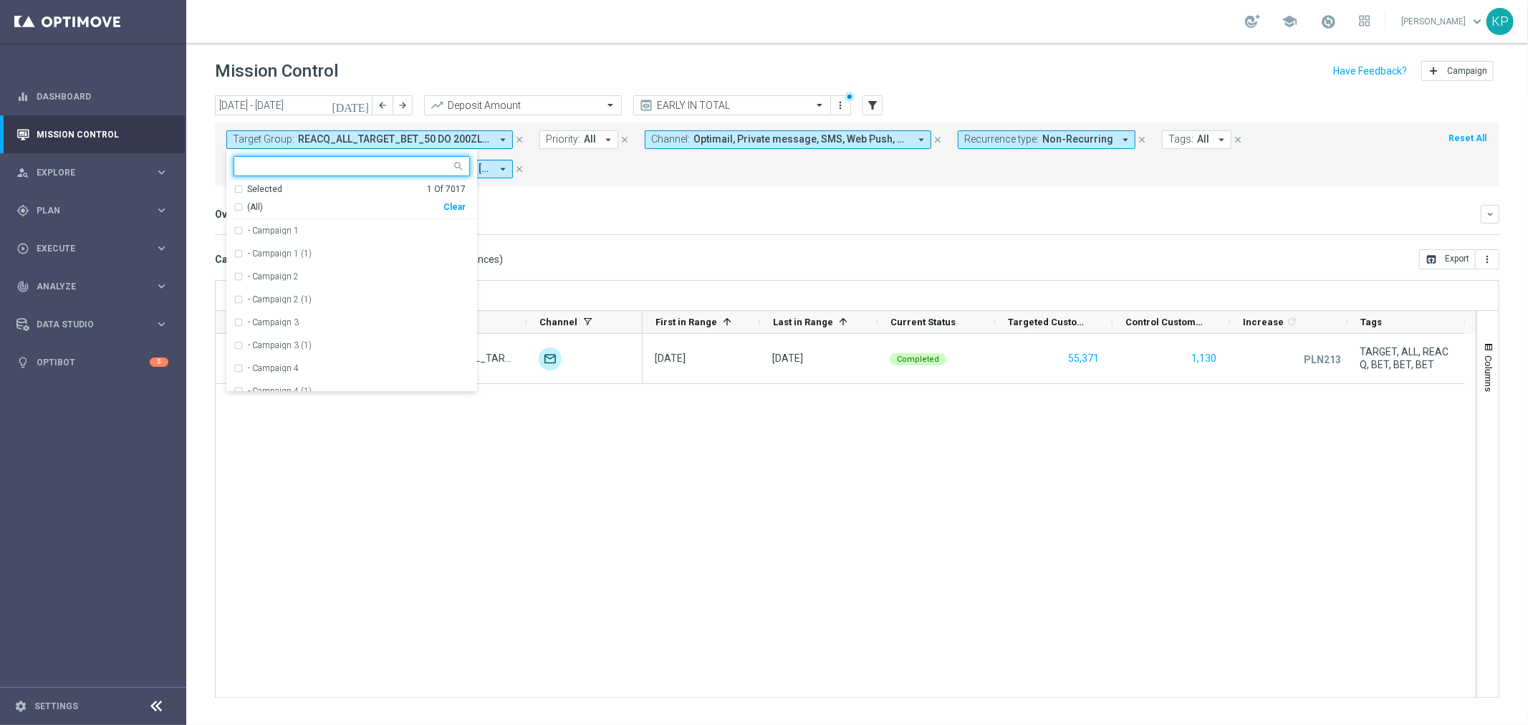
click at [289, 181] on ng-select "REACQ_ALL_TARGET_BET_50 DO 200ZL_071025 Selected 1 Of 7017 (All) Clear - Campai…" at bounding box center [351, 274] width 251 height 236
click at [241, 189] on div "Selected 1 Of 7017" at bounding box center [350, 189] width 232 height 12
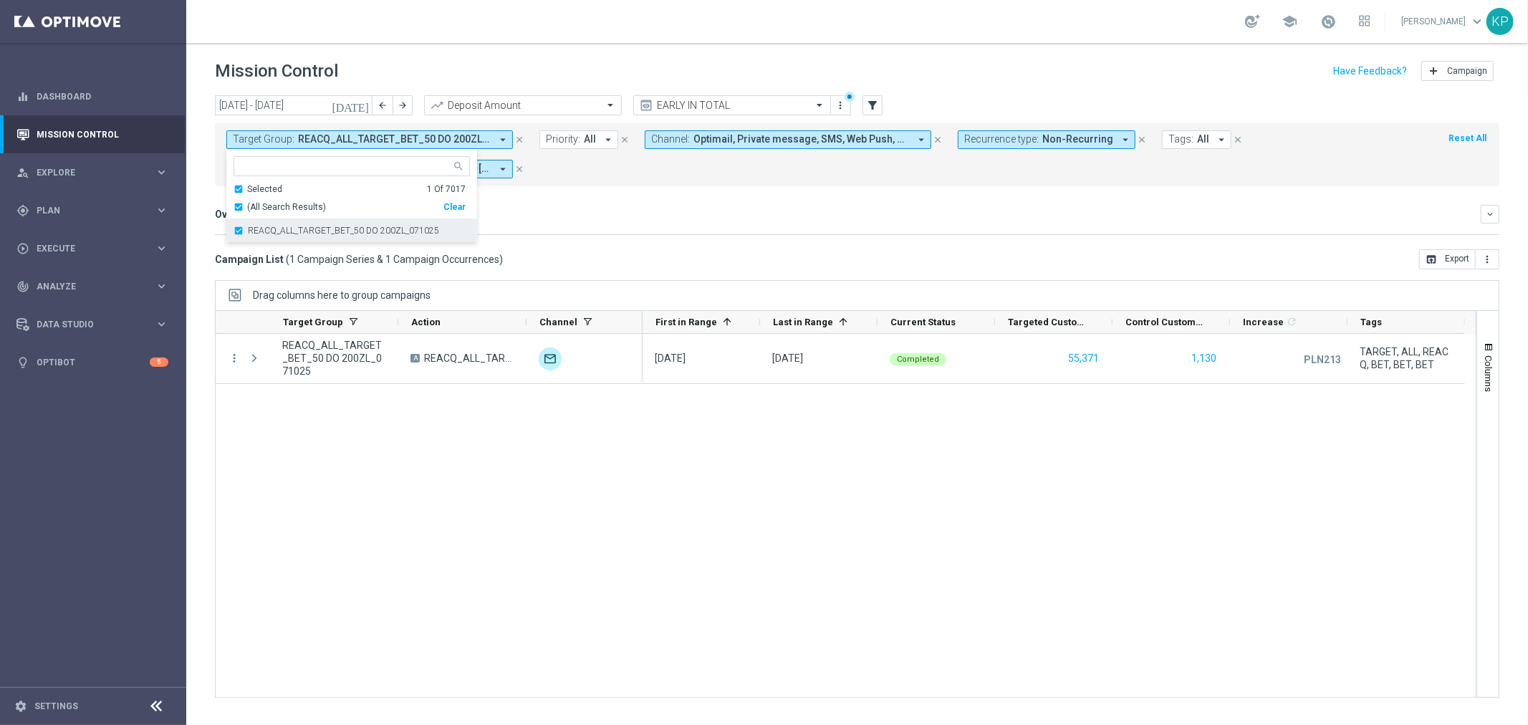
click at [249, 220] on div "REACQ_ALL_TARGET_BET_50 DO 200ZL_071025" at bounding box center [352, 230] width 236 height 23
click at [698, 218] on div "Overview: Analysis arrow_drop_down" at bounding box center [848, 214] width 1266 height 13
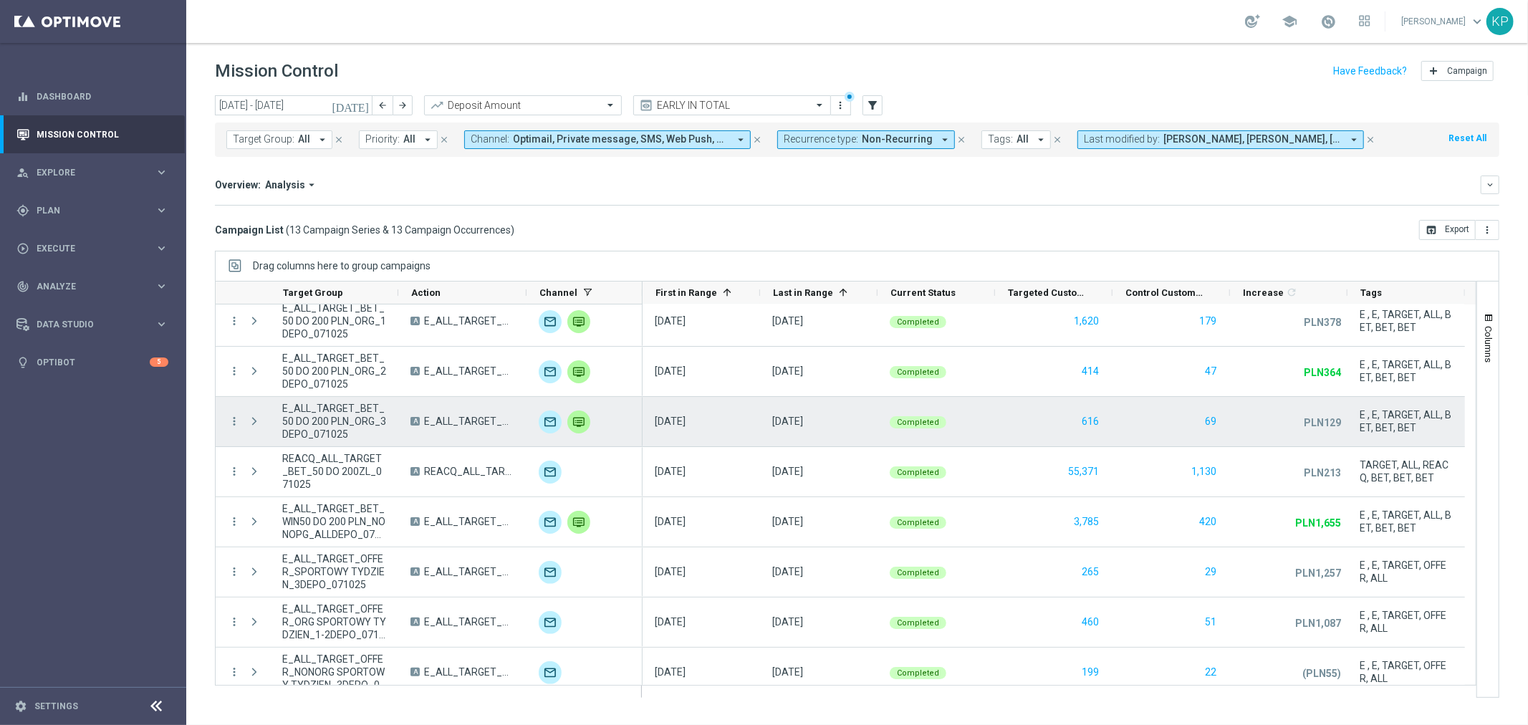
scroll to position [80, 0]
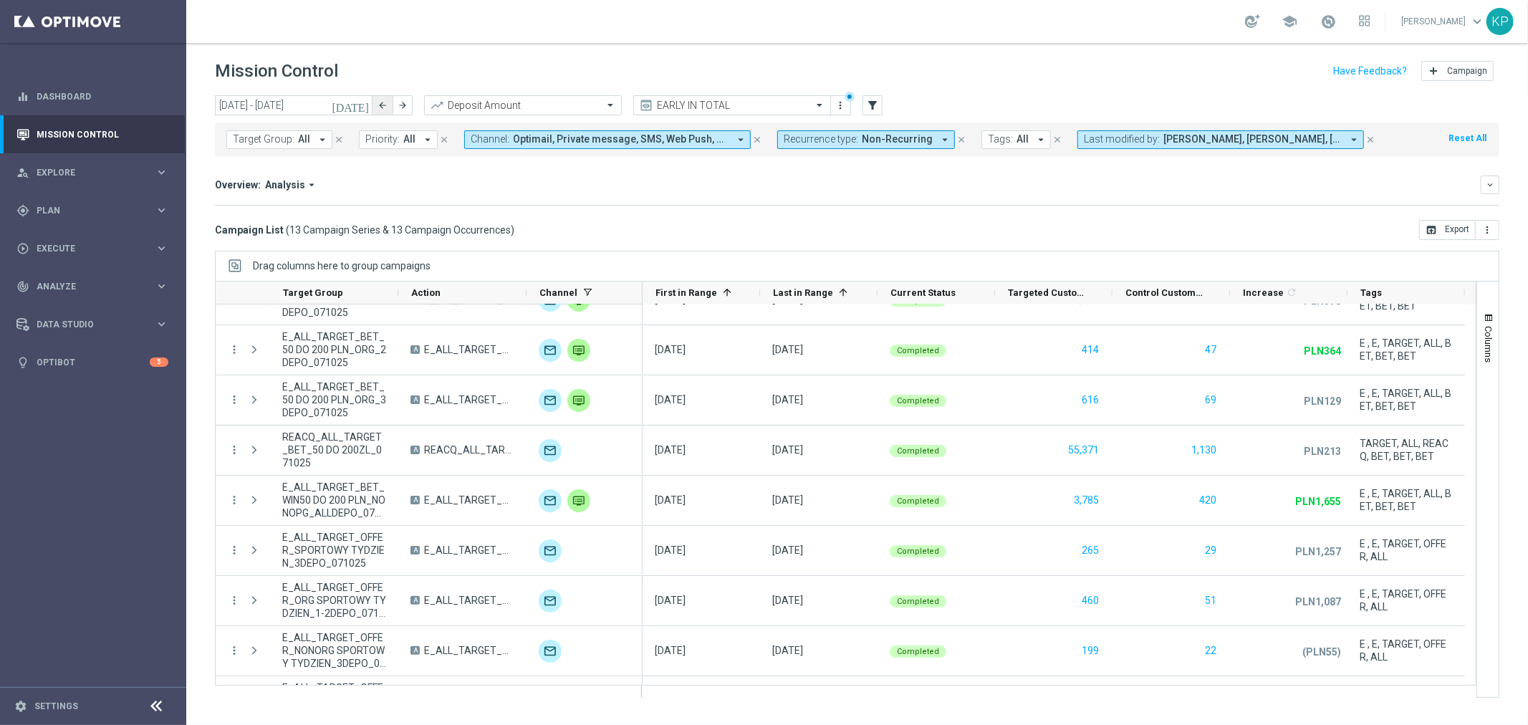
click at [376, 111] on button "arrow_back" at bounding box center [382, 105] width 20 height 20
type input "29 Sep 2025 - 05 Oct 2025"
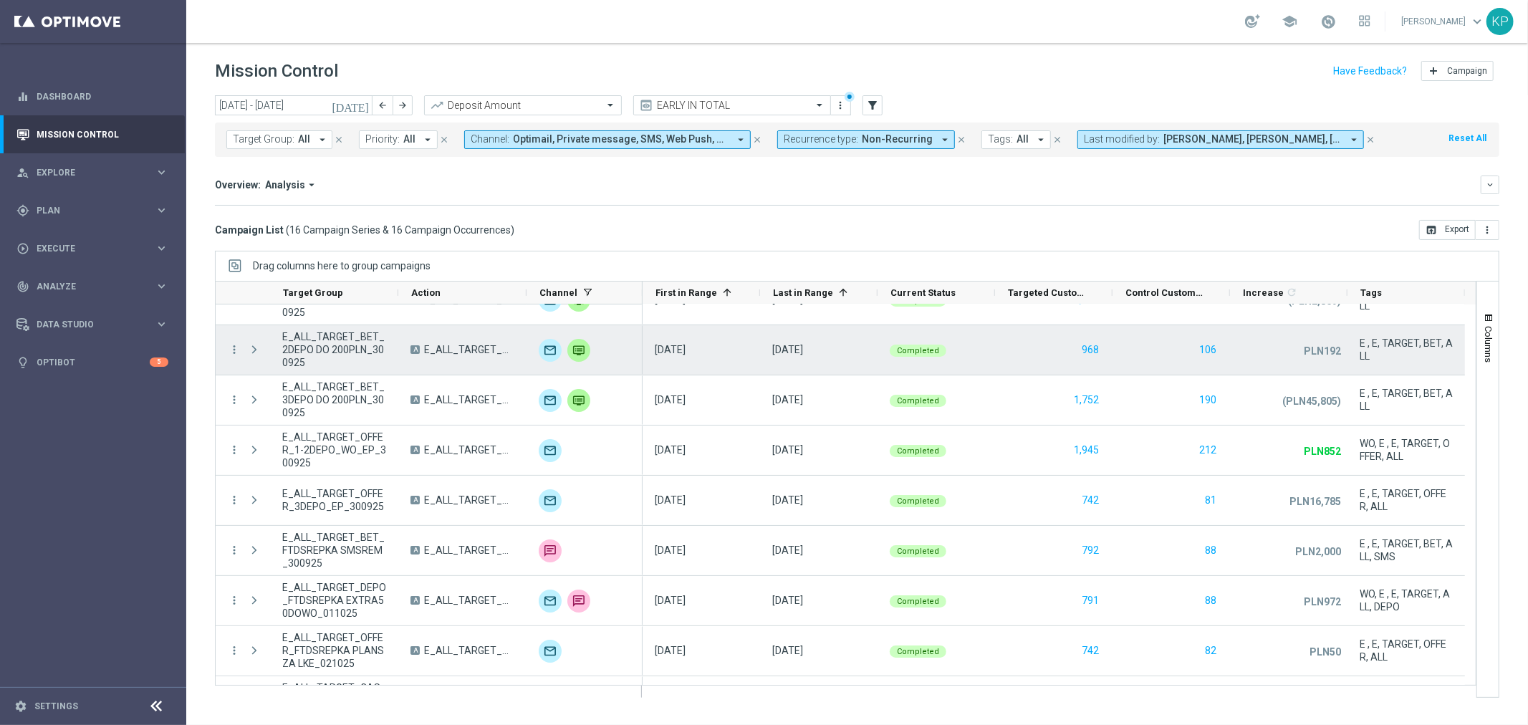
click at [361, 352] on span "E_ALL_TARGET_BET_2DEPO DO 200PLN_300925" at bounding box center [334, 349] width 104 height 39
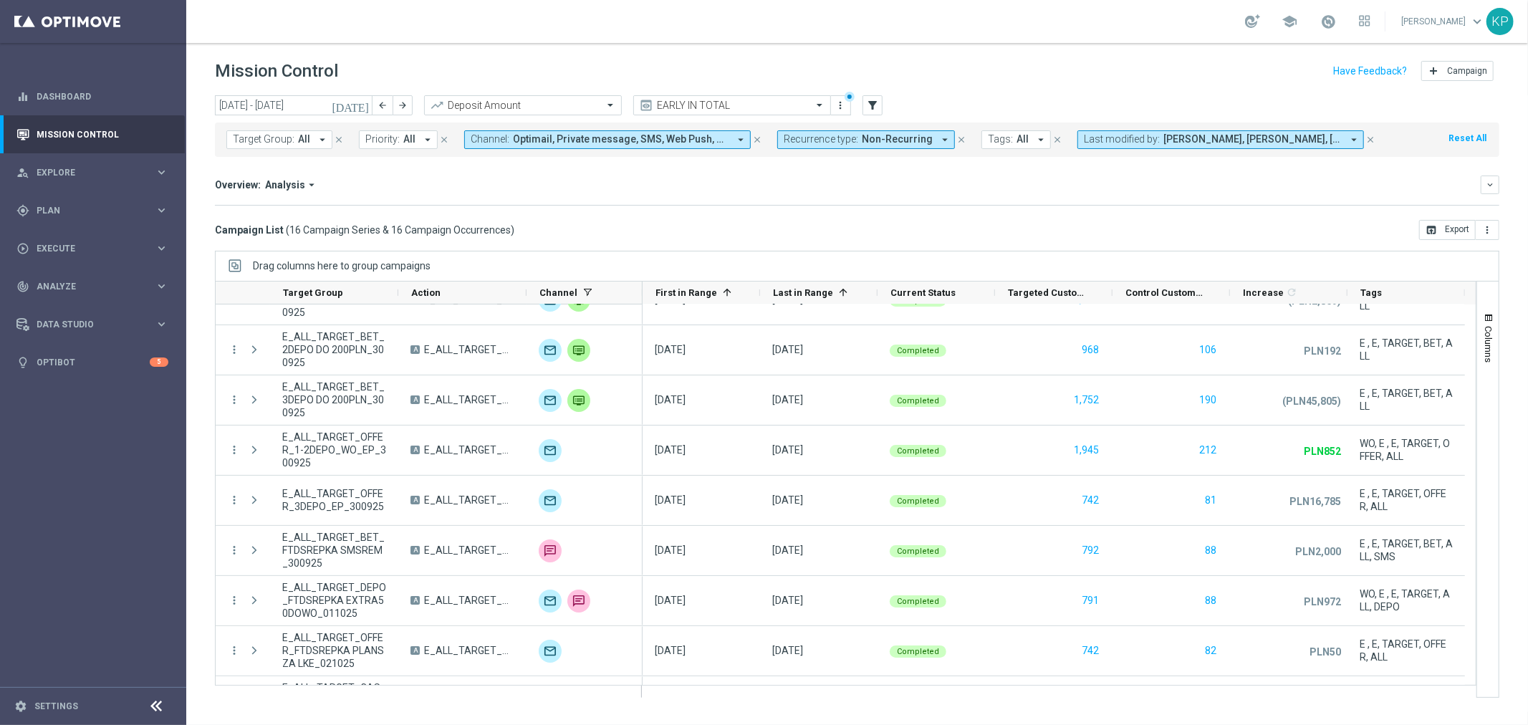
click at [605, 201] on div "Overview: Analysis arrow_drop_down keyboard_arrow_down Increase In Deposit Amou…" at bounding box center [857, 191] width 1284 height 30
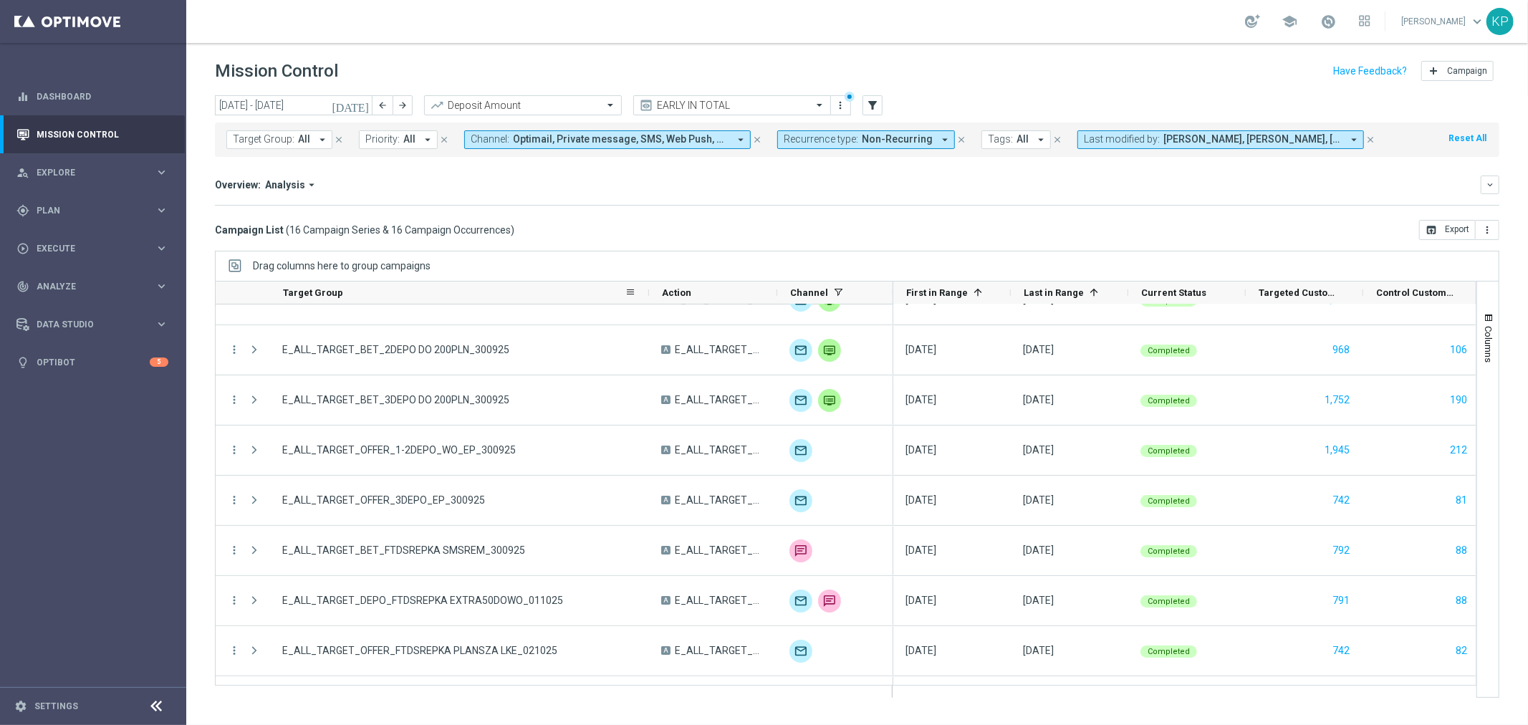
drag, startPoint x: 396, startPoint y: 288, endPoint x: 653, endPoint y: 292, distance: 257.2
click at [652, 292] on div at bounding box center [649, 293] width 6 height 22
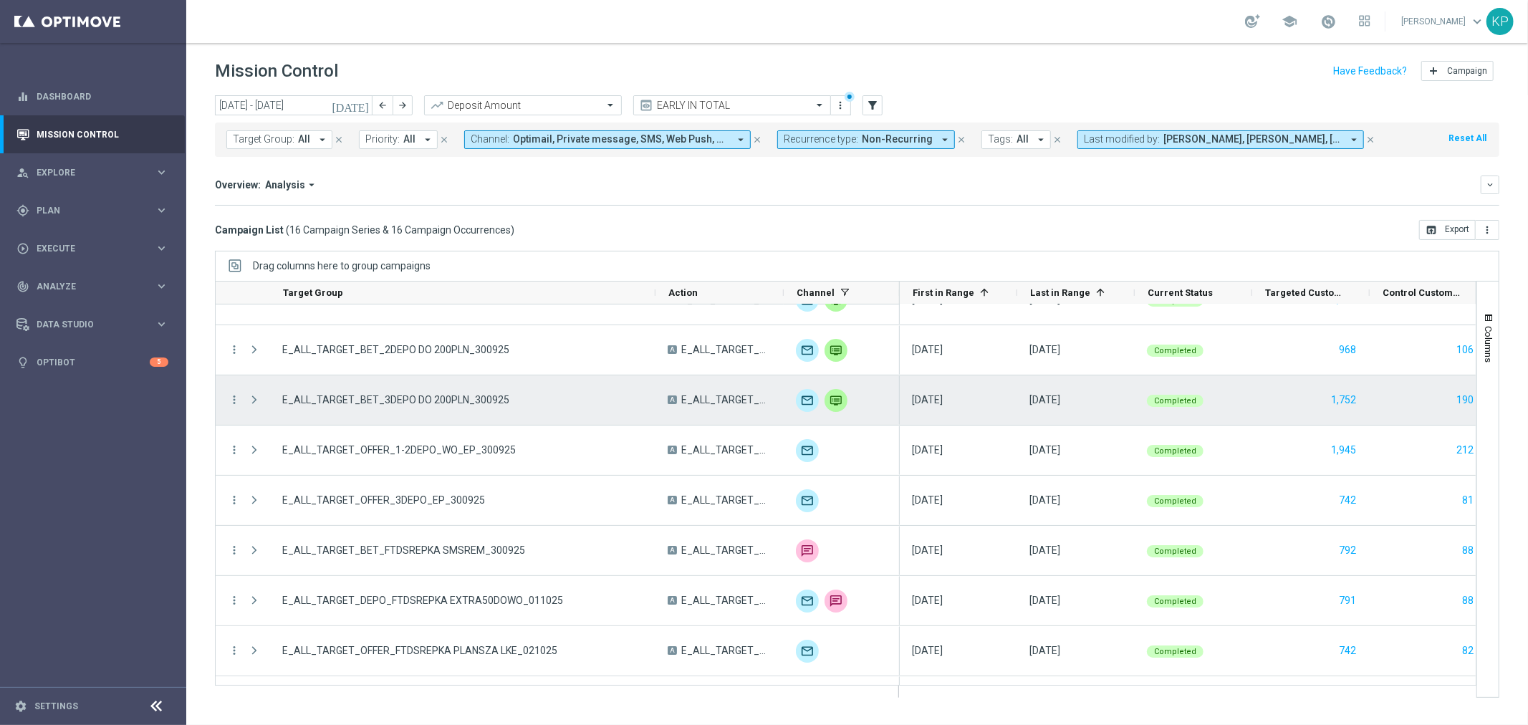
click at [469, 398] on span "E_ALL_TARGET_BET_3DEPO DO 200PLN_300925" at bounding box center [395, 399] width 227 height 13
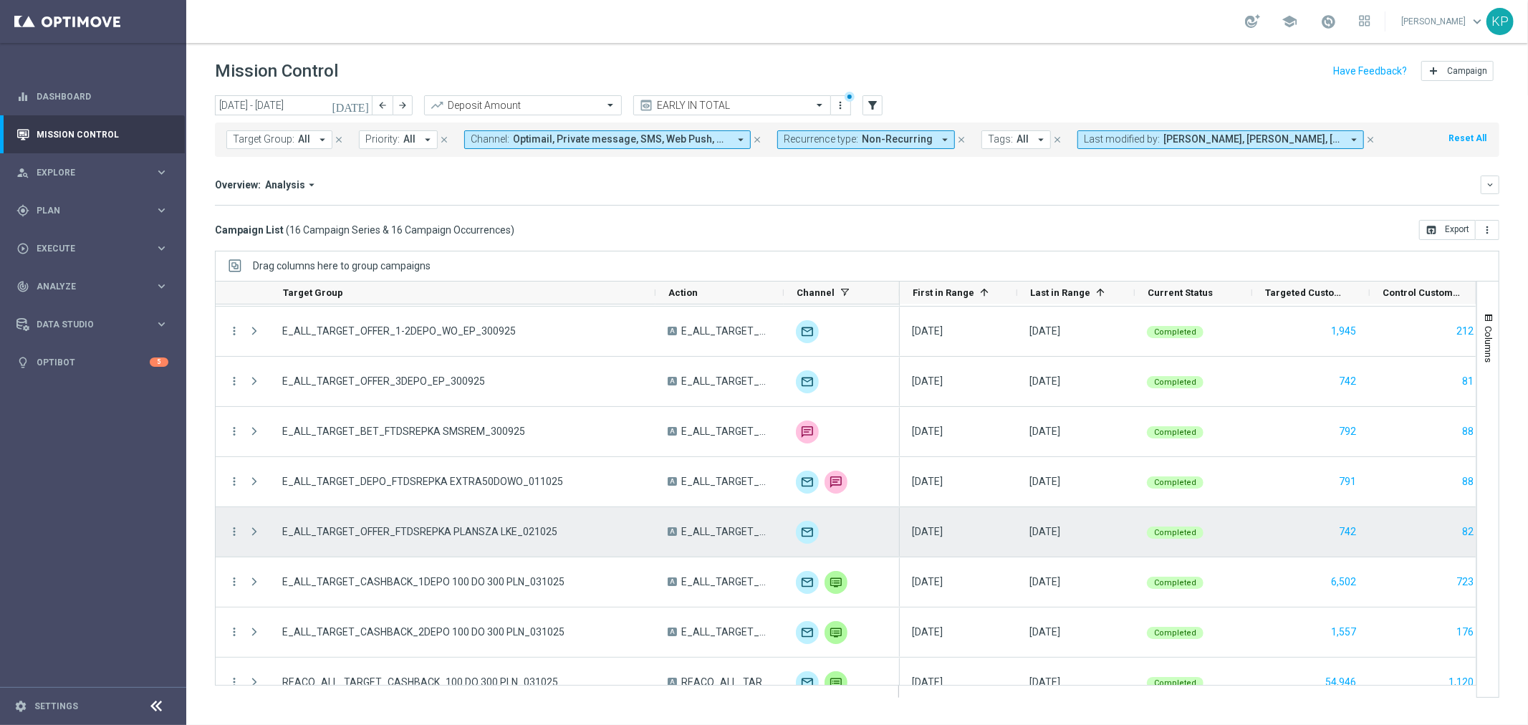
scroll to position [239, 0]
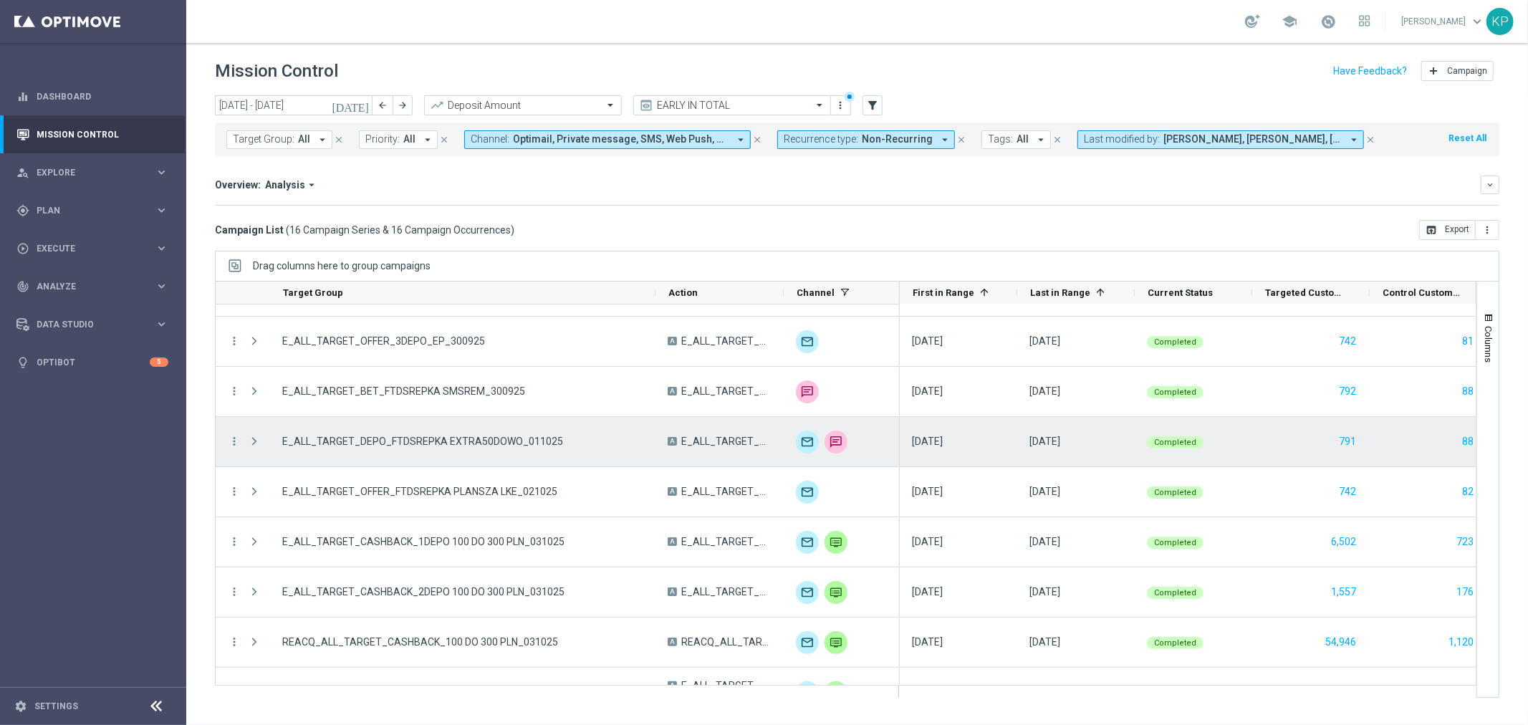
click at [479, 442] on span "E_ALL_TARGET_DEPO_FTDSREPKA EXTRA50DOWO_011025" at bounding box center [422, 441] width 281 height 13
click at [804, 442] on img "Press SPACE to select this row." at bounding box center [807, 442] width 23 height 23
click at [236, 439] on icon "more_vert" at bounding box center [234, 441] width 13 height 13
click at [256, 442] on div "list Campaign Details" at bounding box center [321, 451] width 161 height 20
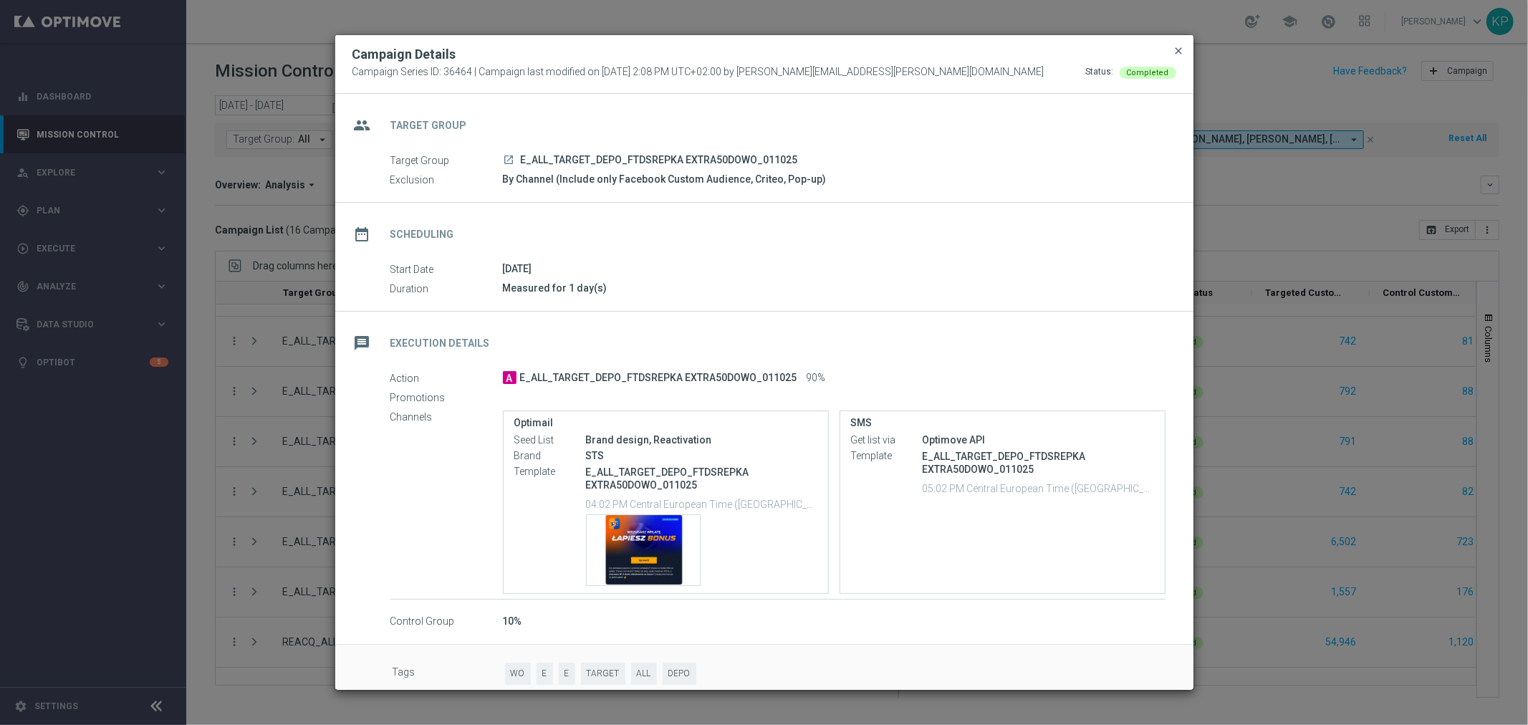
click at [1175, 54] on span "close" at bounding box center [1178, 50] width 11 height 11
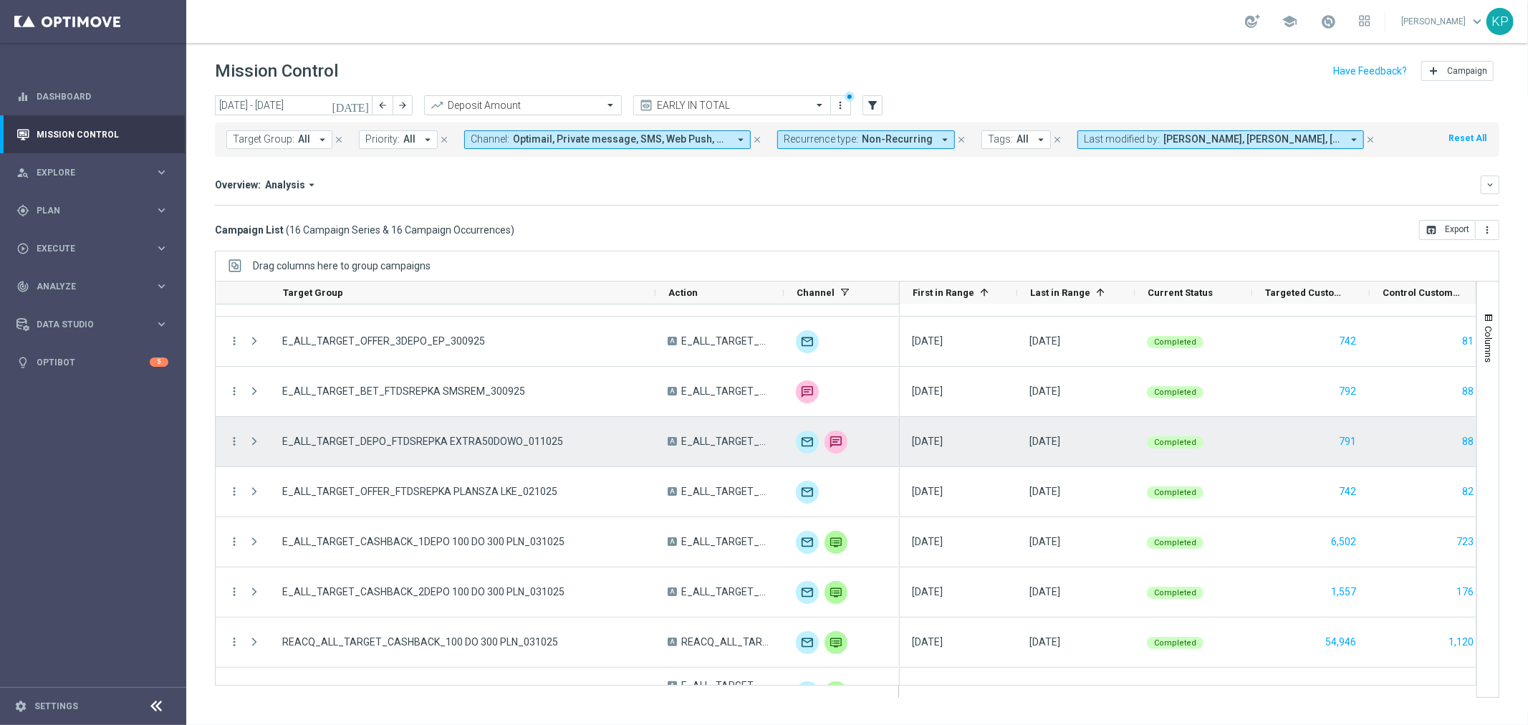
click at [453, 437] on span "E_ALL_TARGET_DEPO_FTDSREPKA EXTRA50DOWO_011025" at bounding box center [422, 441] width 281 height 13
